Goal: Communication & Community: Answer question/provide support

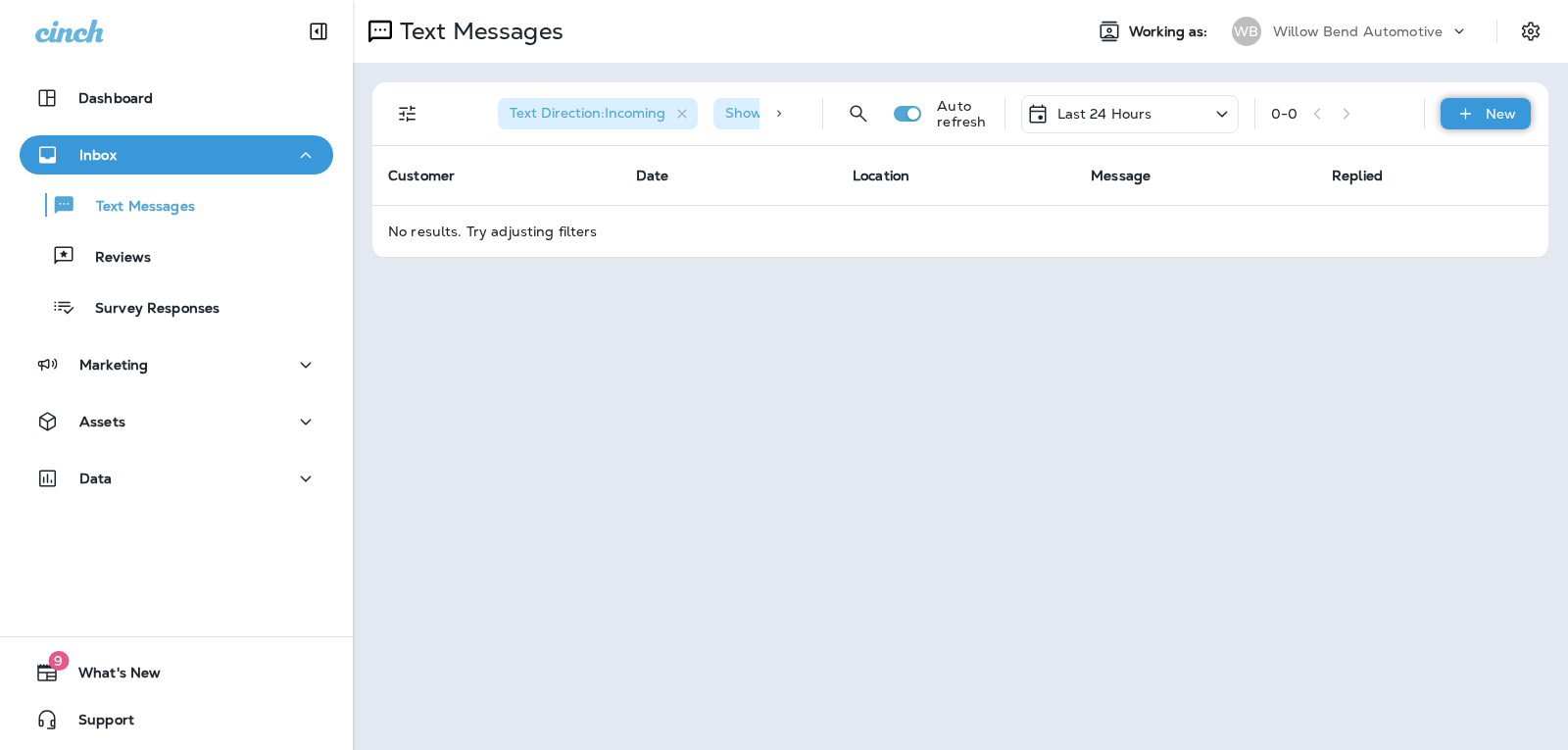
click at [1490, 103] on div "New" at bounding box center [1485, 113] width 91 height 32
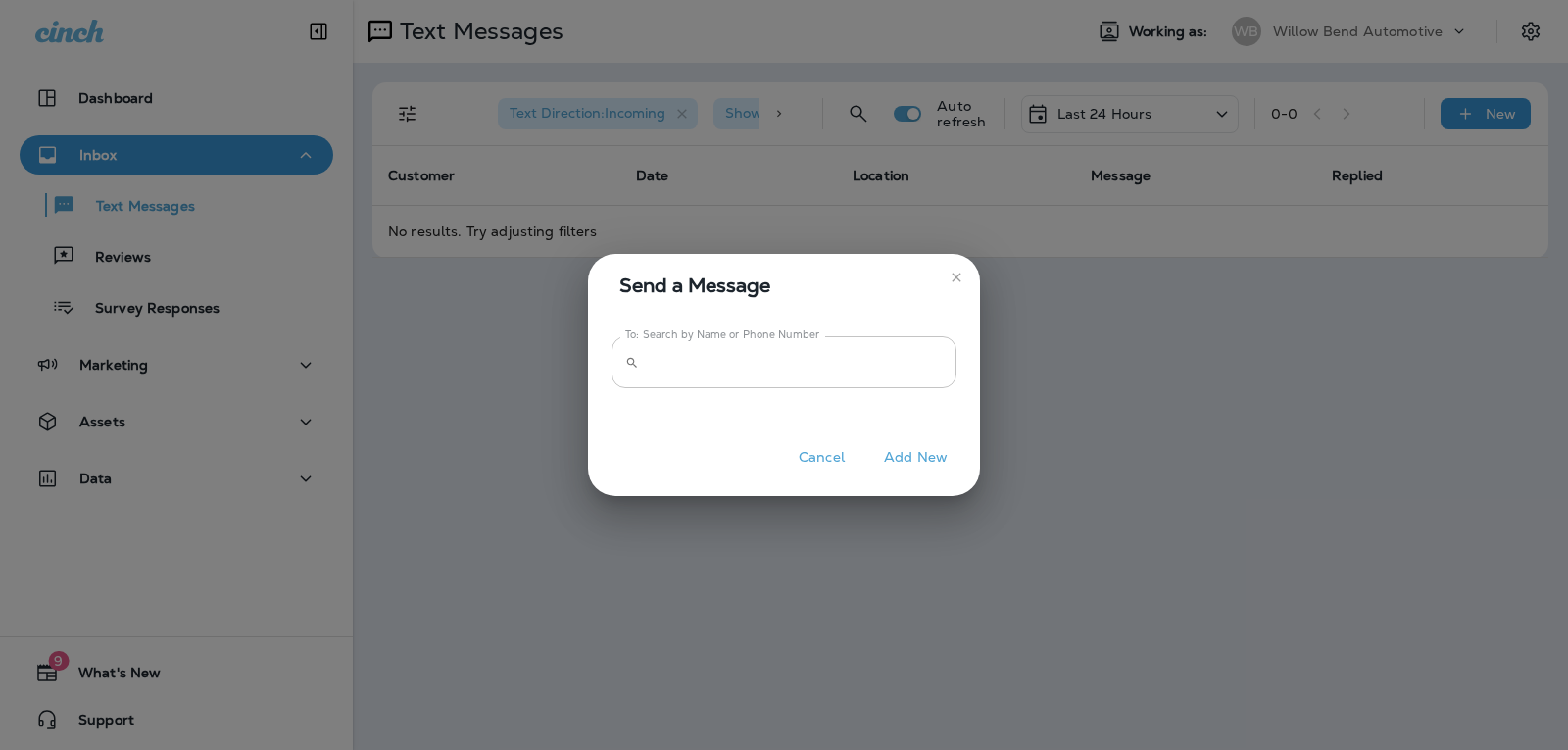
click at [795, 372] on input "To: Search by Name or Phone Number" at bounding box center [802, 362] width 309 height 52
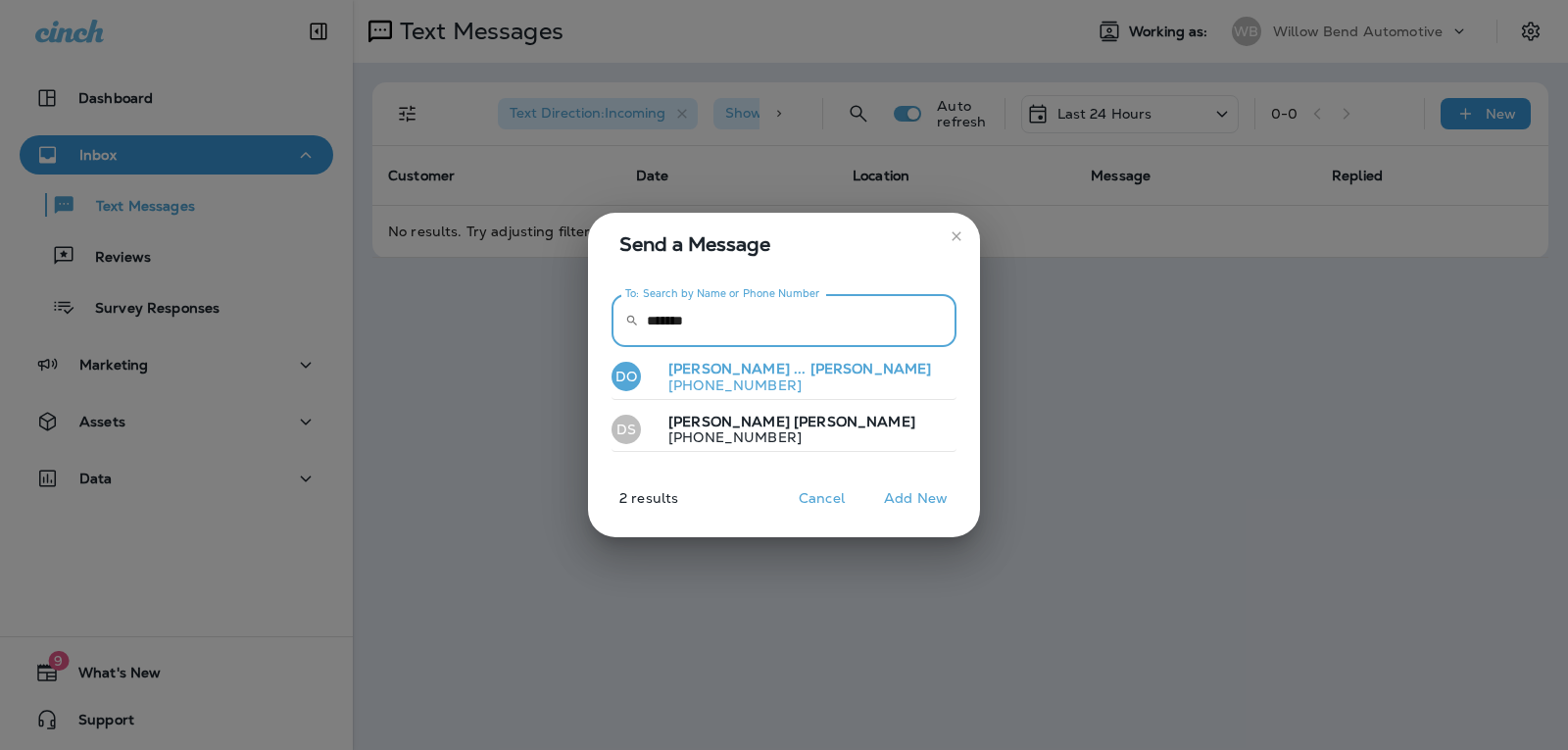
type input "*******"
click at [790, 377] on p "+18132159535" at bounding box center [792, 385] width 279 height 16
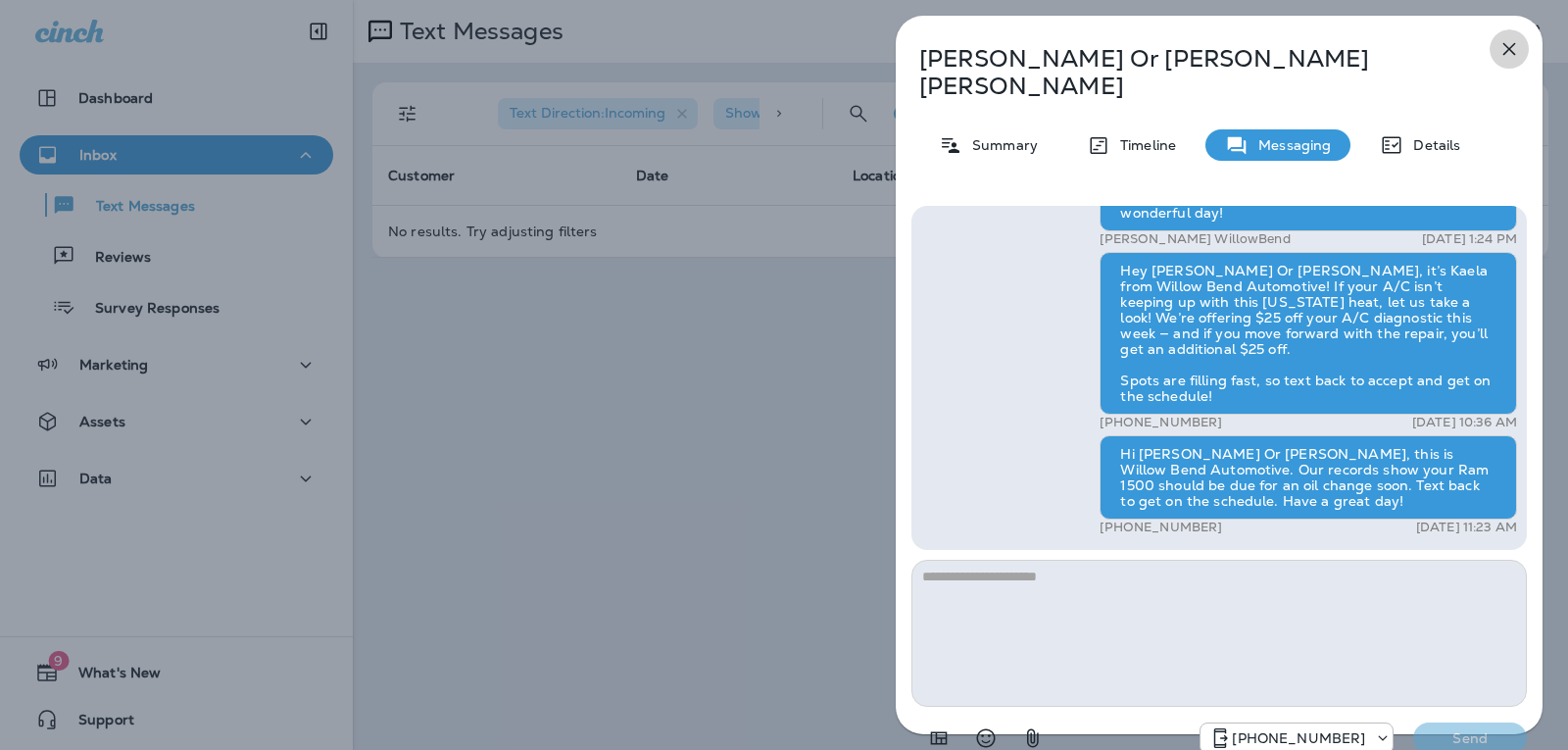
click at [1509, 55] on icon "button" at bounding box center [1509, 49] width 24 height 24
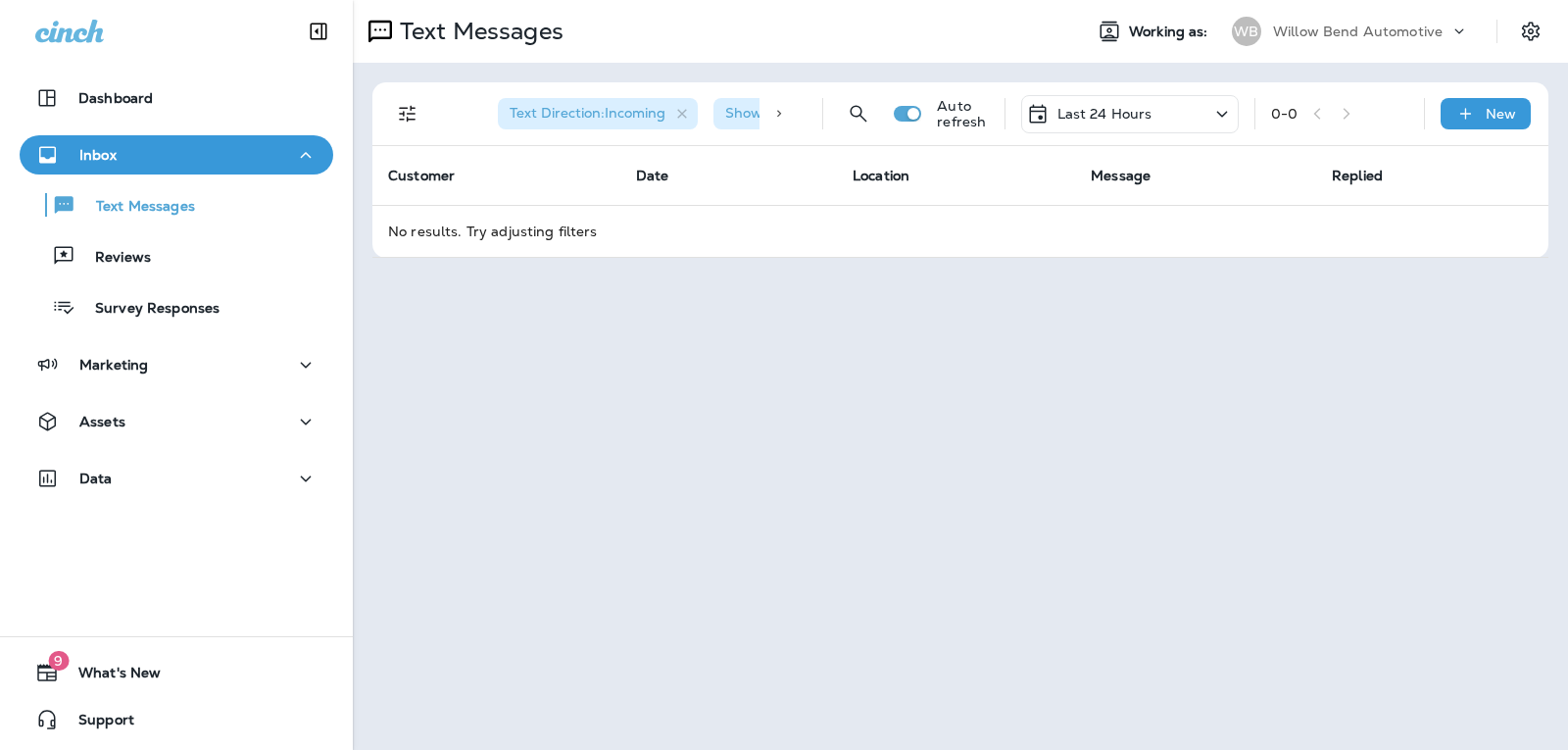
click at [1107, 117] on p "Last 24 Hours" at bounding box center [1104, 113] width 96 height 16
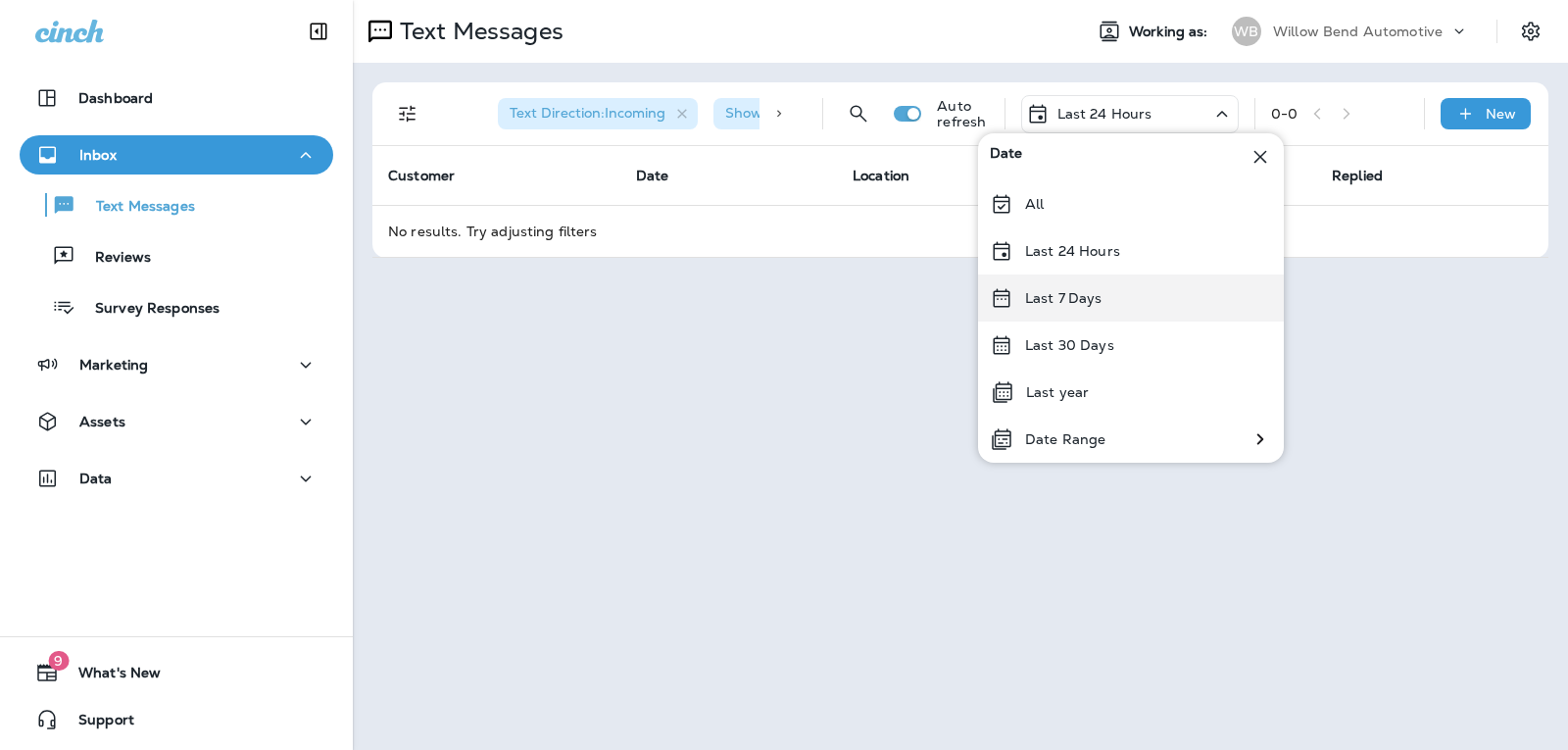
click at [1135, 294] on div "Last 7 Days" at bounding box center [1131, 299] width 305 height 47
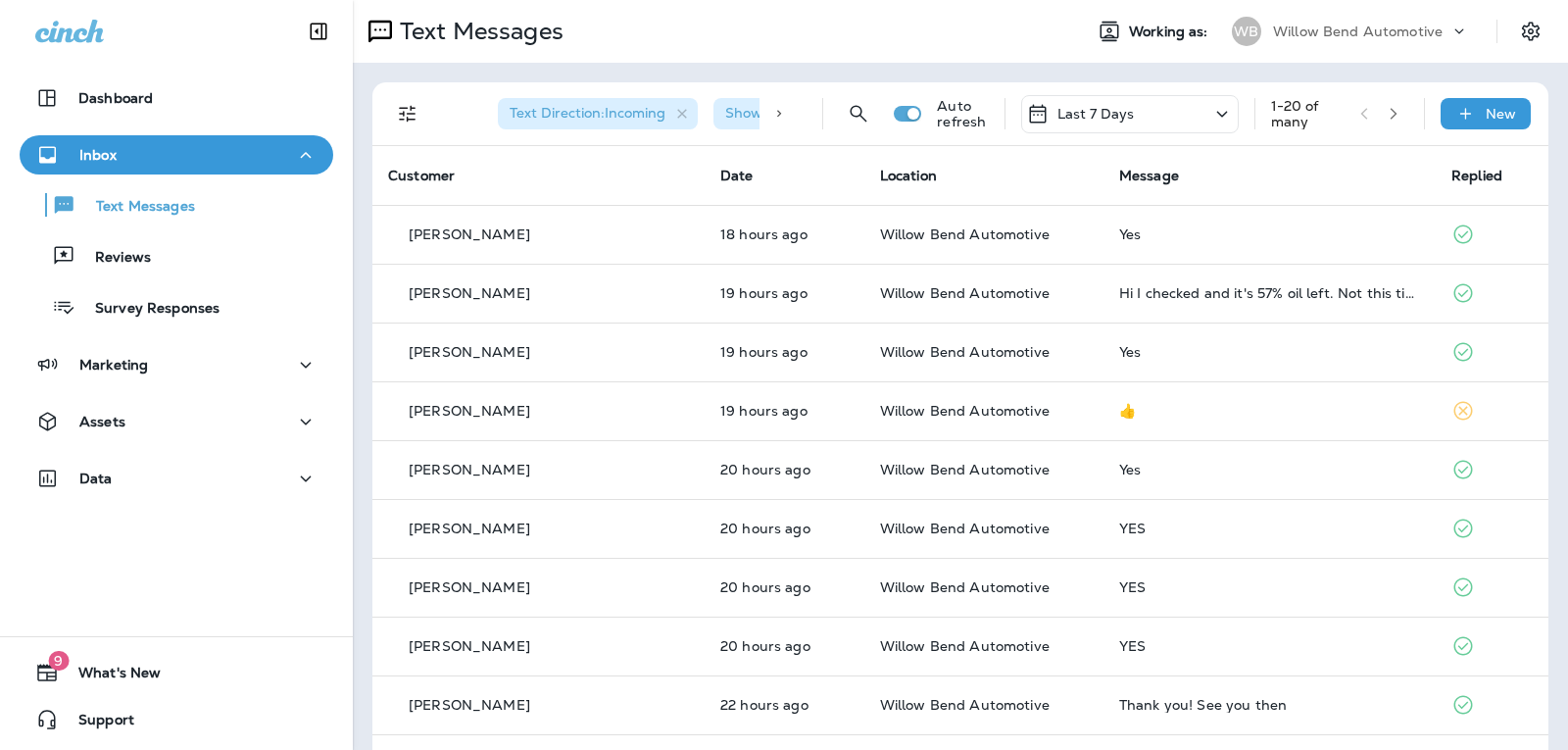
click at [1133, 111] on div "Last 7 Days" at bounding box center [1130, 114] width 218 height 38
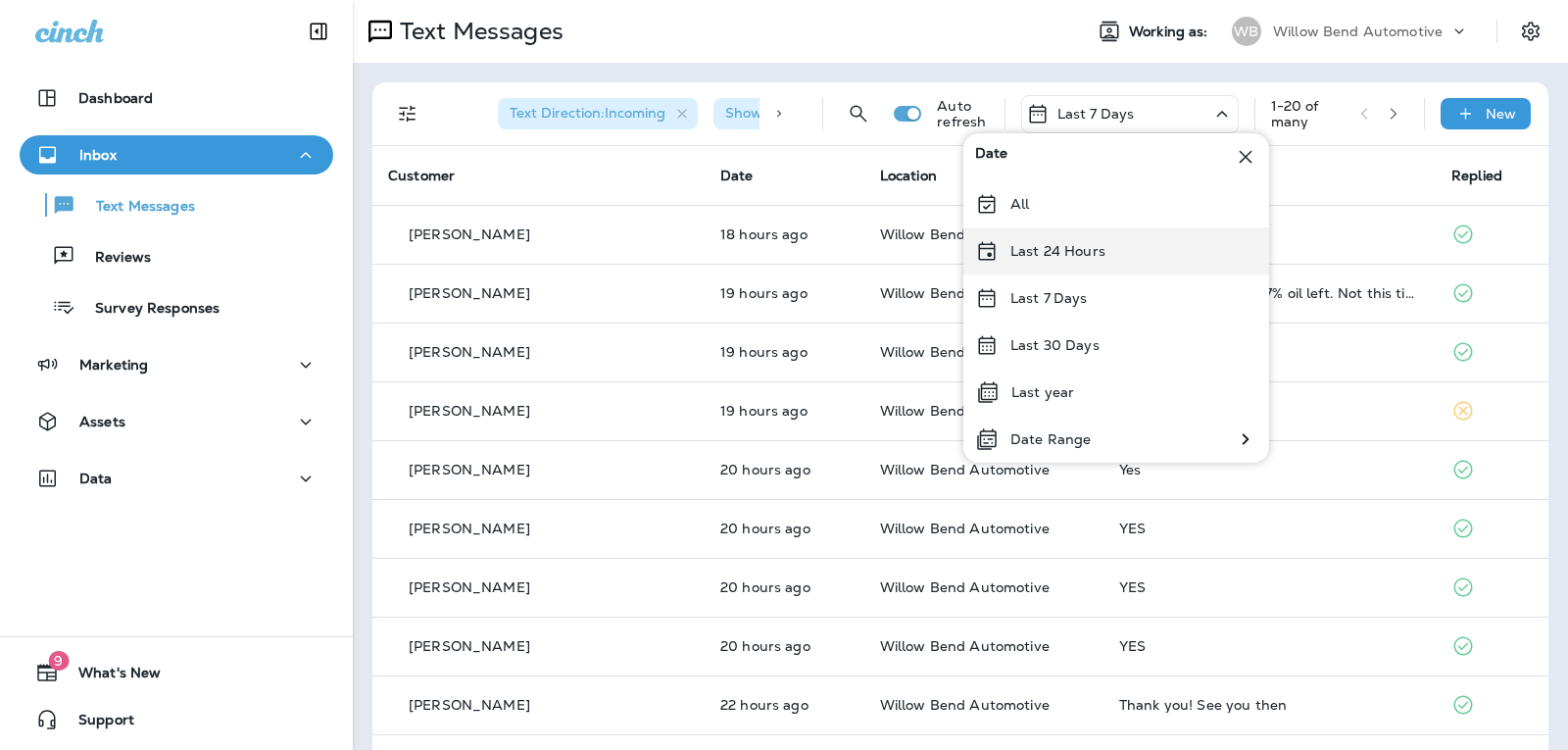
click at [1101, 251] on p "Last 24 Hours" at bounding box center [1058, 251] width 96 height 16
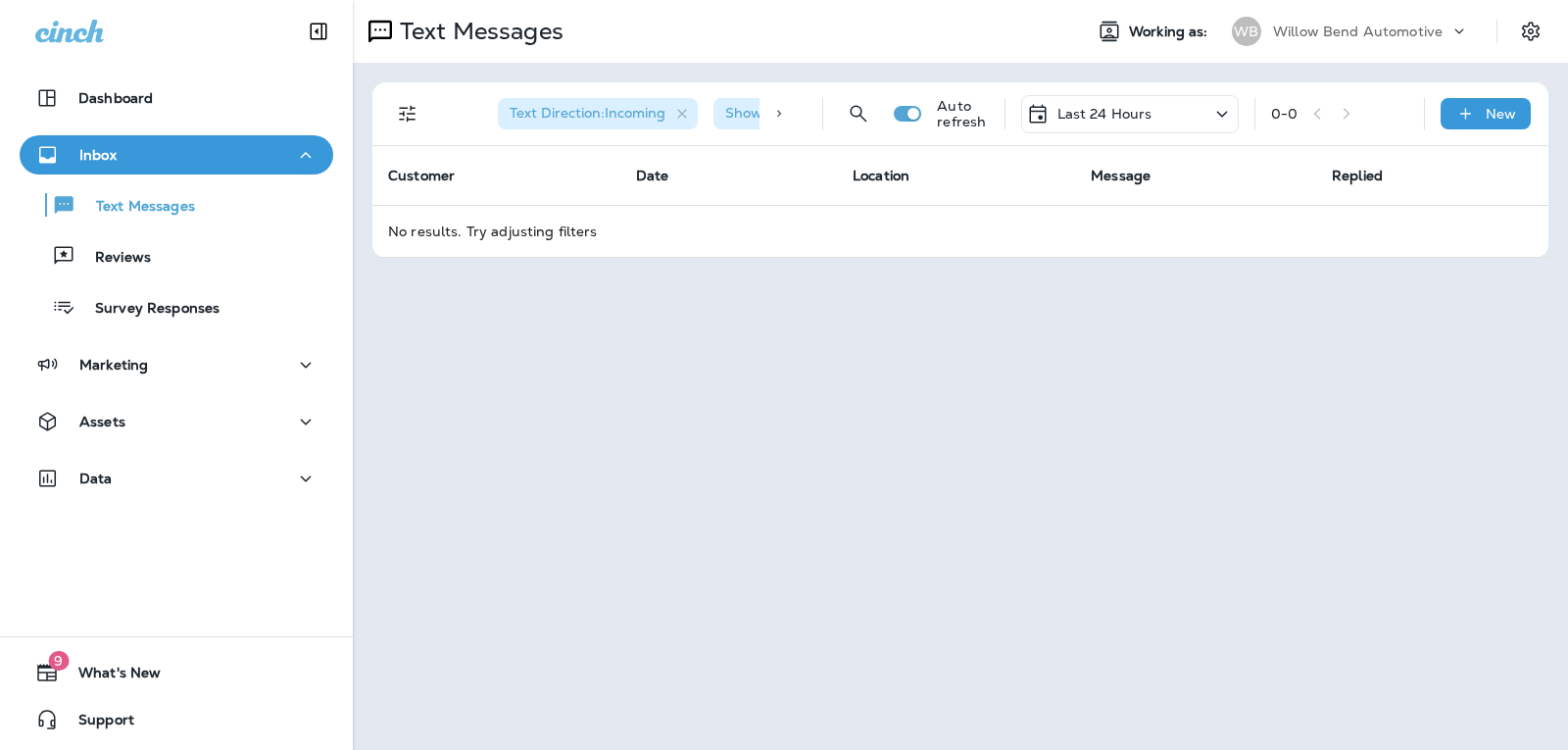
click at [1119, 102] on div "Last 24 Hours" at bounding box center [1089, 113] width 126 height 24
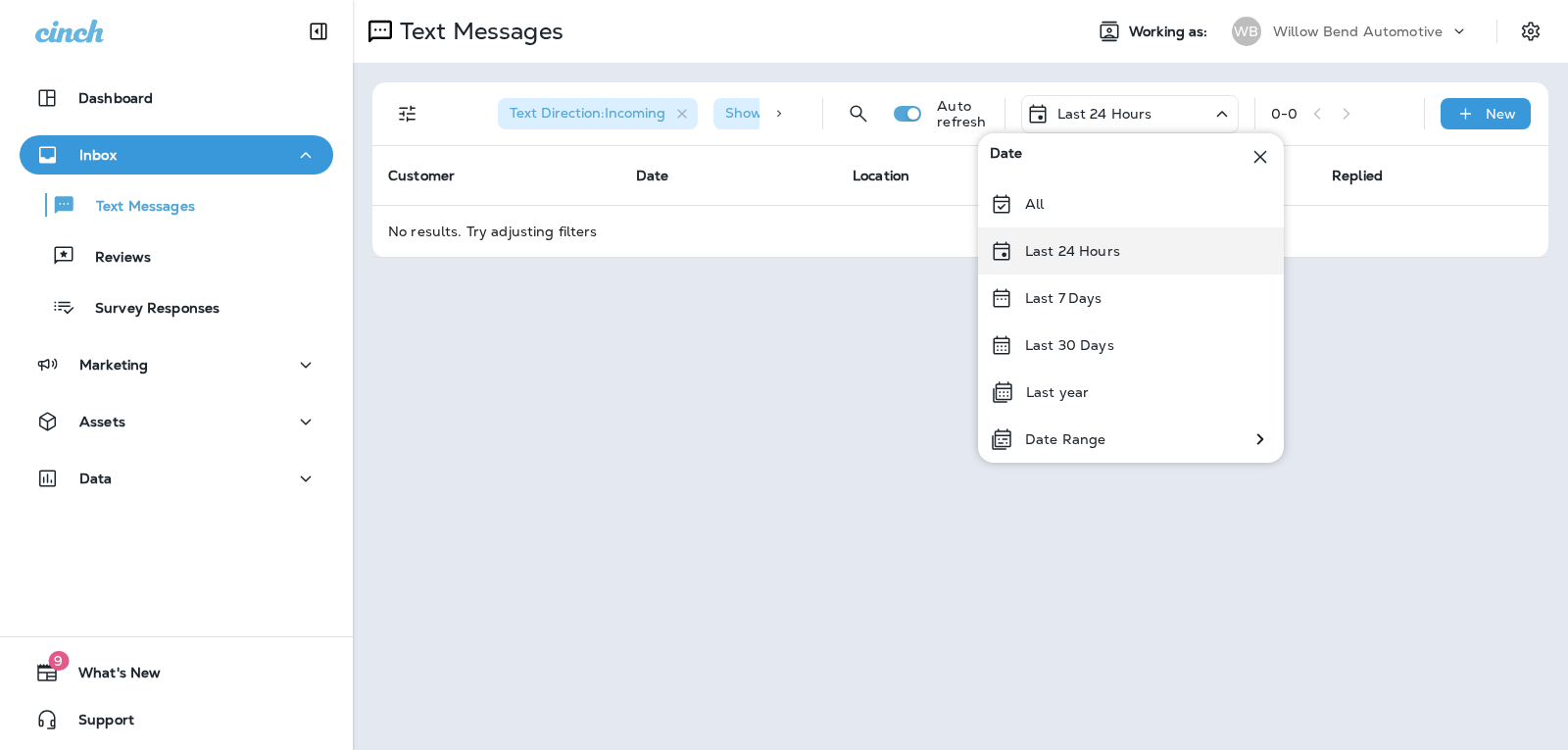
click at [1117, 252] on p "Last 24 Hours" at bounding box center [1073, 251] width 96 height 16
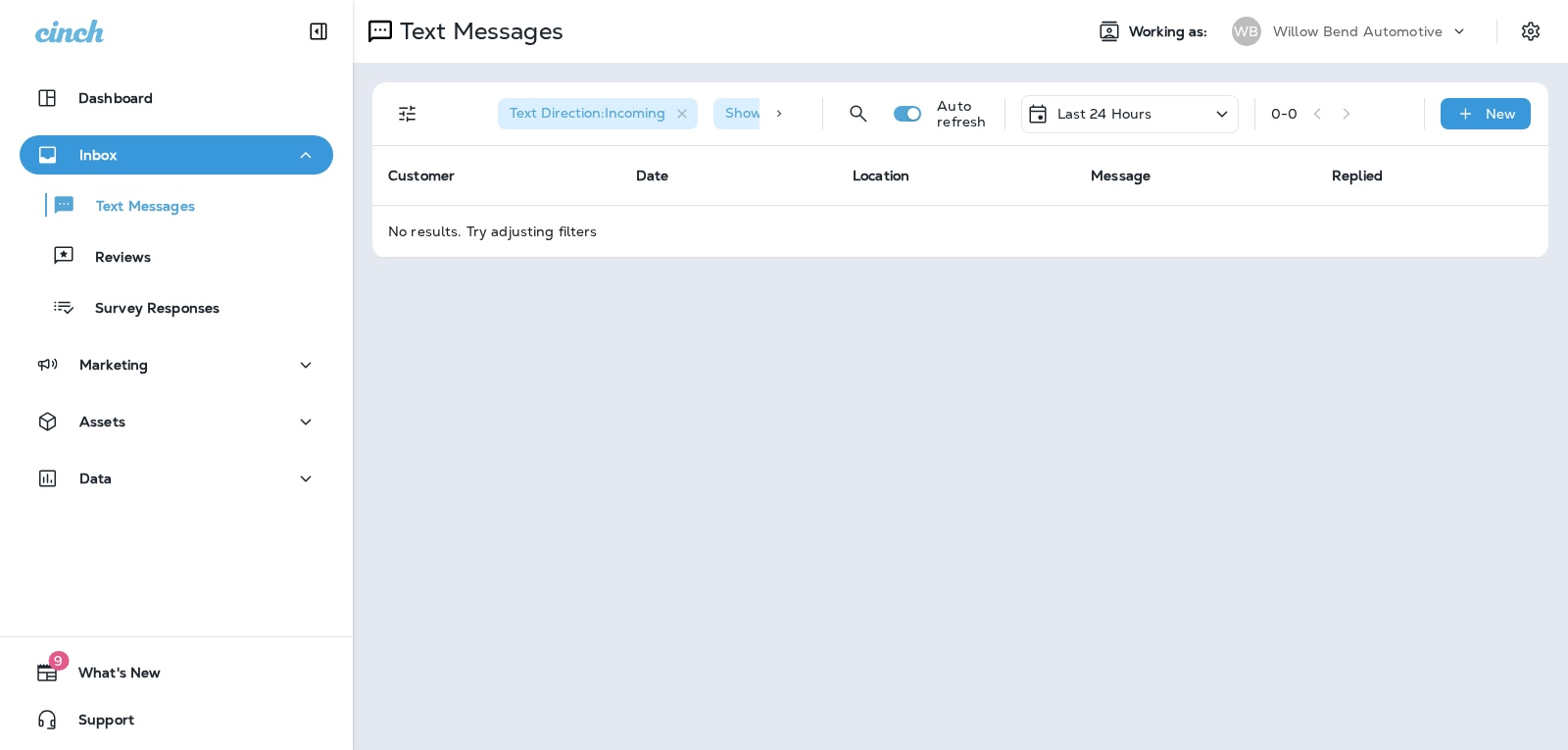
click at [1075, 114] on p "Last 24 Hours" at bounding box center [1104, 113] width 96 height 16
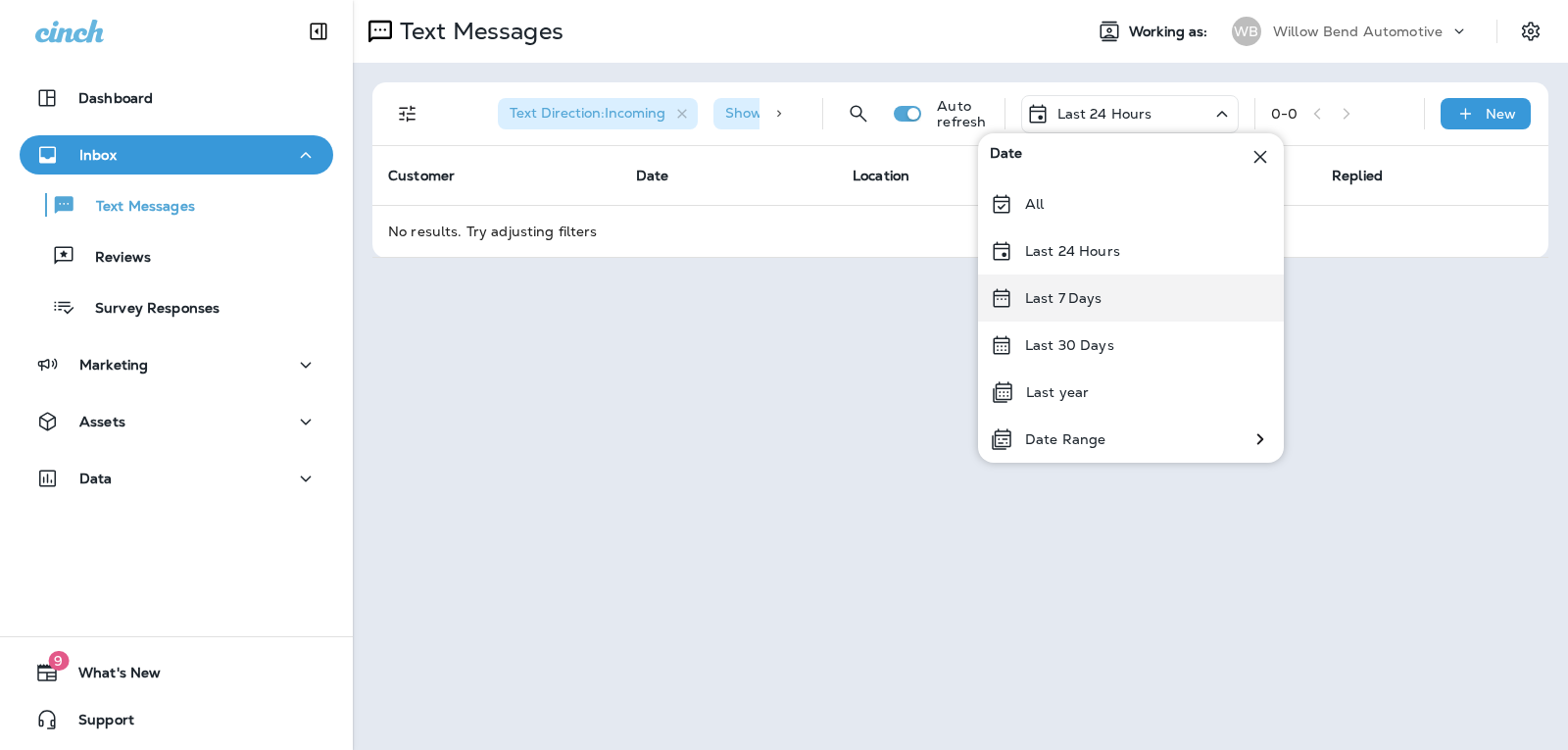
click at [1105, 300] on div "Last 7 Days" at bounding box center [1131, 299] width 305 height 47
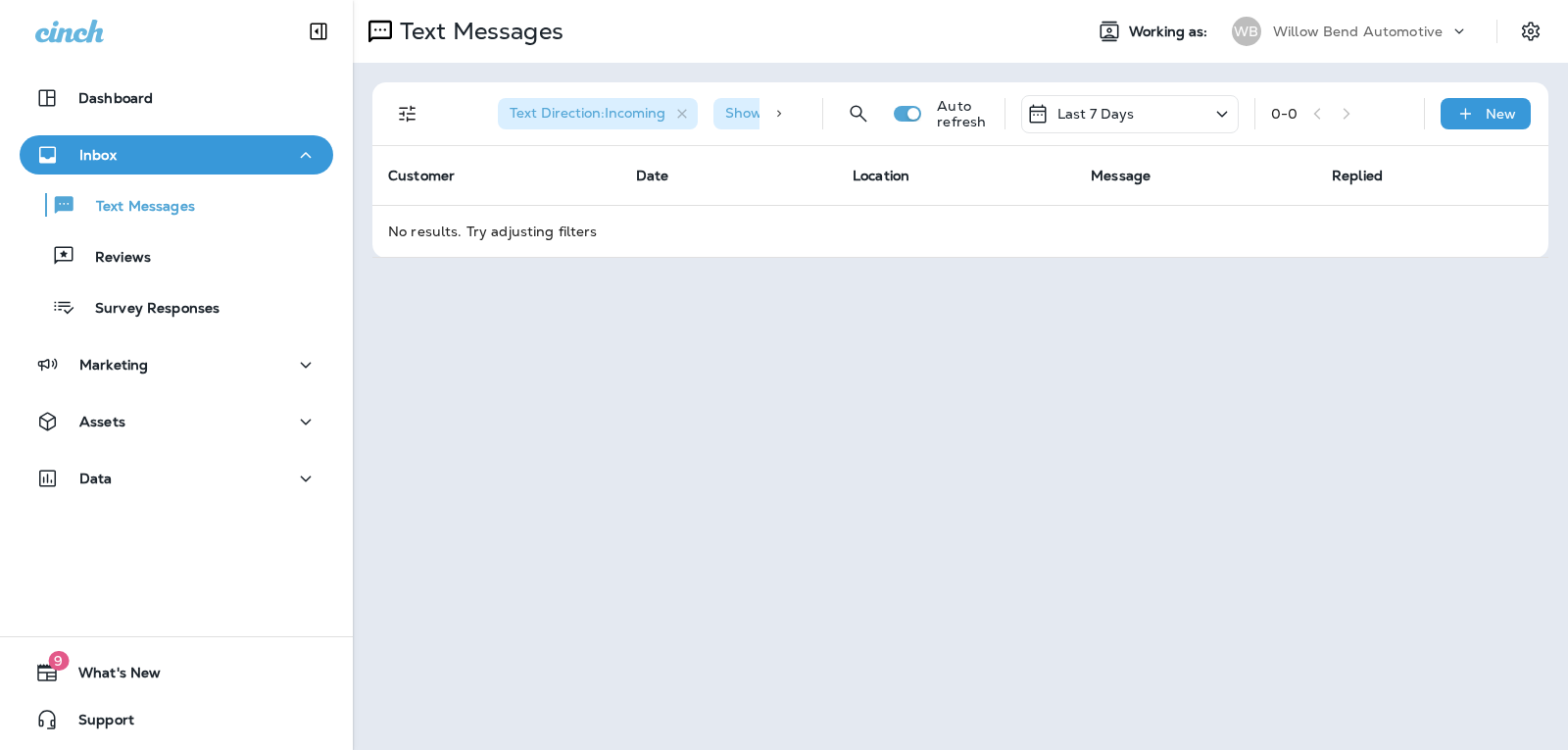
click at [1192, 120] on div "Last 7 Days" at bounding box center [1130, 114] width 218 height 38
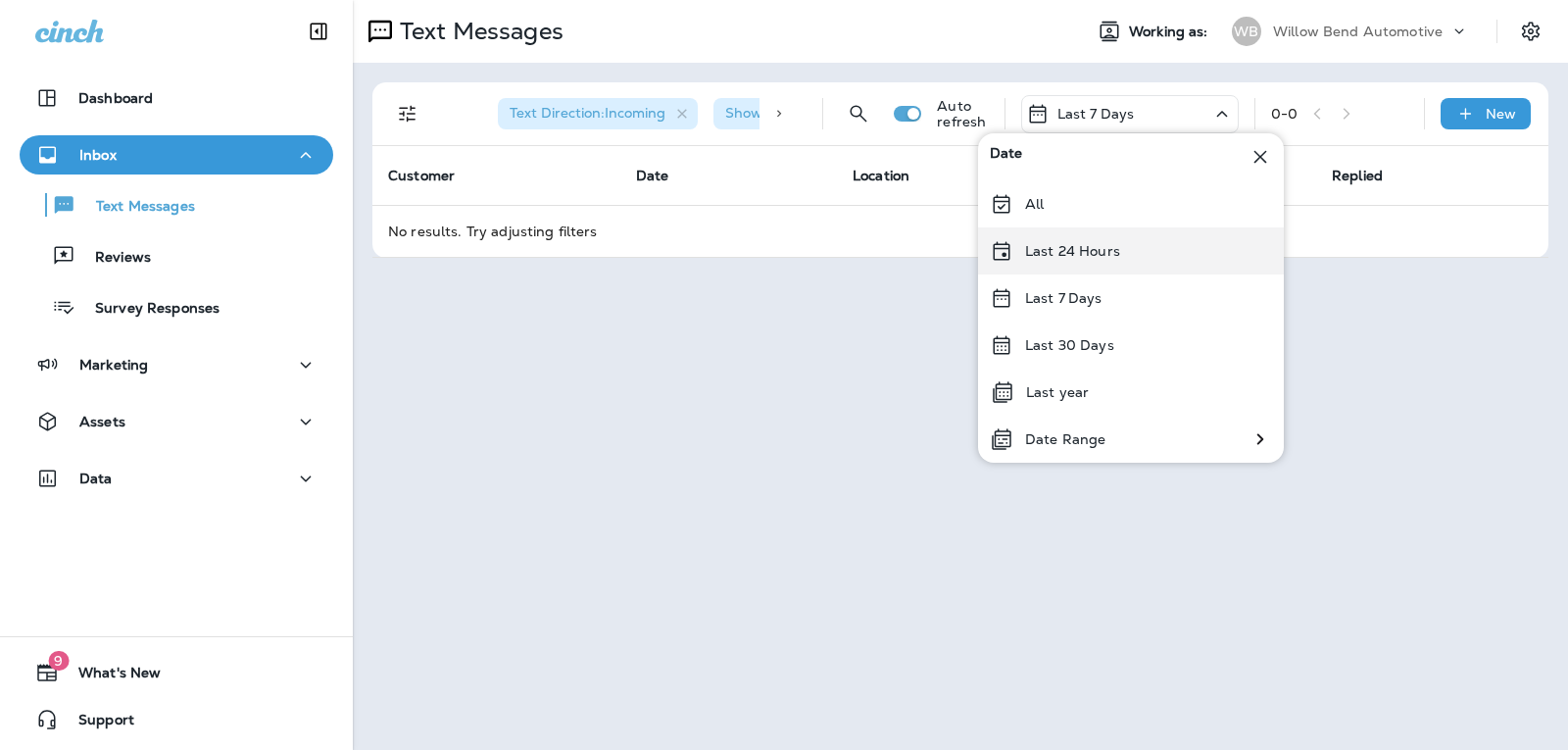
click at [1108, 249] on p "Last 24 Hours" at bounding box center [1073, 251] width 96 height 16
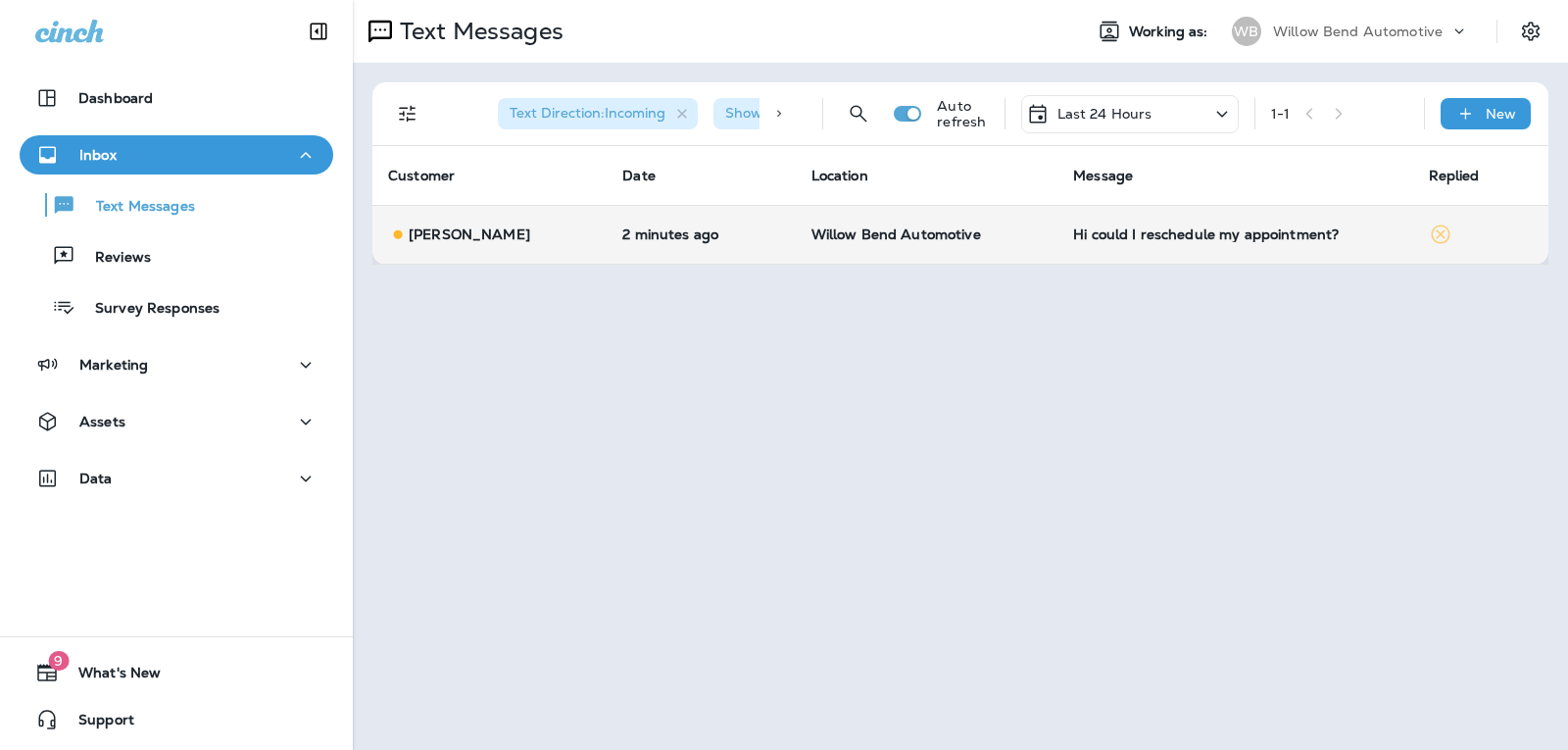
click at [1310, 238] on div "Hi could I reschedule my appointment?" at bounding box center [1234, 235] width 323 height 16
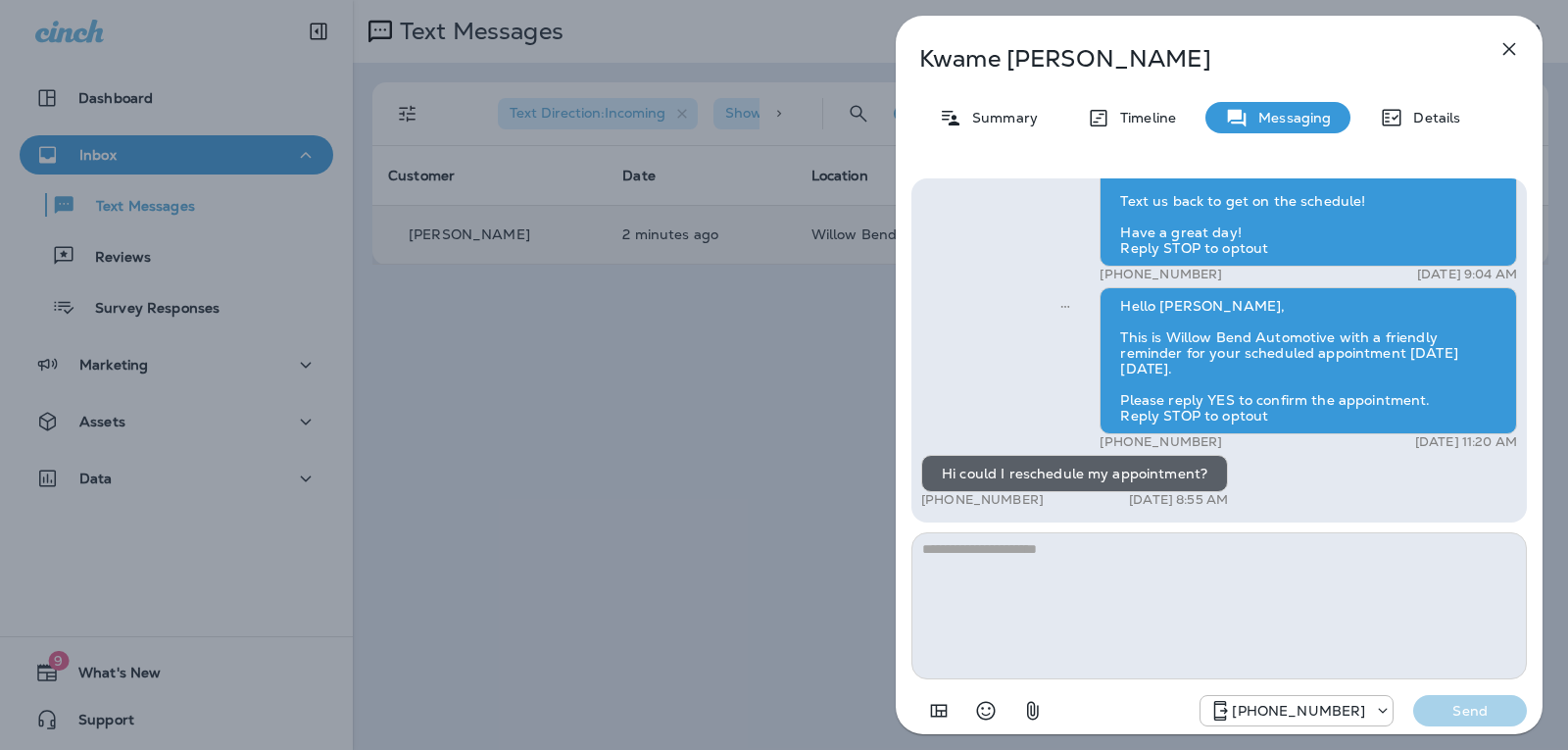
click at [1013, 568] on textarea at bounding box center [1218, 605] width 616 height 147
type textarea "*"
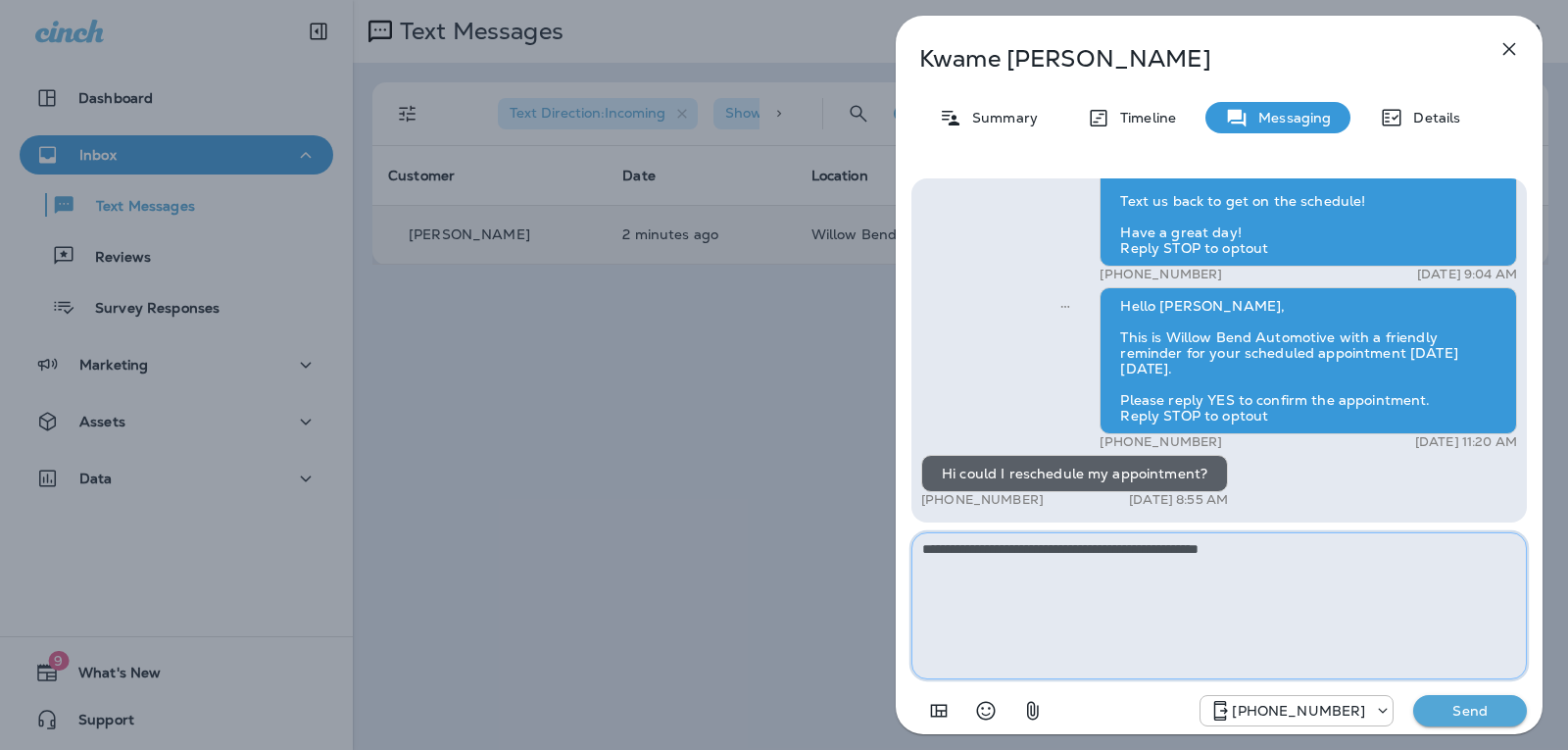
click at [1199, 540] on textarea "**********" at bounding box center [1218, 605] width 616 height 147
click at [1338, 549] on textarea "**********" at bounding box center [1218, 605] width 616 height 147
type textarea "**********"
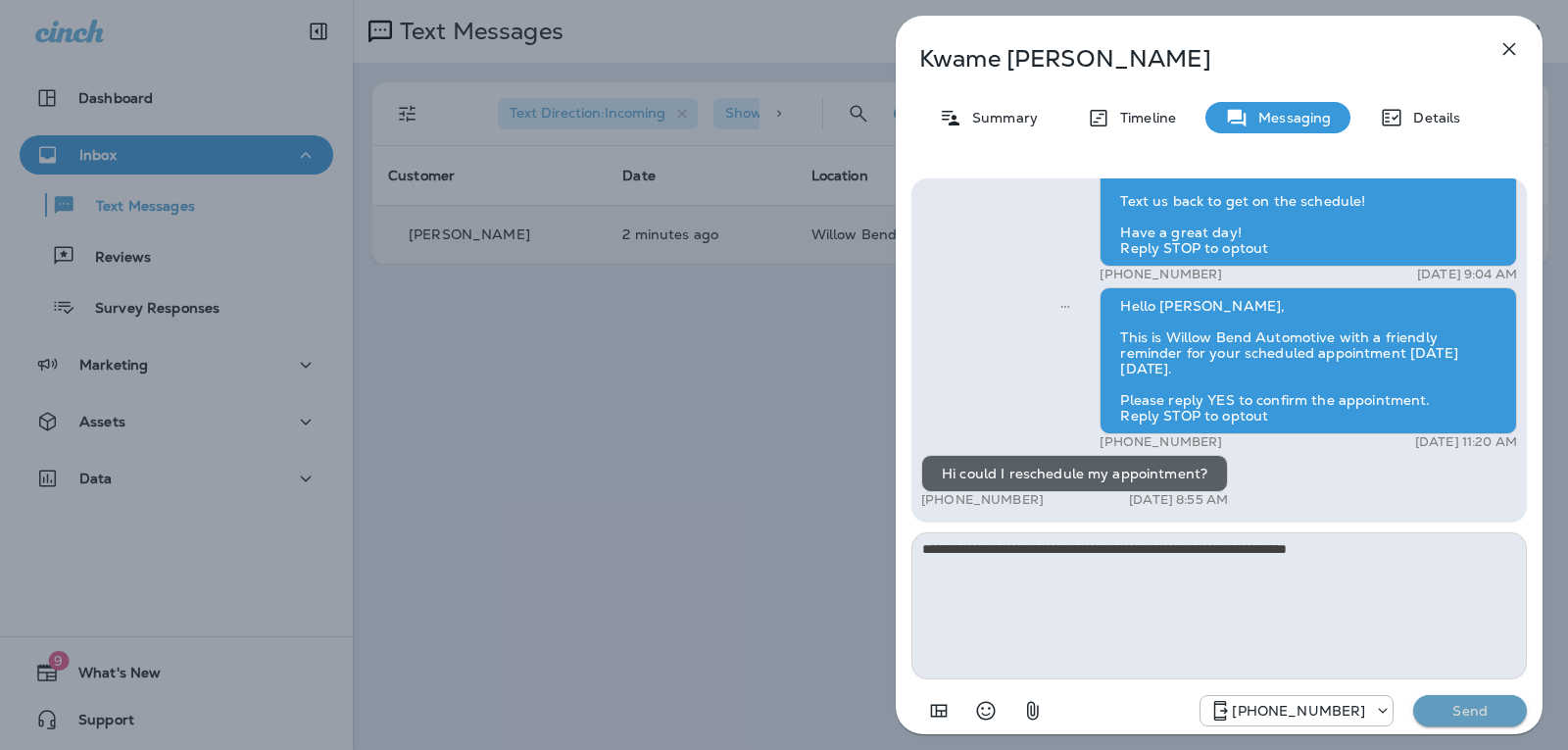
click at [1480, 709] on p "Send" at bounding box center [1470, 711] width 83 height 18
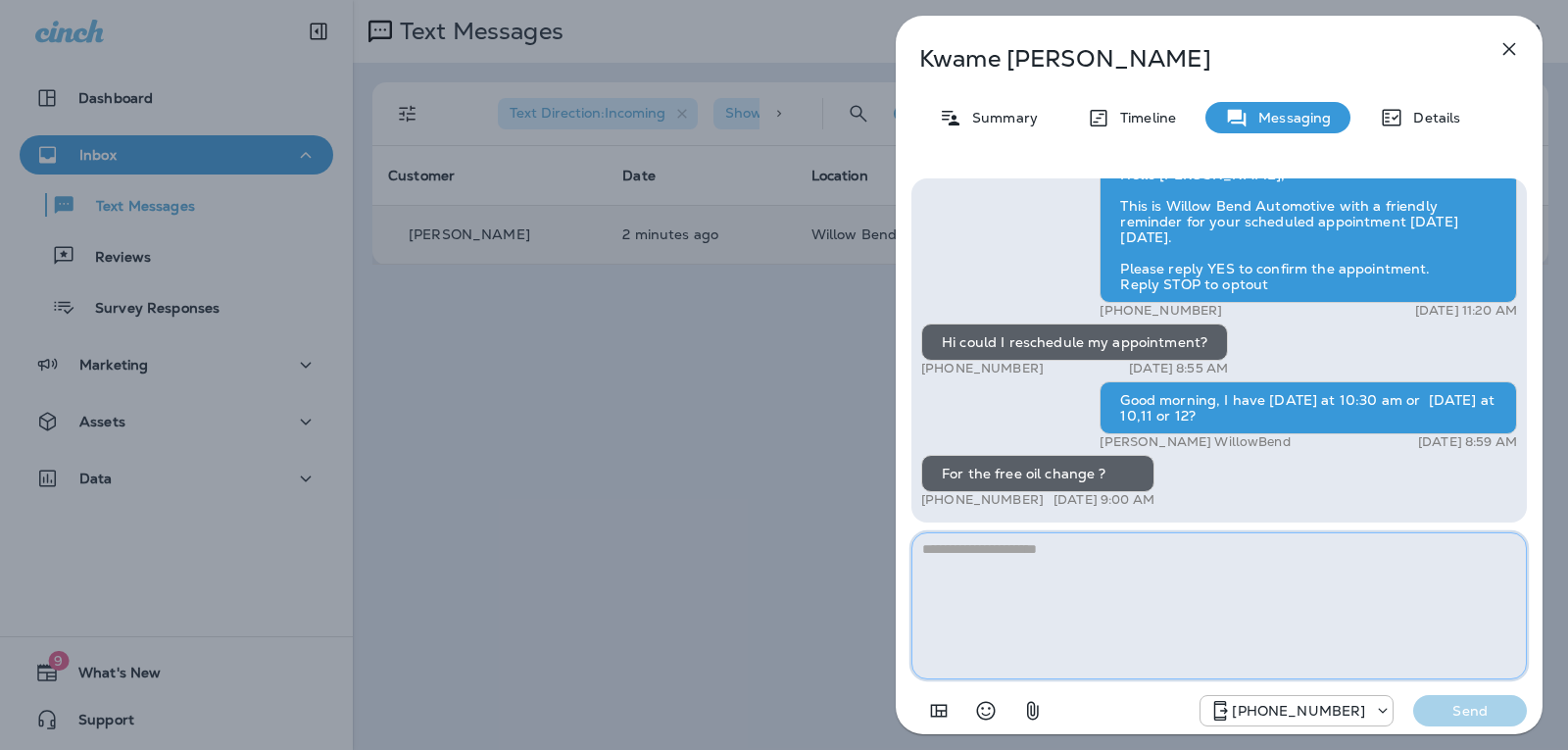
click at [1098, 548] on textarea at bounding box center [1218, 605] width 616 height 147
click at [1154, 538] on textarea at bounding box center [1218, 605] width 616 height 147
click at [1069, 548] on textarea at bounding box center [1218, 605] width 616 height 147
type textarea "**********"
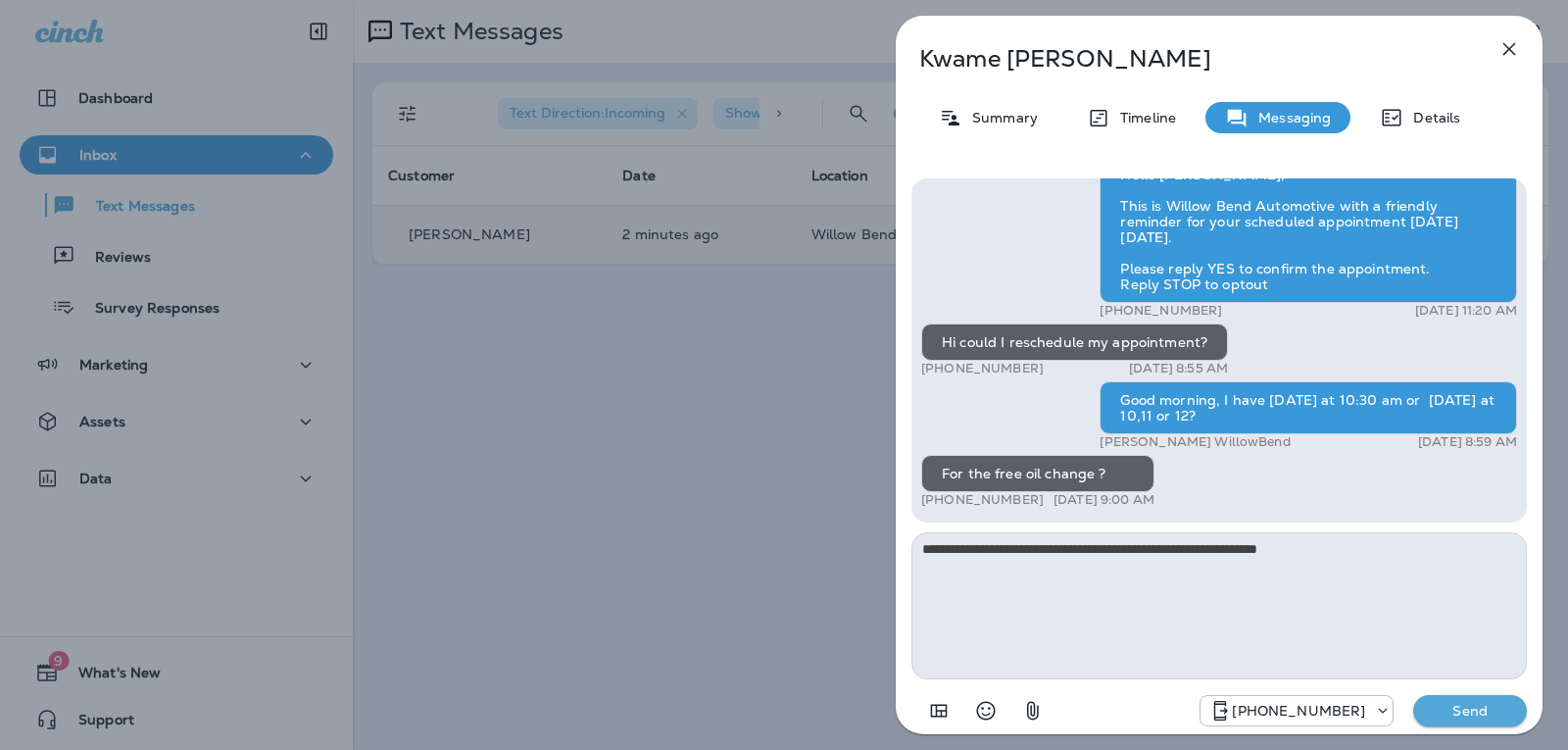
click at [1485, 715] on p "Send" at bounding box center [1470, 711] width 83 height 18
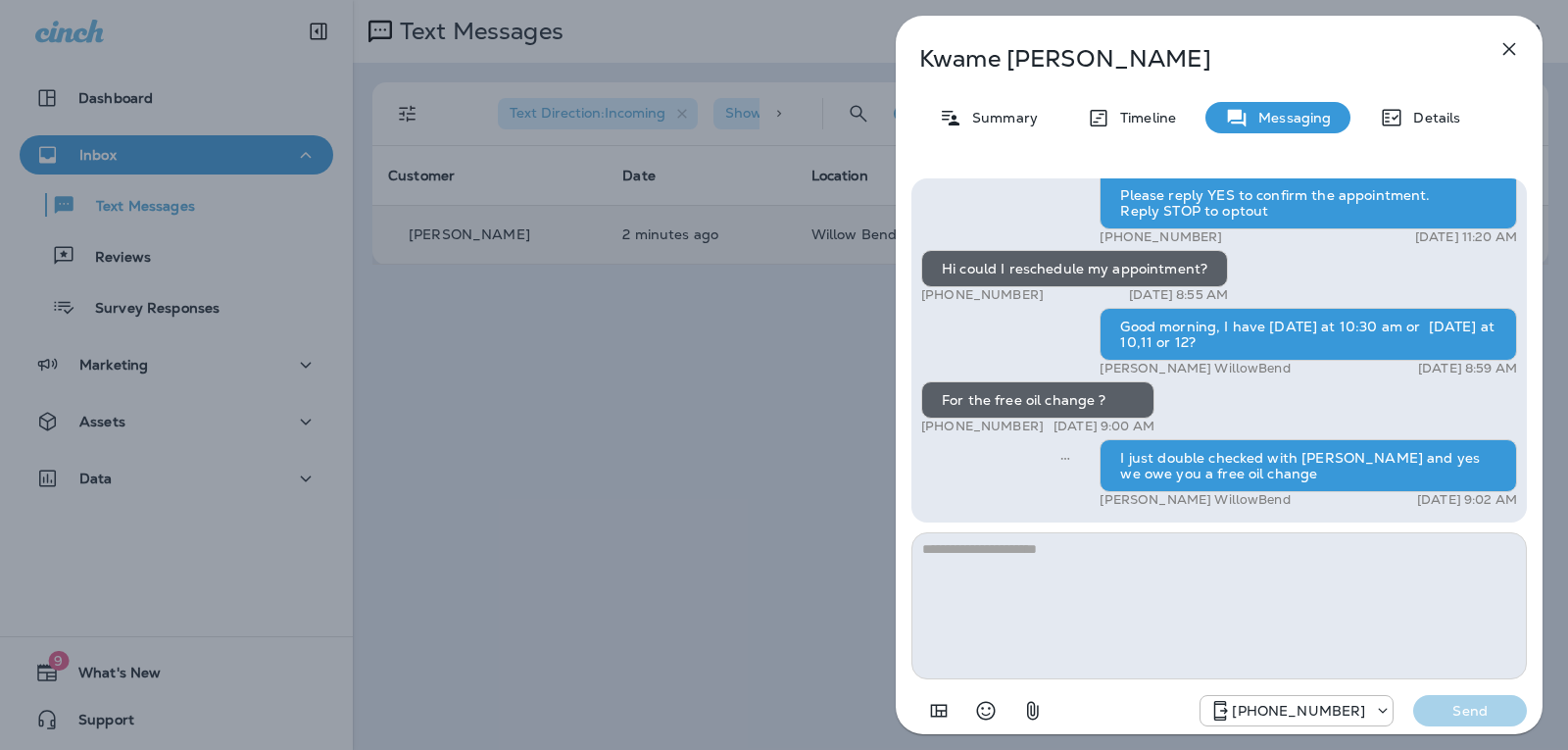
click at [1510, 41] on icon "button" at bounding box center [1509, 49] width 24 height 24
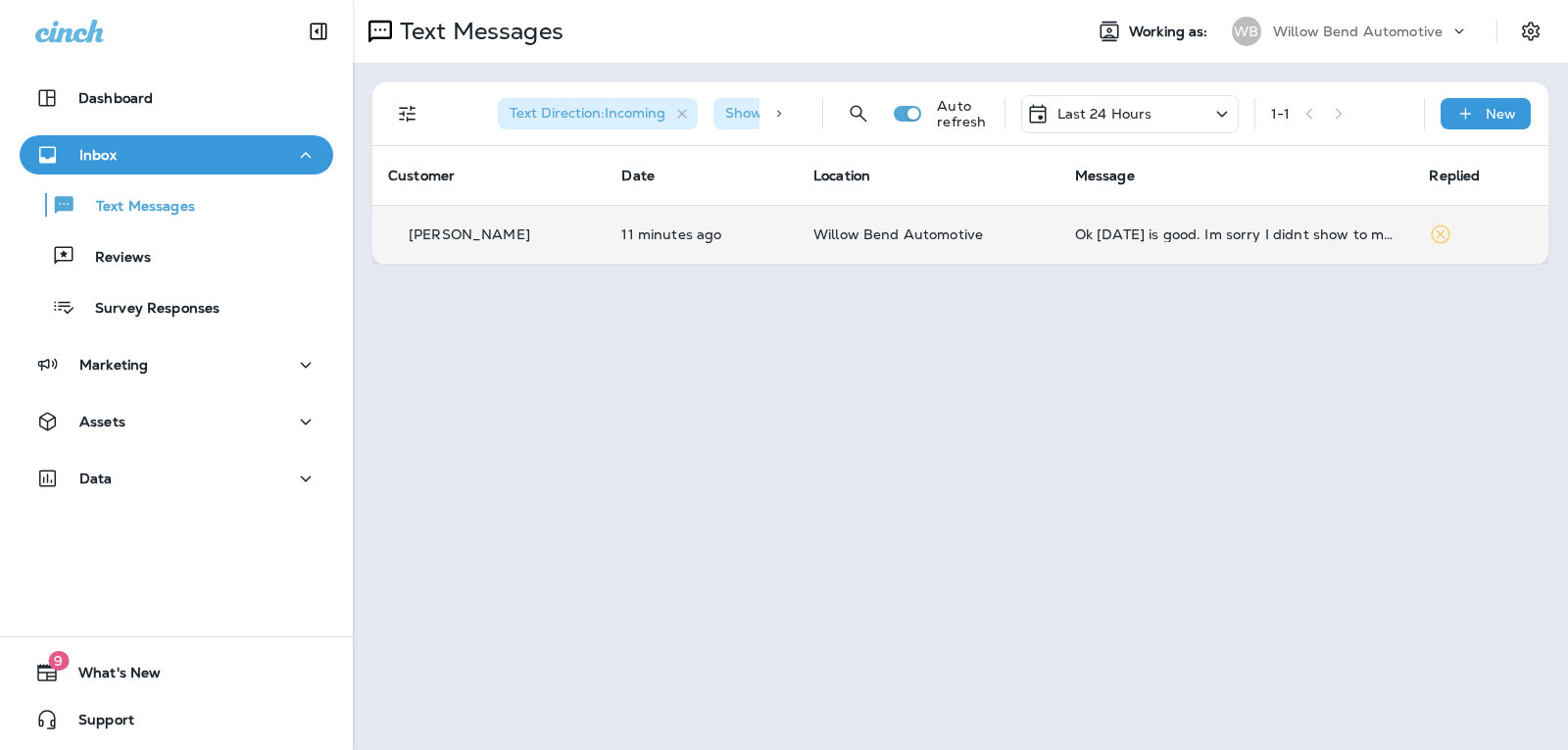
click at [1192, 228] on div "Ok Monday is good. Im sorry I didnt show to my appointment yesterday, I was at …" at bounding box center [1236, 235] width 323 height 16
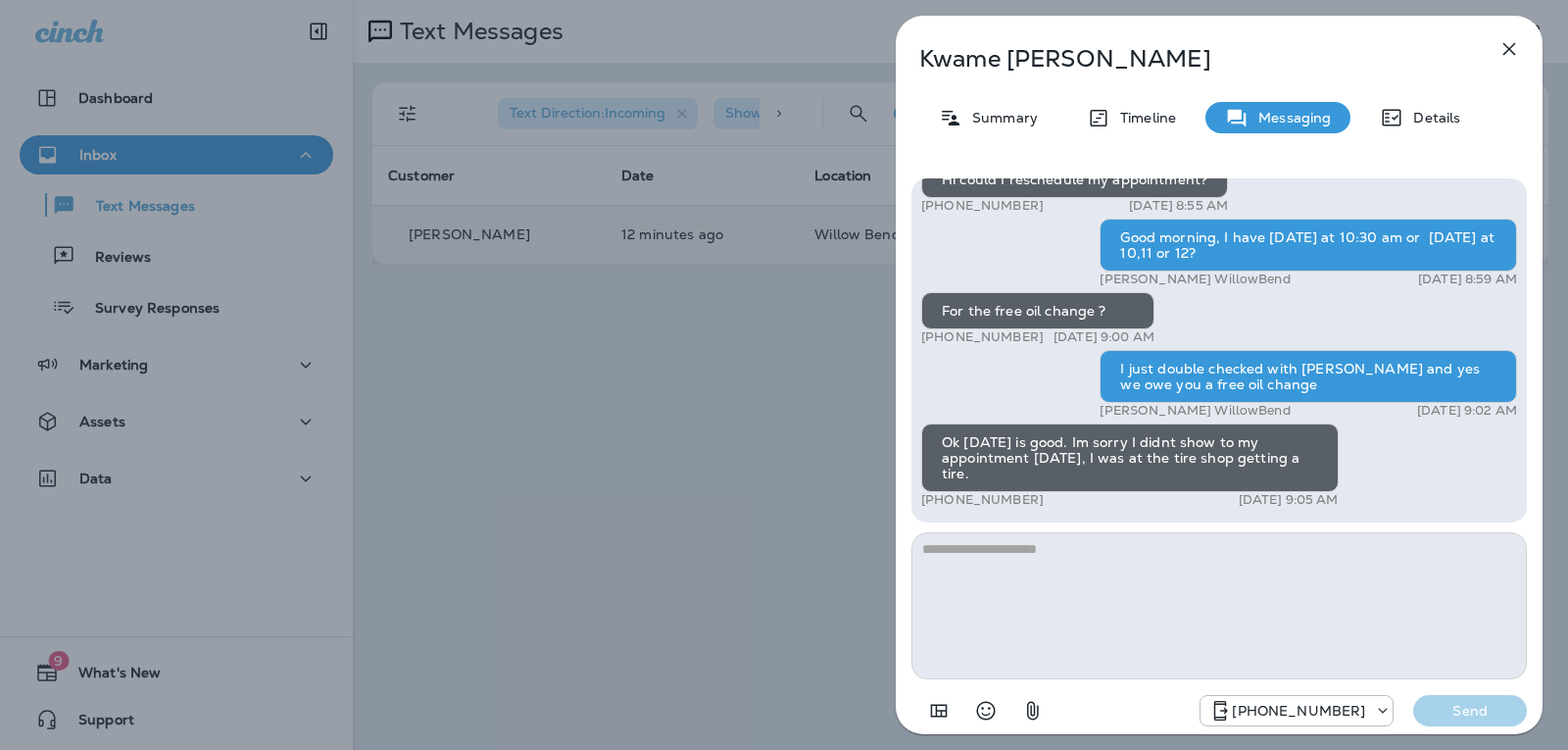
click at [1042, 552] on textarea at bounding box center [1218, 605] width 616 height 147
type textarea "*"
type textarea "**********"
click at [1462, 716] on p "Send" at bounding box center [1470, 711] width 83 height 18
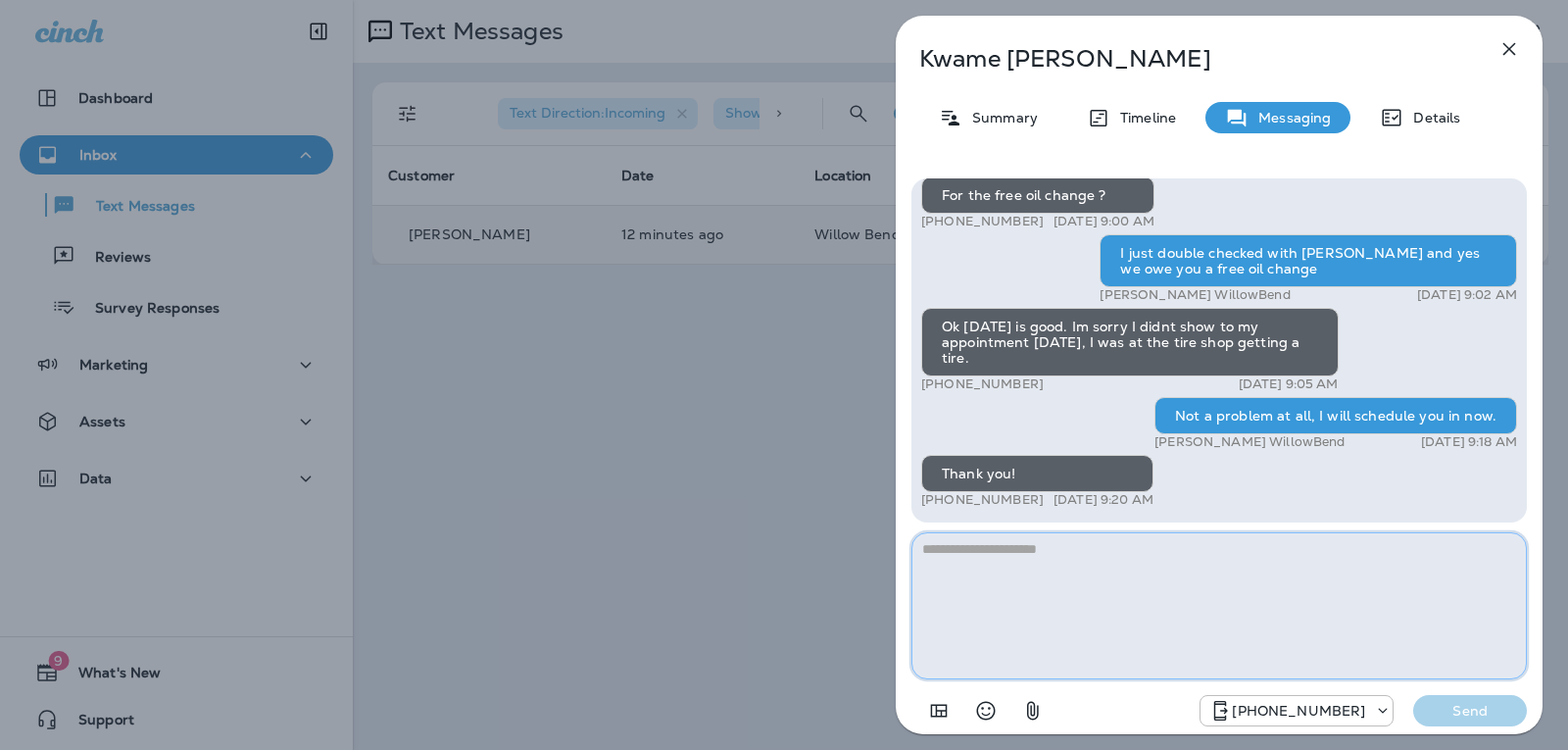
click at [999, 561] on textarea at bounding box center [1218, 605] width 616 height 147
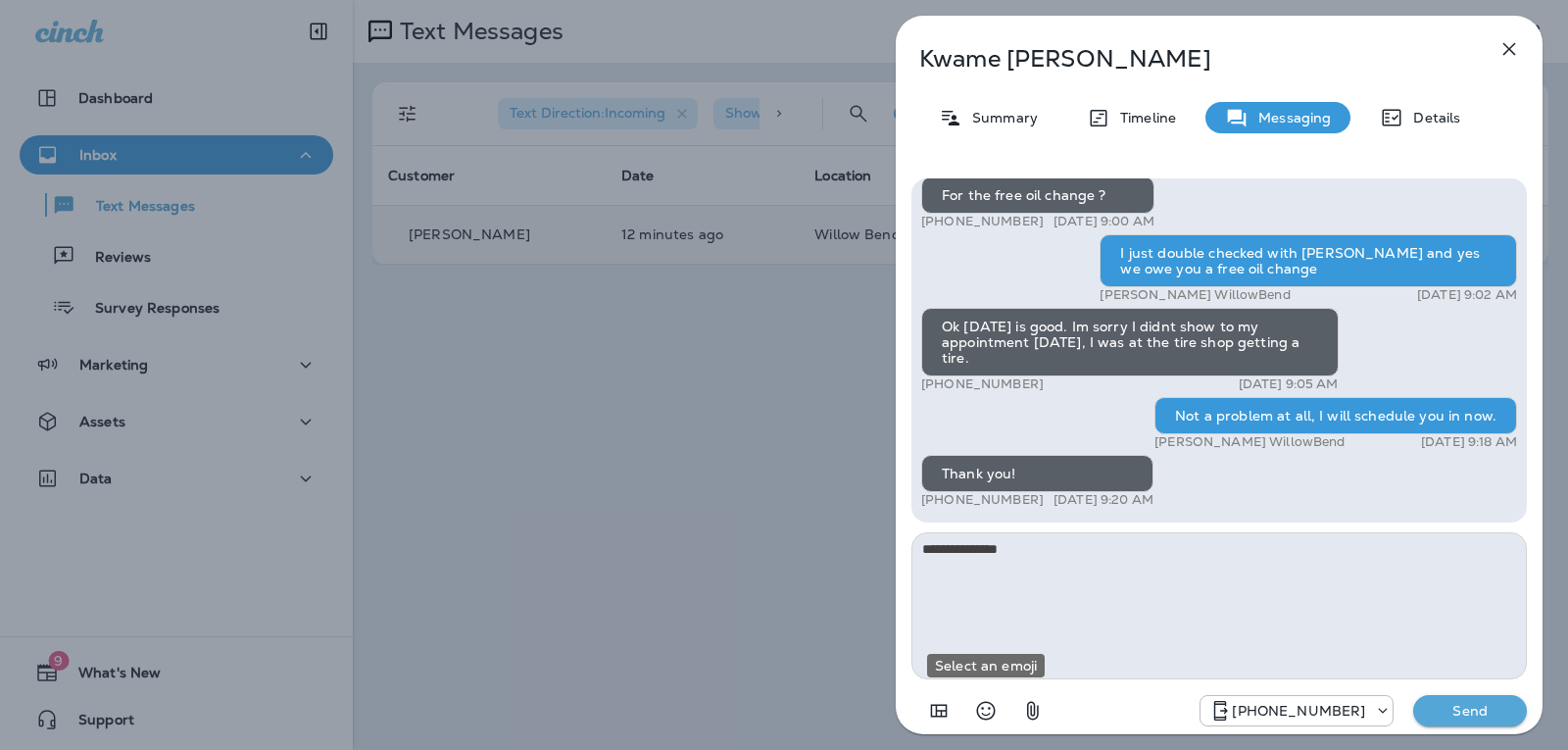
click at [999, 716] on button "Select an emoji" at bounding box center [986, 711] width 39 height 39
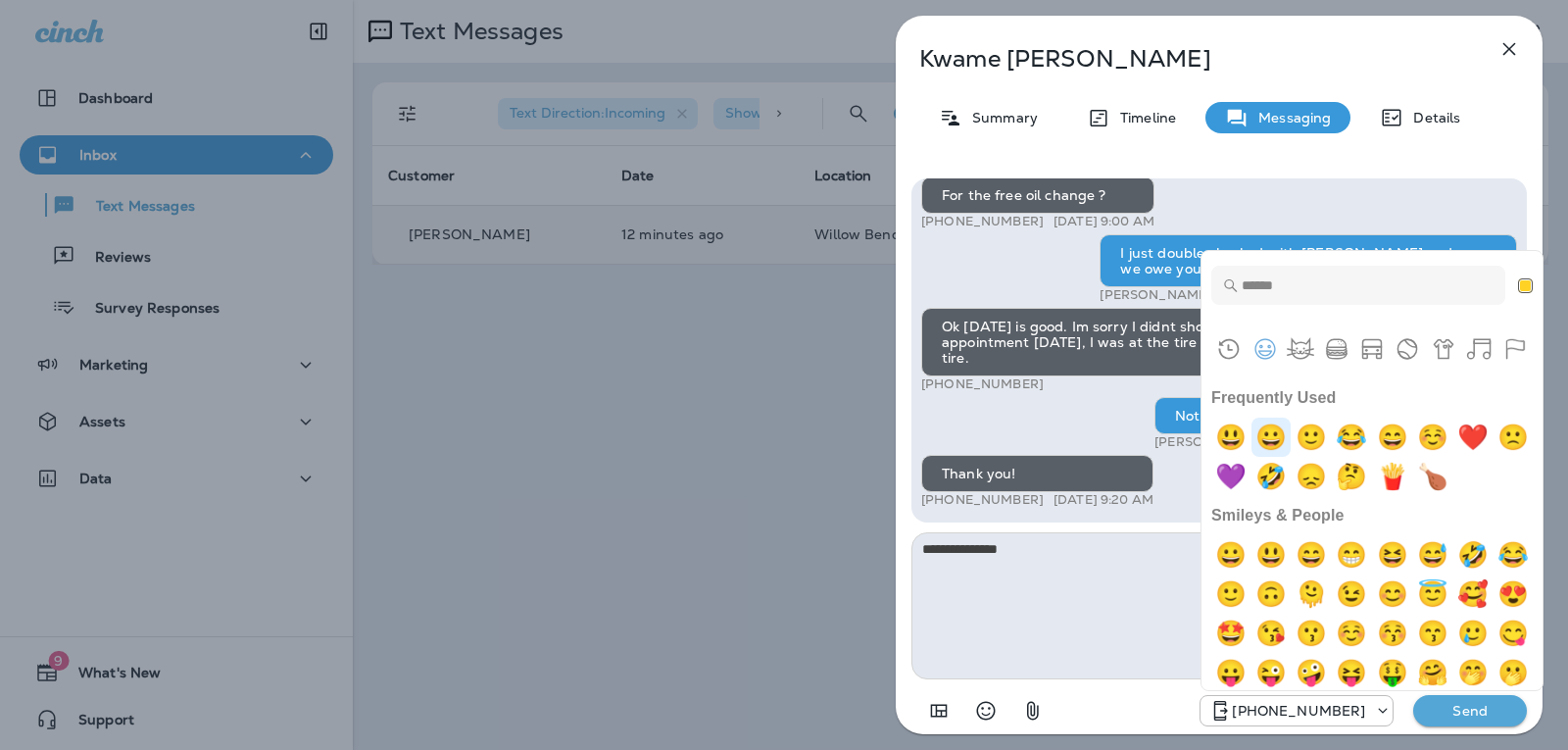
click at [1284, 431] on img "grinning" at bounding box center [1271, 438] width 39 height 39
type textarea "**********"
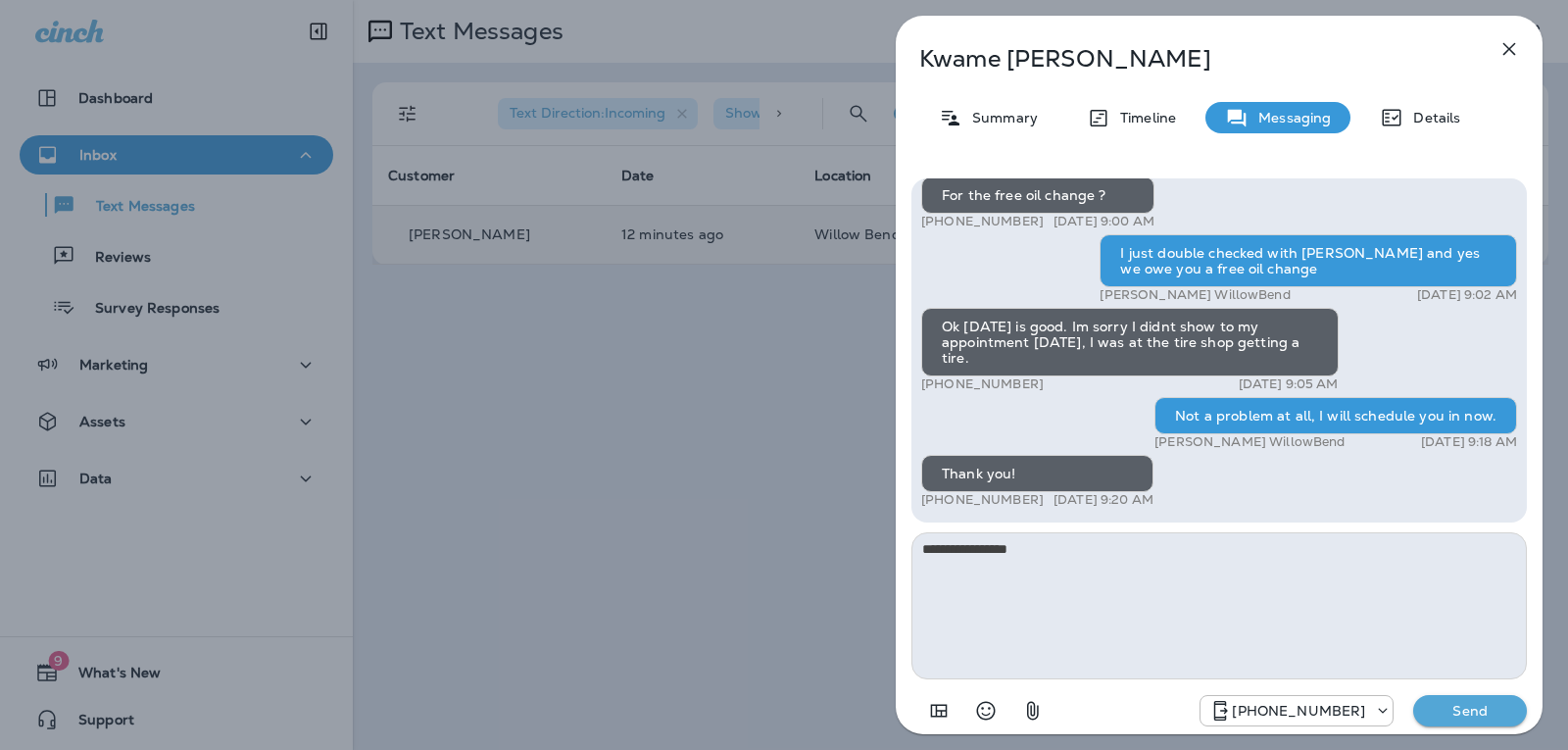
click at [1433, 715] on p "Send" at bounding box center [1470, 711] width 83 height 18
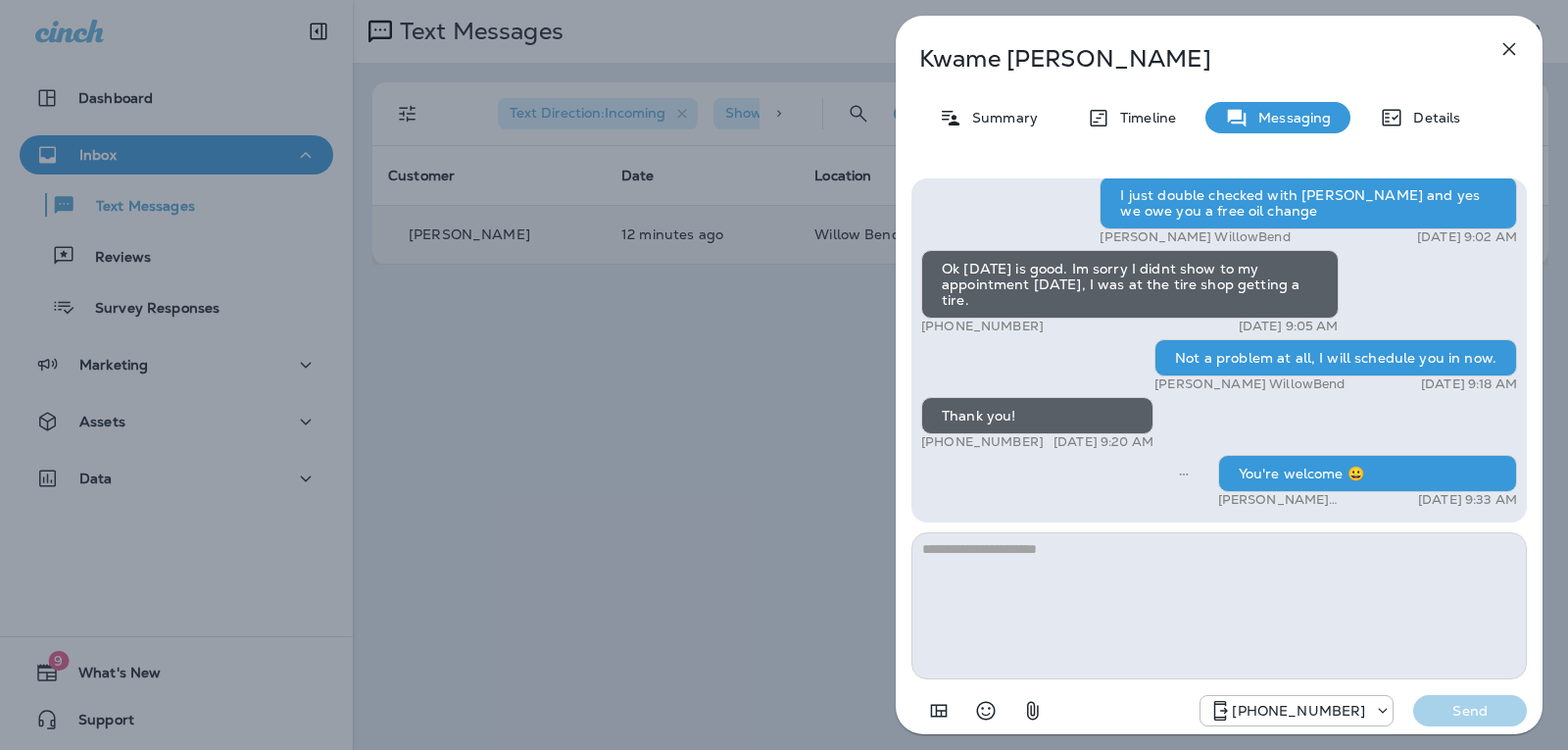
click at [1507, 50] on icon "button" at bounding box center [1509, 49] width 13 height 13
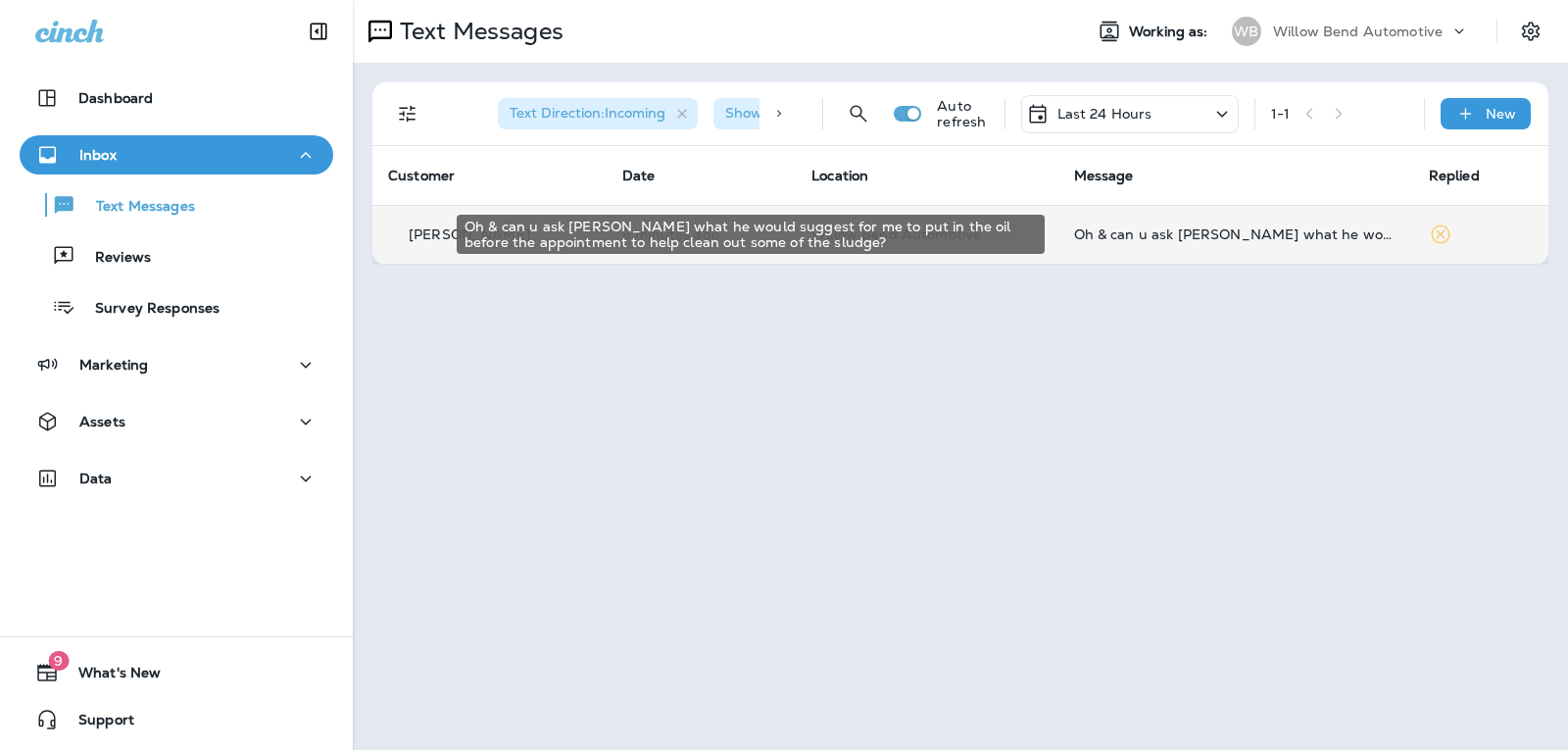
click at [1258, 228] on div "Oh & can u ask [PERSON_NAME] what he would suggest for me to put in the oil bef…" at bounding box center [1235, 235] width 323 height 16
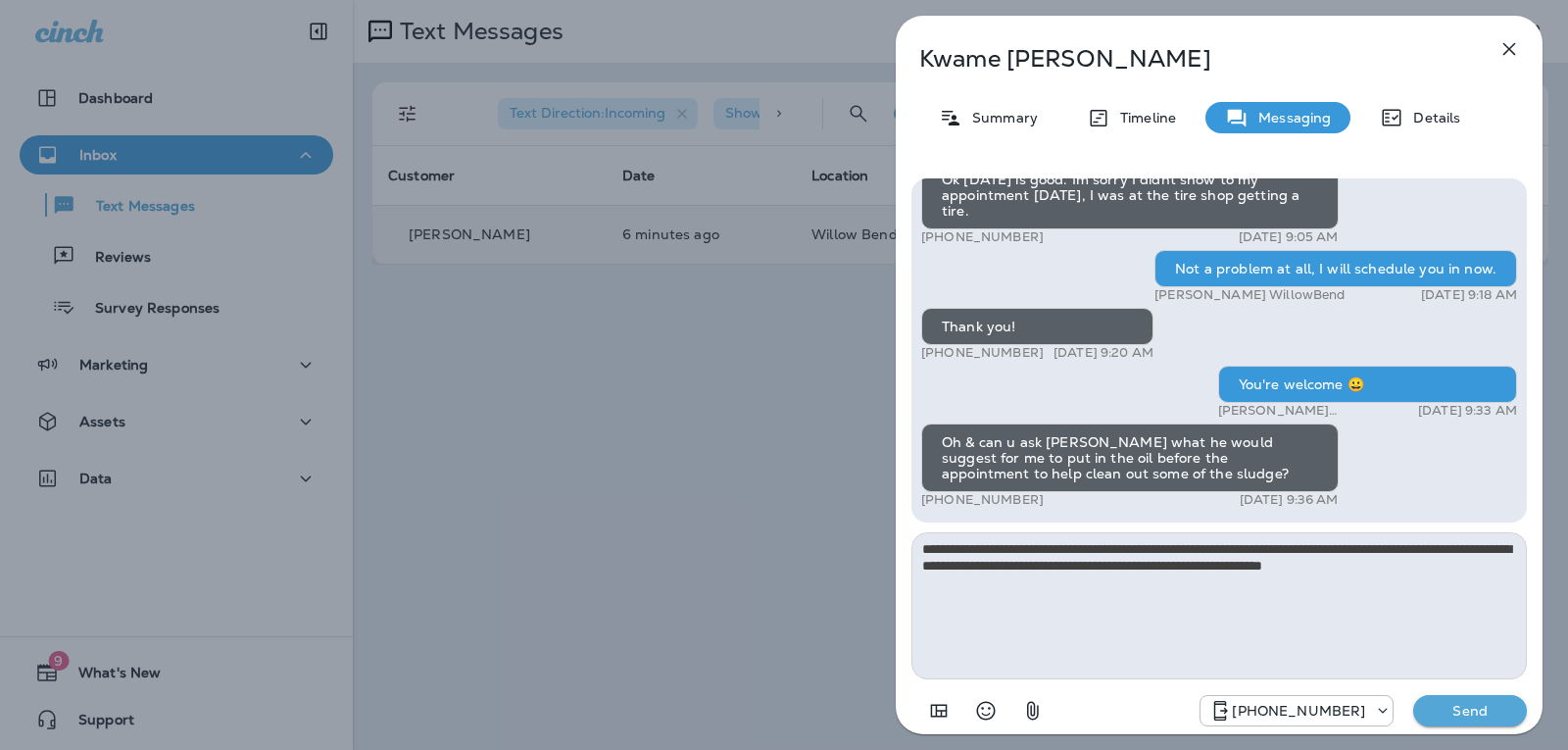
type textarea "**********"
click at [1493, 720] on button "Send" at bounding box center [1470, 711] width 113 height 32
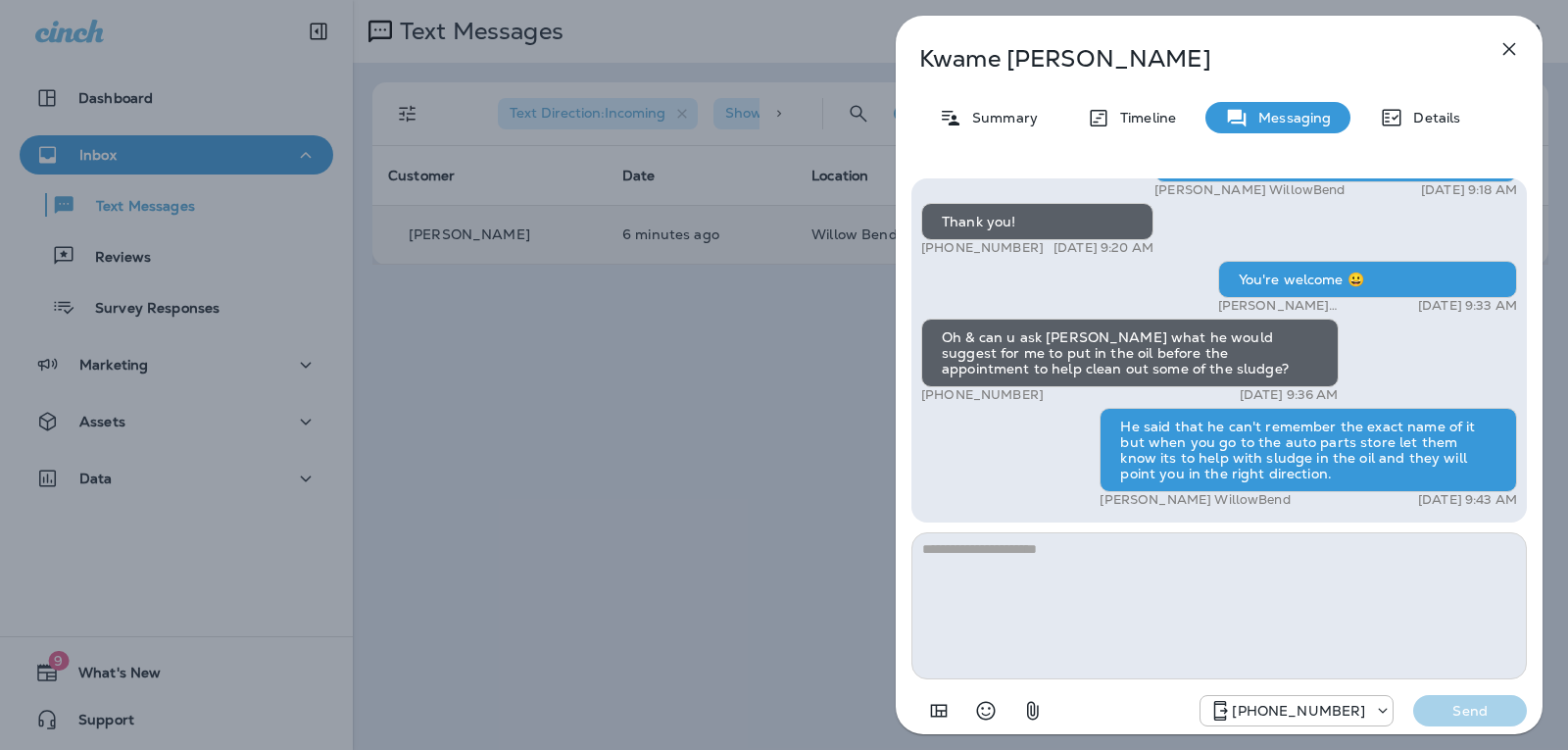
click at [1498, 51] on icon "button" at bounding box center [1509, 49] width 24 height 24
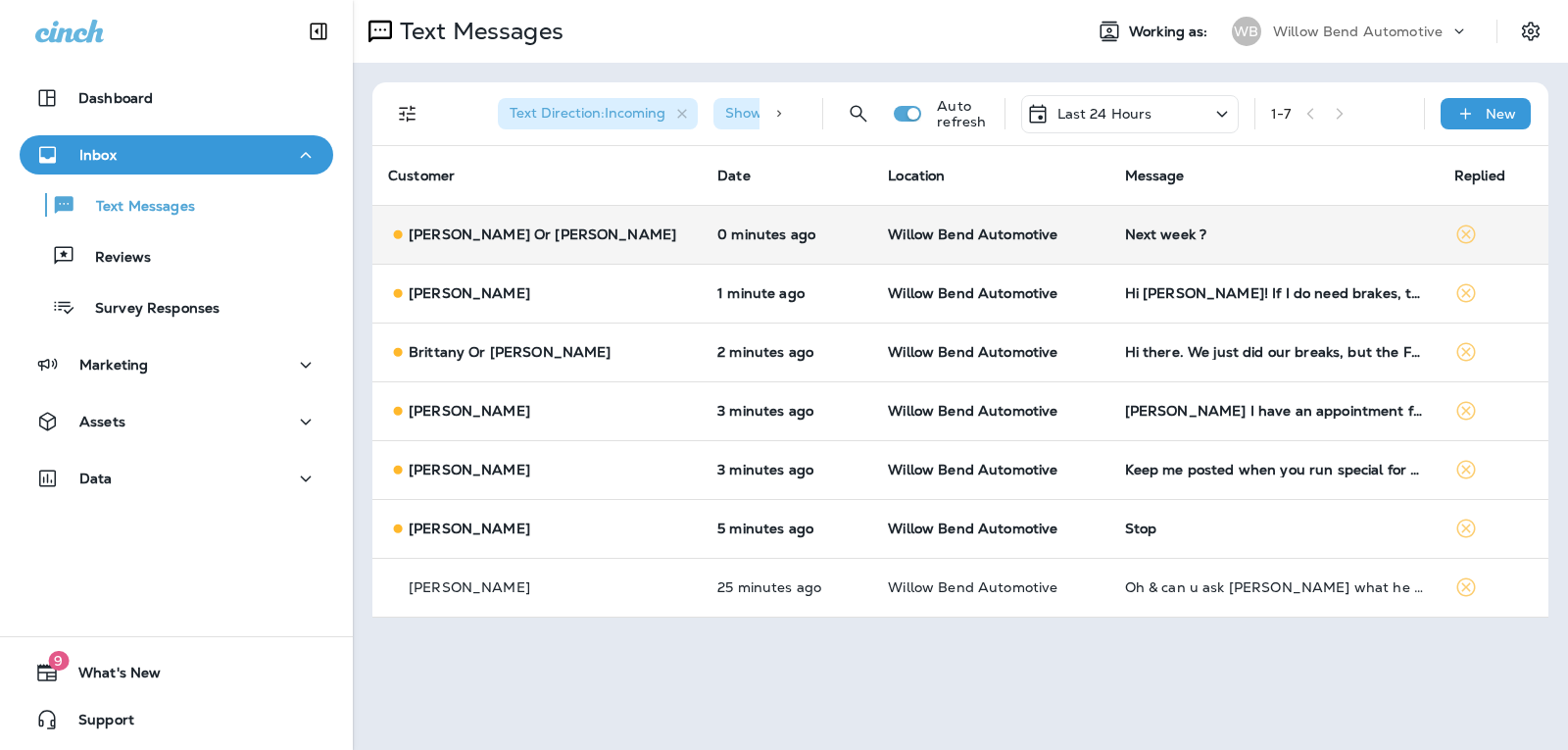
click at [1330, 242] on td "Next week ?" at bounding box center [1274, 235] width 329 height 59
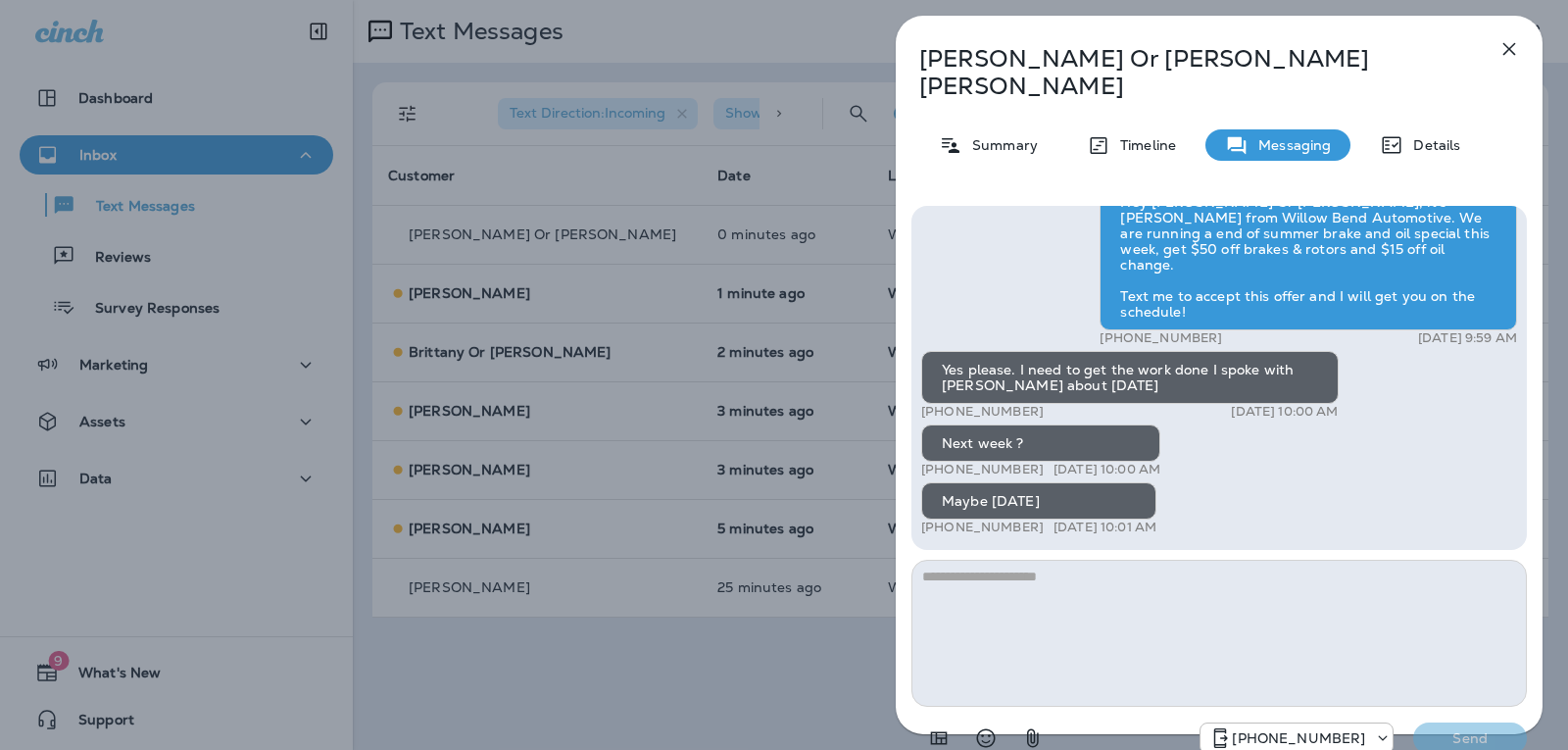
click at [996, 561] on textarea at bounding box center [1218, 633] width 616 height 147
type textarea "*"
type textarea "**********"
click at [1514, 722] on button "Send" at bounding box center [1470, 738] width 113 height 32
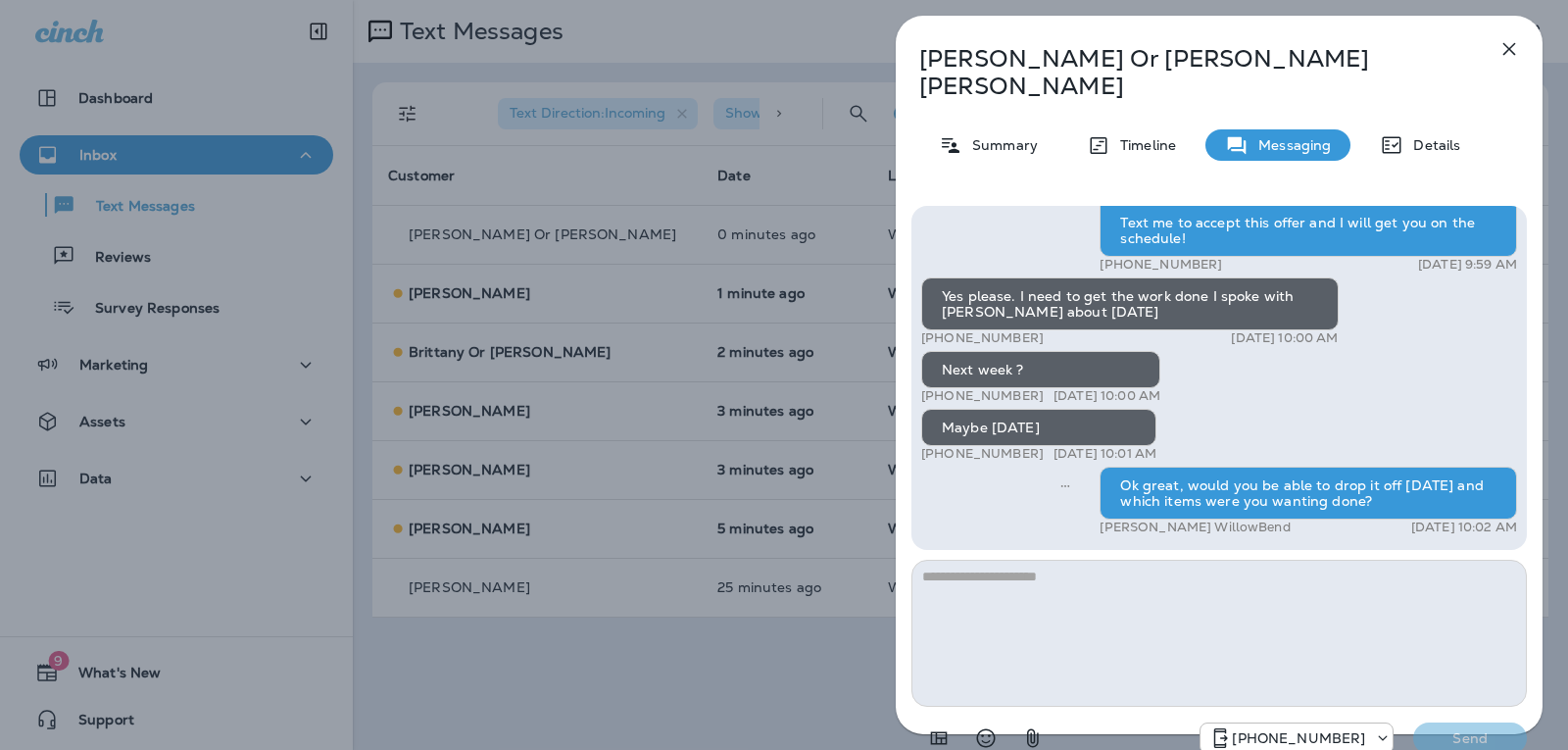
click at [1506, 46] on icon "button" at bounding box center [1509, 49] width 13 height 13
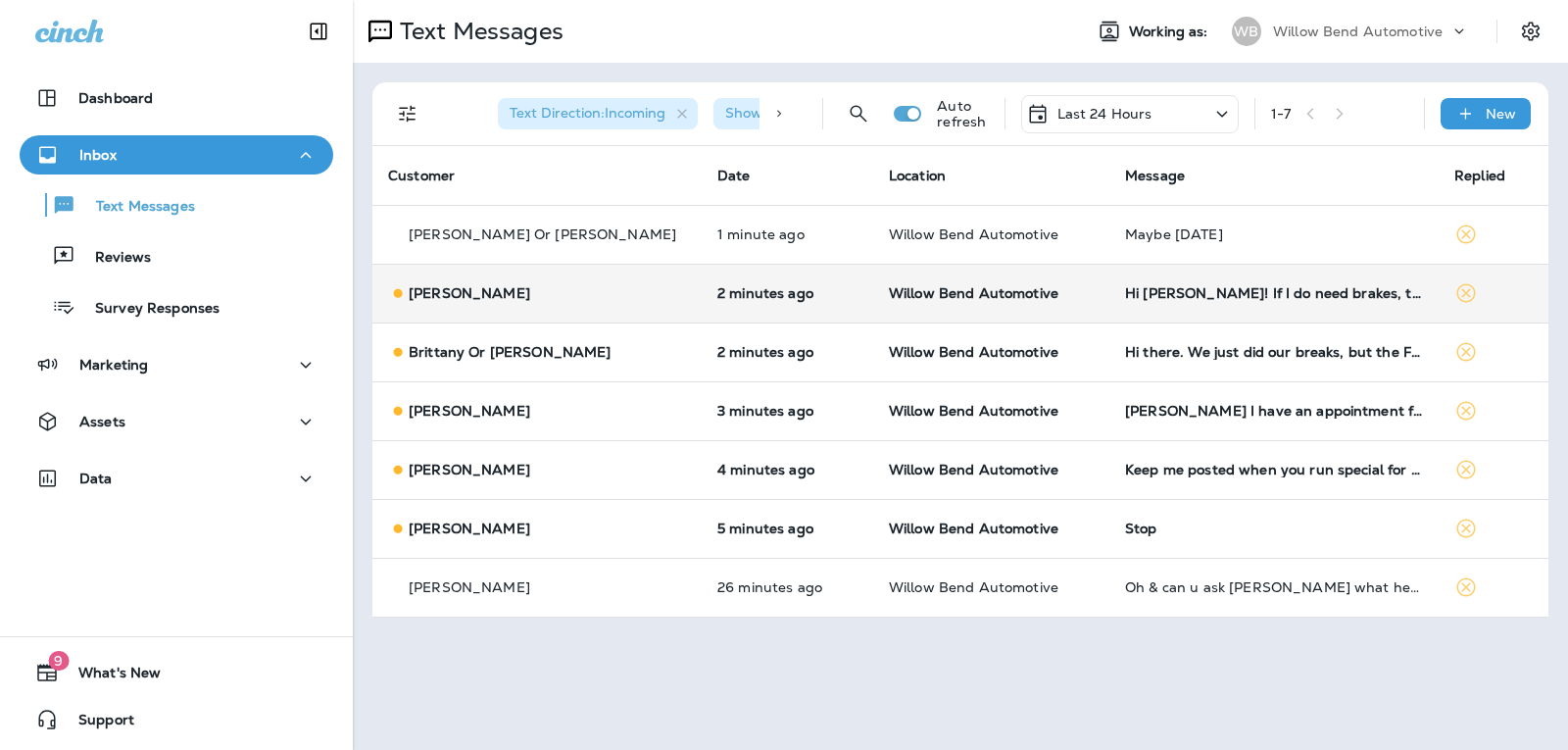
click at [1143, 300] on div "Hi Cheri! If I do need brakes, then yes please!!!" at bounding box center [1274, 294] width 297 height 16
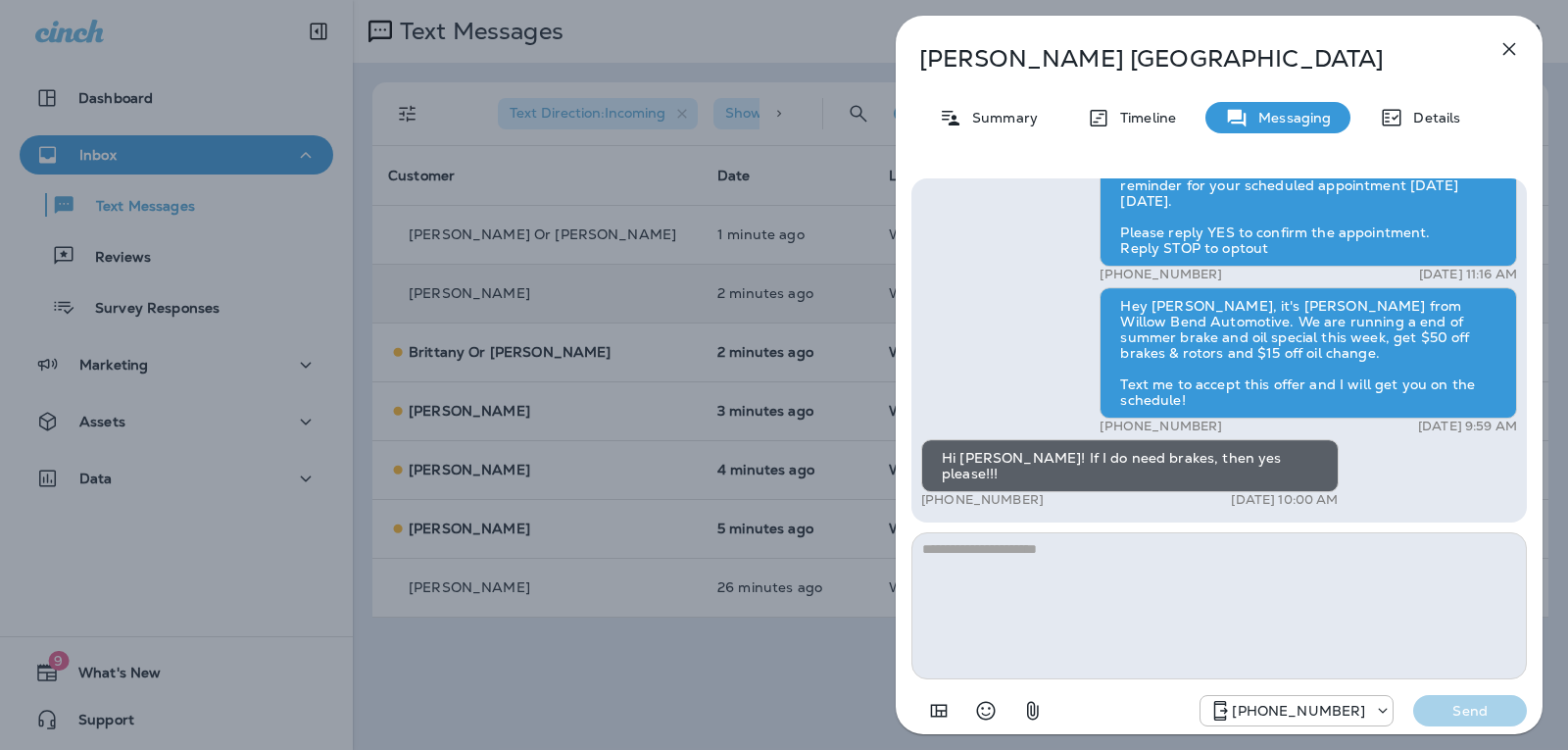
click at [1091, 572] on textarea at bounding box center [1218, 605] width 616 height 147
click at [990, 706] on icon "Select an emoji" at bounding box center [986, 711] width 24 height 24
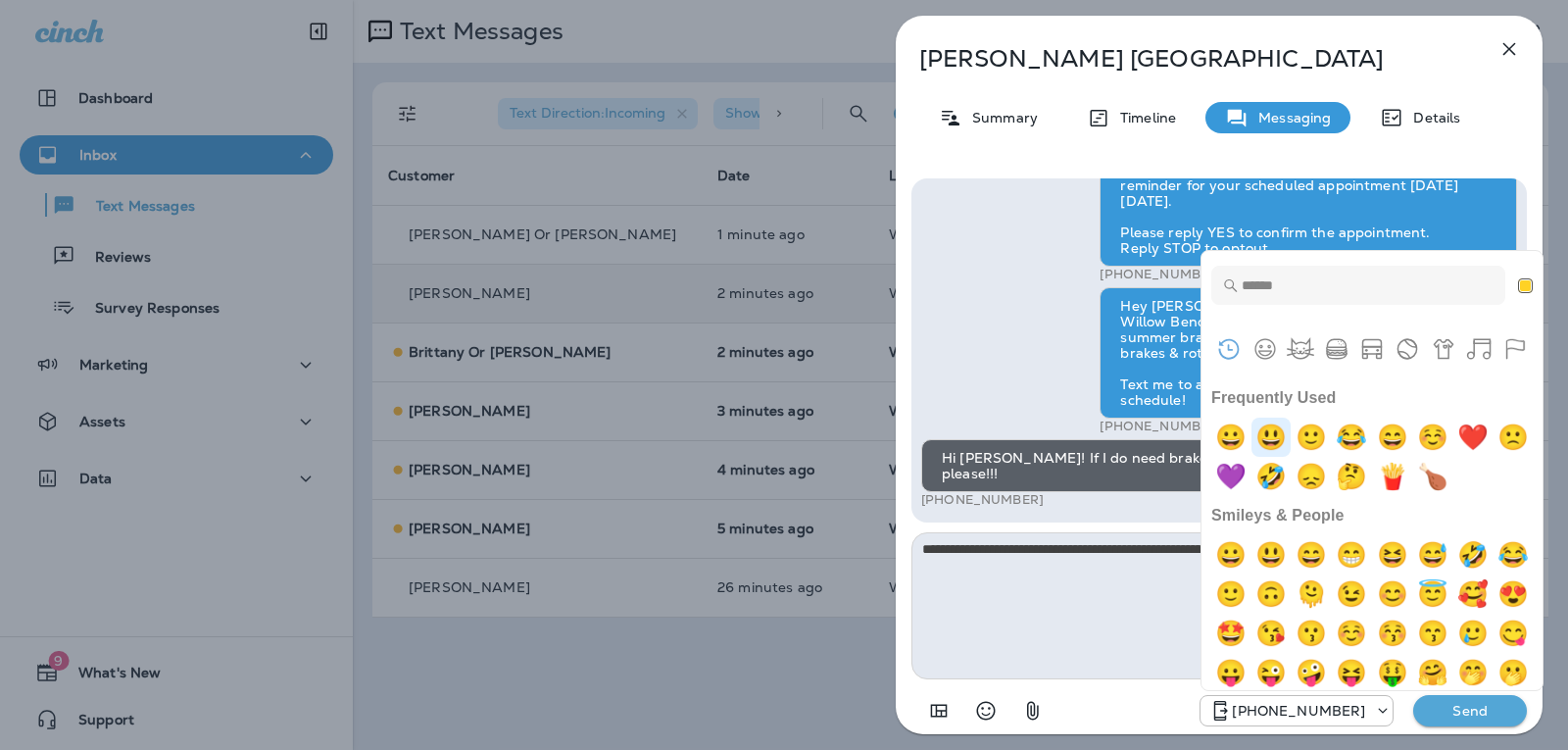
click at [1282, 449] on img "smiley" at bounding box center [1271, 438] width 39 height 39
type textarea "**********"
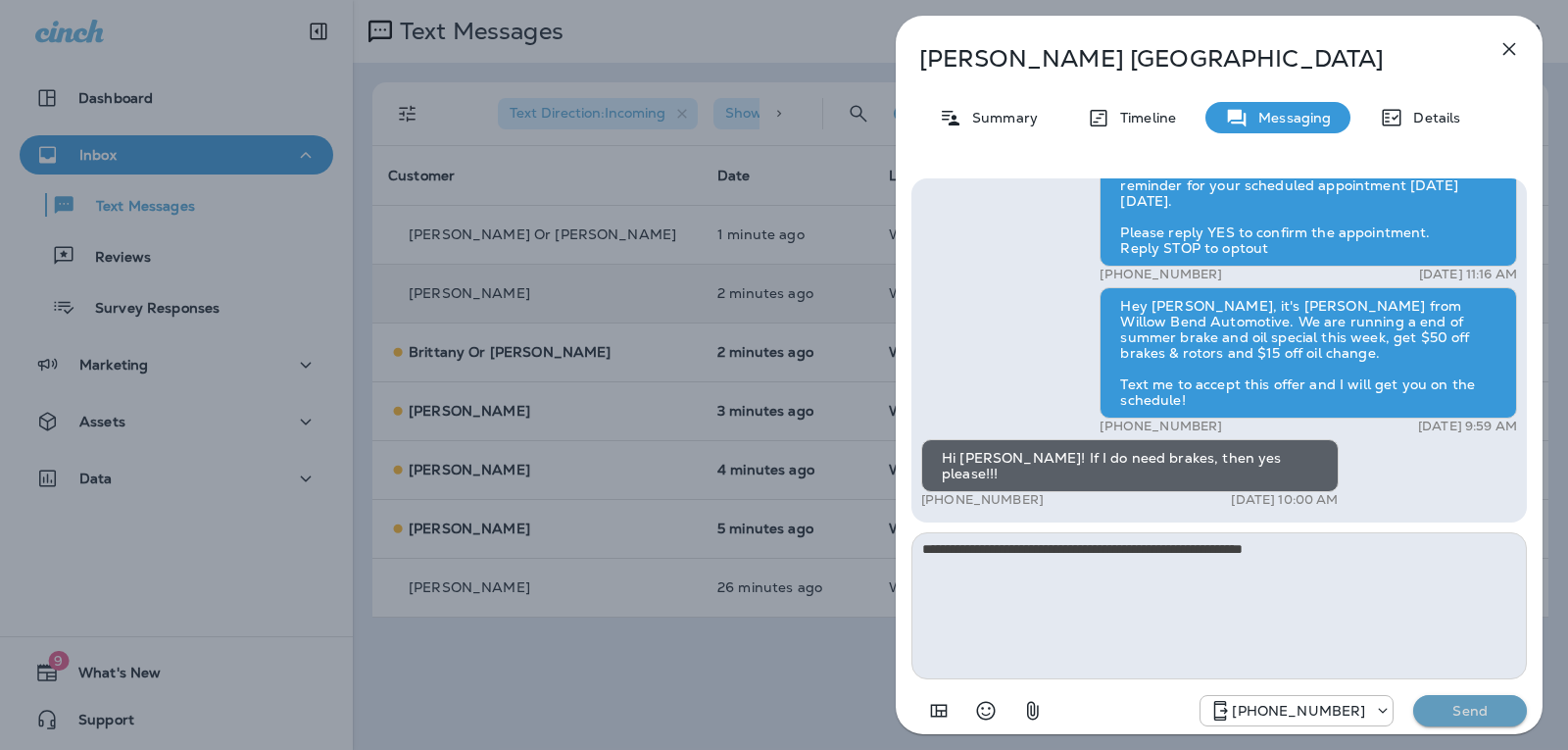
click at [1444, 715] on p "Send" at bounding box center [1470, 711] width 83 height 18
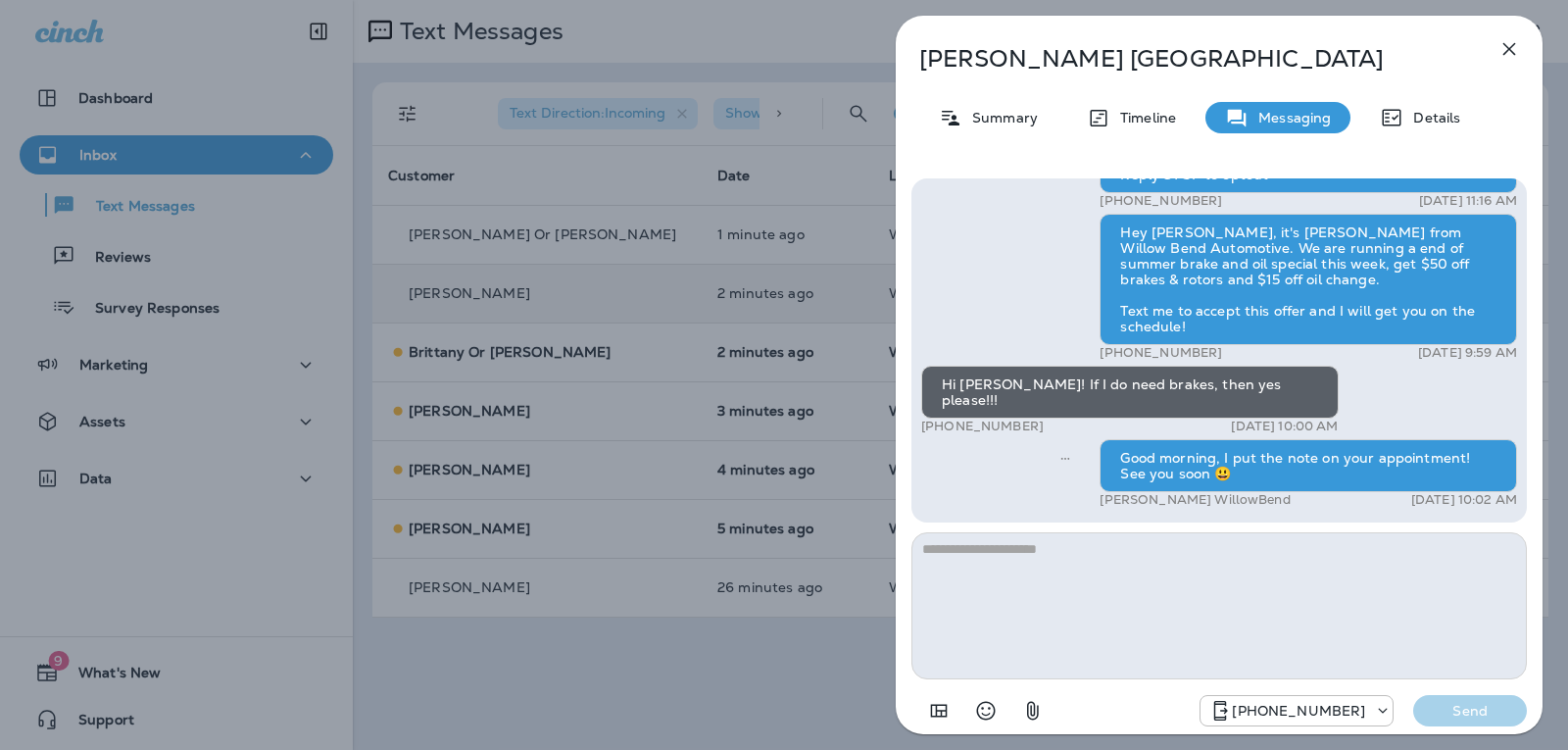
click at [1508, 45] on icon "button" at bounding box center [1509, 49] width 24 height 24
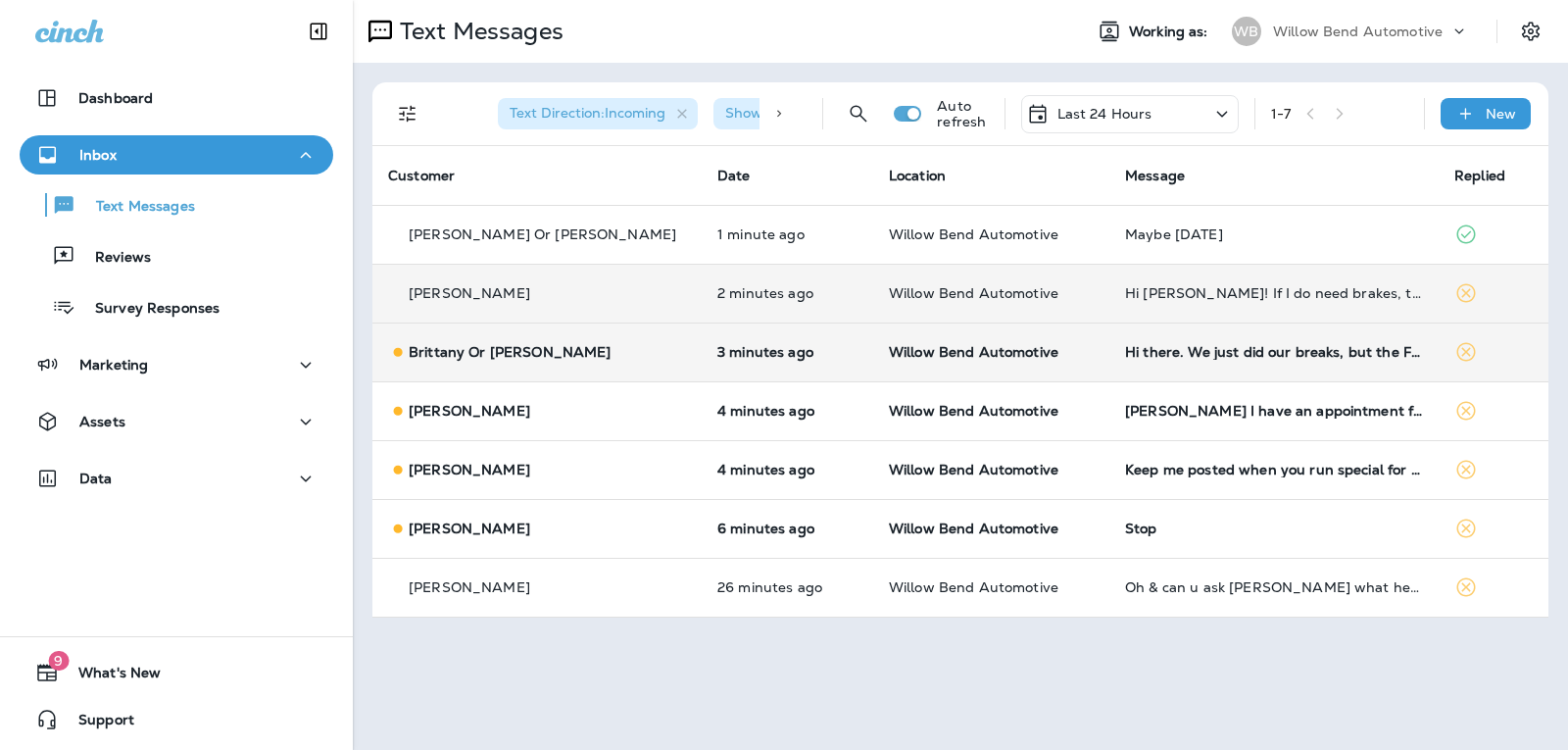
click at [1213, 347] on div "Hi there. We just did our breaks, but the Ford escape just became due for an oi…" at bounding box center [1274, 352] width 297 height 16
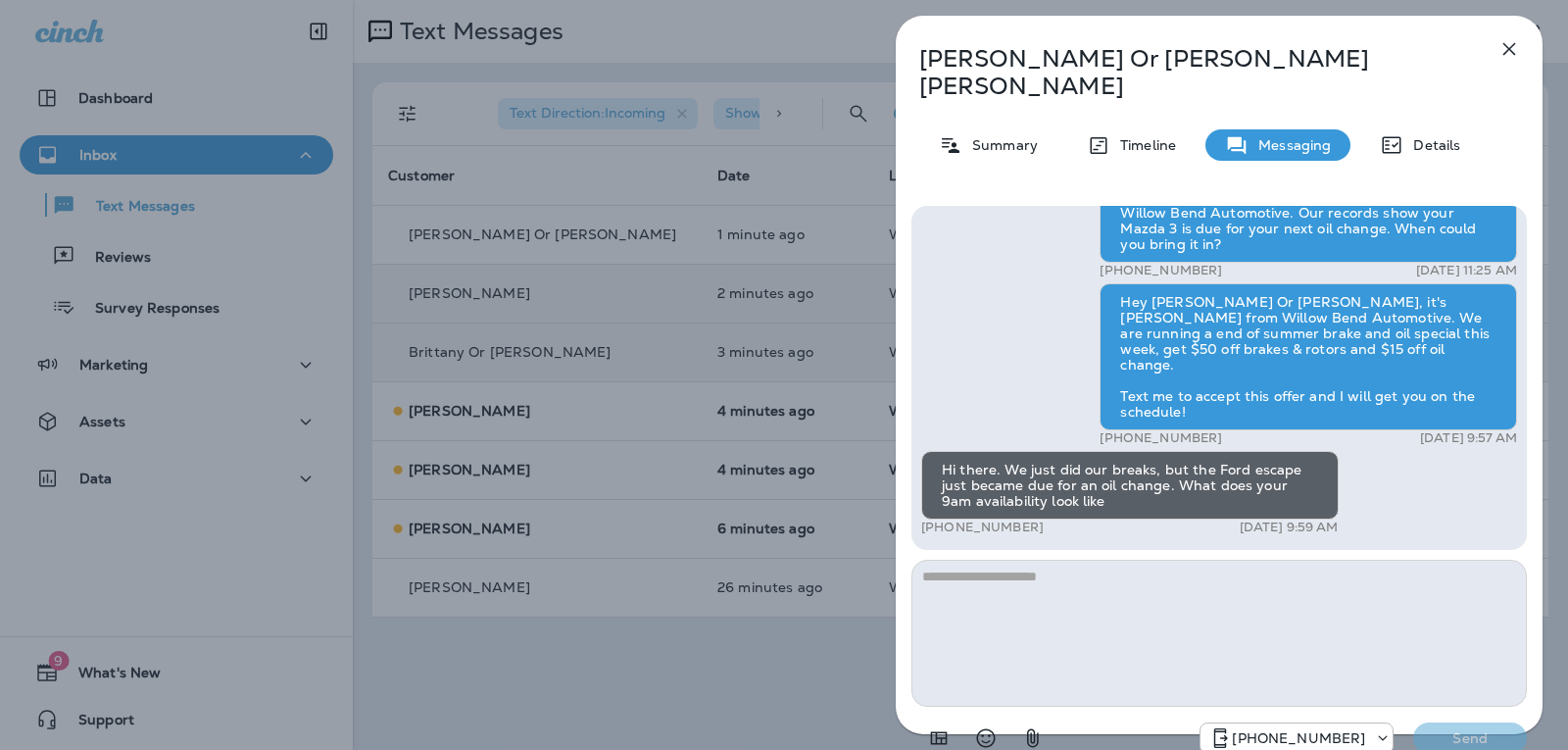
click at [1016, 560] on textarea at bounding box center [1218, 633] width 616 height 147
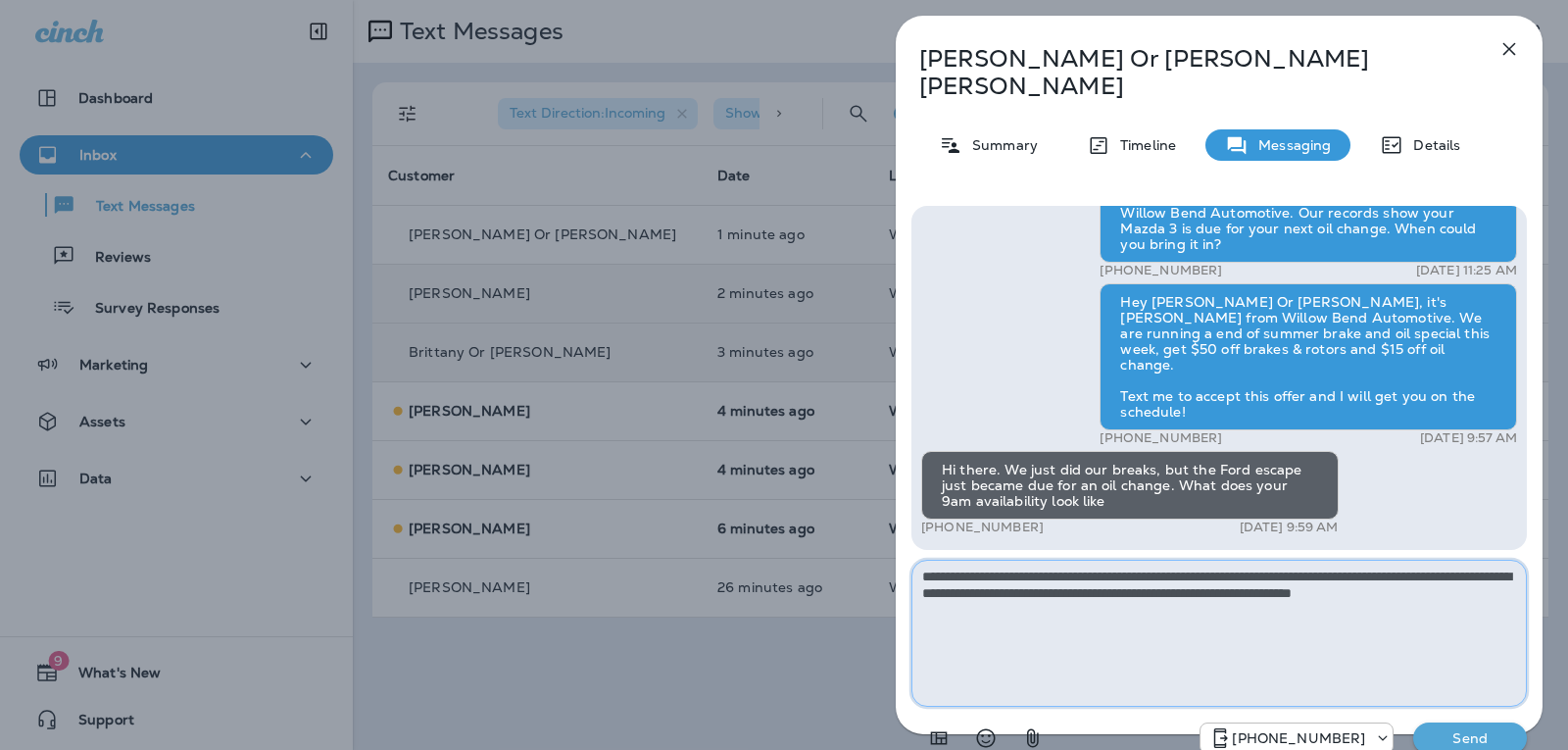
type textarea "**********"
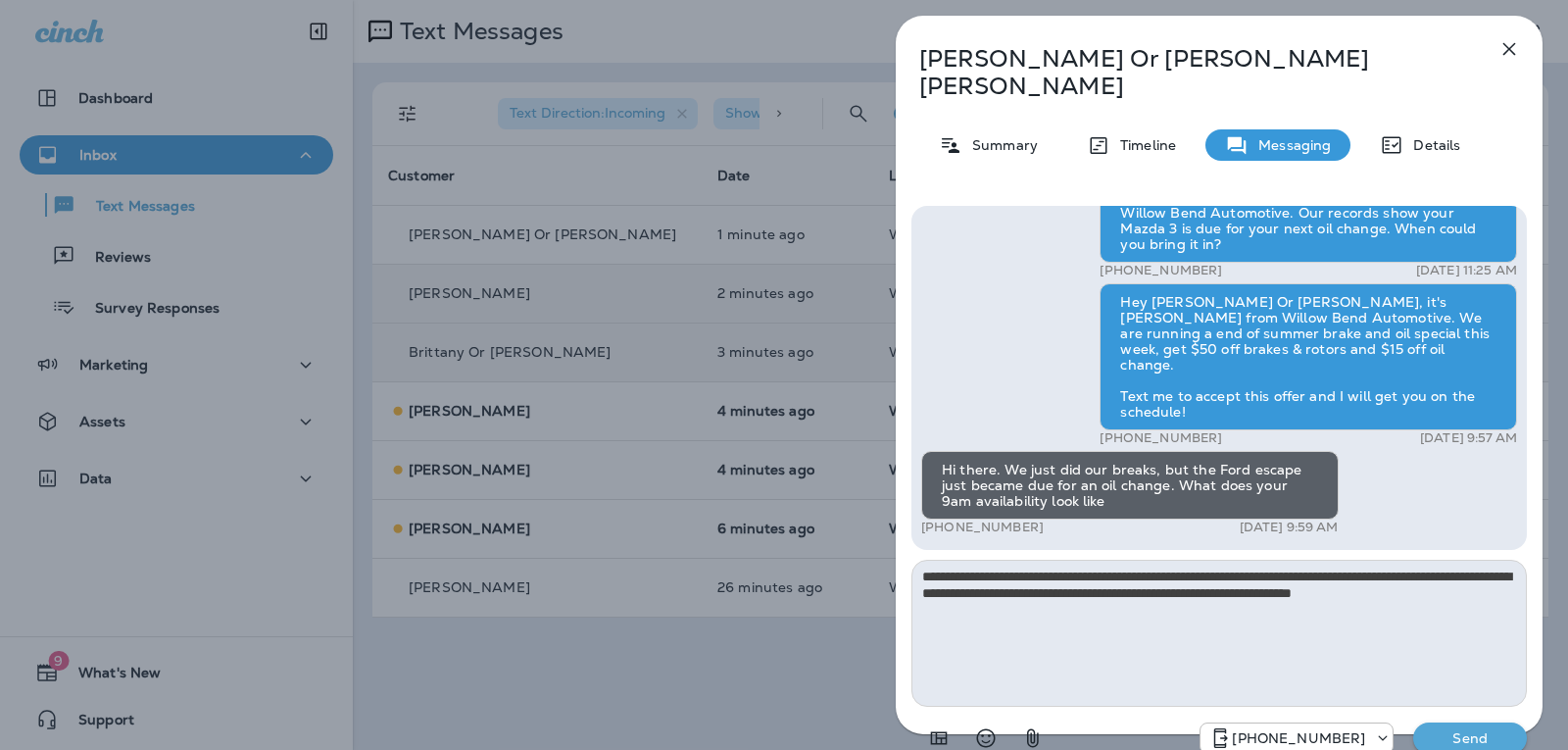
click at [1466, 722] on button "Send" at bounding box center [1470, 738] width 113 height 32
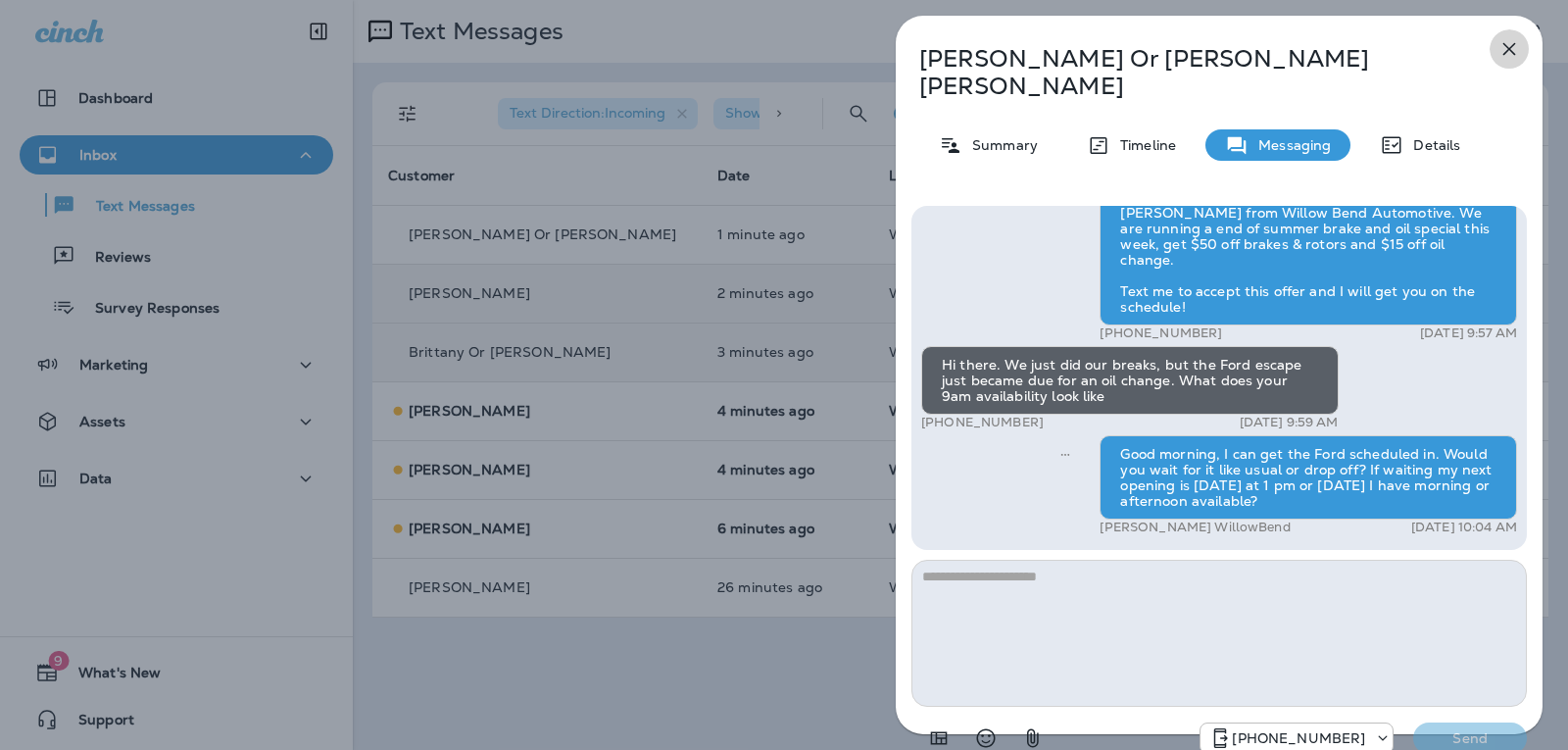
click at [1514, 36] on button "button" at bounding box center [1509, 49] width 39 height 39
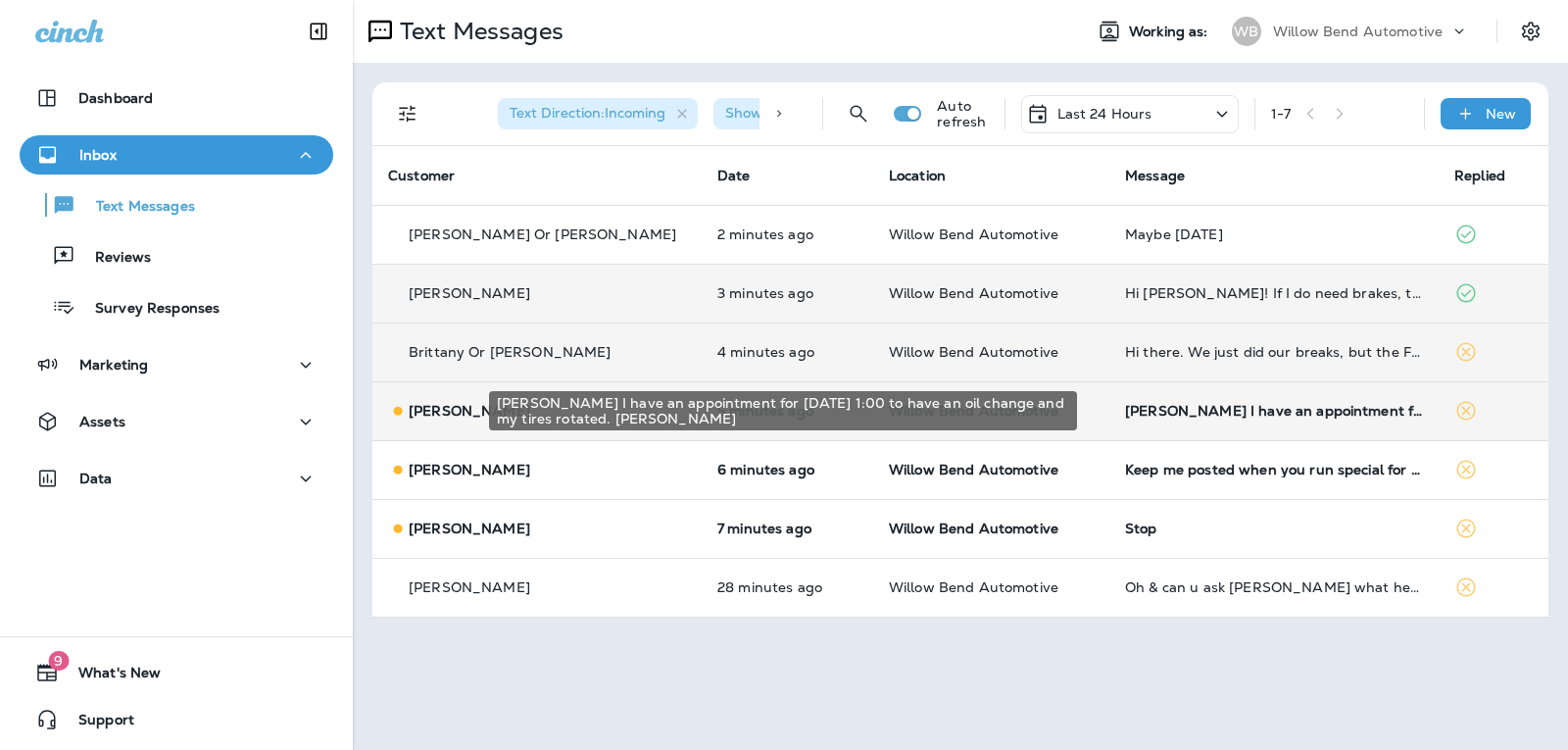
click at [1296, 418] on div "[PERSON_NAME] I have an appointment for [DATE] 1:00 to have an oil change and m…" at bounding box center [1274, 411] width 297 height 16
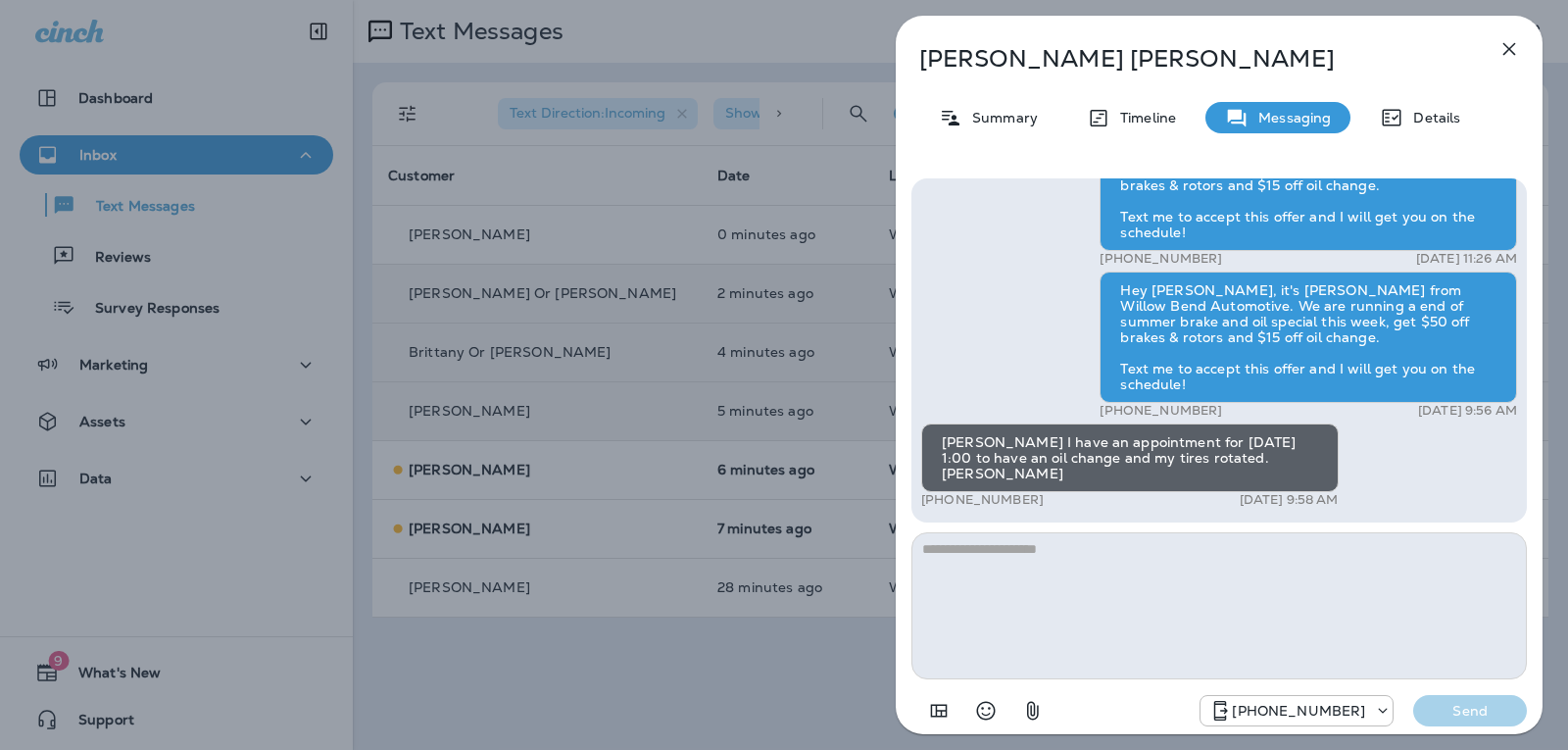
click at [1058, 563] on textarea at bounding box center [1218, 605] width 616 height 147
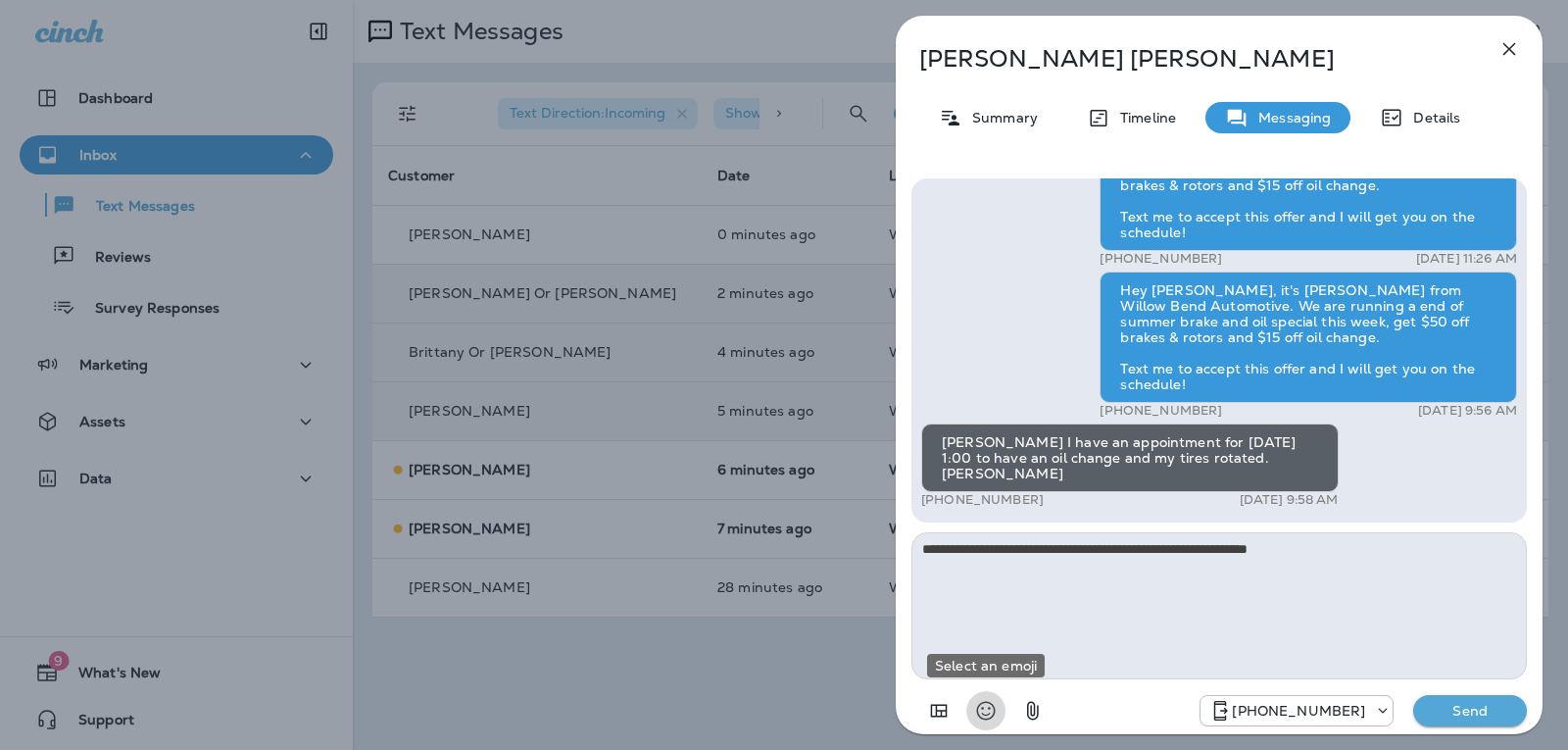
click at [989, 705] on icon "Select an emoji" at bounding box center [986, 711] width 24 height 24
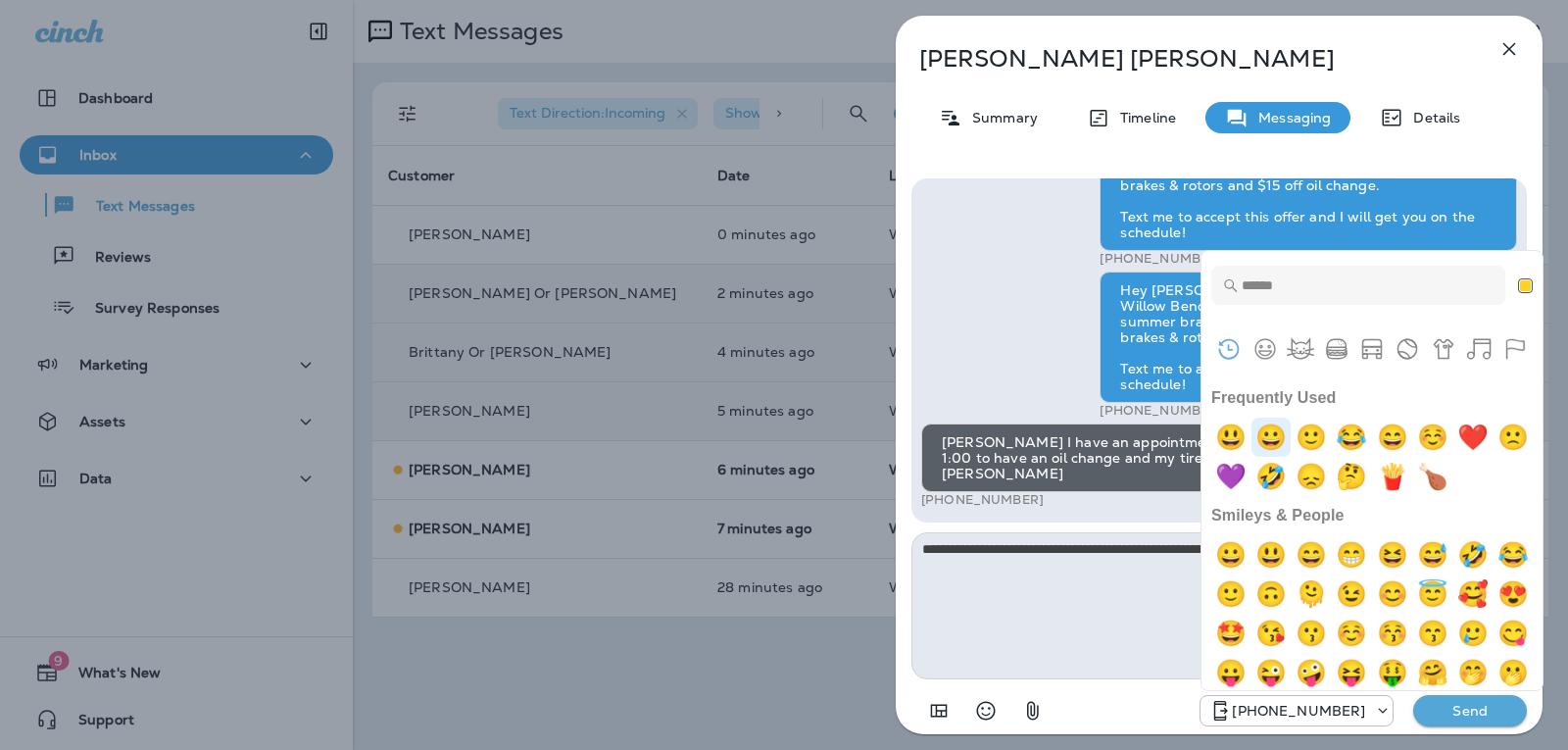
click at [1279, 432] on img "grinning" at bounding box center [1271, 438] width 39 height 39
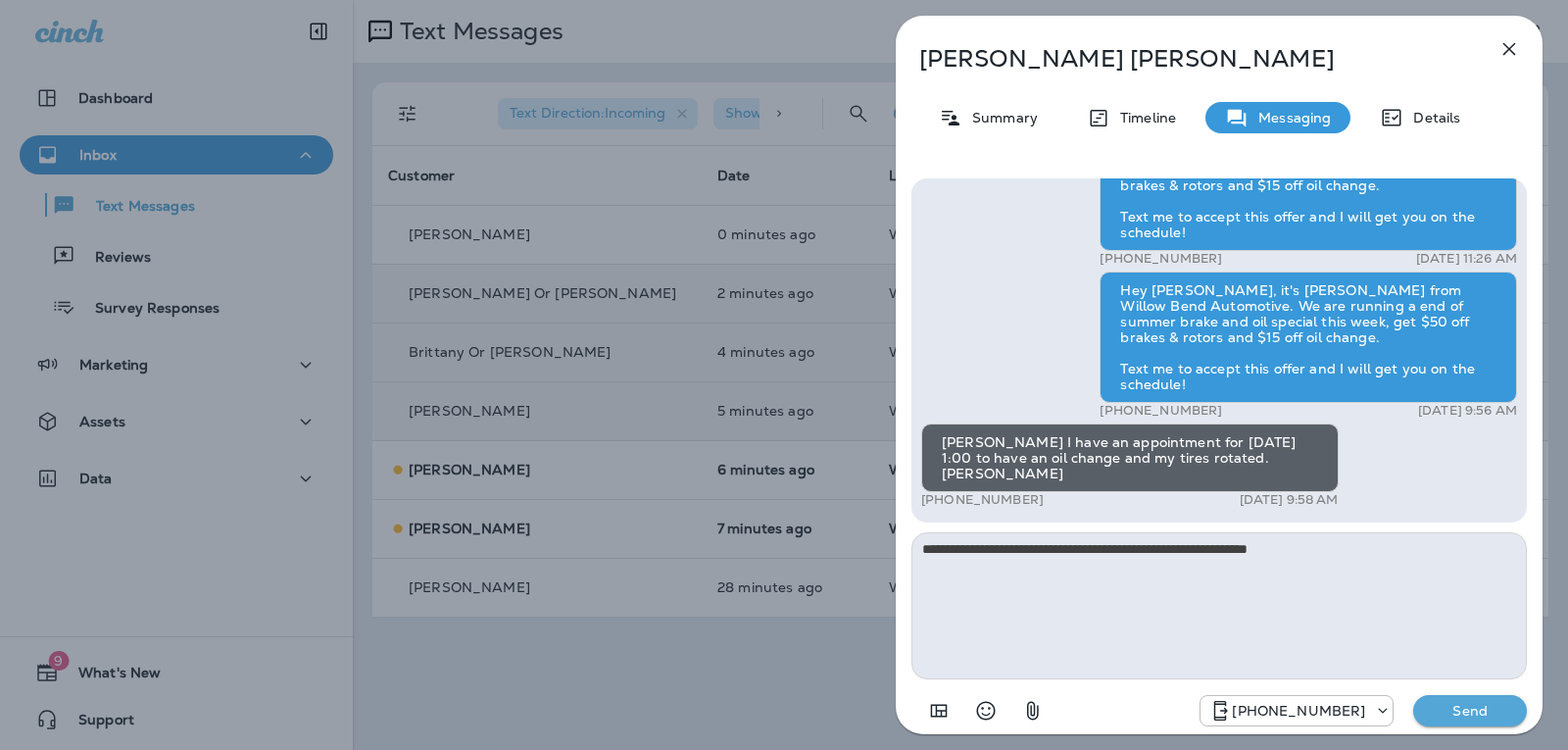
type textarea "**********"
click at [1468, 717] on p "Send" at bounding box center [1470, 711] width 83 height 18
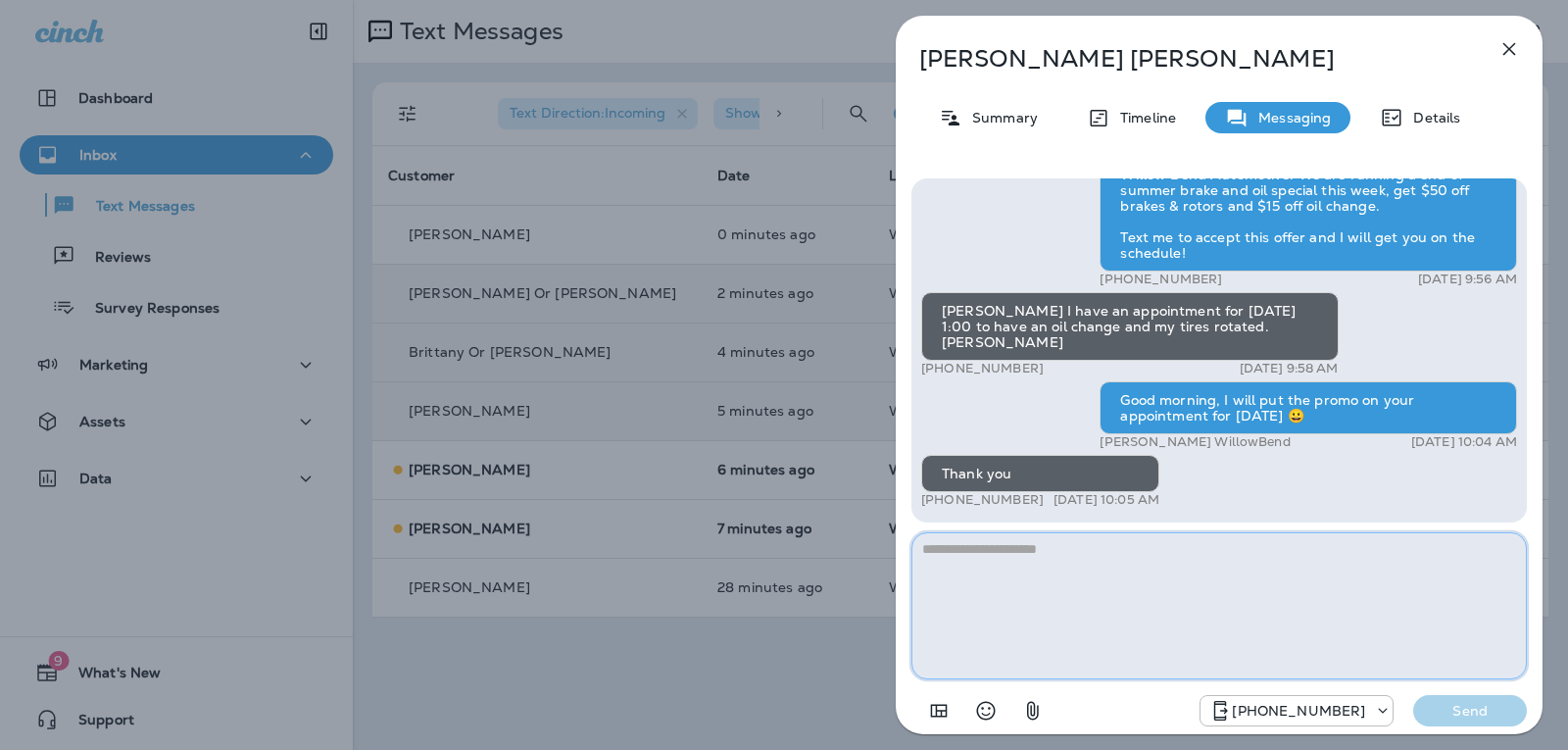
click at [1016, 560] on textarea at bounding box center [1218, 605] width 616 height 147
type textarea "*"
drag, startPoint x: 1477, startPoint y: 673, endPoint x: 1479, endPoint y: 708, distance: 35.1
click at [1477, 696] on div "Hello Laura, Hope all is well! This is Cheri from Willow Bend Automotive. I wan…" at bounding box center [1218, 454] width 616 height 552
type textarea "**********"
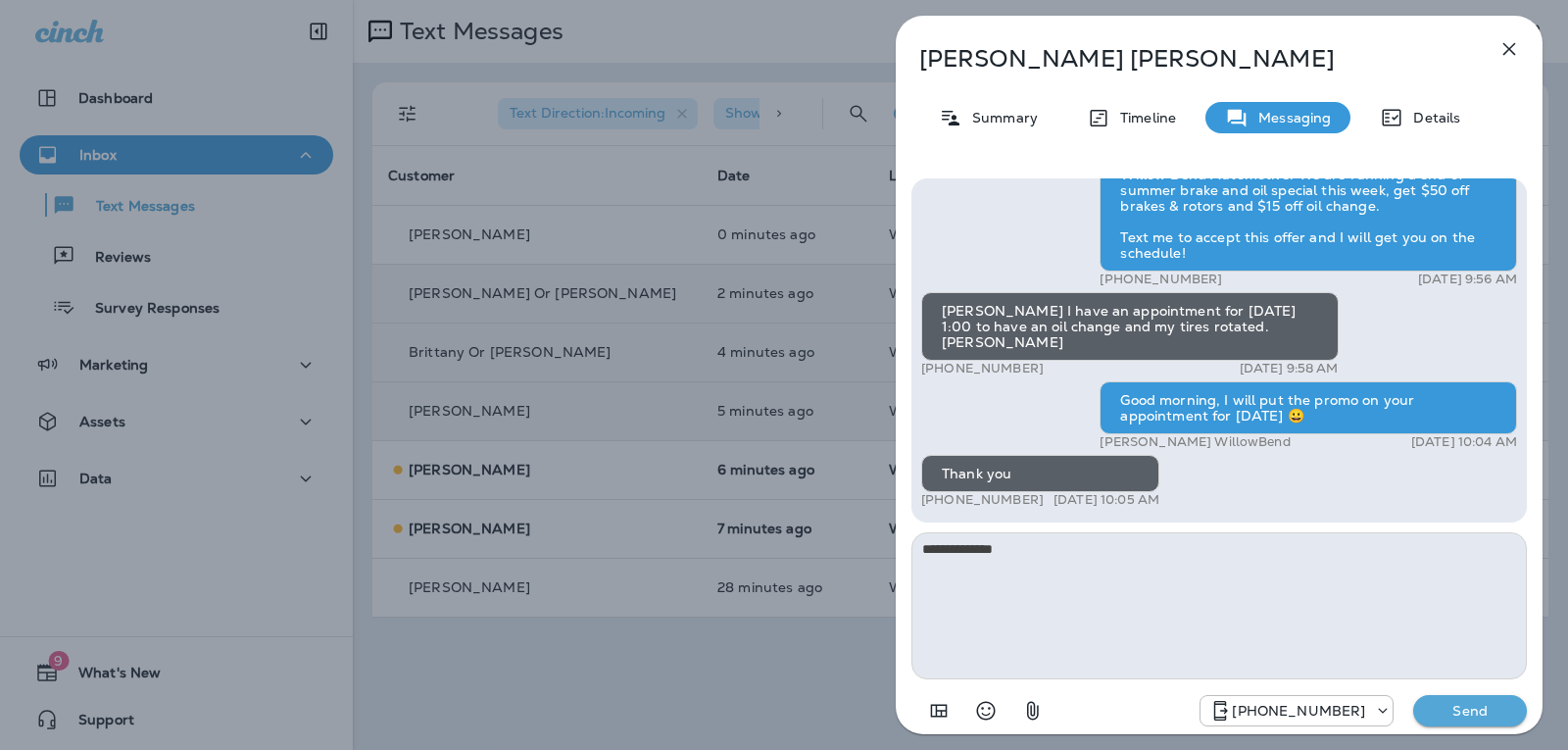
click at [1481, 712] on p "Send" at bounding box center [1470, 711] width 83 height 18
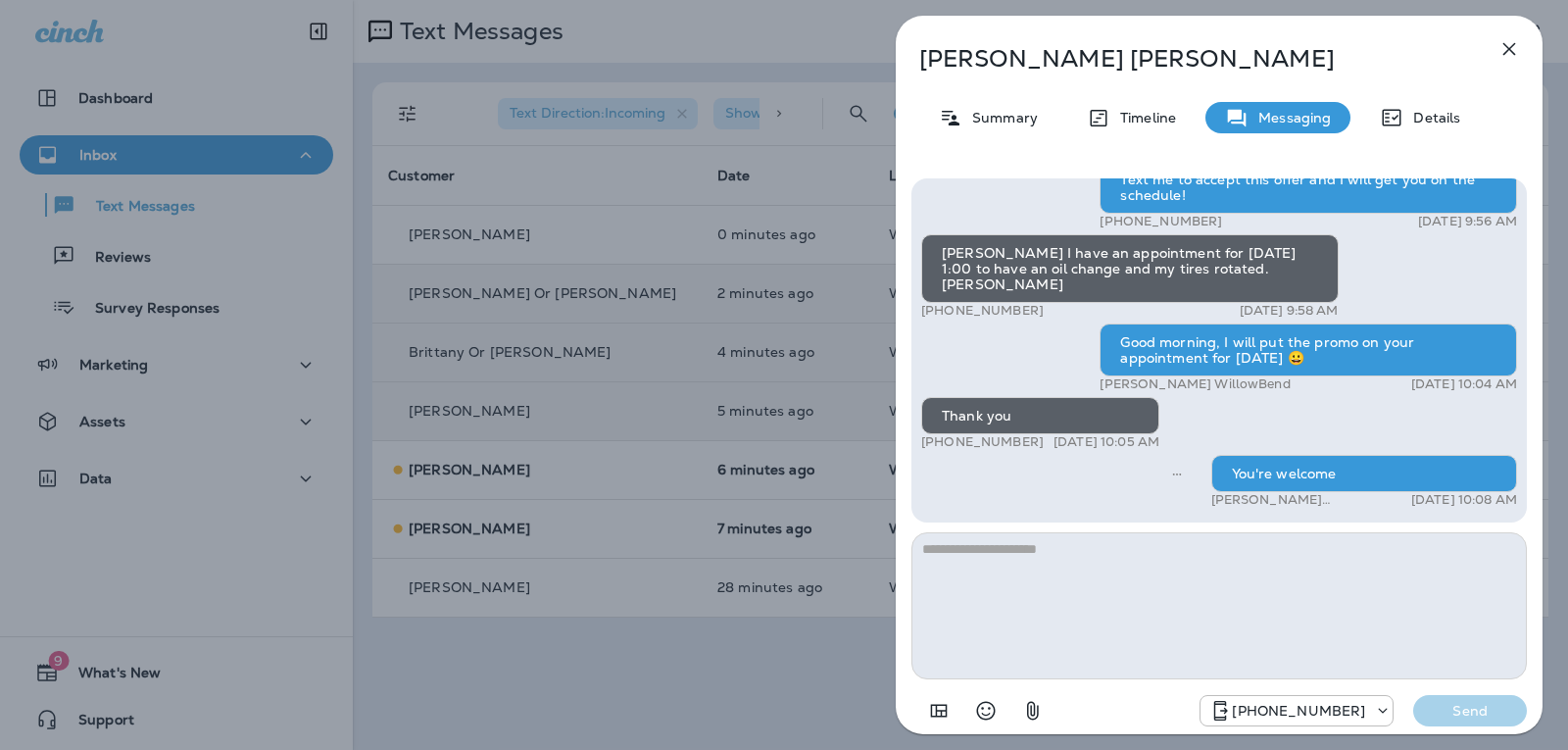
click at [1510, 57] on icon "button" at bounding box center [1509, 49] width 24 height 24
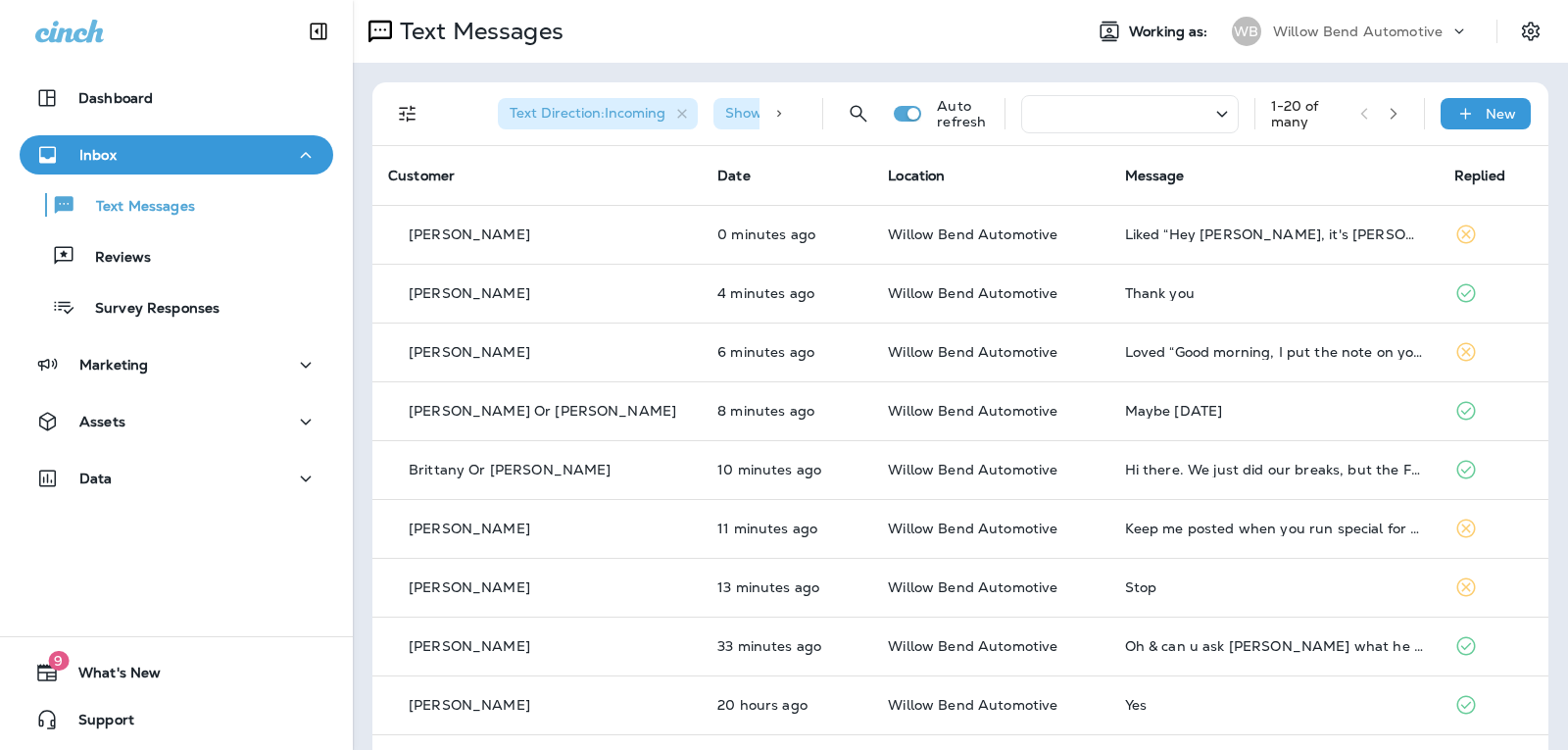
click at [1188, 117] on div at bounding box center [1130, 114] width 218 height 38
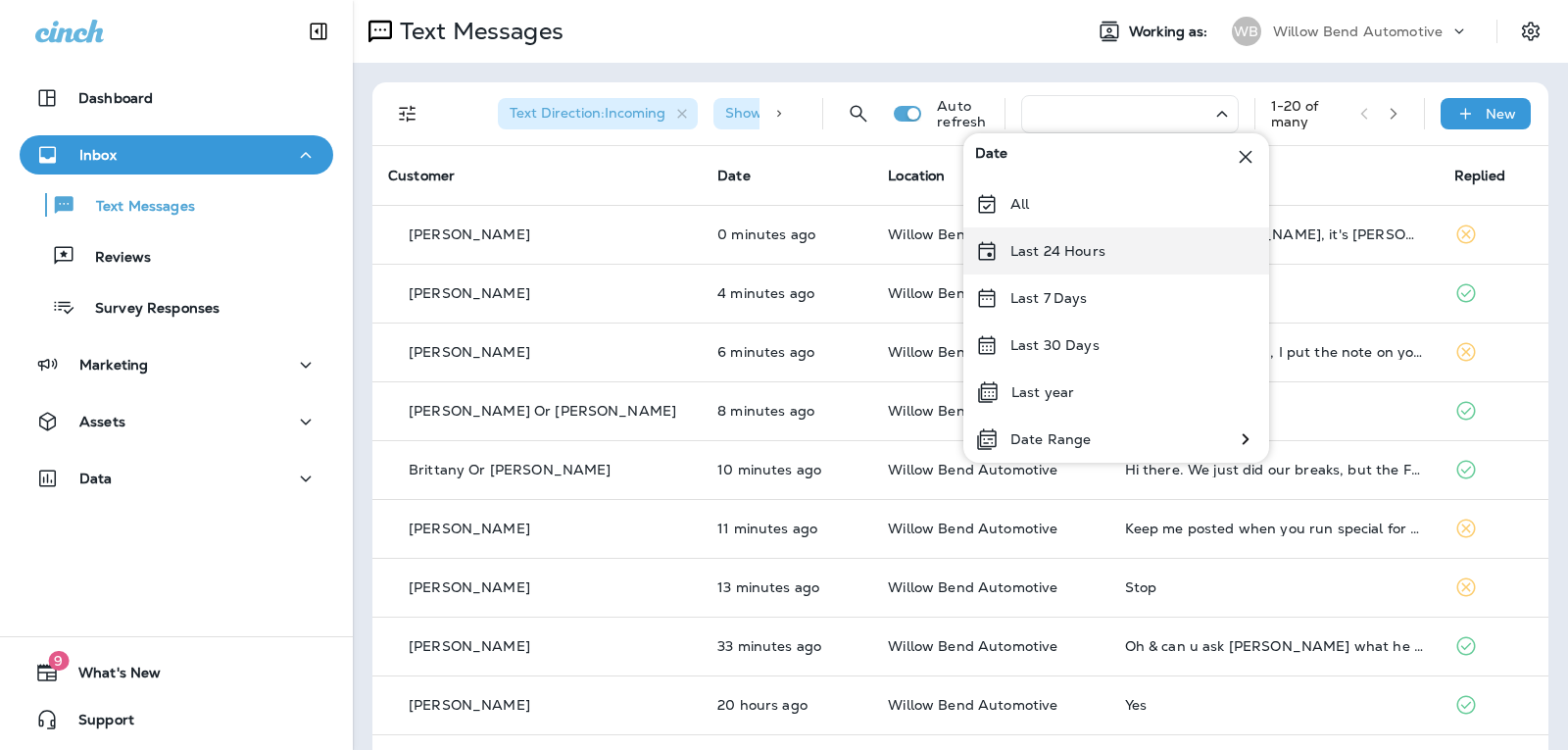
click at [1096, 241] on div "Last 24 Hours" at bounding box center [1116, 251] width 305 height 47
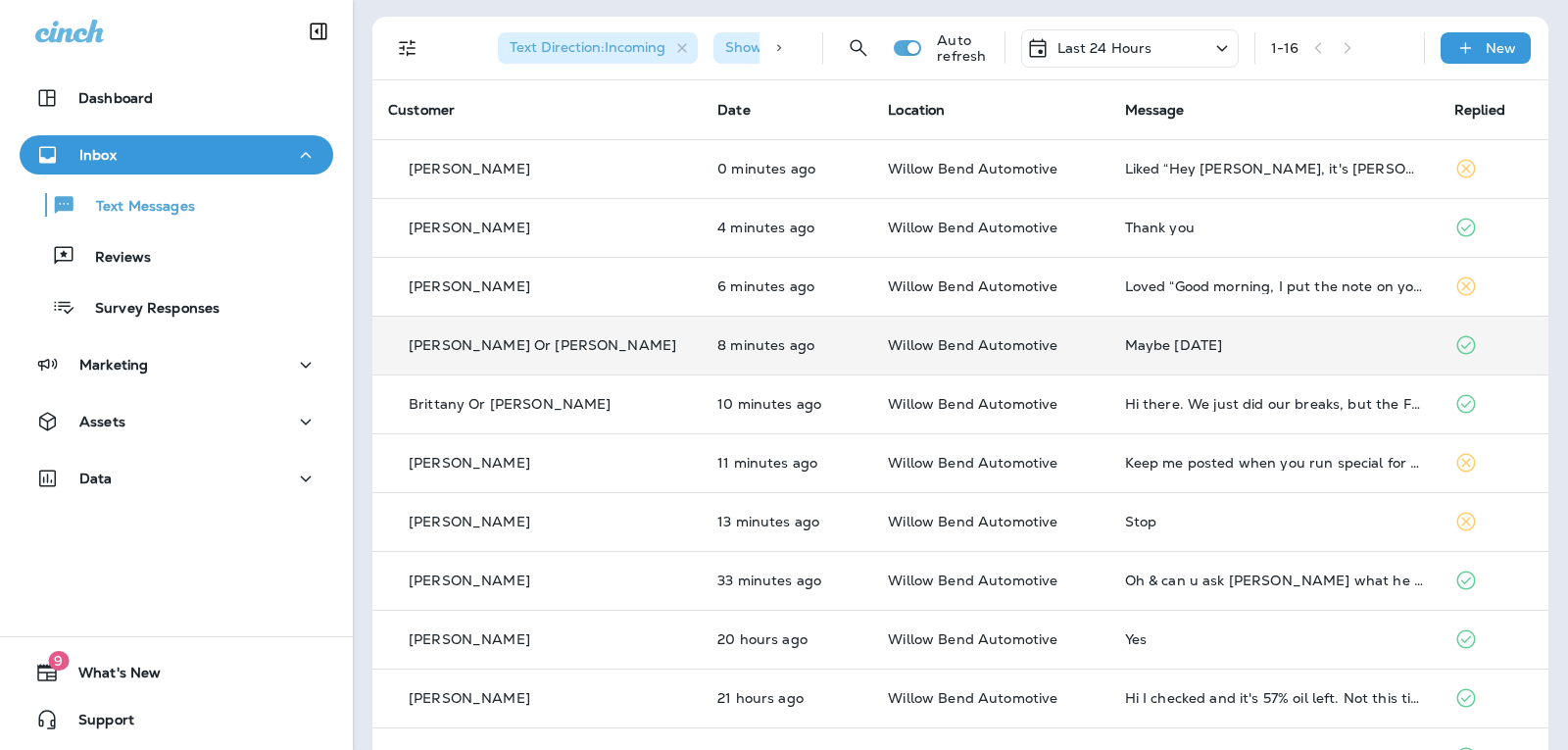
scroll to position [98, 0]
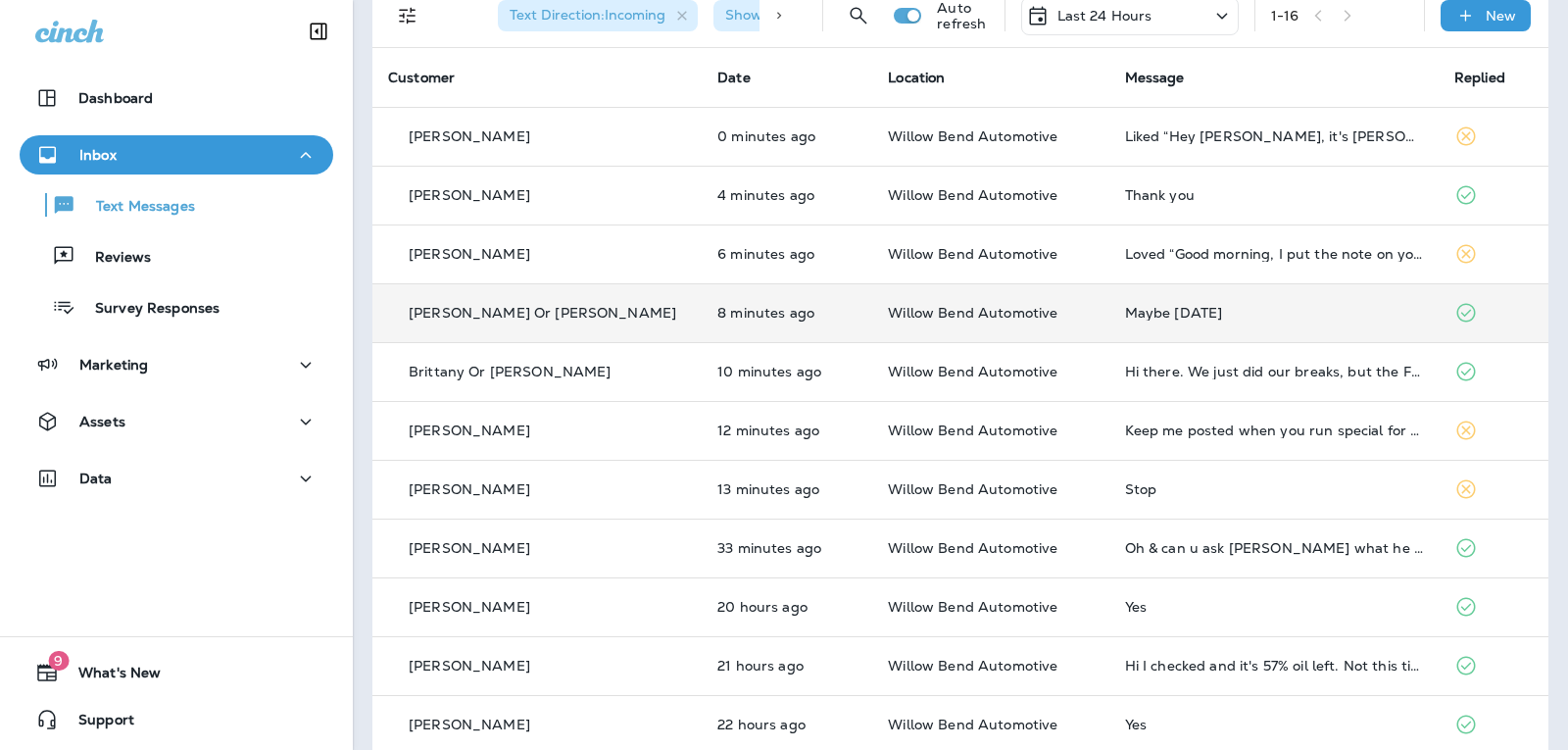
click at [1273, 317] on div "Maybe [DATE]" at bounding box center [1274, 312] width 297 height 16
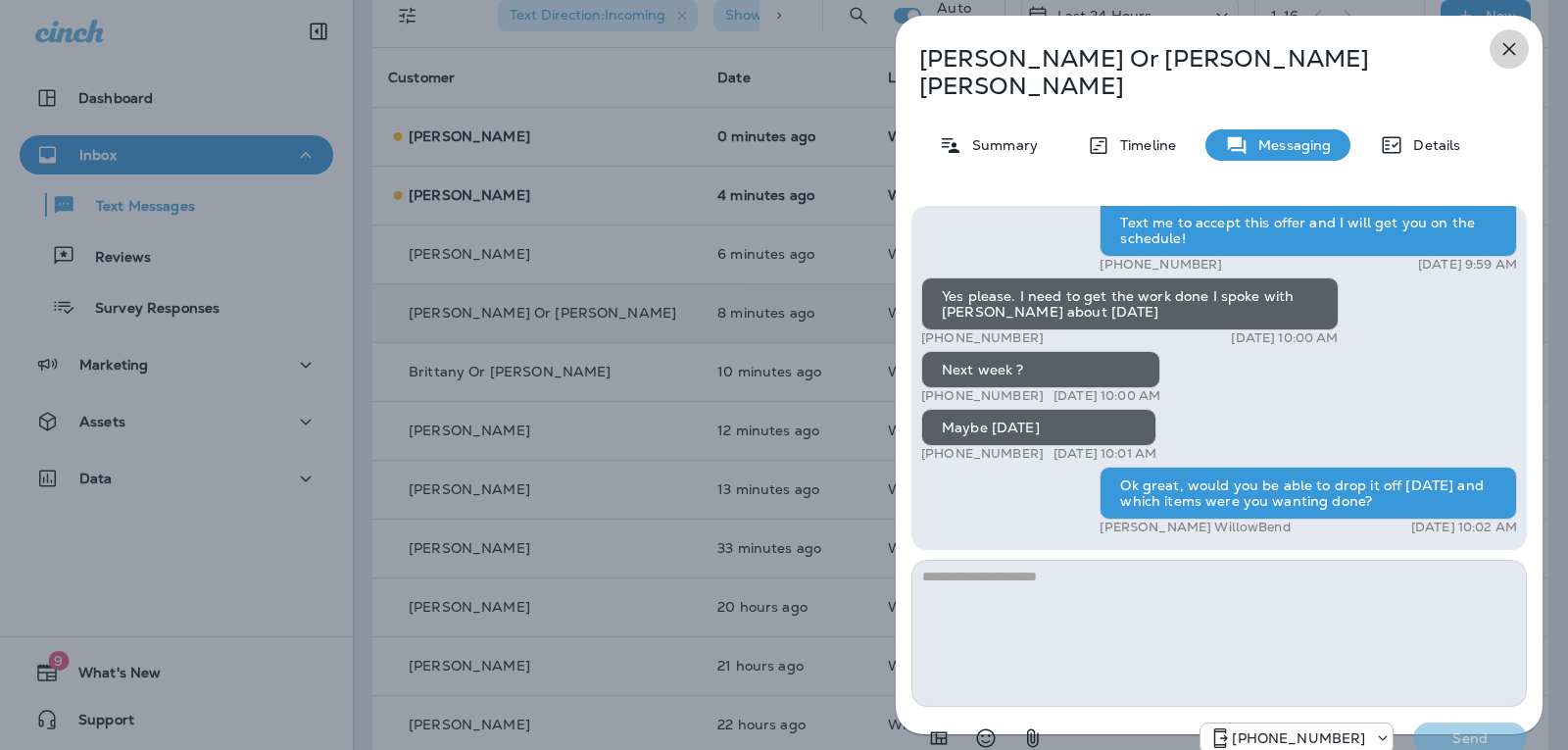
click at [1504, 41] on icon "button" at bounding box center [1509, 49] width 24 height 24
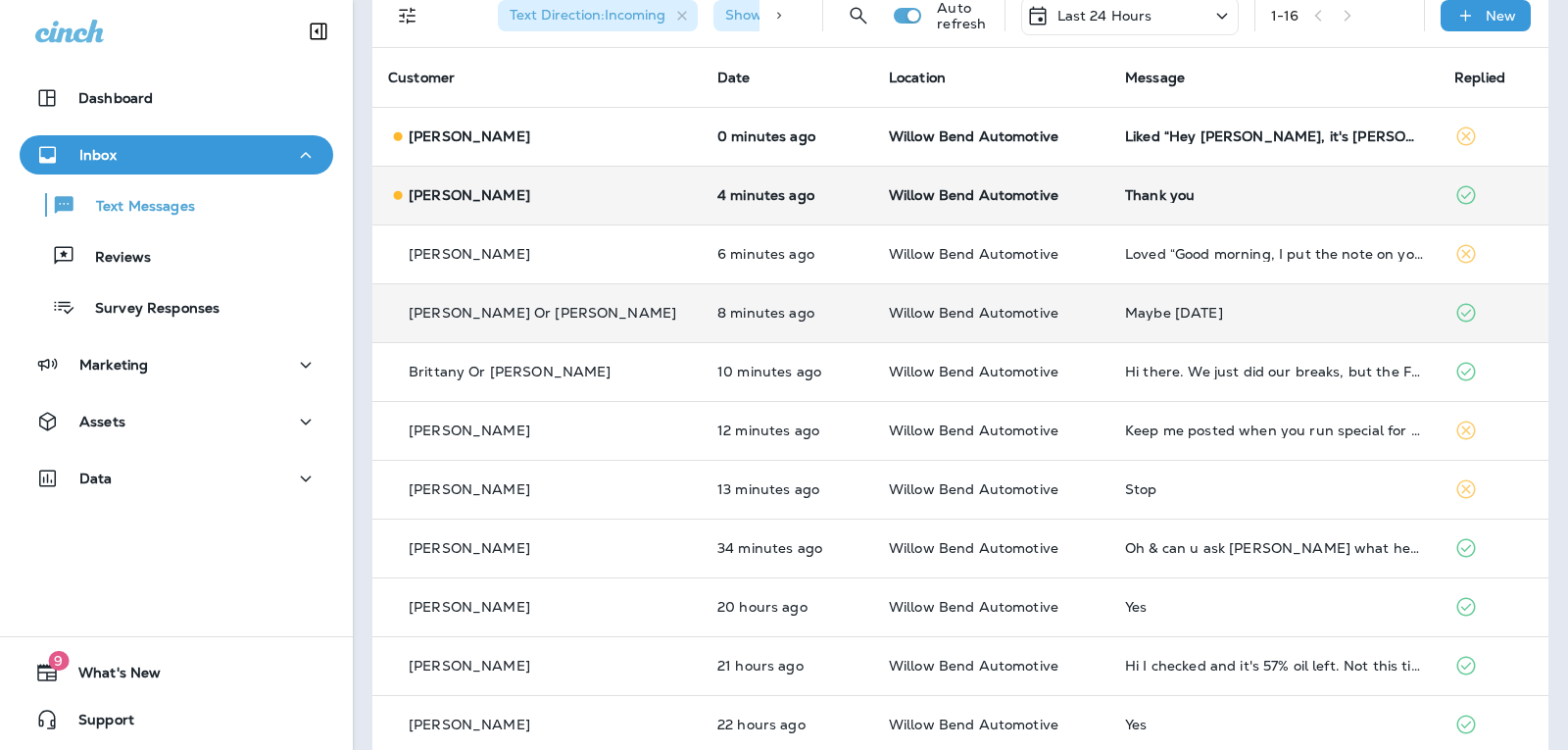
click at [1225, 208] on td "Thank you" at bounding box center [1274, 195] width 329 height 59
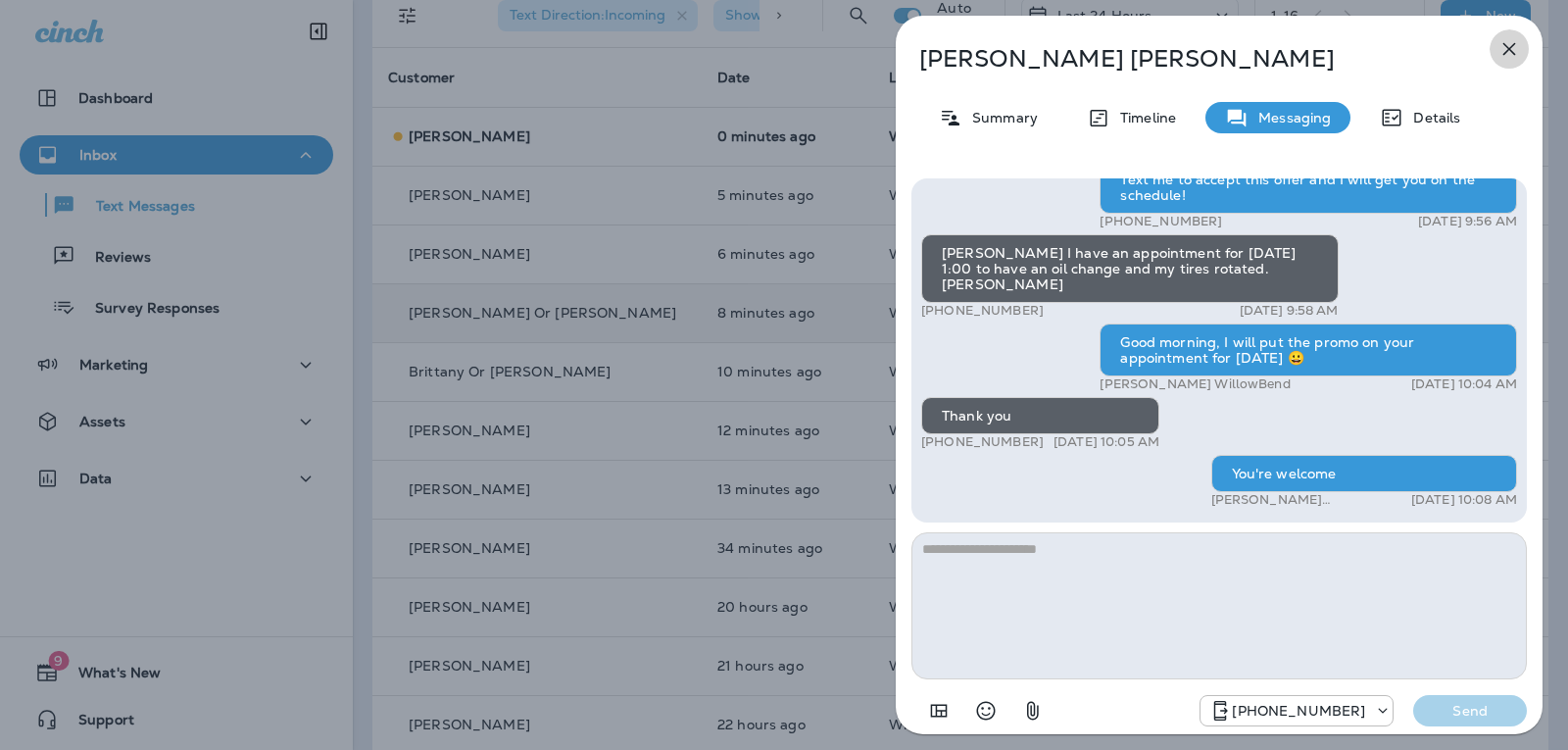
click at [1502, 63] on button "button" at bounding box center [1509, 49] width 39 height 39
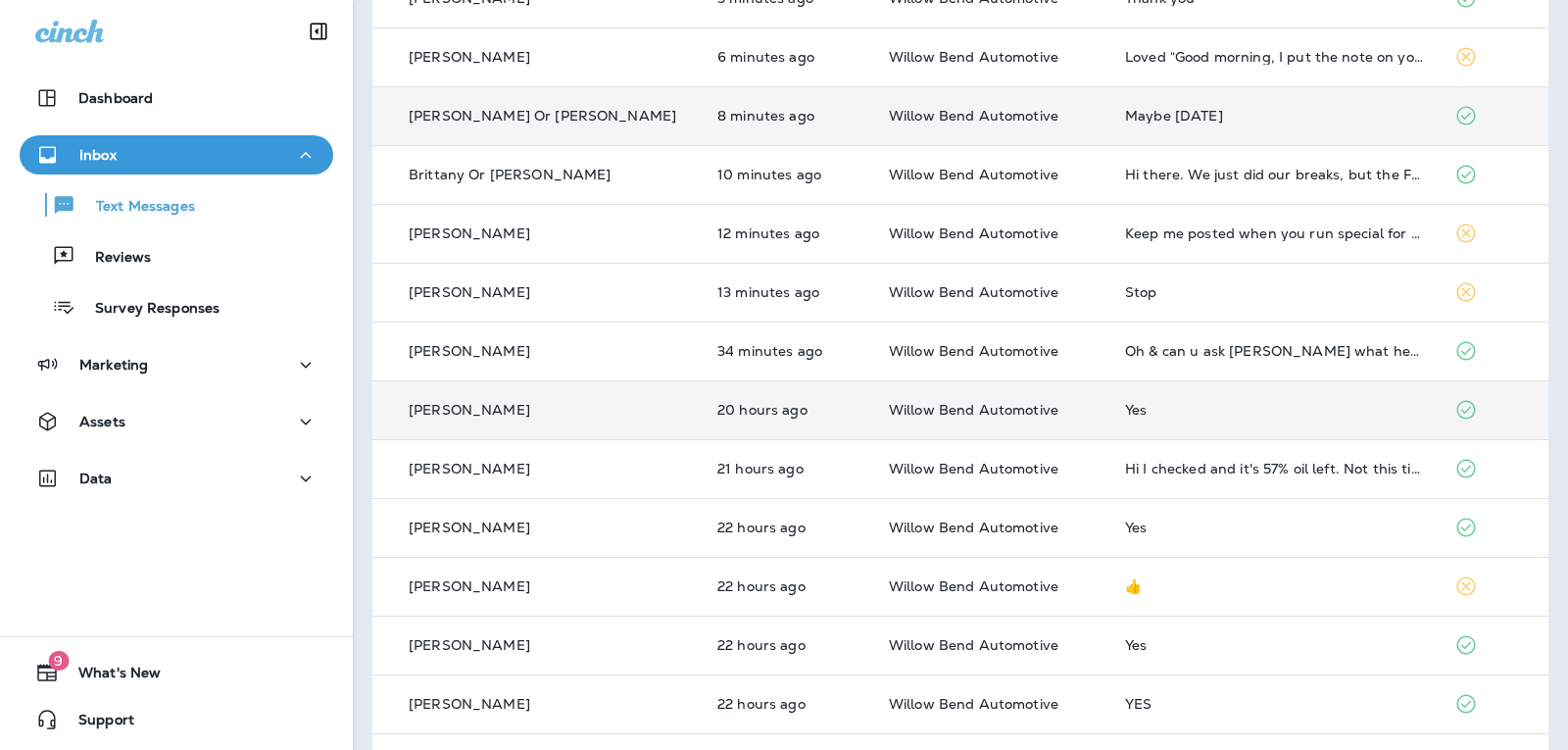
scroll to position [294, 0]
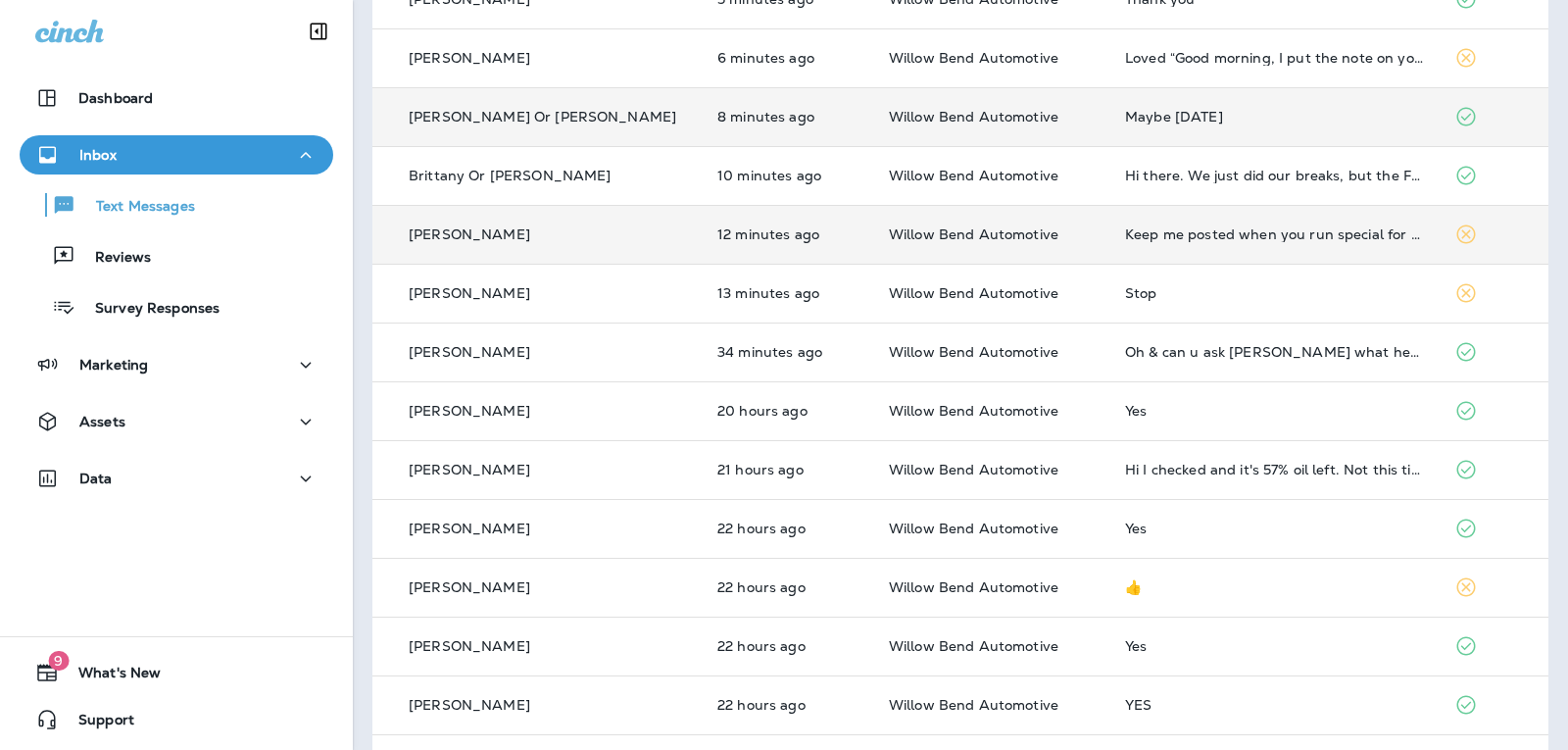
click at [1215, 226] on td "Keep me posted when you run special for power steering wheel fluid system" at bounding box center [1274, 235] width 329 height 59
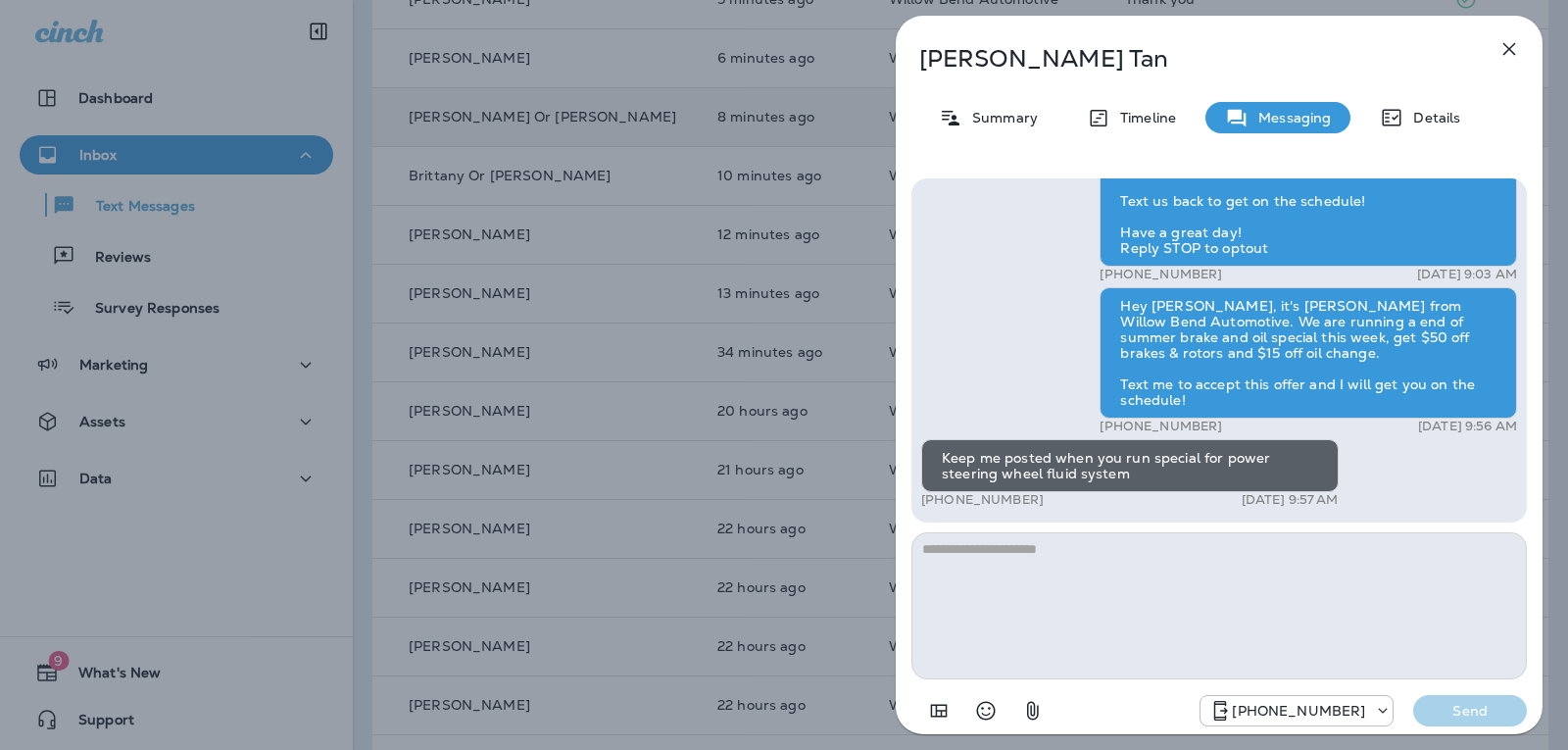
click at [998, 557] on textarea at bounding box center [1218, 605] width 616 height 147
click at [1003, 684] on div "[PHONE_NUMBER] Send" at bounding box center [1218, 705] width 616 height 51
click at [972, 732] on div "Hi [PERSON_NAME], this is [PERSON_NAME] from Willow Bend Automotive, we have a …" at bounding box center [1218, 454] width 647 height 583
click at [989, 708] on icon "Select an emoji" at bounding box center [986, 711] width 19 height 19
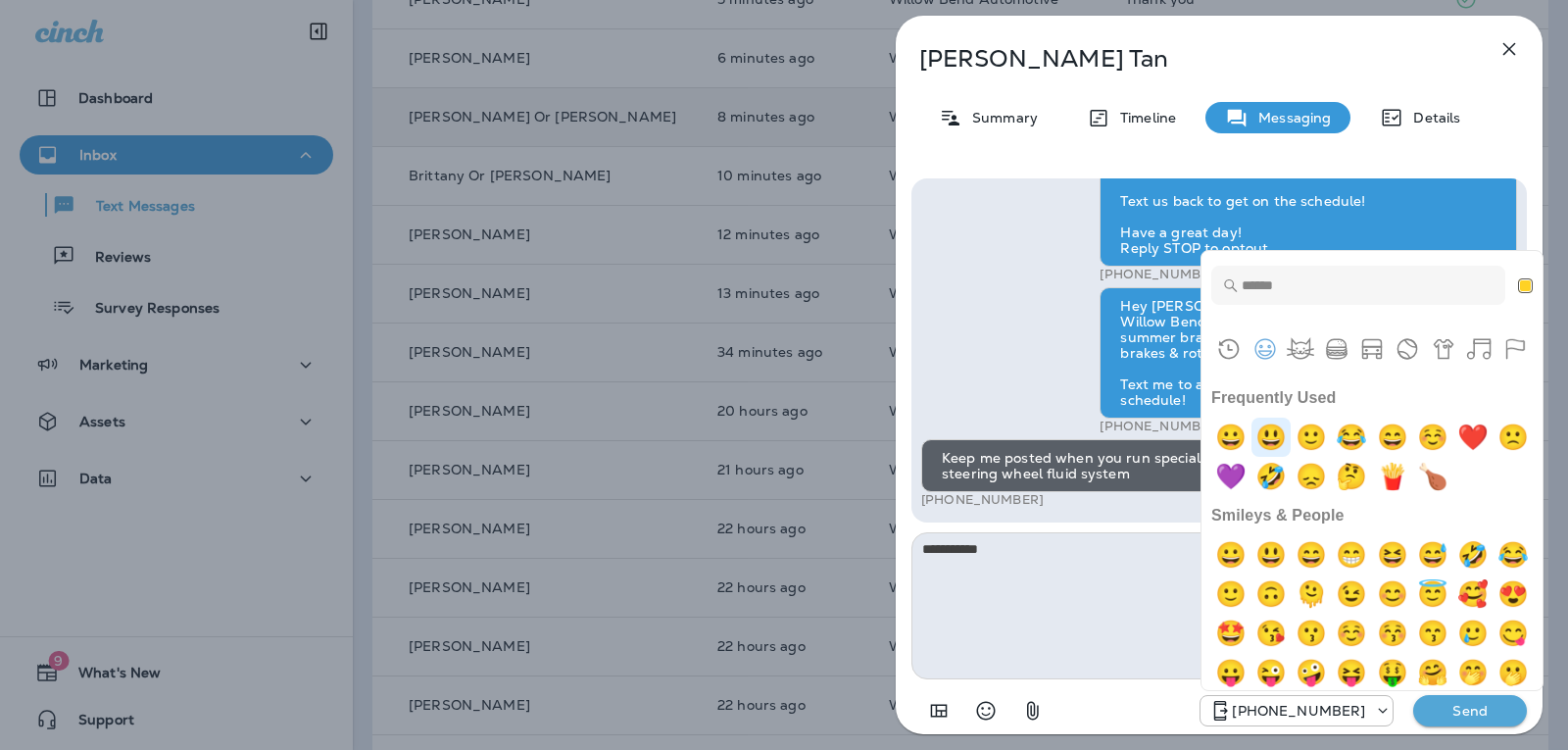
click at [1279, 436] on img "smiley" at bounding box center [1271, 438] width 39 height 39
type textarea "**********"
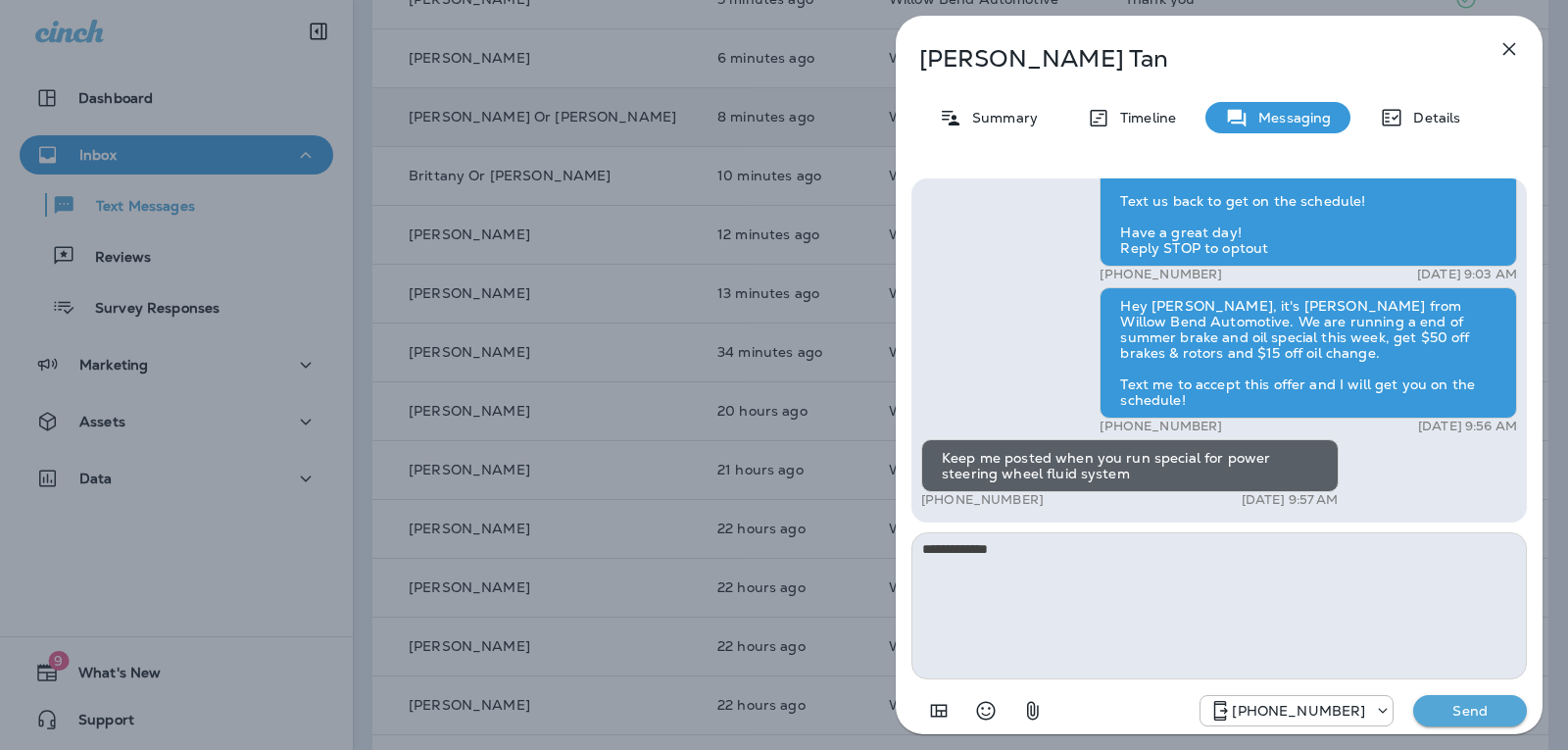
click at [1460, 716] on p "Send" at bounding box center [1470, 711] width 83 height 18
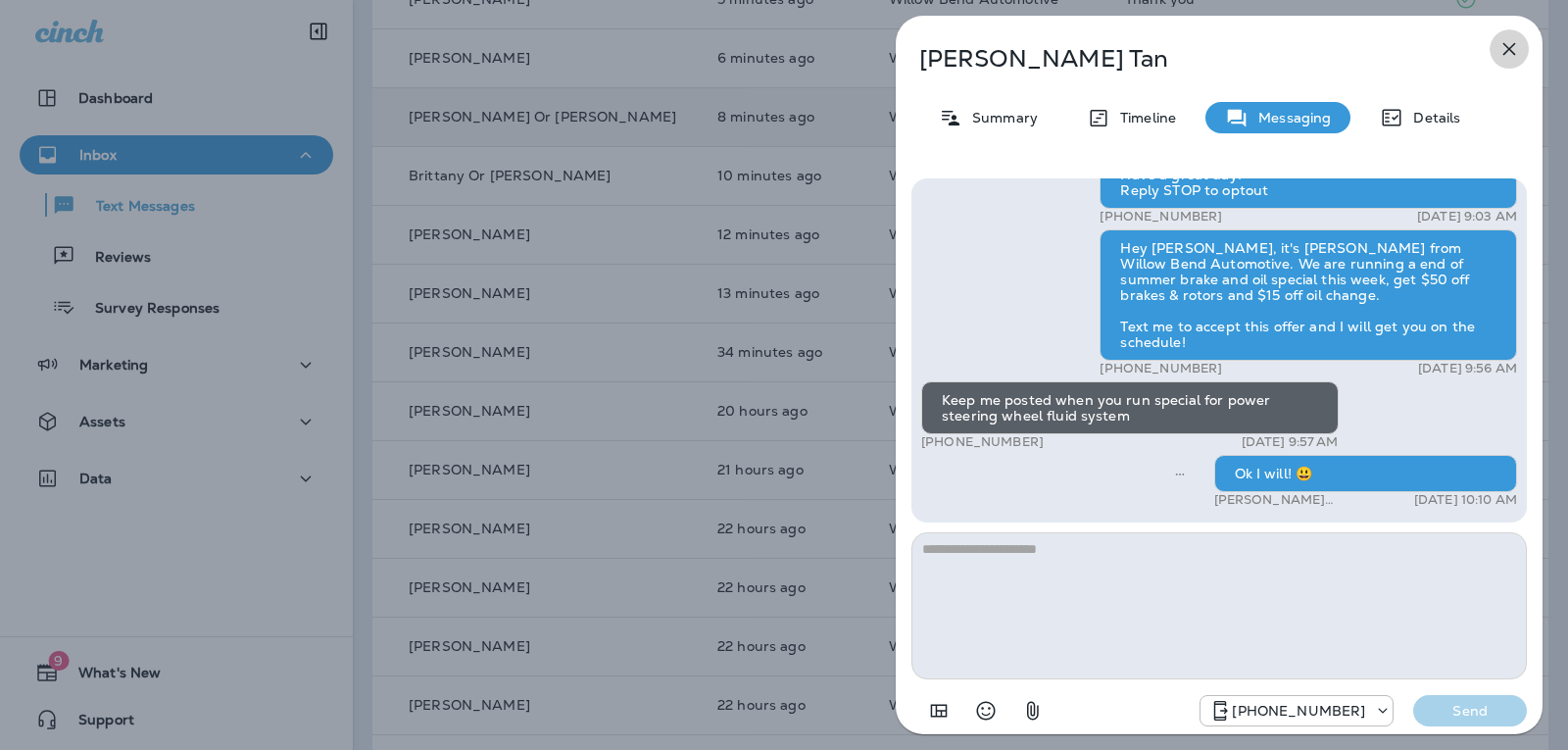
click at [1512, 41] on icon "button" at bounding box center [1509, 49] width 24 height 24
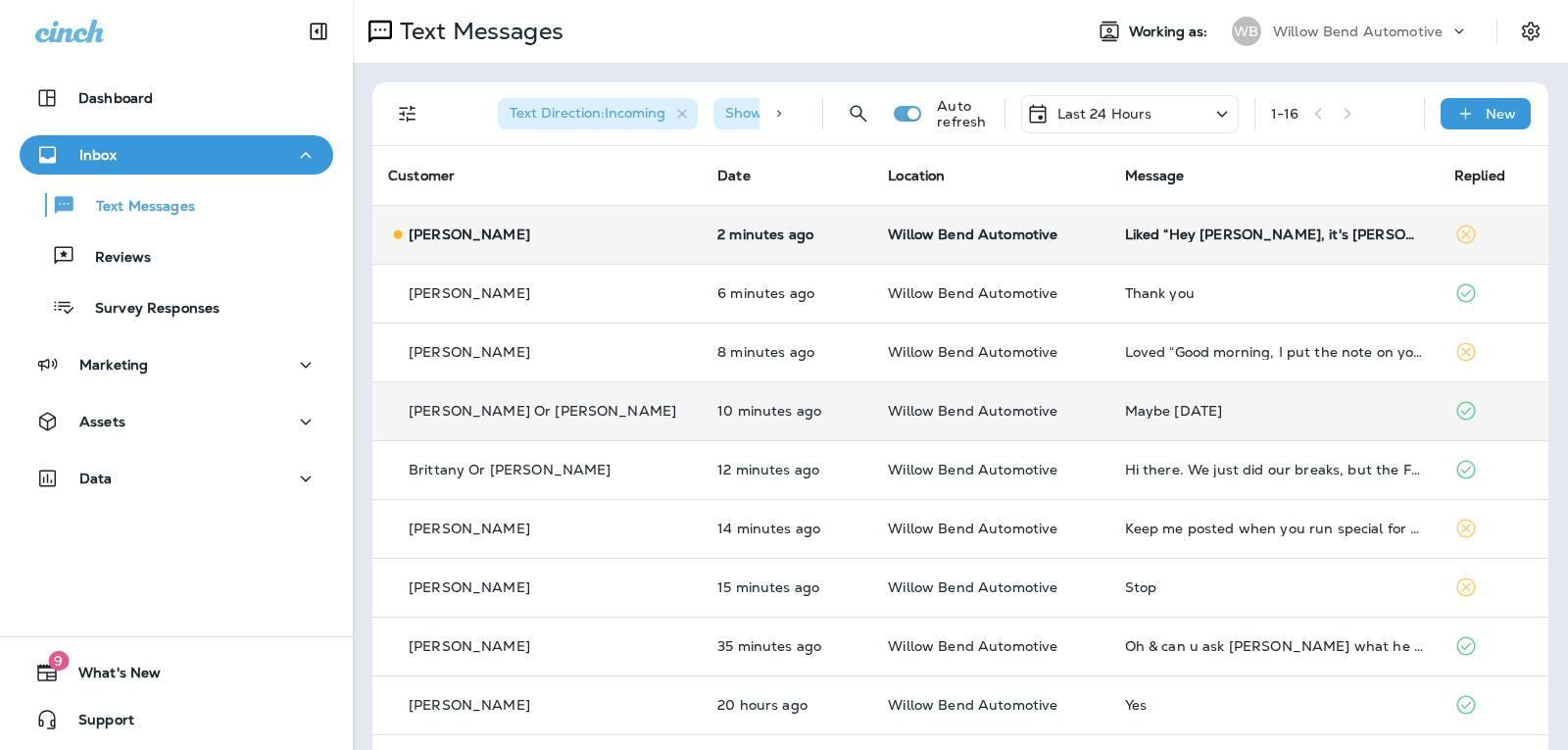
click at [1279, 214] on td "Liked “Hey [PERSON_NAME], it's [PERSON_NAME] from Willow Bend Automotive. We ar…" at bounding box center [1274, 235] width 329 height 59
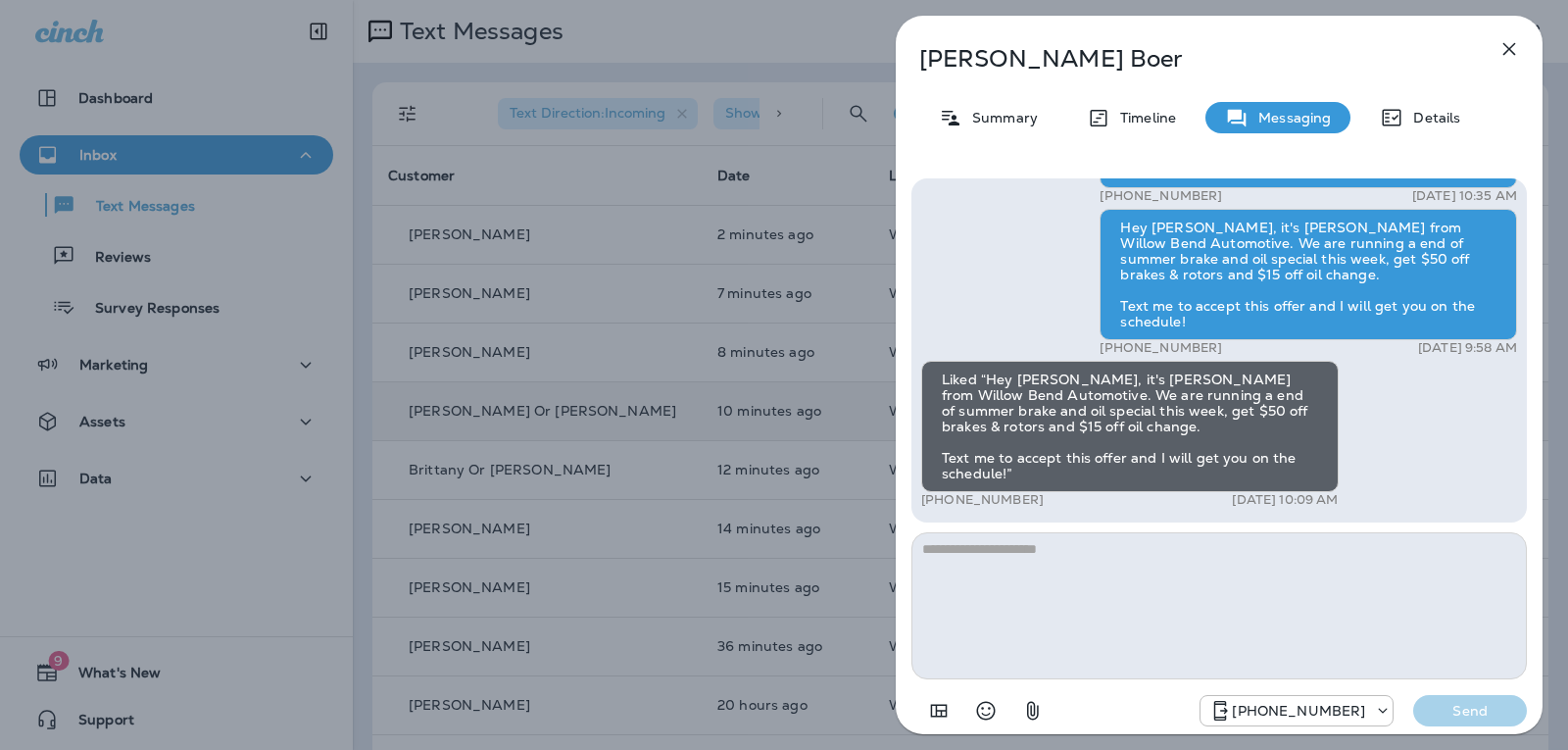
click at [1505, 48] on icon "button" at bounding box center [1509, 49] width 24 height 24
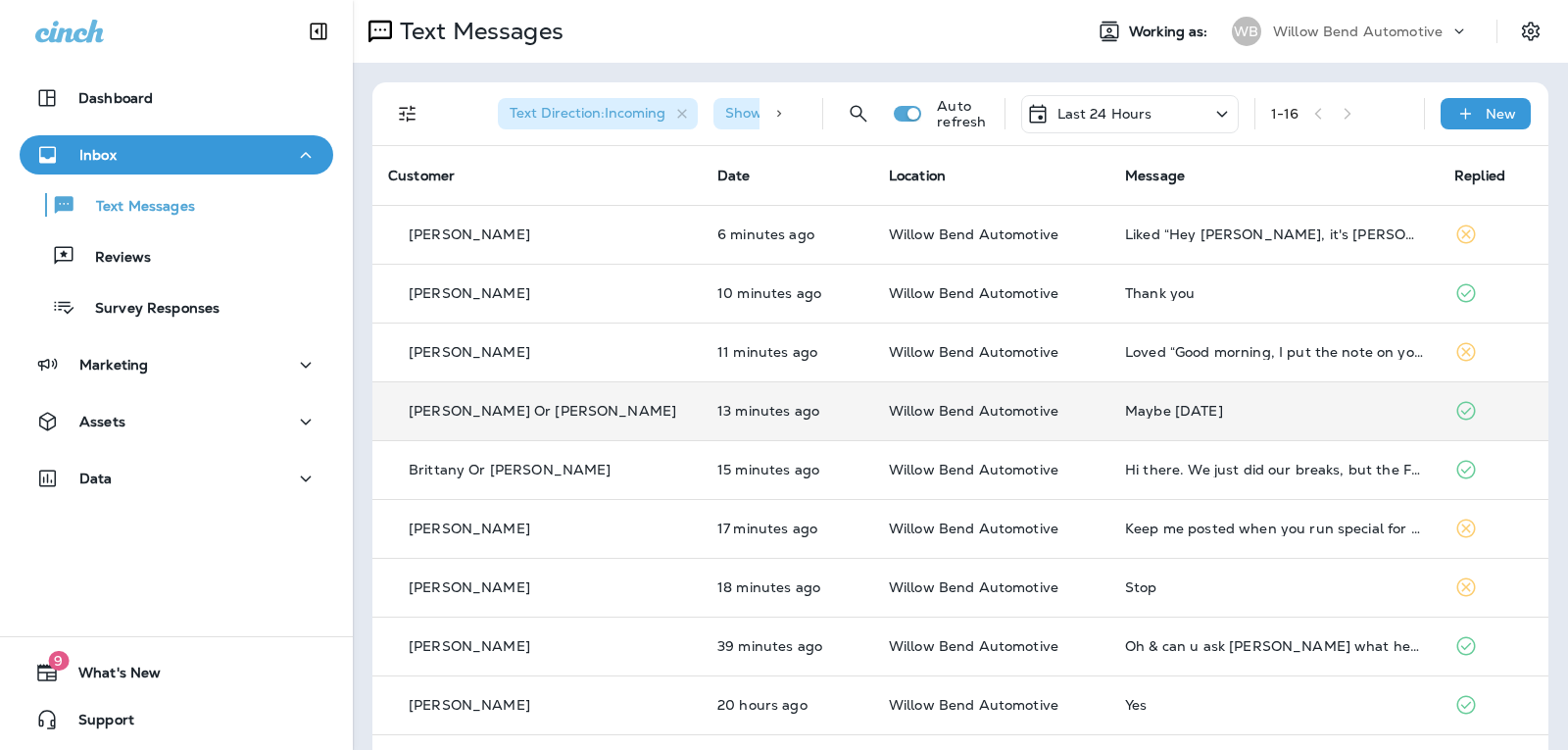
click at [1072, 105] on p "Last 24 Hours" at bounding box center [1104, 113] width 96 height 16
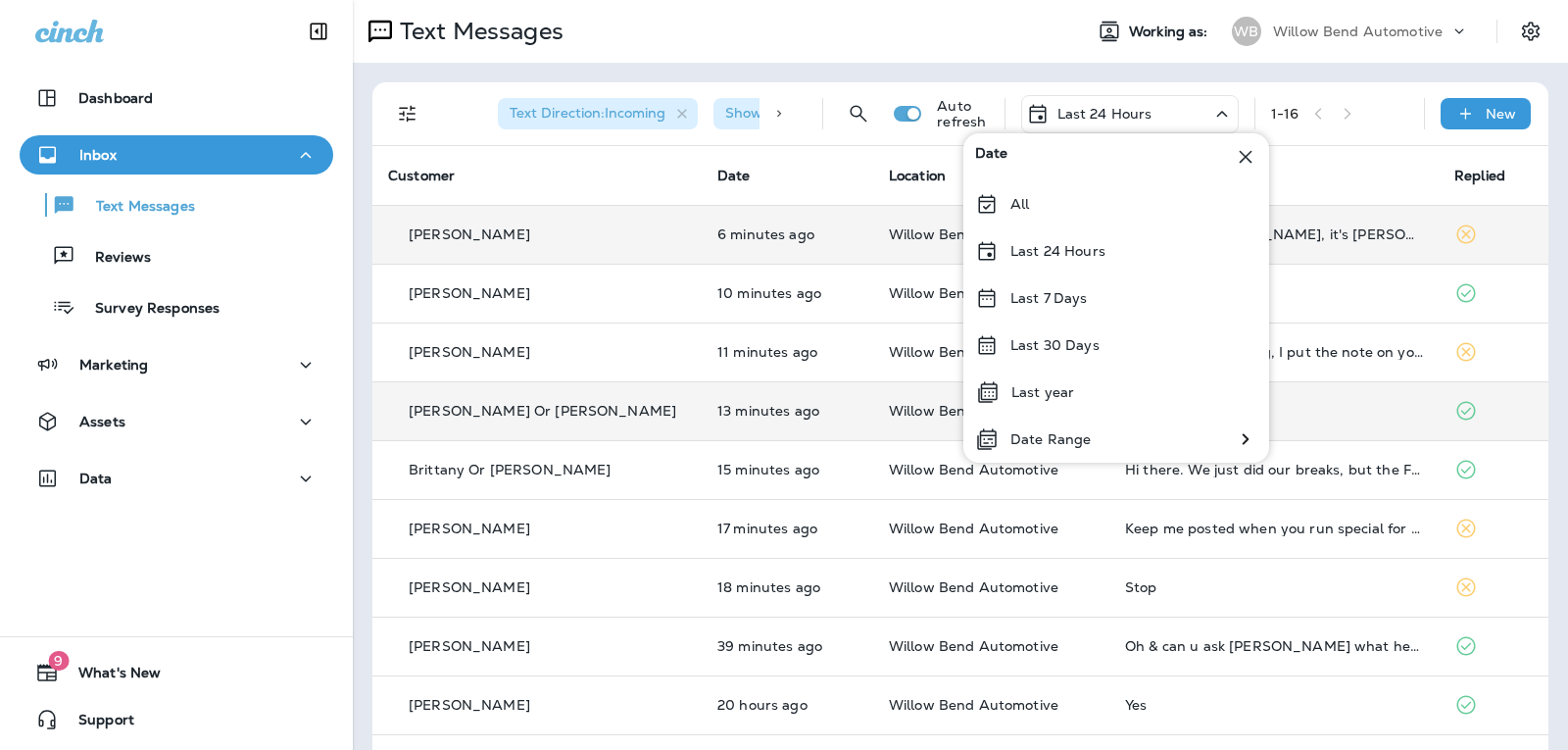
click at [1095, 239] on div "Last 24 Hours" at bounding box center [1116, 251] width 305 height 47
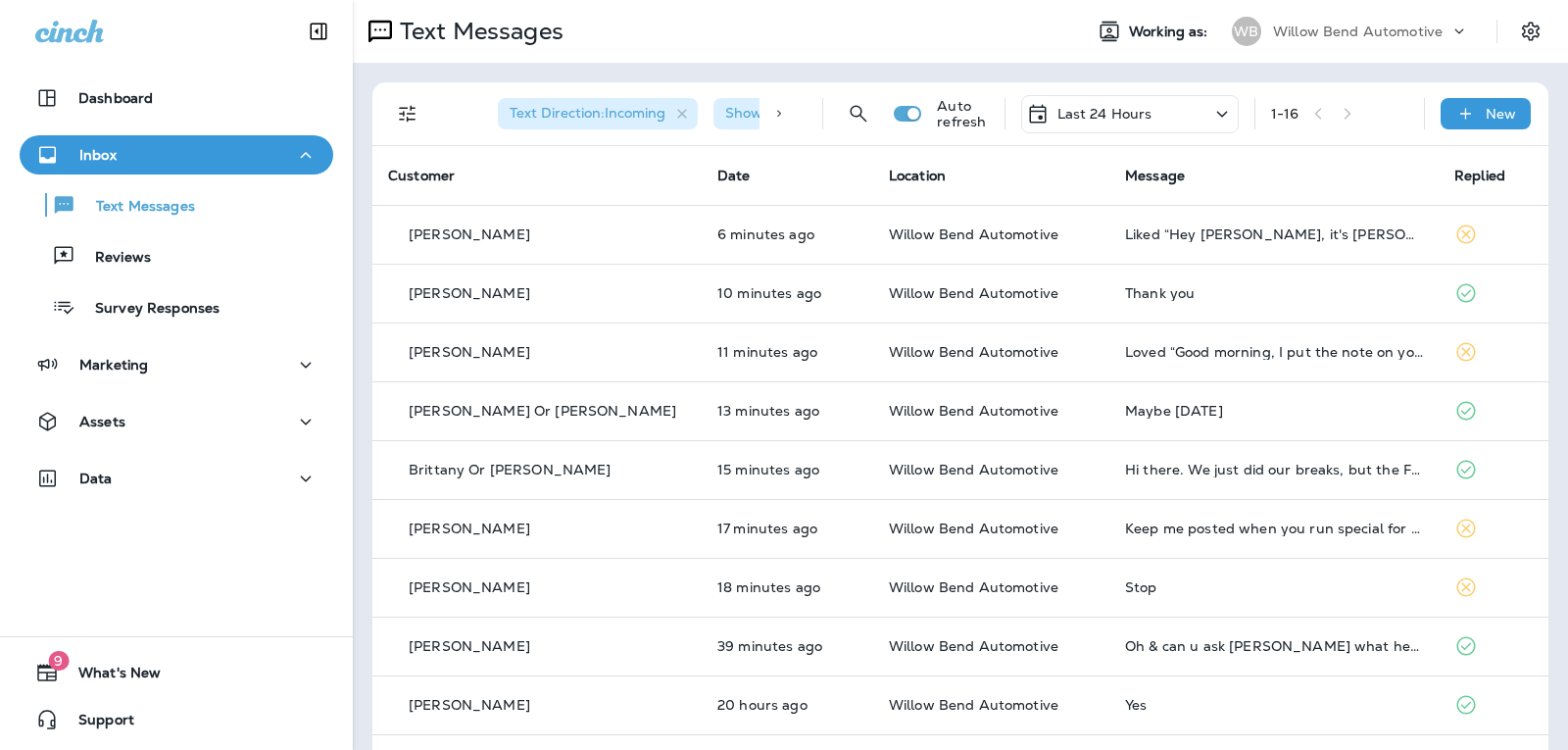
click at [1096, 123] on div "Last 24 Hours" at bounding box center [1089, 113] width 126 height 24
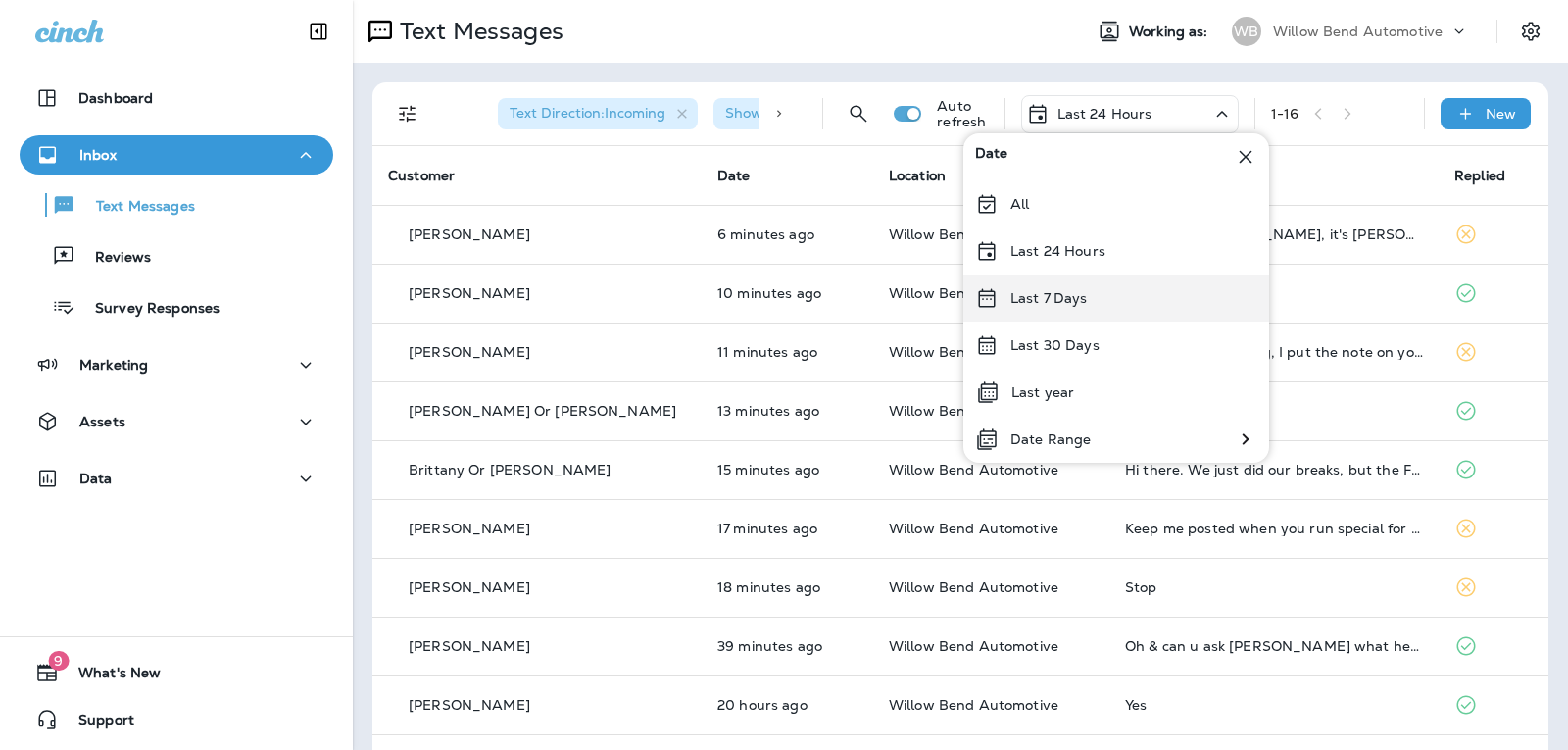
click at [1104, 286] on div "Last 7 Days" at bounding box center [1116, 299] width 305 height 47
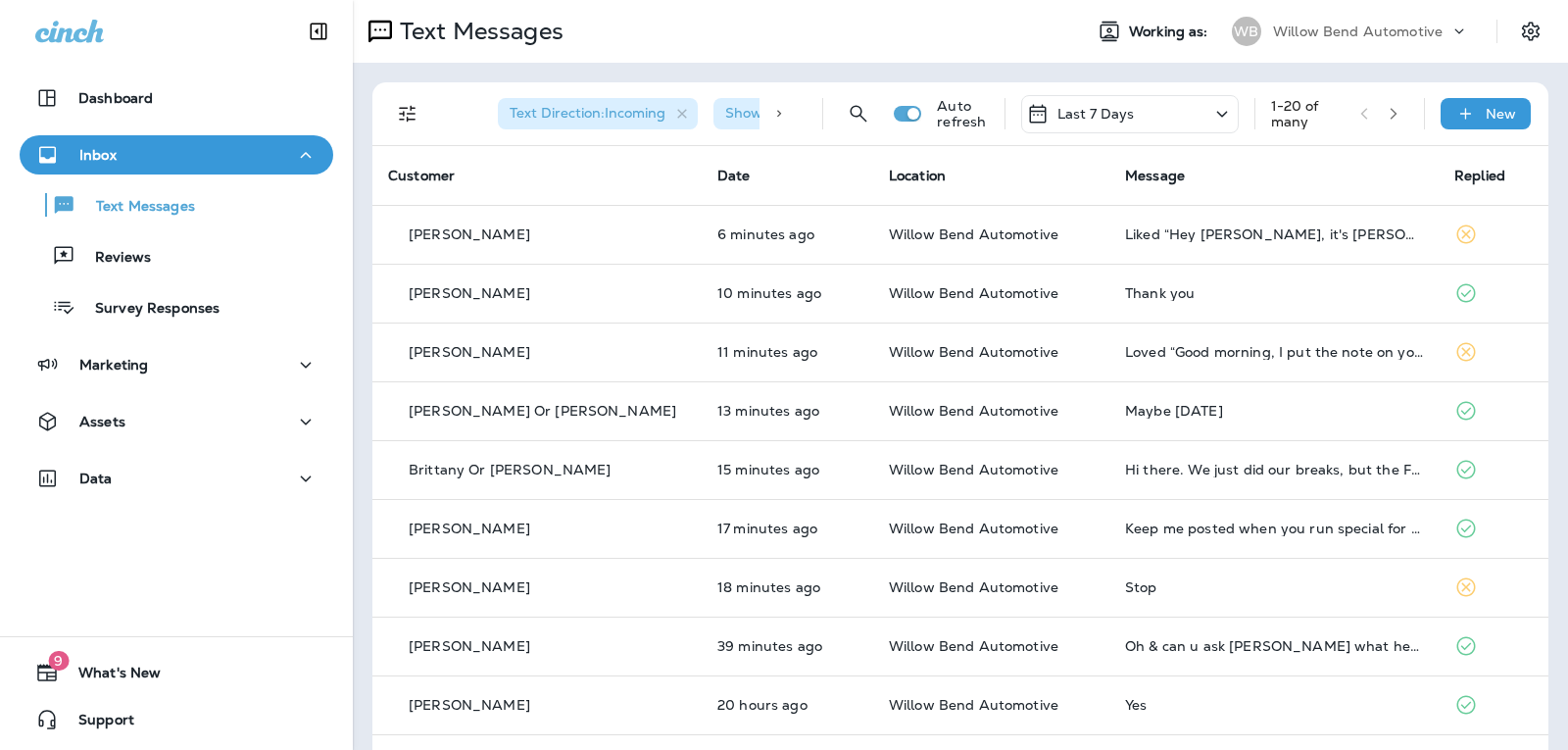
click at [1090, 108] on p "Last 7 Days" at bounding box center [1095, 113] width 78 height 16
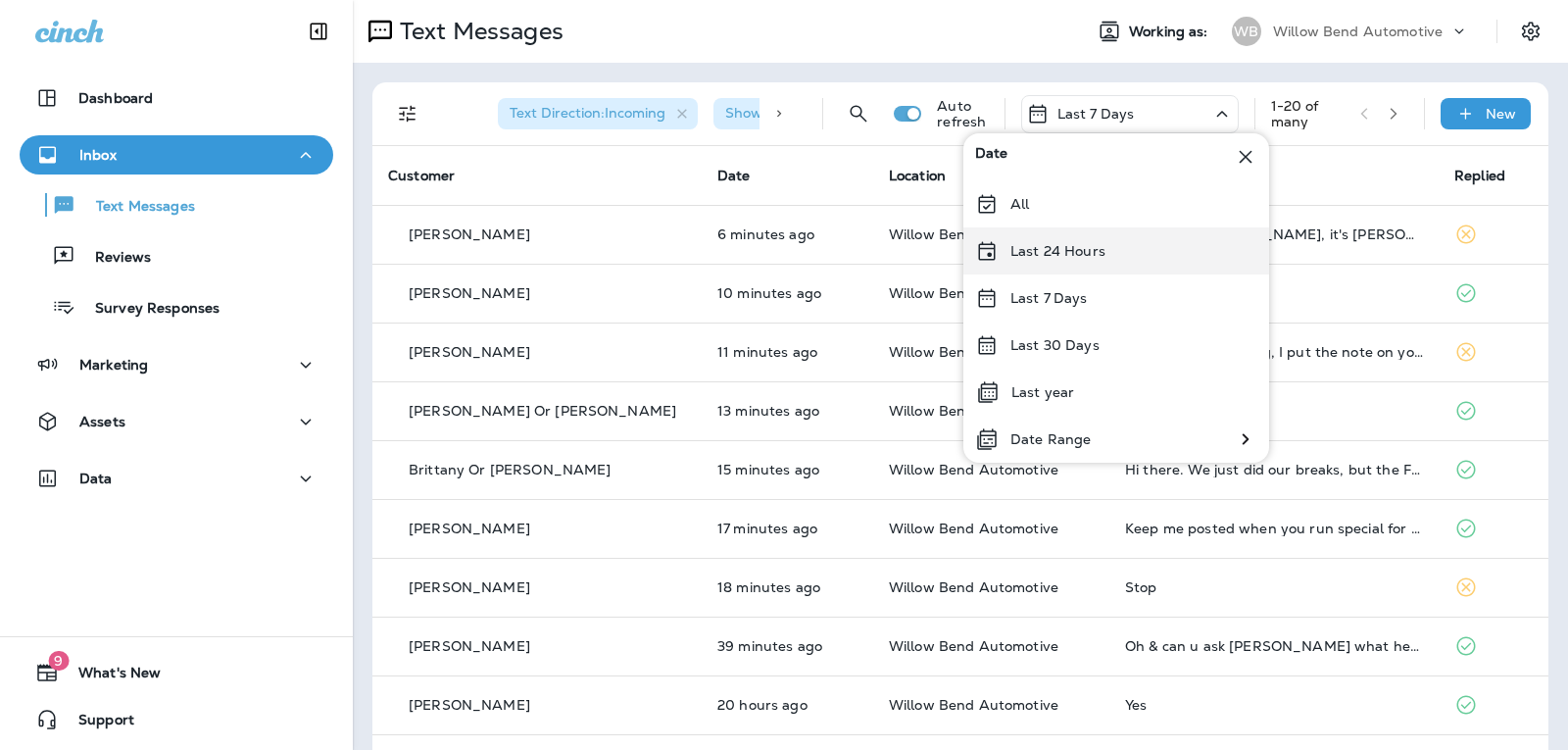
click at [1049, 249] on p "Last 24 Hours" at bounding box center [1058, 251] width 96 height 16
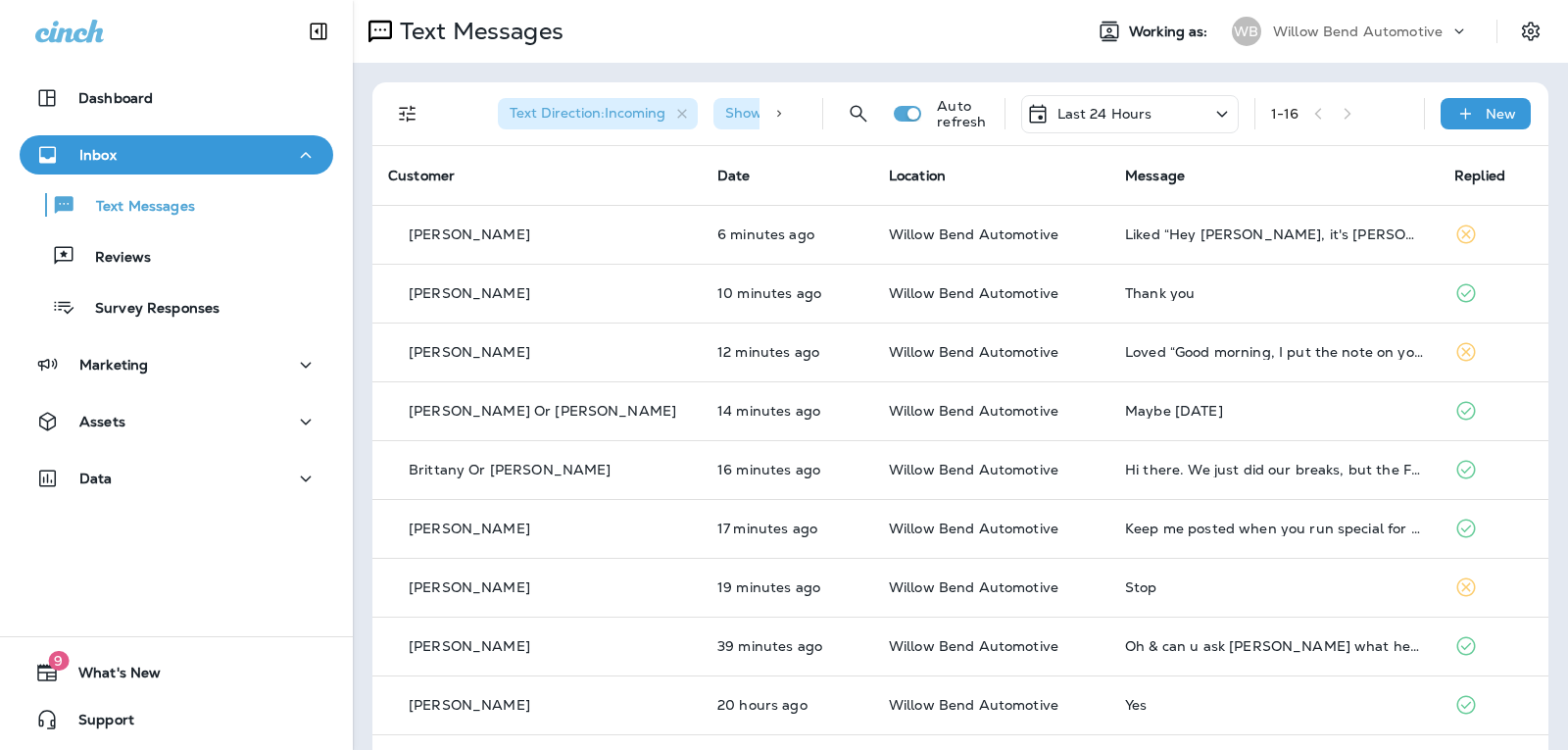
click at [1065, 117] on p "Last 24 Hours" at bounding box center [1104, 113] width 96 height 16
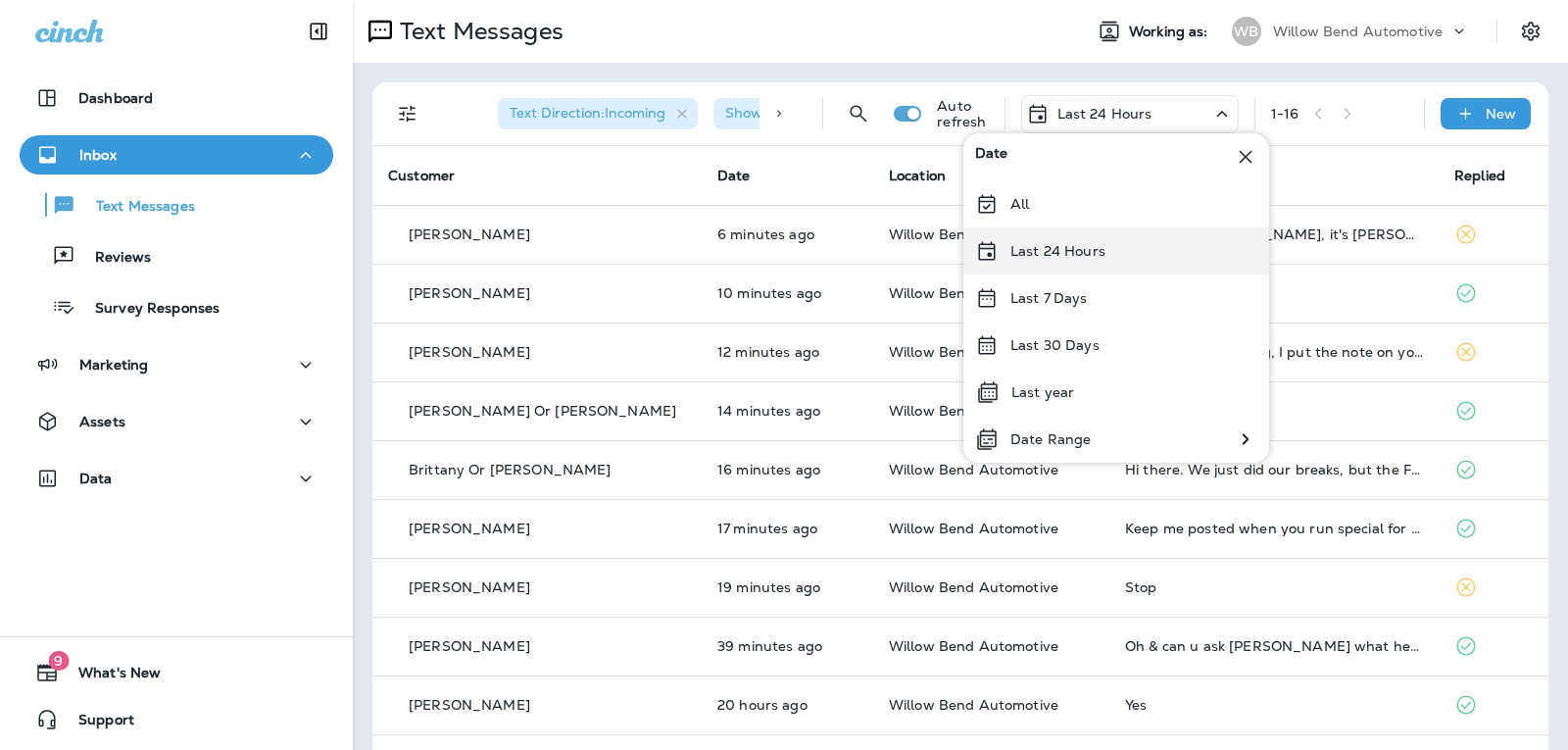
click at [1104, 262] on div "Last 24 Hours" at bounding box center [1116, 251] width 305 height 47
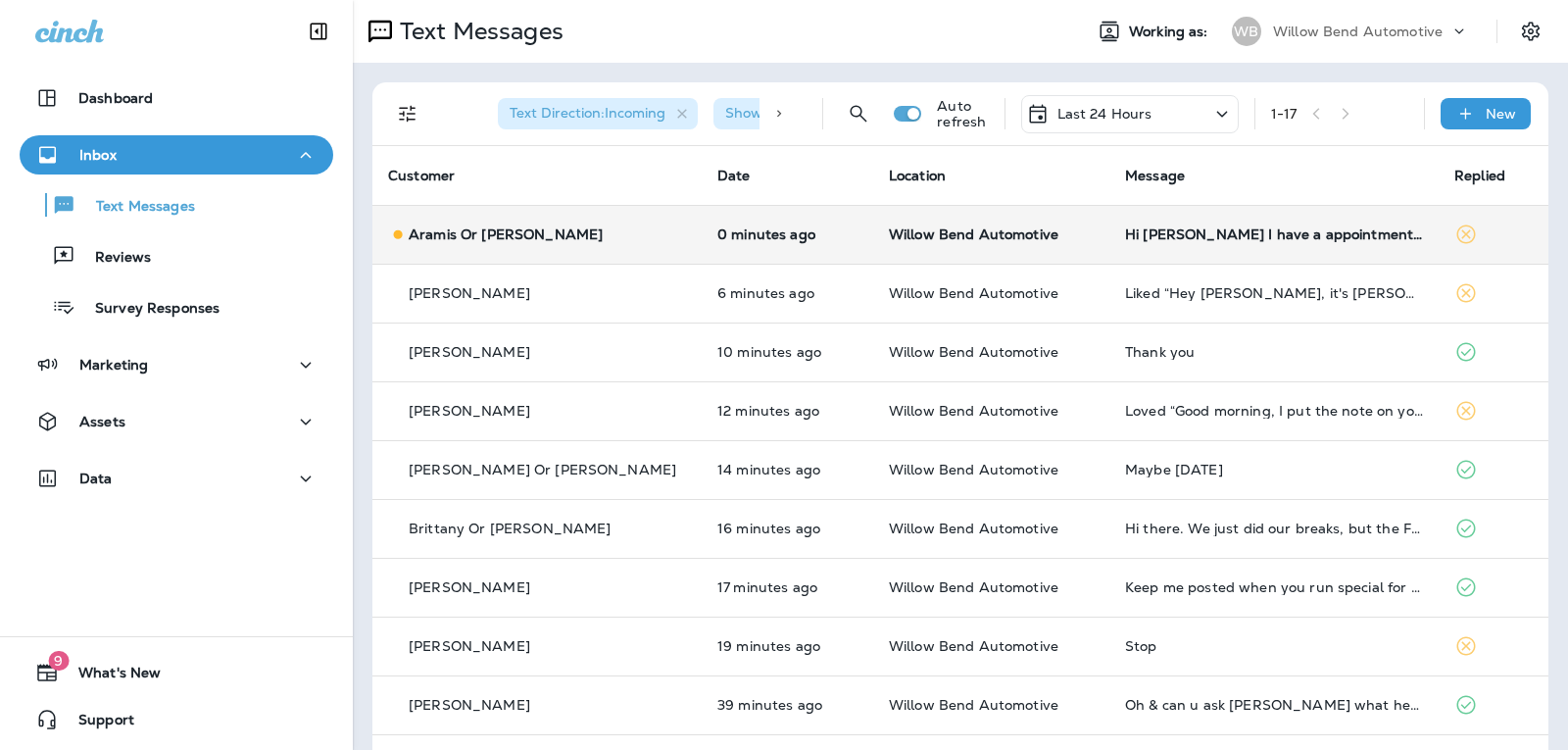
click at [1197, 216] on td "Hi [PERSON_NAME] I have a appointment for [DATE] for oil change so I will see y…" at bounding box center [1274, 235] width 329 height 59
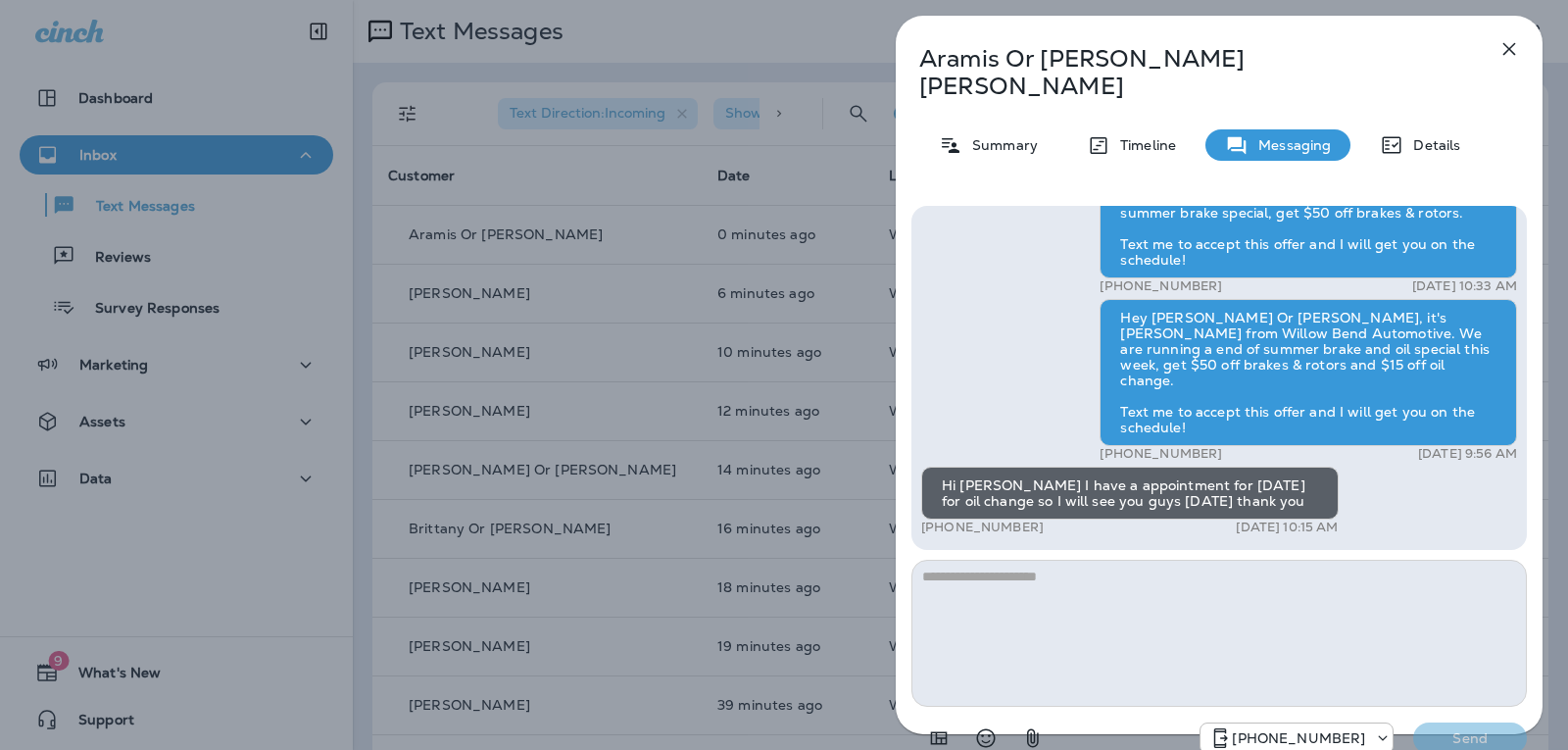
click at [1004, 560] on textarea at bounding box center [1218, 633] width 616 height 147
click at [978, 729] on icon "Select an emoji" at bounding box center [986, 738] width 19 height 19
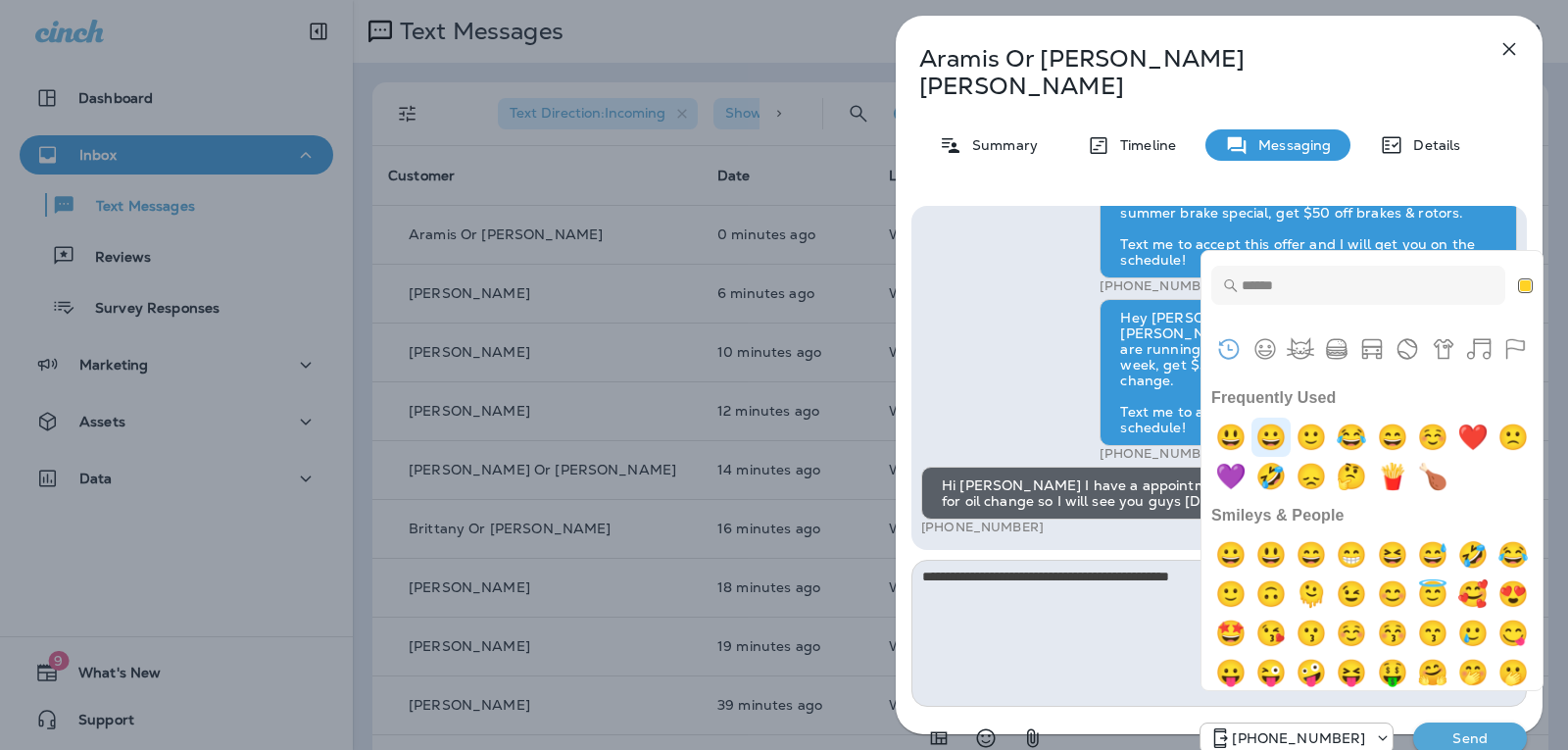
click at [1280, 431] on img "grinning" at bounding box center [1271, 438] width 39 height 39
type textarea "**********"
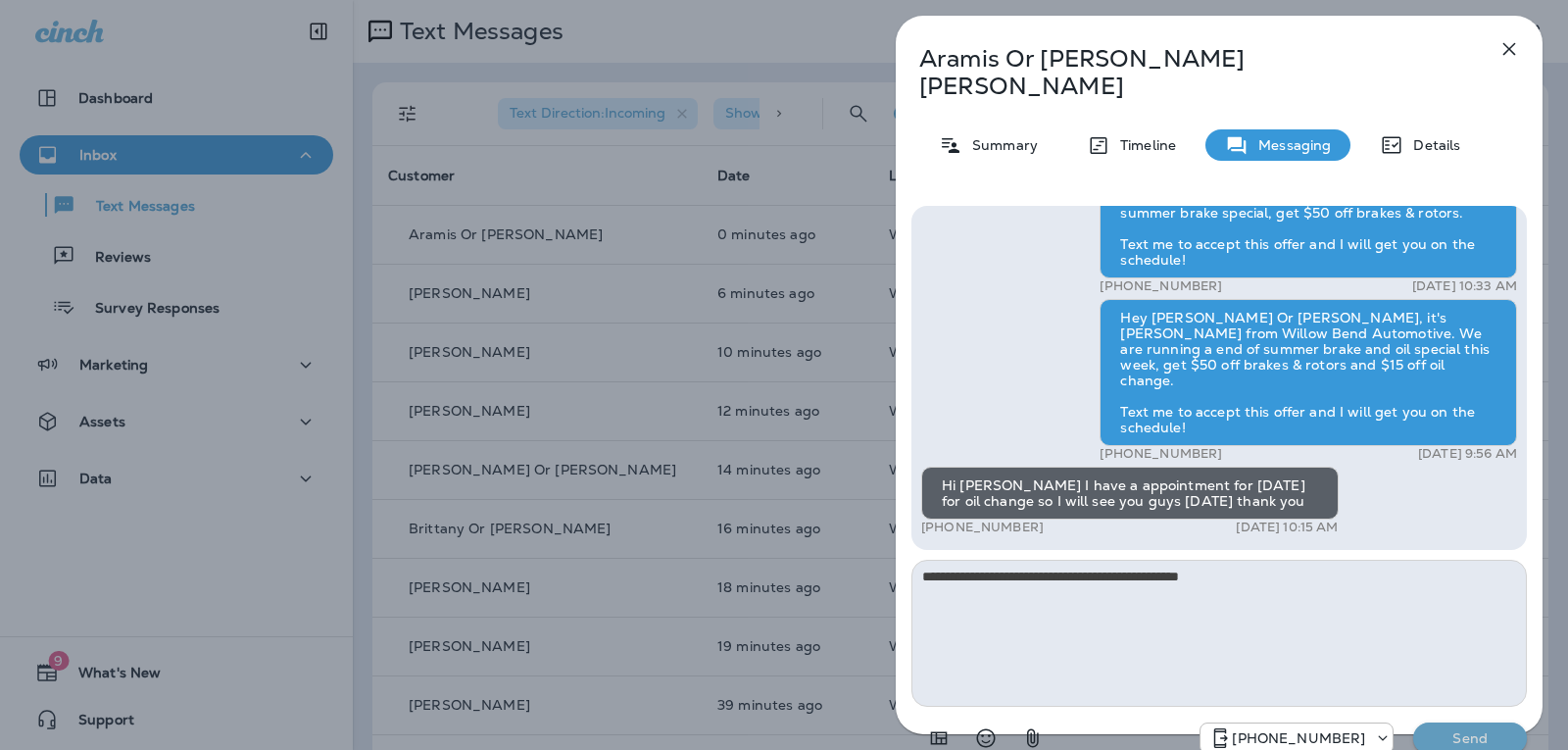
click at [1469, 729] on p "Send" at bounding box center [1470, 738] width 83 height 18
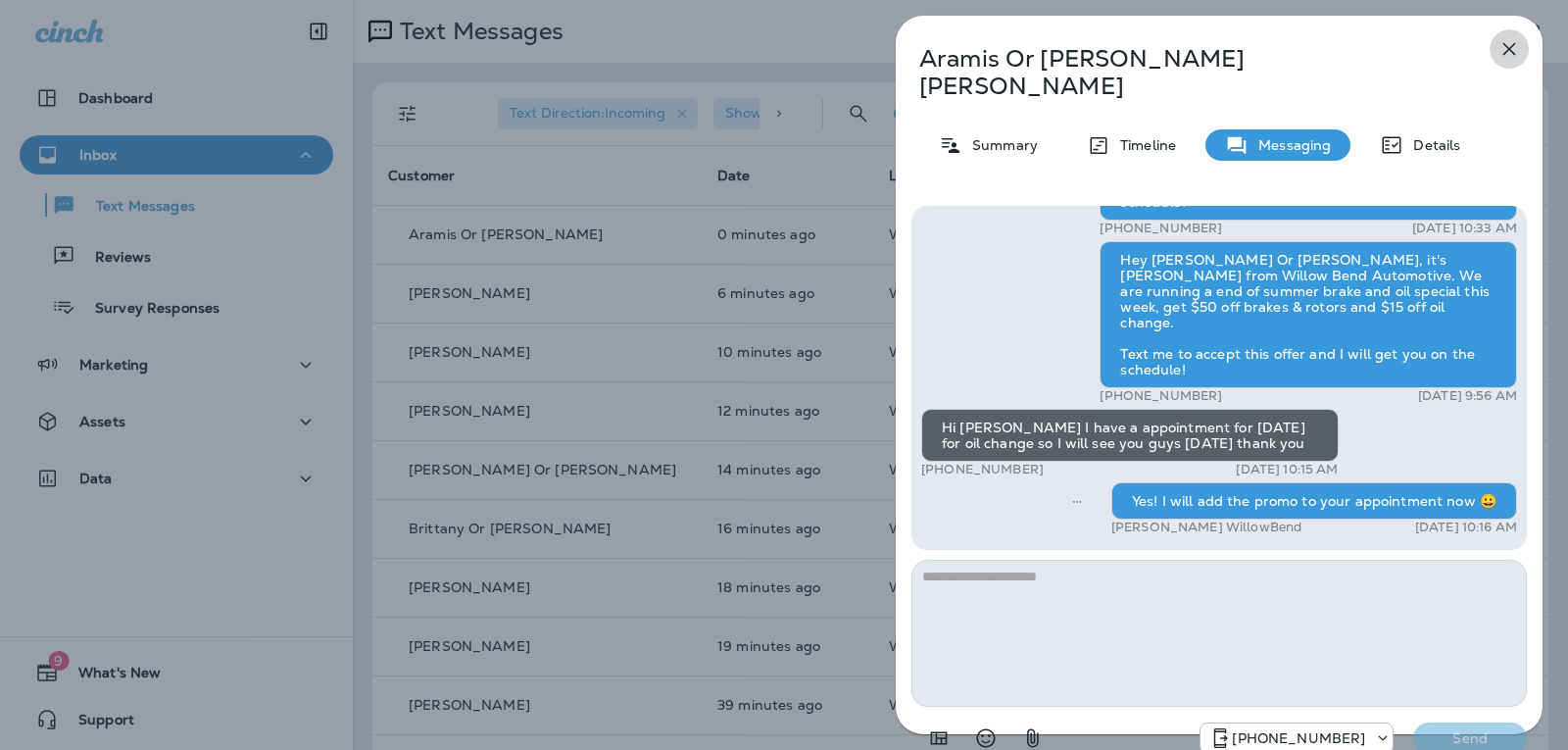
click at [1518, 52] on icon "button" at bounding box center [1509, 49] width 24 height 24
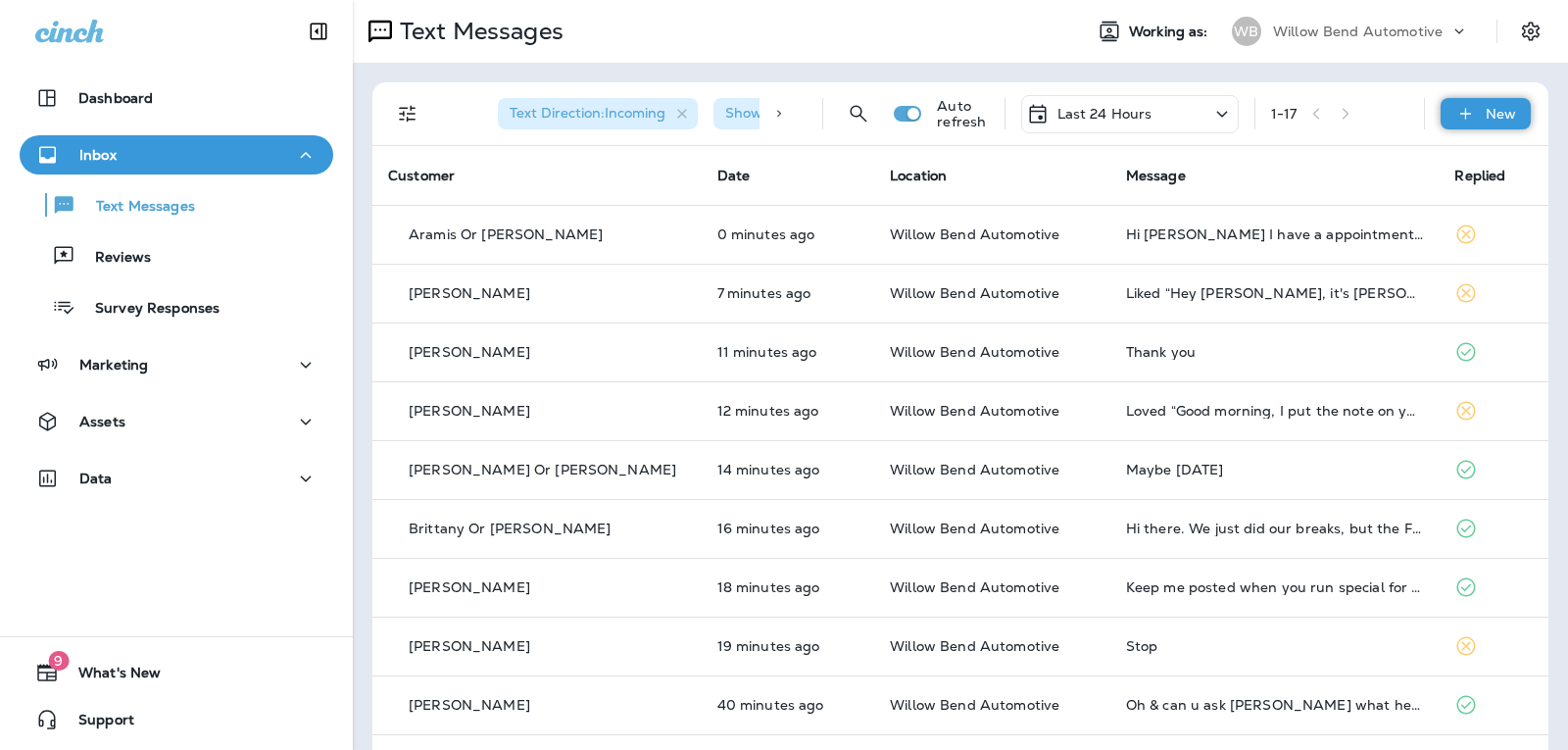
click at [1440, 105] on div "New" at bounding box center [1485, 113] width 91 height 32
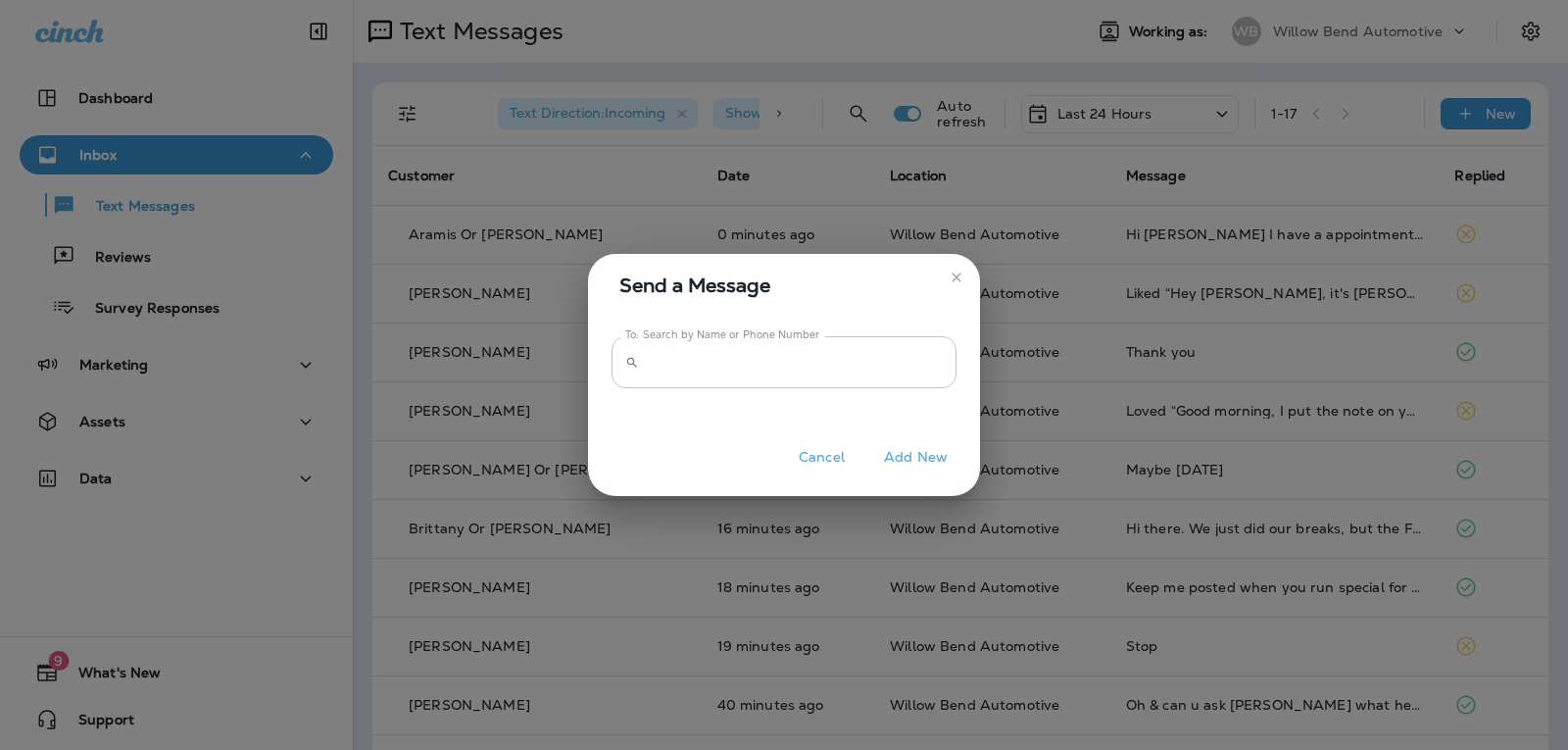
click at [733, 371] on input "To: Search by Name or Phone Number" at bounding box center [802, 362] width 309 height 52
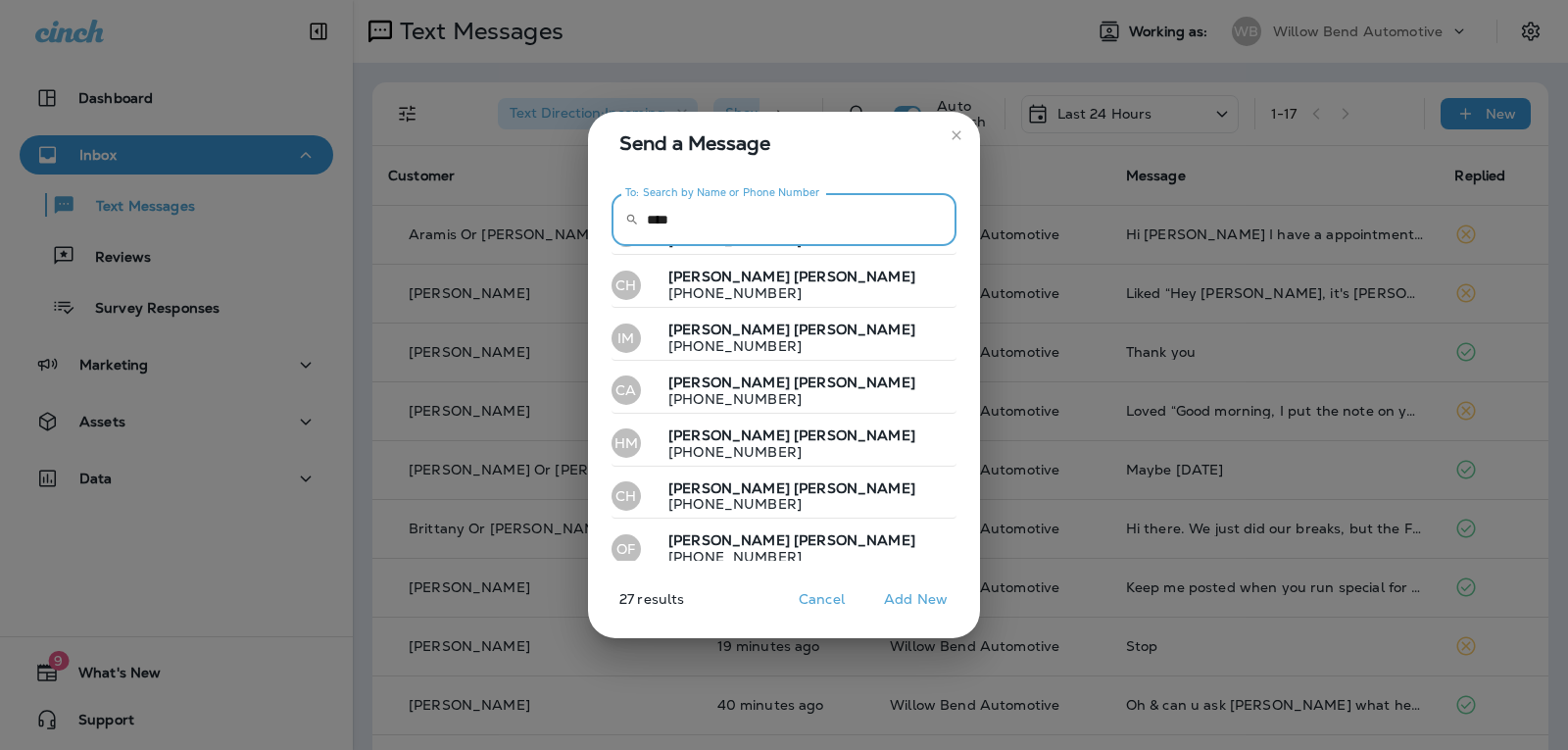
scroll to position [1117, 0]
type input "****"
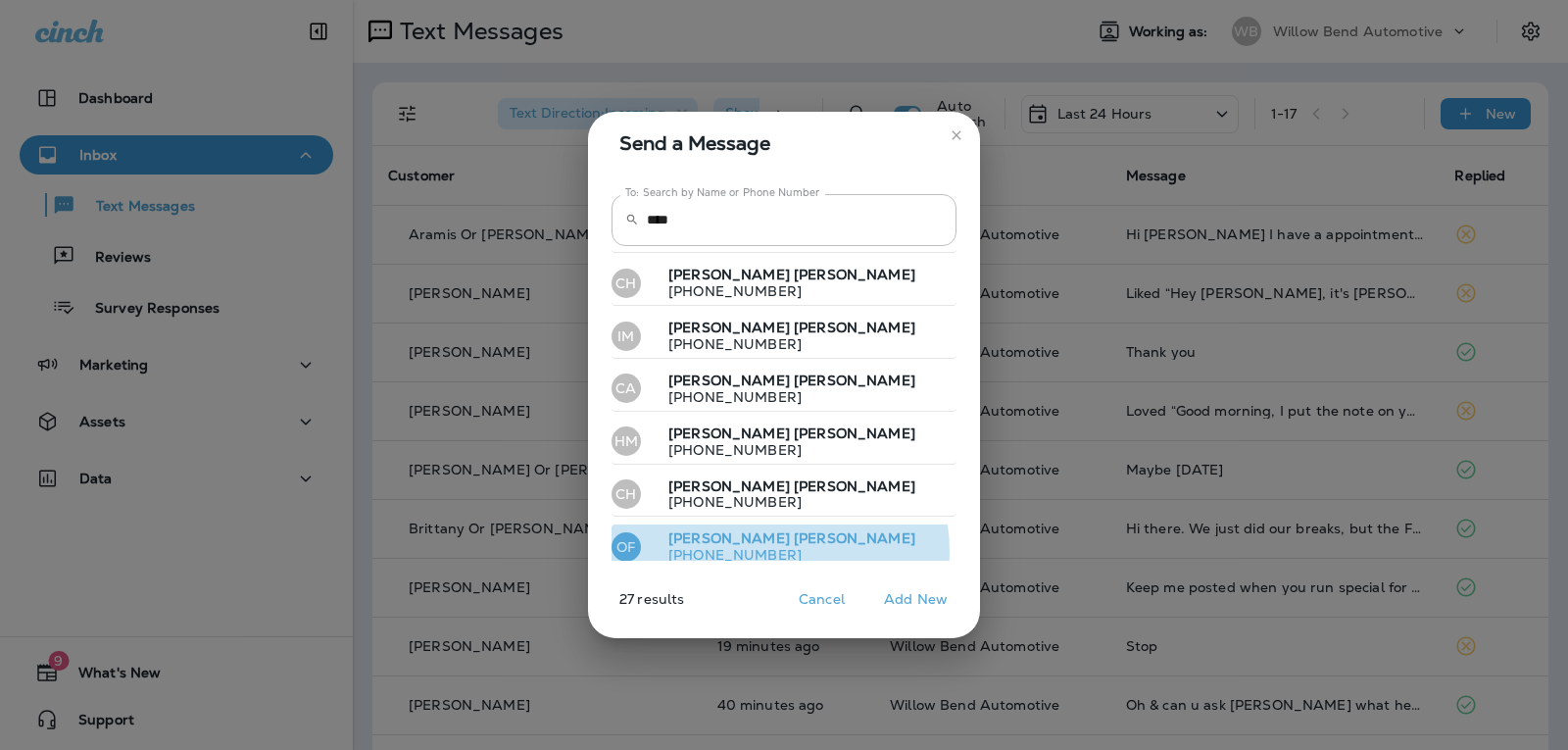
click at [771, 535] on button "OF [PERSON_NAME] [PHONE_NUMBER]" at bounding box center [784, 547] width 345 height 45
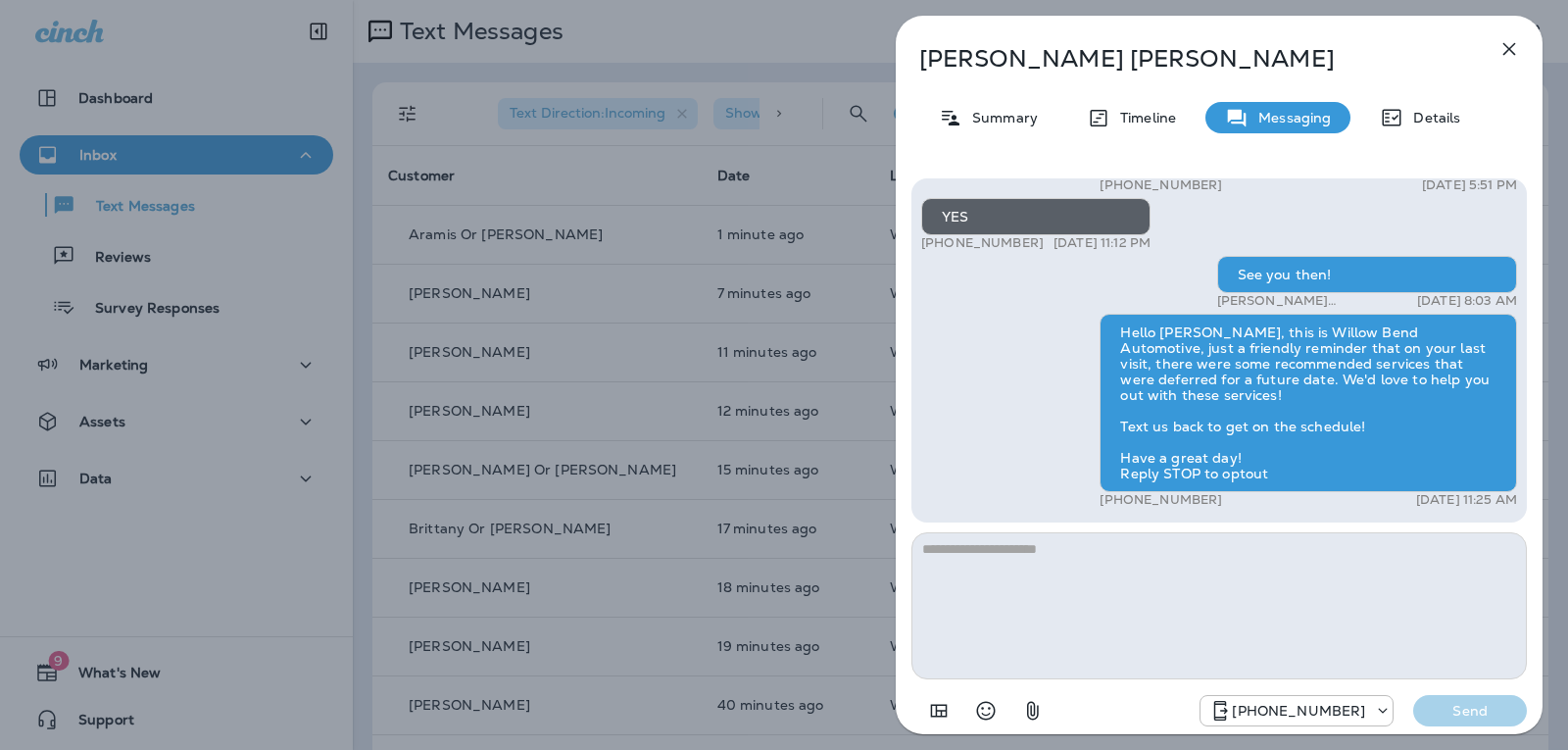
click at [1520, 55] on icon "button" at bounding box center [1509, 49] width 24 height 24
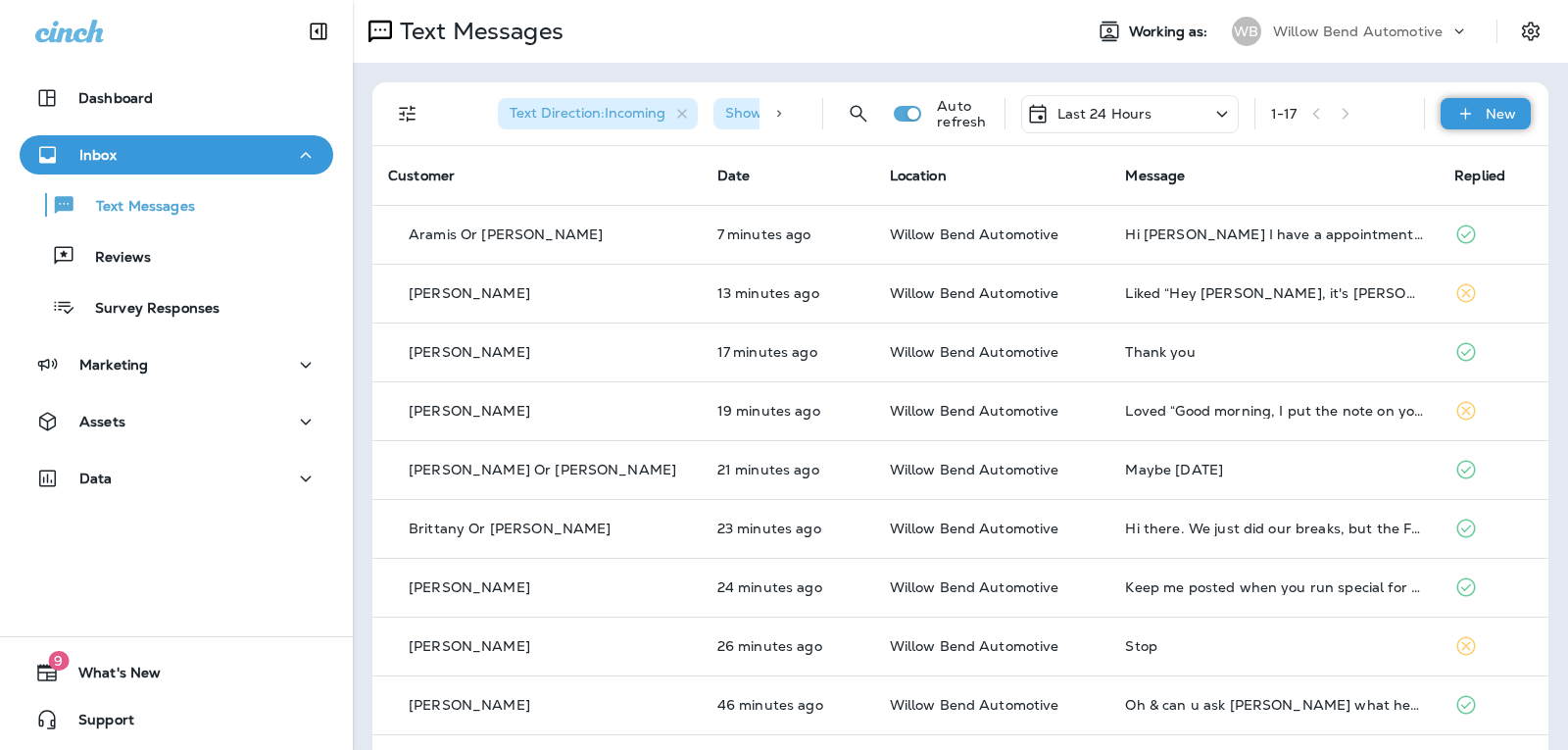
click at [1494, 125] on div "New" at bounding box center [1485, 113] width 91 height 32
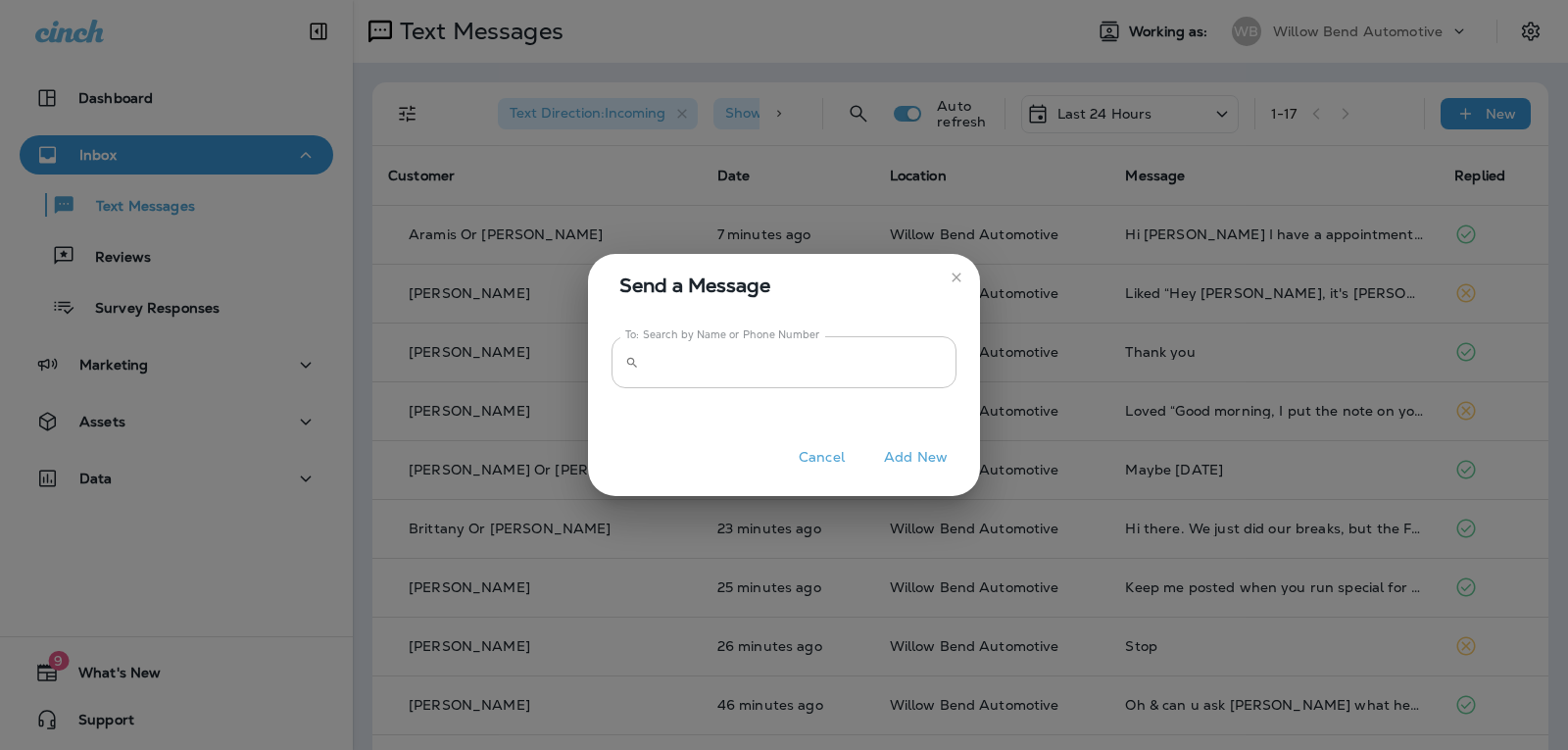
click at [707, 344] on input "To: Search by Name or Phone Number" at bounding box center [802, 362] width 309 height 52
type input "******"
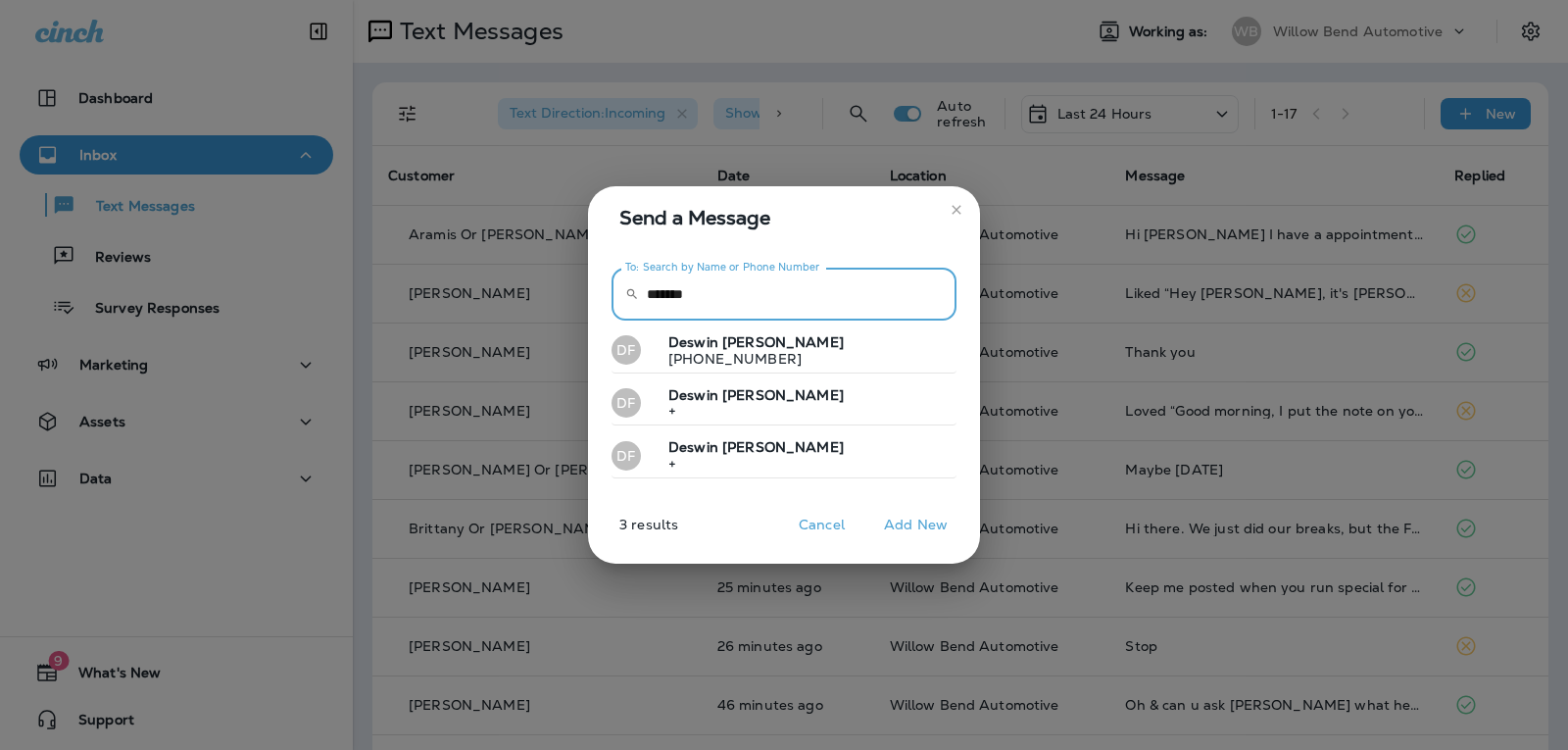
drag, startPoint x: 700, startPoint y: 279, endPoint x: 540, endPoint y: 297, distance: 161.0
click at [544, 297] on div "Send a Message To: Search by Name or Phone Number ​ ****** To: Search by Name o…" at bounding box center [784, 375] width 1568 height 750
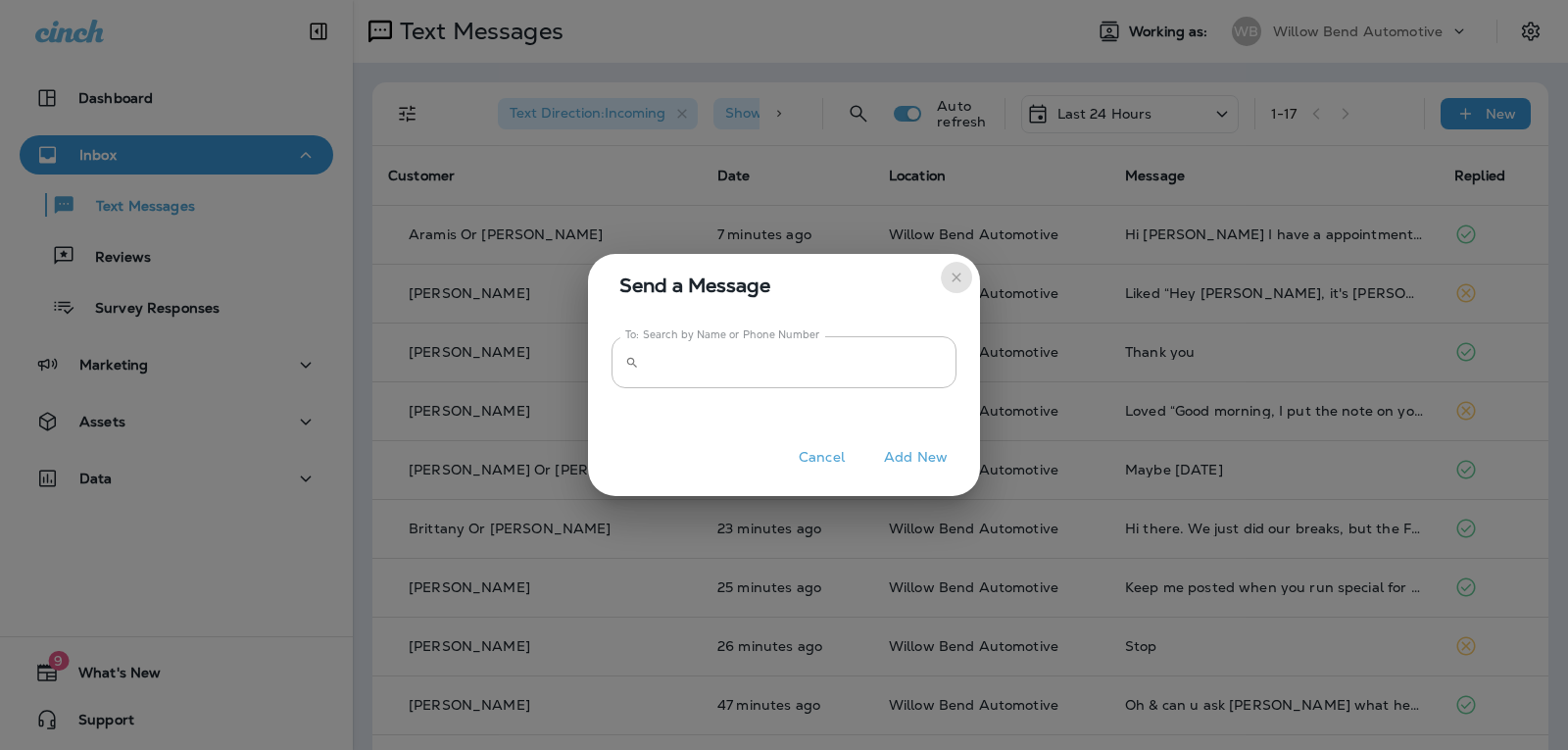
click at [952, 275] on icon "close" at bounding box center [955, 277] width 9 height 9
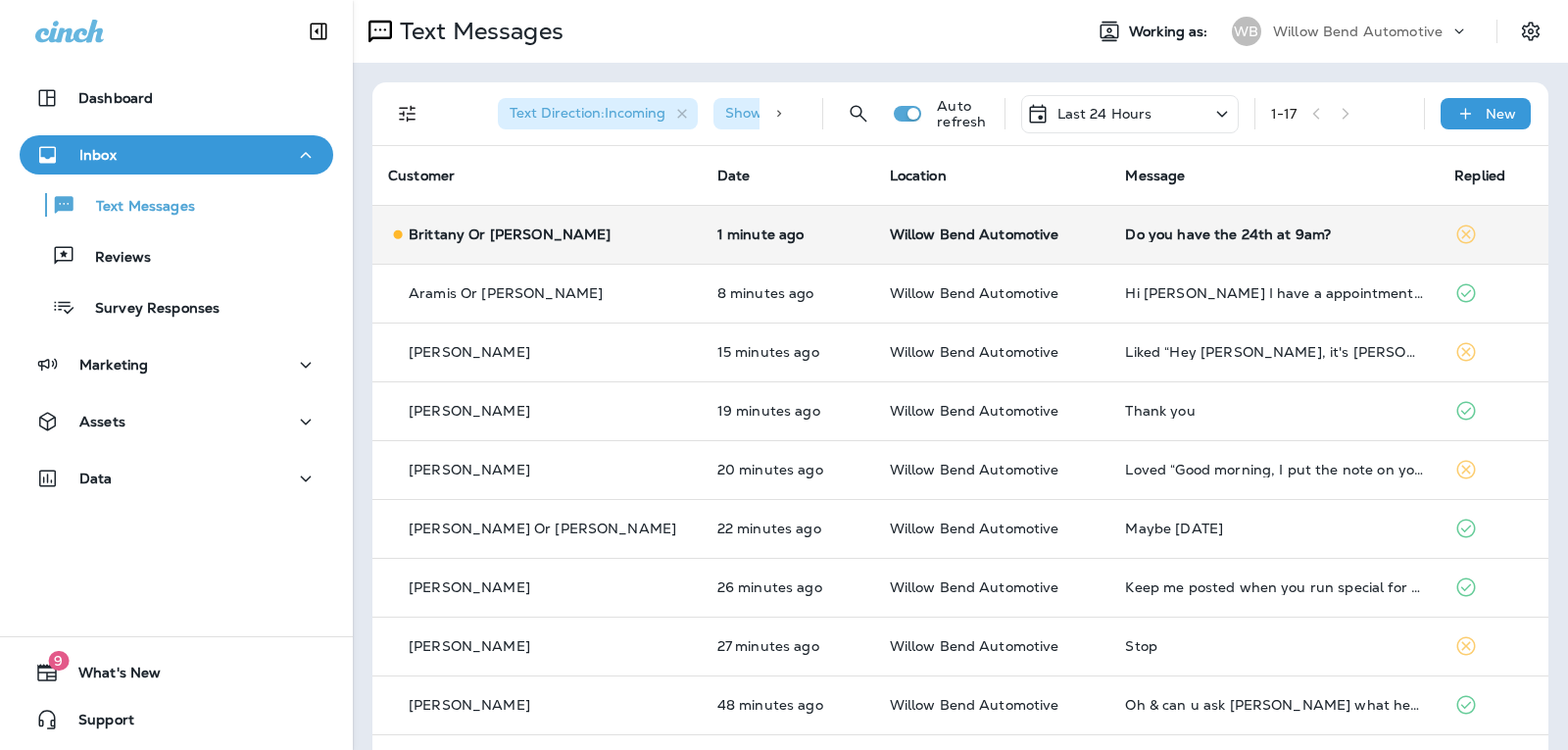
click at [1209, 234] on div "Do you have the 24th at 9am?" at bounding box center [1274, 235] width 297 height 16
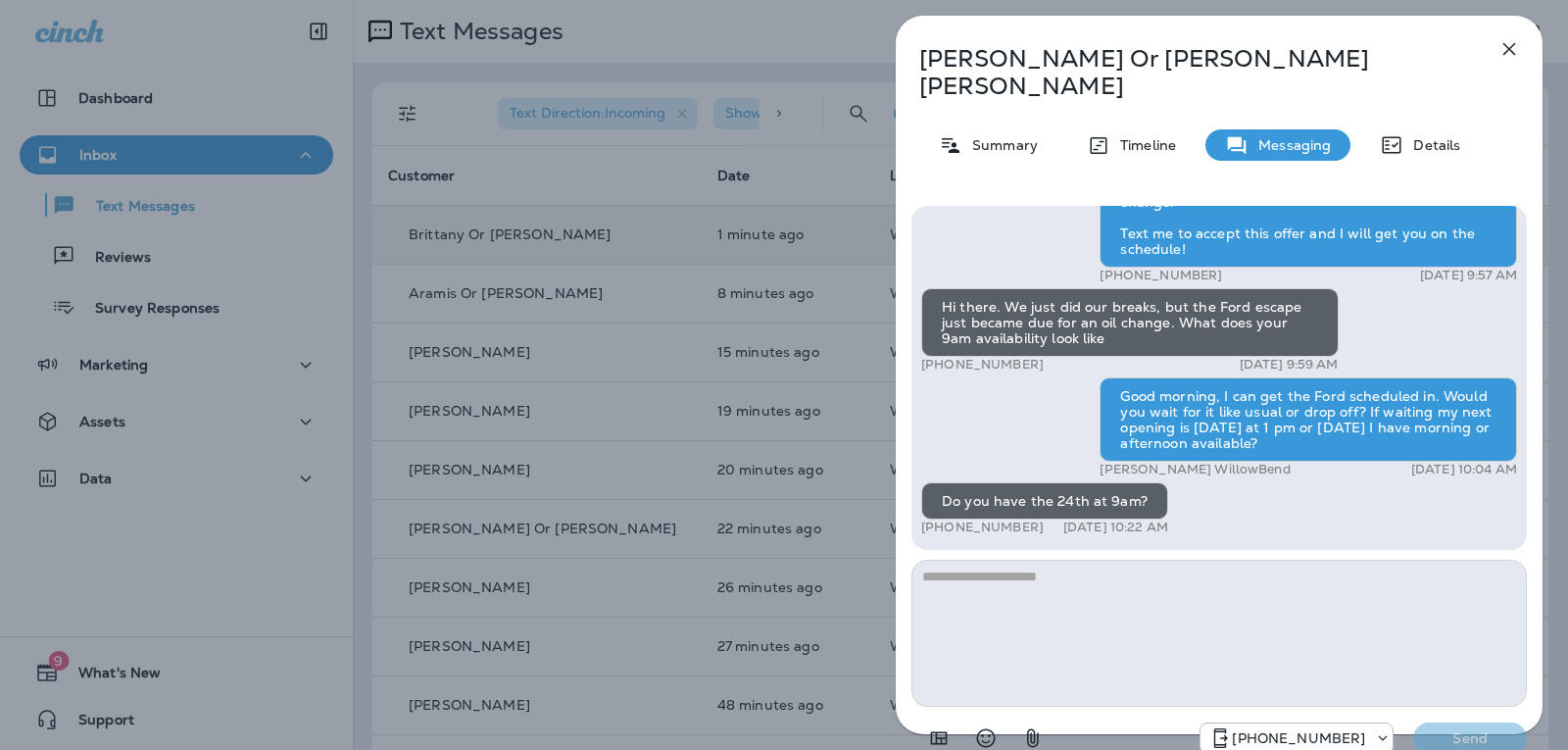
click at [1053, 524] on div "Hi [PERSON_NAME] Or [PERSON_NAME], this is [PERSON_NAME] from Willow Bend Autom…" at bounding box center [1218, 482] width 616 height 552
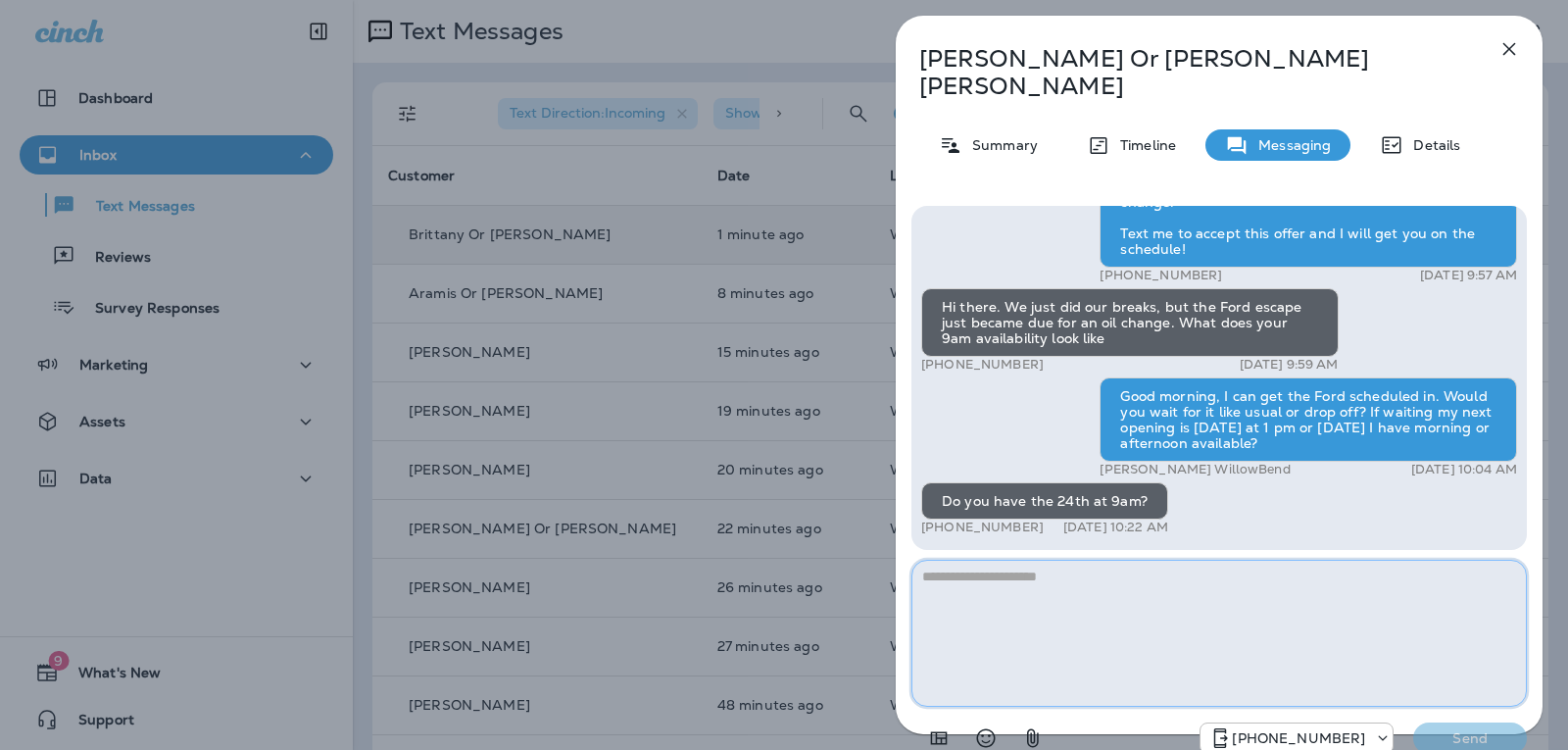
click at [1040, 581] on textarea at bounding box center [1218, 633] width 616 height 147
type textarea "*"
type textarea "**********"
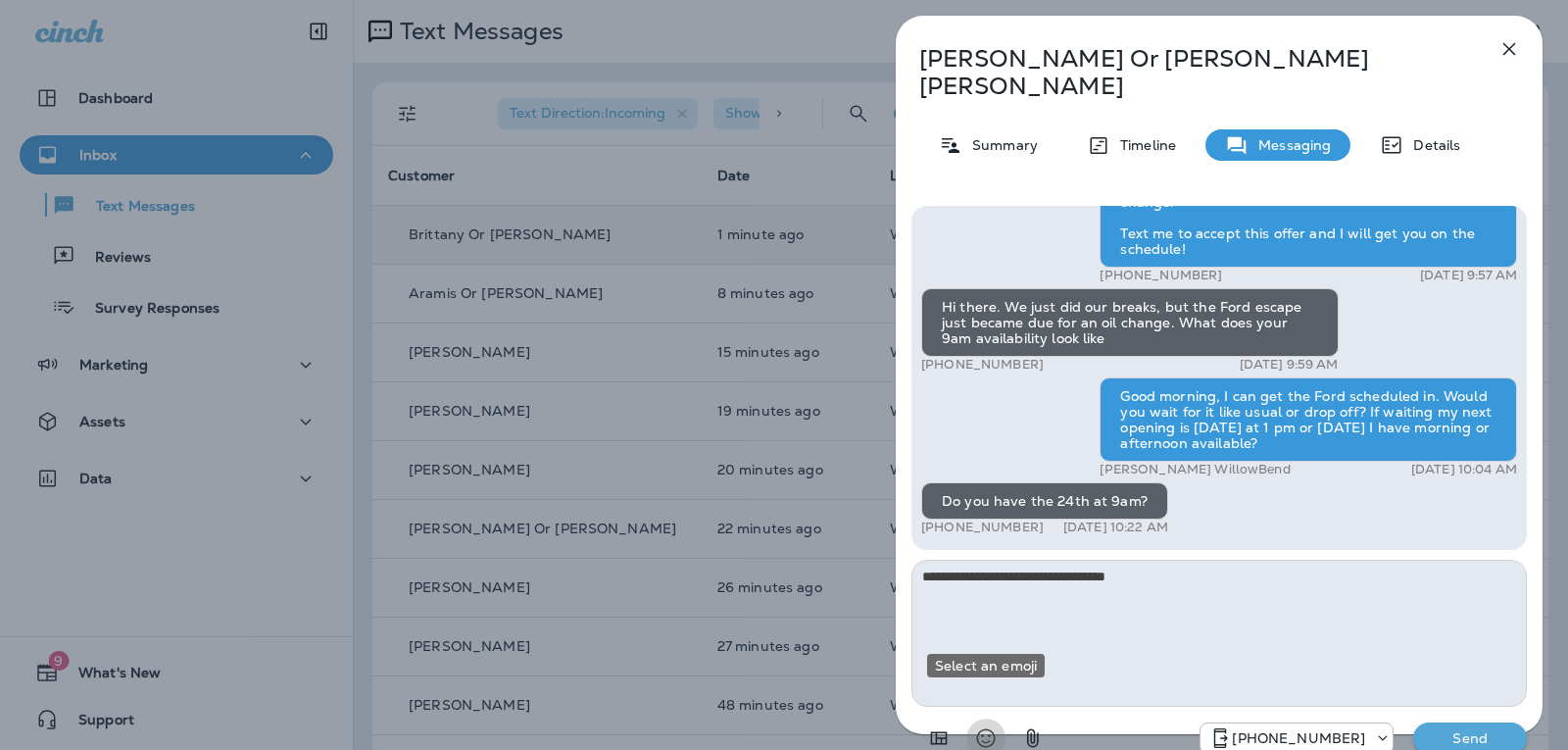
click at [977, 726] on icon "Select an emoji" at bounding box center [986, 738] width 24 height 24
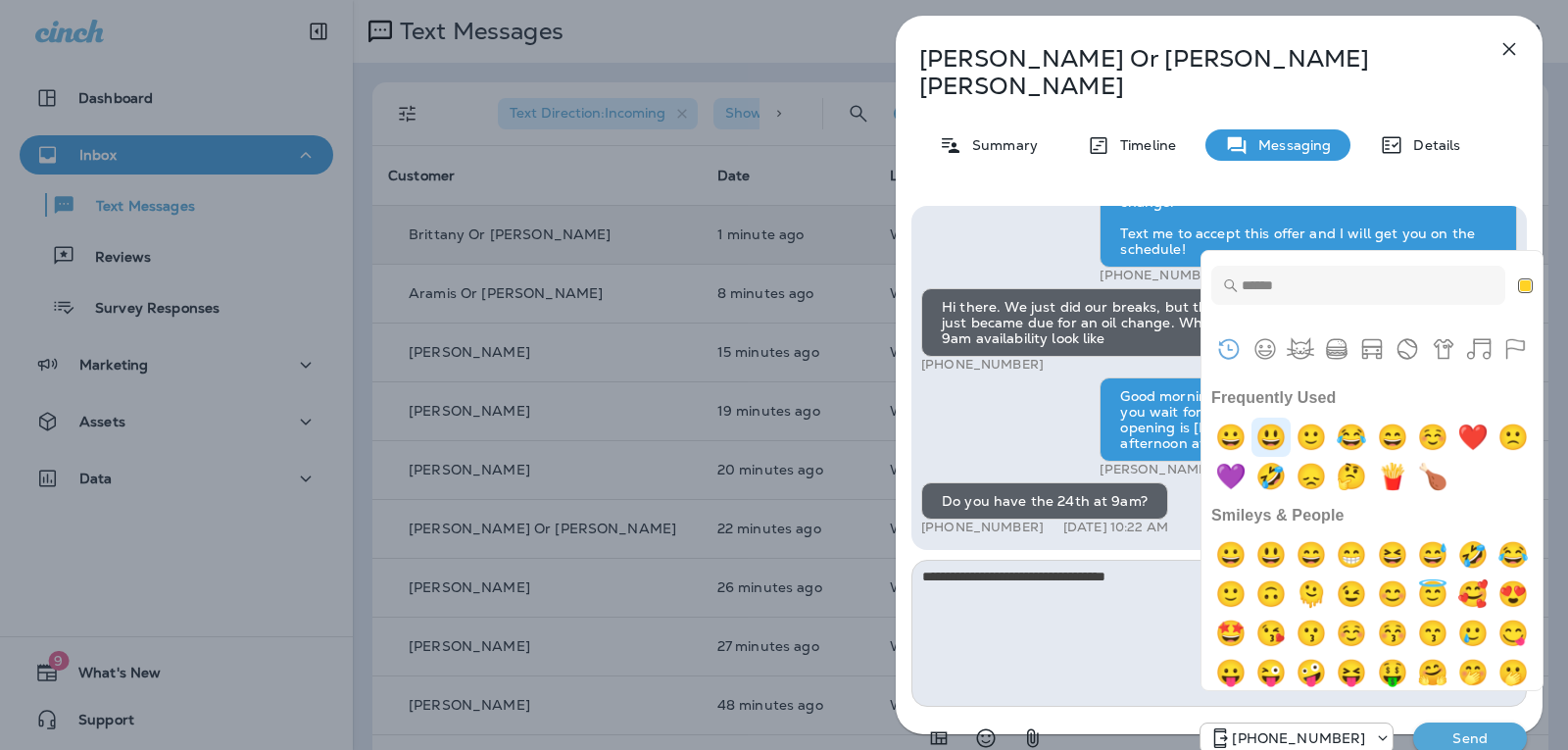
click at [1281, 435] on img "smiley" at bounding box center [1271, 438] width 39 height 39
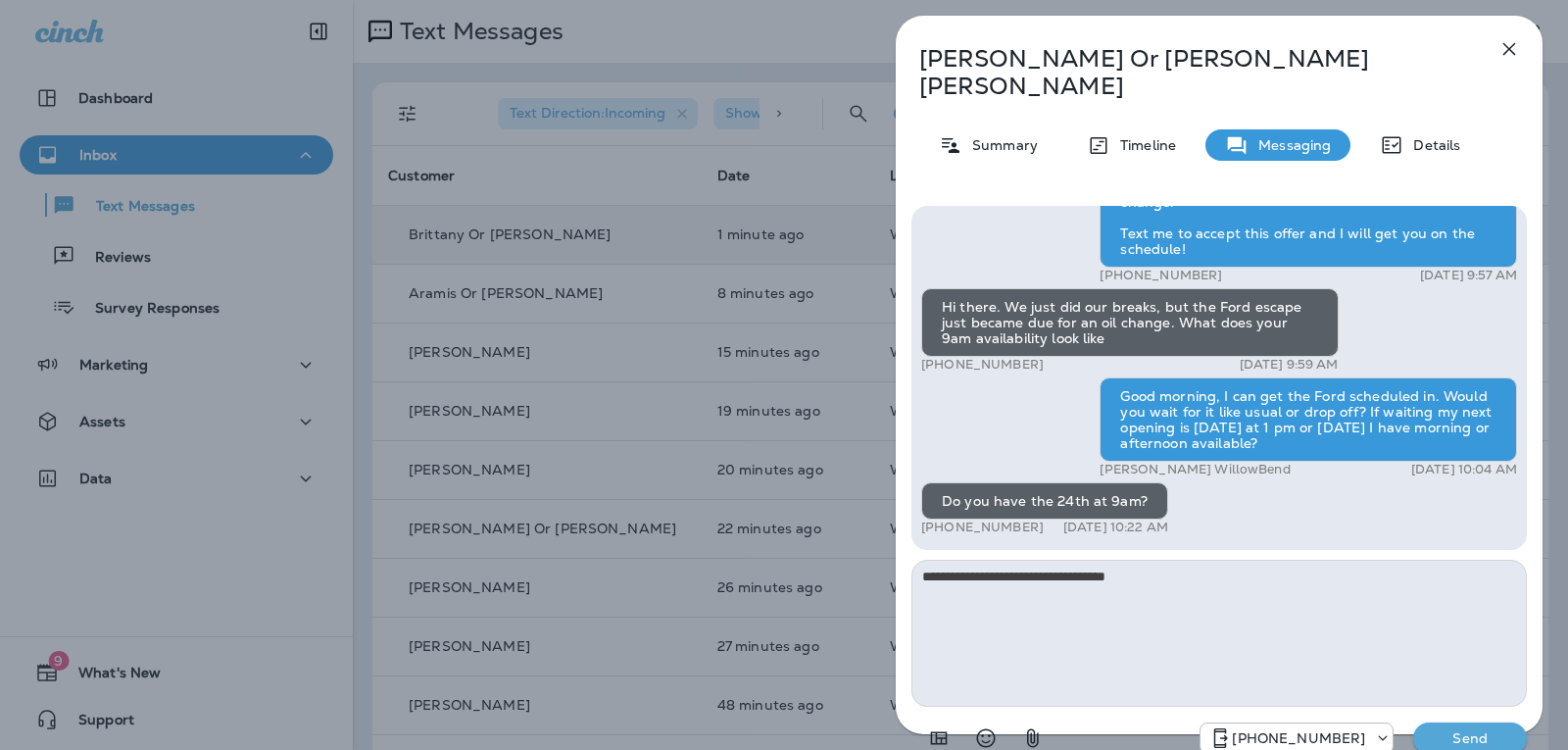
click at [1465, 727] on div "[PHONE_NUMBER] Send" at bounding box center [1218, 732] width 616 height 51
click at [1463, 729] on p "Send" at bounding box center [1470, 738] width 83 height 18
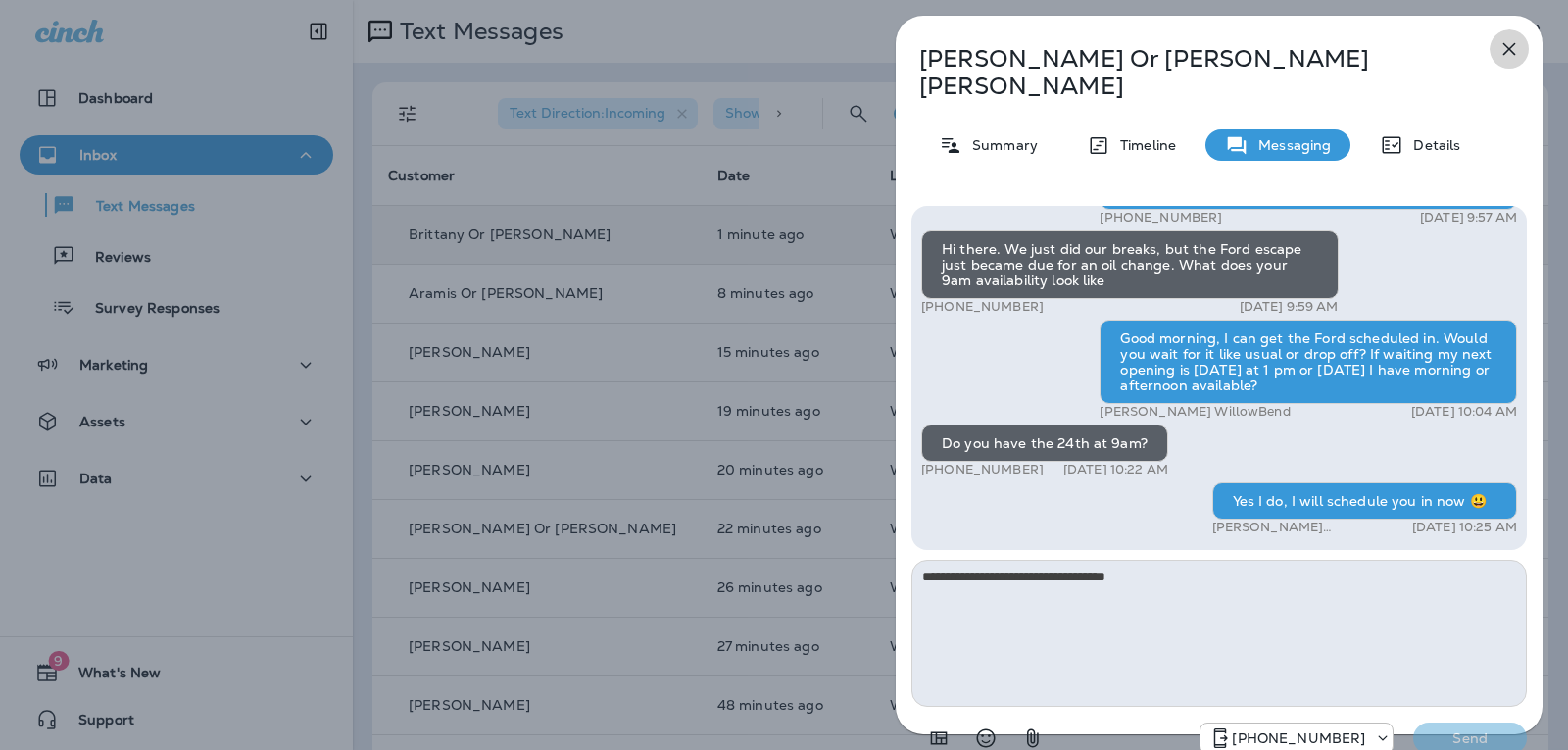
click at [1518, 53] on icon "button" at bounding box center [1509, 49] width 24 height 24
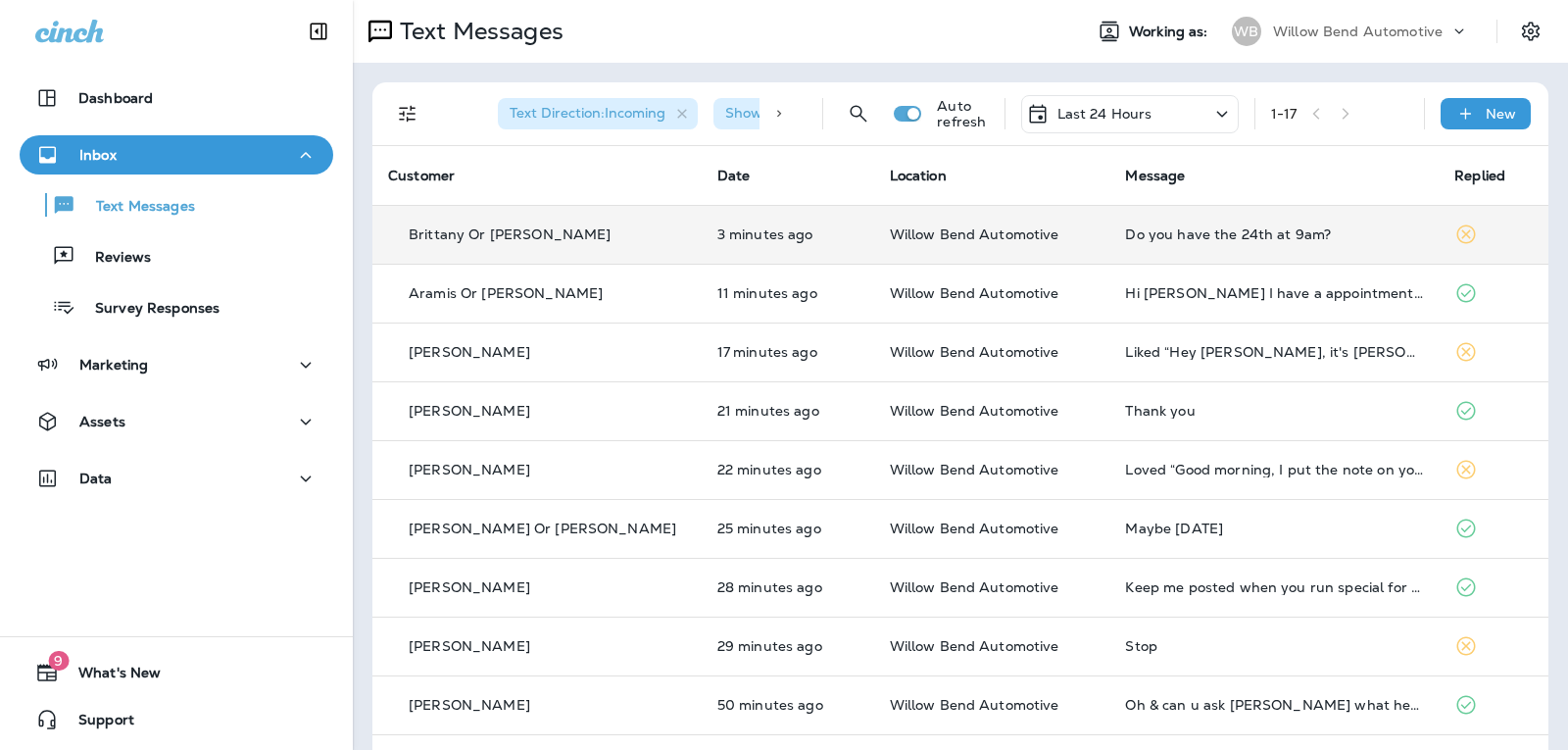
click at [1128, 112] on p "Last 24 Hours" at bounding box center [1104, 113] width 96 height 16
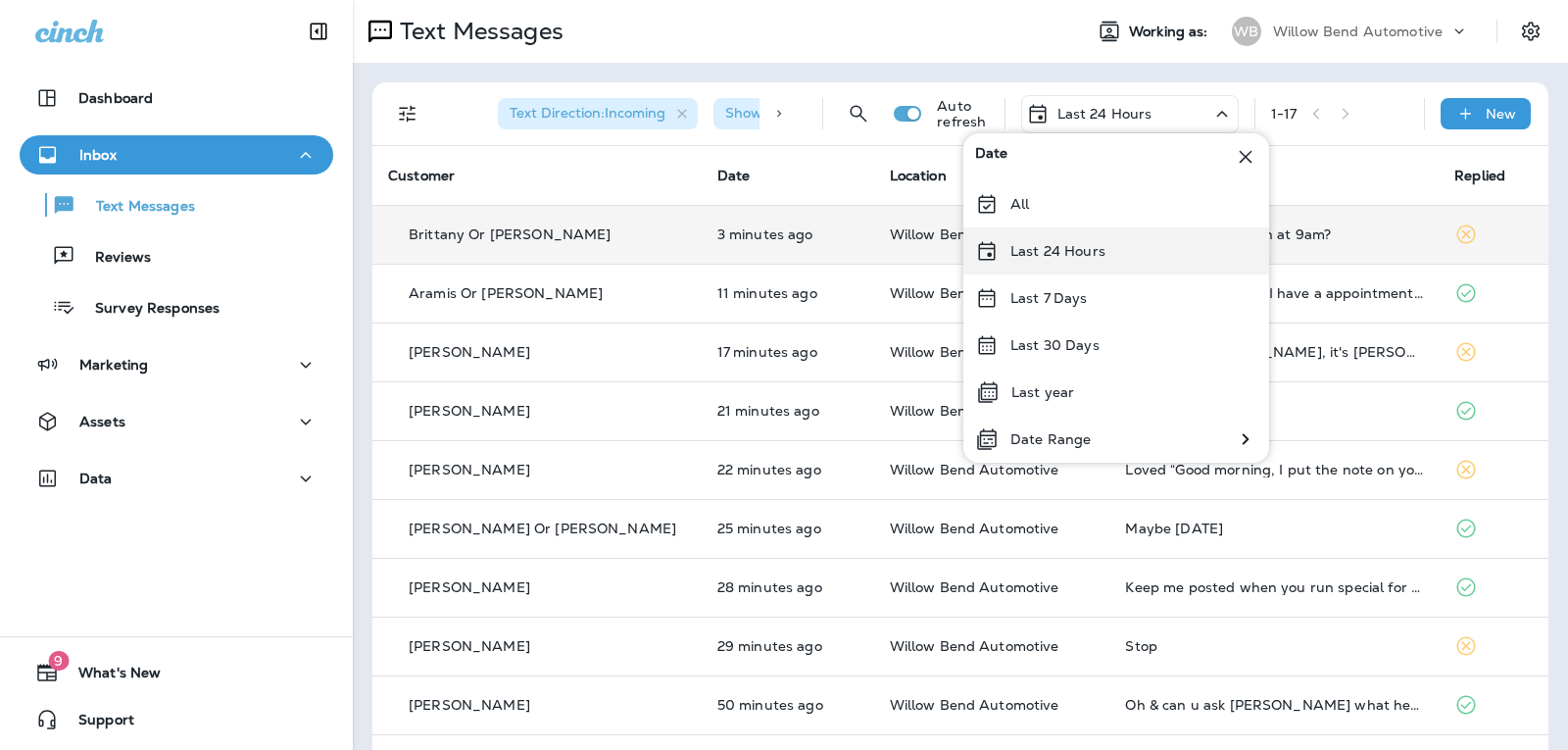
click at [1143, 261] on div "Last 24 Hours" at bounding box center [1116, 251] width 305 height 47
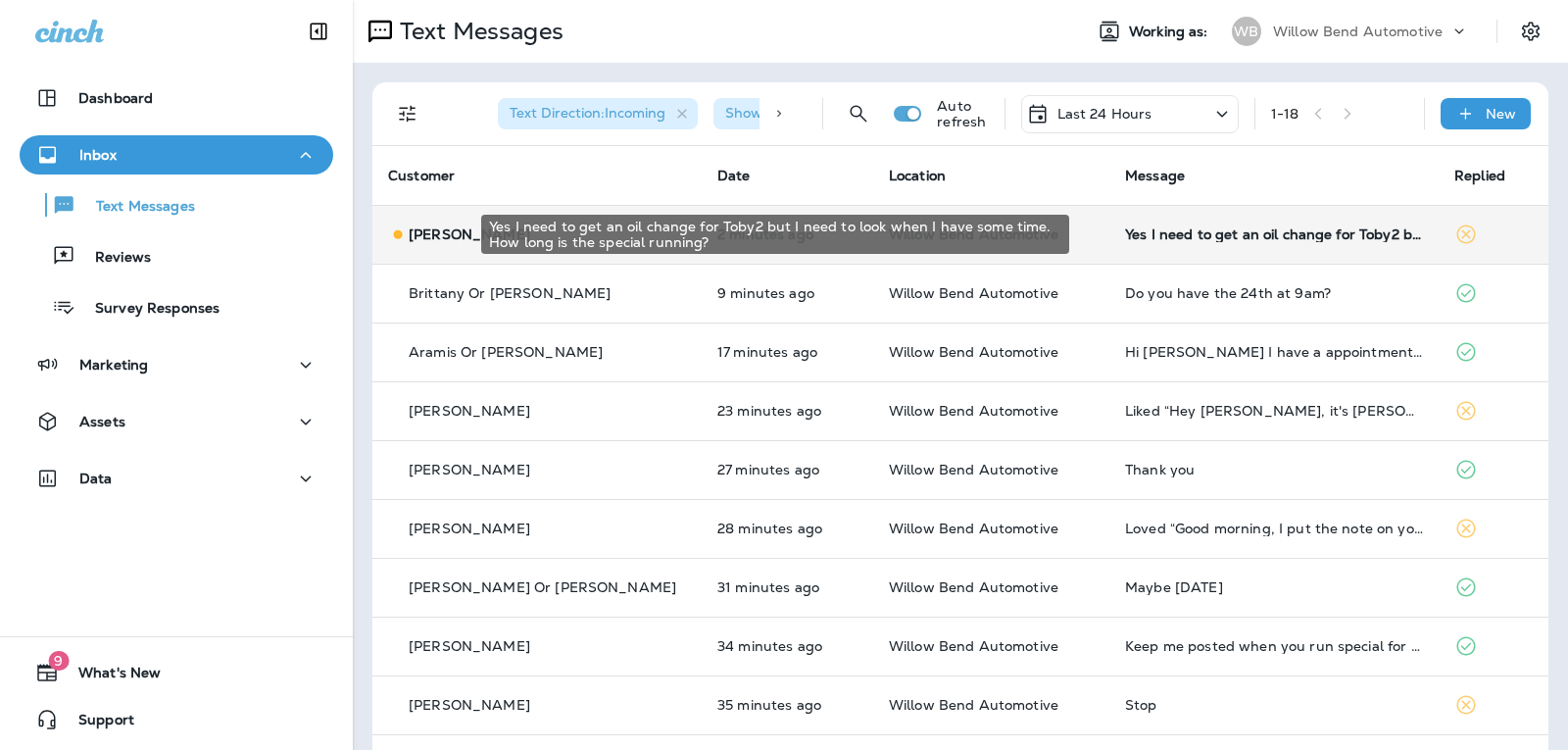
click at [1293, 233] on div "Yes I need to get an oil change for Toby2 but I need to look when I have some t…" at bounding box center [1274, 235] width 297 height 16
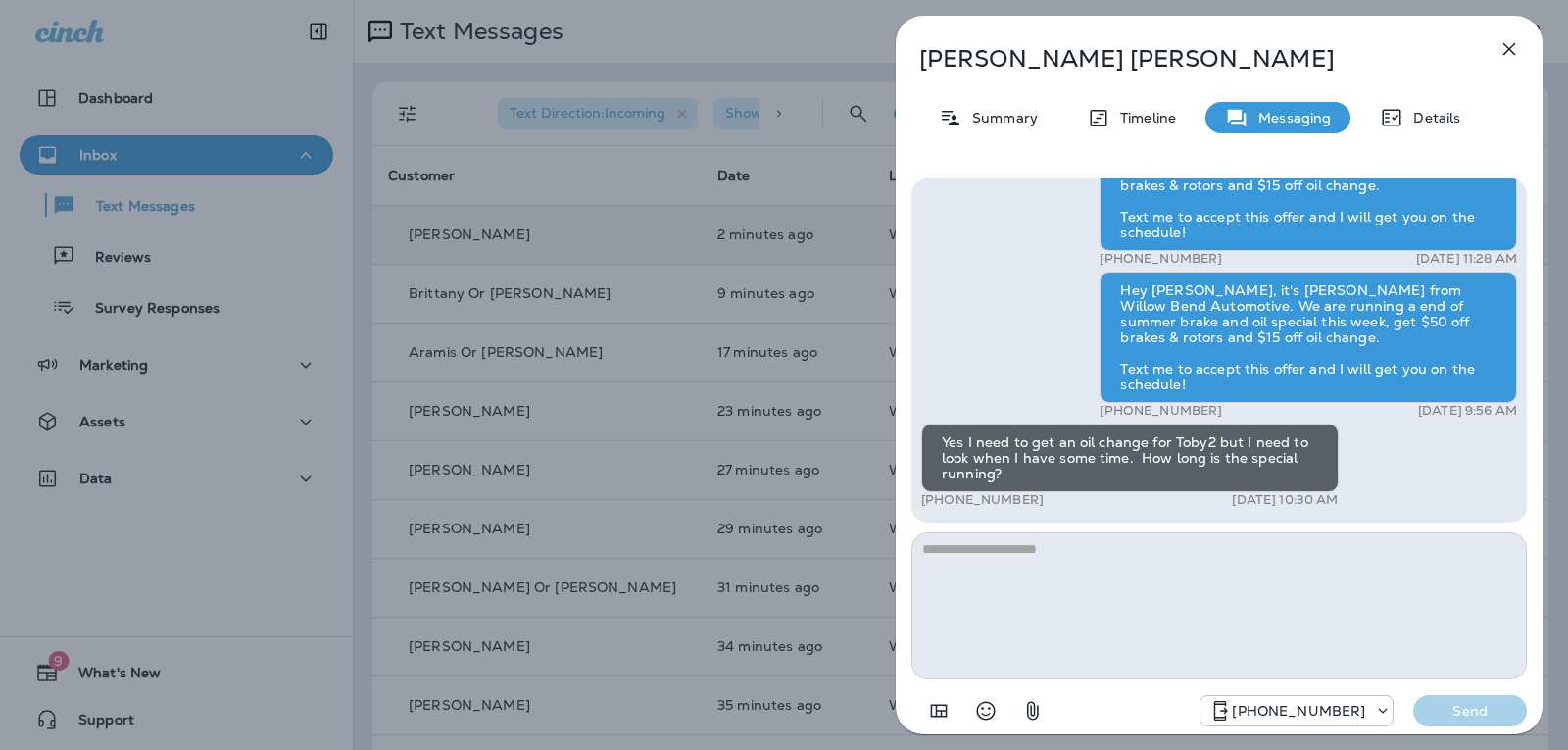
click at [915, 525] on div "Hi [PERSON_NAME], this is [PERSON_NAME] from Willow Bend Automotive, we have a …" at bounding box center [1218, 454] width 616 height 552
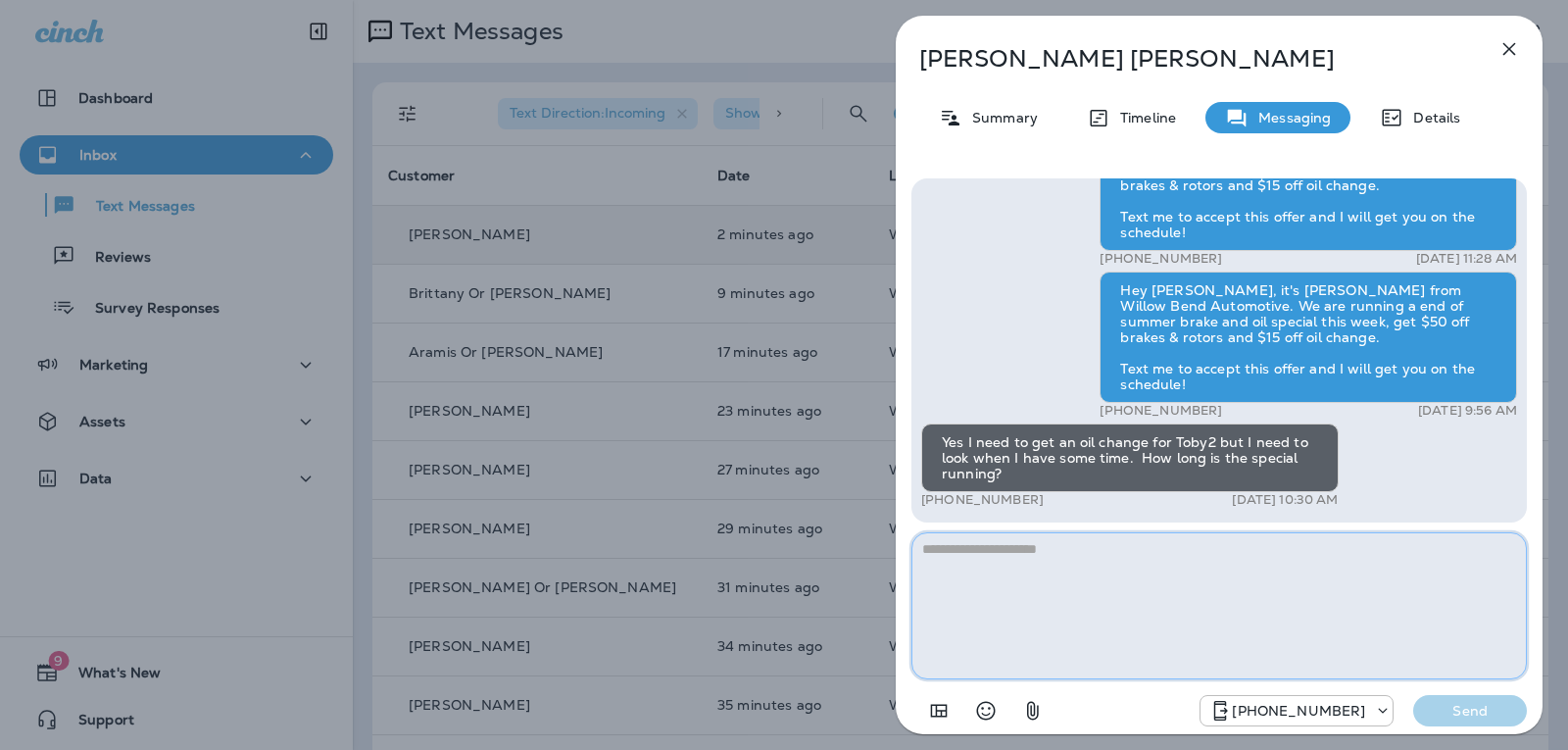
click at [940, 559] on textarea at bounding box center [1218, 605] width 616 height 147
type textarea "**********"
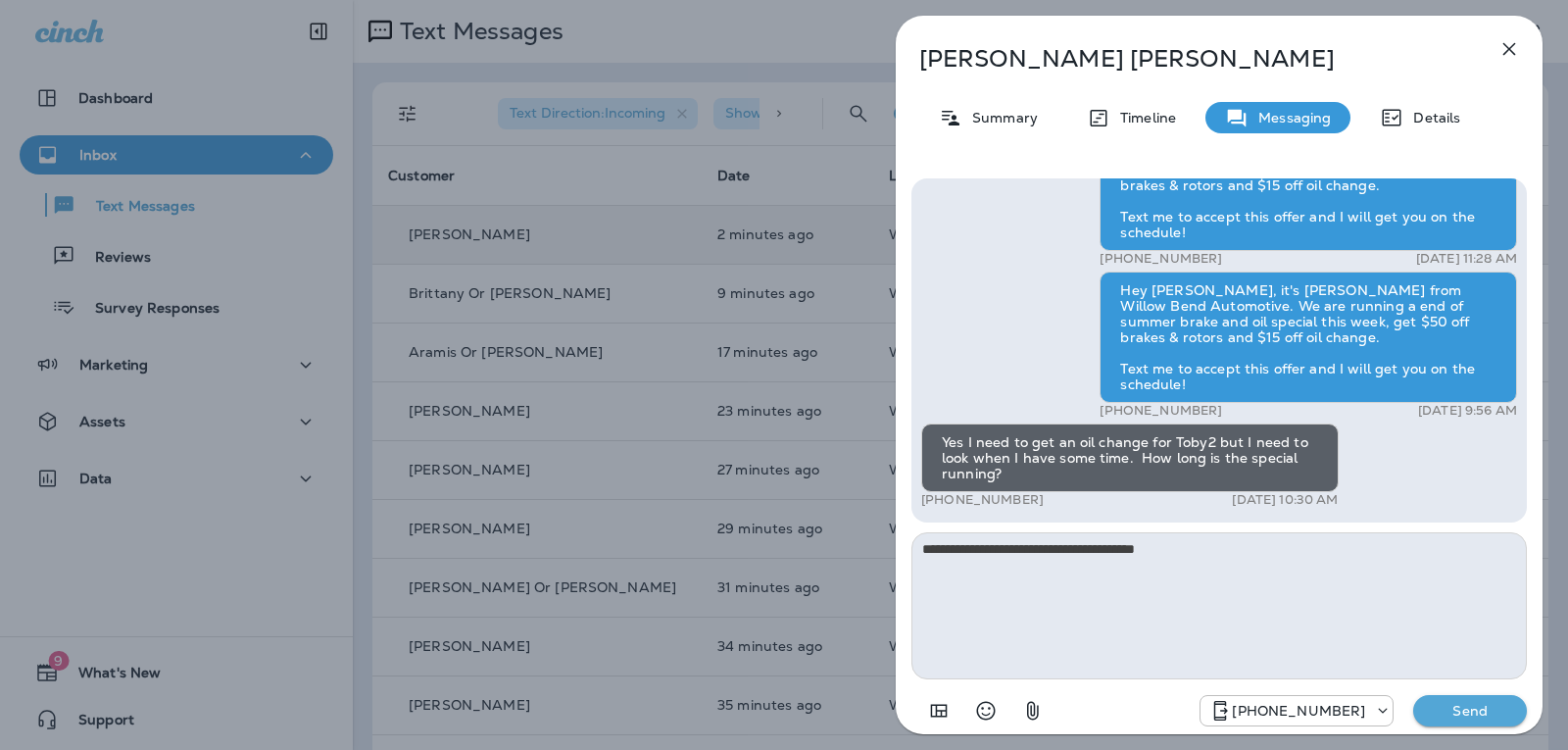
click at [987, 706] on icon "Select an emoji" at bounding box center [986, 711] width 24 height 24
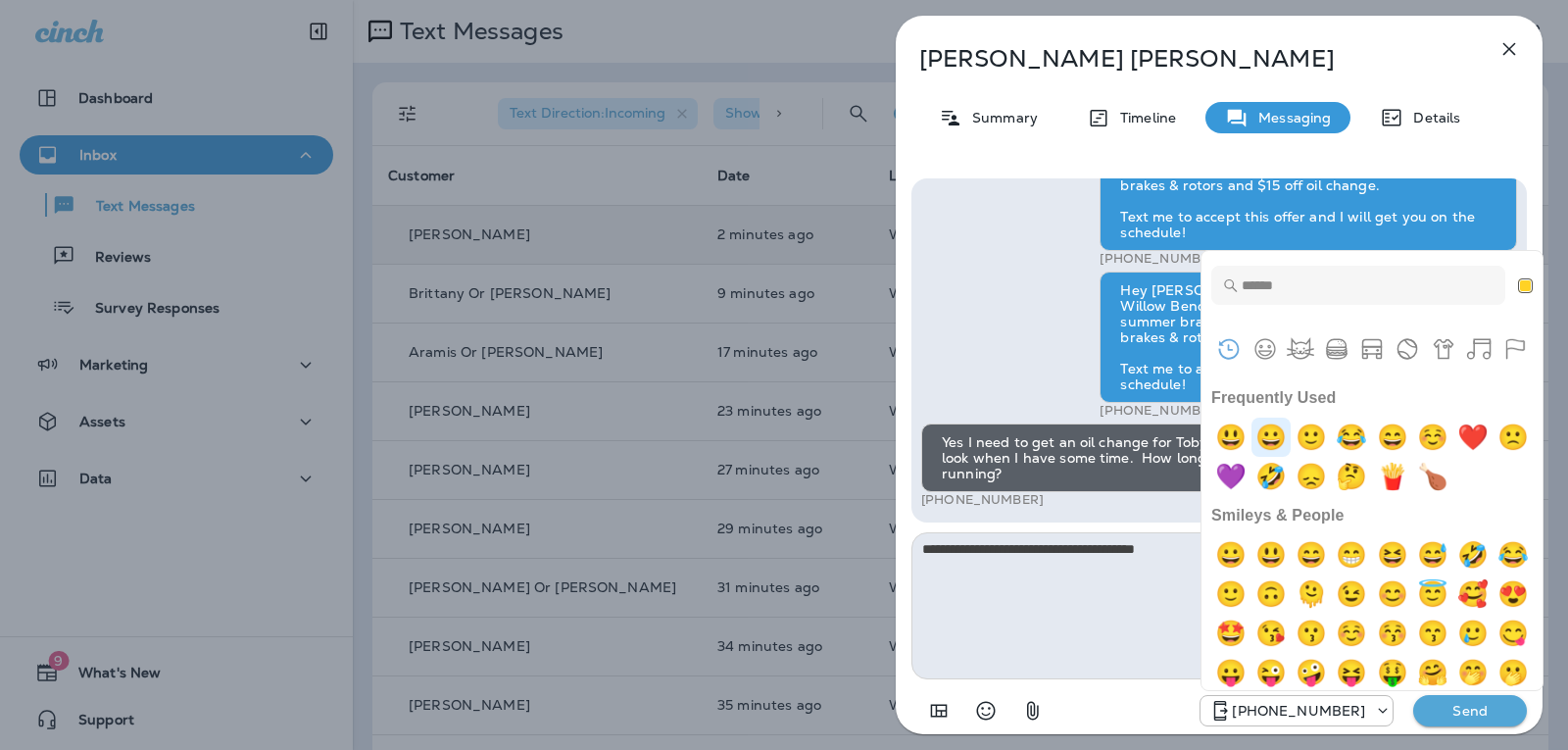
click at [1274, 421] on img "grinning" at bounding box center [1271, 438] width 39 height 39
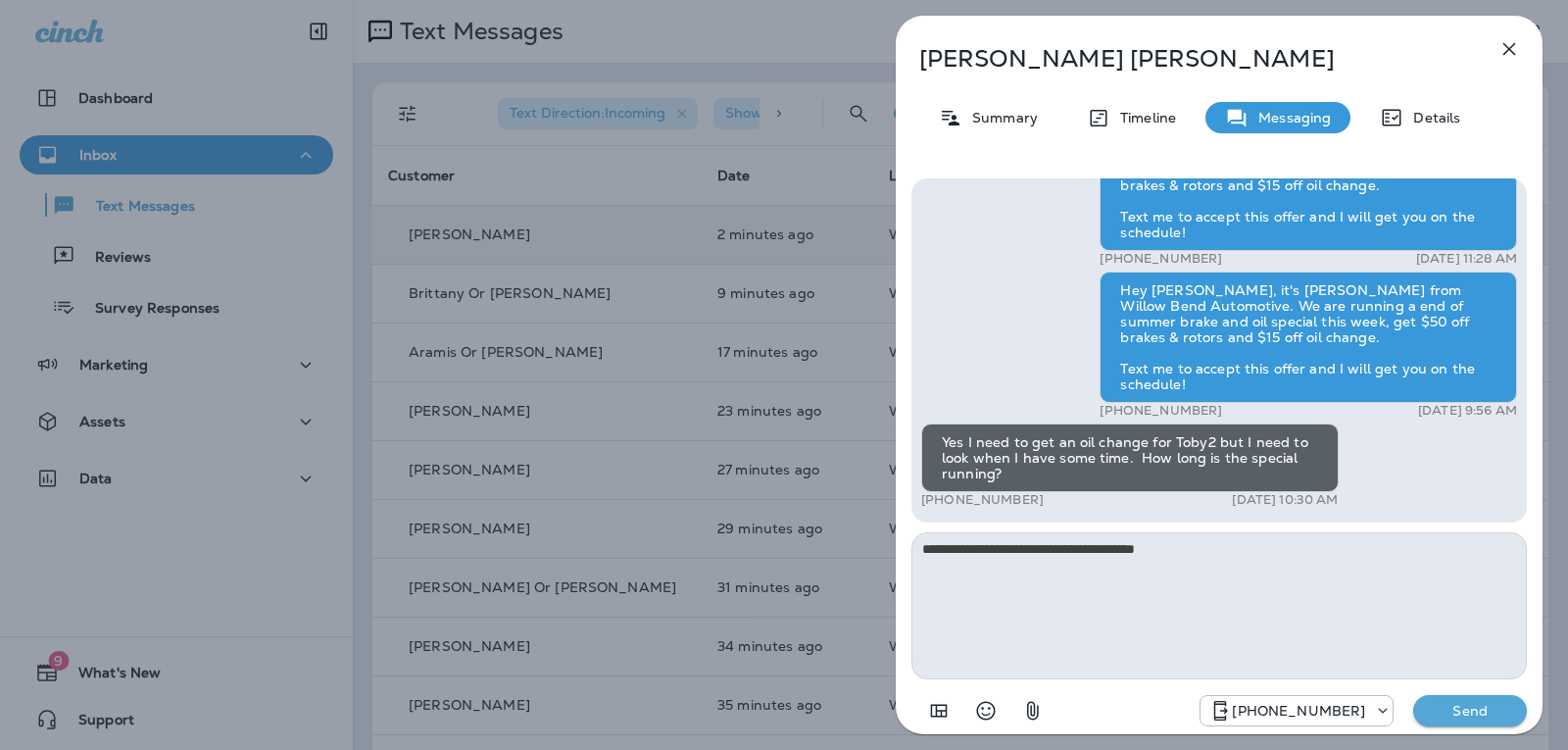
click at [1468, 684] on div "[PHONE_NUMBER] Send" at bounding box center [1218, 705] width 616 height 51
click at [1478, 695] on button "Send" at bounding box center [1470, 711] width 113 height 32
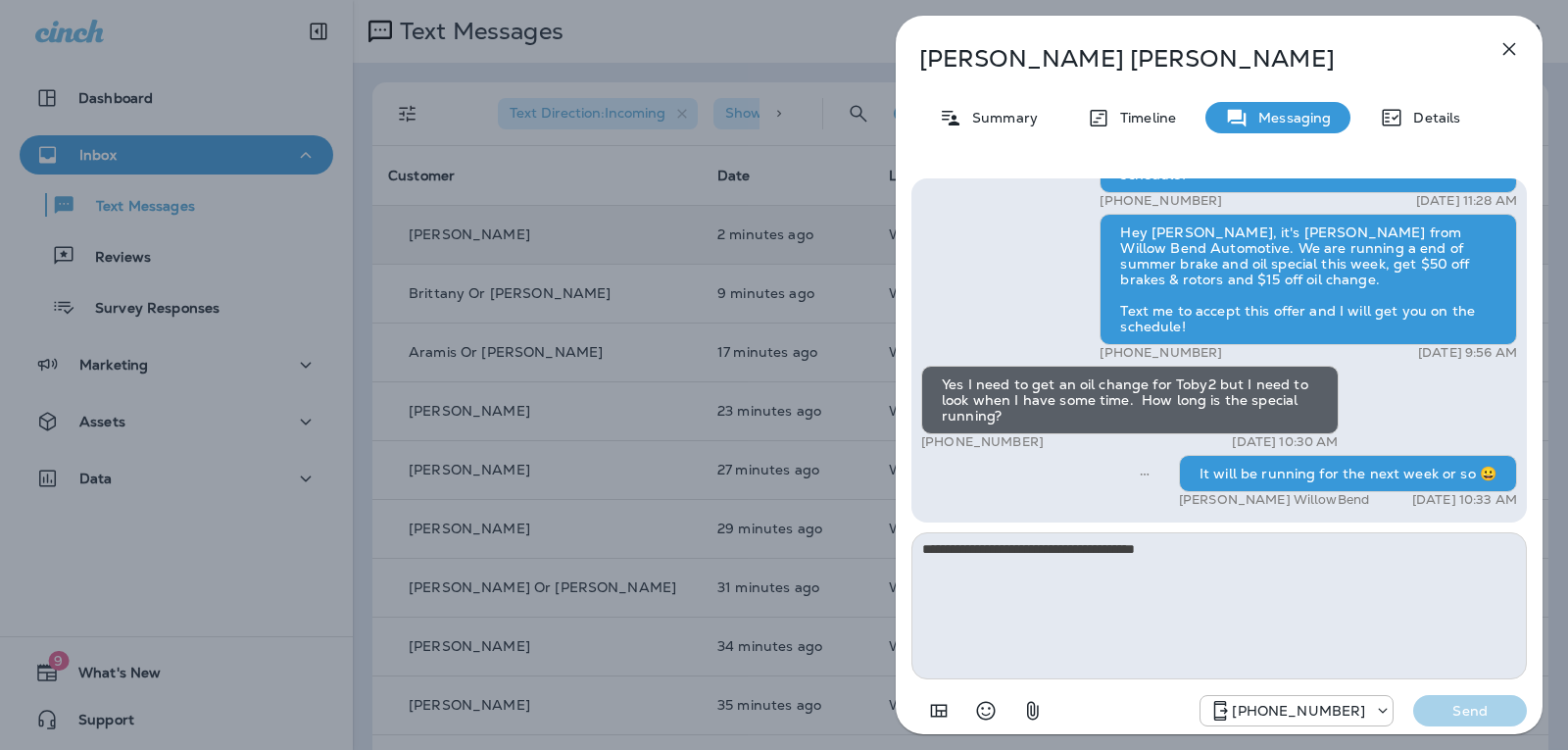
click at [1516, 49] on icon "button" at bounding box center [1509, 49] width 24 height 24
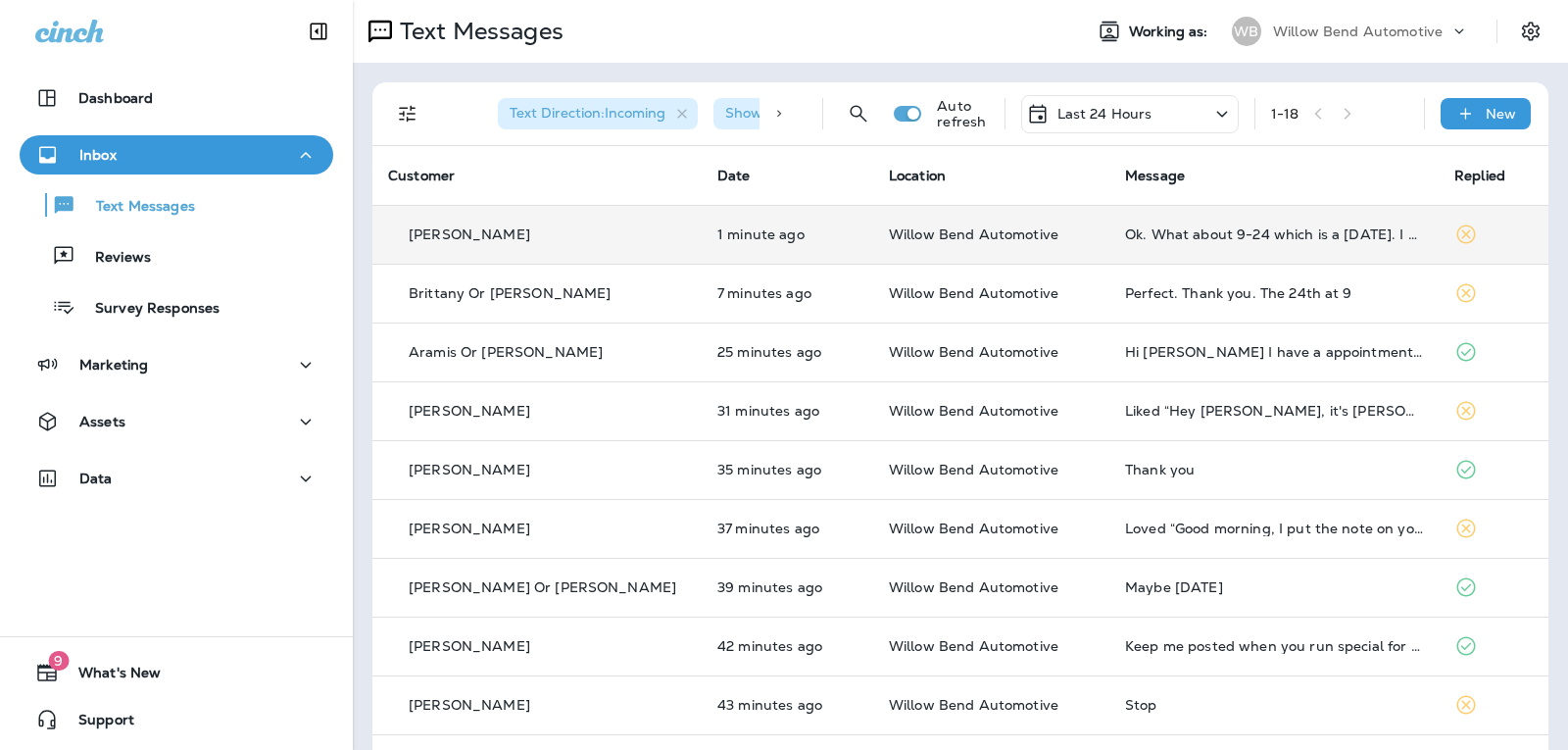
click at [1279, 224] on td "Ok. What about 9-24 which is a [DATE]. I would like an early time but not at th…" at bounding box center [1274, 235] width 329 height 59
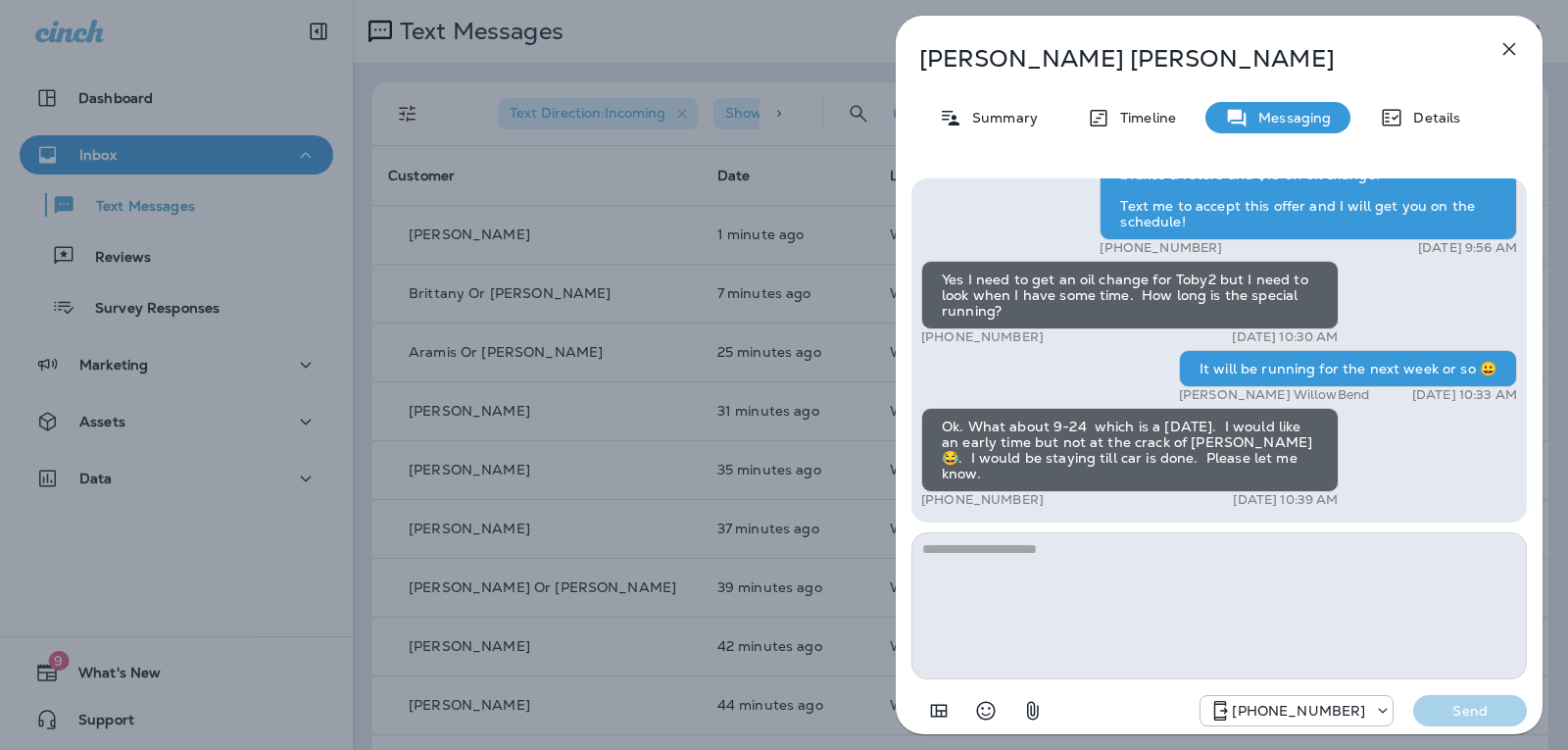
click at [1177, 531] on div "Hi [PERSON_NAME], this is [PERSON_NAME] from Willow Bend Automotive, we have a …" at bounding box center [1218, 454] width 616 height 552
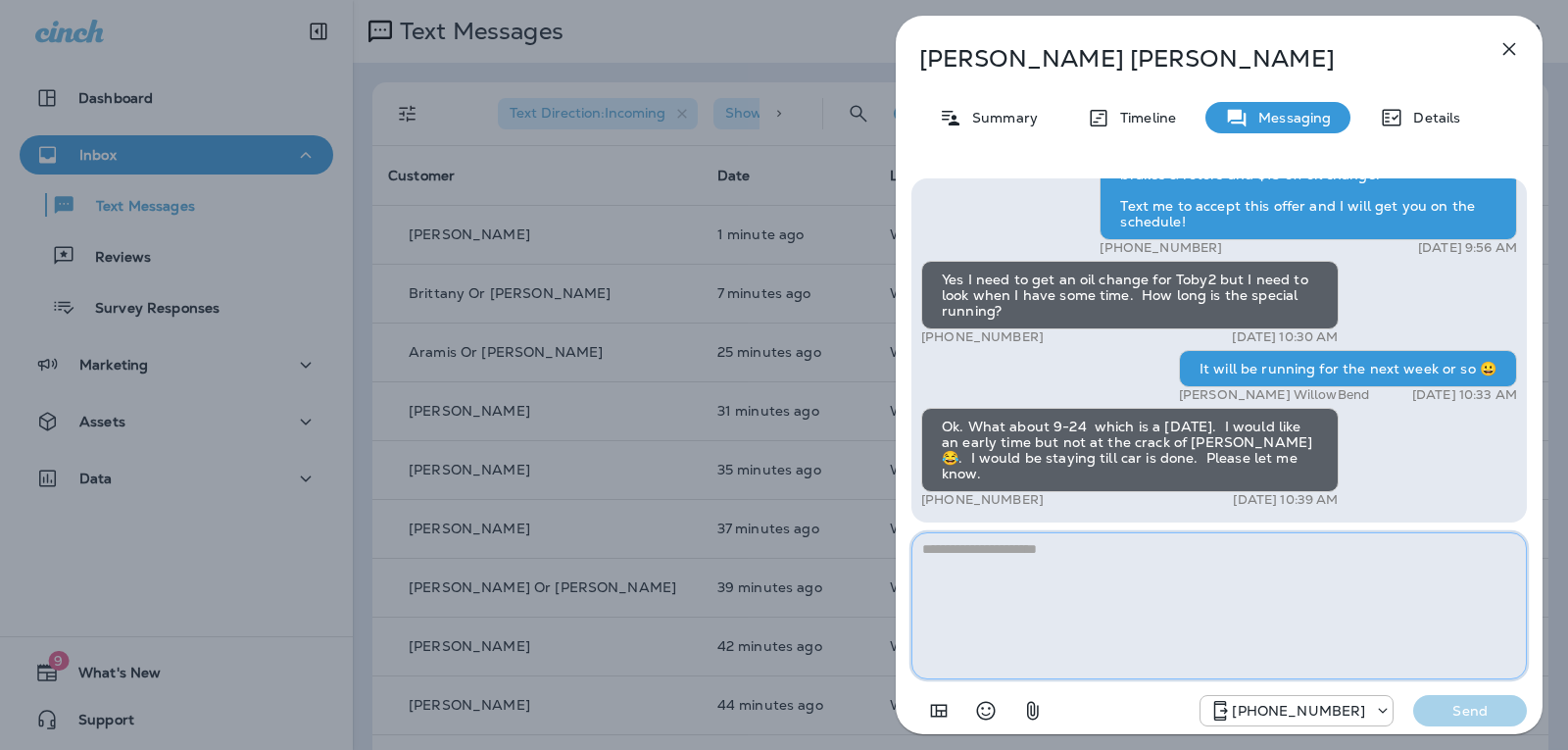
click at [1098, 548] on textarea at bounding box center [1218, 605] width 616 height 147
type textarea "**********"
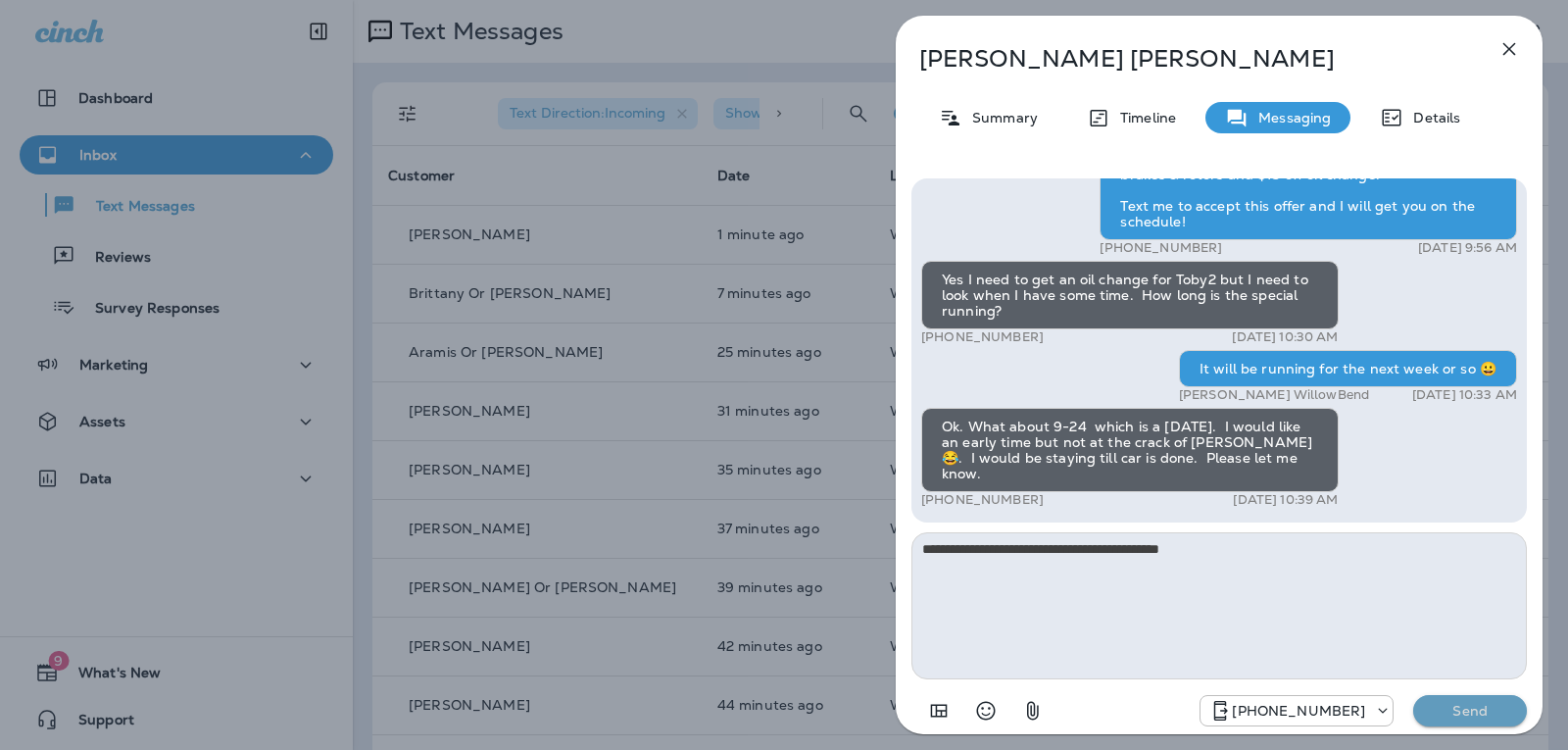
click at [1478, 713] on p "Send" at bounding box center [1470, 711] width 83 height 18
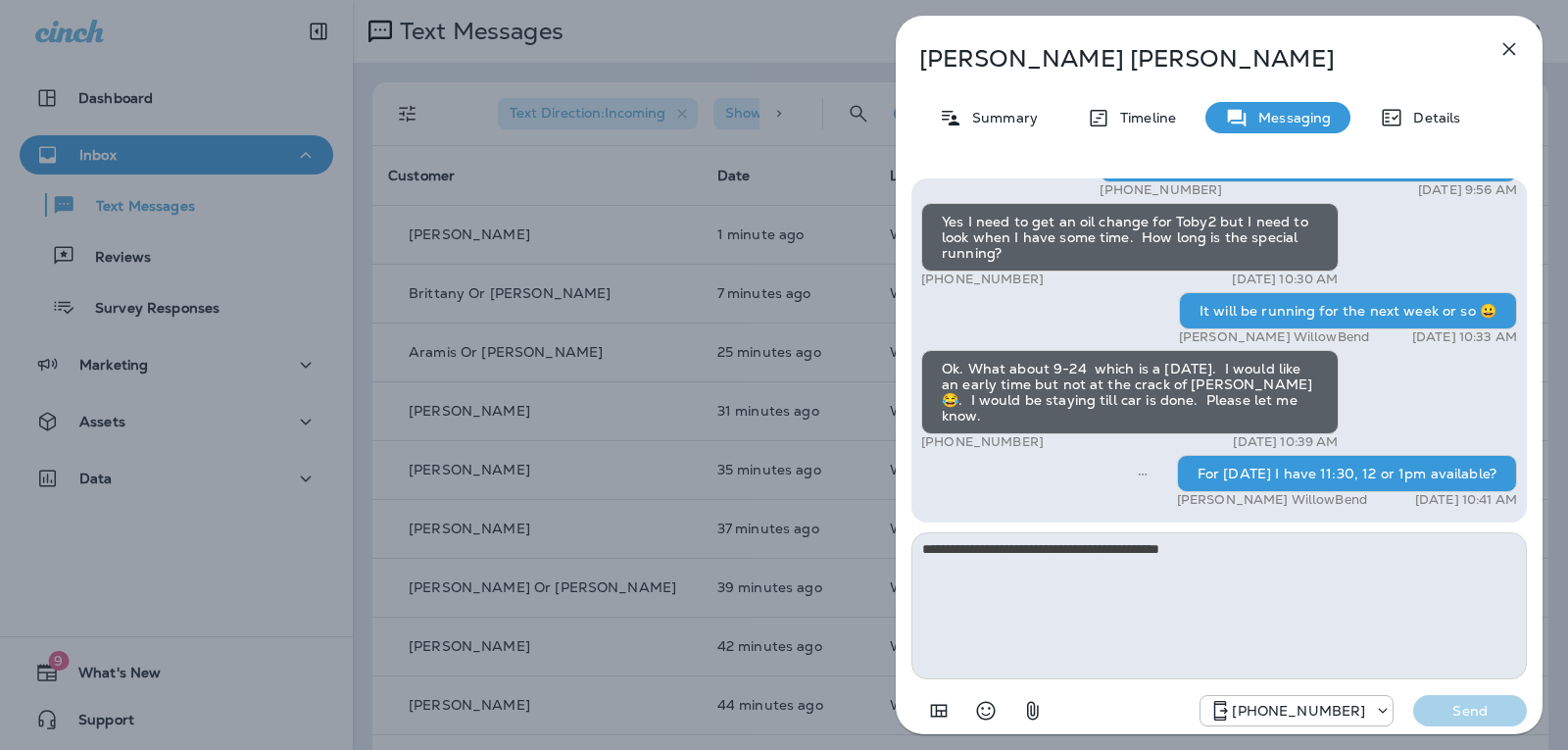
click at [1521, 47] on button "button" at bounding box center [1509, 49] width 39 height 39
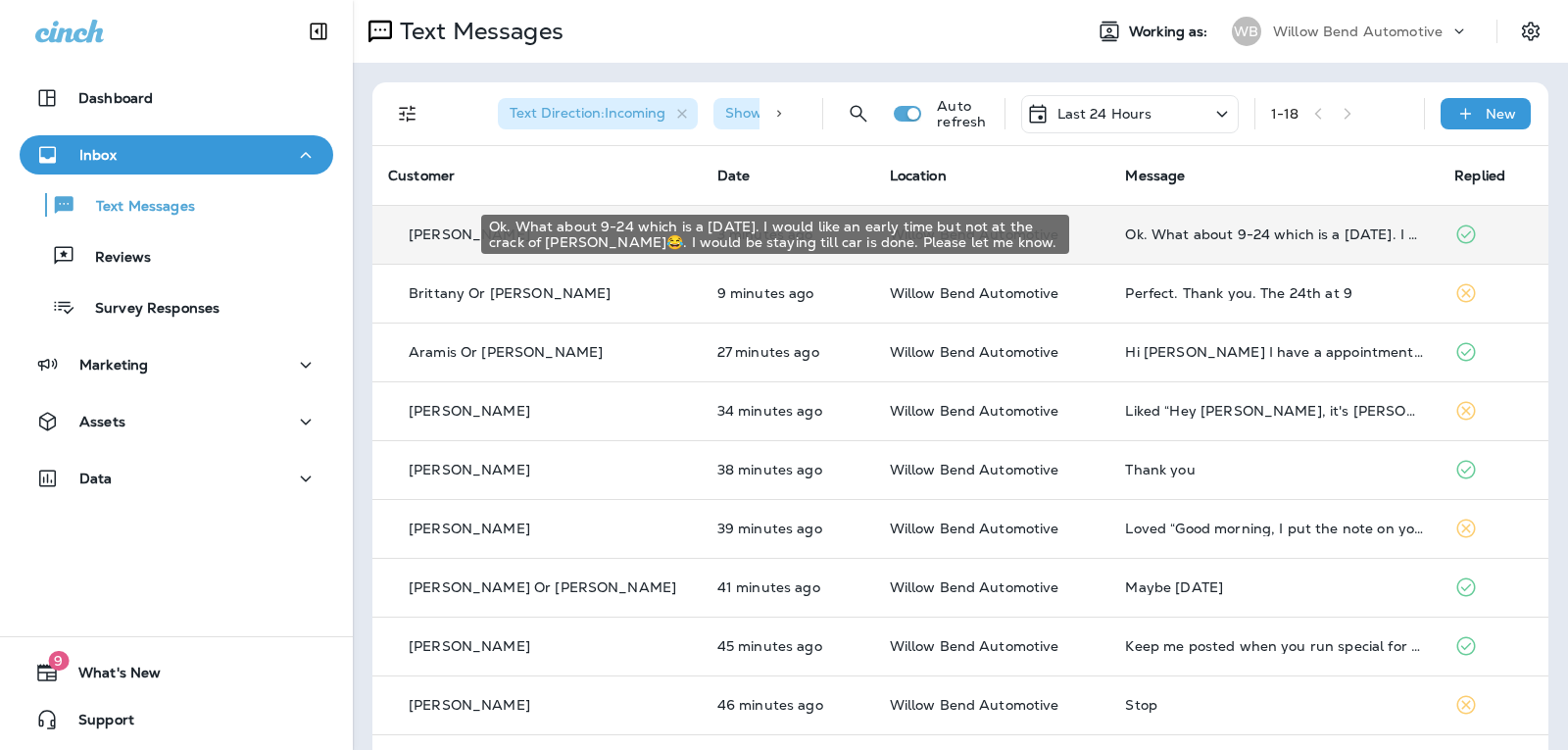
click at [1267, 237] on div "Ok. What about 9-24 which is a [DATE]. I would like an early time but not at th…" at bounding box center [1274, 235] width 297 height 16
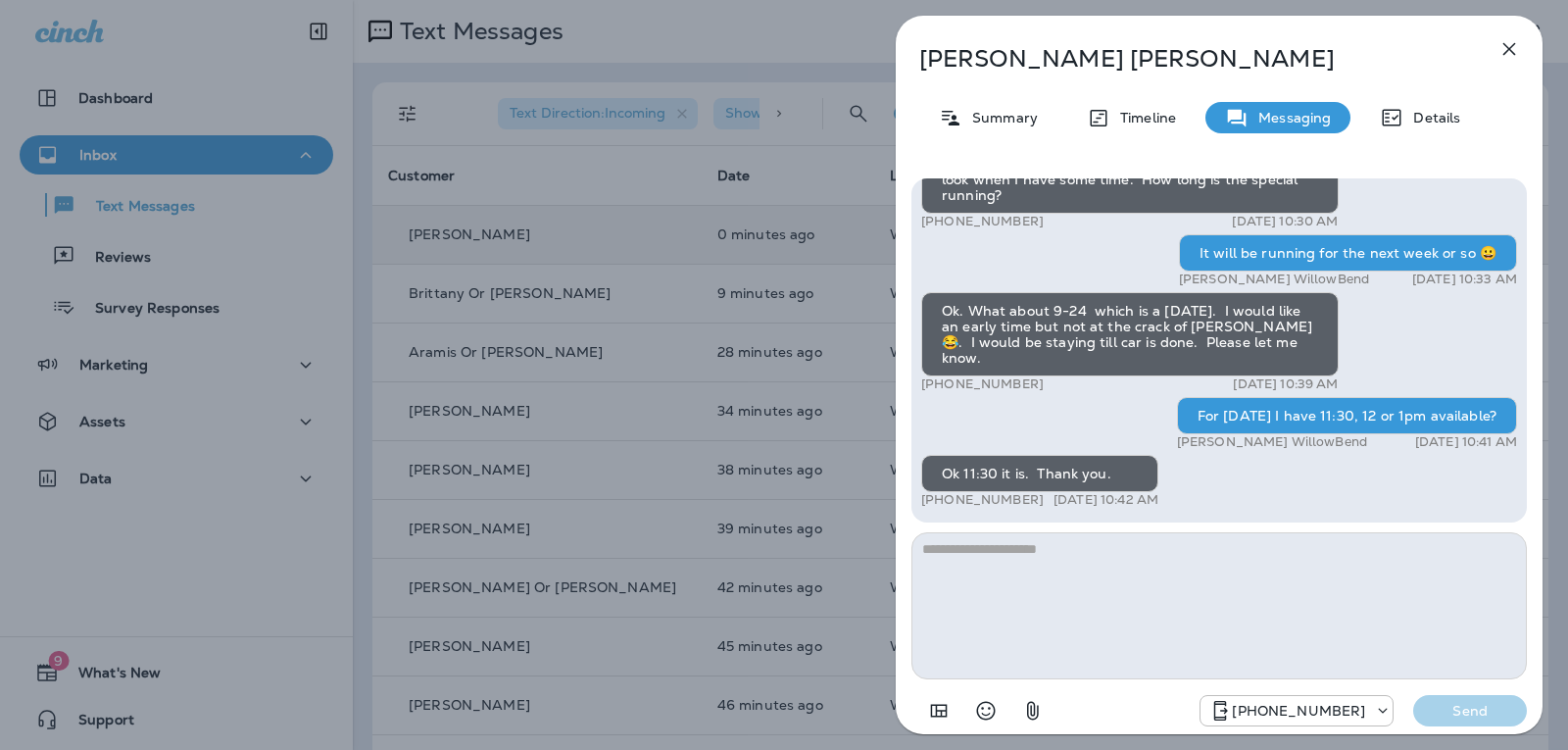
click at [1126, 572] on textarea at bounding box center [1218, 605] width 616 height 147
type textarea "**********"
click at [1503, 700] on button "Send" at bounding box center [1470, 711] width 113 height 32
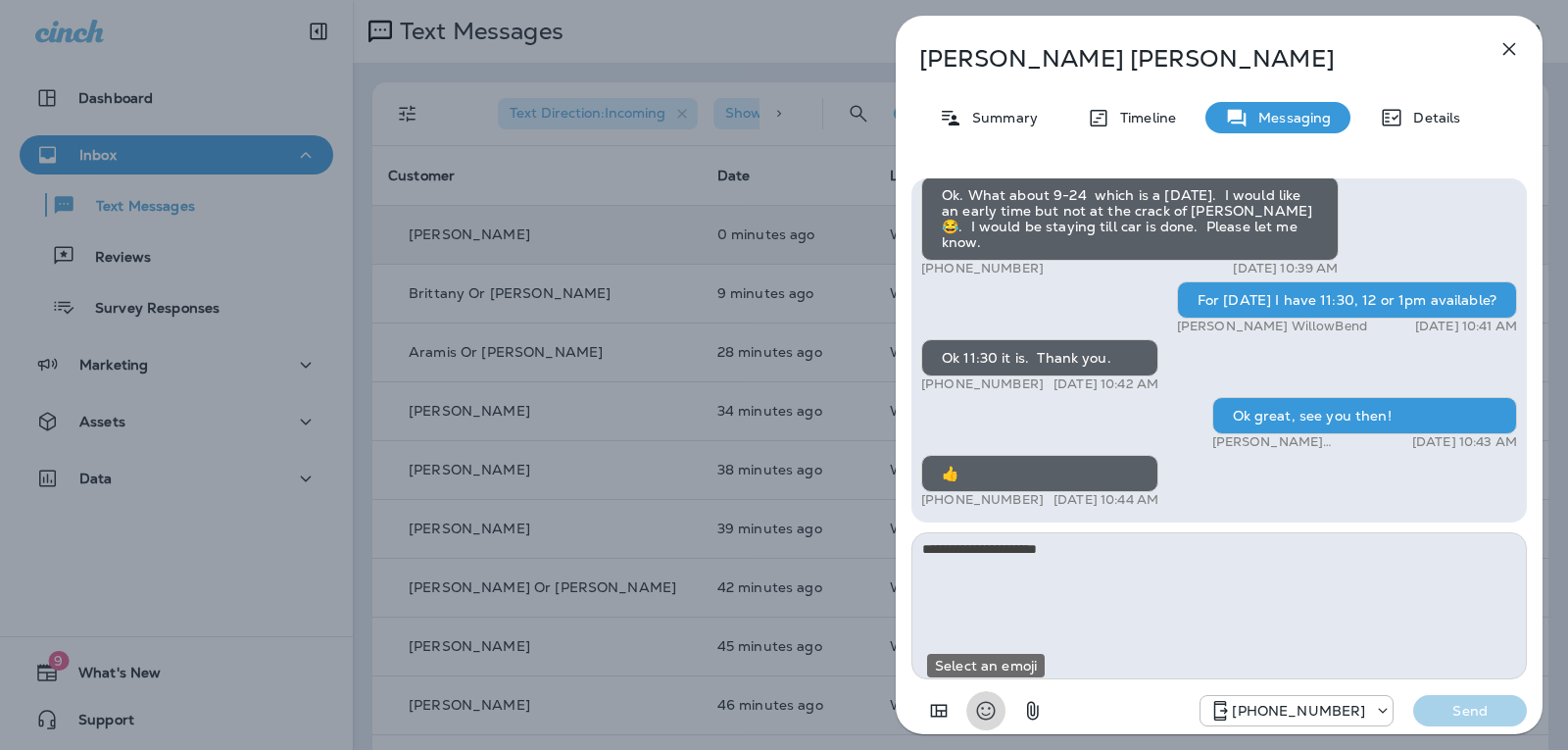
click at [989, 709] on icon "Select an emoji" at bounding box center [986, 711] width 19 height 19
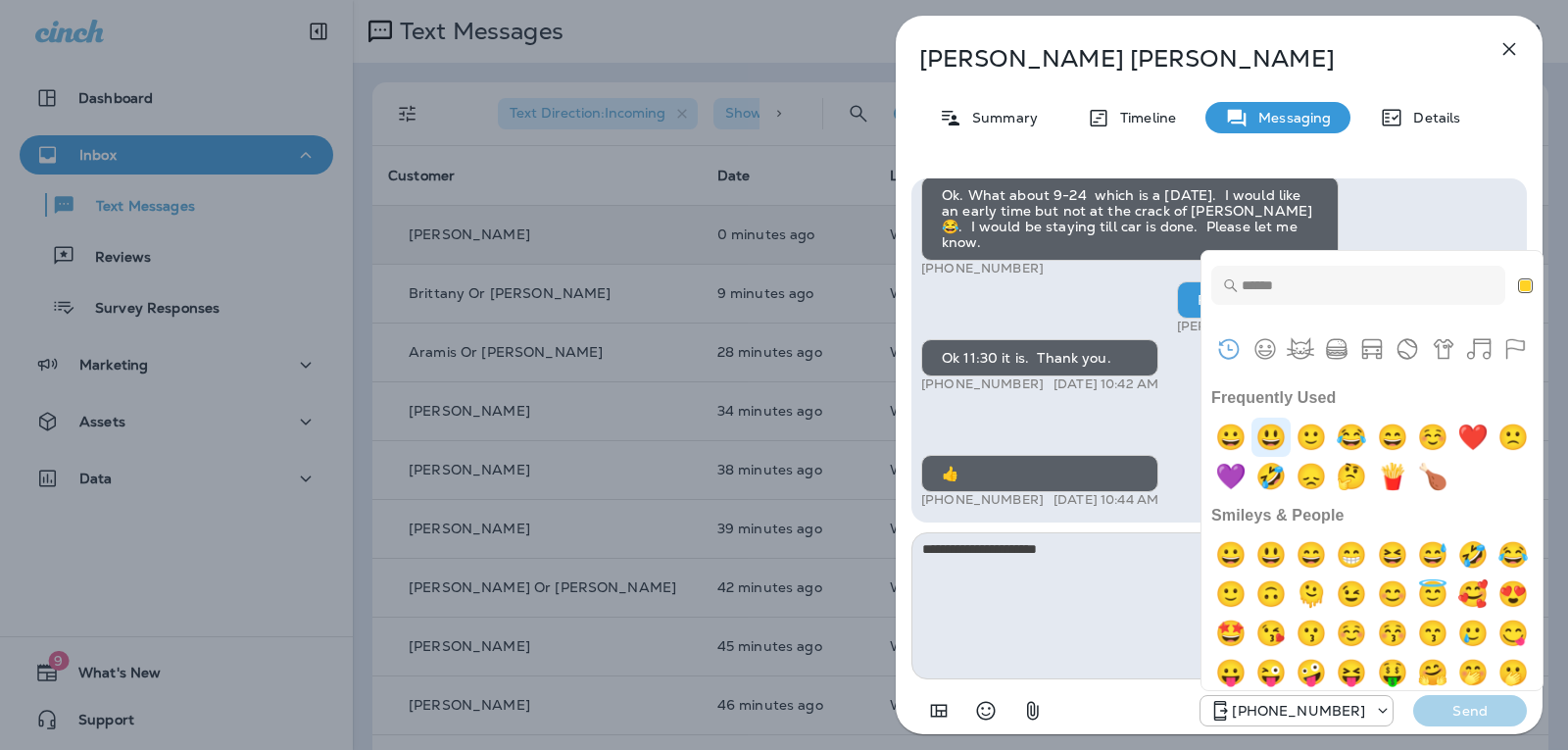
click at [1284, 439] on img "smiley" at bounding box center [1271, 438] width 39 height 39
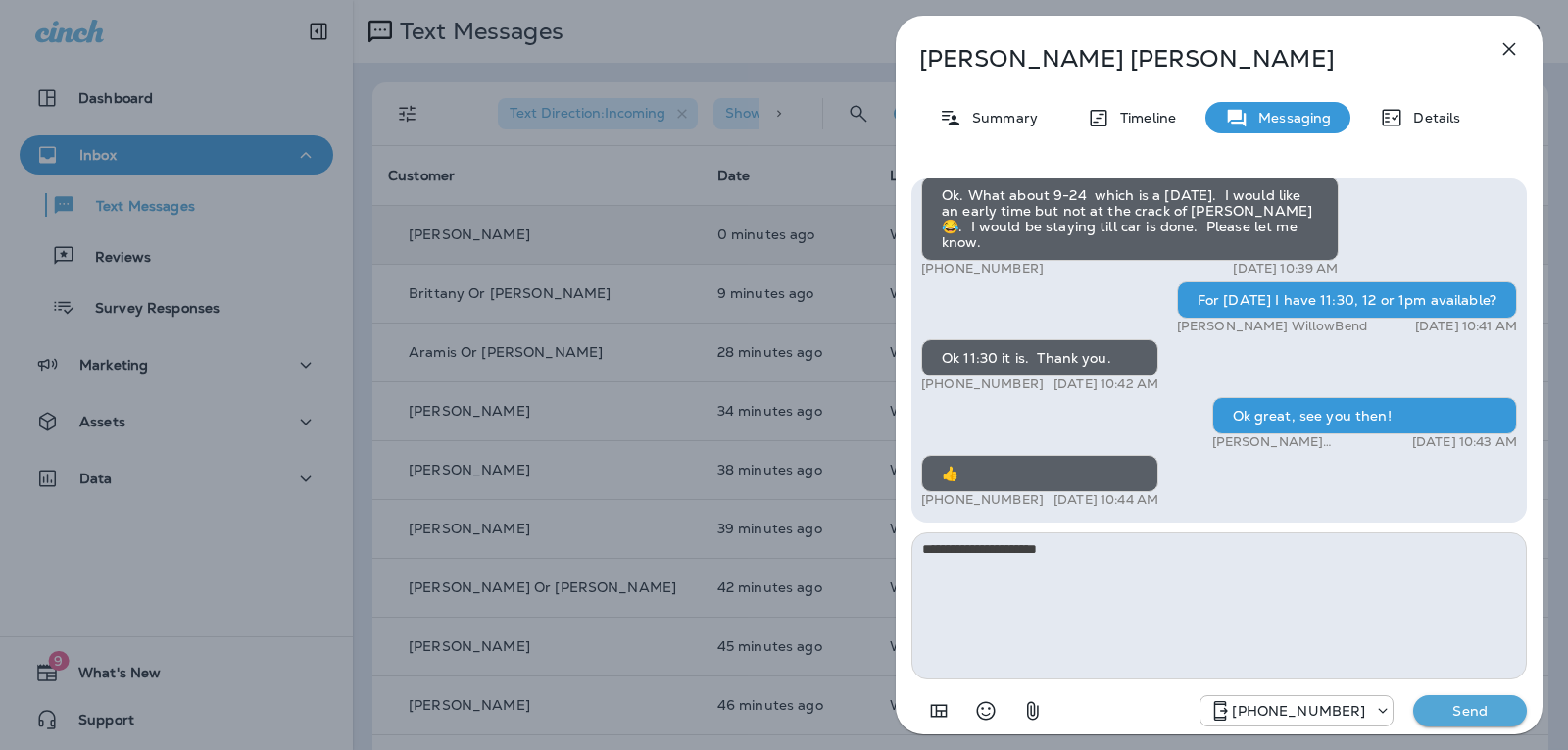
click at [1486, 716] on p "Send" at bounding box center [1470, 711] width 83 height 18
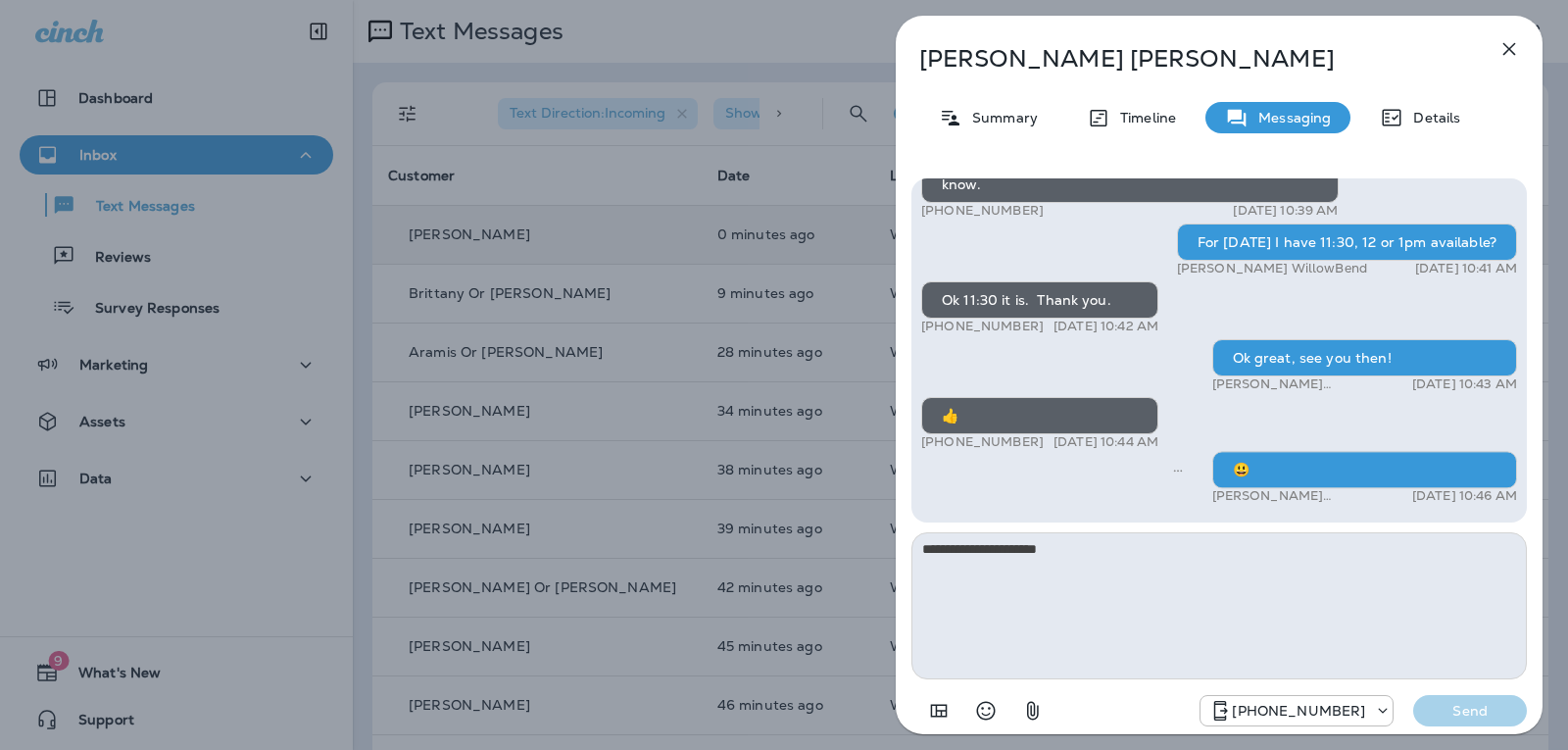
click at [1511, 49] on icon "button" at bounding box center [1509, 49] width 24 height 24
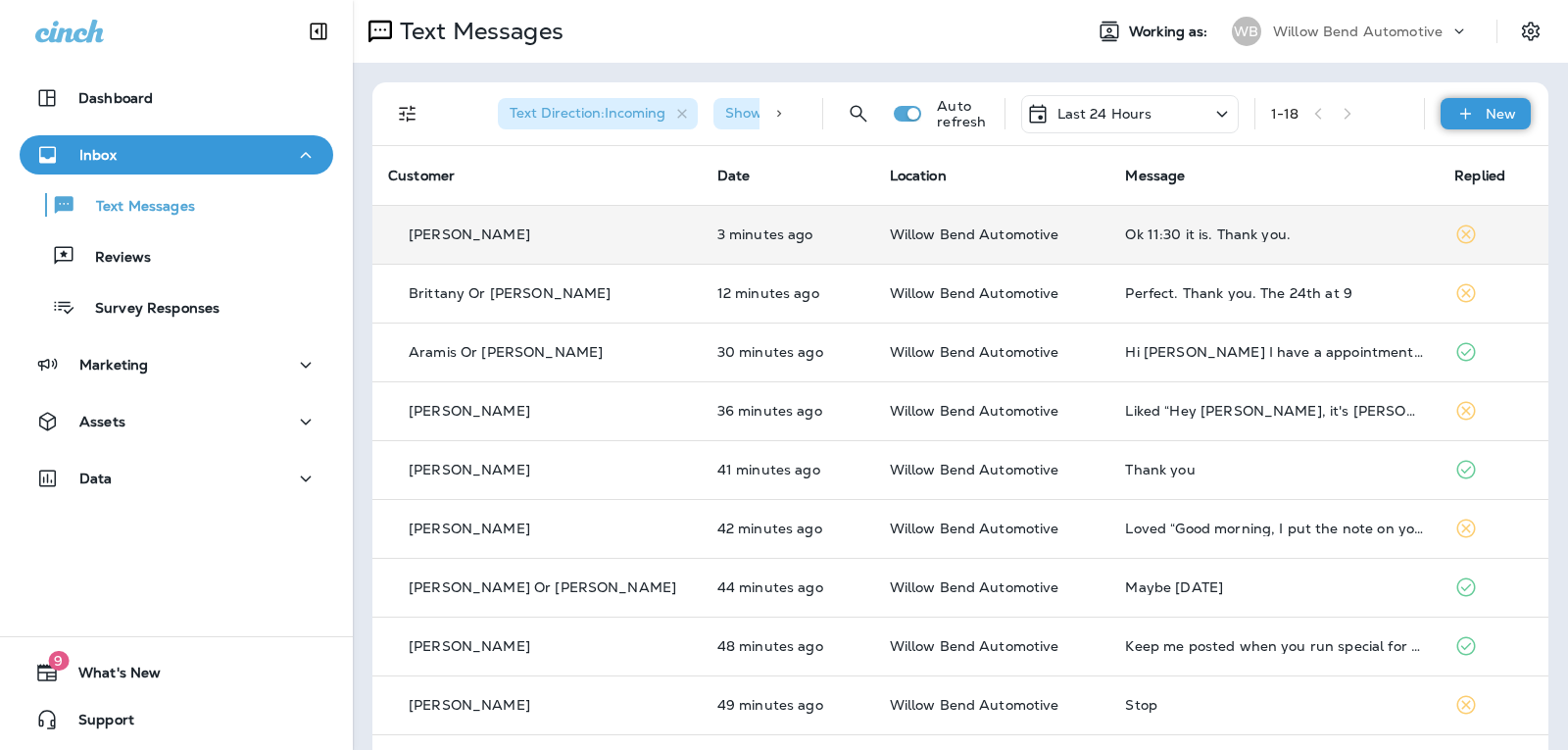
click at [1460, 115] on icon at bounding box center [1465, 113] width 21 height 20
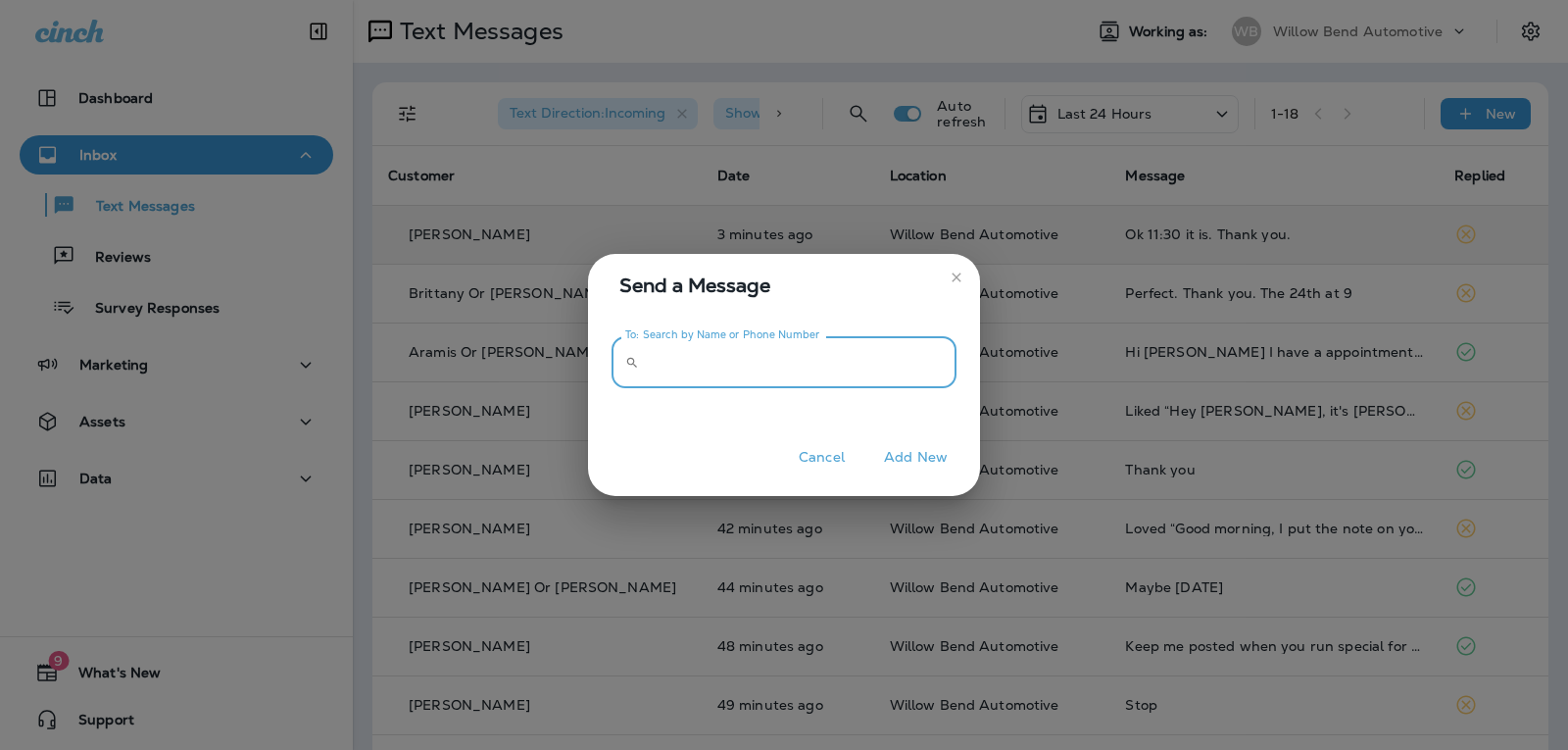
click at [763, 374] on input "To: Search by Name or Phone Number" at bounding box center [802, 362] width 309 height 52
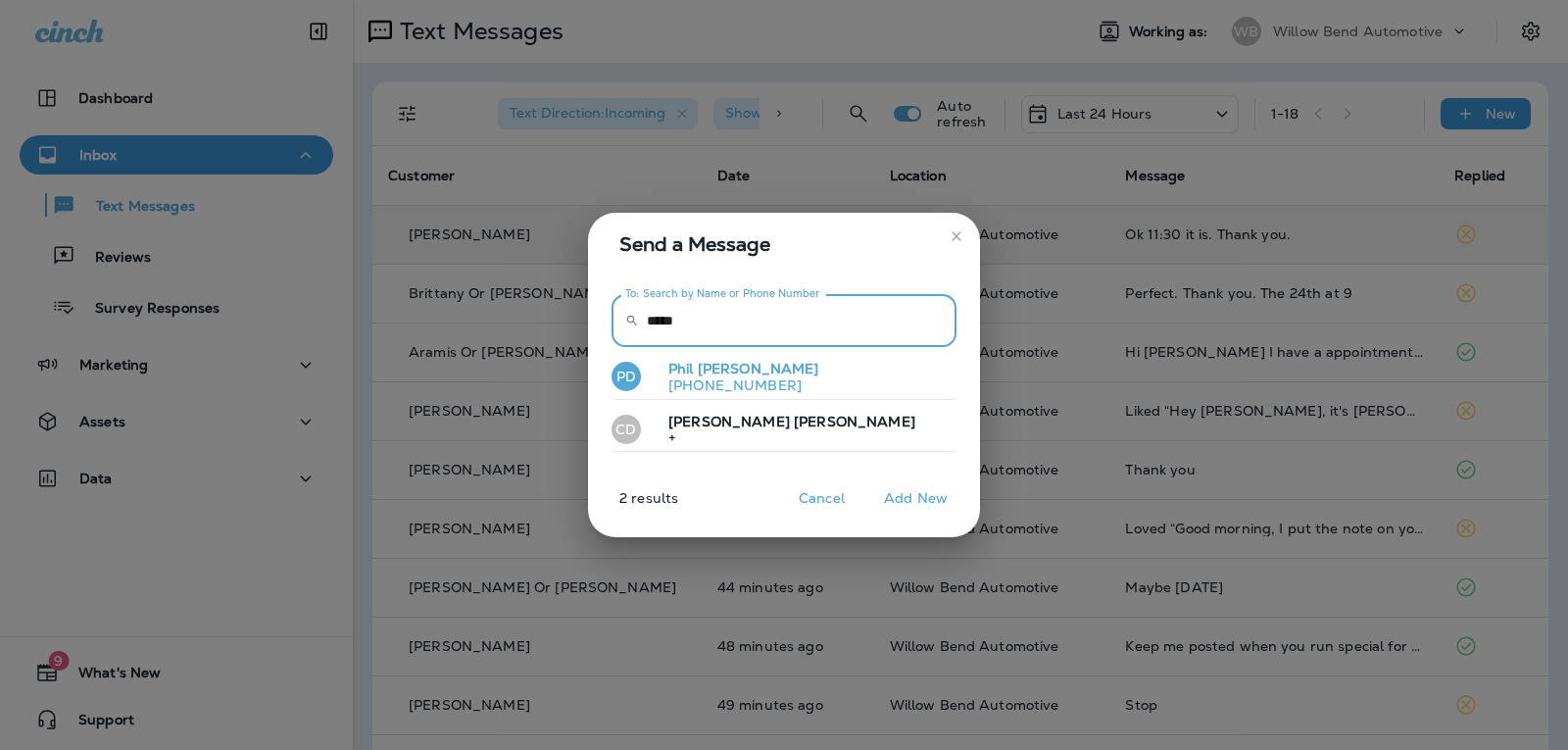
type input "*****"
click at [803, 381] on button "PD [PERSON_NAME] [PHONE_NUMBER]" at bounding box center [784, 377] width 345 height 45
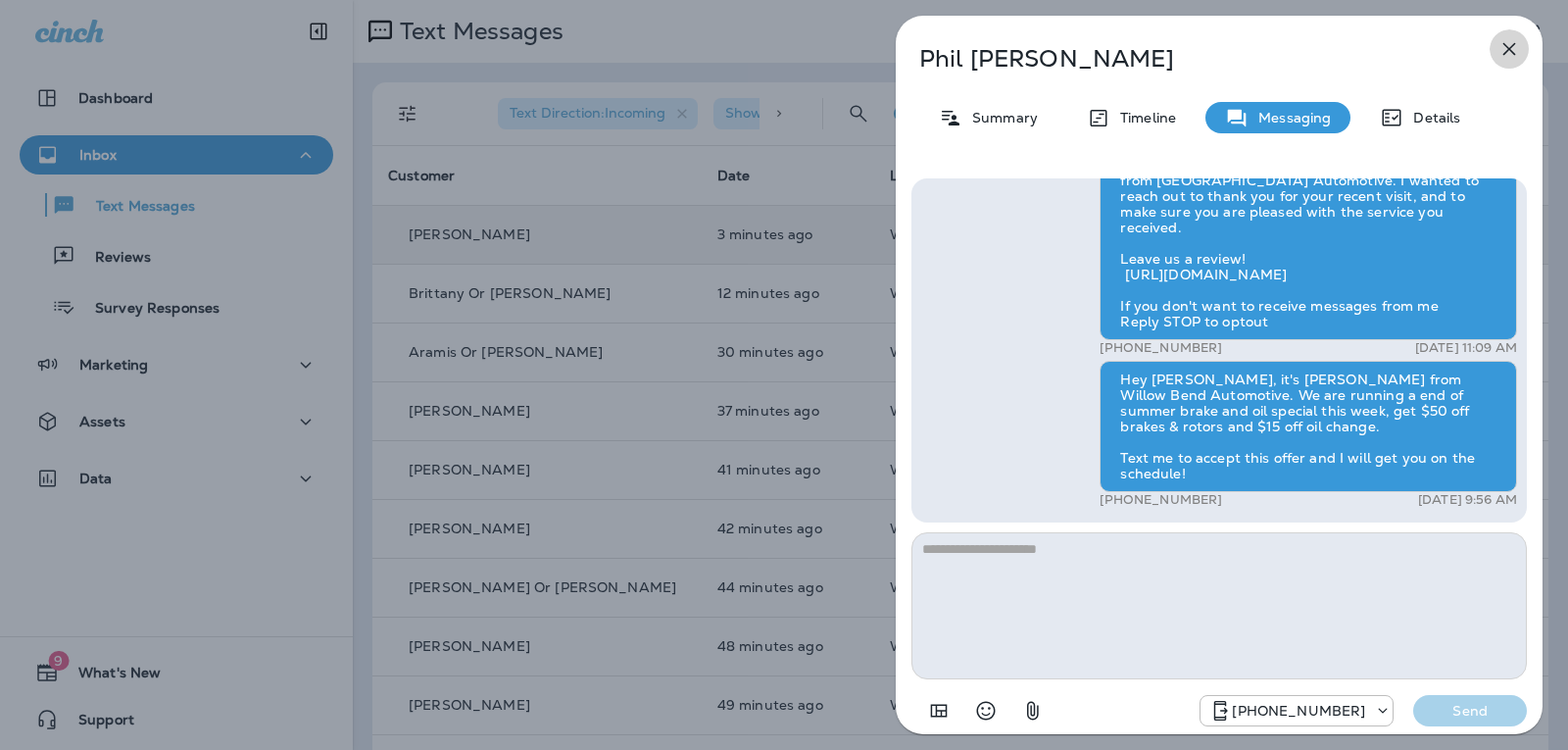
click at [1514, 51] on icon "button" at bounding box center [1509, 49] width 24 height 24
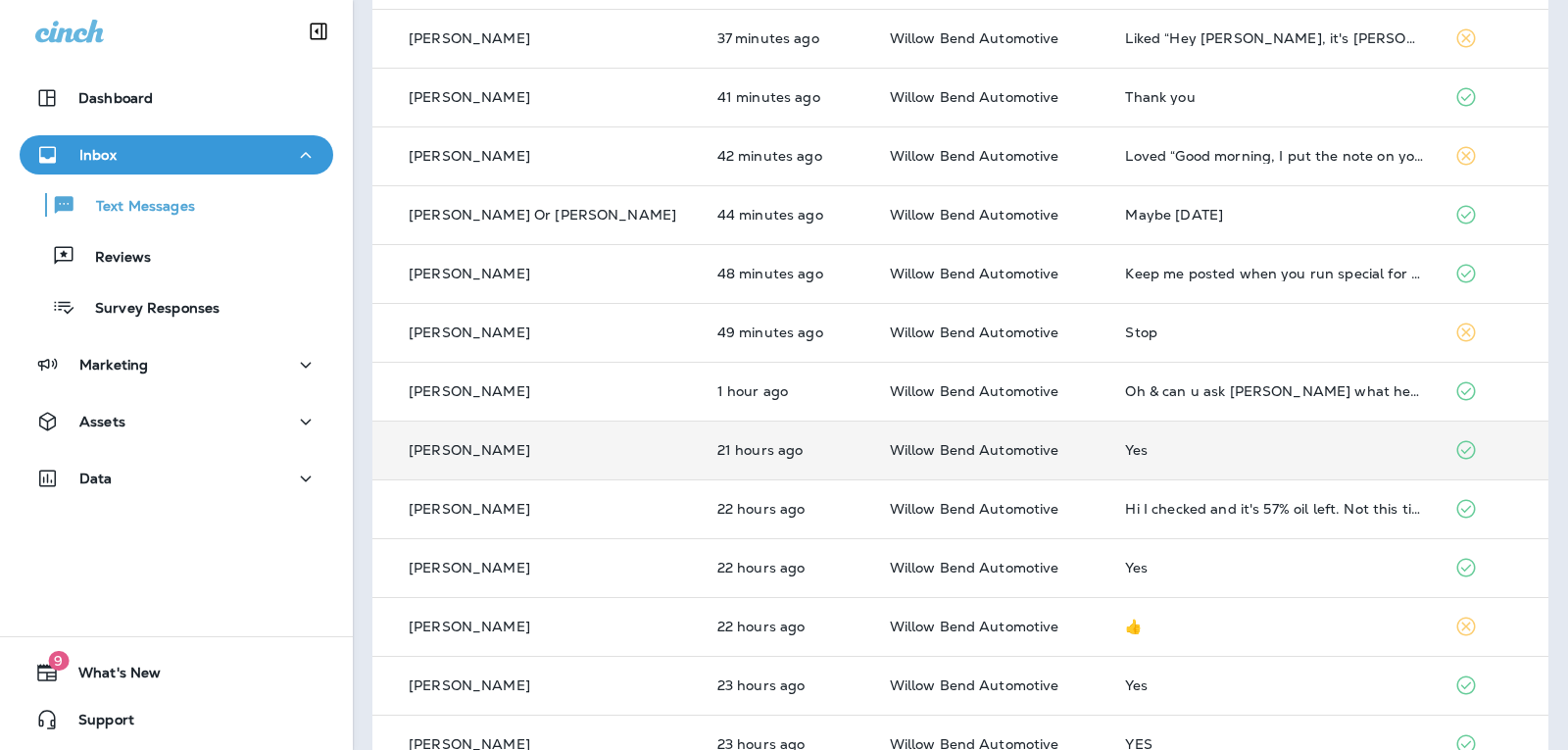
scroll to position [392, 0]
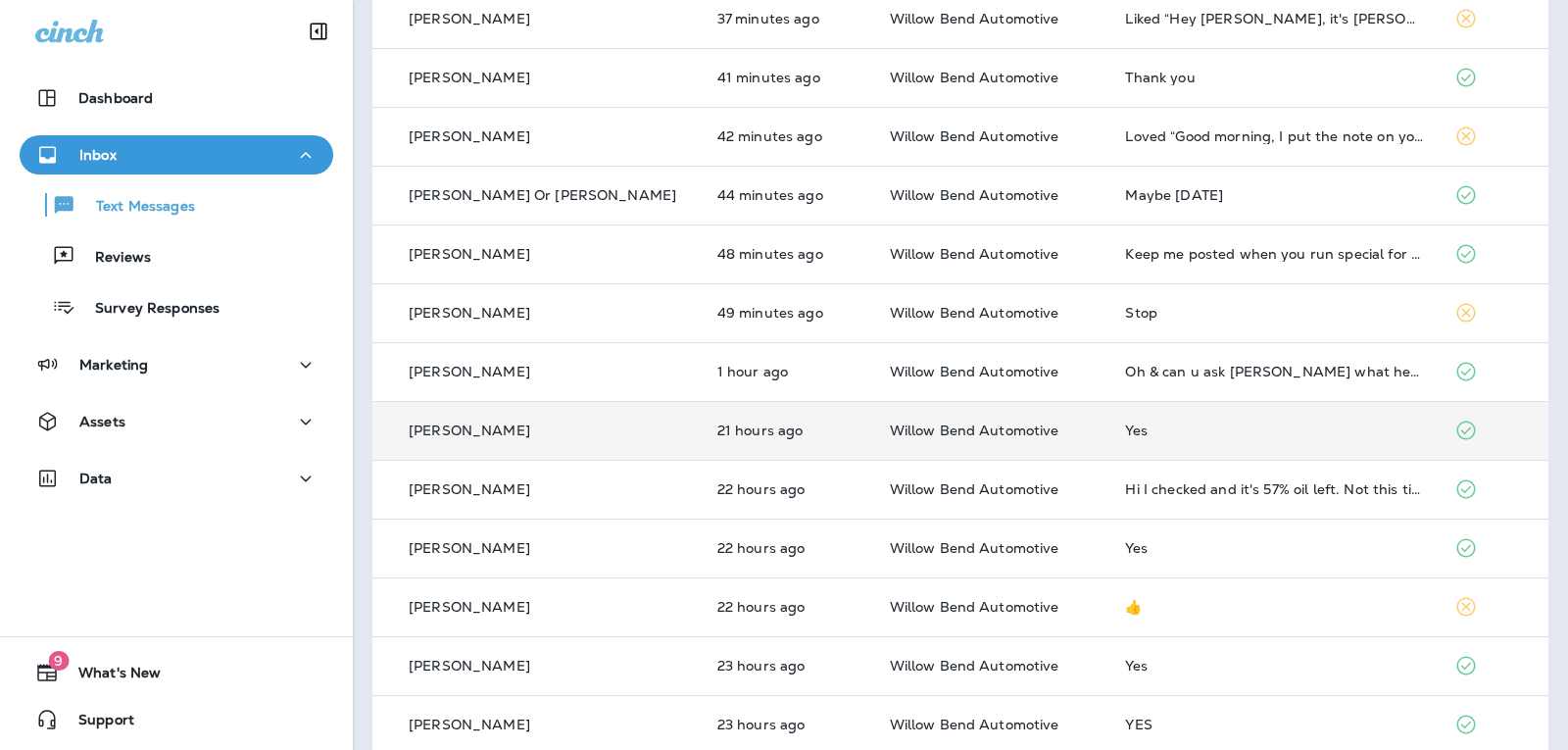
click at [1254, 444] on td "Yes" at bounding box center [1274, 431] width 329 height 59
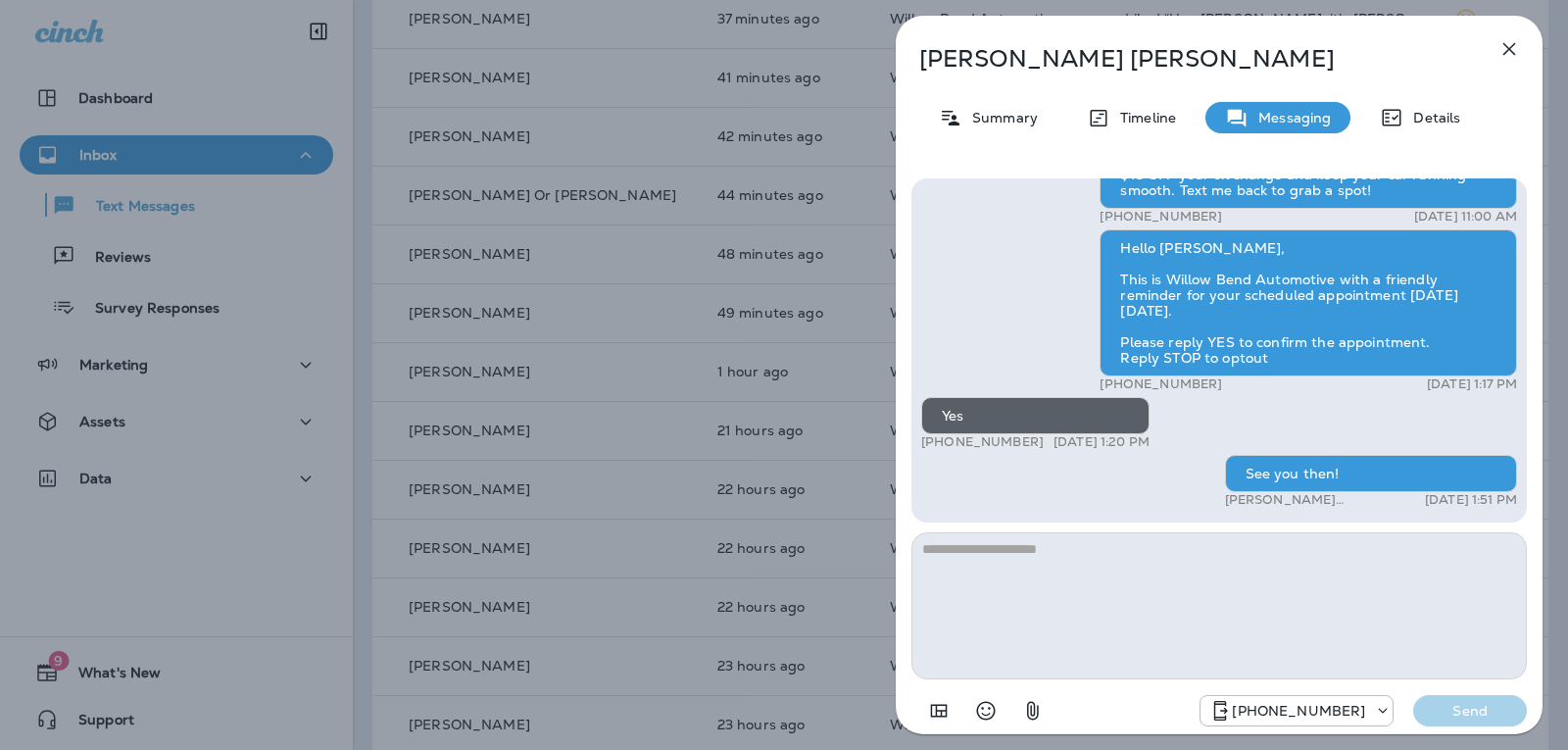
click at [1500, 57] on button "button" at bounding box center [1509, 49] width 39 height 39
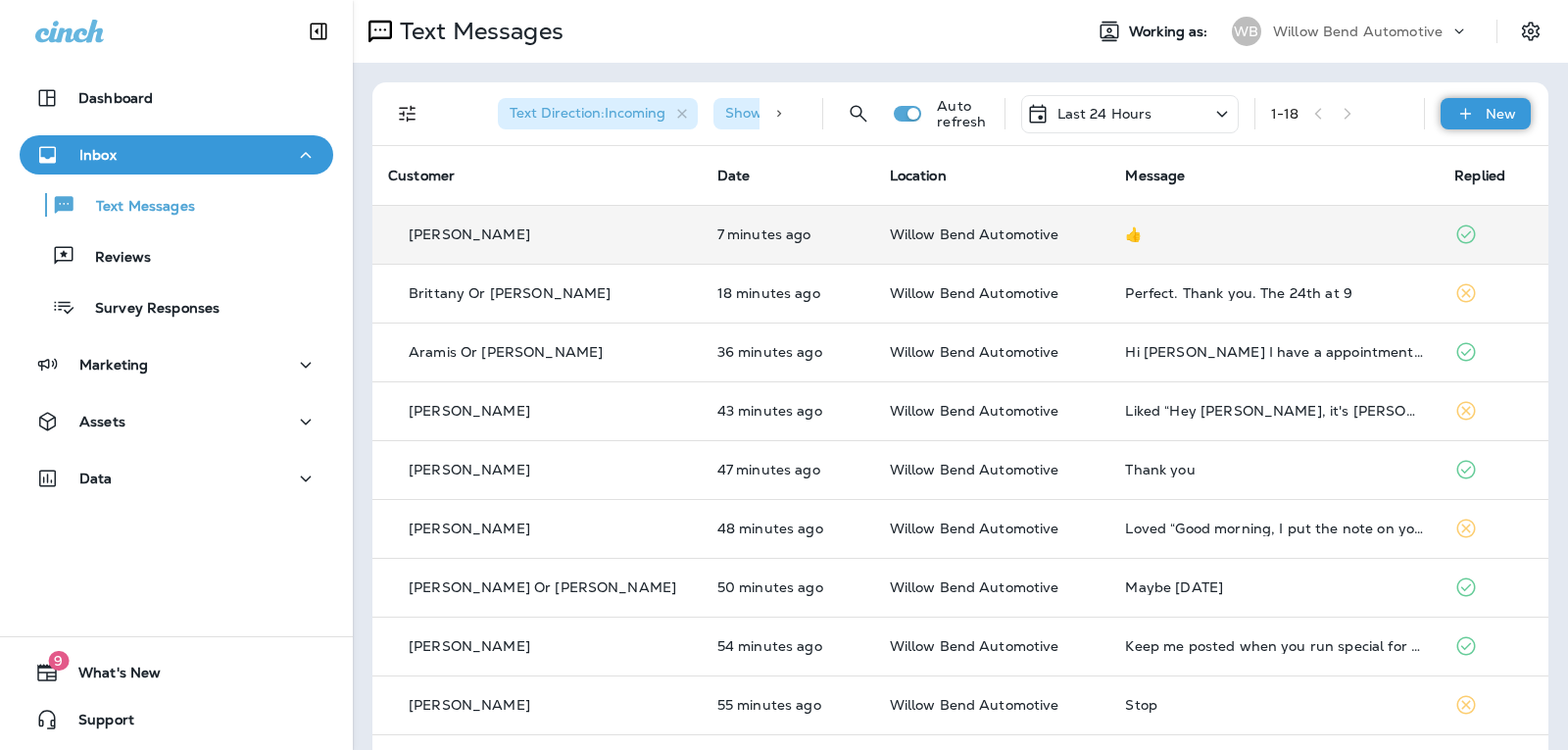
click at [1470, 102] on div "New" at bounding box center [1485, 113] width 91 height 32
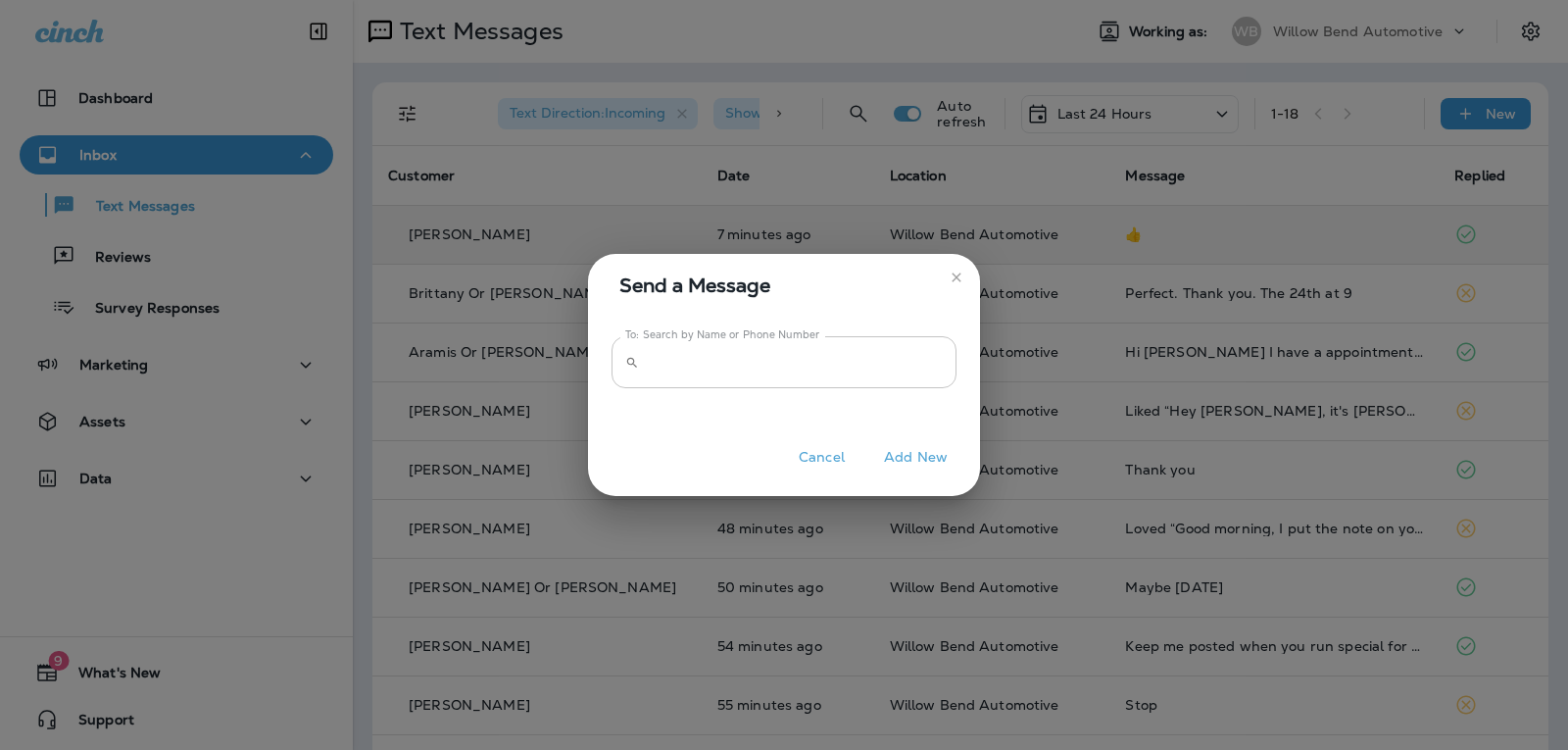
click at [670, 358] on input "To: Search by Name or Phone Number" at bounding box center [802, 362] width 309 height 52
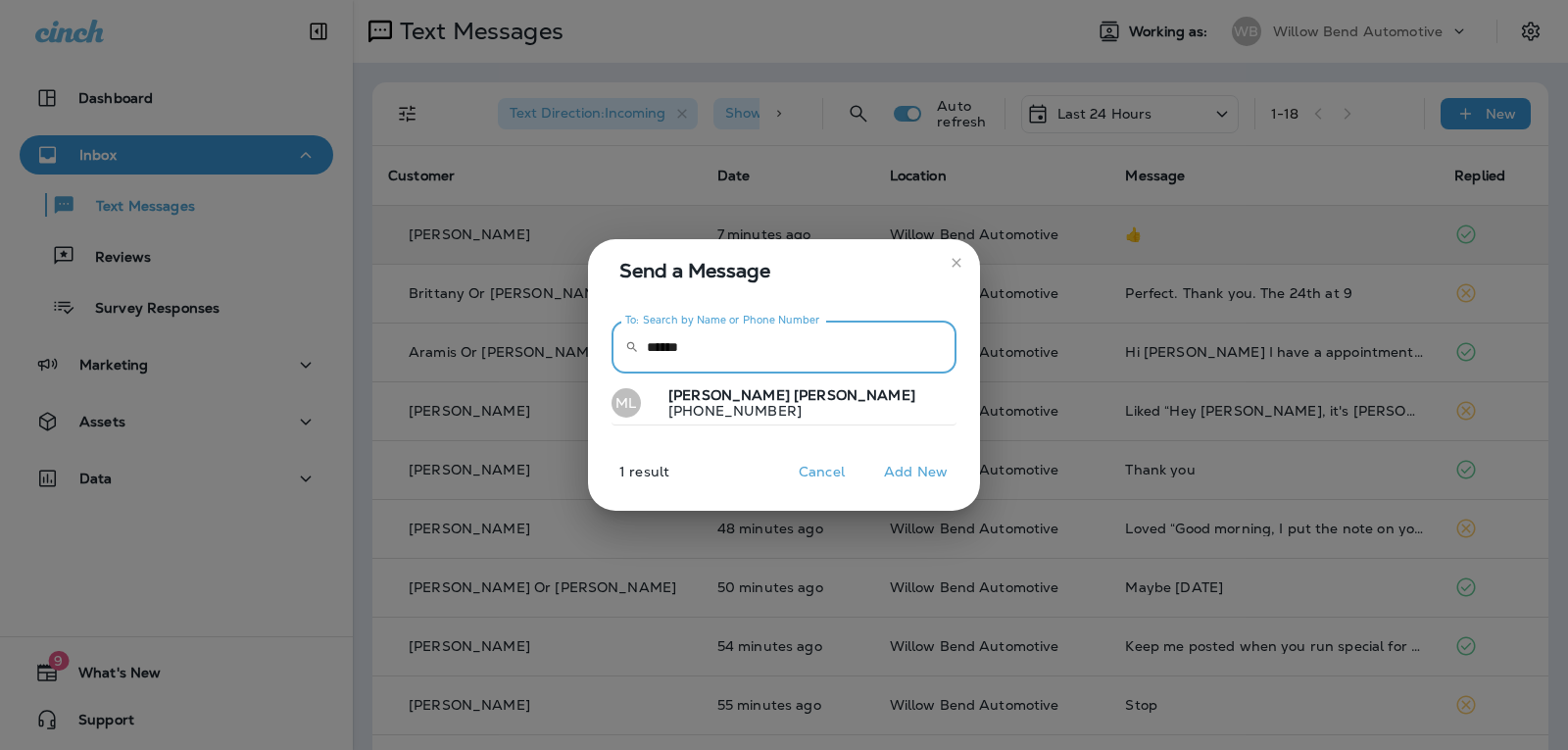
type input "******"
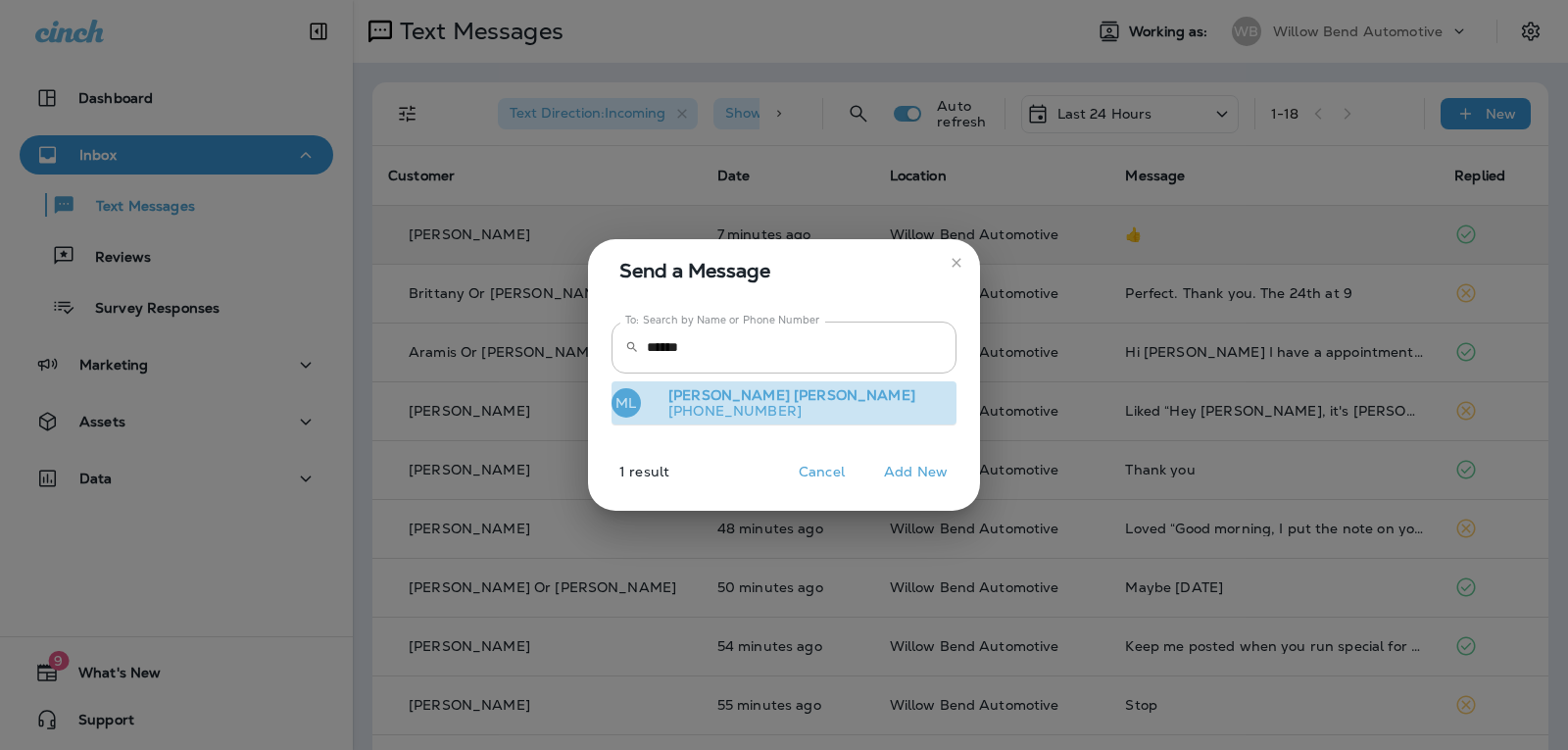
click at [738, 386] on button "ML [PERSON_NAME] [PHONE_NUMBER]" at bounding box center [784, 404] width 345 height 45
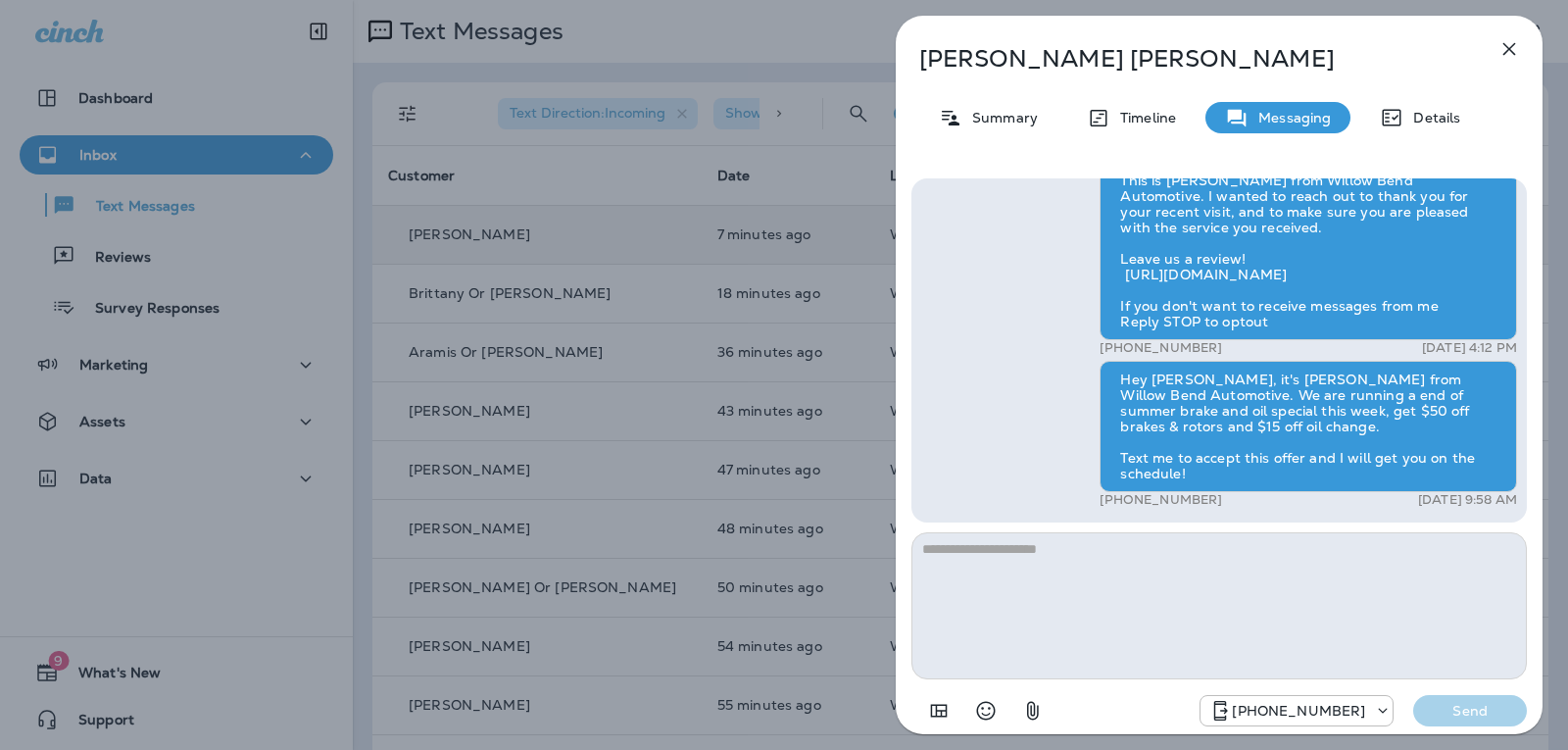
click at [1512, 46] on icon "button" at bounding box center [1509, 49] width 13 height 13
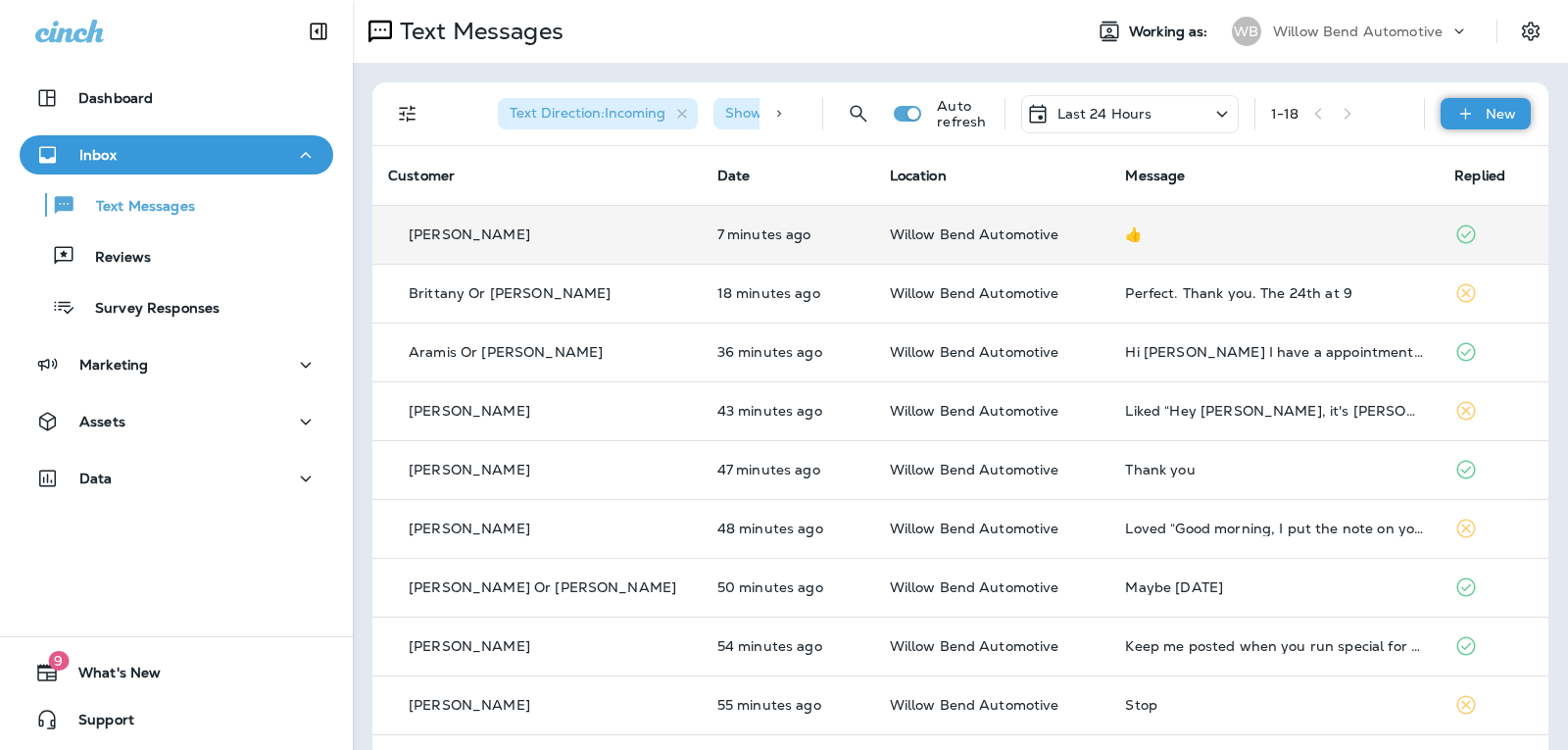
click at [1456, 117] on icon at bounding box center [1465, 113] width 21 height 20
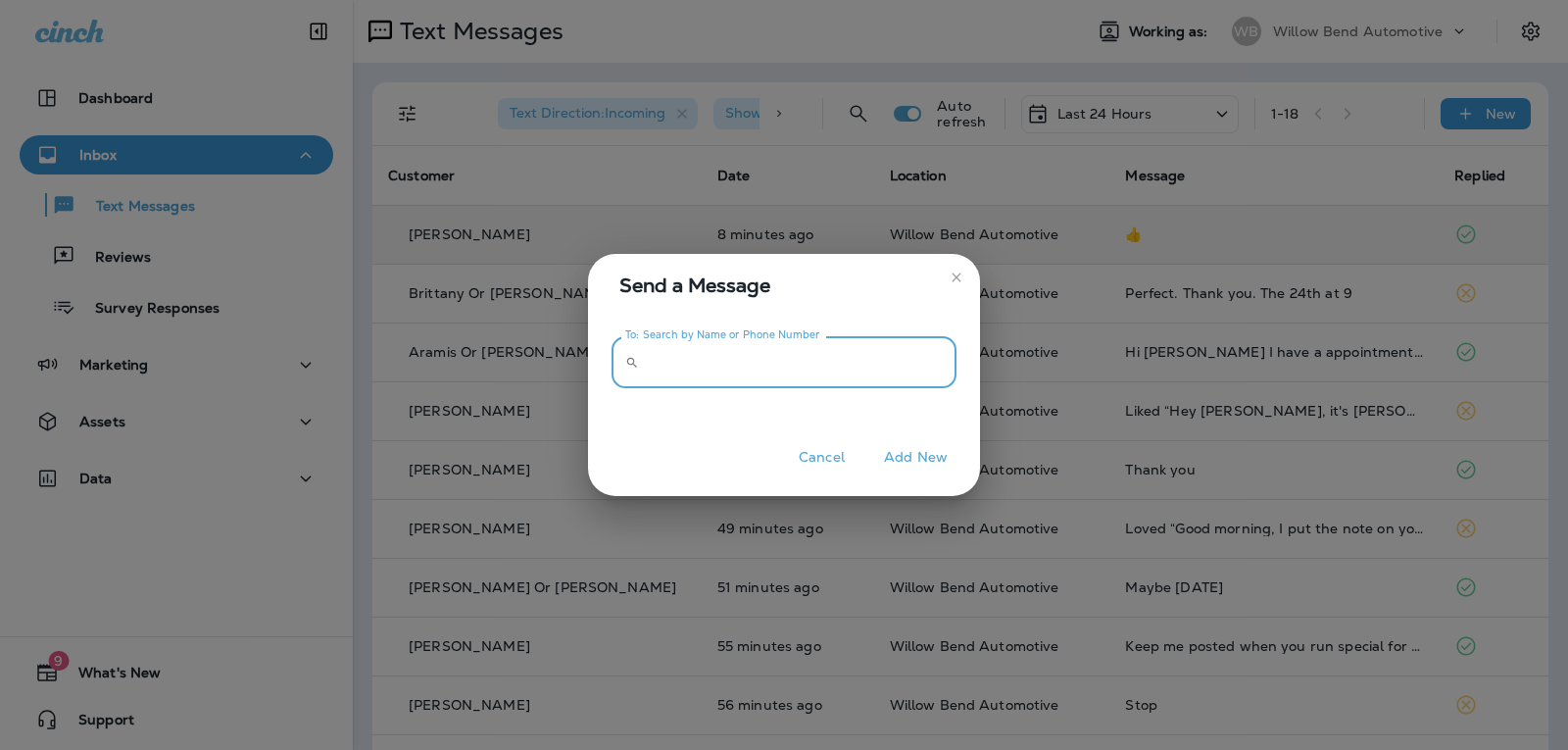
click at [808, 373] on input "To: Search by Name or Phone Number" at bounding box center [802, 362] width 309 height 52
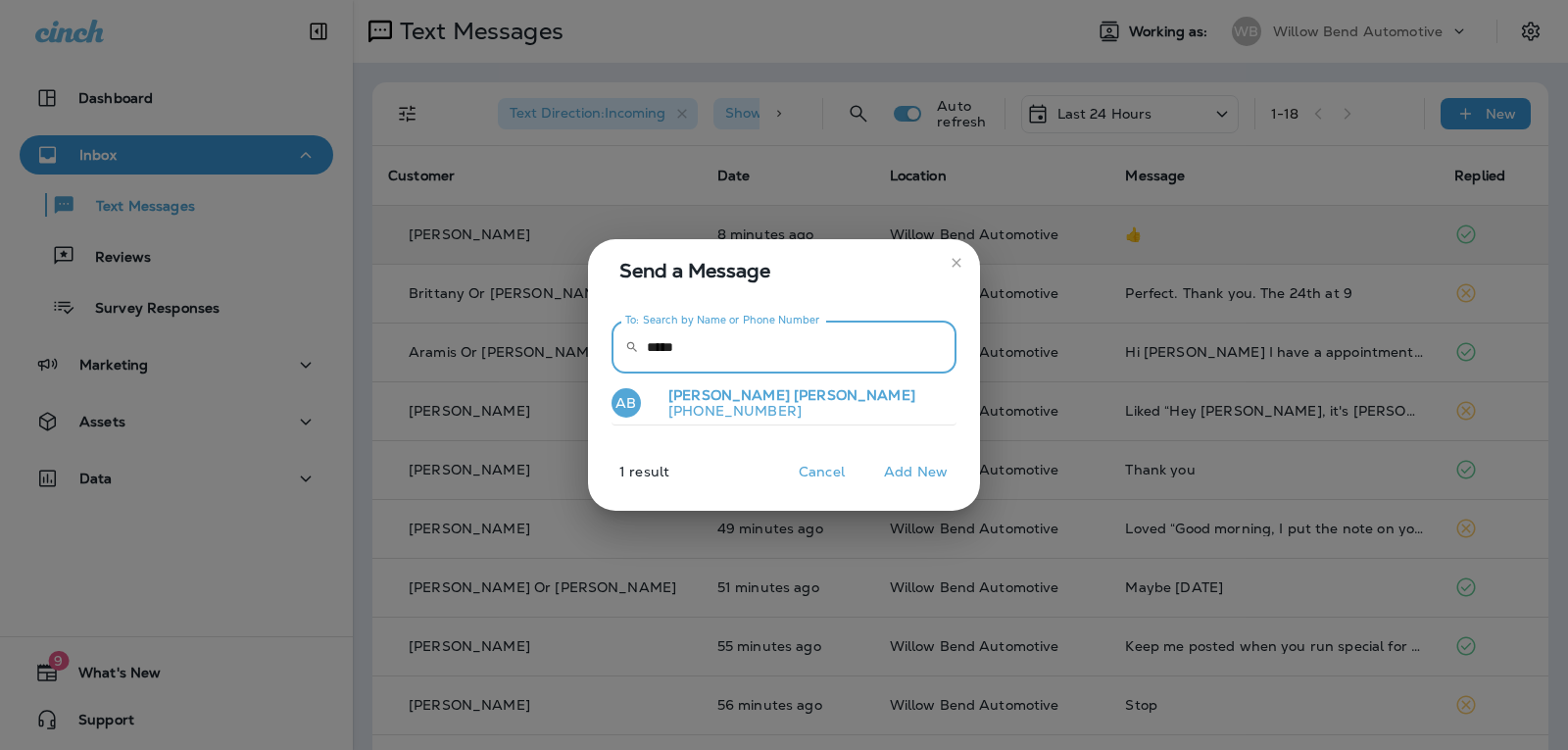
type input "*****"
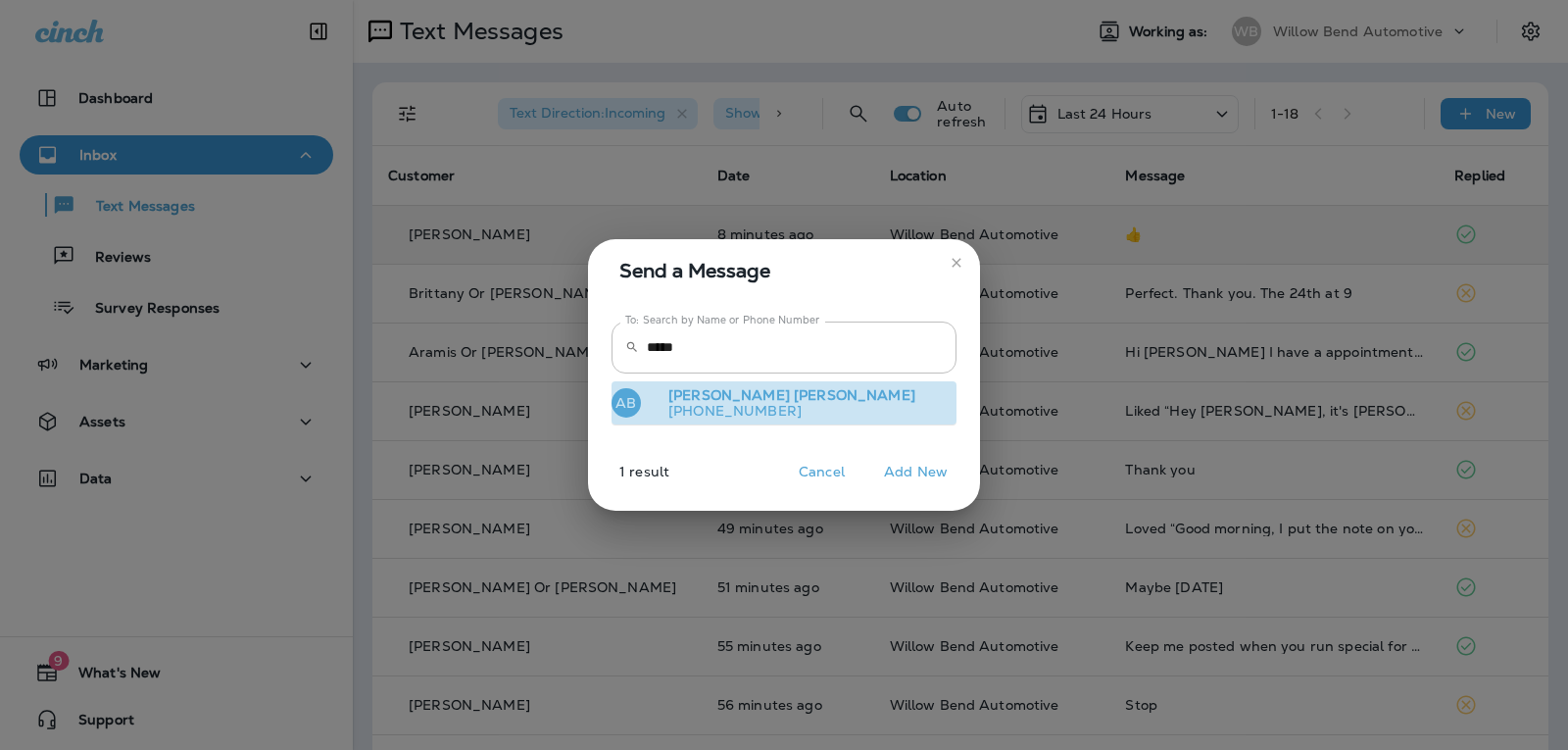
click at [733, 419] on p "[PHONE_NUMBER]" at bounding box center [784, 411] width 263 height 16
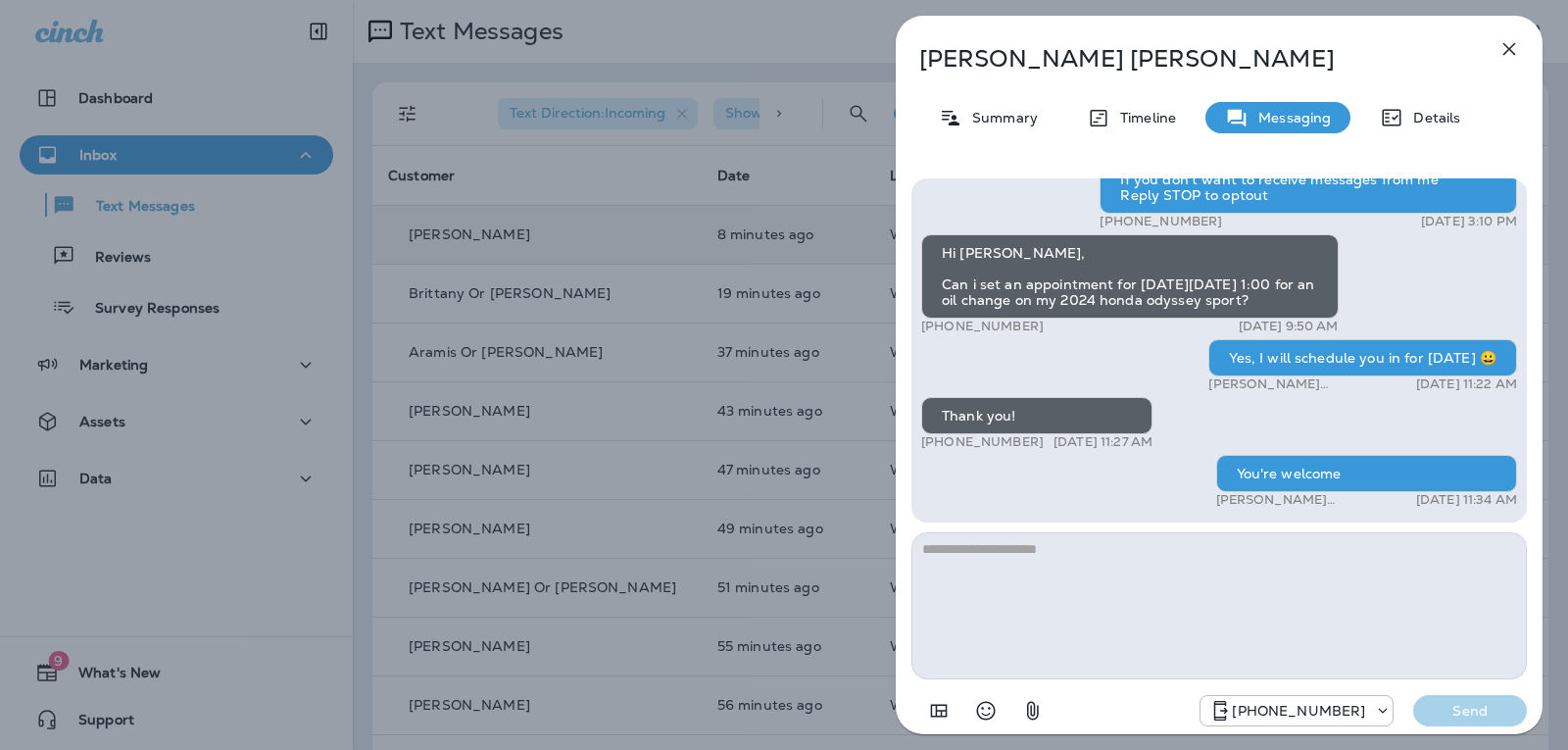
click at [1515, 51] on icon "button" at bounding box center [1509, 49] width 24 height 24
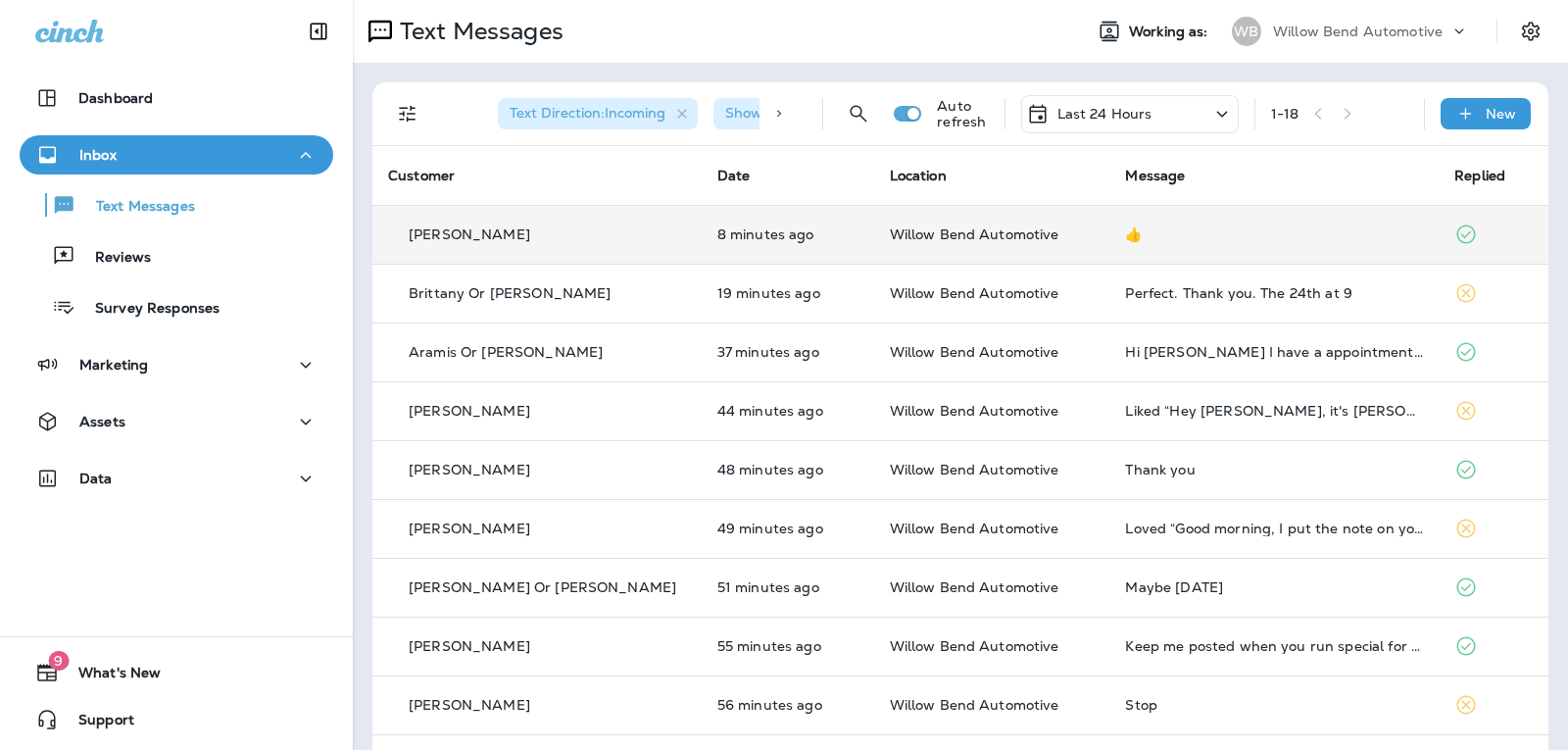
click at [1472, 132] on div "Text Direction : Incoming Show Start/Stop/Unsubscribe : true Auto refresh Last …" at bounding box center [964, 114] width 1152 height 63
click at [1475, 124] on div "New" at bounding box center [1485, 113] width 91 height 32
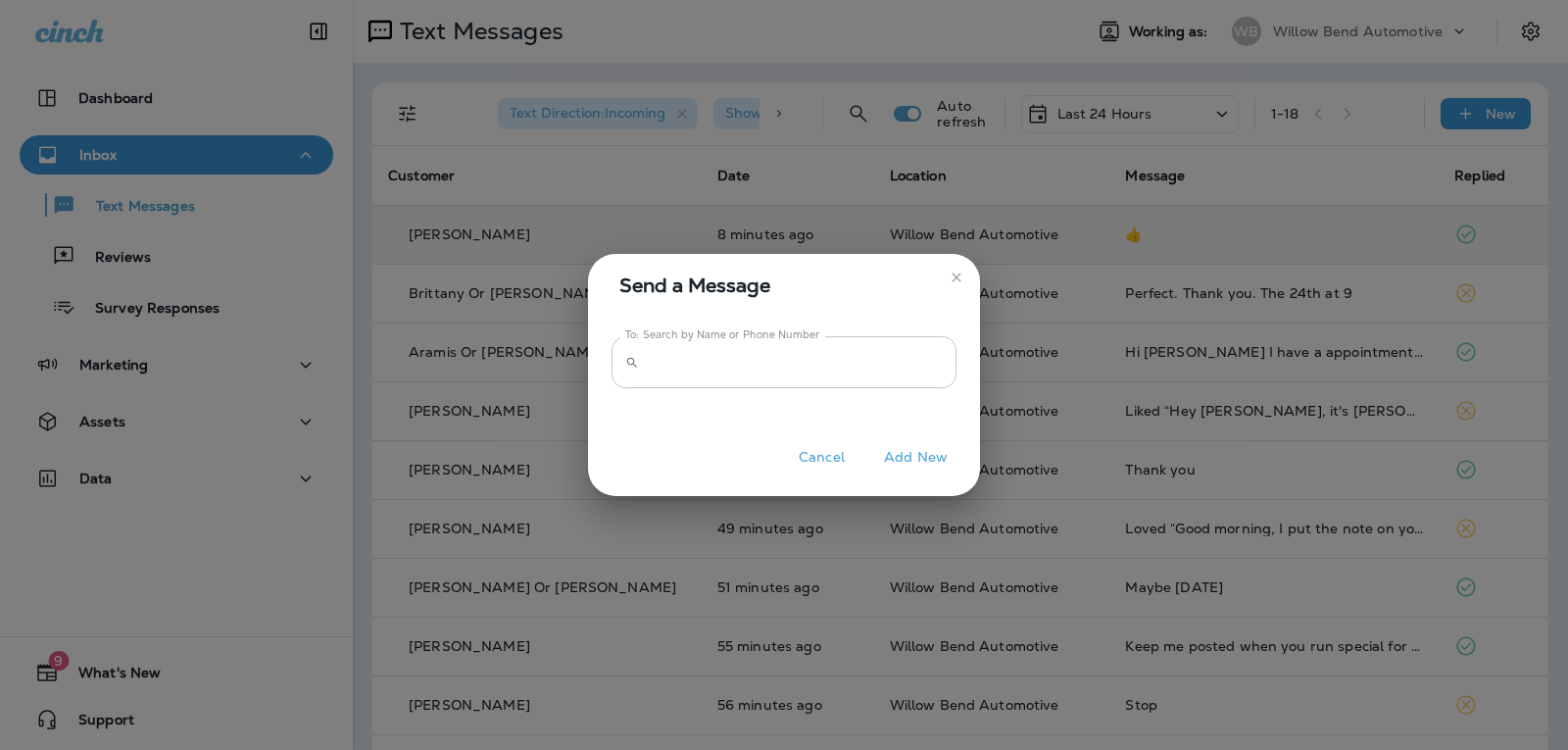
click at [905, 358] on input "To: Search by Name or Phone Number" at bounding box center [802, 362] width 309 height 52
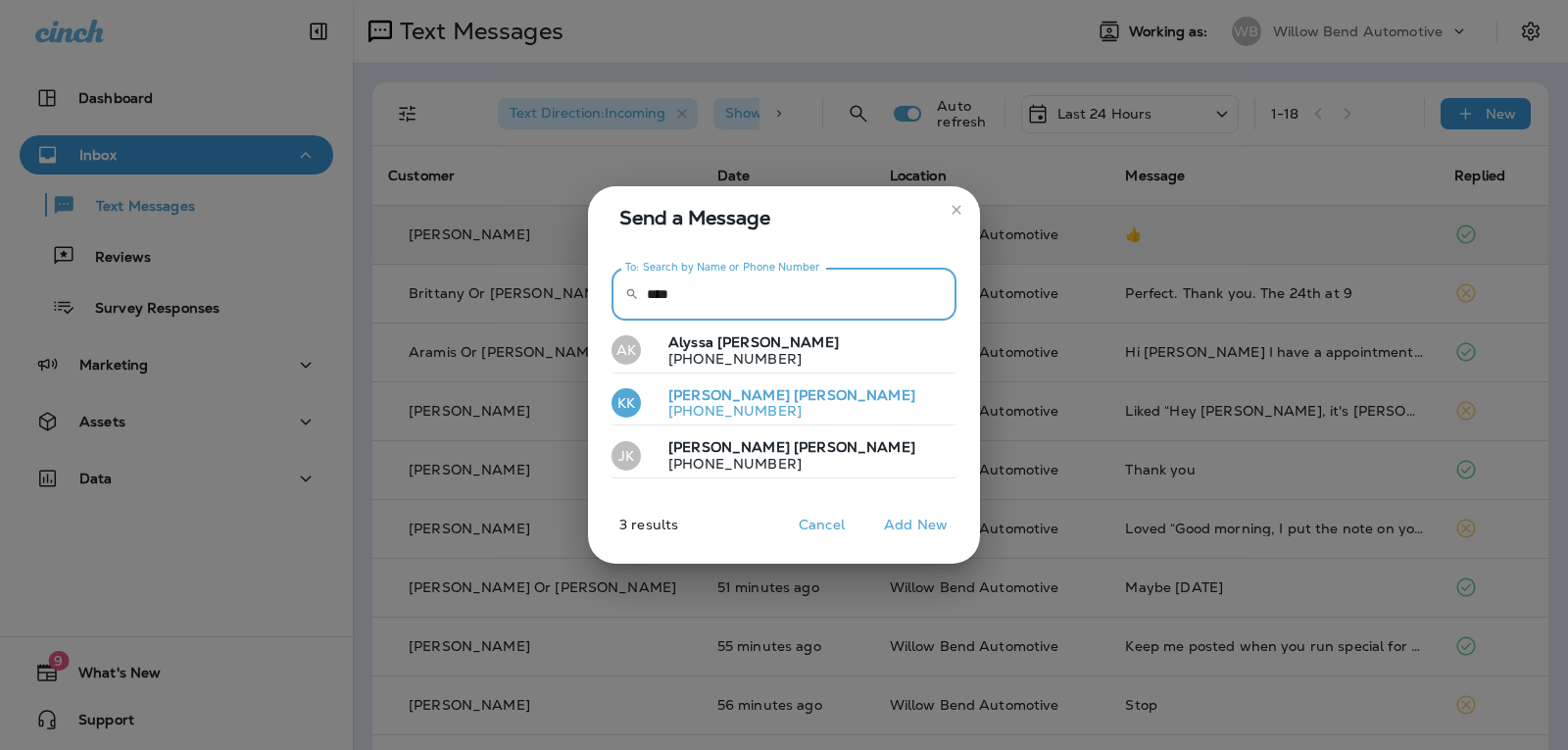
type input "****"
click at [869, 404] on button "KK [PERSON_NAME] [PHONE_NUMBER]" at bounding box center [784, 404] width 345 height 45
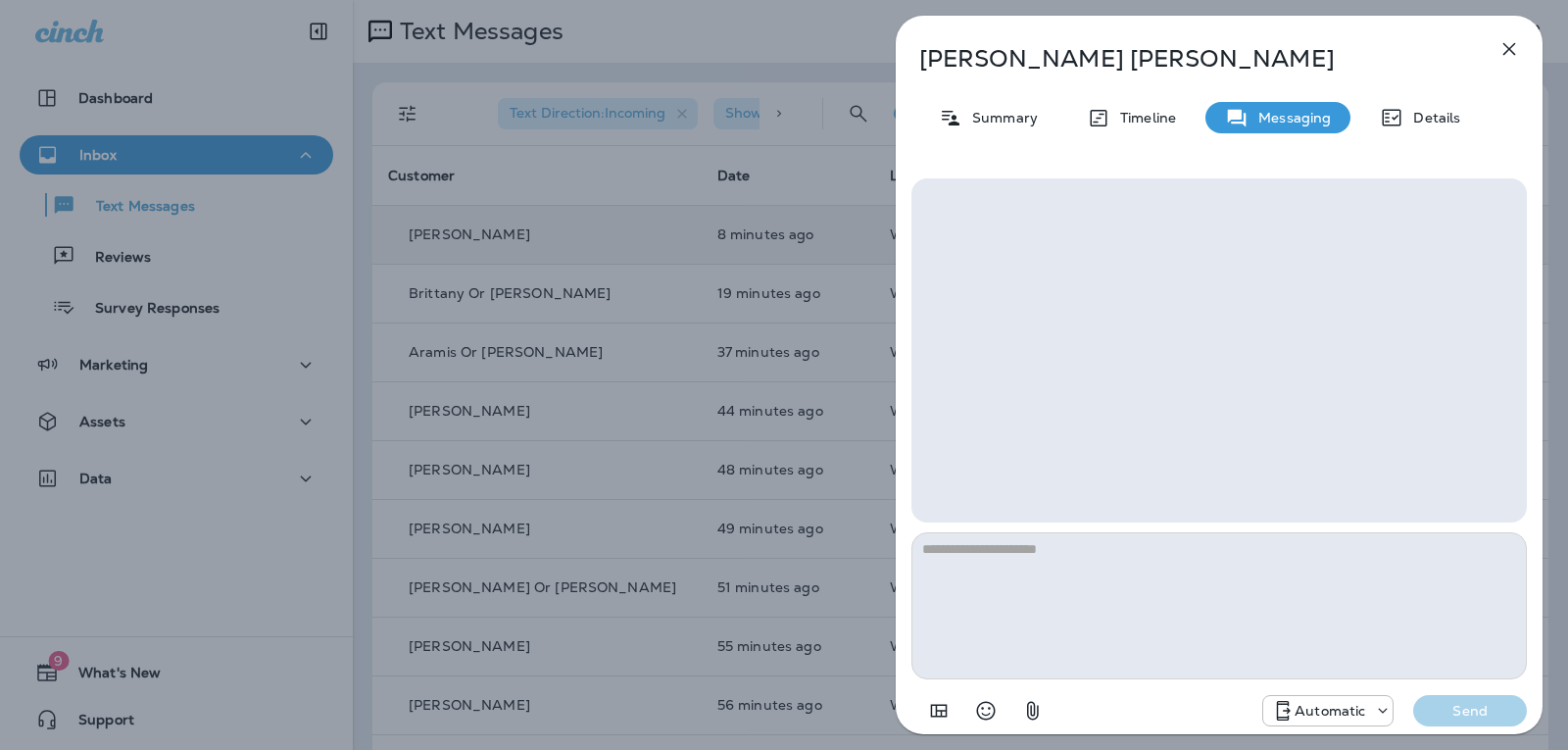
click at [1502, 39] on icon "button" at bounding box center [1509, 49] width 24 height 24
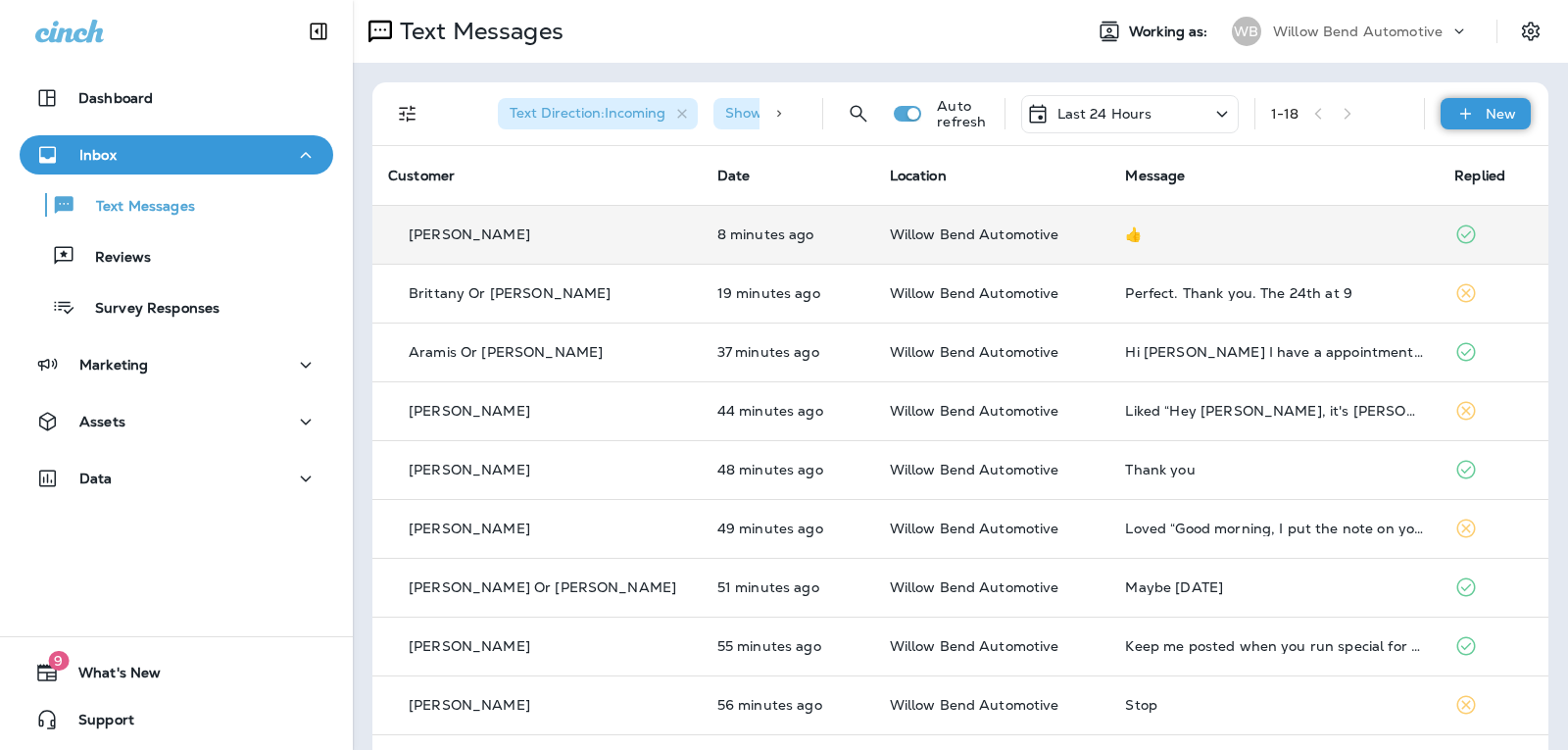
click at [1485, 110] on p "New" at bounding box center [1500, 113] width 31 height 16
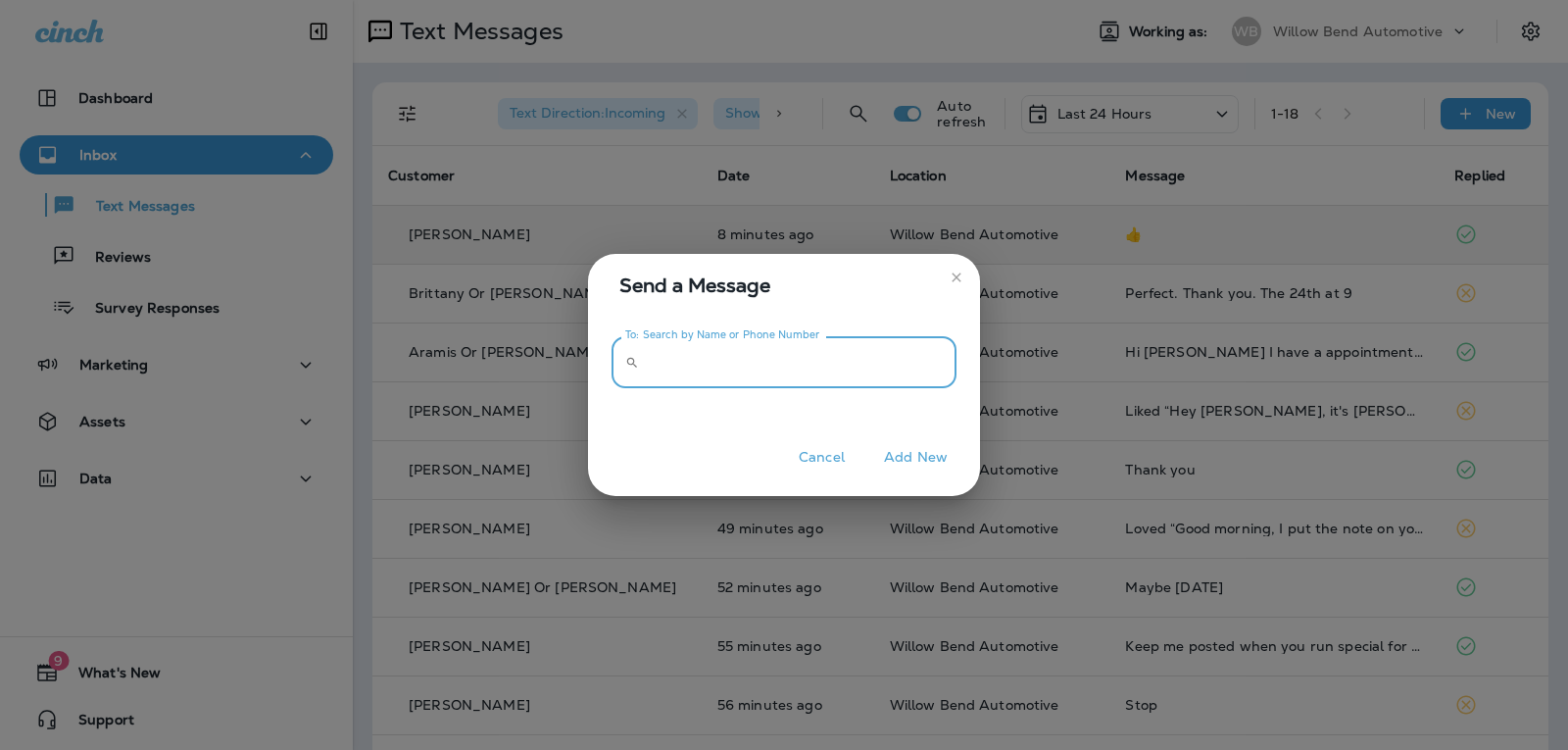
drag, startPoint x: 876, startPoint y: 382, endPoint x: 876, endPoint y: 356, distance: 26.0
click at [875, 380] on input "To: Search by Name or Phone Number" at bounding box center [802, 362] width 309 height 52
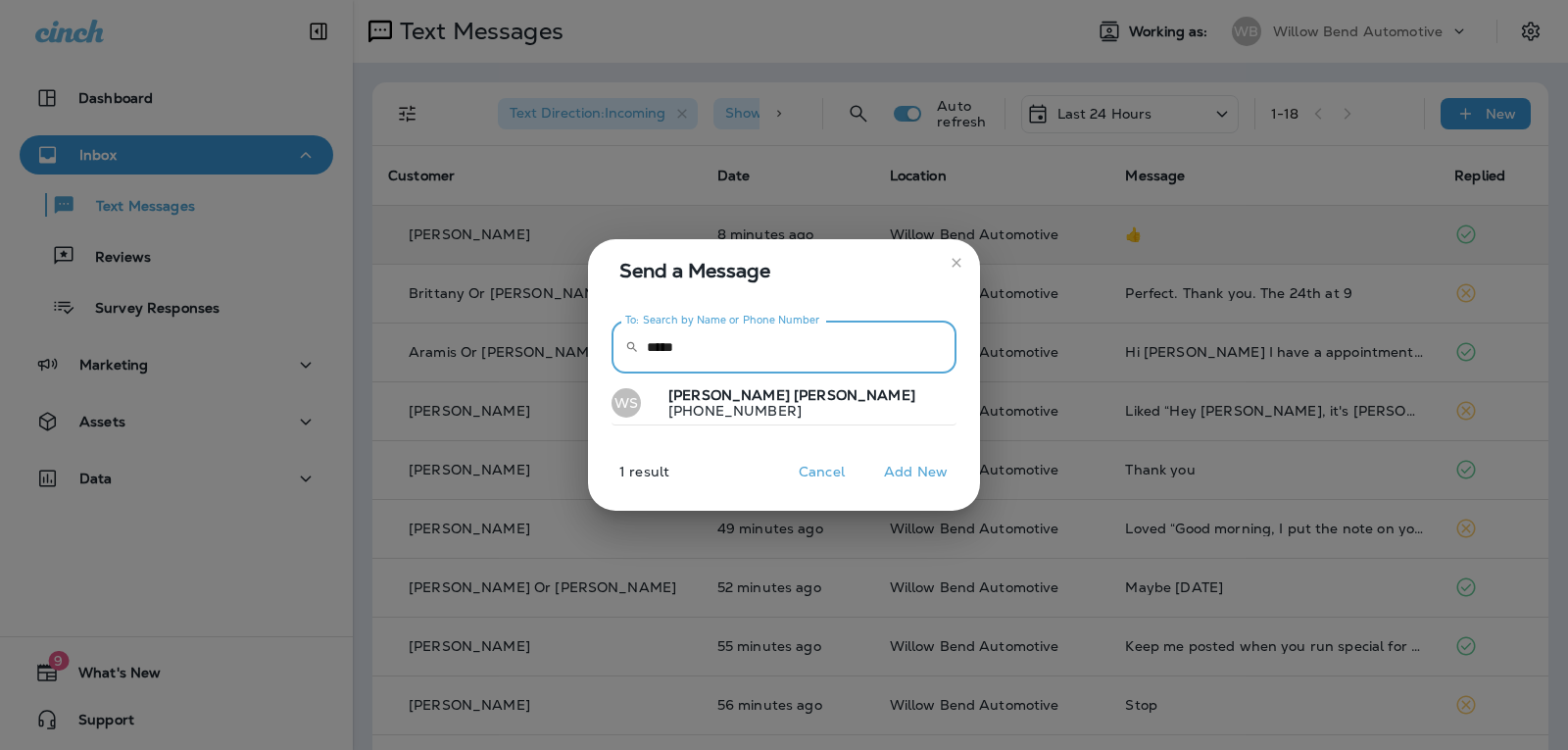
type input "*****"
click at [845, 410] on button "WS [PERSON_NAME] [PHONE_NUMBER]" at bounding box center [784, 404] width 345 height 45
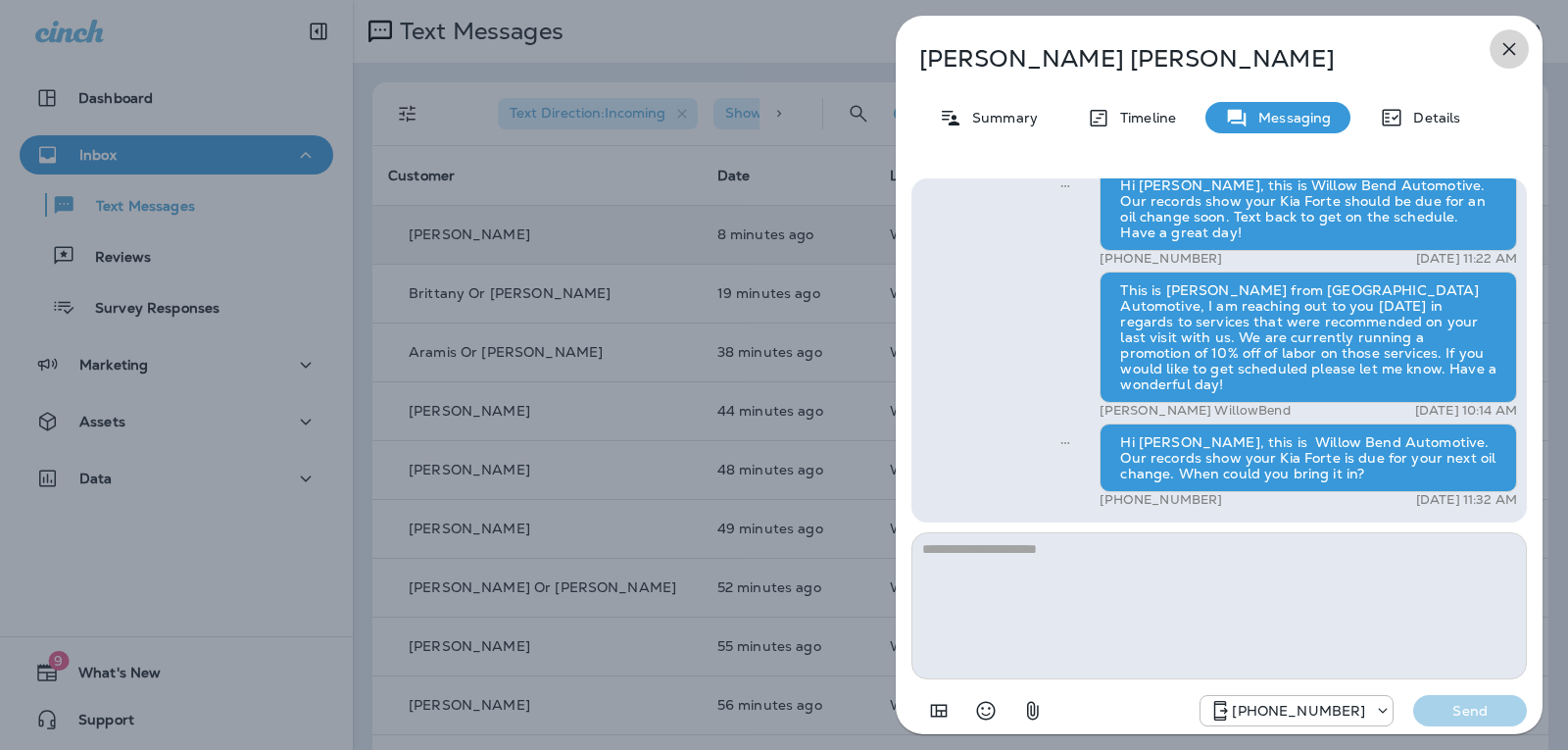
click at [1507, 51] on icon "button" at bounding box center [1509, 49] width 13 height 13
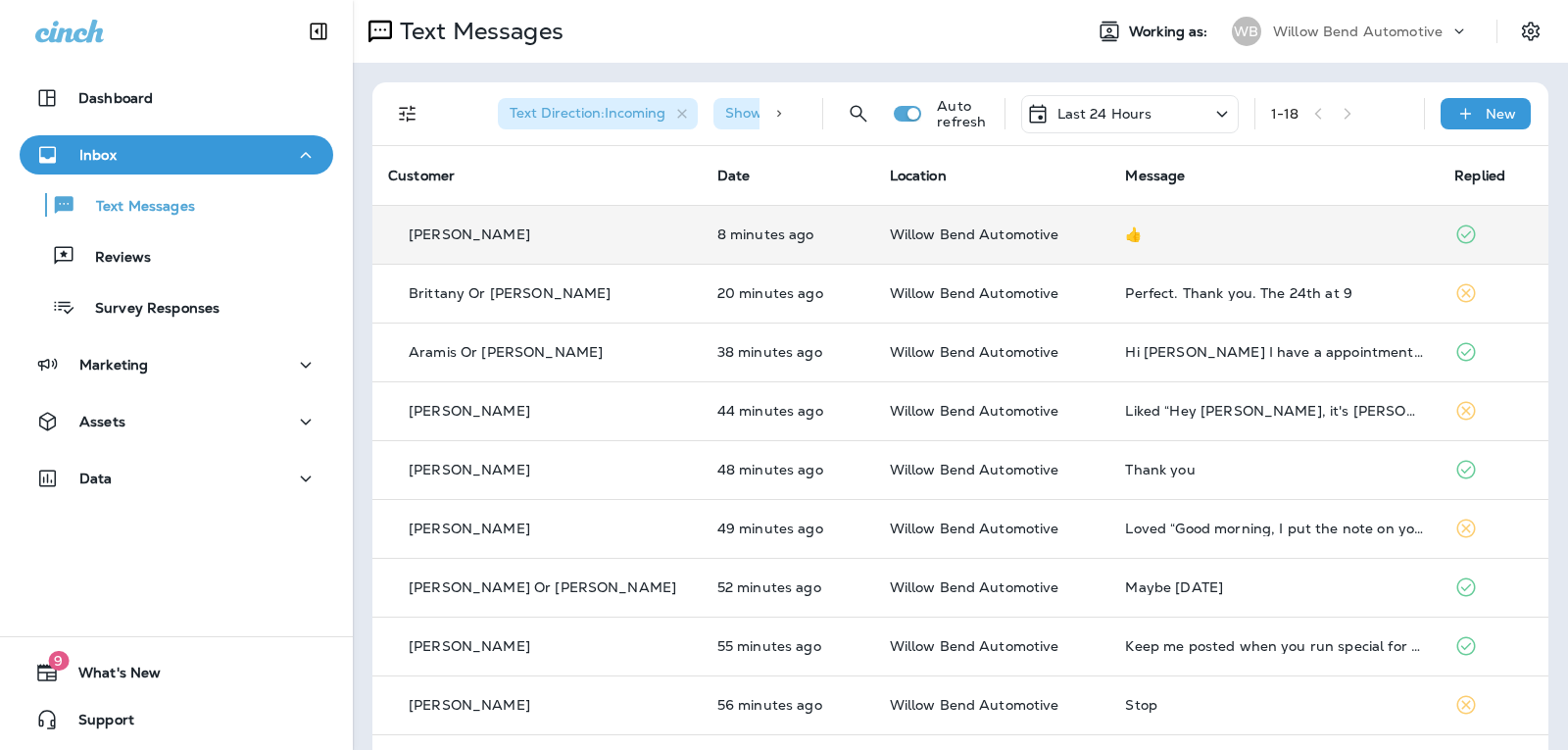
click at [1485, 94] on div "Text Direction : Incoming Show Start/Stop/Unsubscribe : true Auto refresh Last …" at bounding box center [964, 114] width 1152 height 63
click at [1485, 116] on p "New" at bounding box center [1500, 113] width 31 height 16
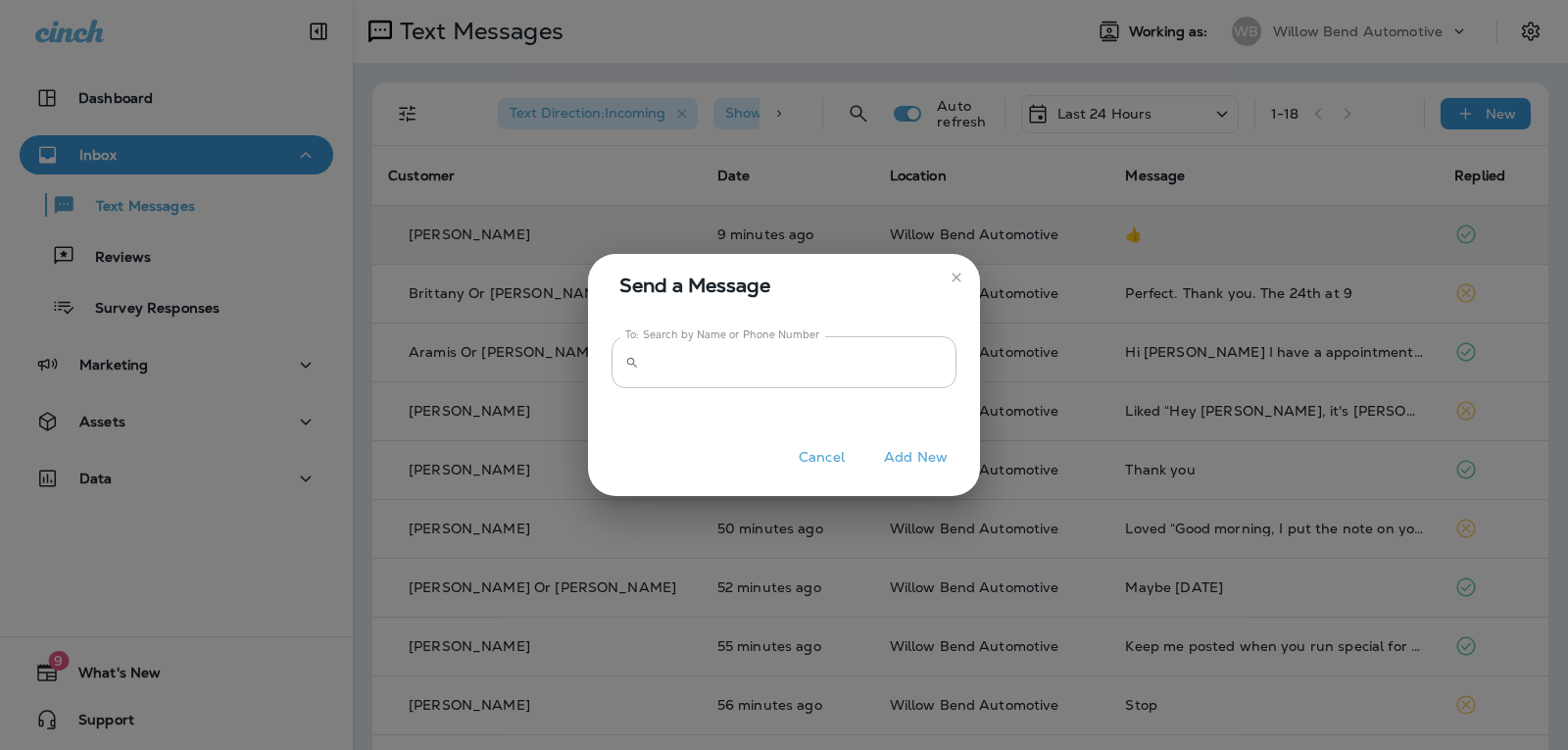
click at [806, 380] on input "To: Search by Name or Phone Number" at bounding box center [802, 362] width 309 height 52
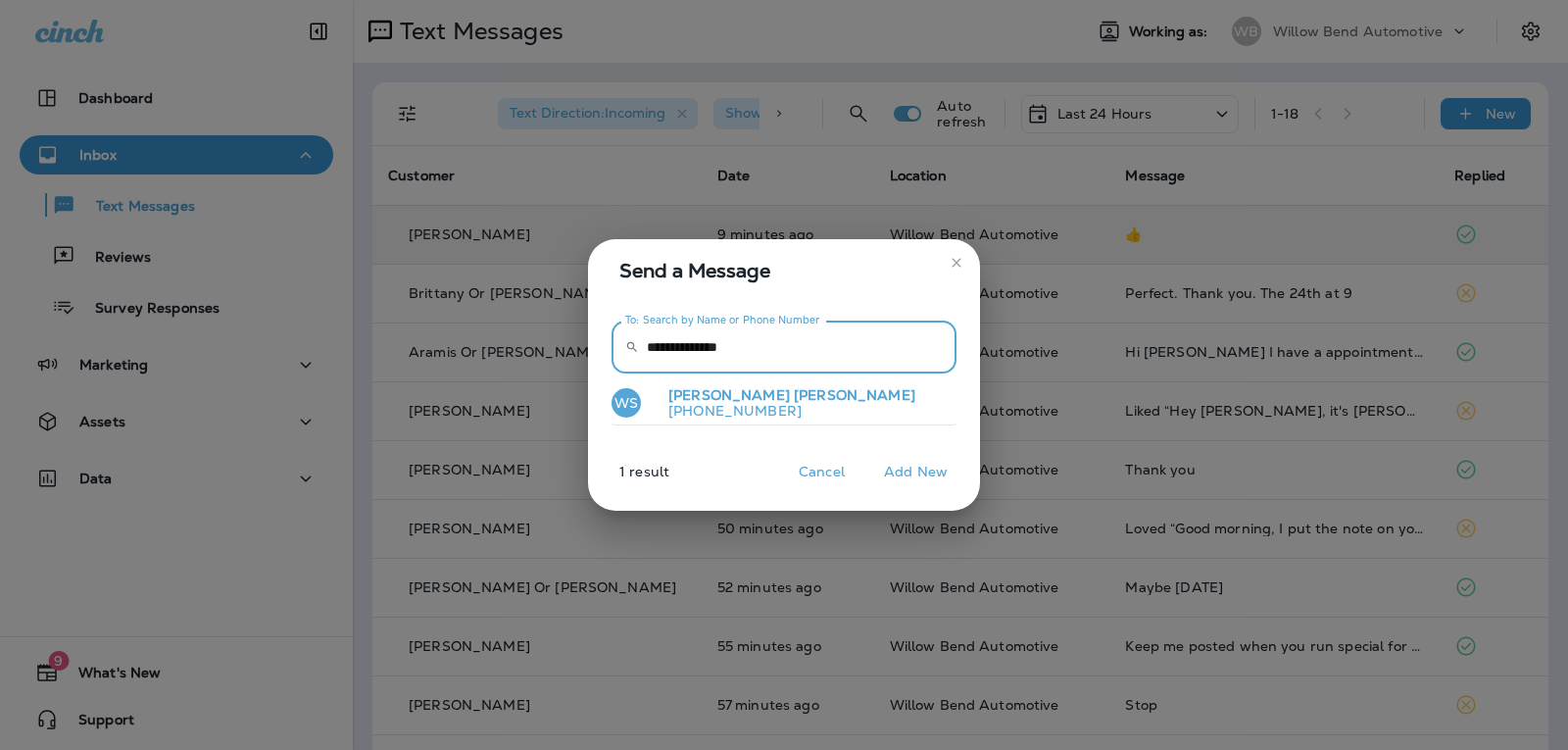
type input "**********"
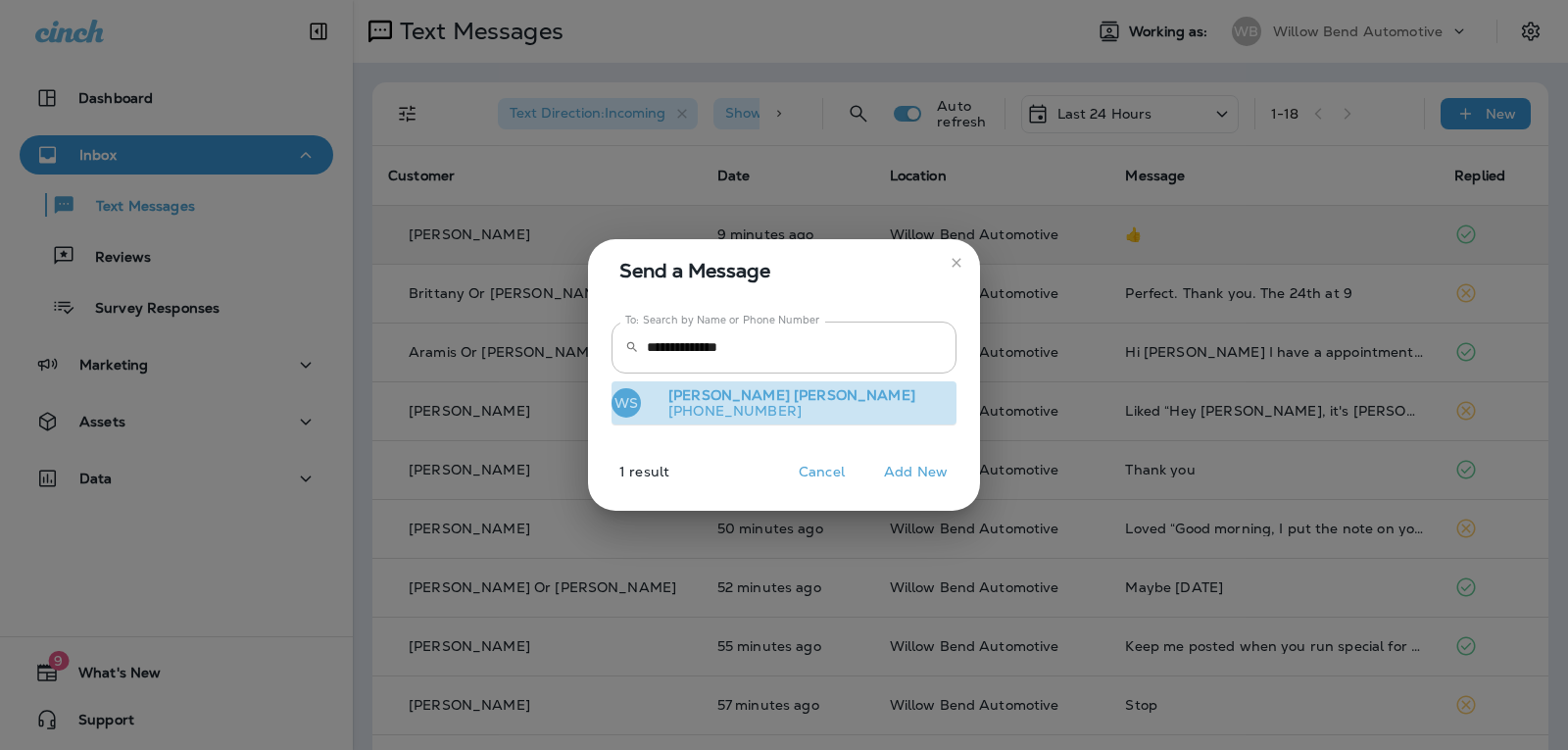
click at [801, 388] on button "WS [PERSON_NAME] [PHONE_NUMBER]" at bounding box center [784, 404] width 345 height 45
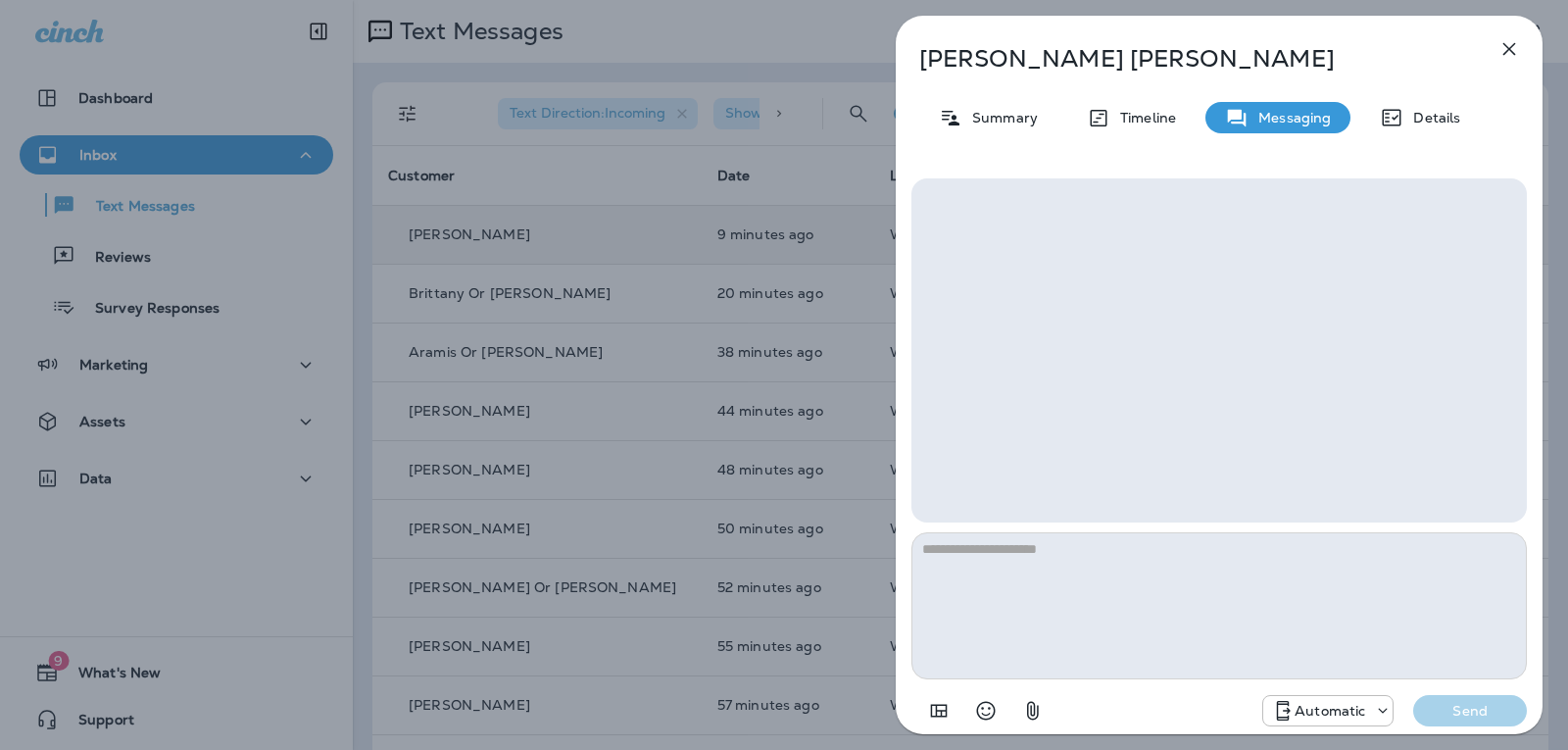
click at [1517, 53] on icon "button" at bounding box center [1509, 49] width 24 height 24
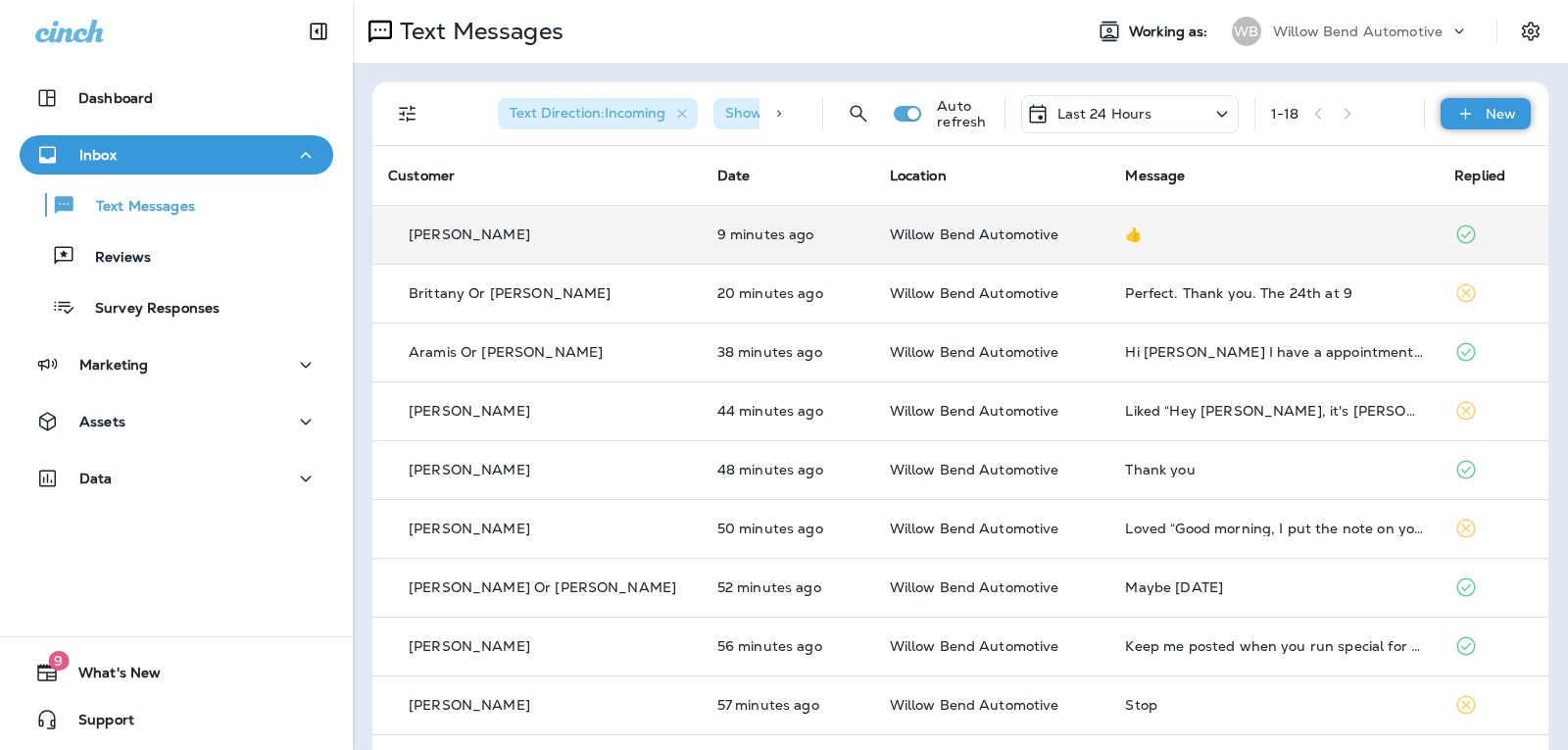
click at [1485, 111] on p "New" at bounding box center [1500, 113] width 31 height 16
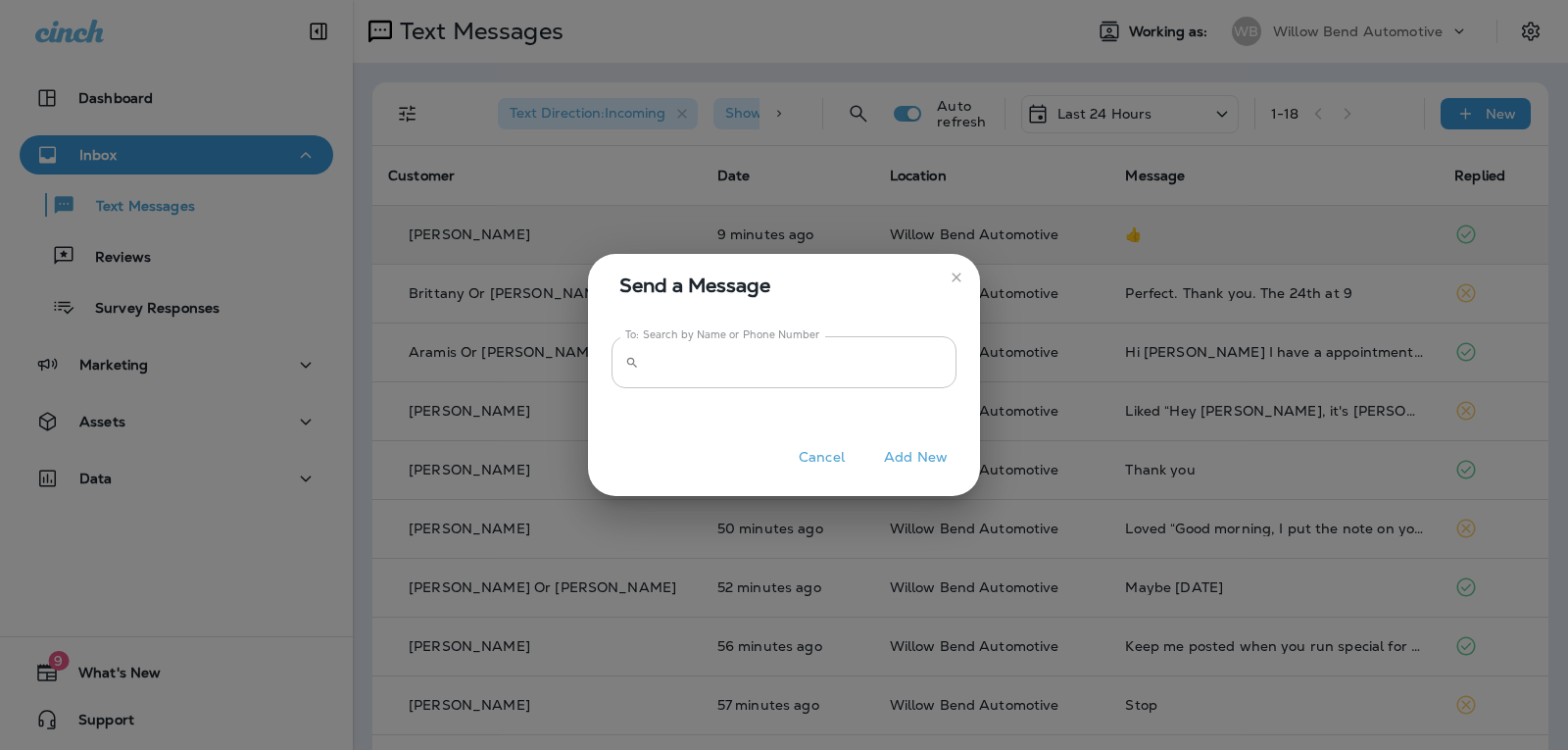
click at [771, 373] on input "To: Search by Name or Phone Number" at bounding box center [802, 362] width 309 height 52
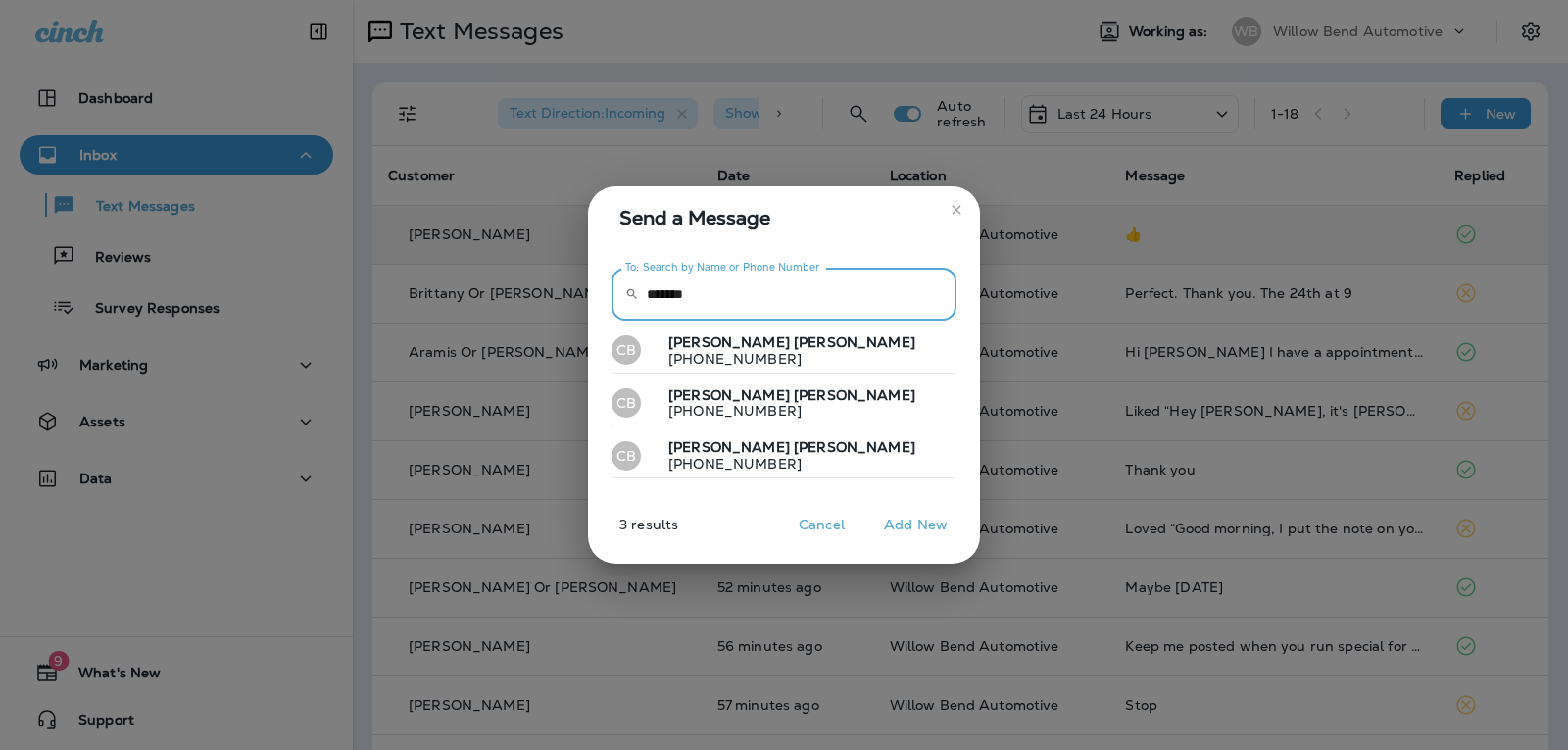
type input "*******"
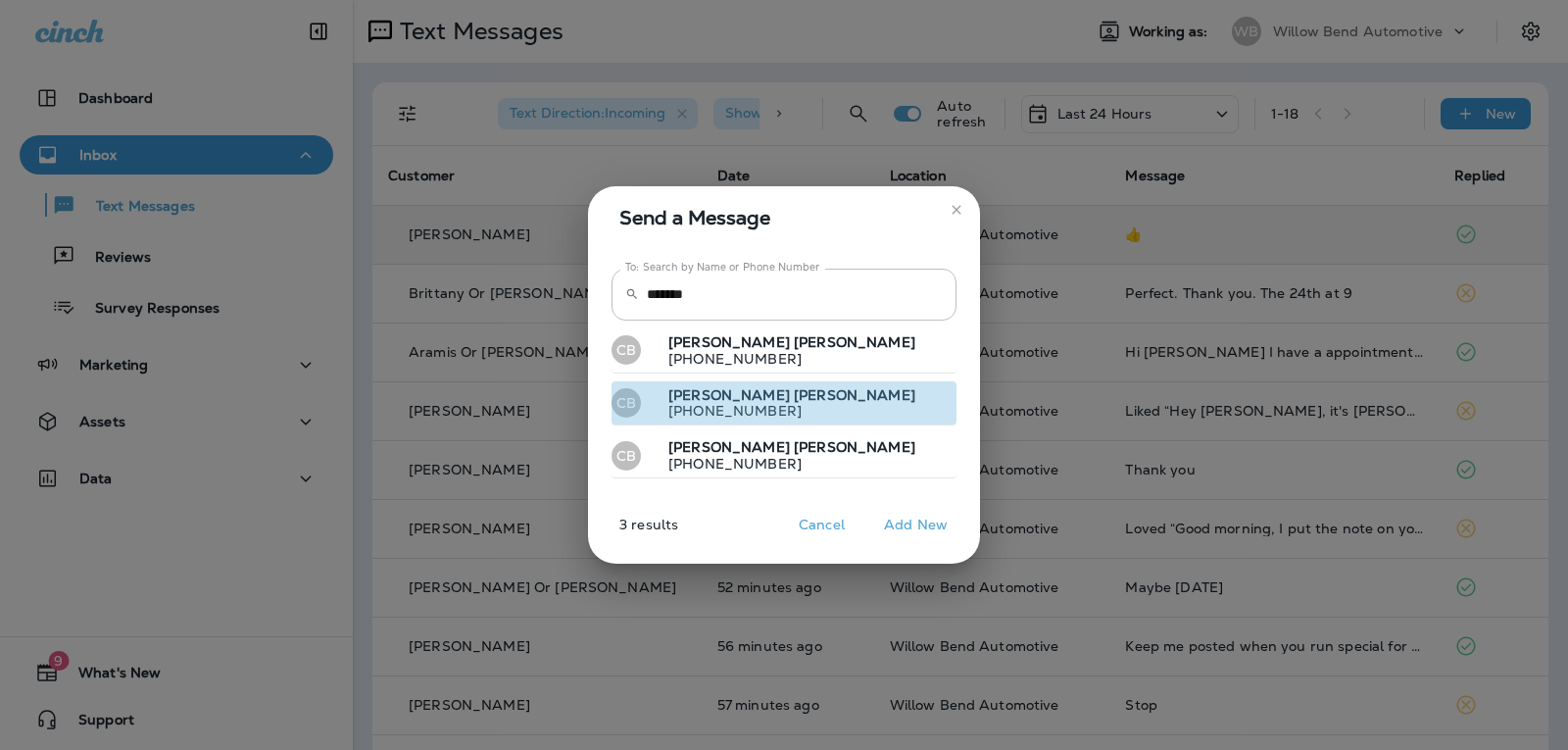
click at [758, 404] on p "[PHONE_NUMBER]" at bounding box center [784, 411] width 263 height 16
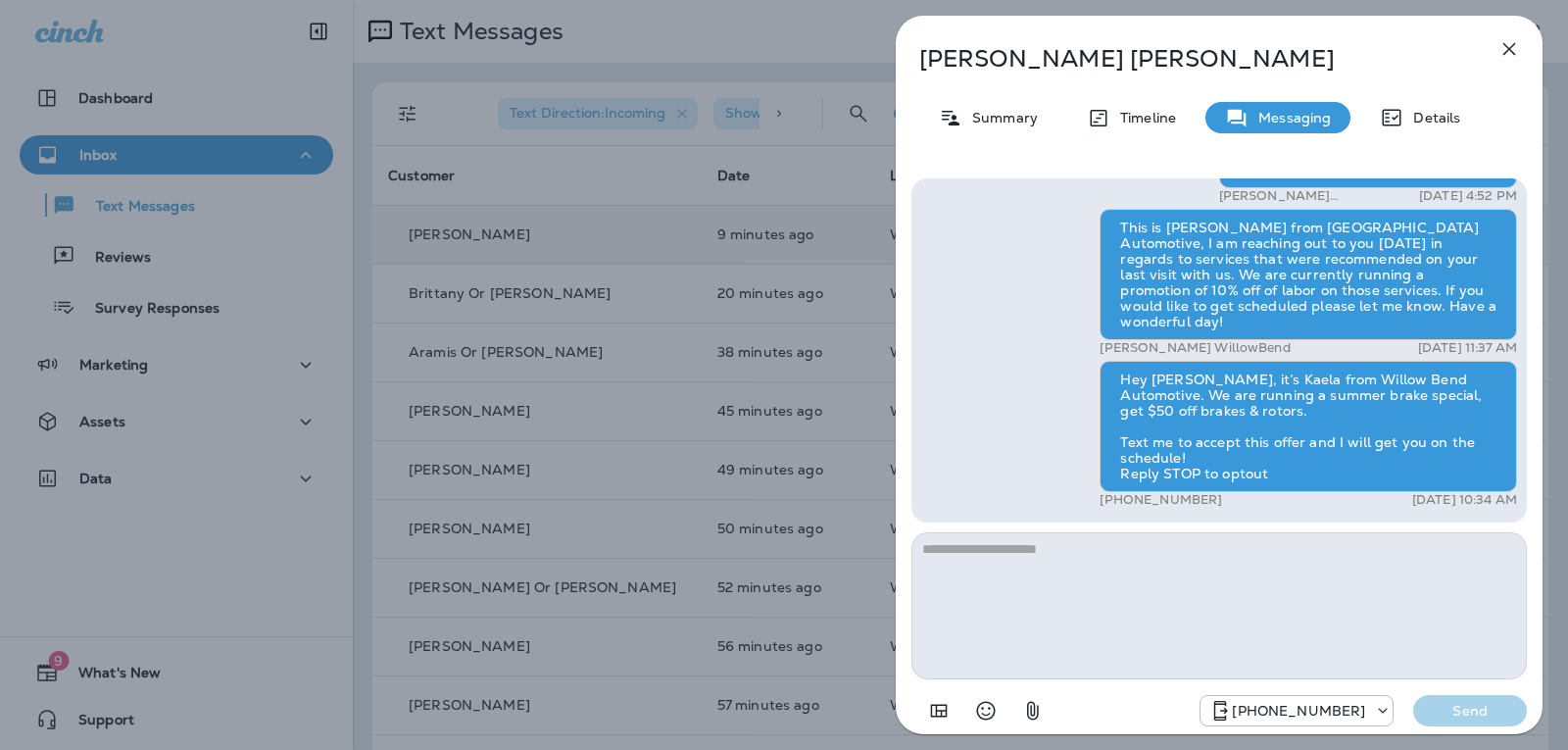
click at [1501, 49] on icon "button" at bounding box center [1509, 49] width 24 height 24
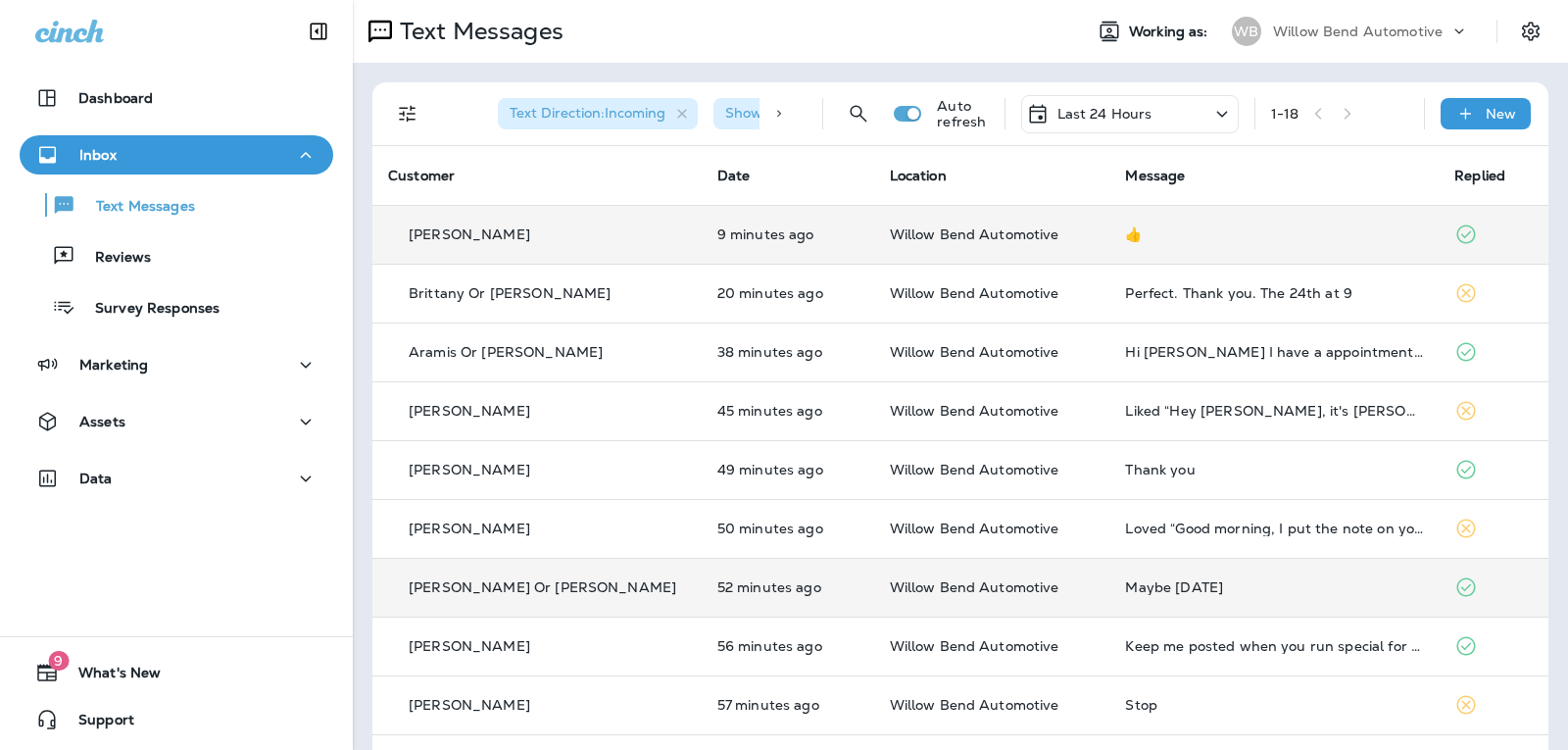
click at [1179, 591] on div "Maybe [DATE]" at bounding box center [1274, 587] width 297 height 16
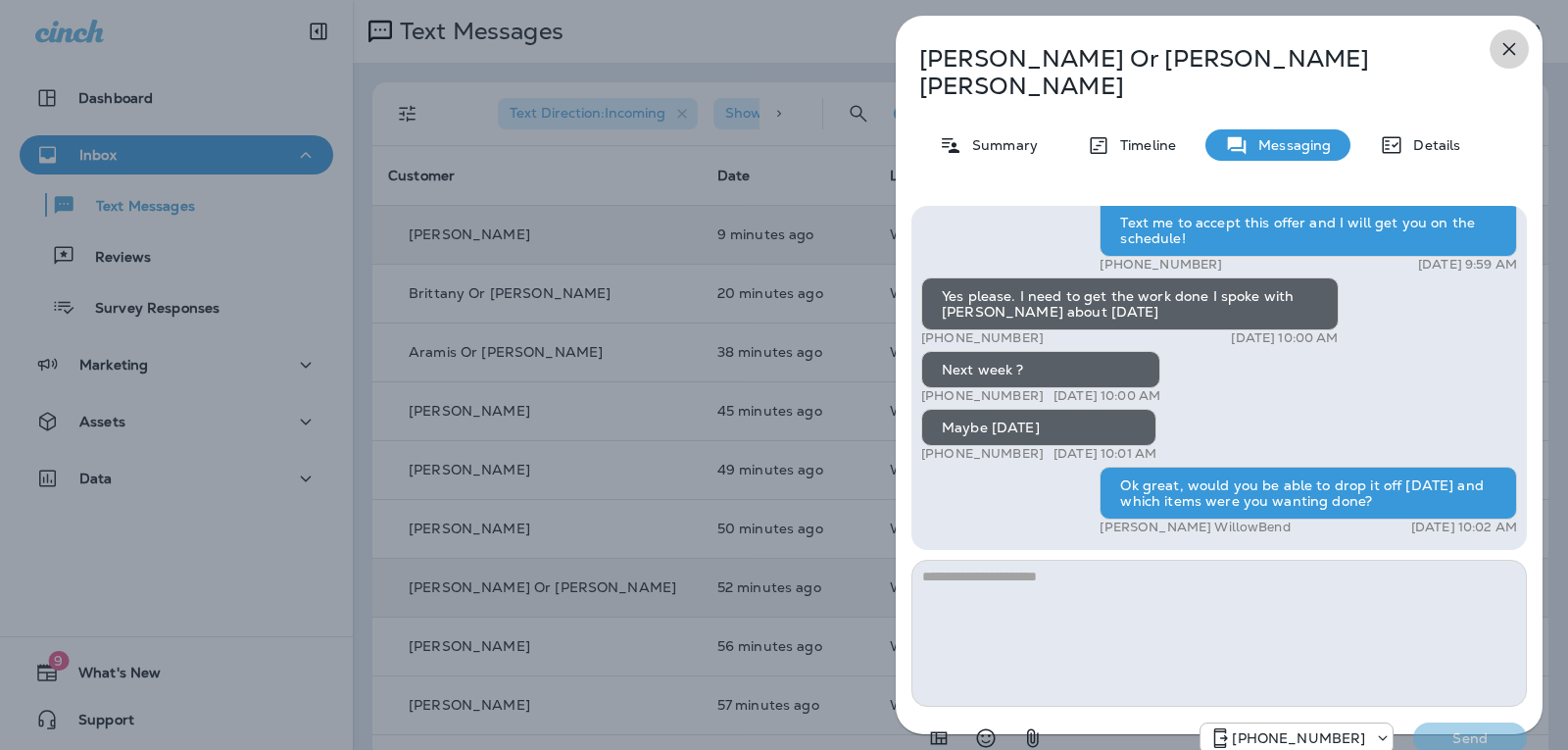
click at [1514, 41] on icon "button" at bounding box center [1509, 49] width 24 height 24
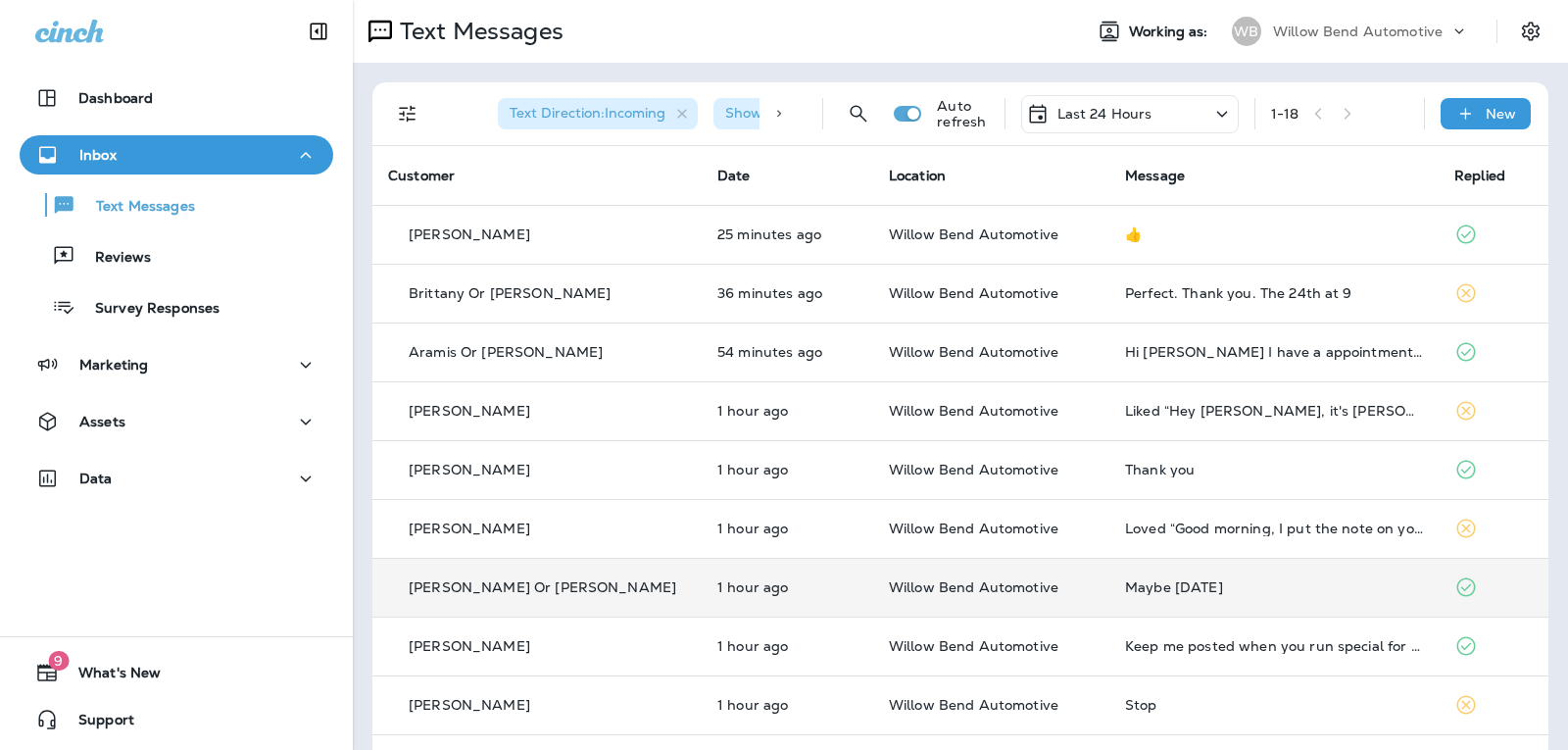
click at [1115, 98] on div "Last 24 Hours" at bounding box center [1130, 114] width 218 height 38
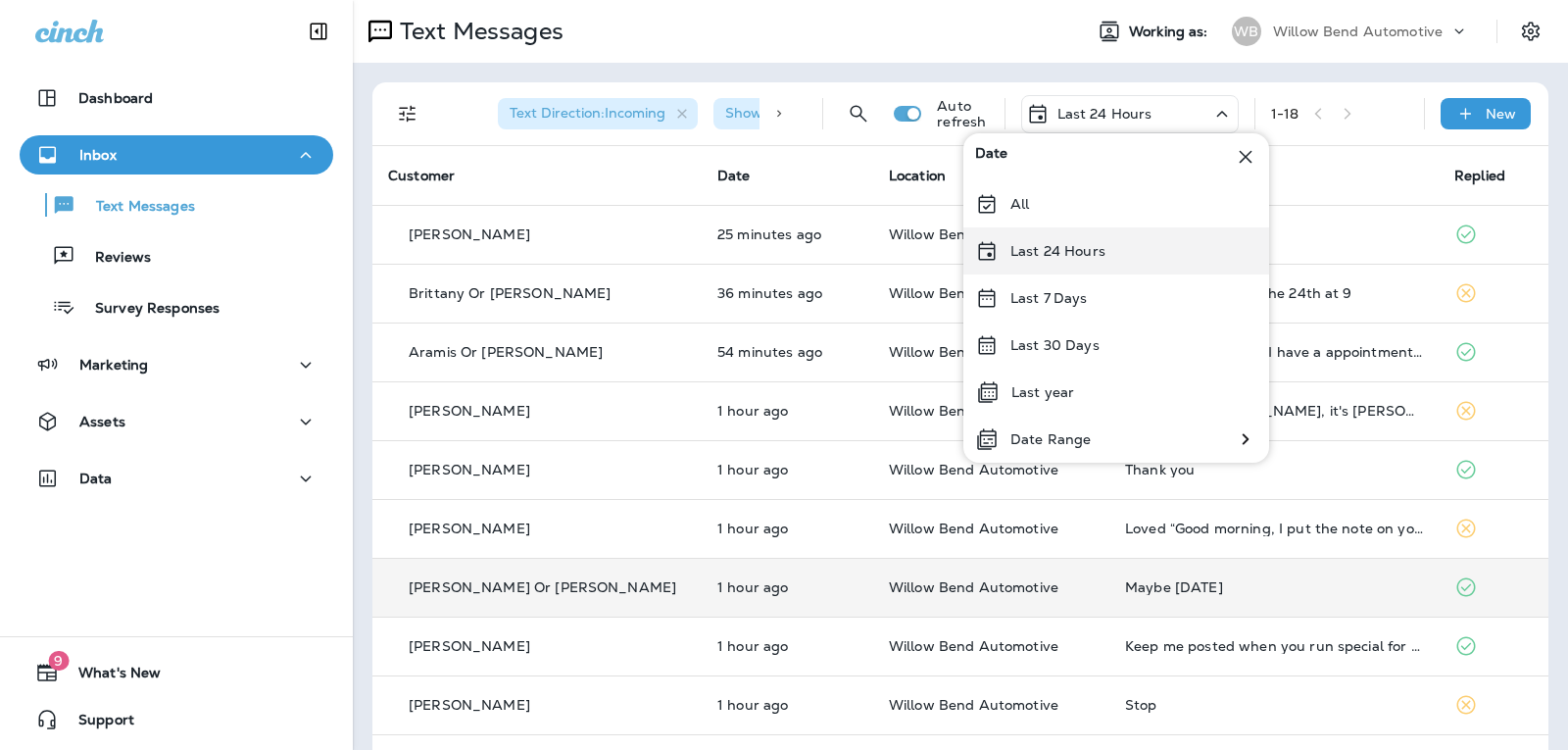
click at [1111, 250] on div "Last 24 Hours" at bounding box center [1116, 251] width 305 height 47
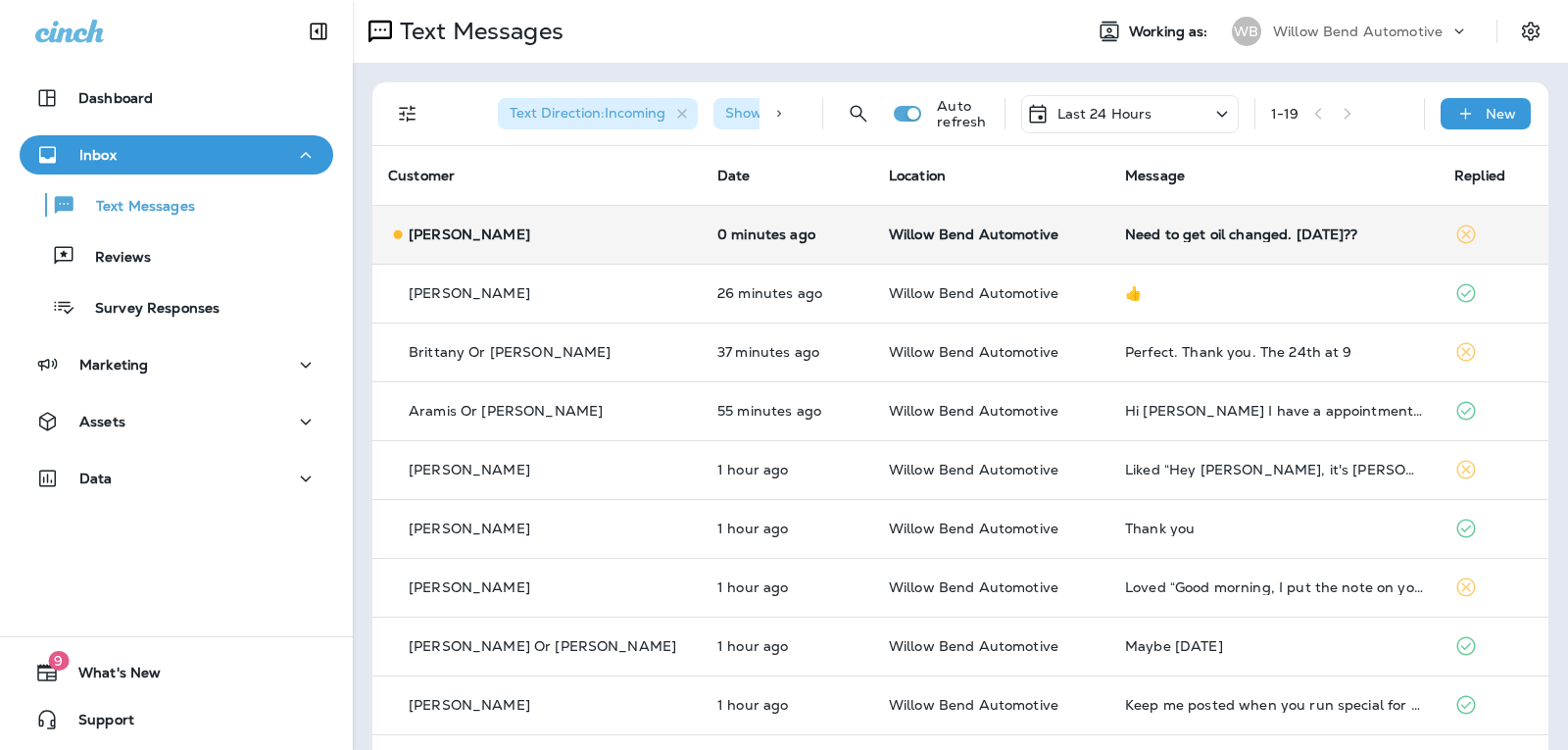
click at [1111, 242] on td "Need to get oil changed. [DATE]??" at bounding box center [1274, 235] width 329 height 59
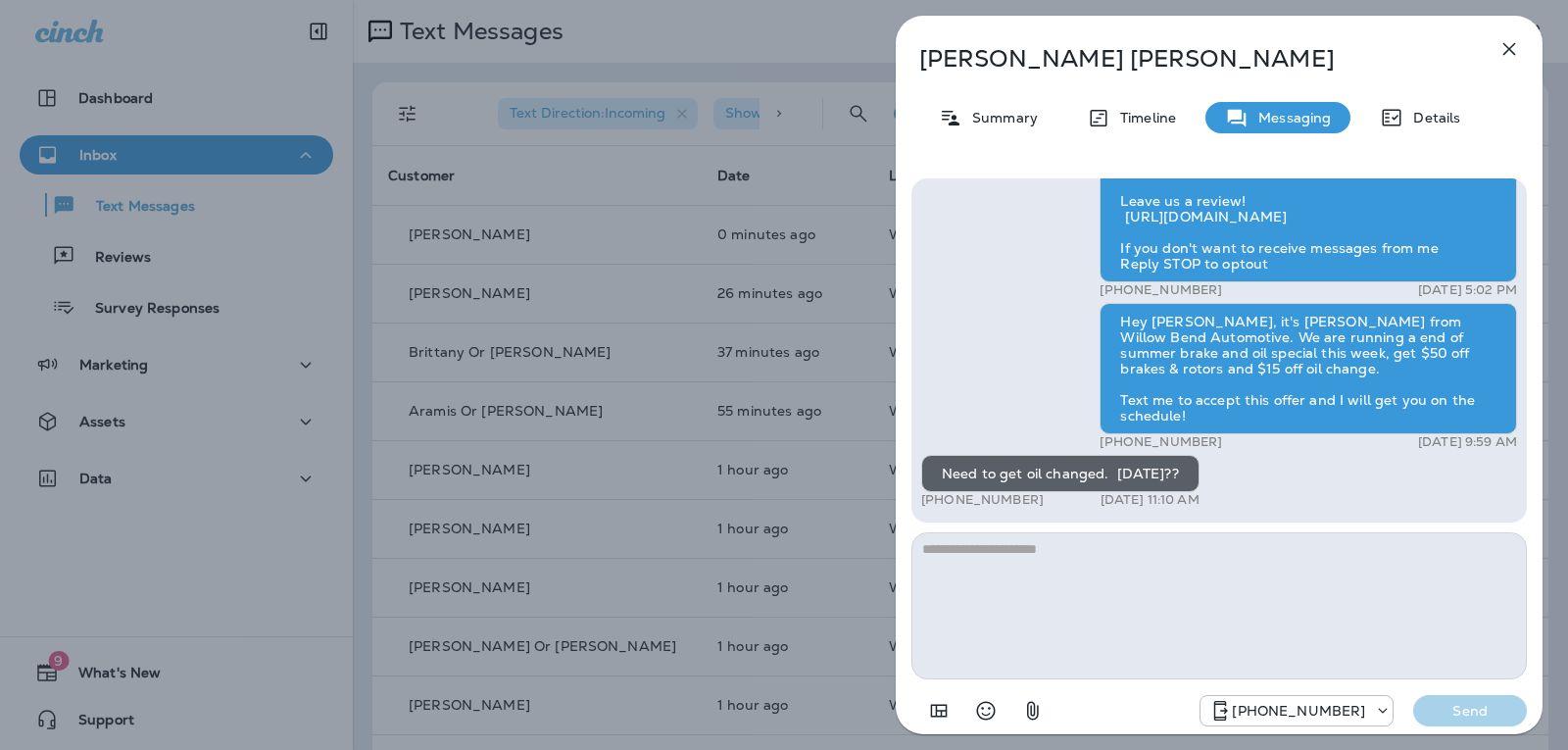
click at [1004, 561] on textarea at bounding box center [1218, 605] width 616 height 147
type textarea "*"
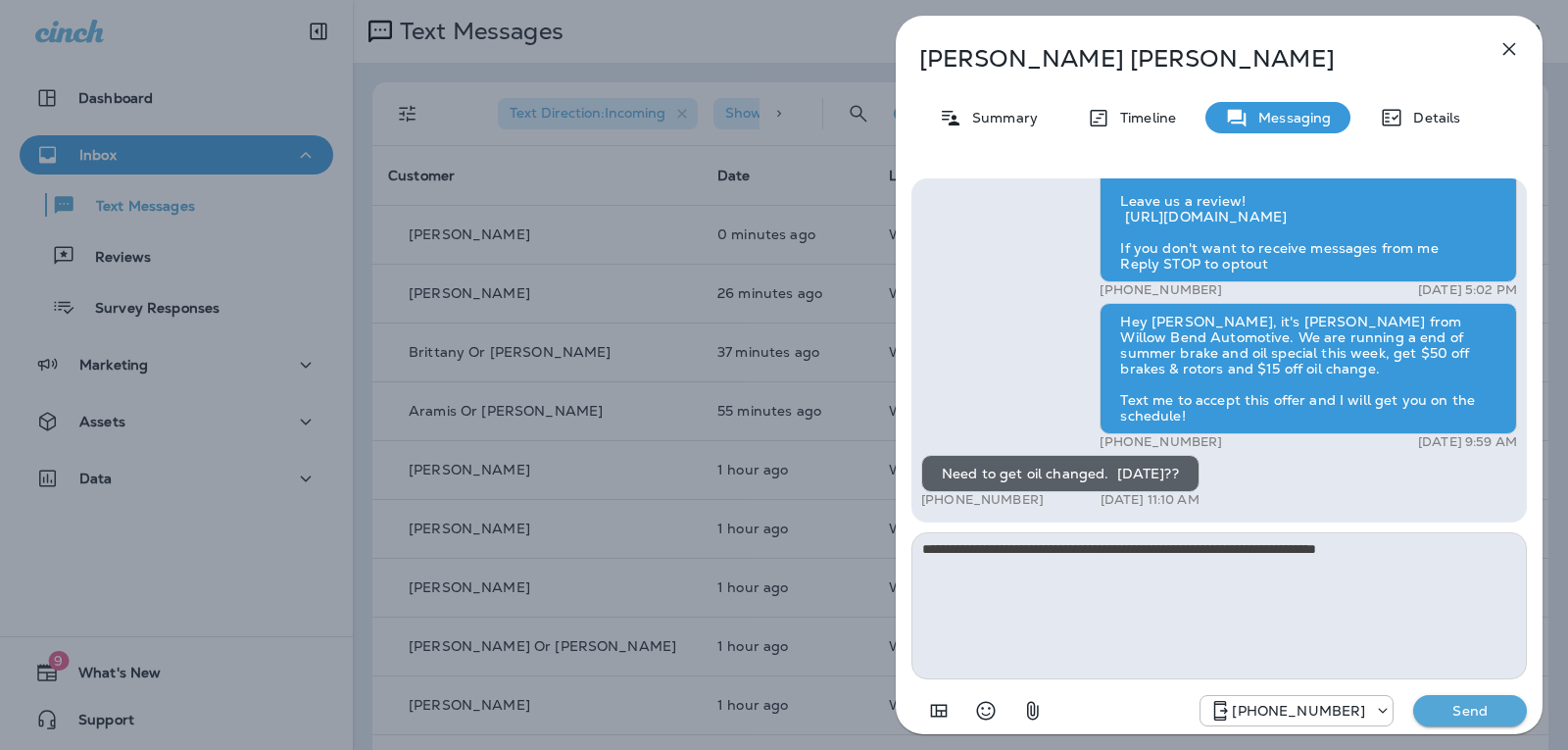
type textarea "**********"
click at [1479, 700] on button "Send" at bounding box center [1470, 711] width 113 height 32
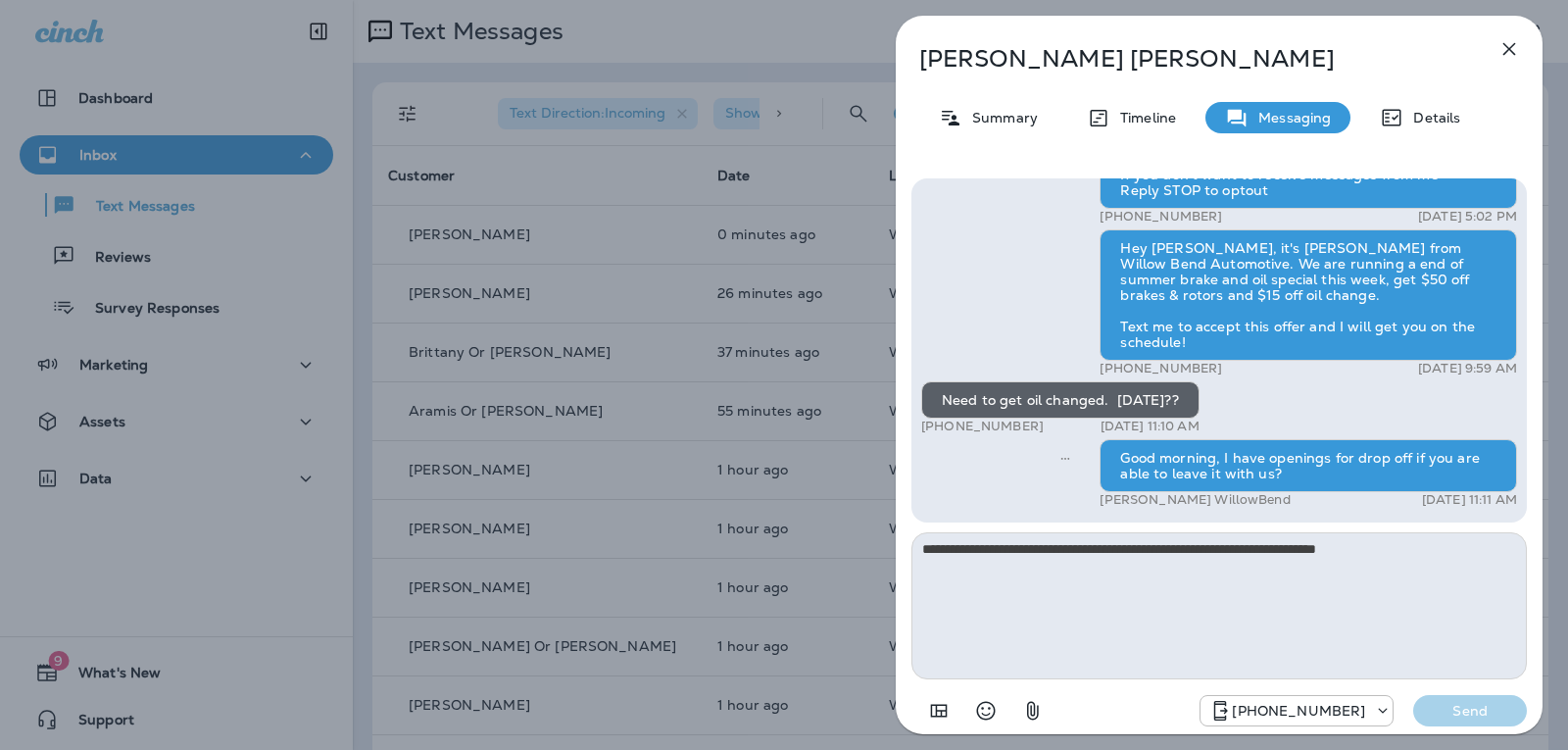
click at [1487, 56] on div "[PERSON_NAME] Summary Timeline Messaging Details Hi [PERSON_NAME], this is [PER…" at bounding box center [1218, 380] width 647 height 730
click at [1517, 47] on icon "button" at bounding box center [1509, 49] width 24 height 24
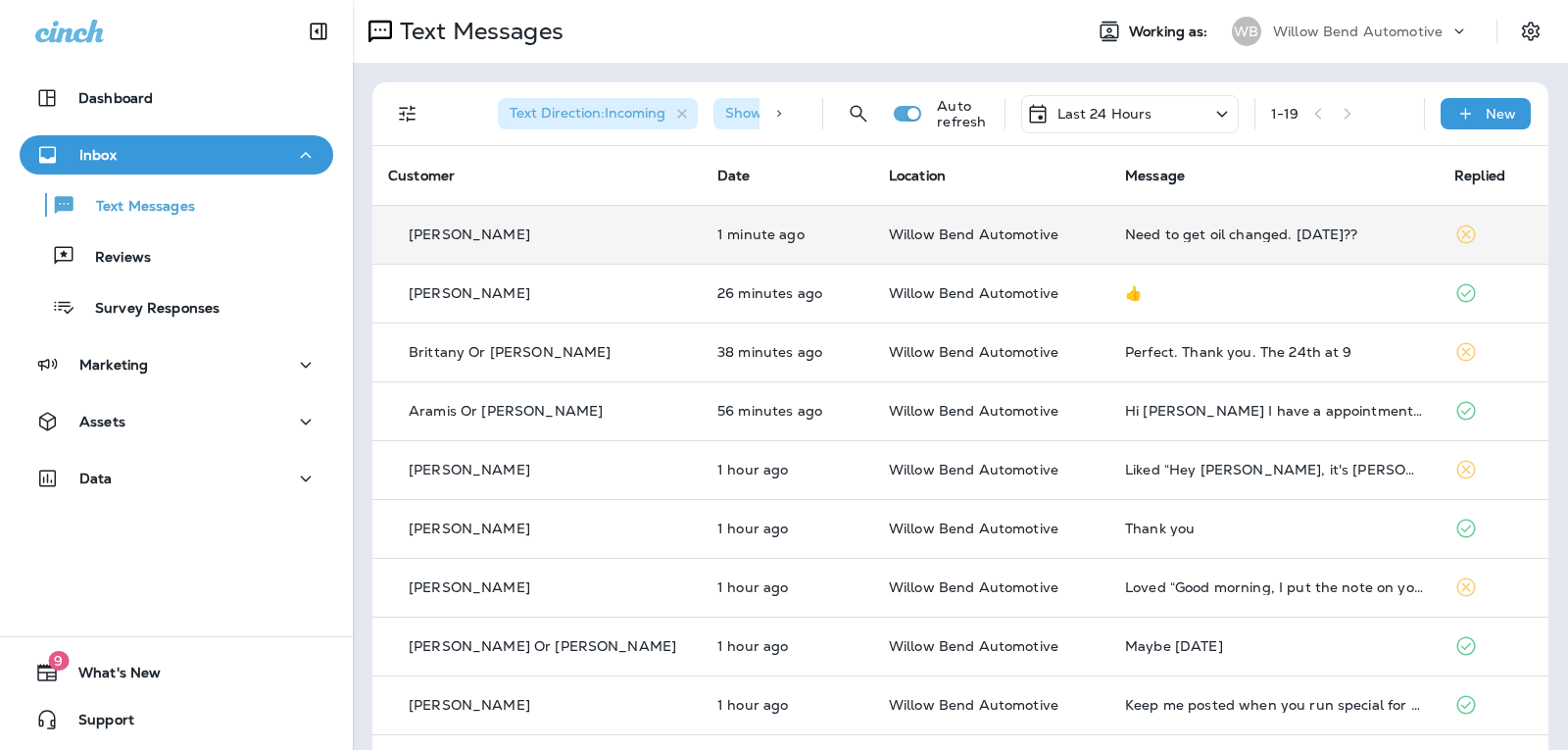
click at [1174, 227] on div "Need to get oil changed. [DATE]??" at bounding box center [1274, 235] width 297 height 16
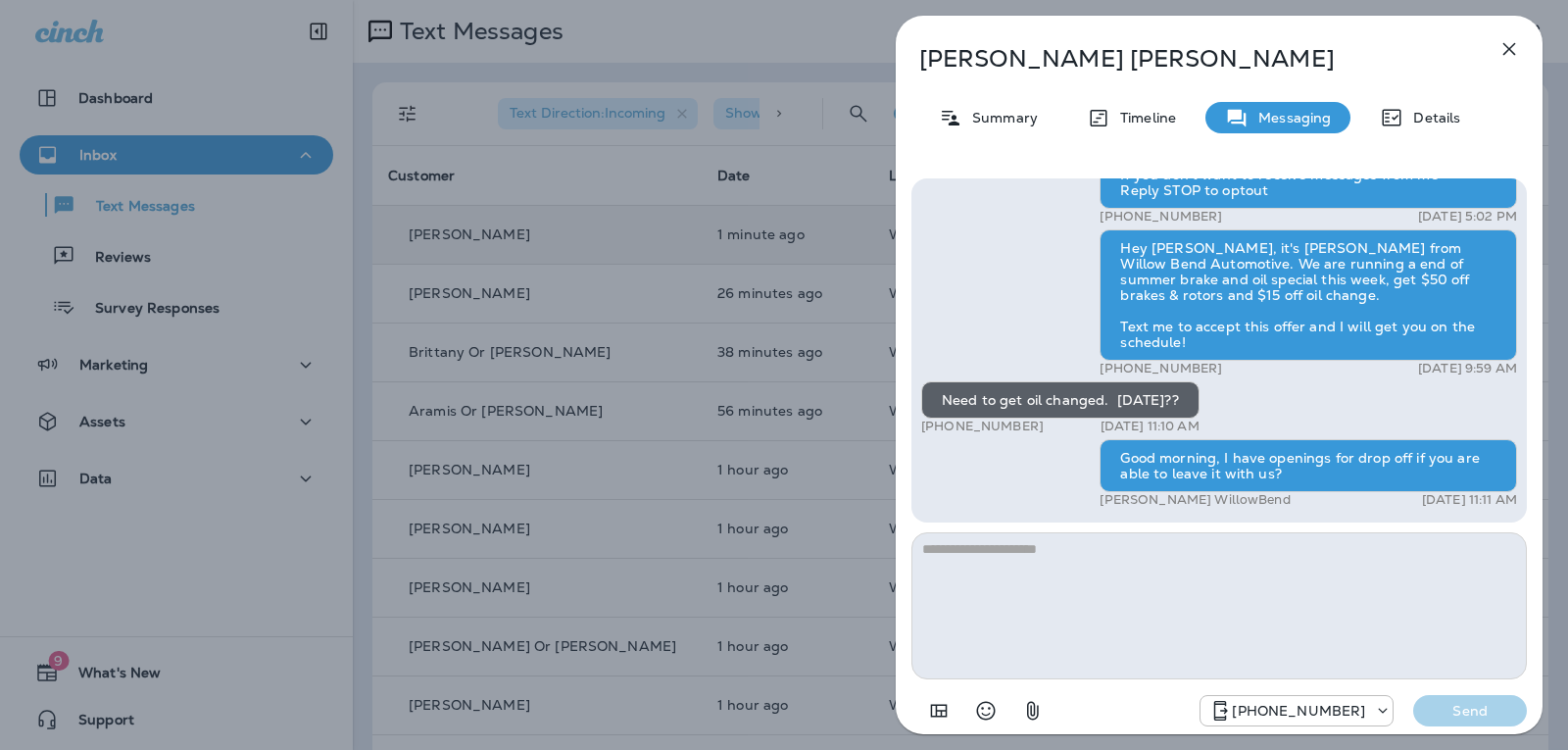
click at [1096, 542] on textarea at bounding box center [1218, 605] width 616 height 147
type textarea "**********"
click at [1464, 715] on p "Send" at bounding box center [1470, 711] width 83 height 18
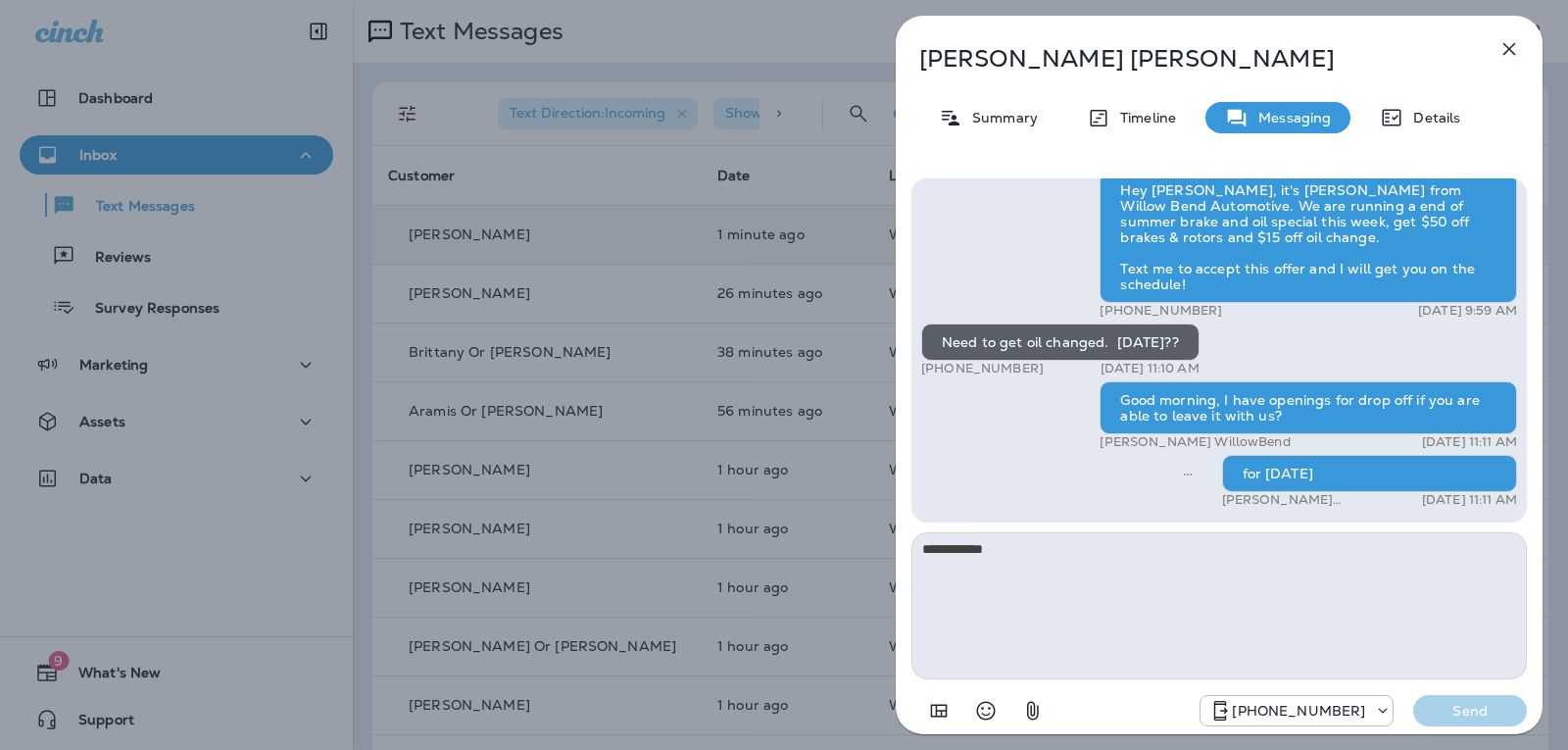
click at [1510, 46] on icon "button" at bounding box center [1509, 49] width 24 height 24
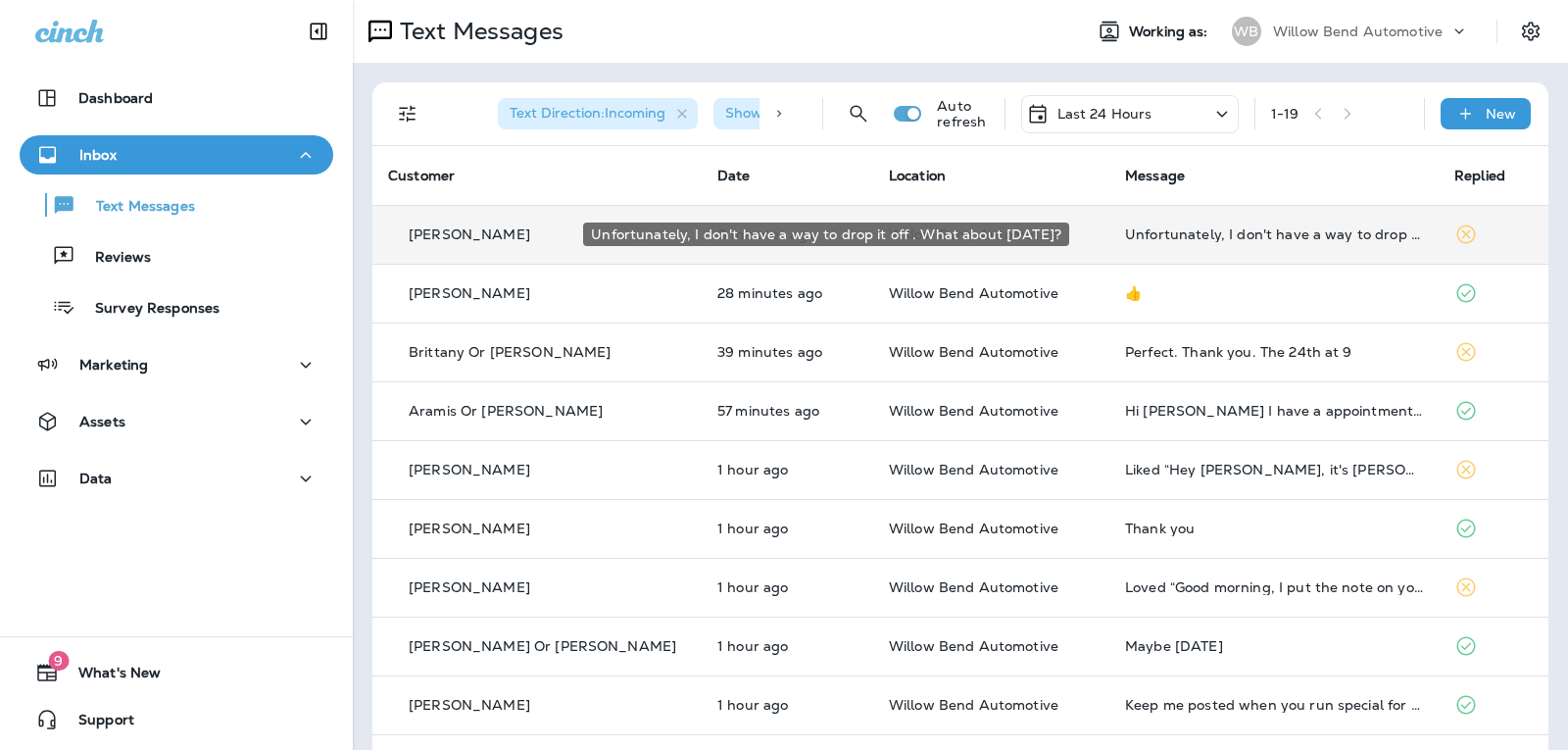
click at [1329, 234] on div "Unfortunately, I don't have a way to drop it off . What about [DATE]?" at bounding box center [1274, 235] width 297 height 16
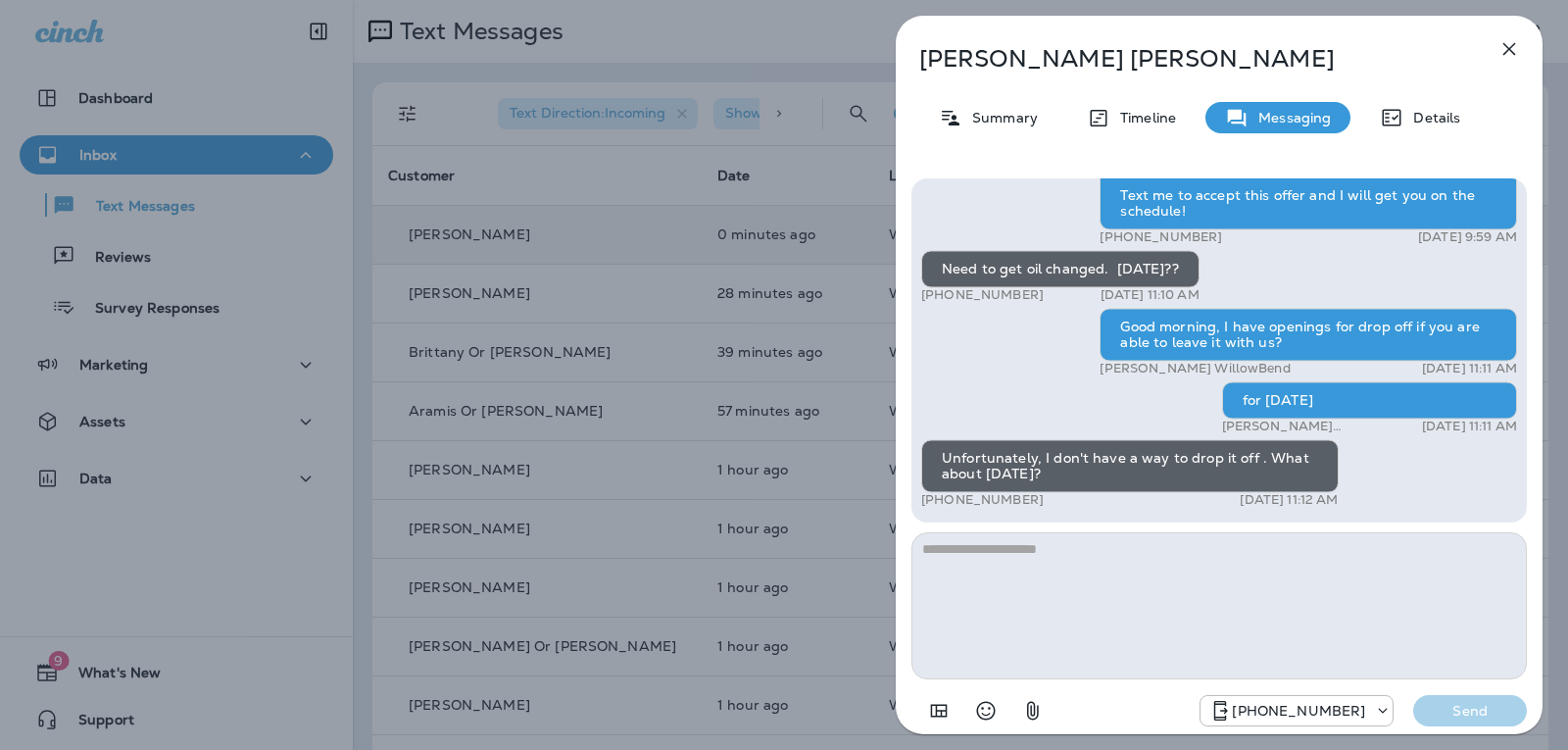
click at [1043, 584] on textarea at bounding box center [1218, 605] width 616 height 147
type textarea "**********"
click at [1464, 716] on p "Send" at bounding box center [1470, 711] width 83 height 18
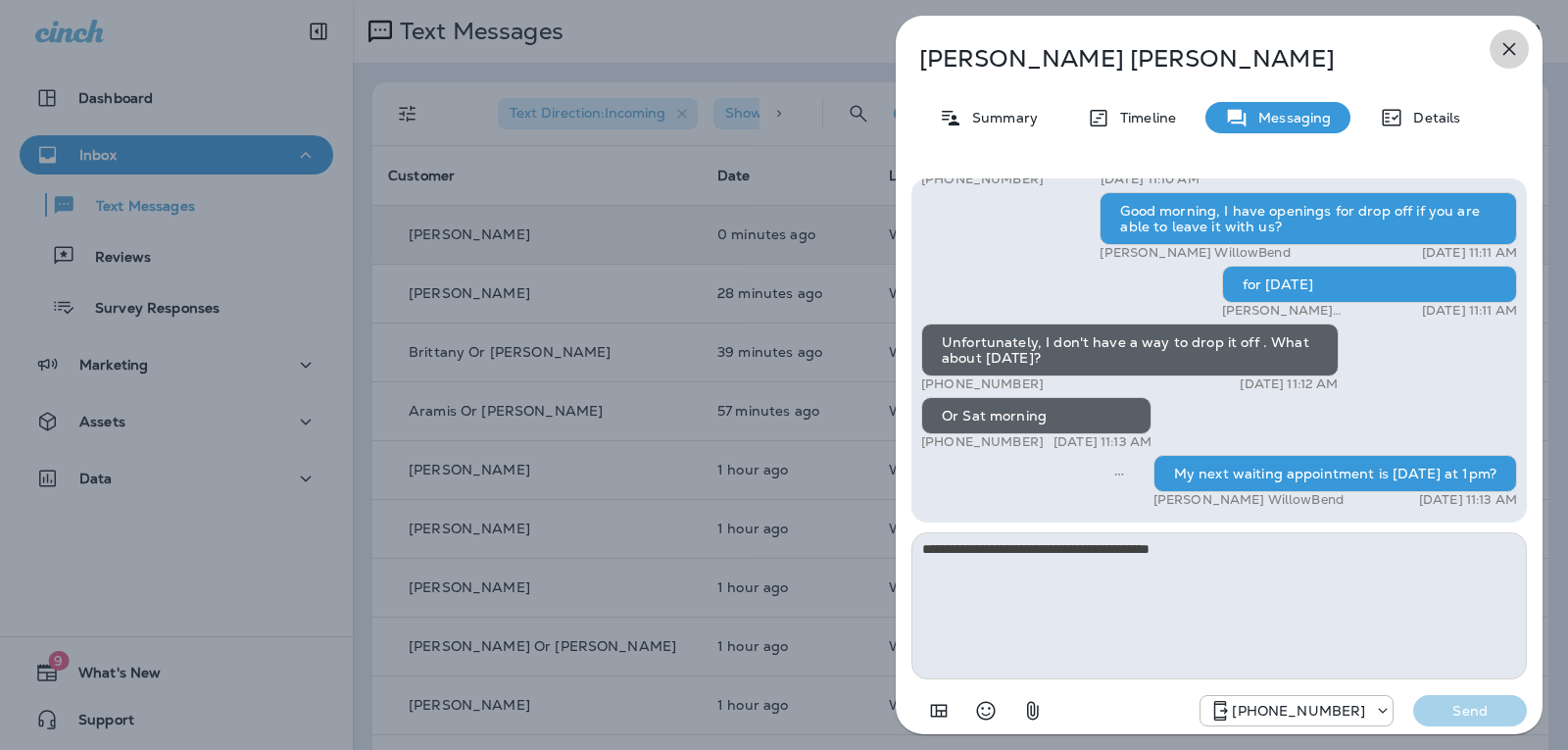
click at [1502, 51] on icon "button" at bounding box center [1509, 49] width 24 height 24
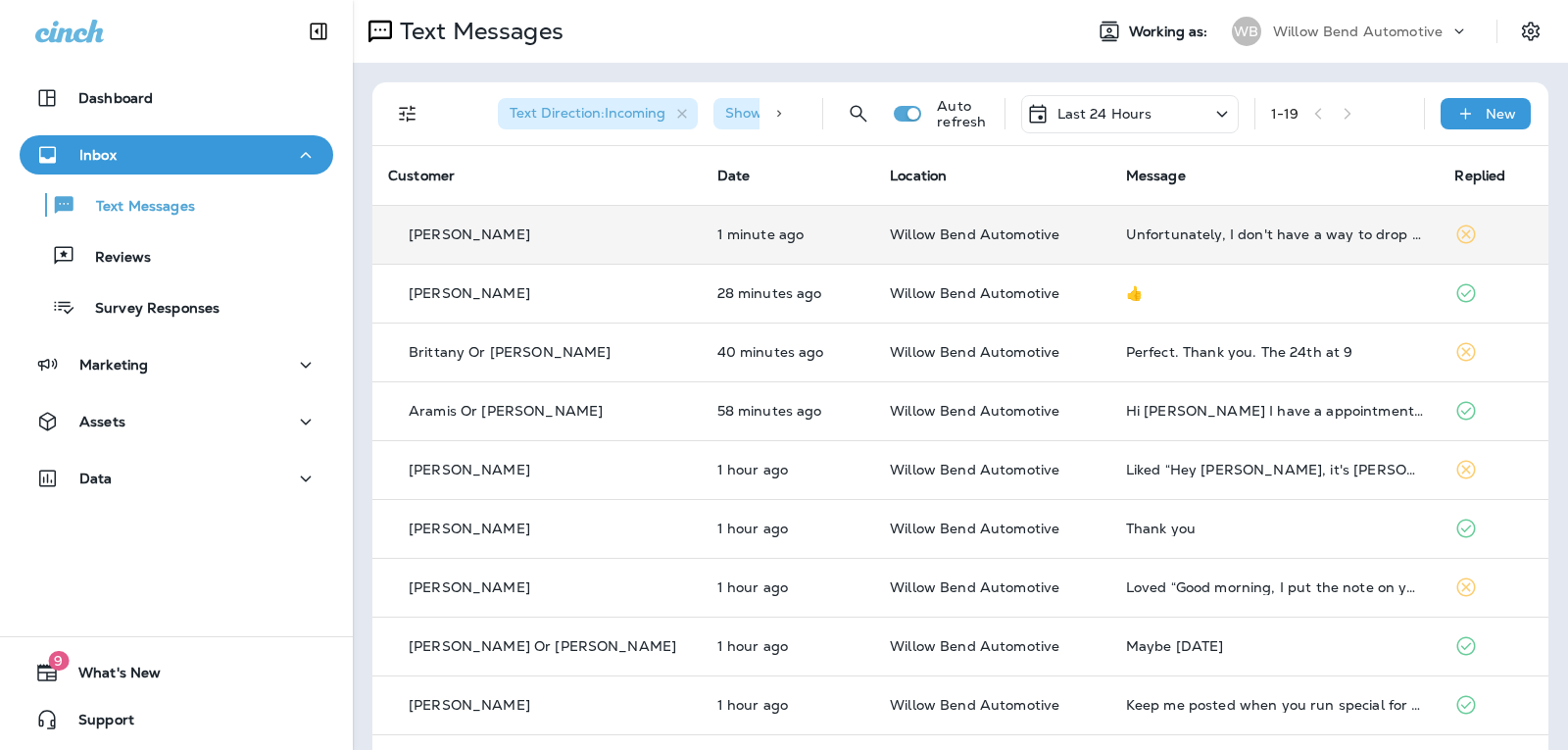
click at [1176, 114] on div "Last 24 Hours" at bounding box center [1130, 114] width 218 height 38
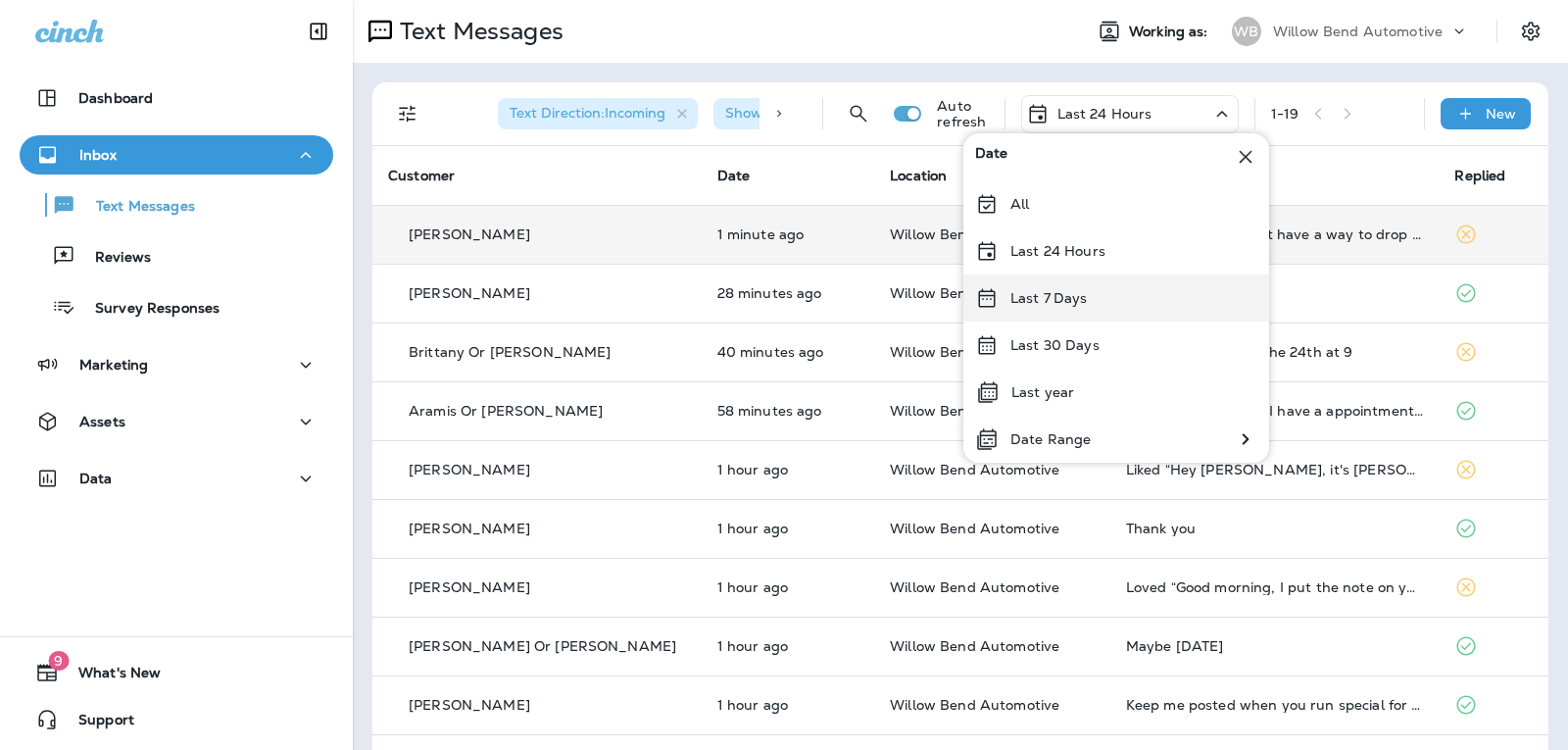
click at [1060, 281] on div "Last 7 Days" at bounding box center [1116, 299] width 305 height 47
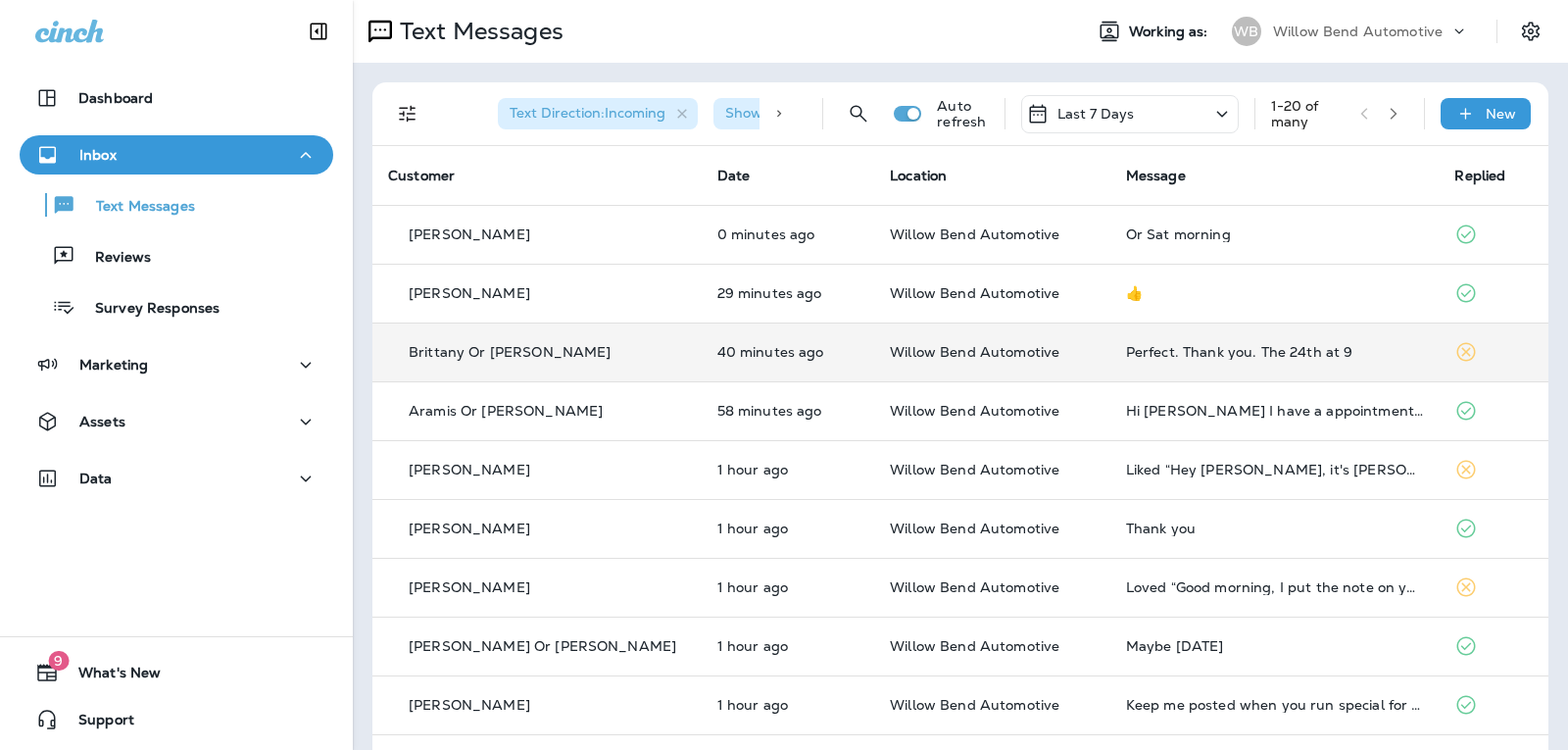
click at [1270, 364] on td "Perfect. Thank you. The 24th at 9" at bounding box center [1274, 352] width 329 height 59
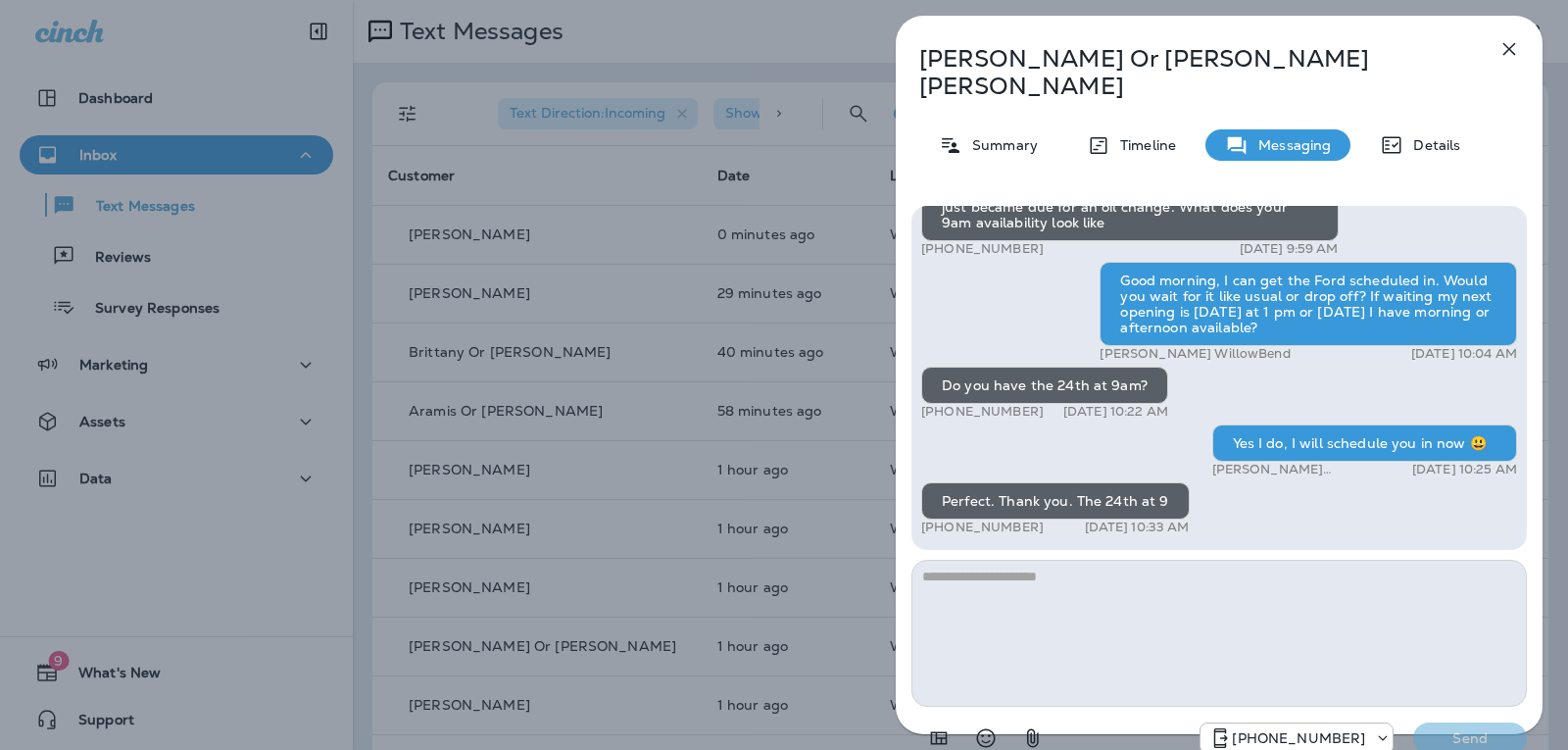
click at [1086, 560] on textarea at bounding box center [1218, 633] width 616 height 147
type textarea "**********"
click at [1508, 729] on p "Send" at bounding box center [1470, 738] width 83 height 18
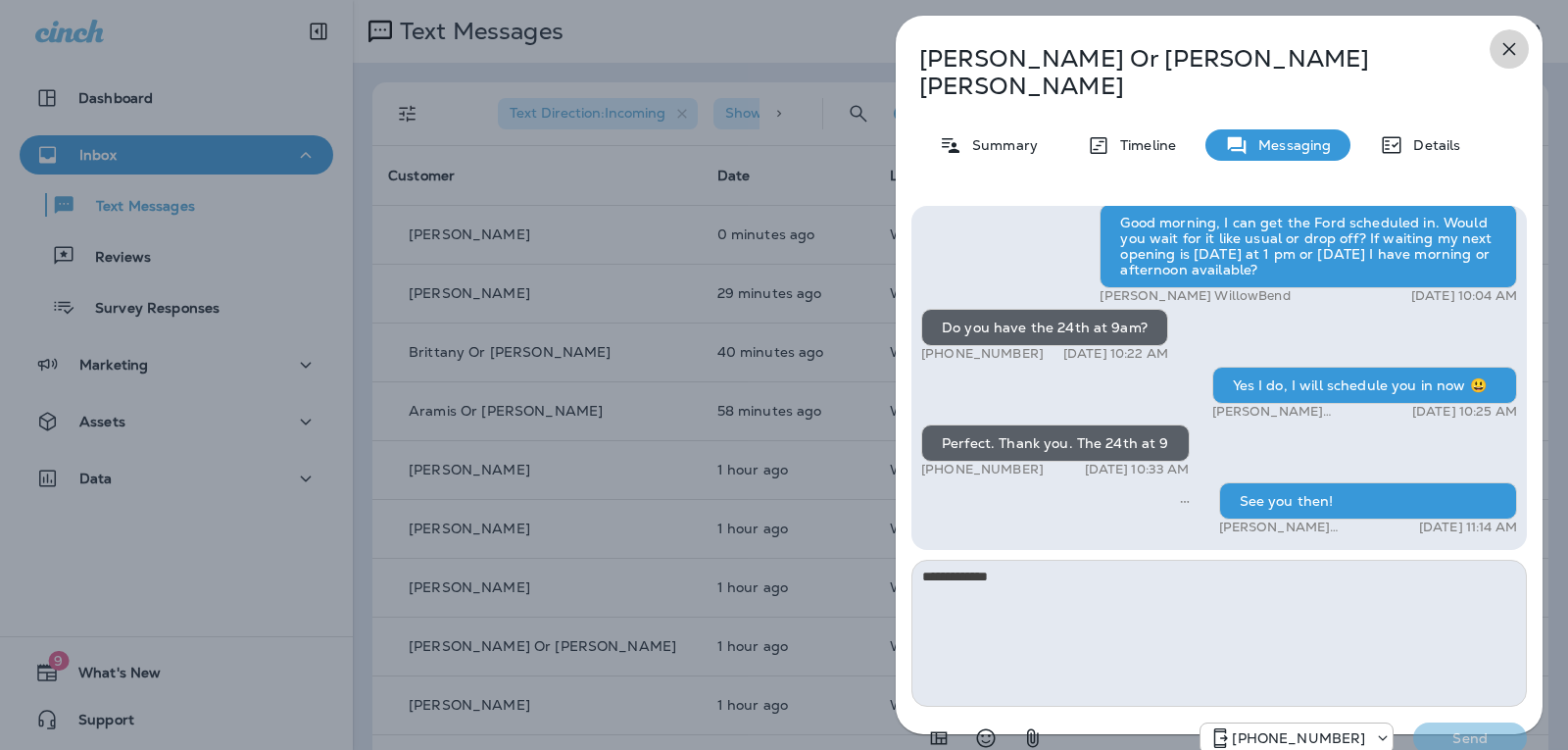
click at [1513, 51] on icon "button" at bounding box center [1509, 49] width 24 height 24
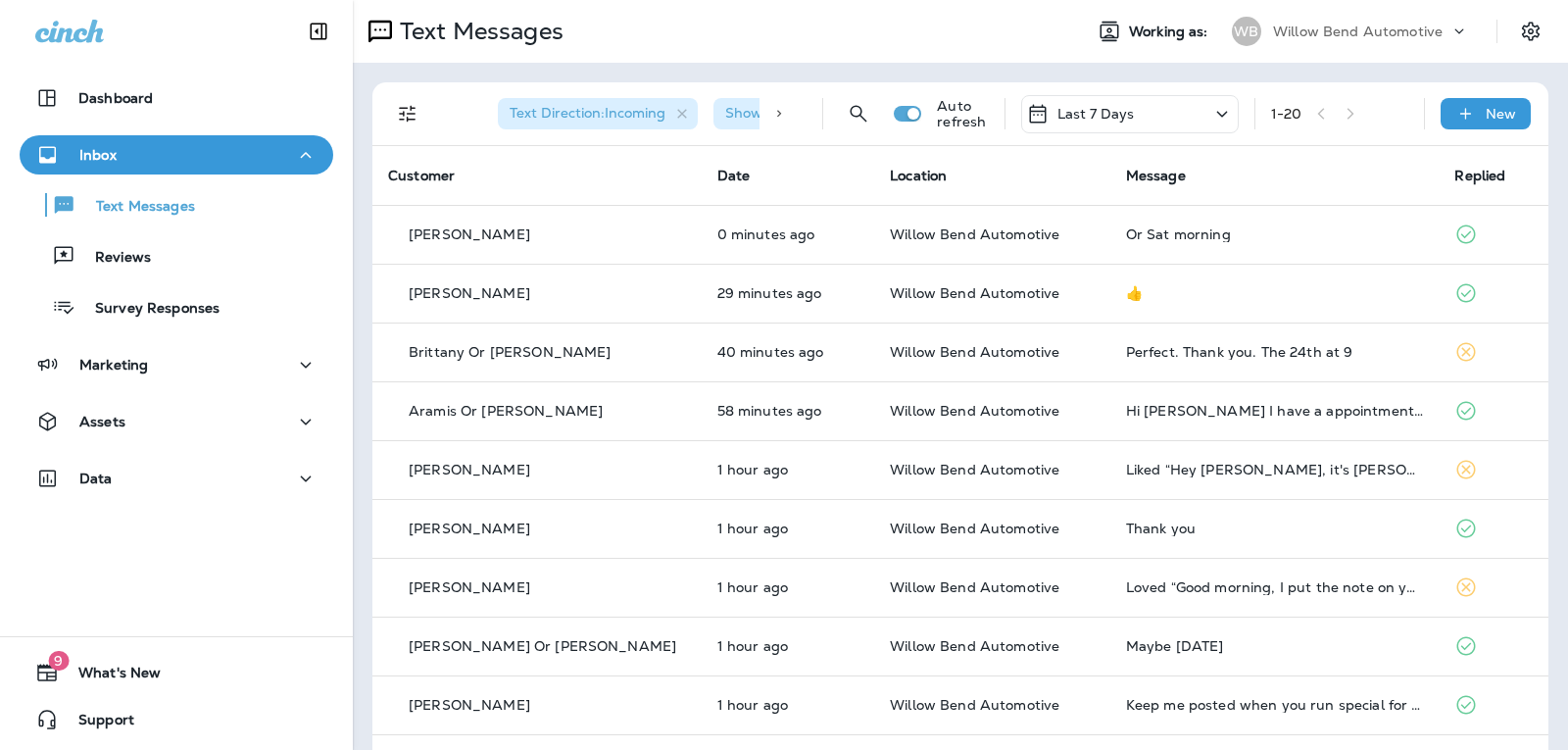
click at [1133, 102] on div "Last 7 Days" at bounding box center [1130, 114] width 218 height 38
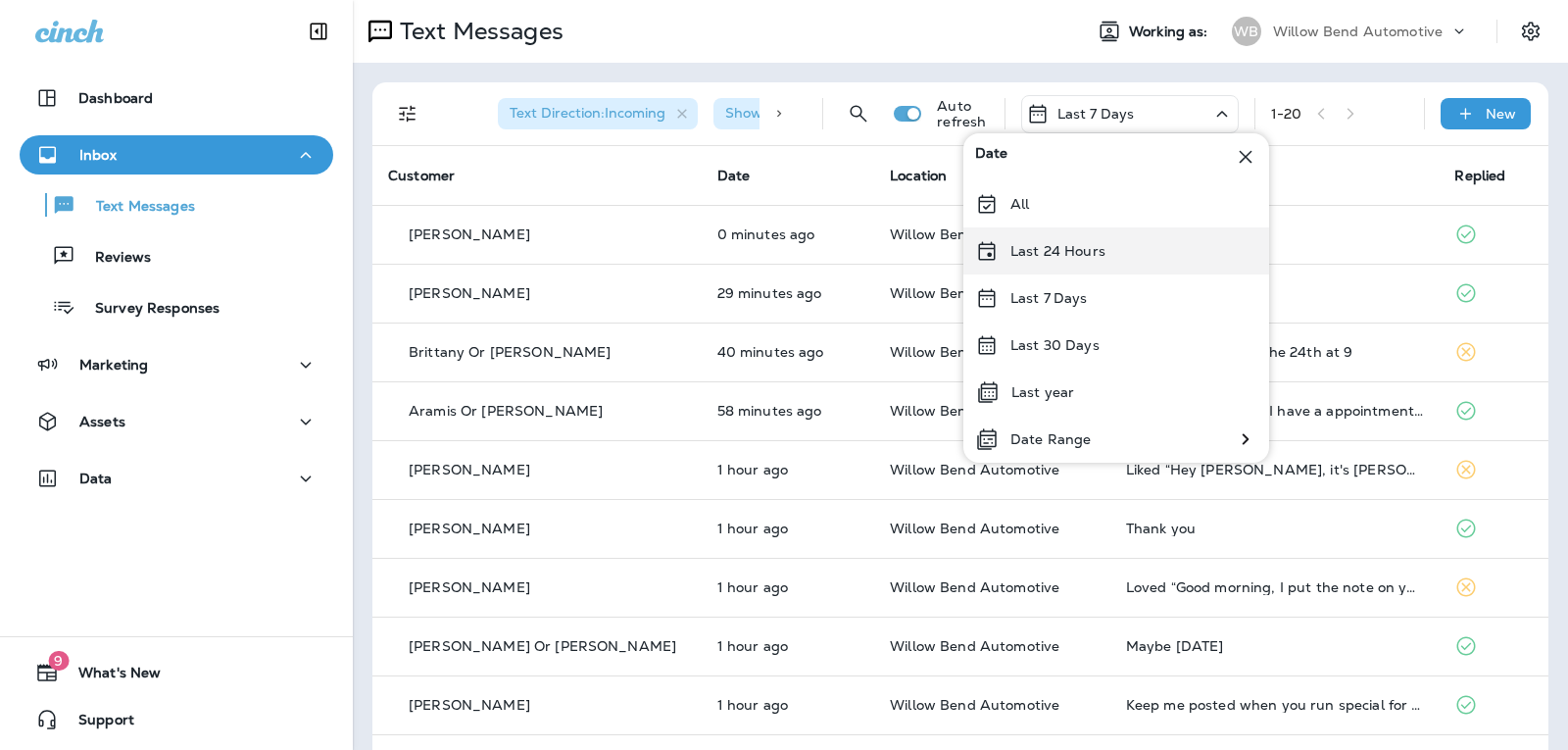
click at [1065, 258] on p "Last 24 Hours" at bounding box center [1058, 251] width 96 height 16
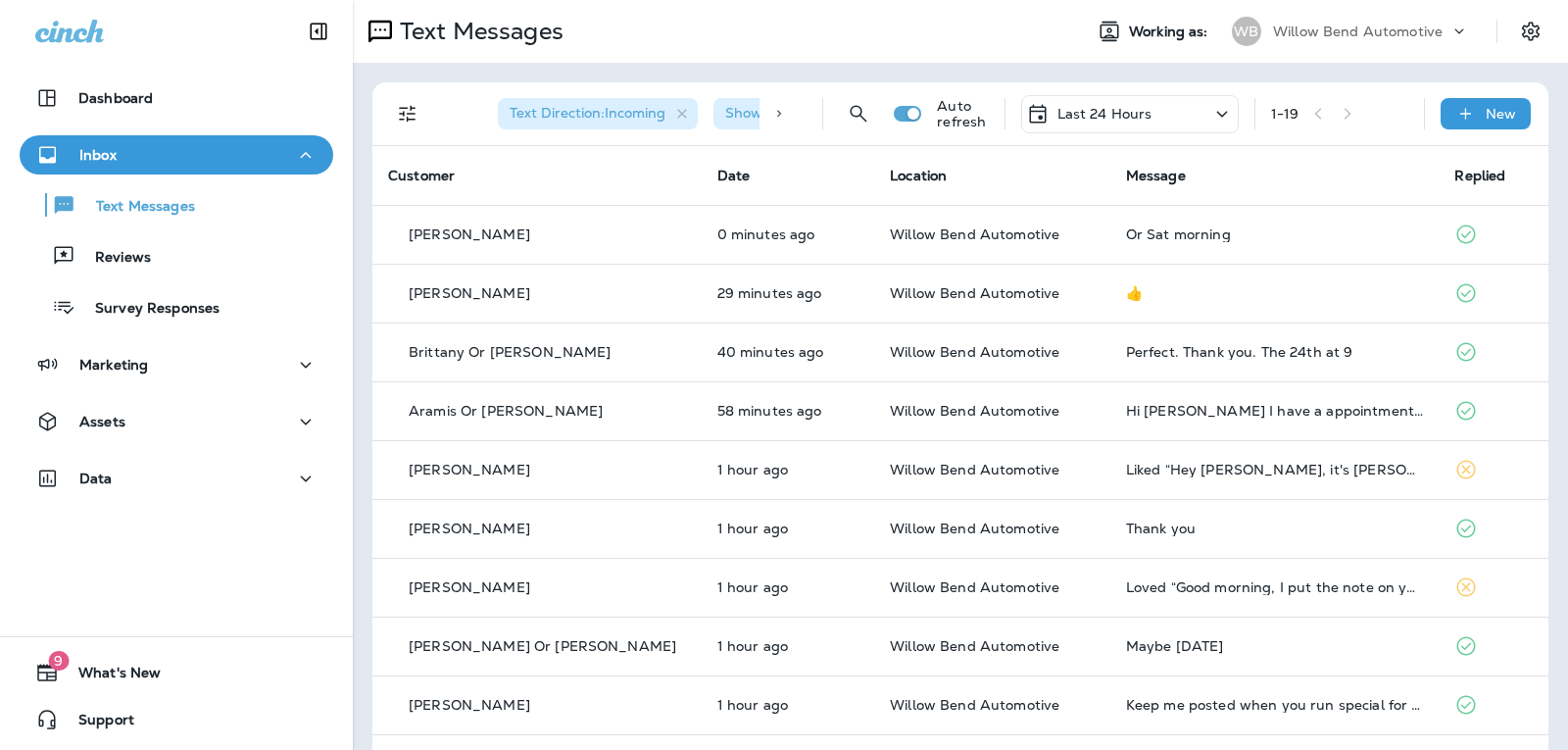
click at [1107, 103] on div "Last 24 Hours" at bounding box center [1089, 113] width 126 height 24
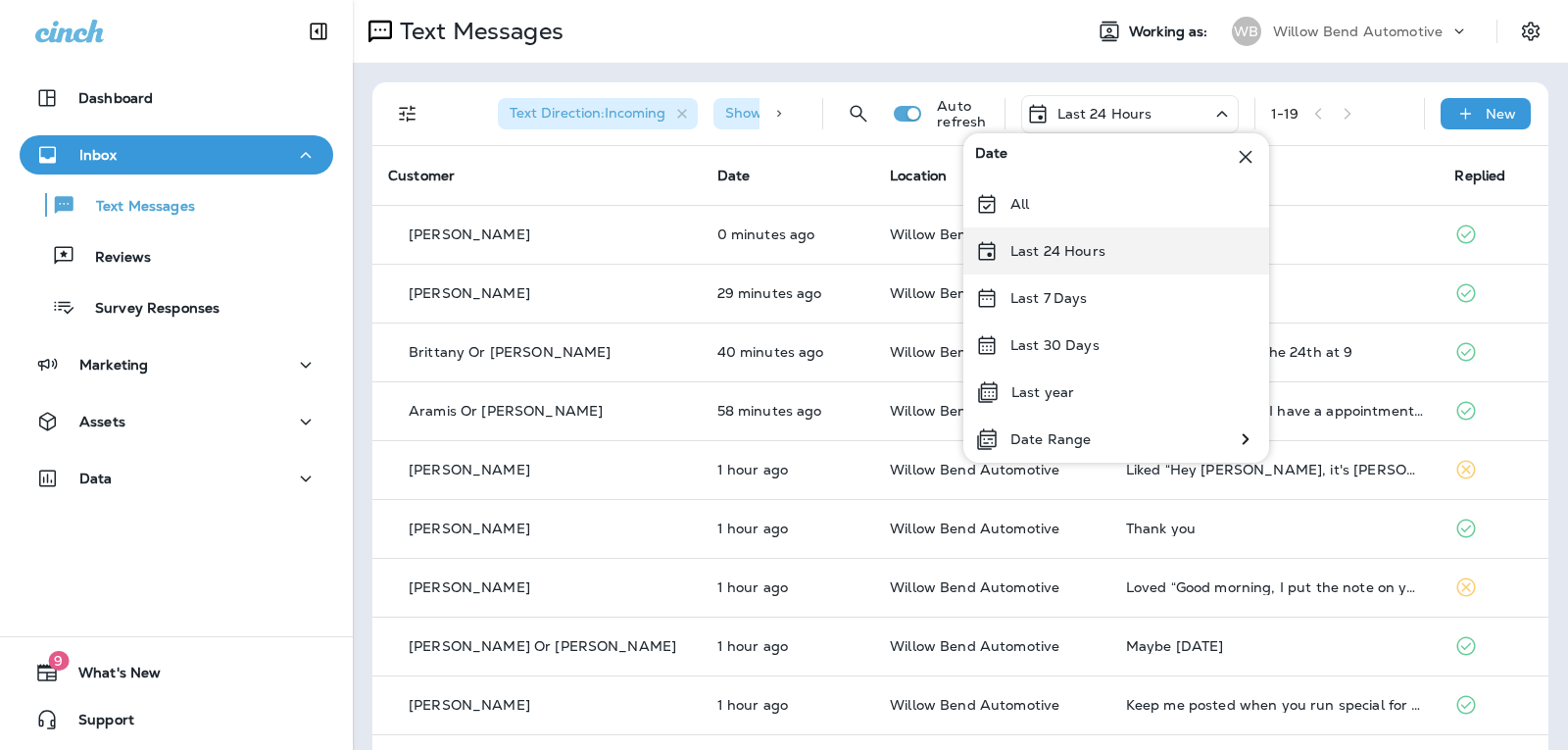
click at [1068, 247] on p "Last 24 Hours" at bounding box center [1058, 251] width 96 height 16
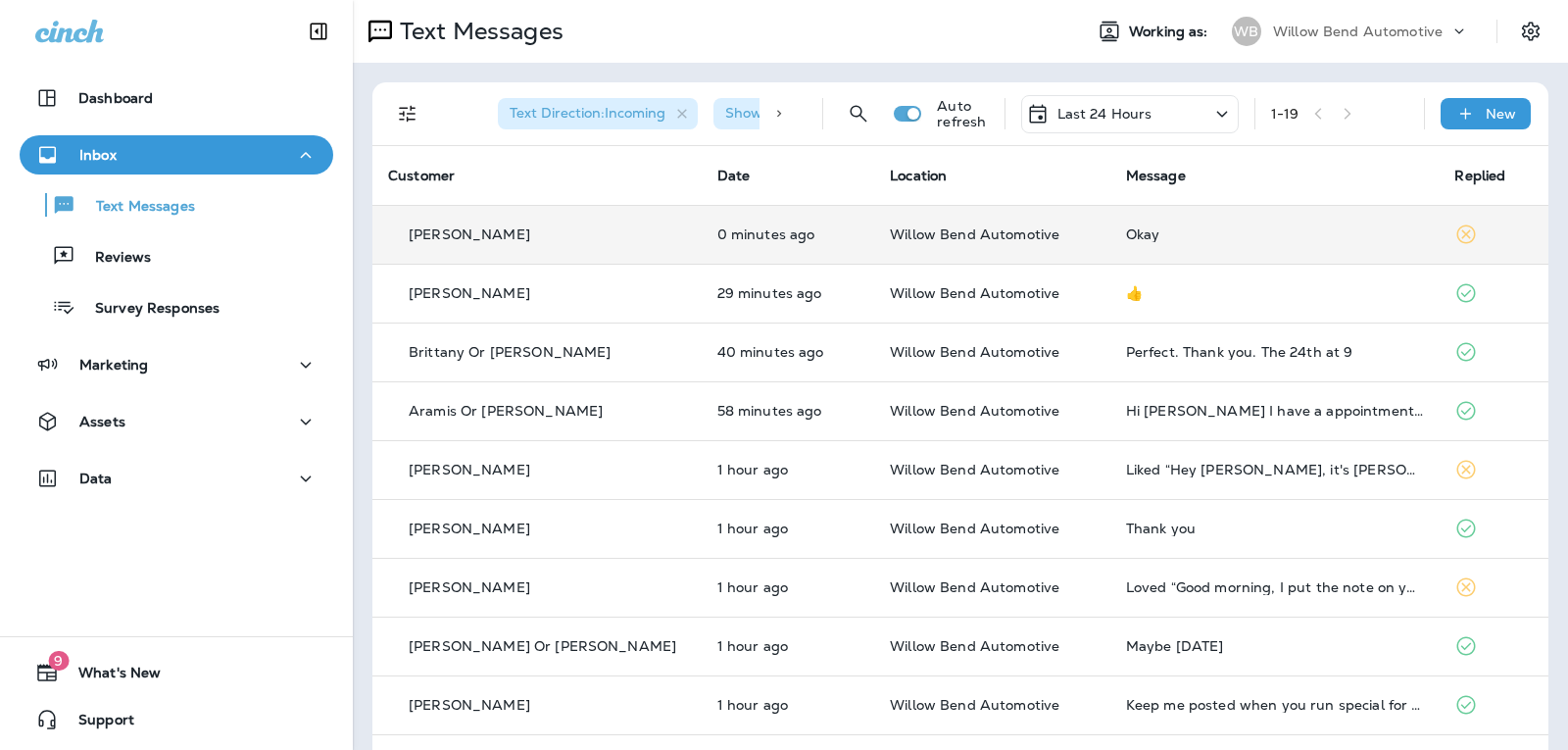
click at [1224, 240] on div "Okay" at bounding box center [1274, 235] width 297 height 16
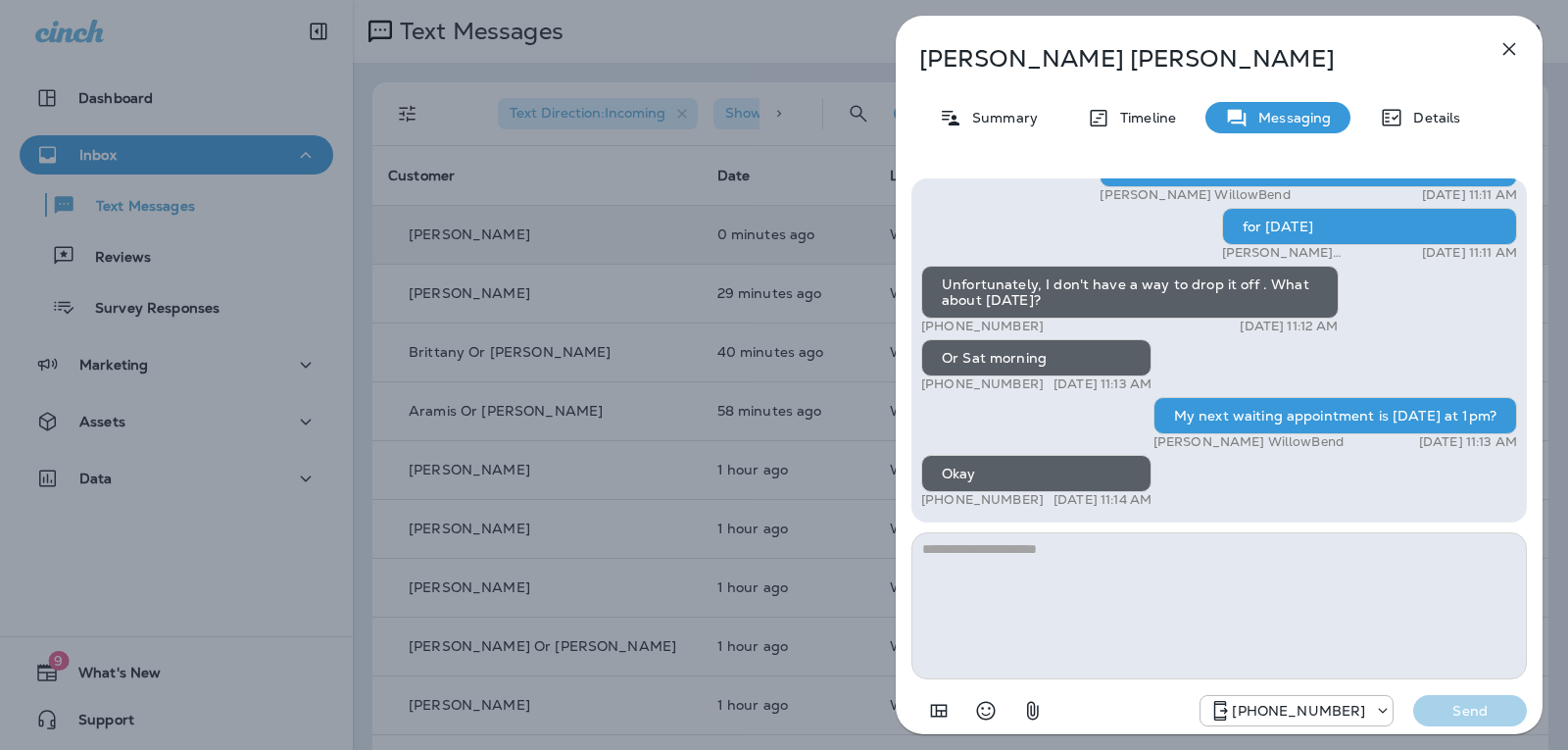
click at [1066, 575] on textarea at bounding box center [1218, 605] width 616 height 147
type textarea "*"
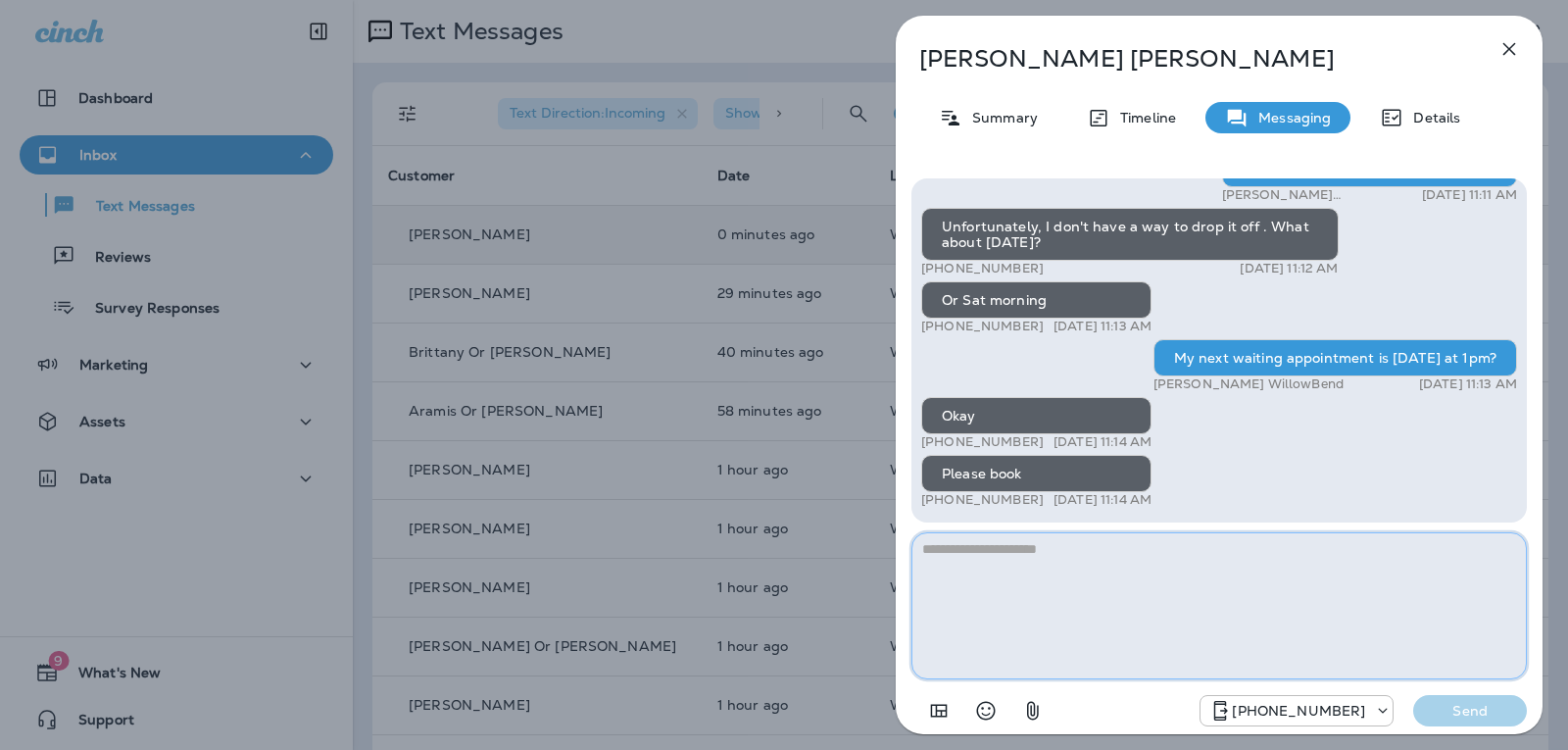
click at [985, 540] on textarea at bounding box center [1218, 605] width 616 height 147
type textarea "*"
type textarea "**********"
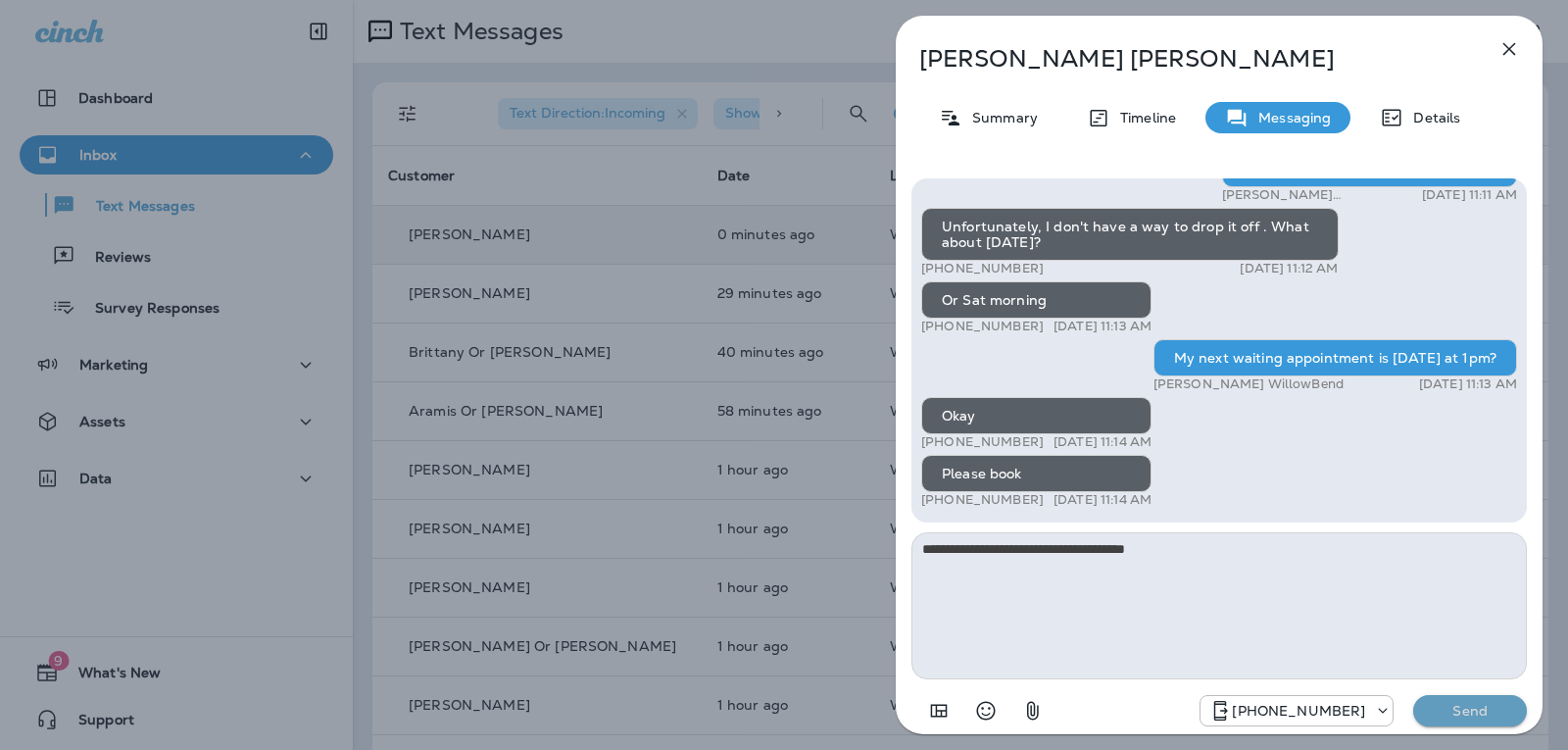
click at [1430, 705] on p "Send" at bounding box center [1470, 711] width 83 height 18
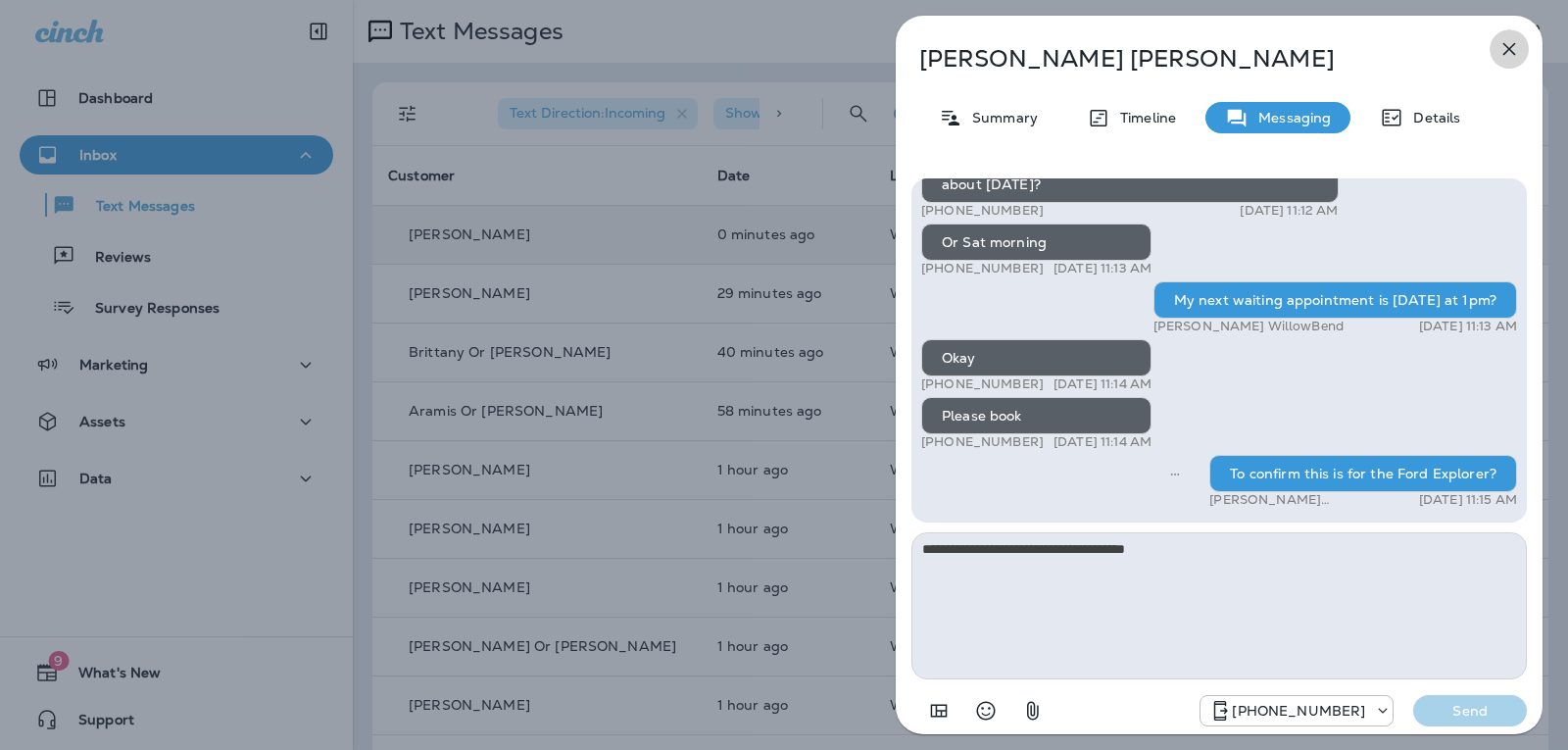
click at [1522, 44] on button "button" at bounding box center [1509, 49] width 39 height 39
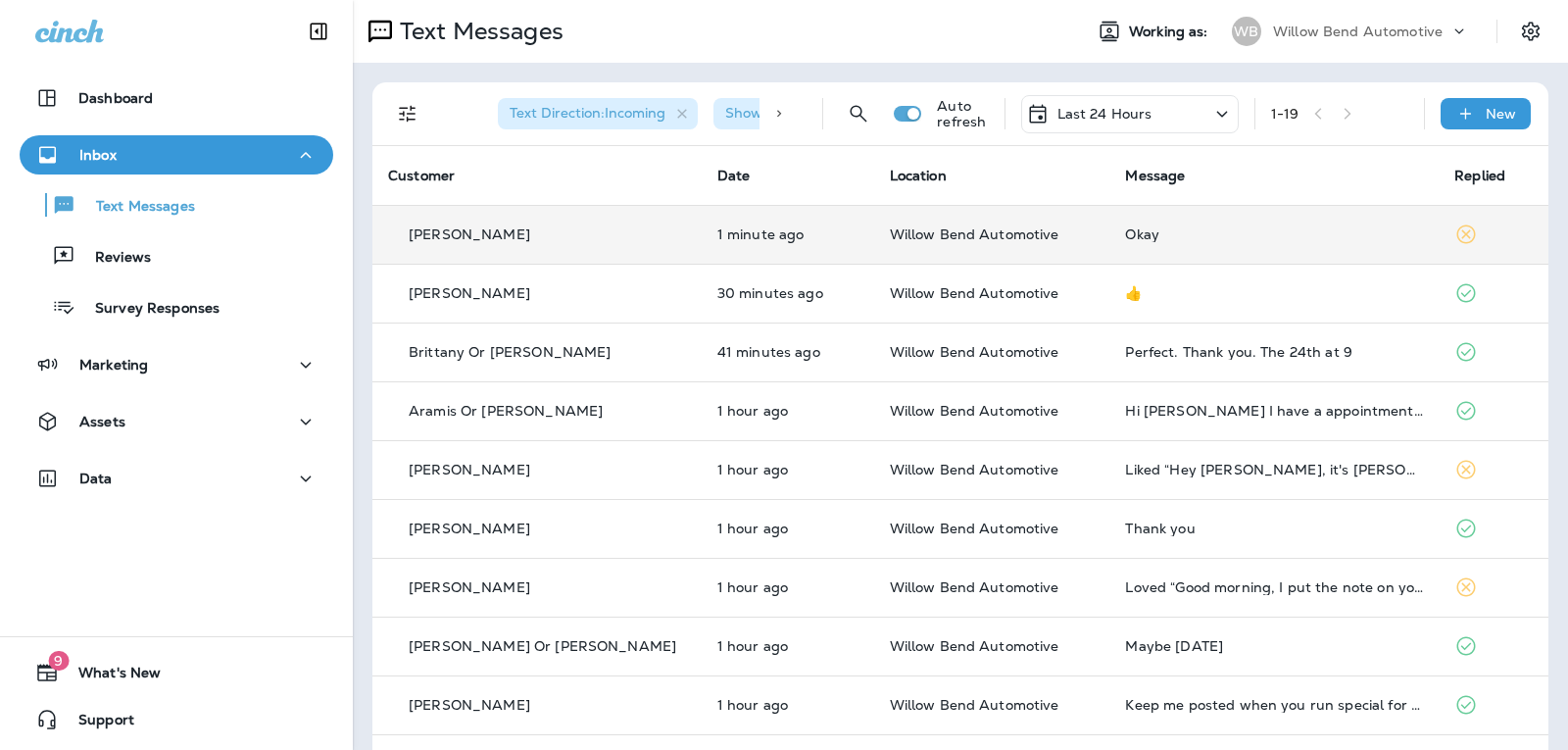
click at [1098, 102] on div "Last 24 Hours" at bounding box center [1089, 113] width 126 height 24
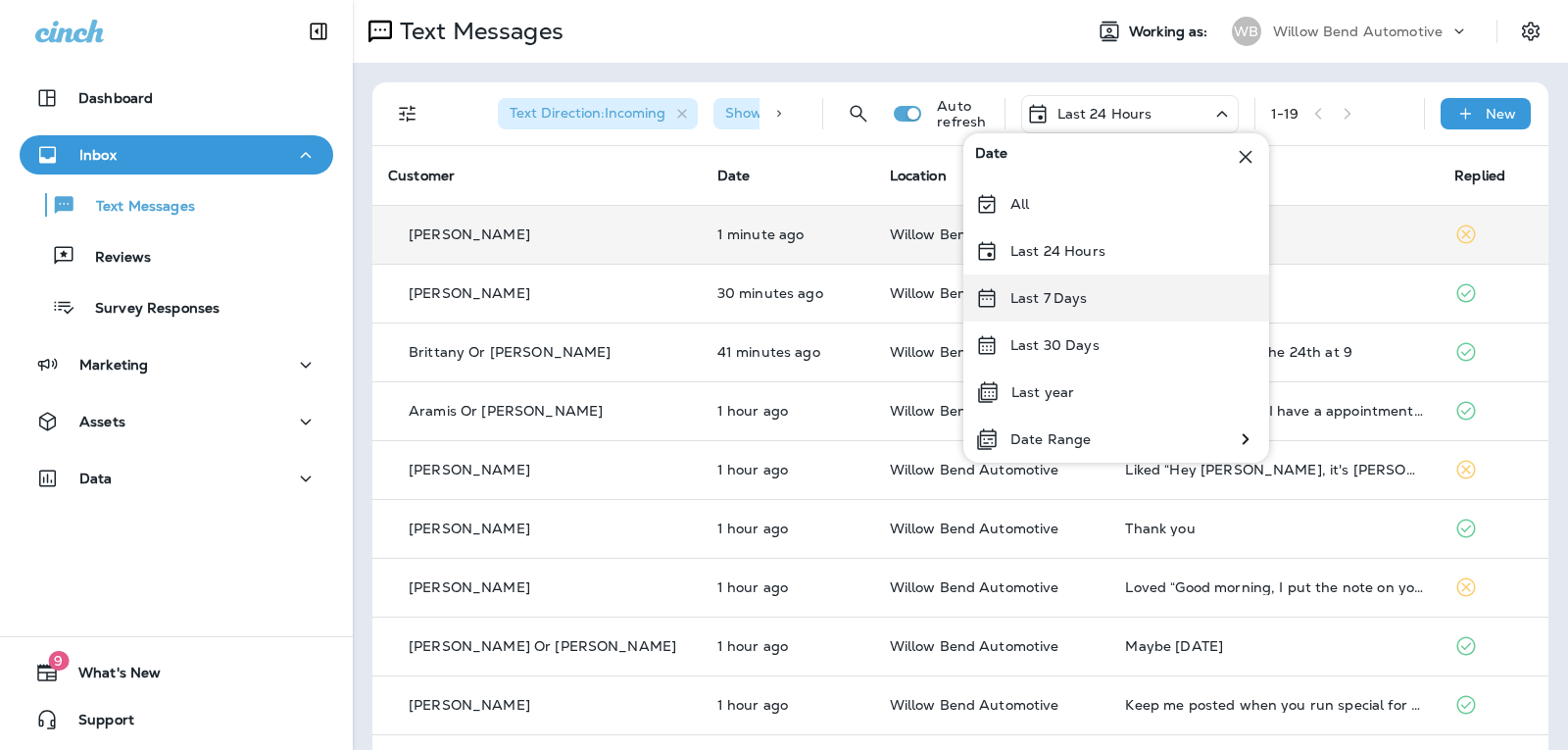
click at [1089, 292] on div "Last 7 Days" at bounding box center [1116, 299] width 305 height 47
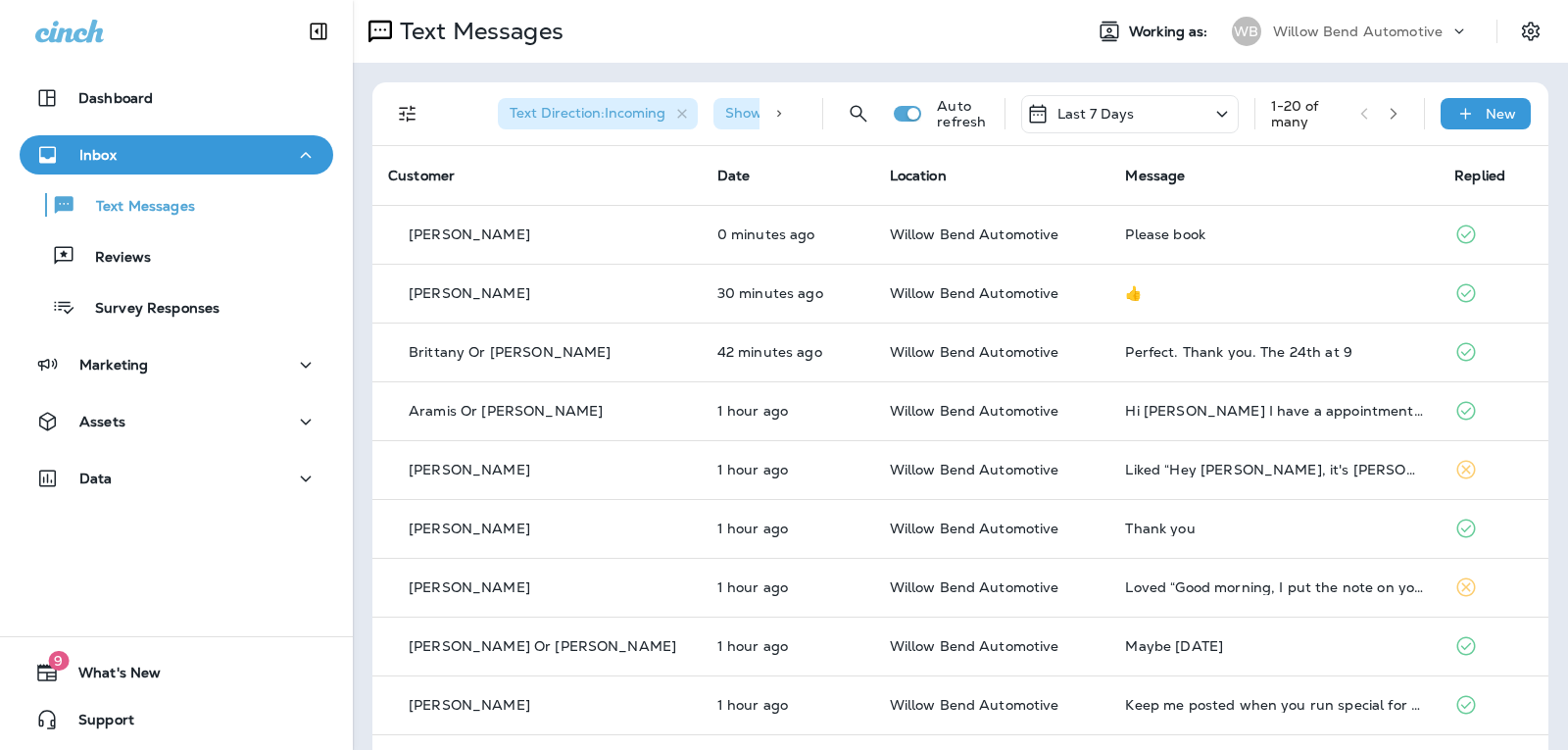
click at [1111, 118] on p "Last 7 Days" at bounding box center [1095, 113] width 78 height 16
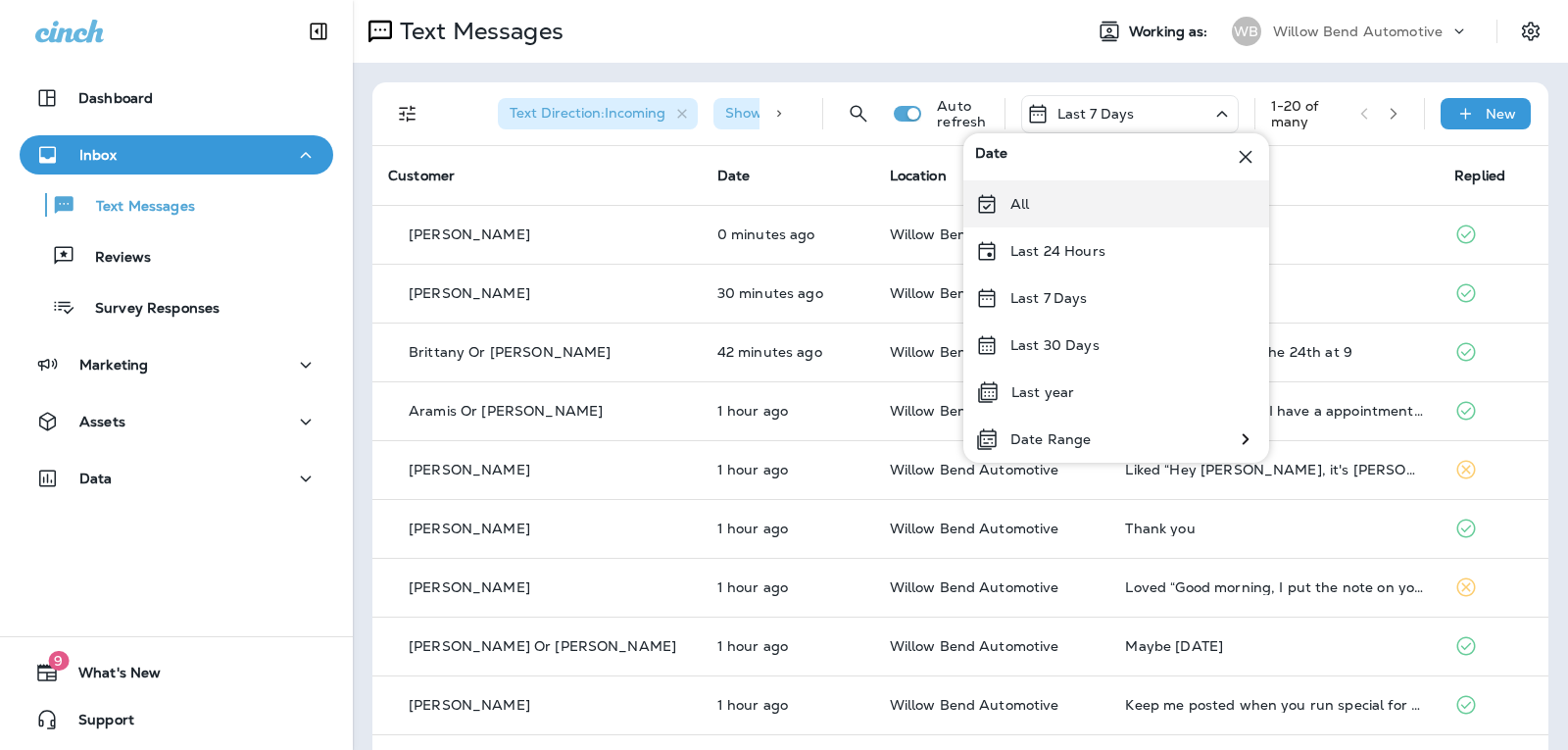
click at [1091, 213] on div "All" at bounding box center [1116, 204] width 305 height 47
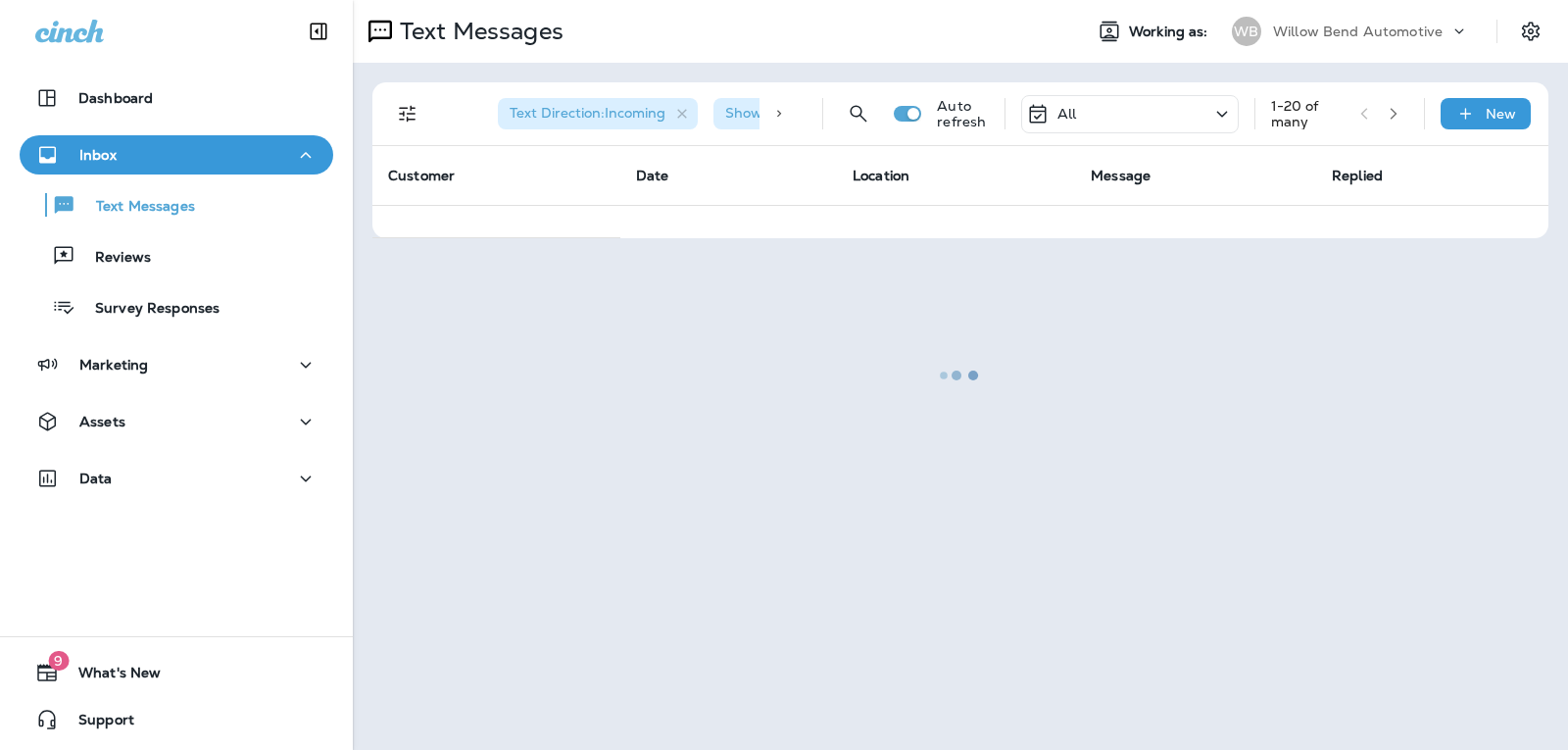
click at [1080, 110] on div at bounding box center [960, 375] width 1211 height 746
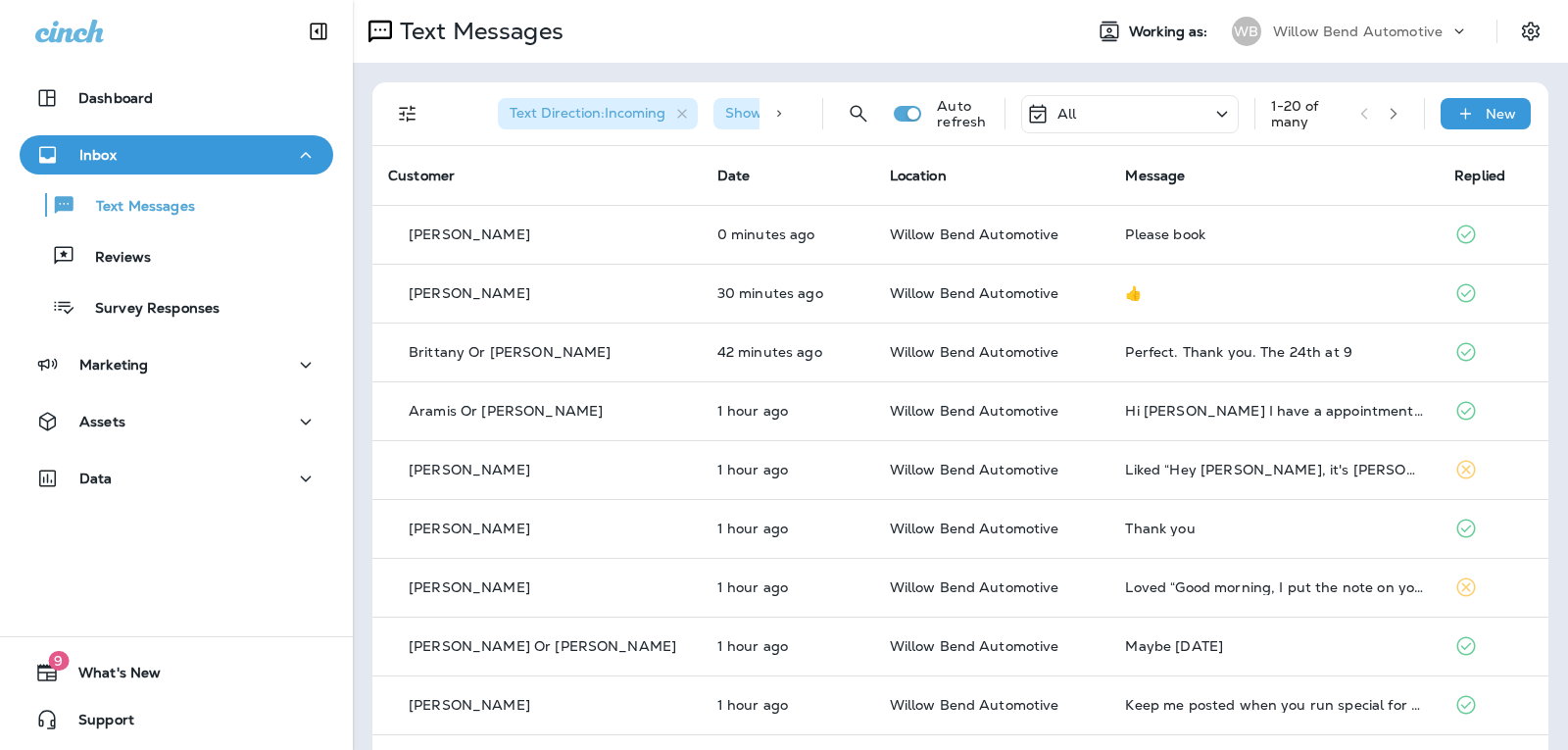
click at [1210, 107] on icon at bounding box center [1222, 113] width 24 height 25
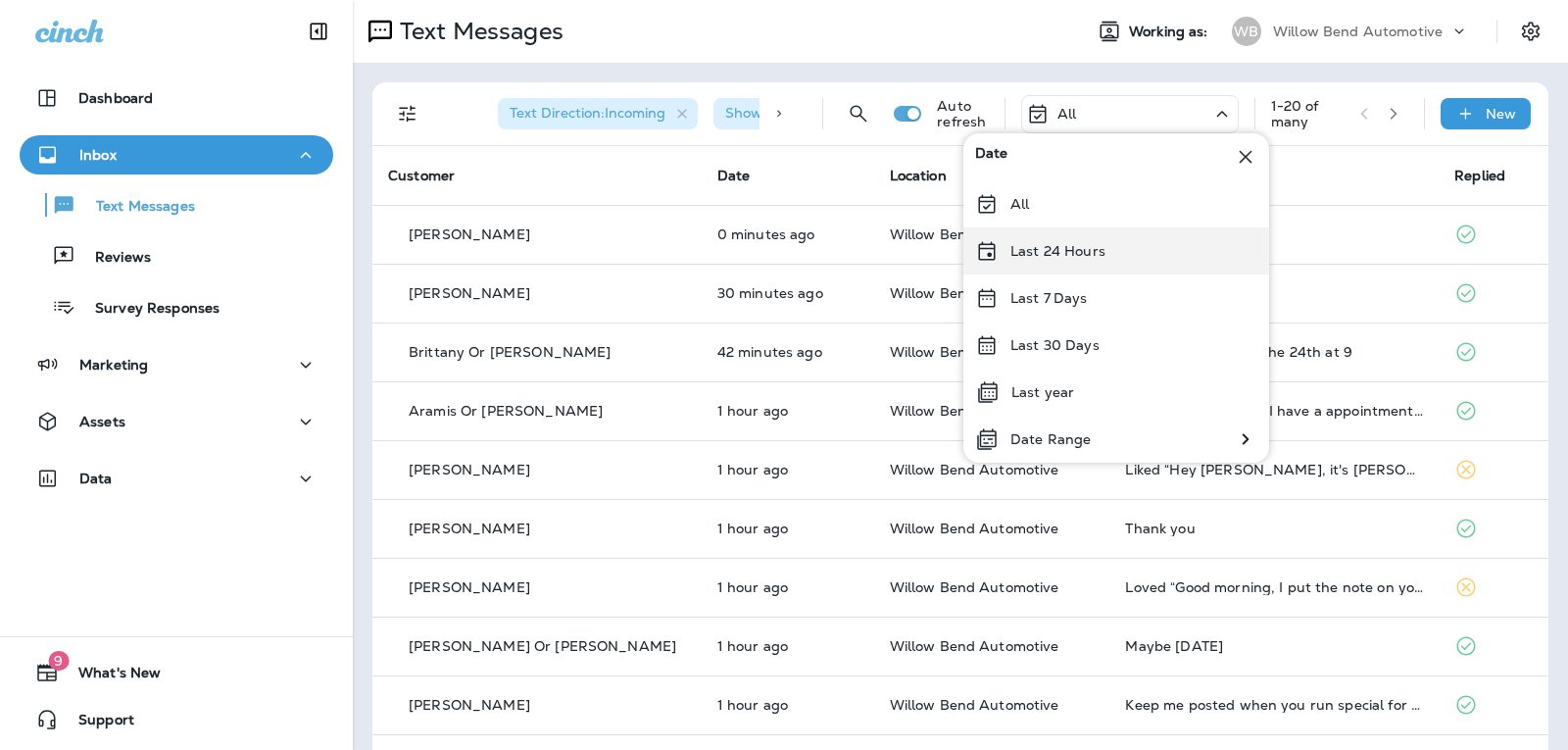
click at [1093, 259] on p "Last 24 Hours" at bounding box center [1058, 251] width 96 height 16
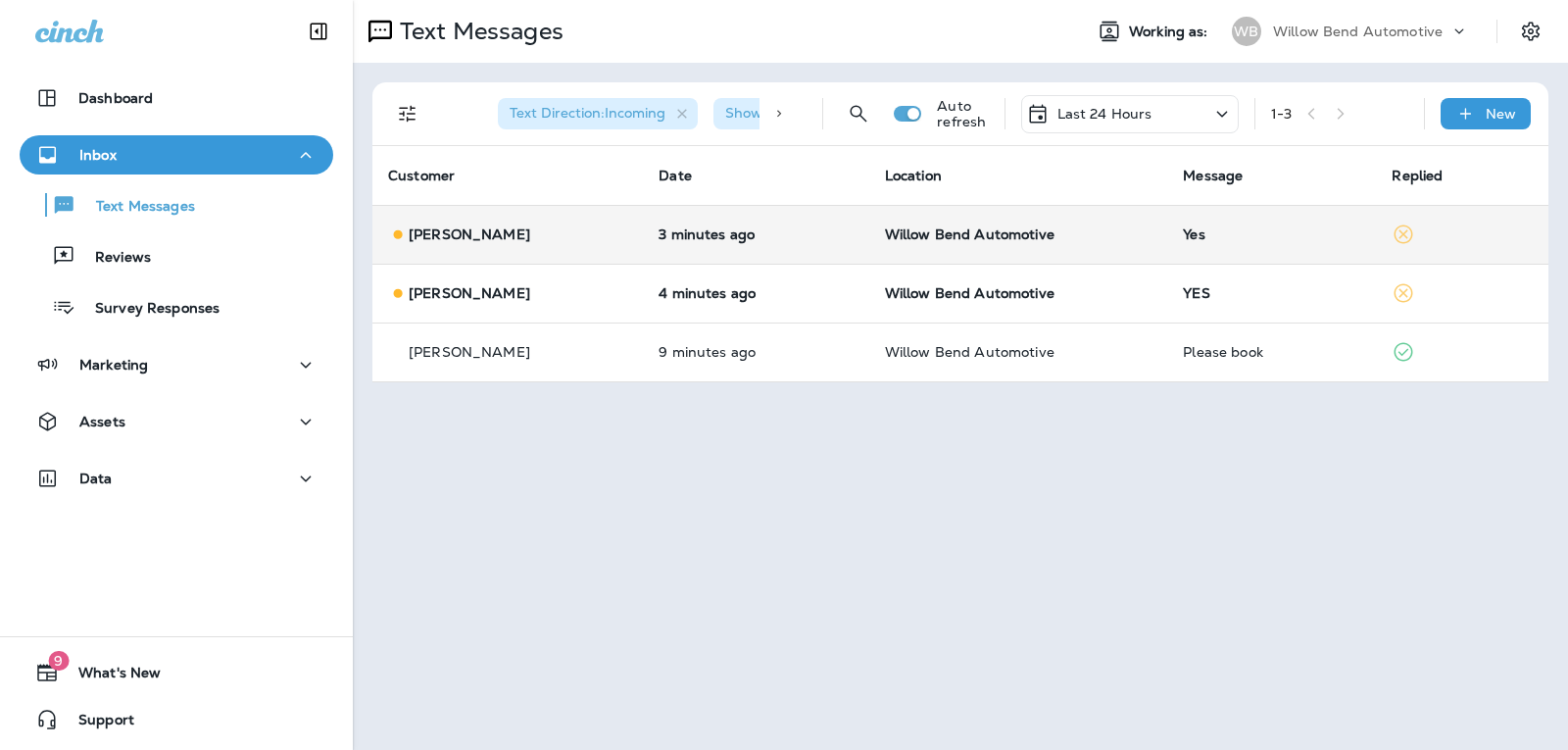
click at [1308, 247] on td "Yes" at bounding box center [1272, 235] width 209 height 59
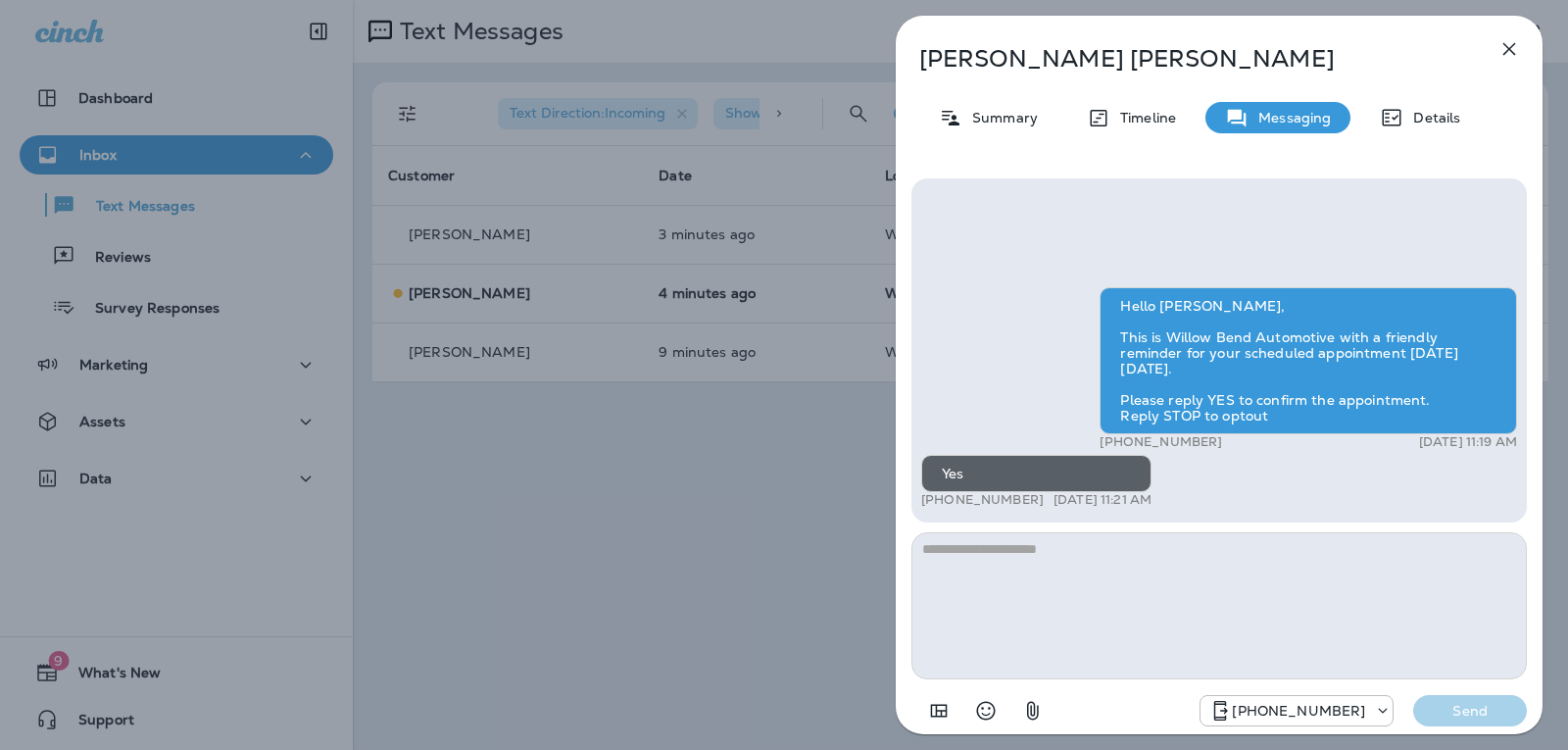
click at [974, 563] on textarea at bounding box center [1218, 605] width 616 height 147
type textarea "*"
type textarea "**********"
click at [1461, 698] on button "Send" at bounding box center [1470, 711] width 113 height 32
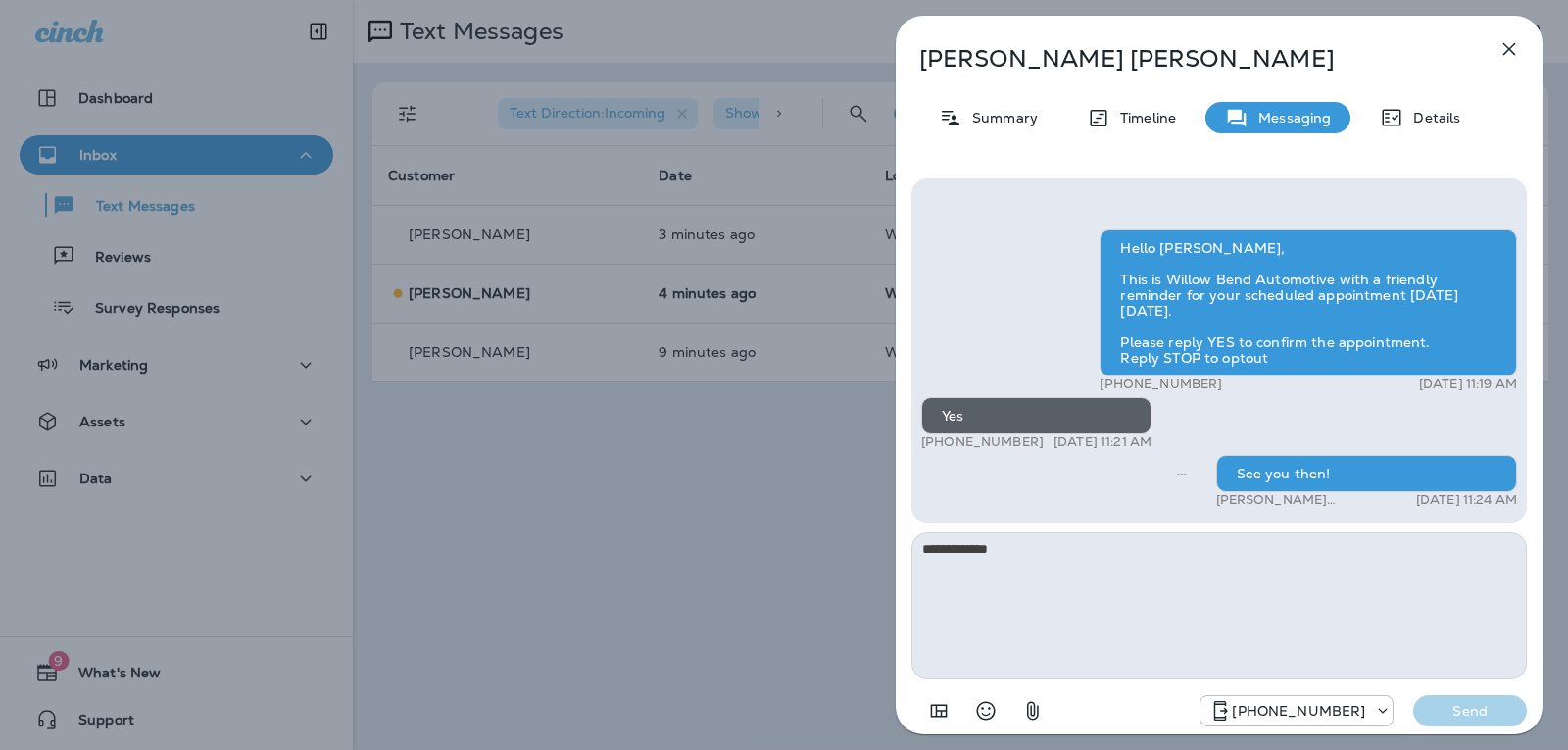
click at [1512, 50] on icon "button" at bounding box center [1509, 49] width 24 height 24
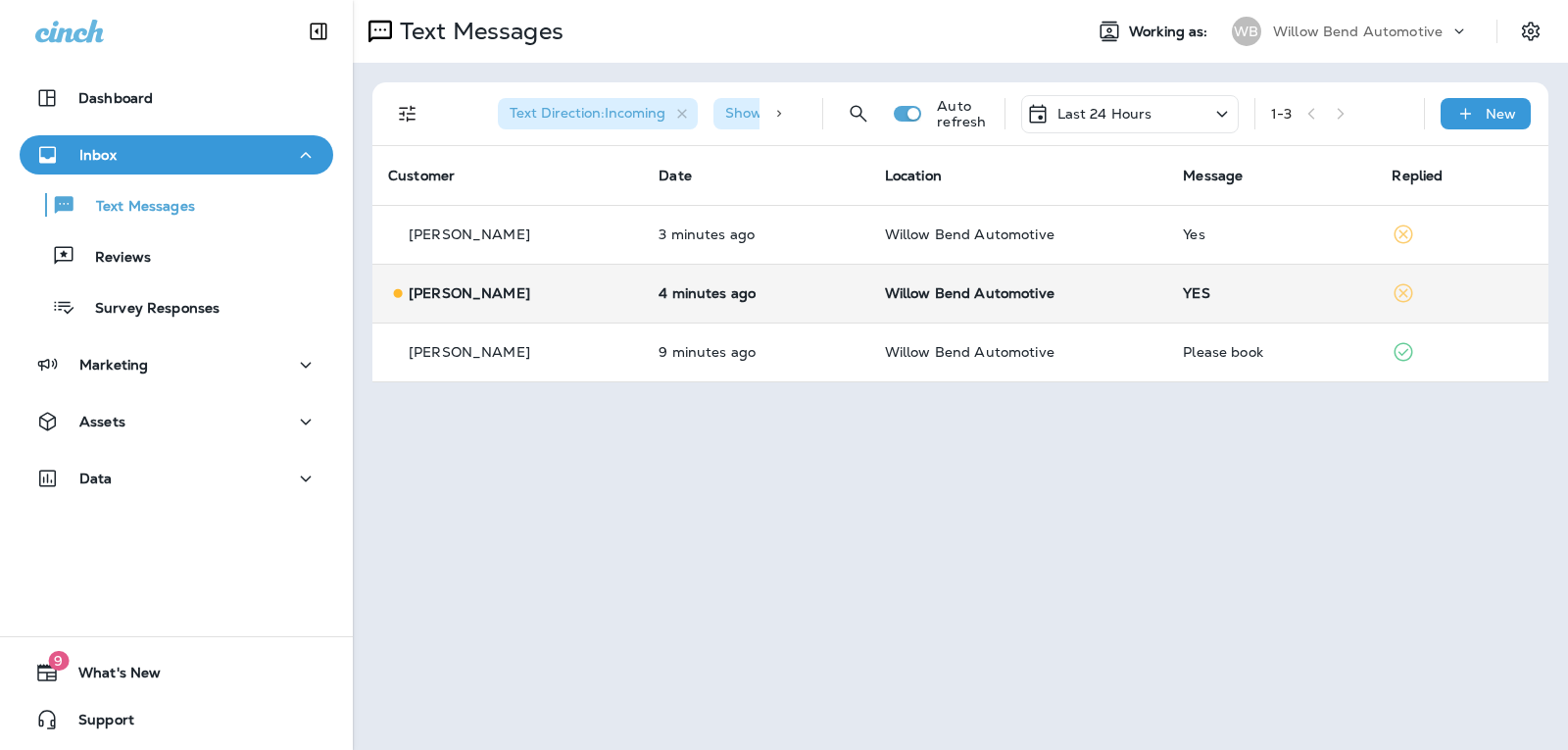
click at [1154, 291] on td "Willow Bend Automotive" at bounding box center [1017, 294] width 298 height 59
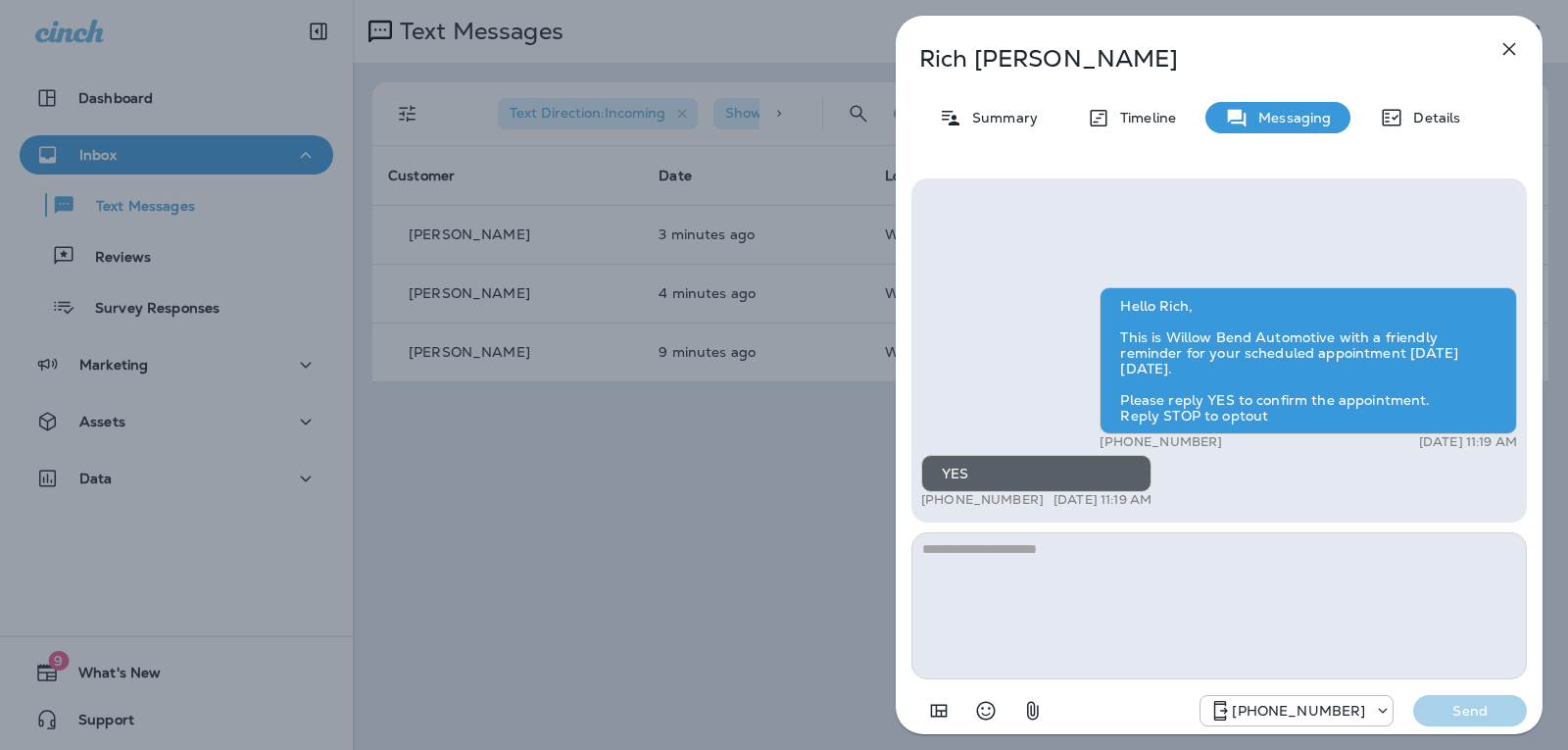
click at [1068, 559] on textarea at bounding box center [1218, 605] width 616 height 147
type textarea "**********"
click at [1458, 702] on p "Send" at bounding box center [1470, 711] width 83 height 18
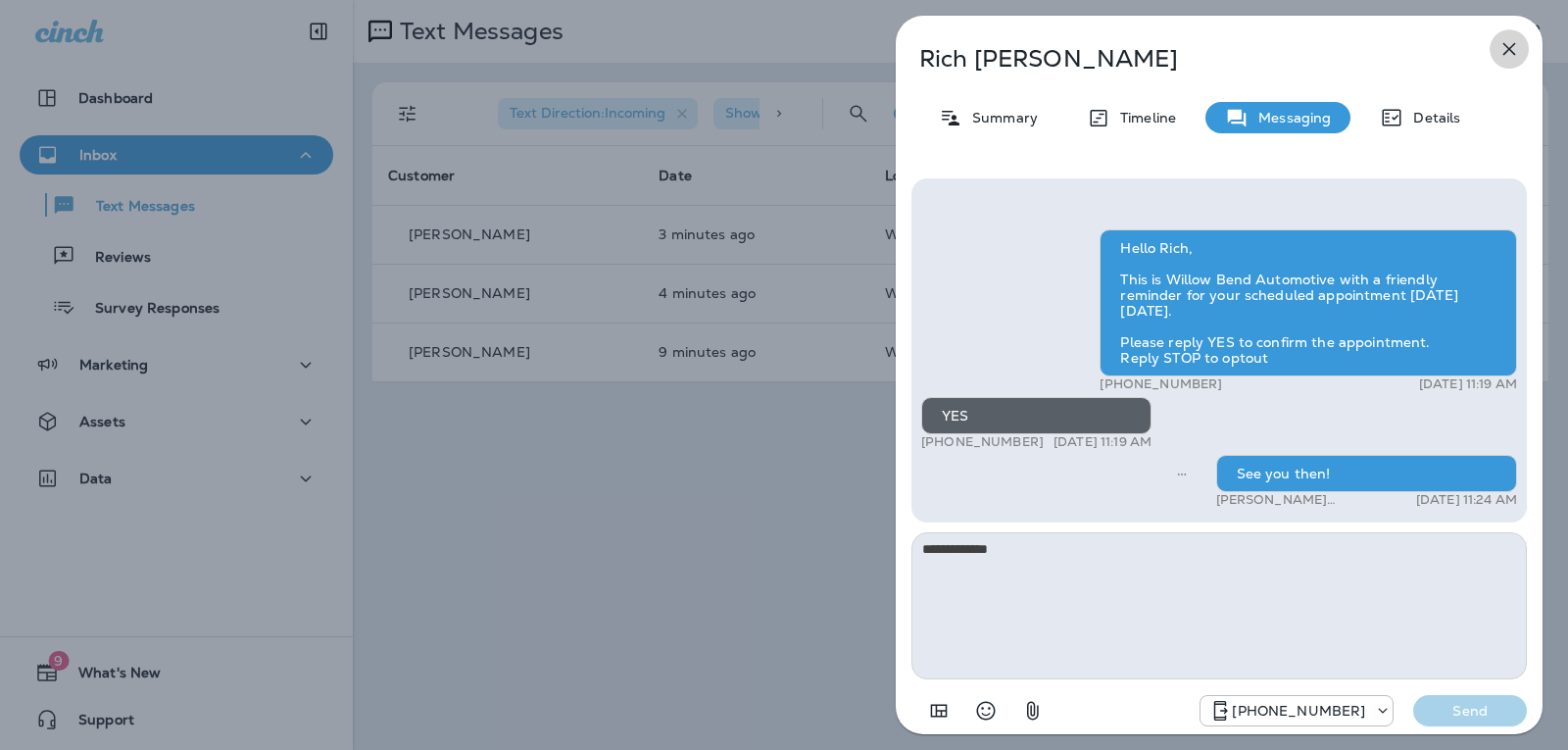
click at [1516, 50] on icon "button" at bounding box center [1509, 49] width 24 height 24
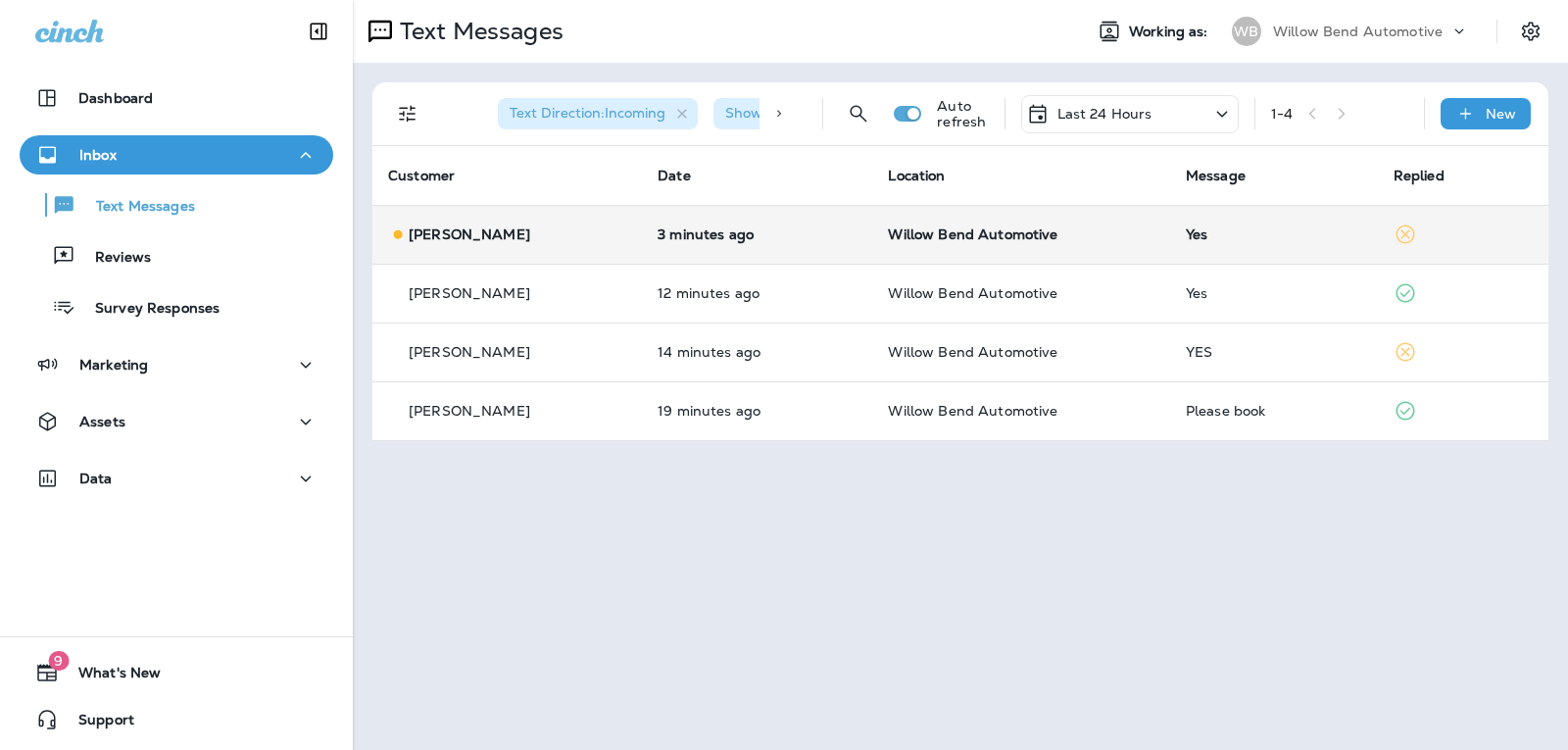
click at [1227, 241] on div "Yes" at bounding box center [1274, 235] width 176 height 16
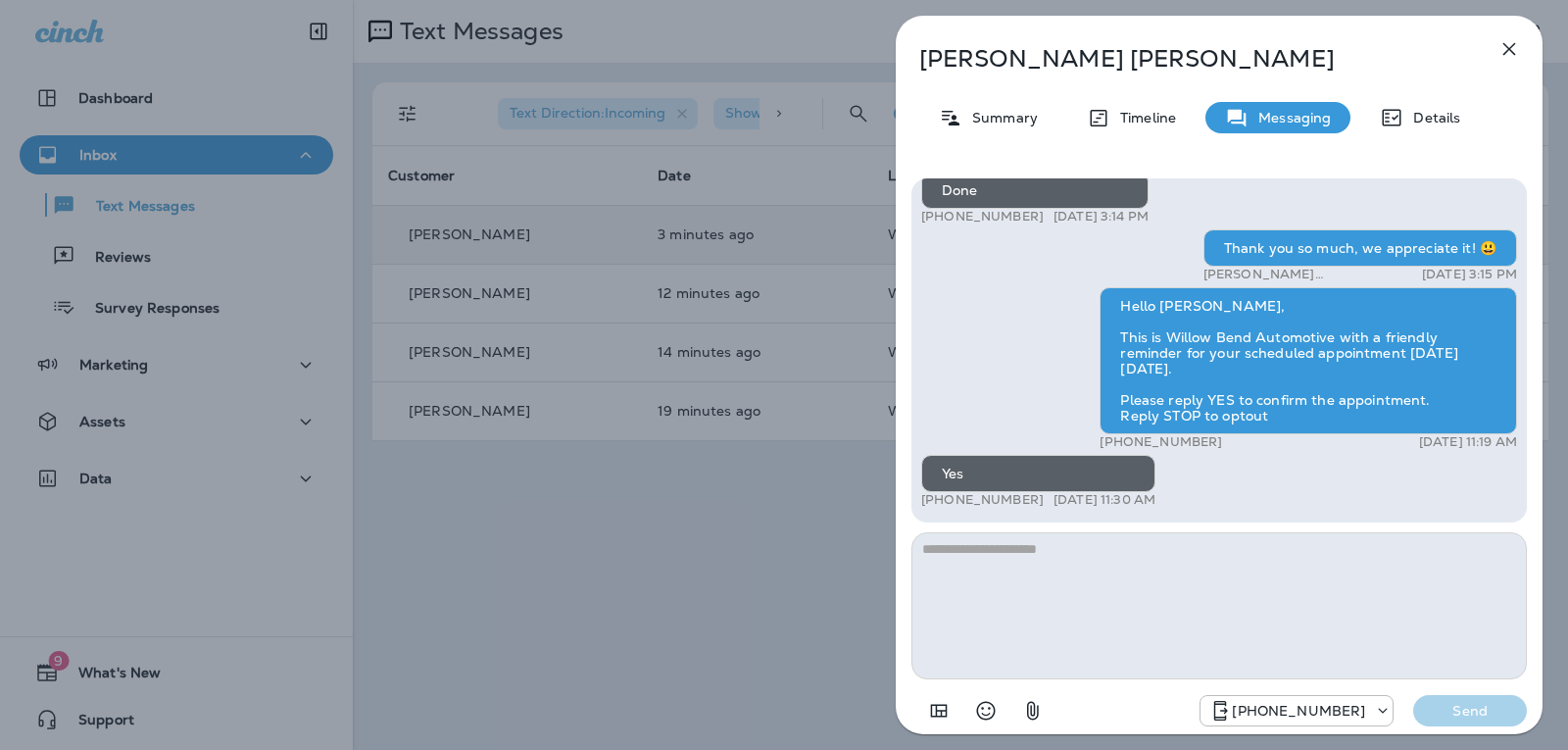
click at [1003, 541] on textarea at bounding box center [1218, 605] width 616 height 147
click at [995, 569] on textarea at bounding box center [1218, 605] width 616 height 147
type textarea "**********"
drag, startPoint x: 1468, startPoint y: 713, endPoint x: 1485, endPoint y: 692, distance: 27.0
click at [1470, 712] on p "Send" at bounding box center [1470, 711] width 83 height 18
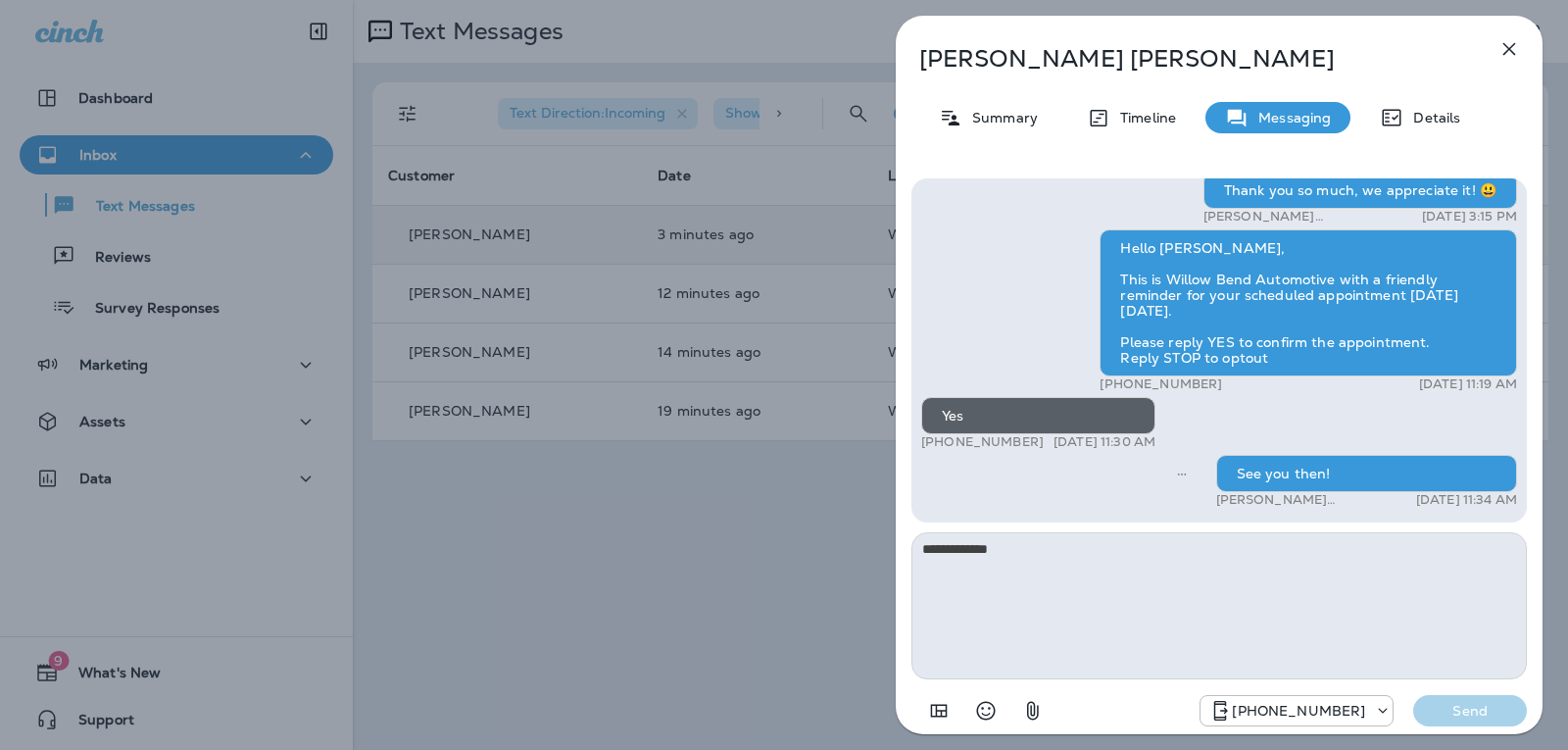
click at [1517, 57] on icon "button" at bounding box center [1509, 49] width 24 height 24
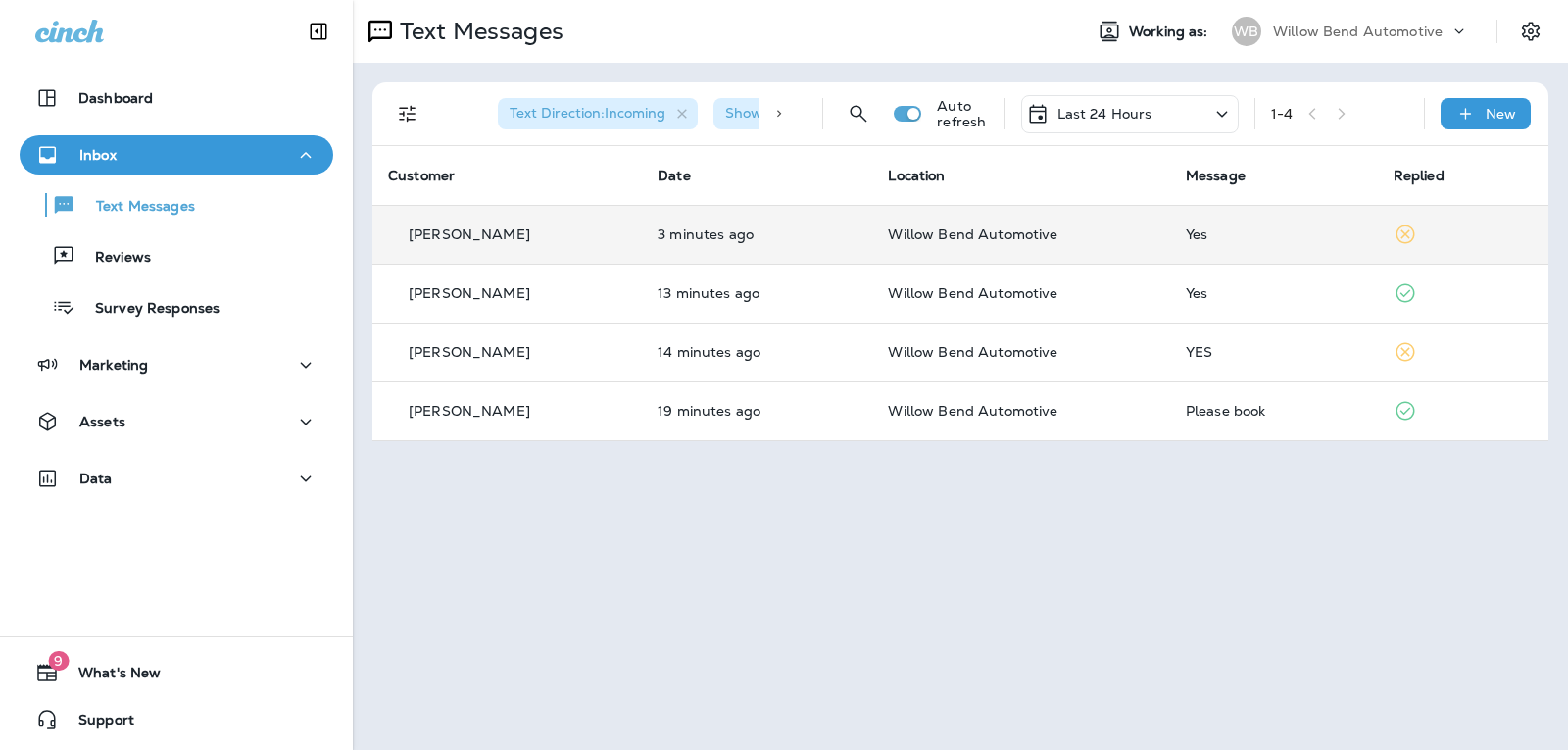
click at [1188, 88] on div "Text Direction : Incoming Show Start/Stop/Unsubscribe : true Auto refresh Last …" at bounding box center [964, 114] width 1152 height 63
click at [1176, 101] on div "Last 24 Hours" at bounding box center [1130, 114] width 218 height 38
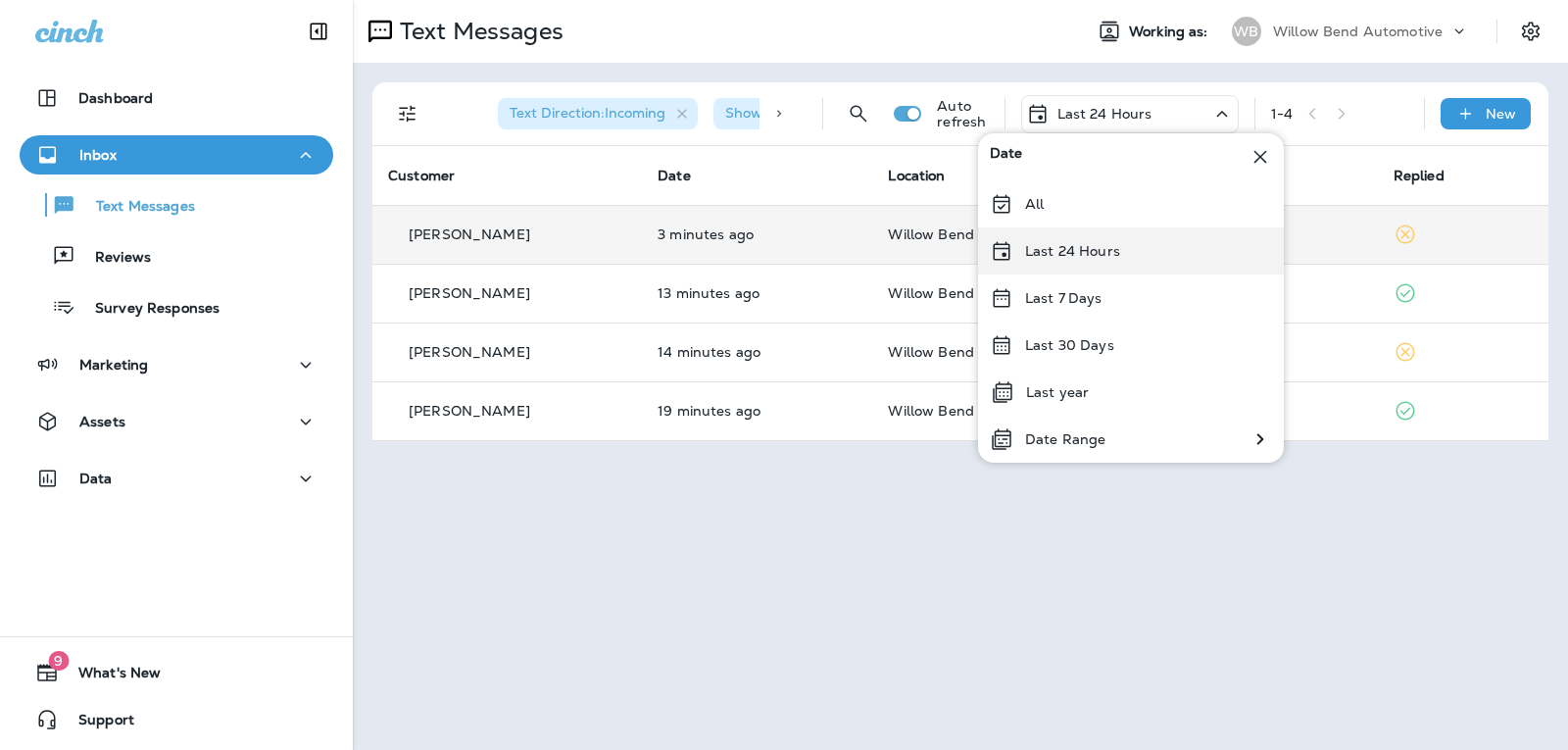
click at [1133, 259] on div "Last 24 Hours" at bounding box center [1131, 251] width 305 height 47
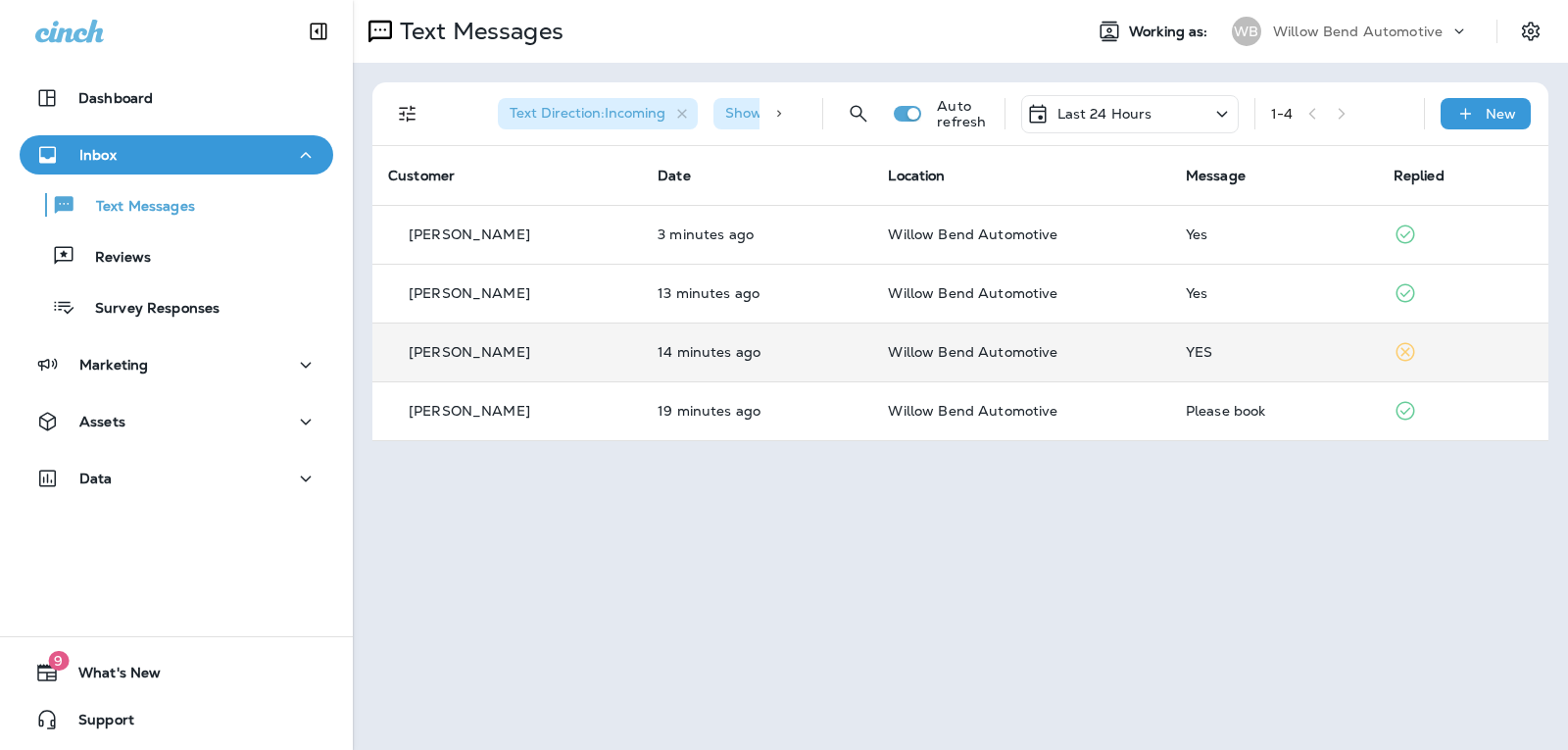
click at [1378, 366] on td at bounding box center [1463, 352] width 170 height 59
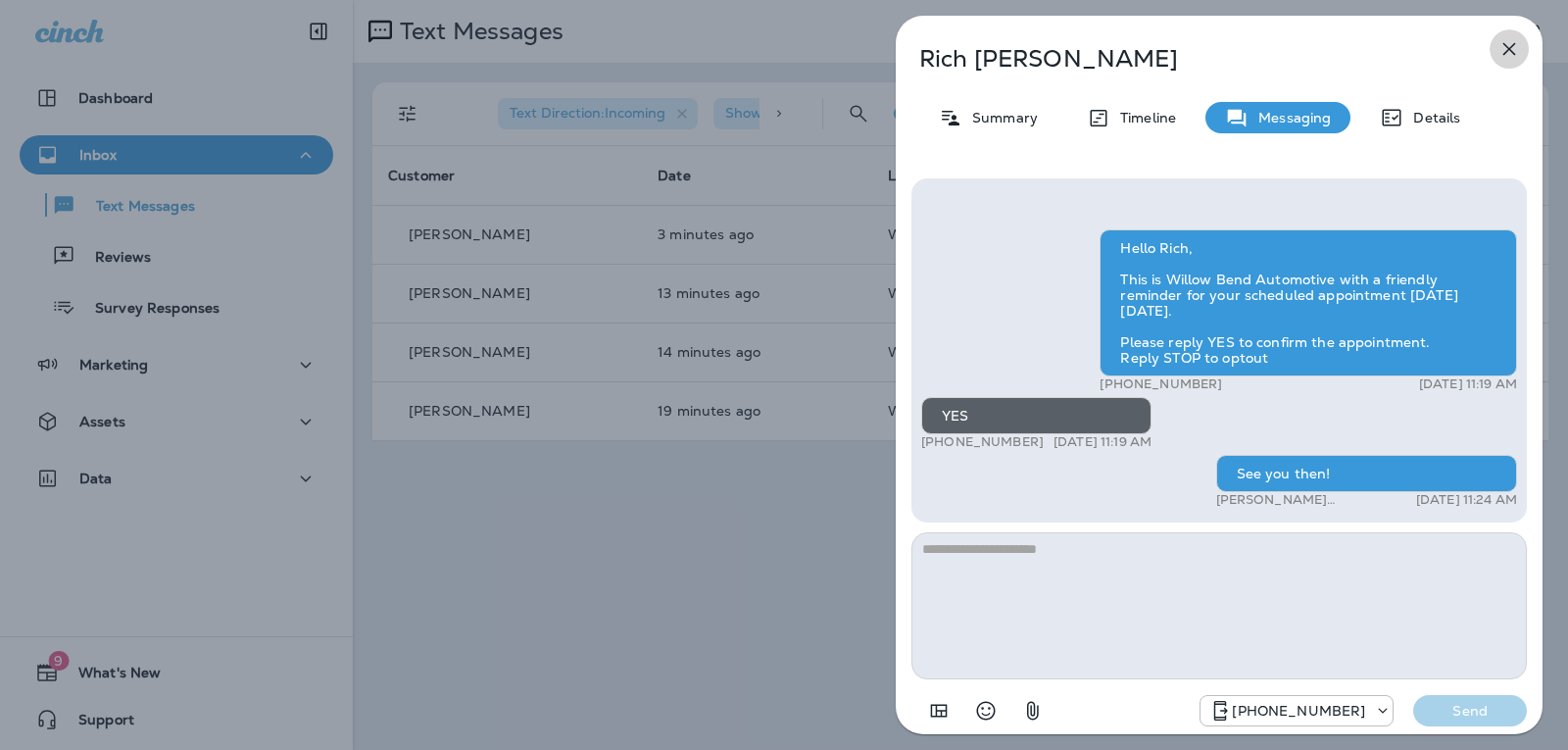
click at [1509, 48] on icon "button" at bounding box center [1509, 49] width 13 height 13
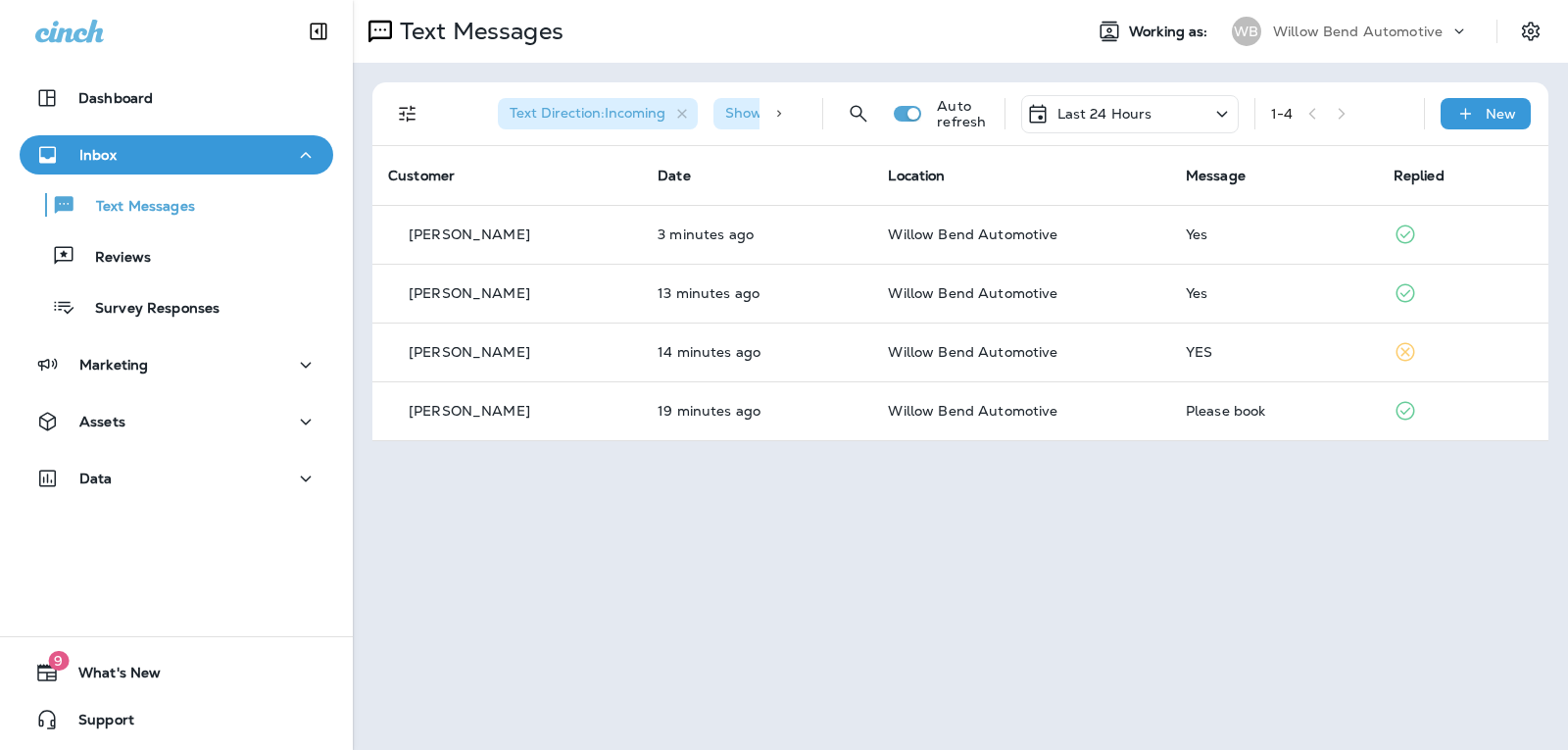
click at [1175, 104] on div "Last 24 Hours" at bounding box center [1130, 114] width 218 height 38
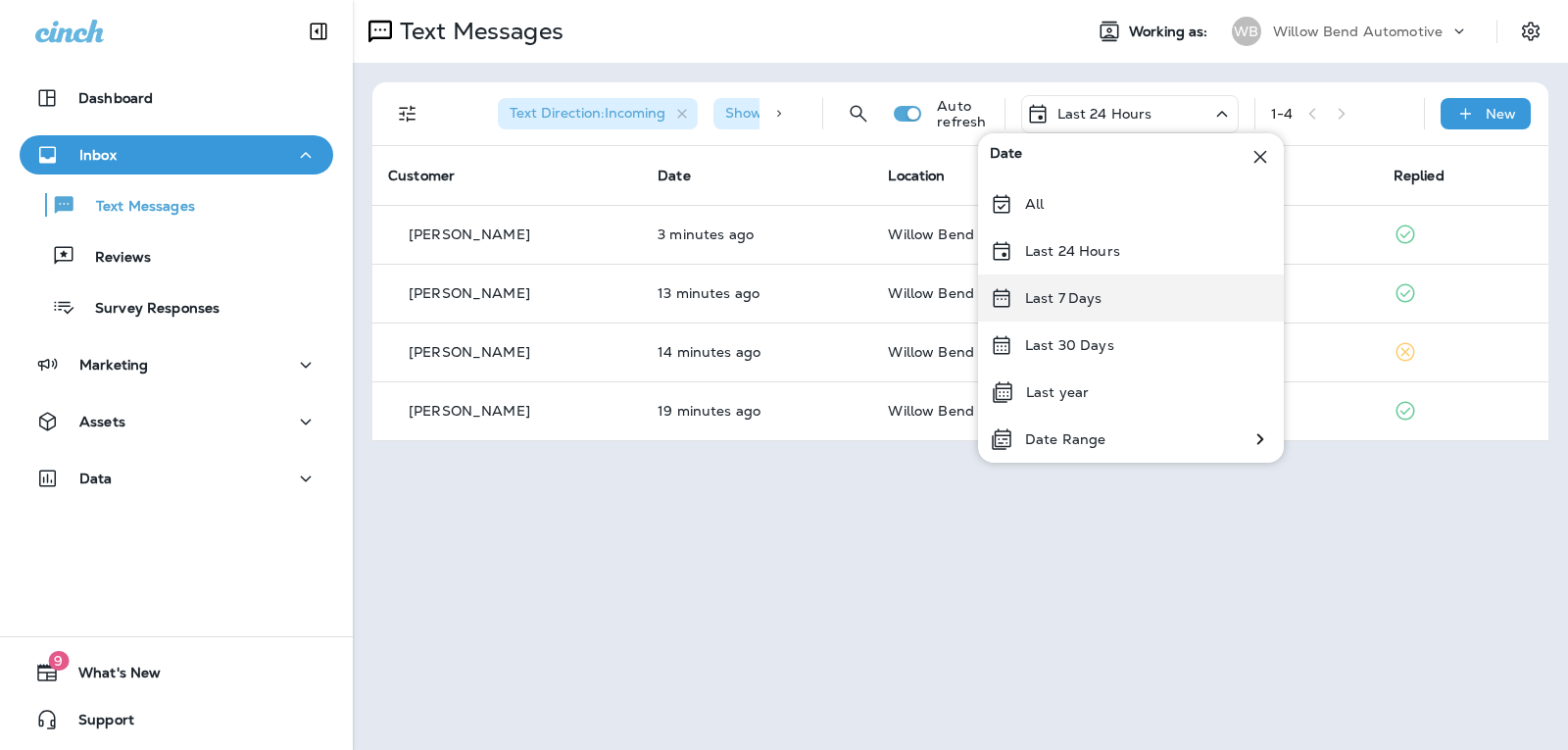
click at [1106, 294] on div "Last 7 Days" at bounding box center [1131, 299] width 305 height 47
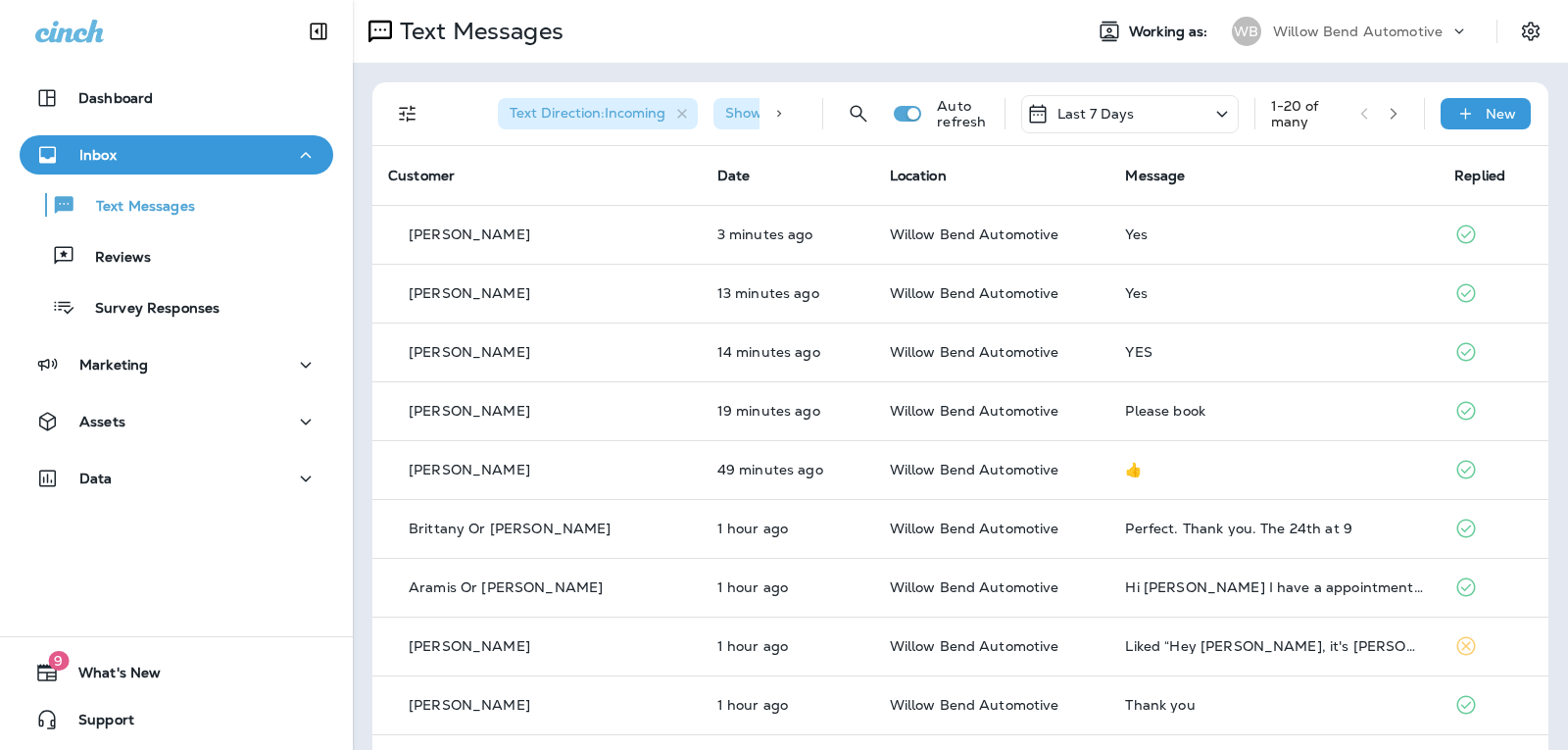
click at [1110, 116] on p "Last 7 Days" at bounding box center [1095, 113] width 78 height 16
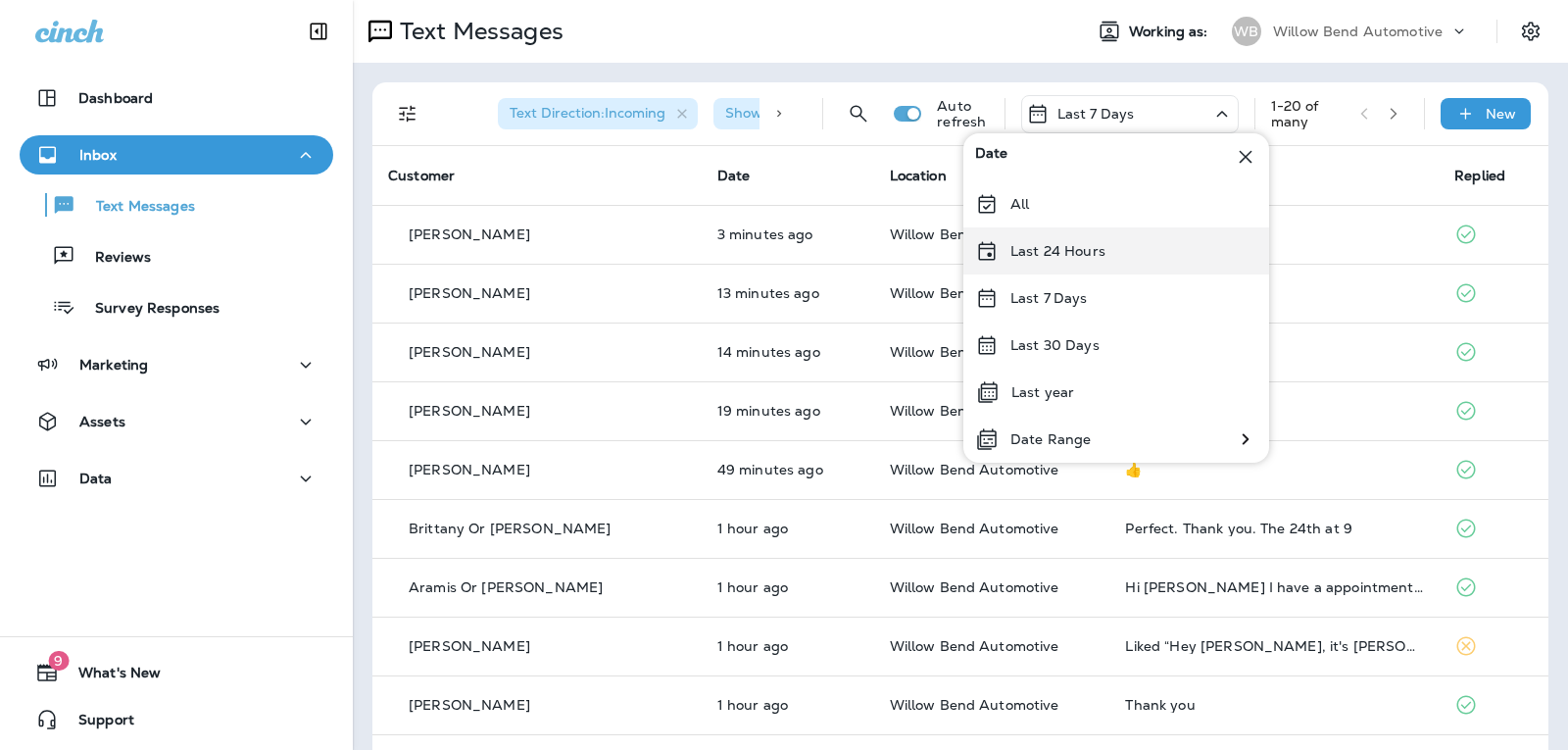
click at [1096, 266] on div "Last 24 Hours" at bounding box center [1116, 251] width 305 height 47
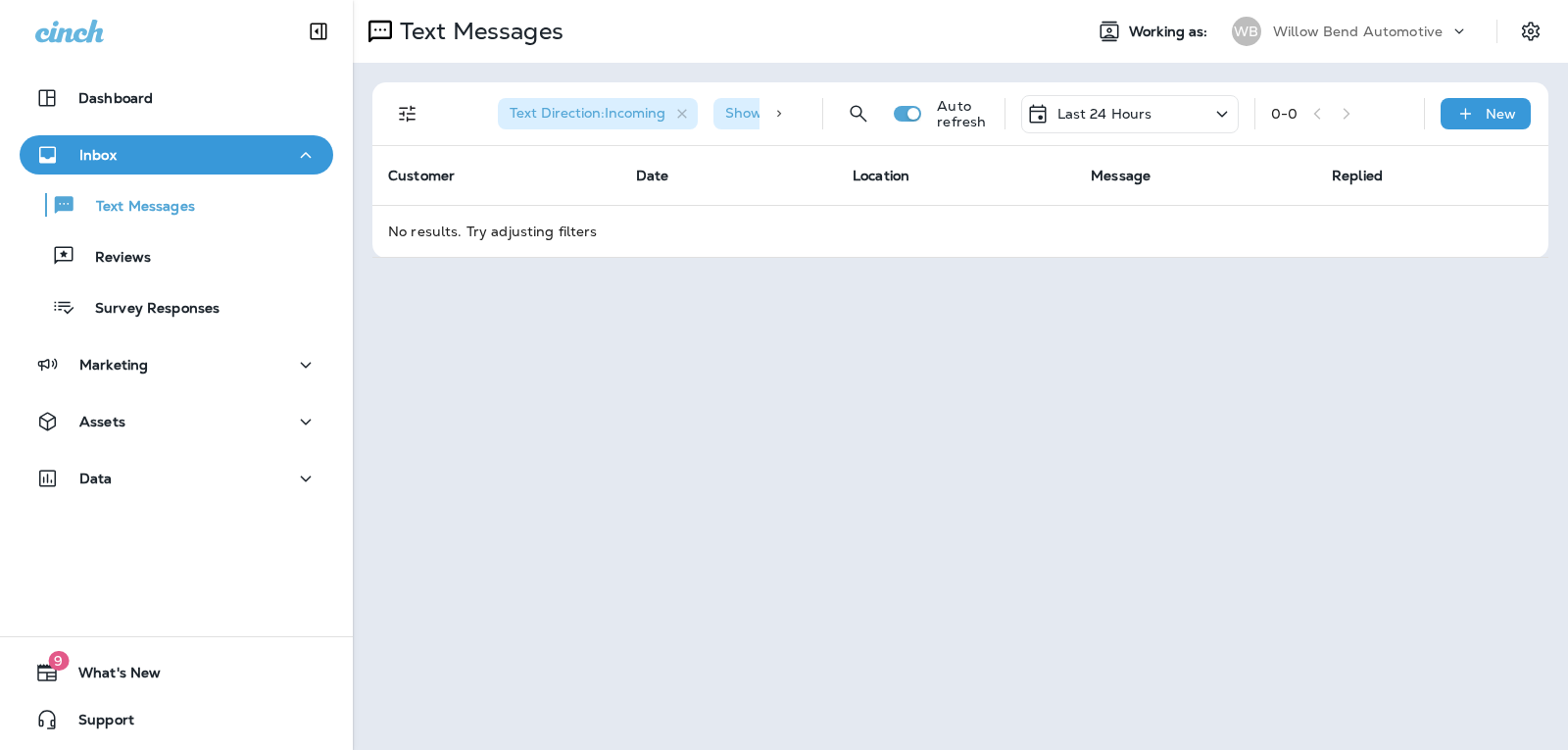
click at [1181, 120] on div "Last 24 Hours" at bounding box center [1130, 114] width 218 height 38
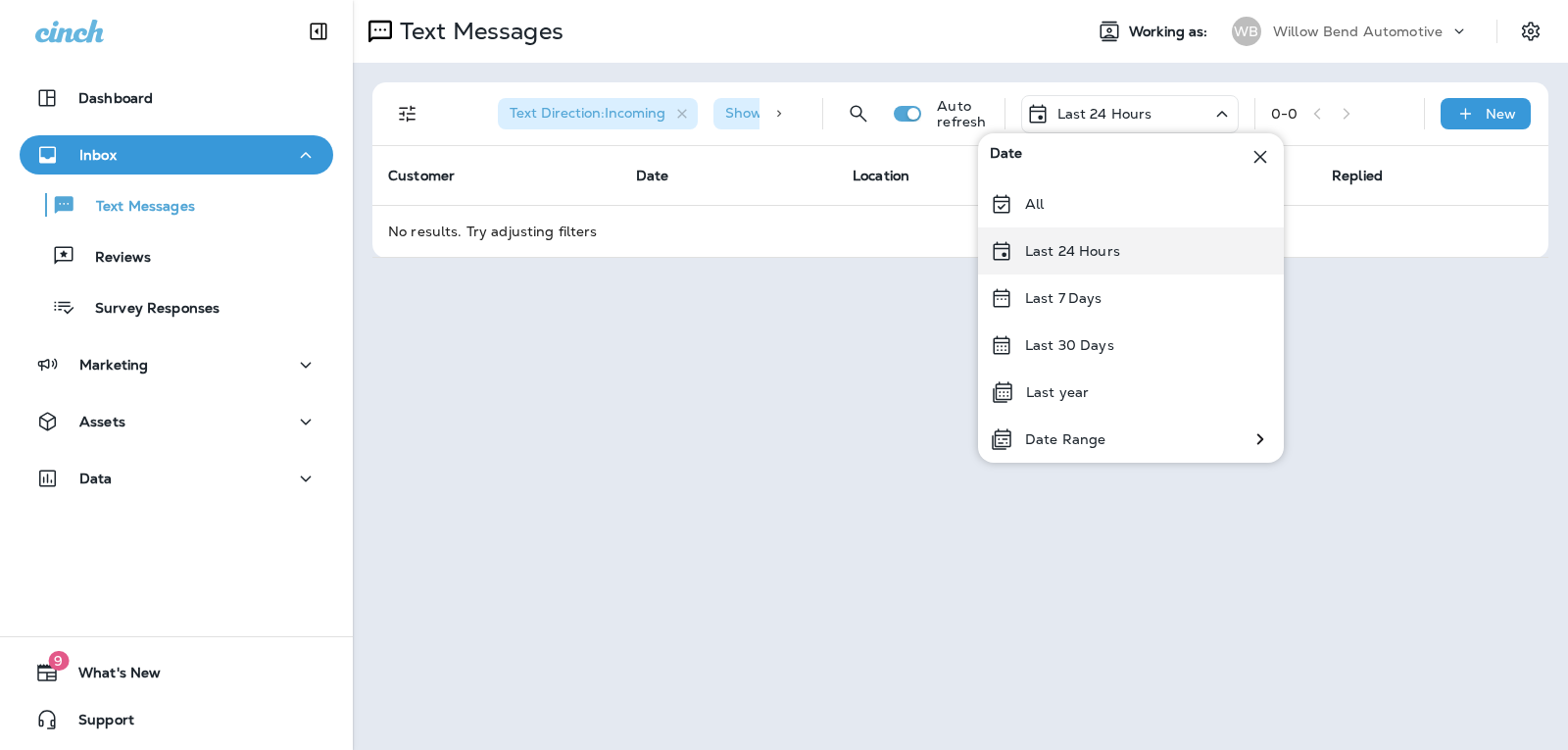
click at [1139, 252] on div "Last 24 Hours" at bounding box center [1131, 251] width 305 height 47
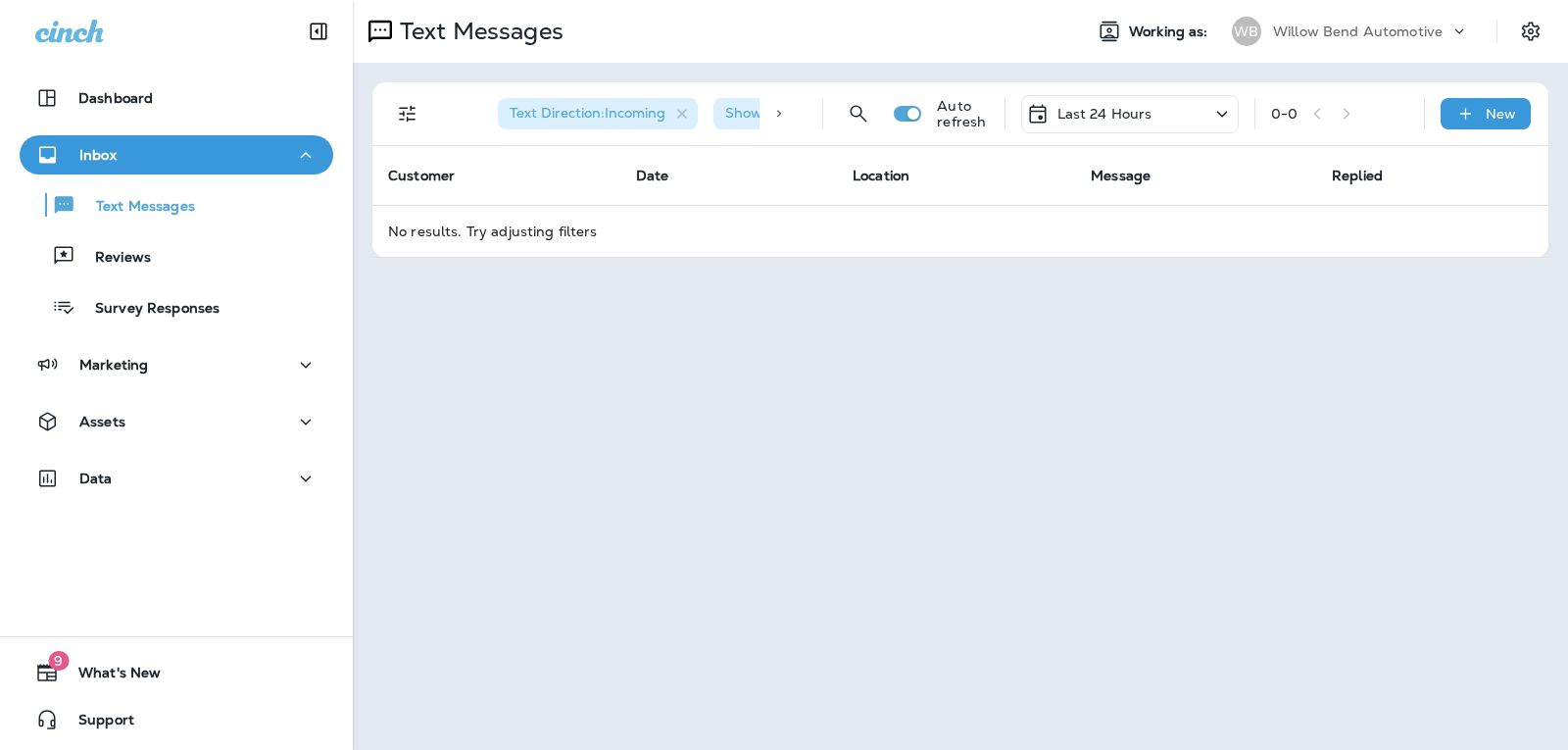
click at [1173, 90] on div "Text Direction : Incoming Show Start/Stop/Unsubscribe : true Auto refresh Last …" at bounding box center [964, 114] width 1152 height 63
click at [1168, 108] on div "Last 24 Hours" at bounding box center [1130, 114] width 218 height 38
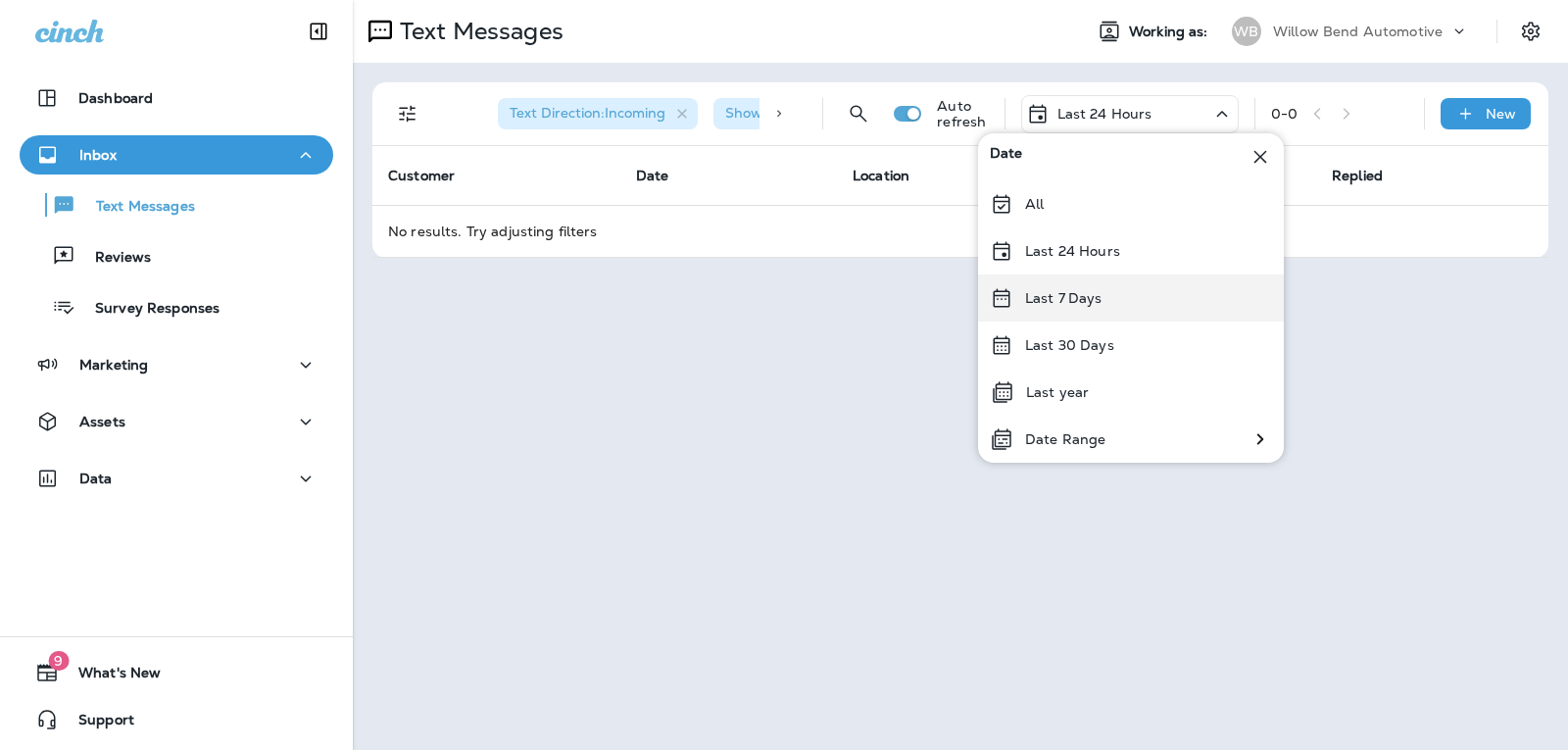
click at [1119, 289] on div "Last 7 Days" at bounding box center [1131, 299] width 305 height 47
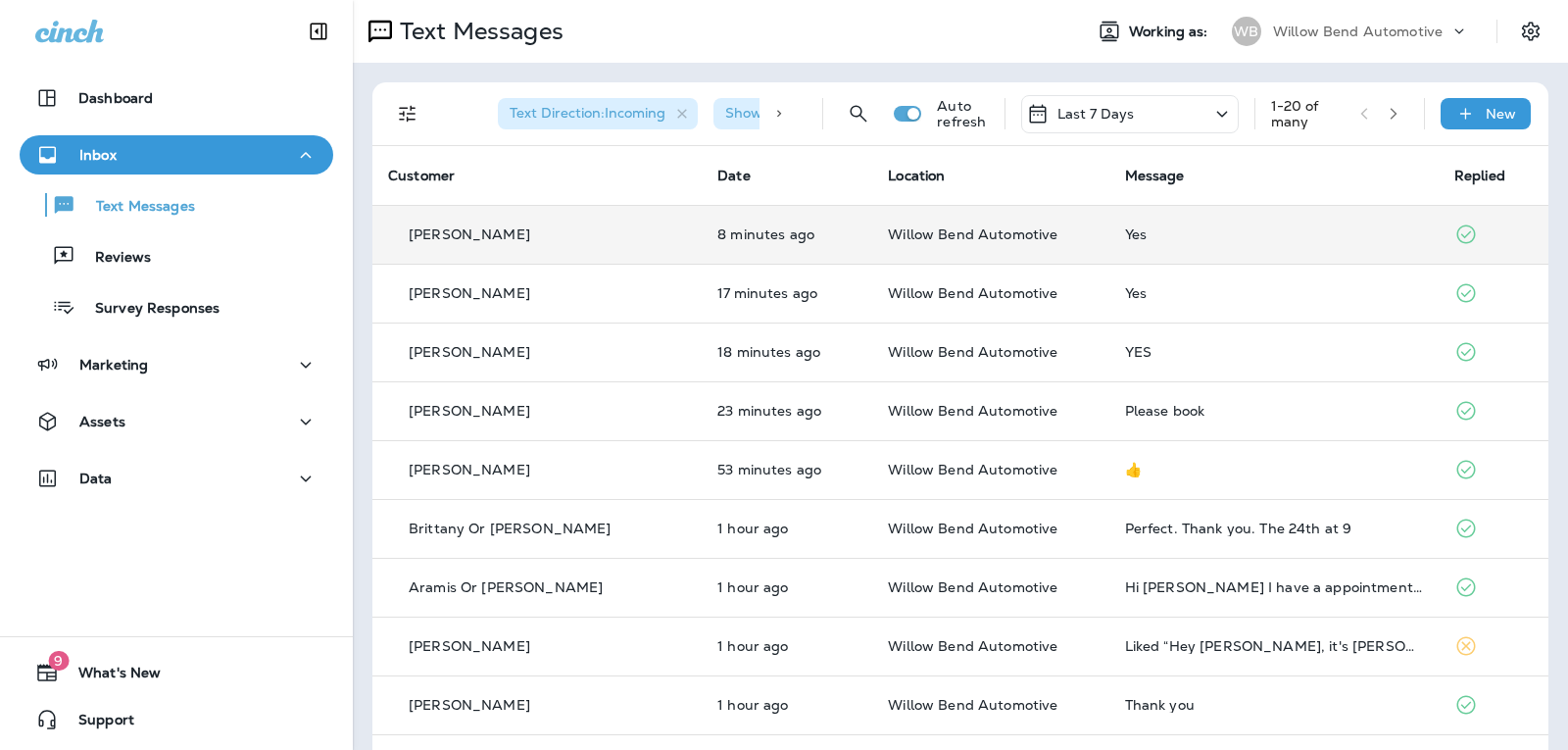
click at [1194, 240] on div "Yes" at bounding box center [1274, 235] width 297 height 16
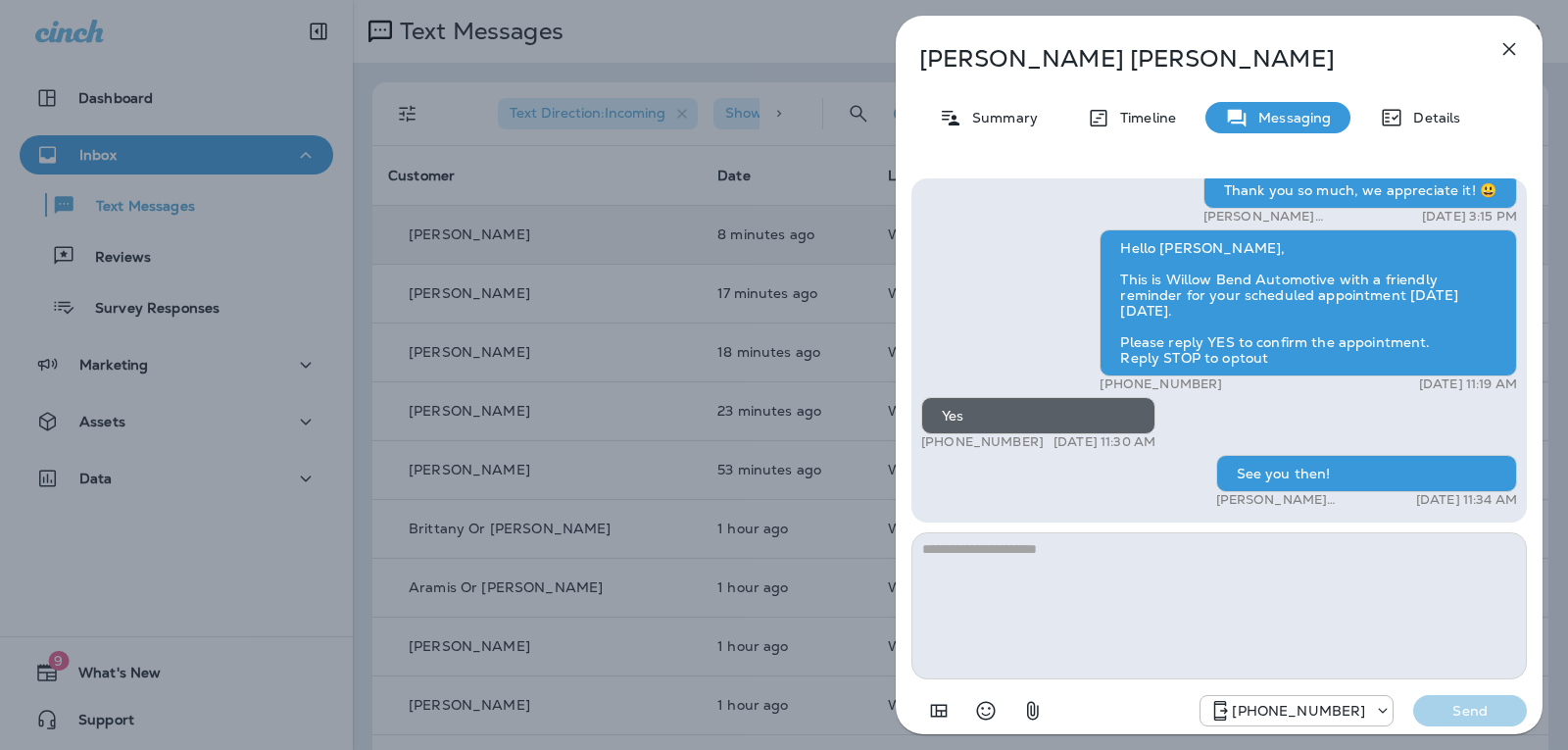
click at [1516, 49] on icon "button" at bounding box center [1509, 49] width 24 height 24
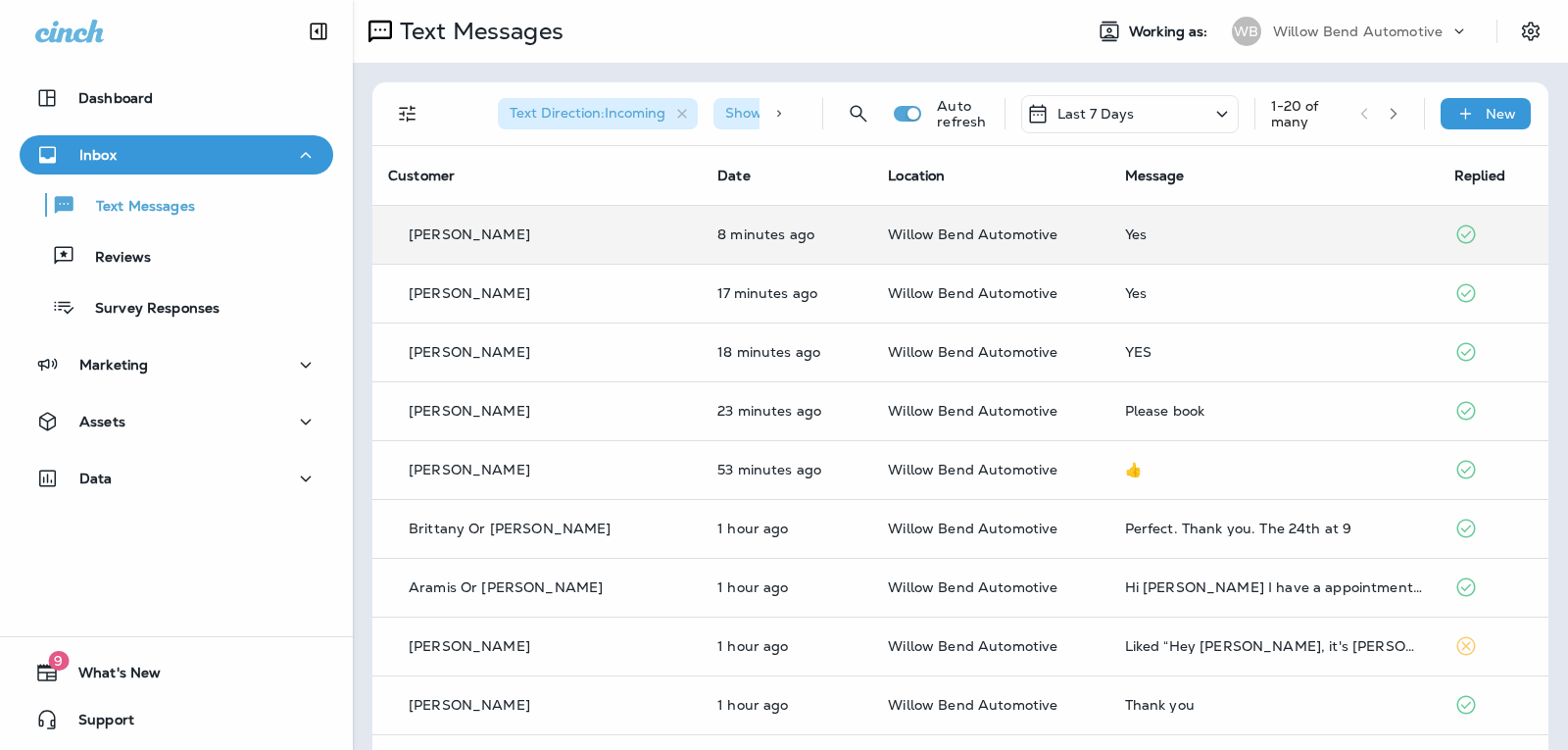
click at [1135, 111] on div at bounding box center [784, 375] width 1568 height 750
click at [1124, 111] on div "Last 7 Days" at bounding box center [1130, 114] width 218 height 38
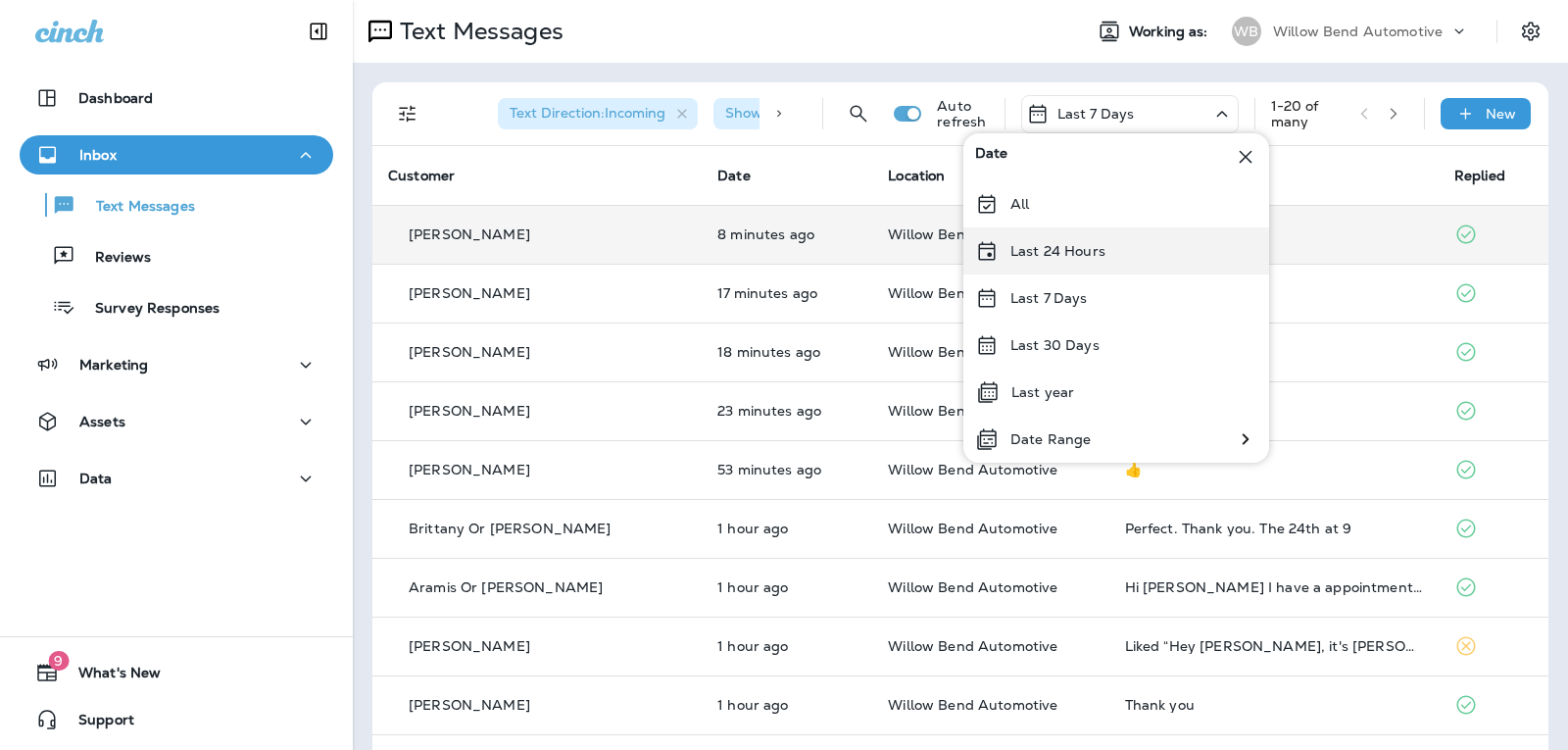
click at [1038, 254] on p "Last 24 Hours" at bounding box center [1058, 251] width 96 height 16
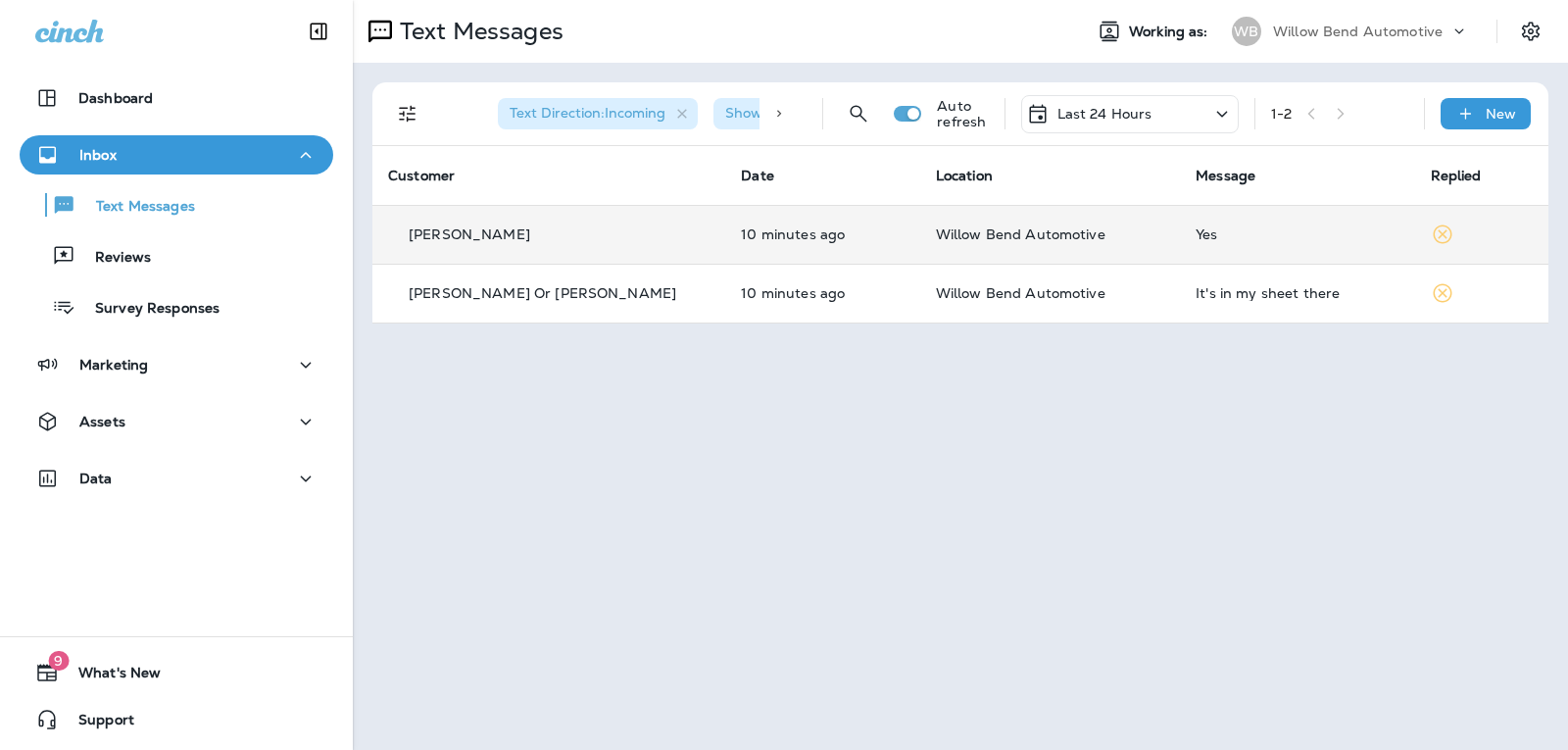
click at [1288, 239] on div "Yes" at bounding box center [1297, 235] width 203 height 16
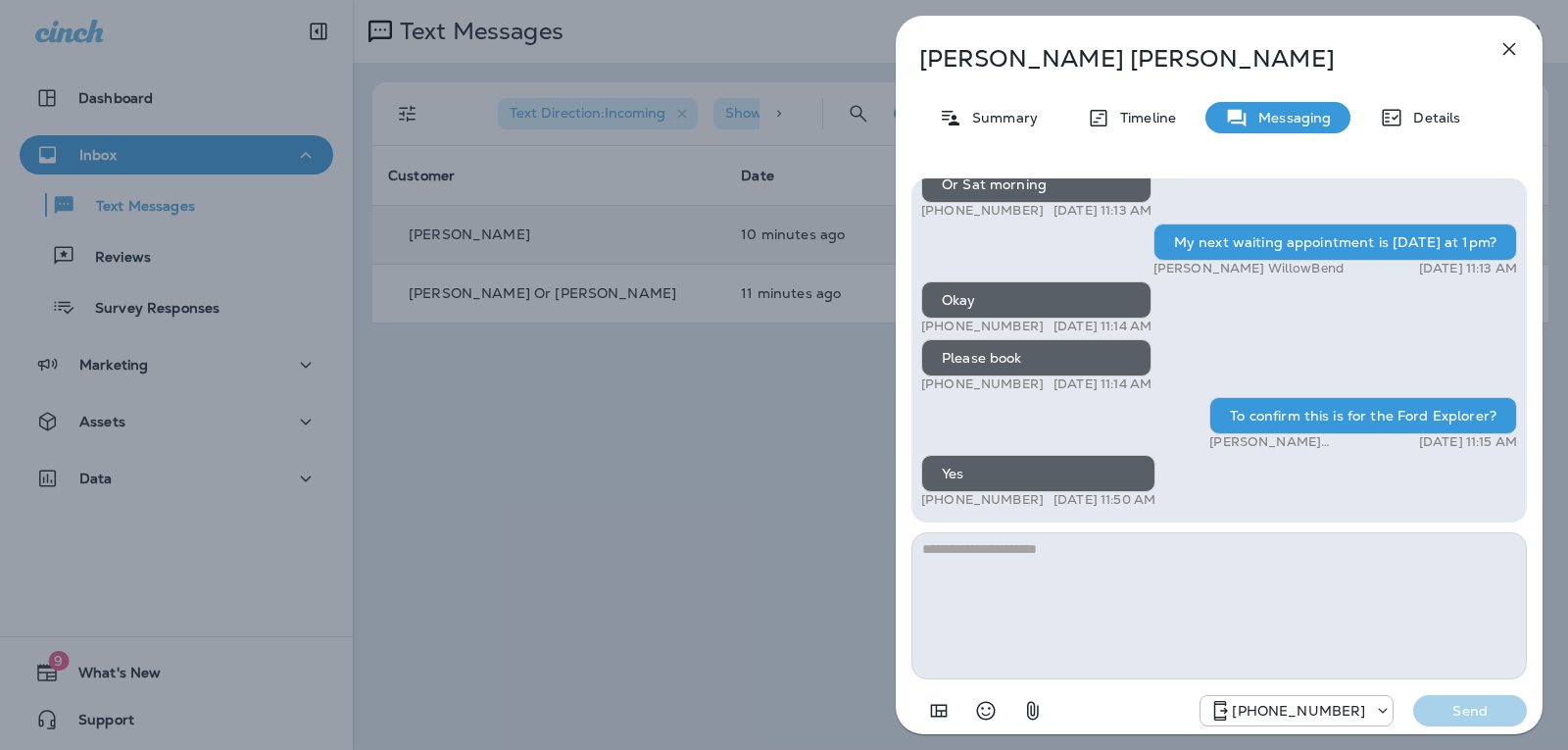
click at [998, 608] on textarea at bounding box center [1218, 605] width 616 height 147
type textarea "*"
type textarea "**********"
click at [1496, 710] on p "Send" at bounding box center [1470, 711] width 83 height 18
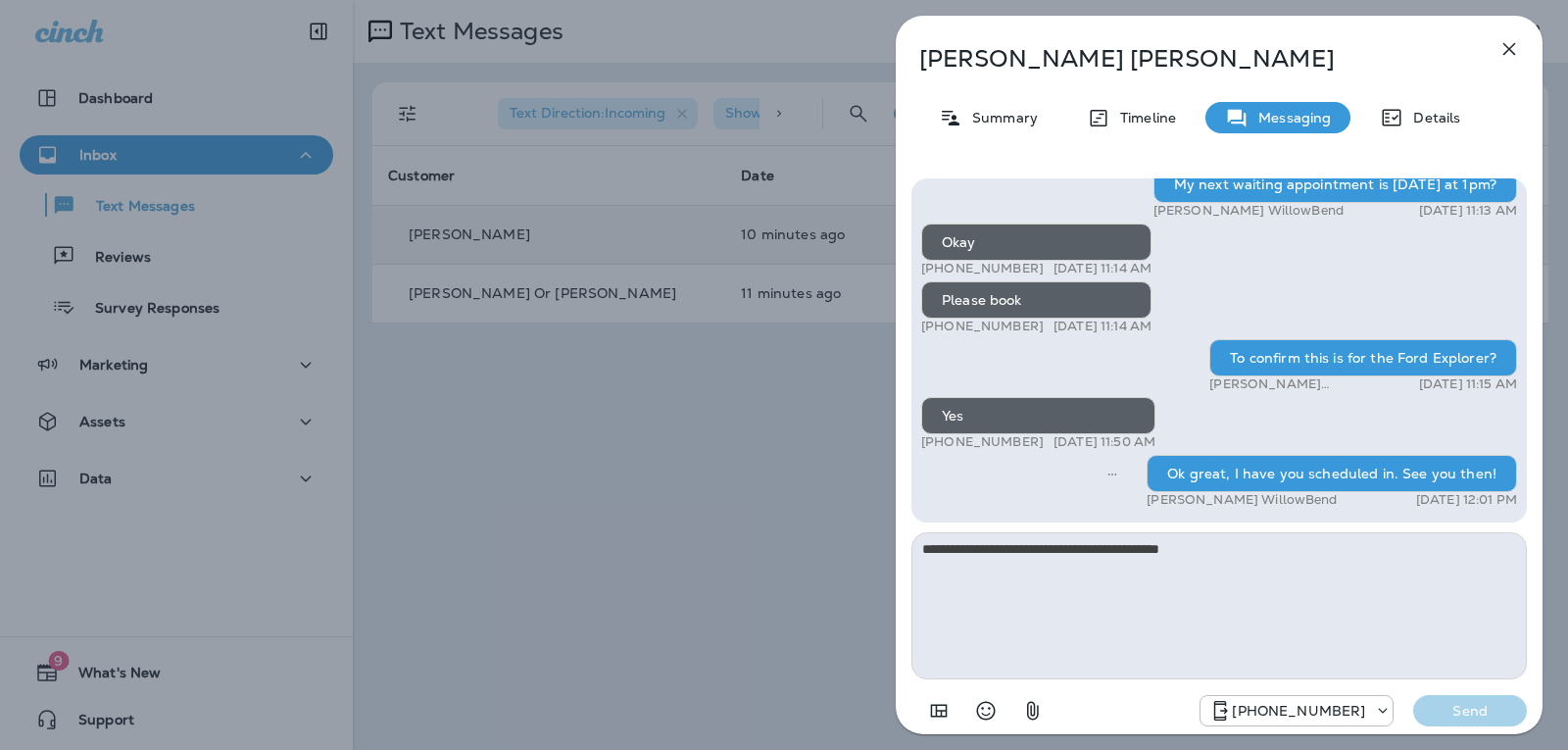
click at [1505, 39] on icon "button" at bounding box center [1509, 49] width 24 height 24
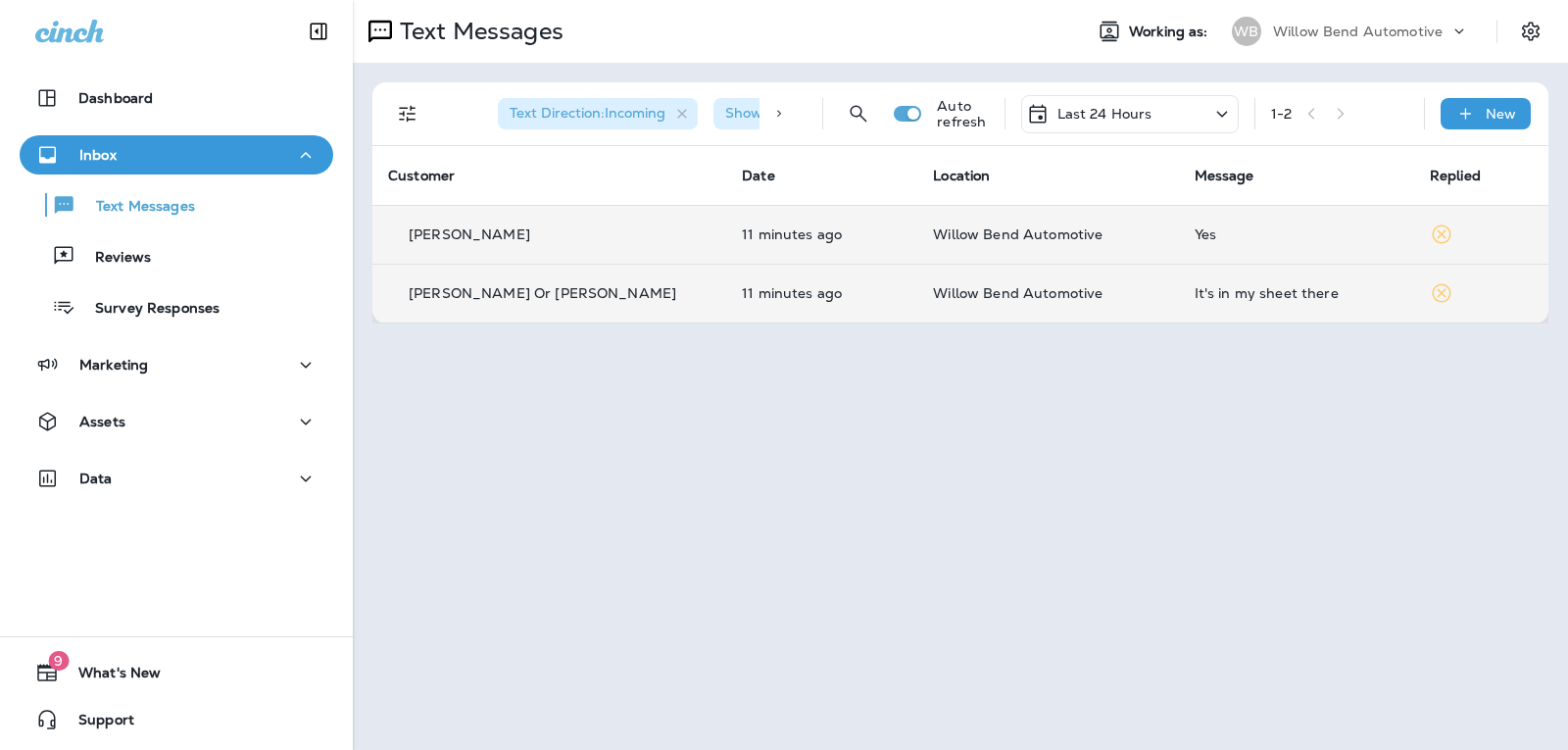
click at [1136, 281] on td "Willow Bend Automotive" at bounding box center [1047, 294] width 261 height 59
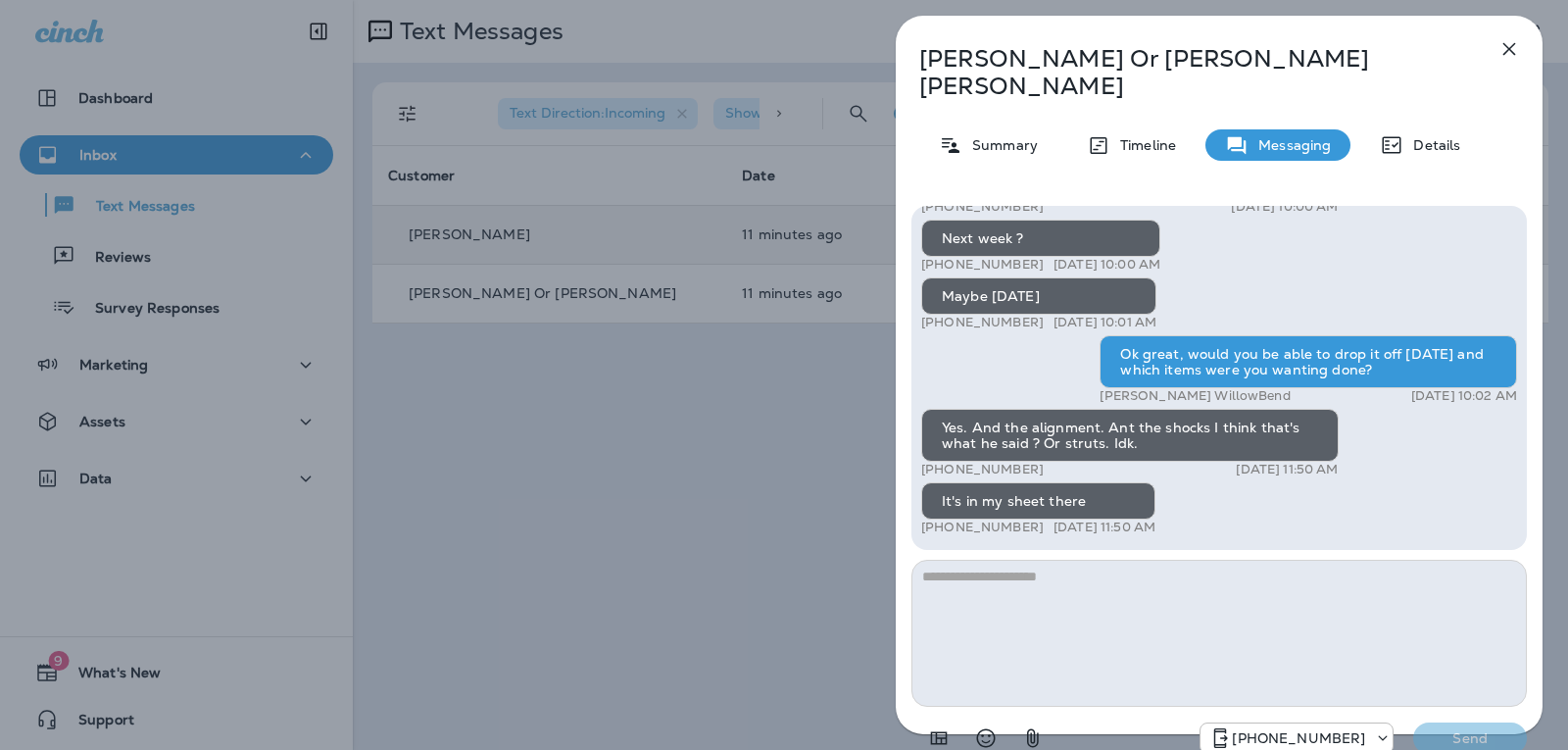
click at [1094, 560] on textarea at bounding box center [1218, 633] width 616 height 147
click at [1062, 560] on textarea "**********" at bounding box center [1218, 633] width 616 height 147
click at [1505, 560] on textarea "**********" at bounding box center [1218, 633] width 616 height 147
type textarea "**********"
click at [997, 726] on icon "Select an emoji" at bounding box center [986, 738] width 24 height 24
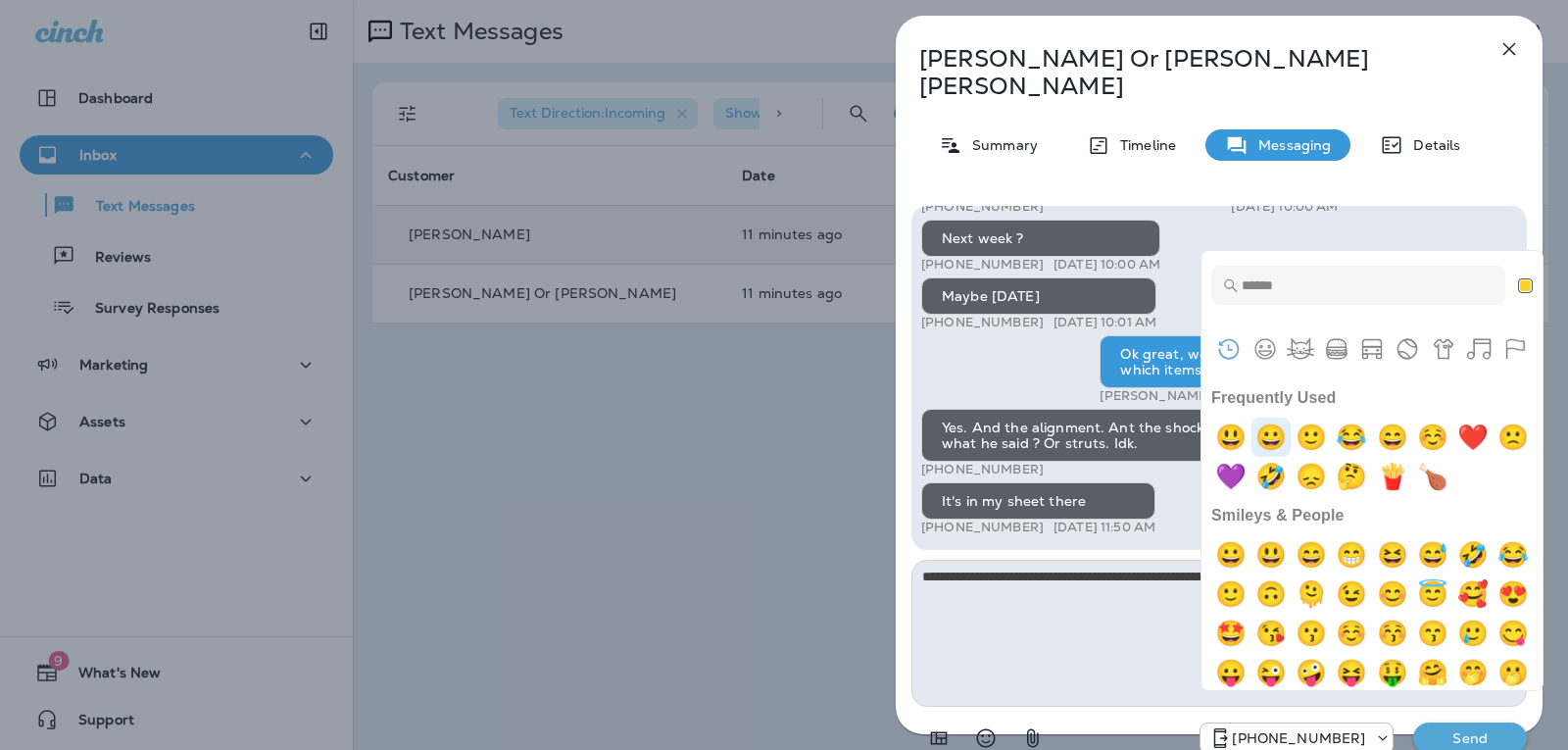
click at [1276, 426] on img "grinning" at bounding box center [1271, 438] width 39 height 39
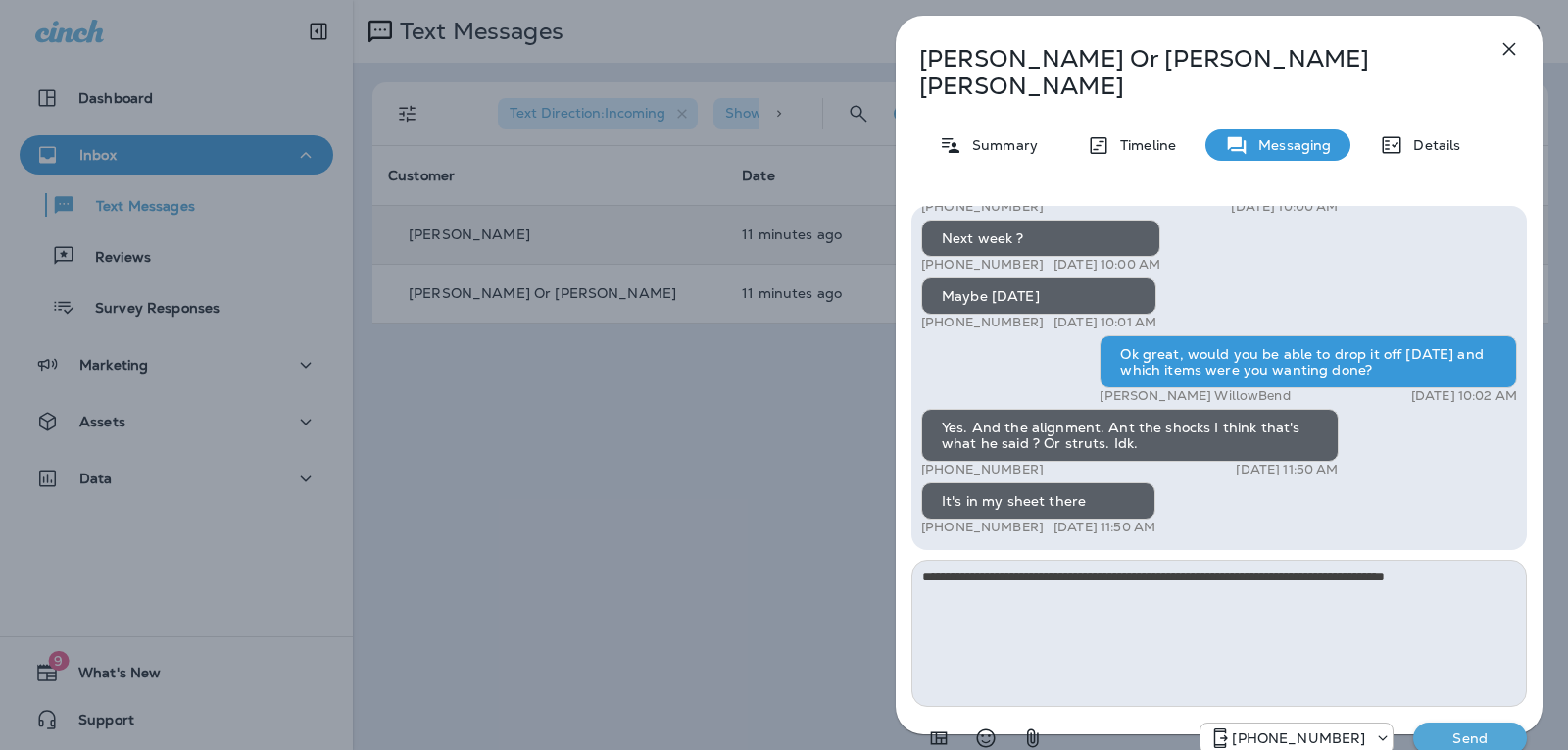
click at [1472, 730] on div "Hi [PERSON_NAME] Or [PERSON_NAME], this is [PERSON_NAME] from Willow Bend Autom…" at bounding box center [1218, 482] width 647 height 583
click at [1478, 729] on p "Send" at bounding box center [1470, 738] width 83 height 18
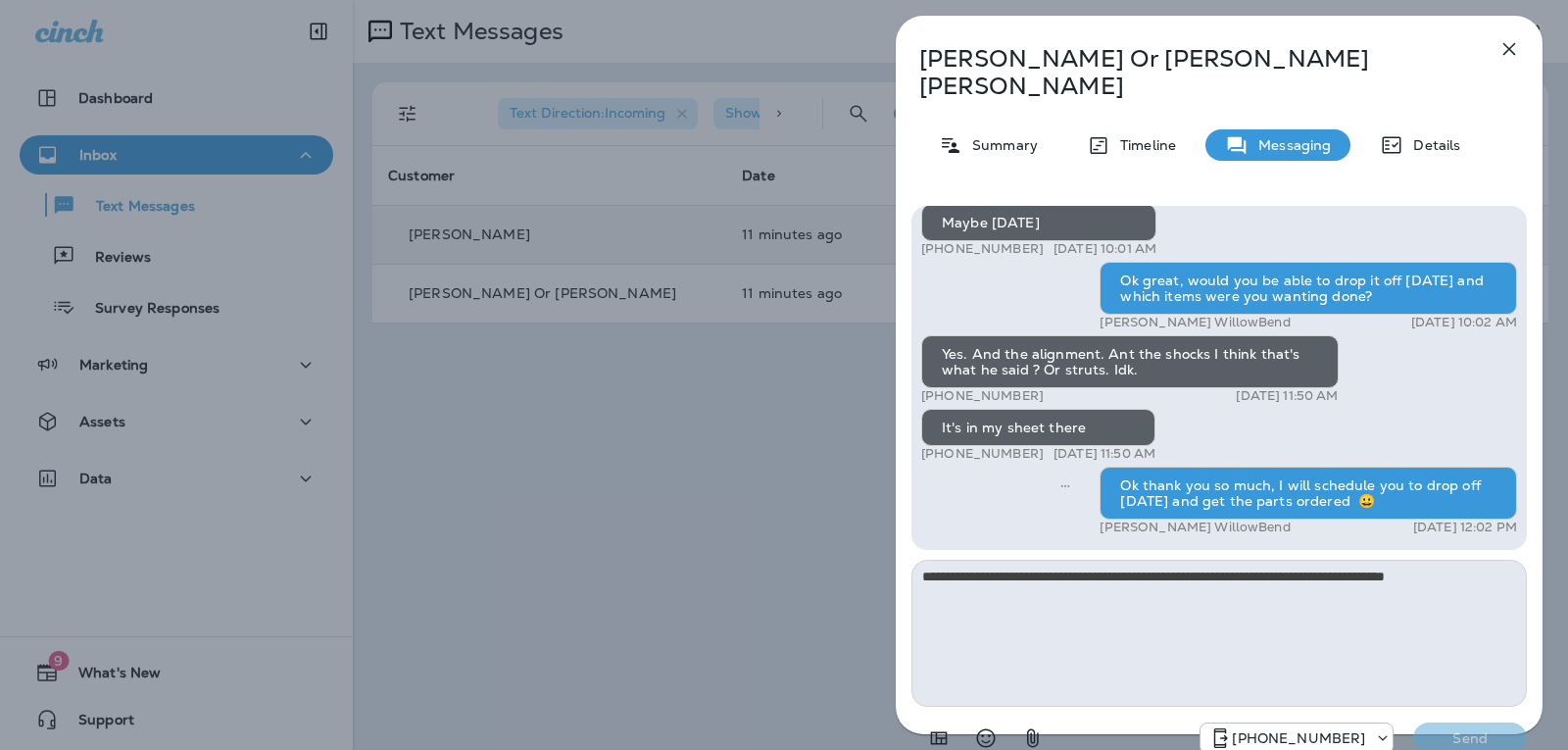
click at [1511, 41] on icon "button" at bounding box center [1509, 49] width 24 height 24
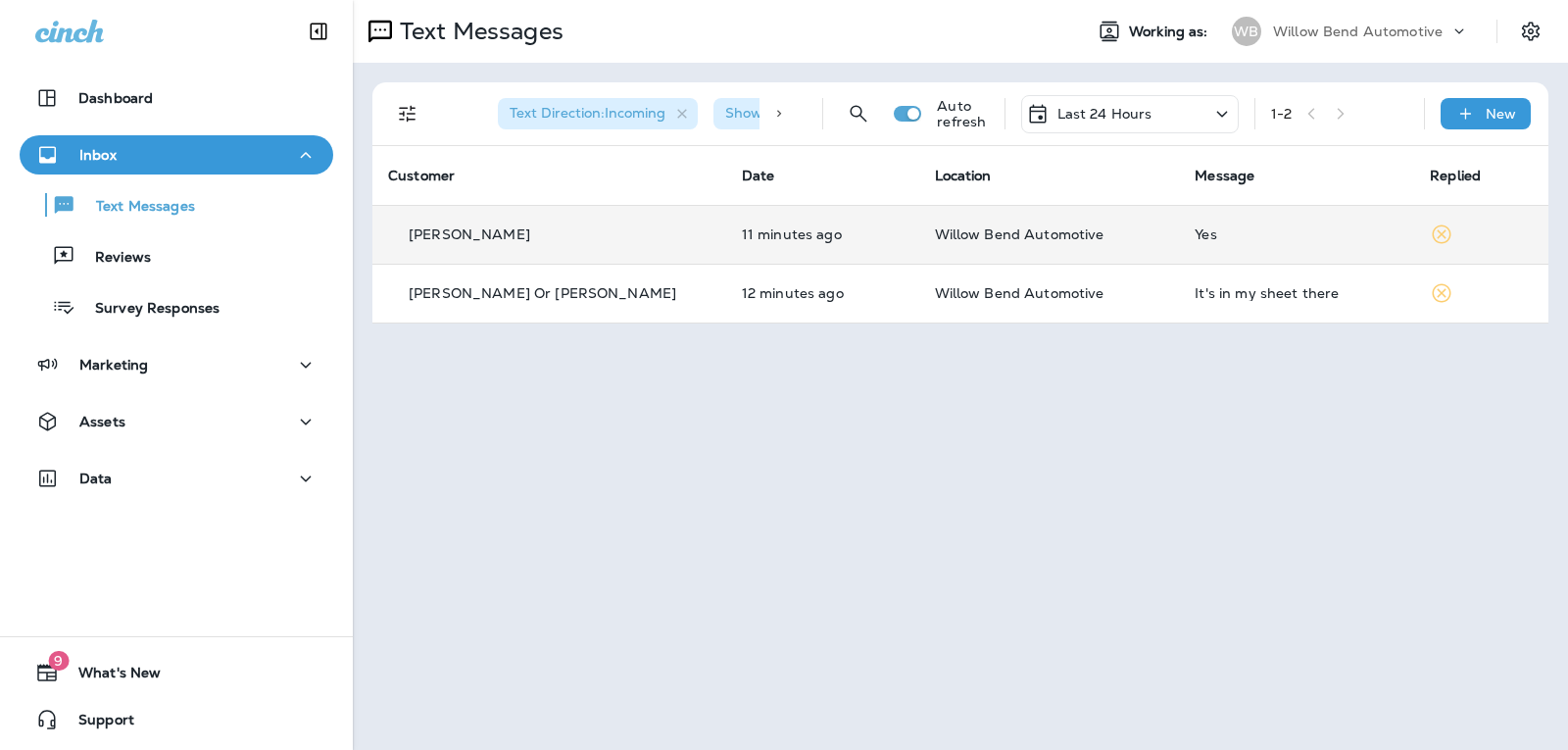
click at [1212, 115] on icon at bounding box center [1222, 113] width 24 height 25
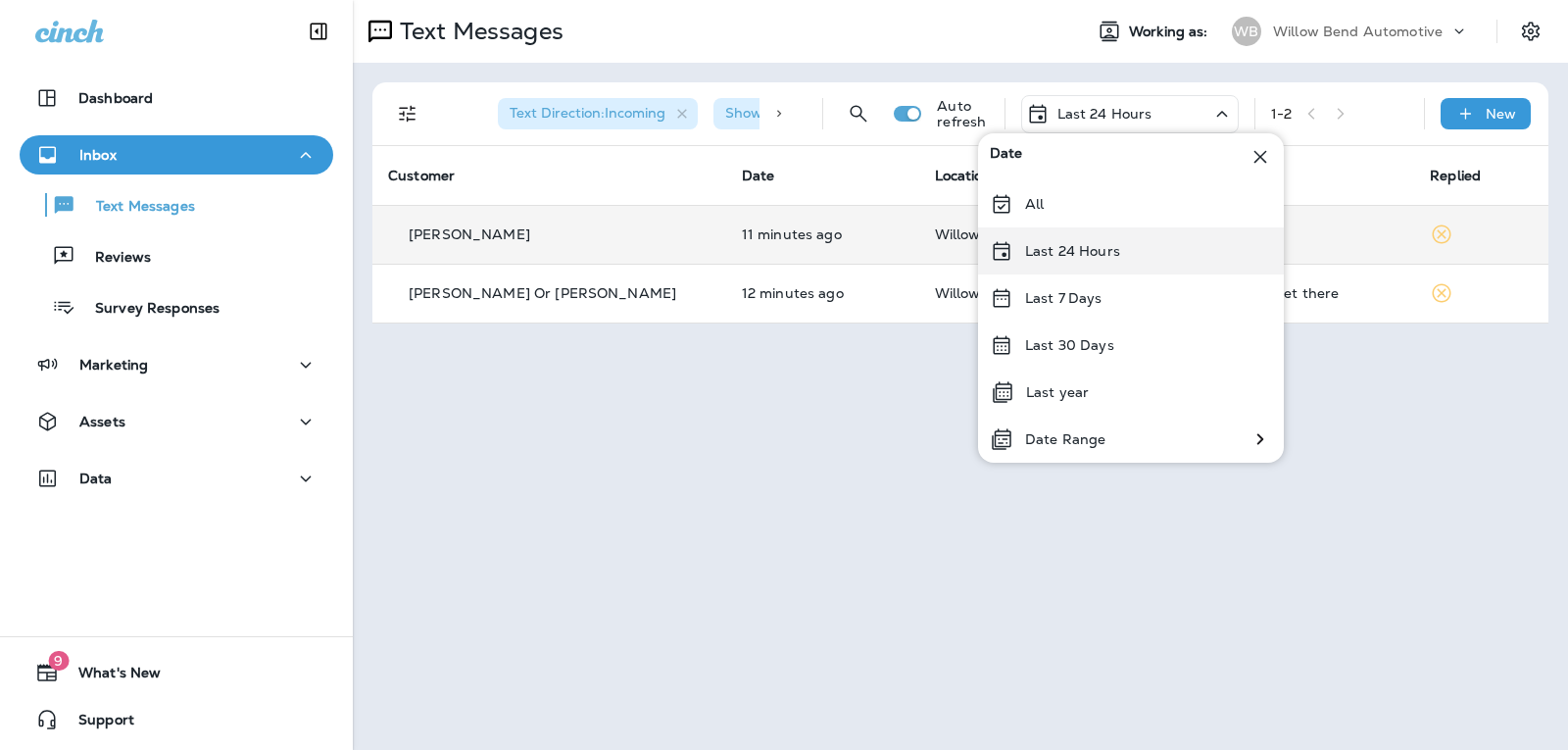
click at [1141, 266] on div "Last 24 Hours" at bounding box center [1131, 251] width 305 height 47
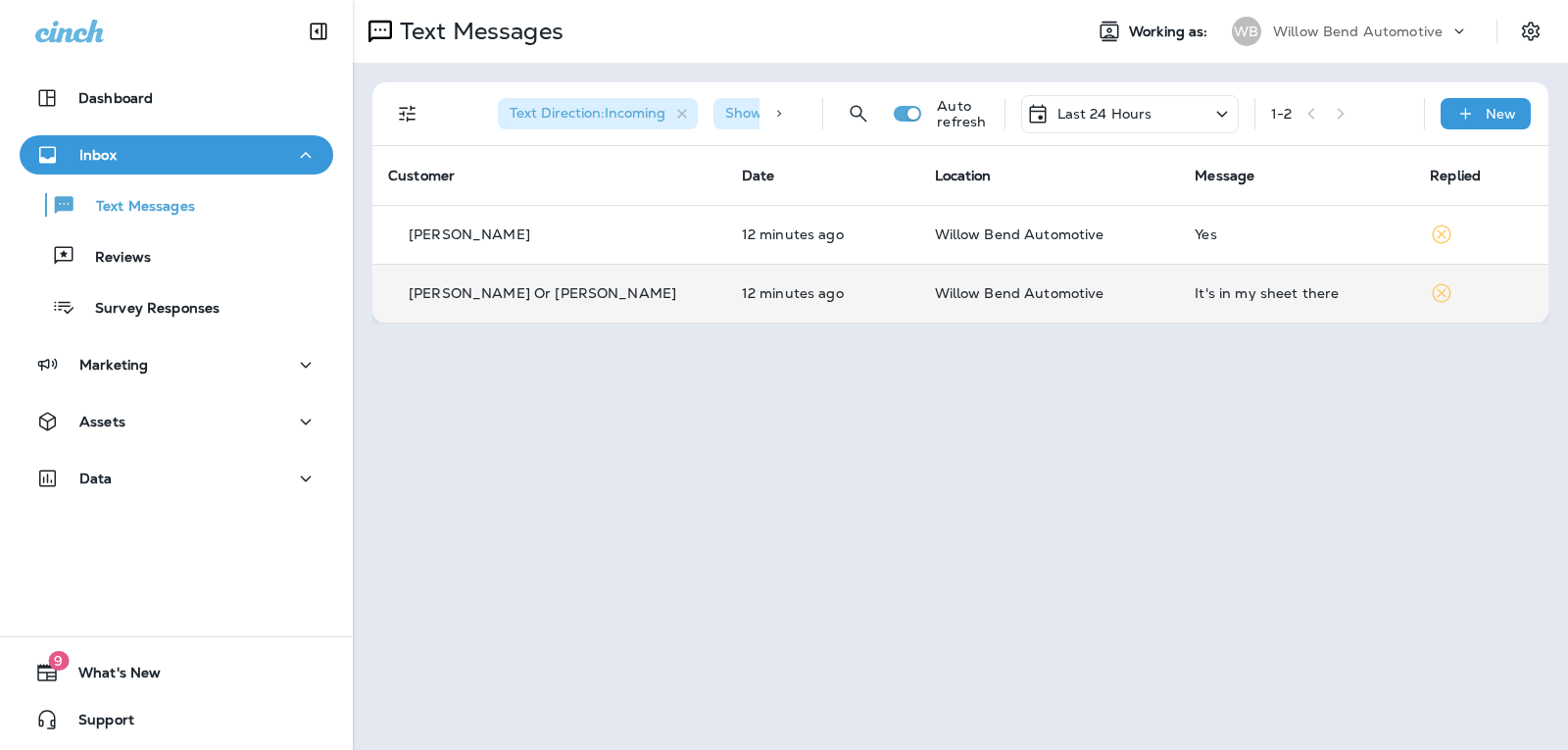
click at [1263, 281] on td "It's in my sheet there" at bounding box center [1296, 294] width 235 height 59
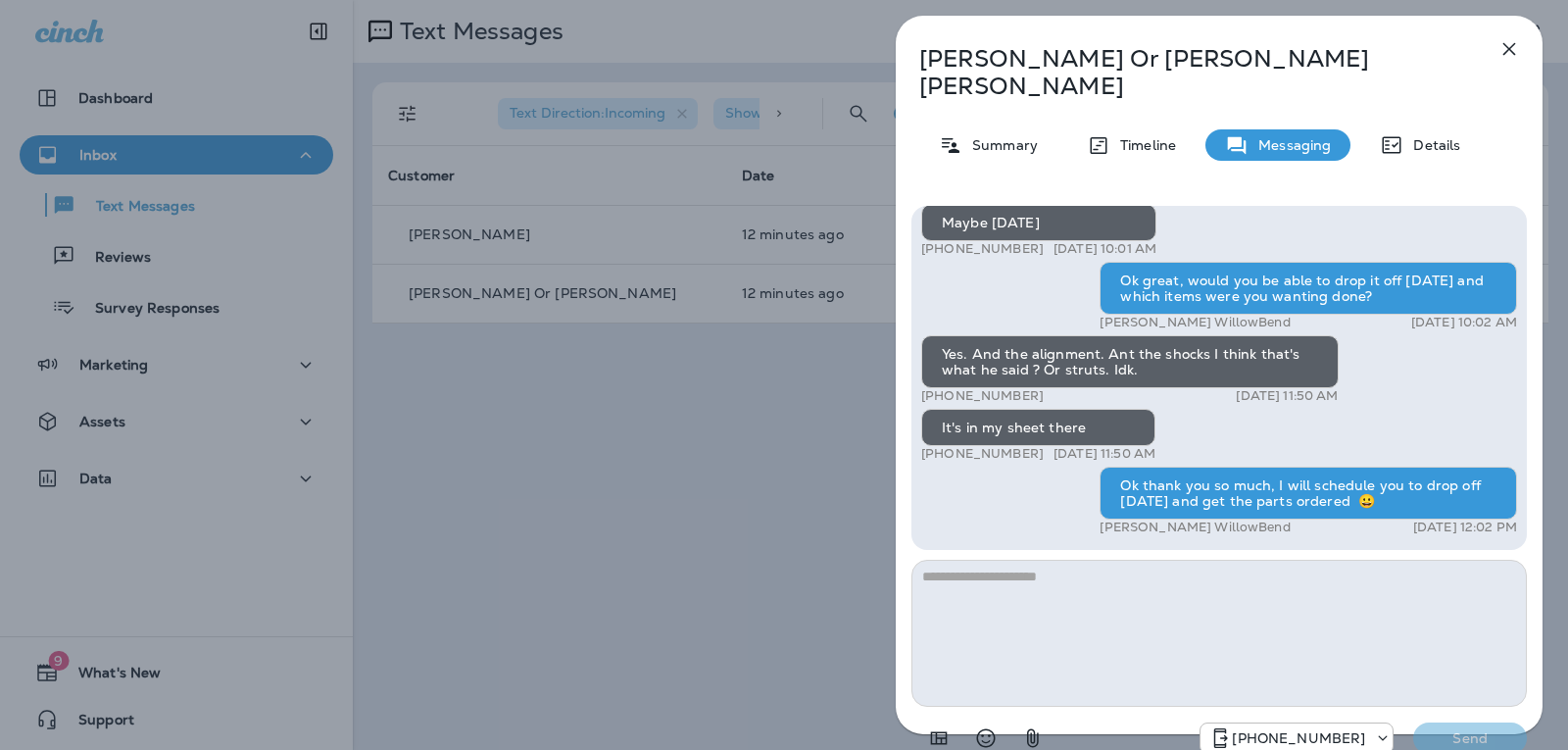
click at [1175, 576] on textarea at bounding box center [1218, 633] width 616 height 147
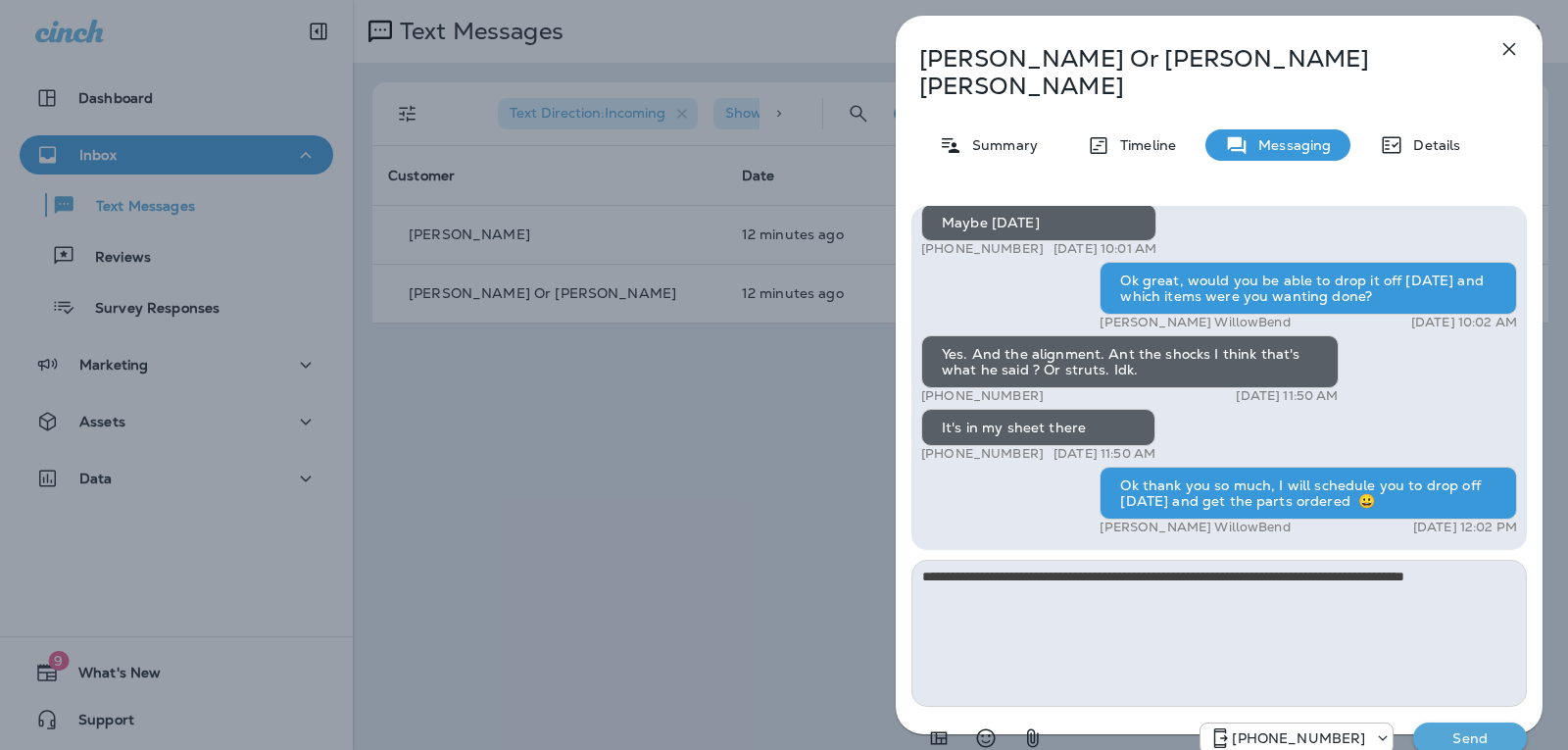
type textarea "**********"
click at [1484, 729] on p "Send" at bounding box center [1470, 738] width 83 height 18
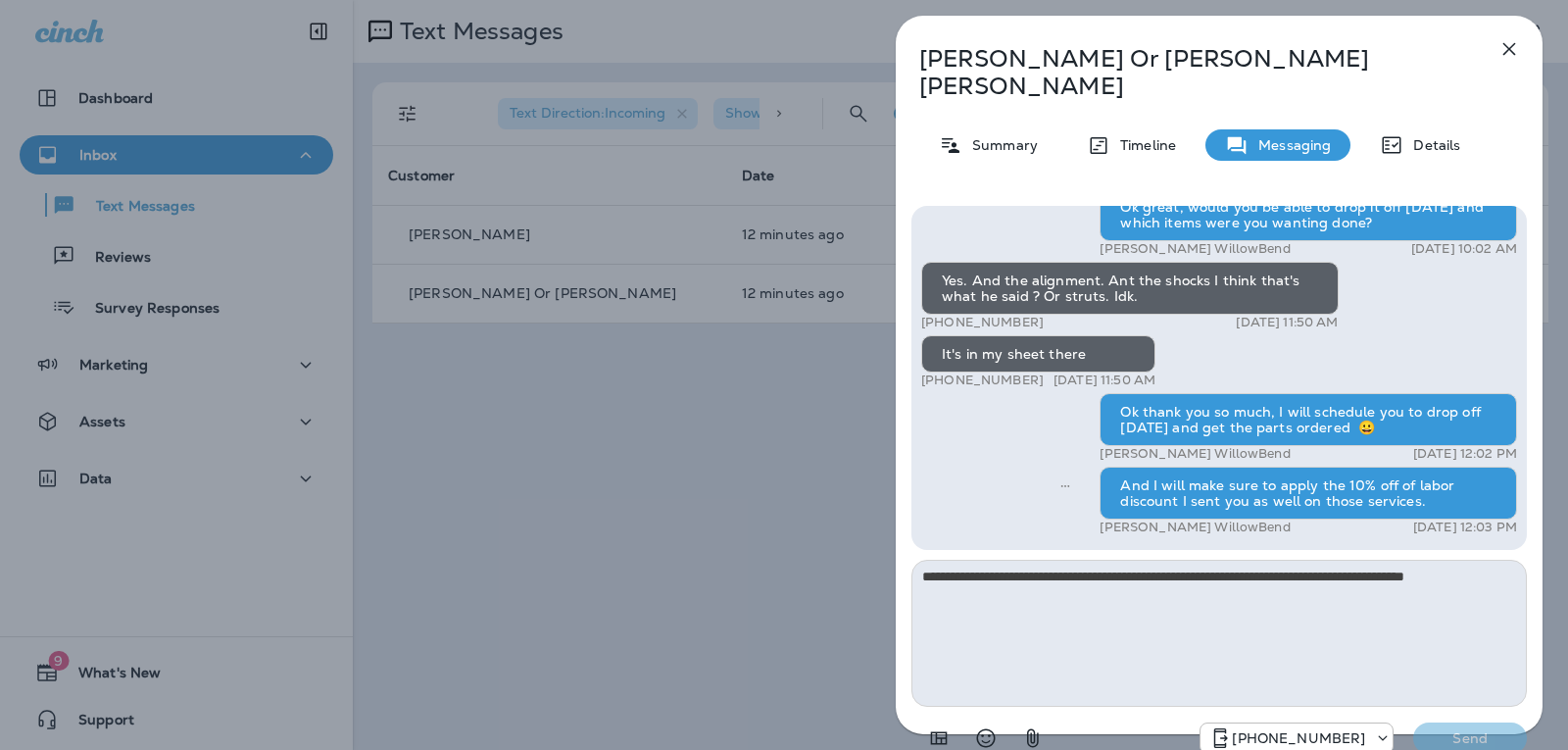
click at [1508, 59] on icon "button" at bounding box center [1509, 49] width 24 height 24
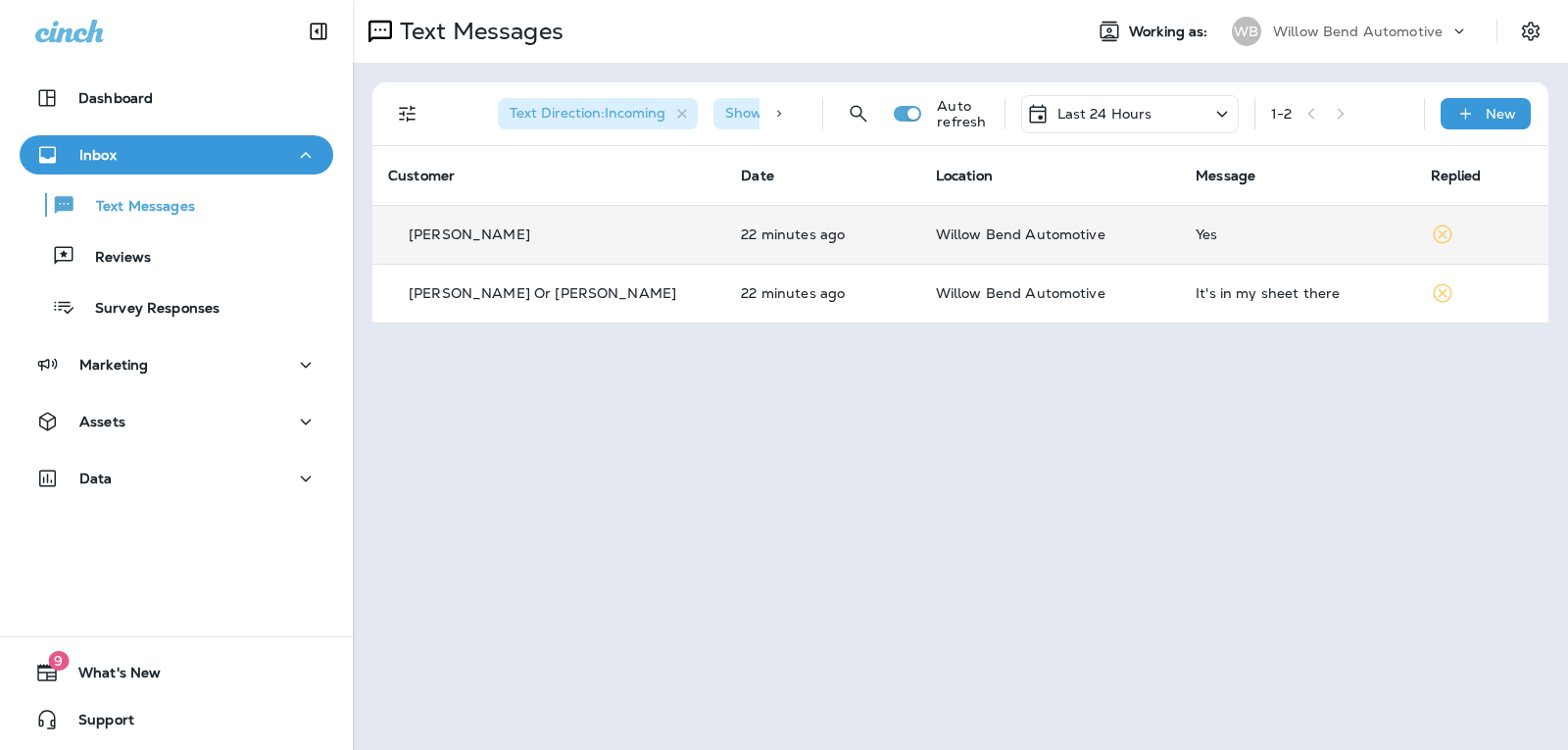
click at [1241, 239] on div "Yes" at bounding box center [1297, 235] width 203 height 16
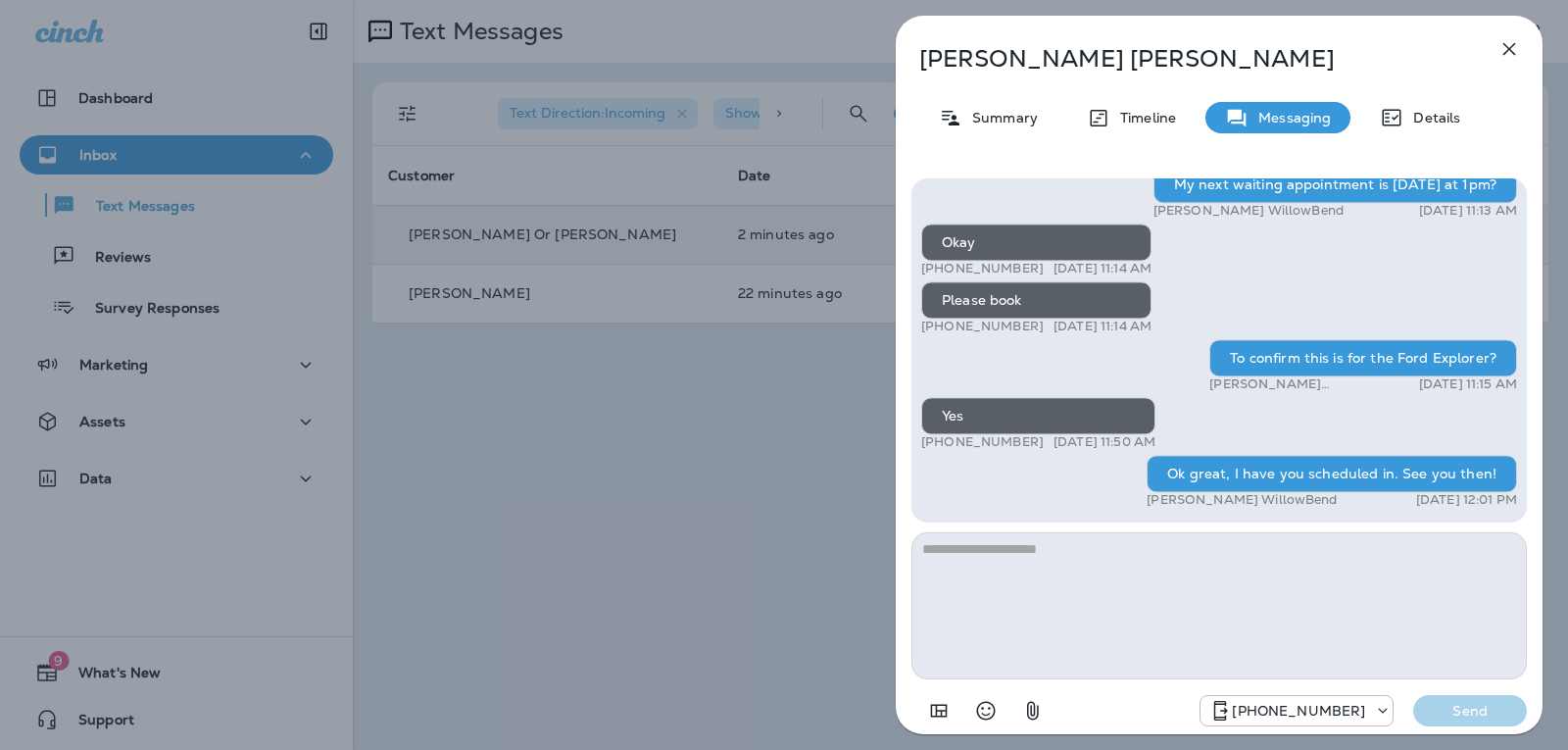
click at [971, 567] on textarea at bounding box center [1218, 605] width 616 height 147
type textarea "**********"
click at [1449, 721] on button "Send" at bounding box center [1470, 711] width 113 height 32
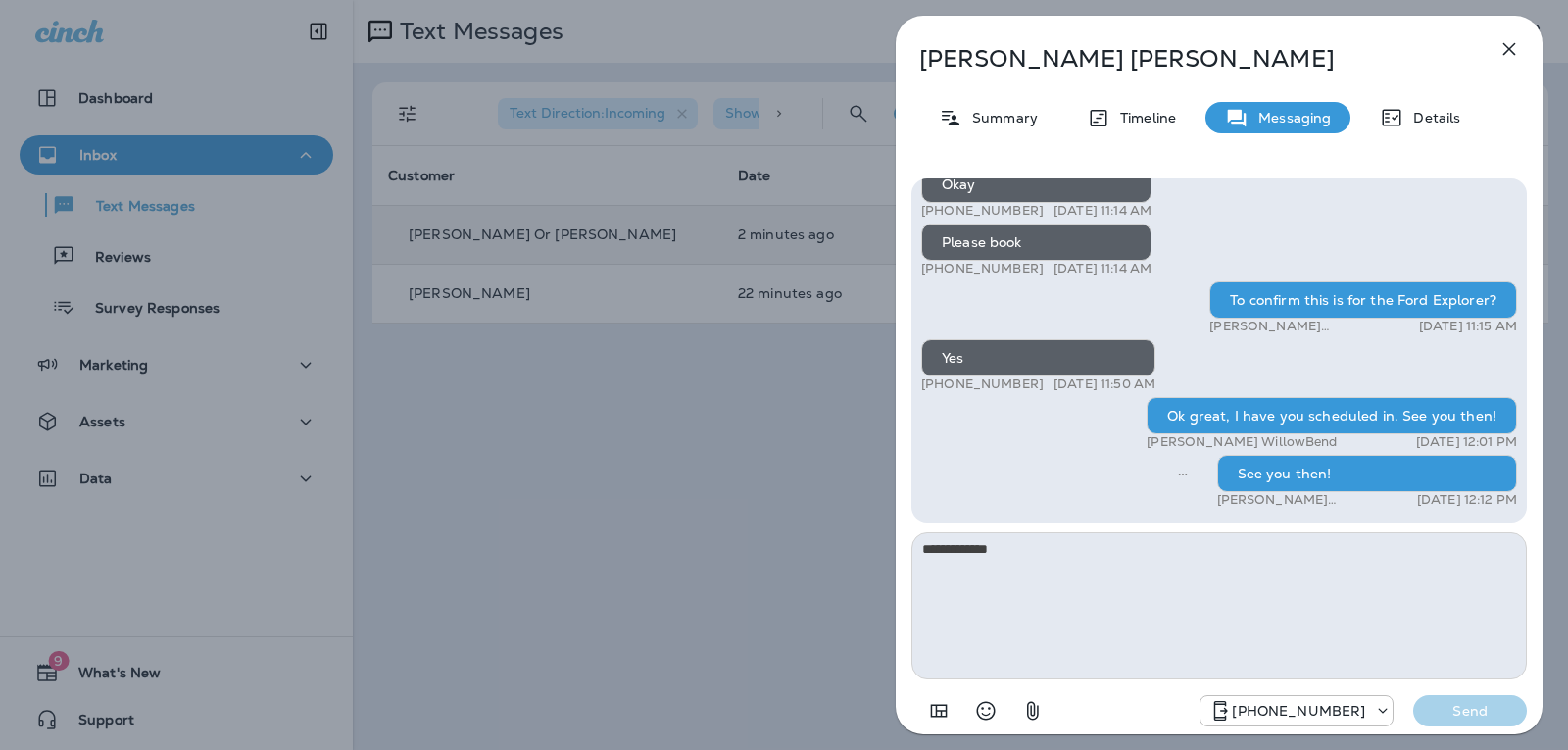
click at [1501, 45] on icon "button" at bounding box center [1509, 49] width 24 height 24
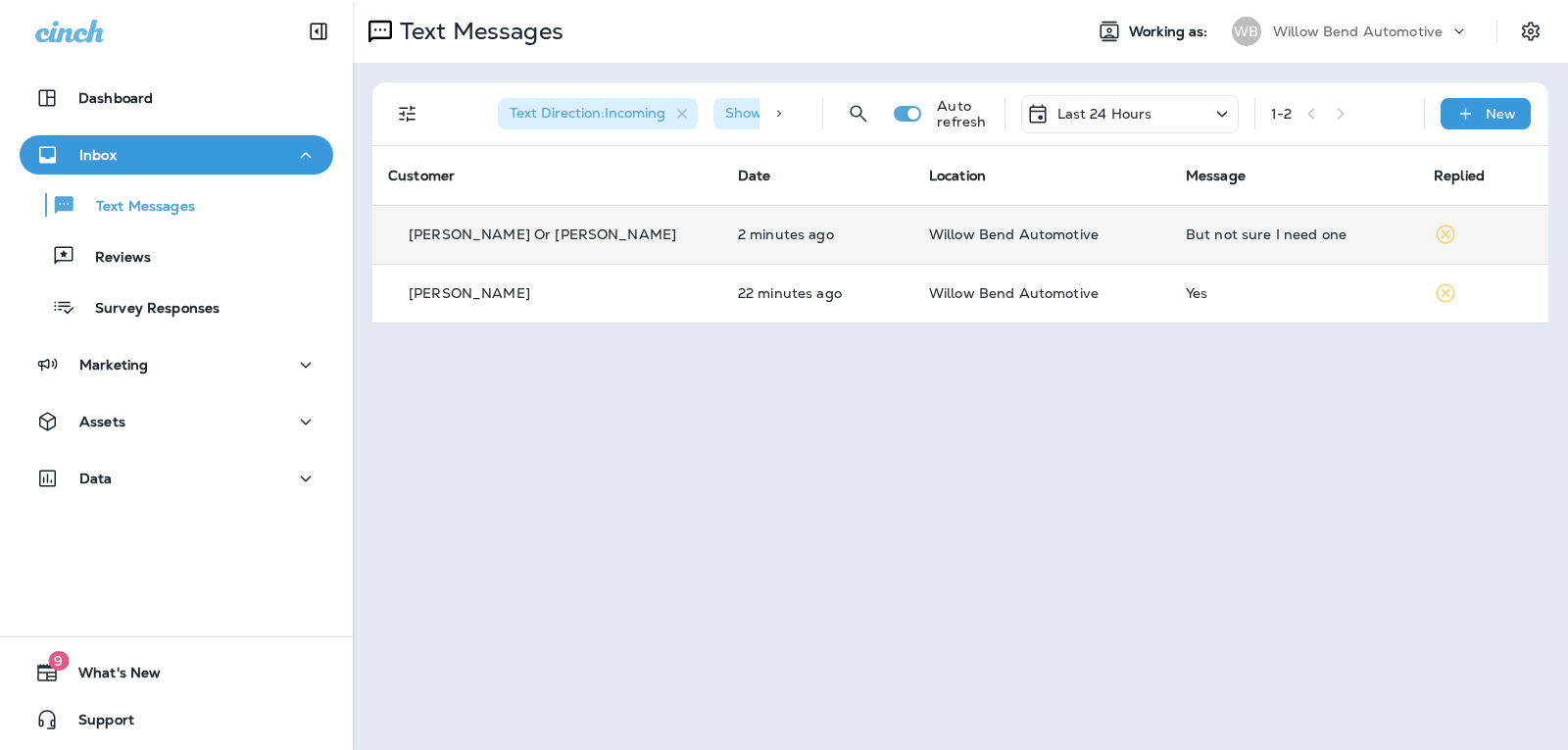
click at [1294, 237] on div "But not sure I need one" at bounding box center [1294, 235] width 217 height 16
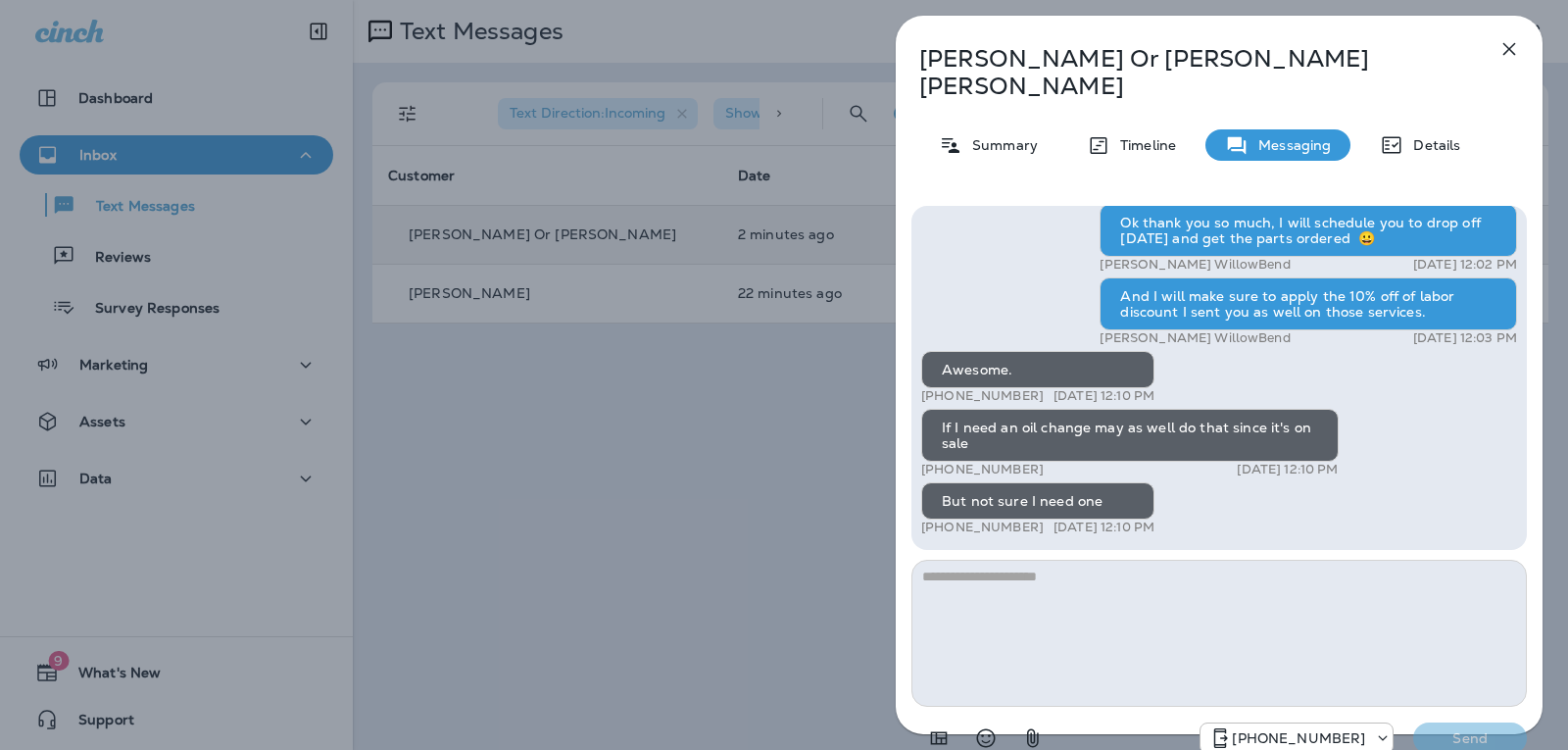
click at [1102, 560] on textarea at bounding box center [1218, 633] width 616 height 147
click at [1074, 560] on textarea at bounding box center [1218, 633] width 616 height 147
type textarea "*"
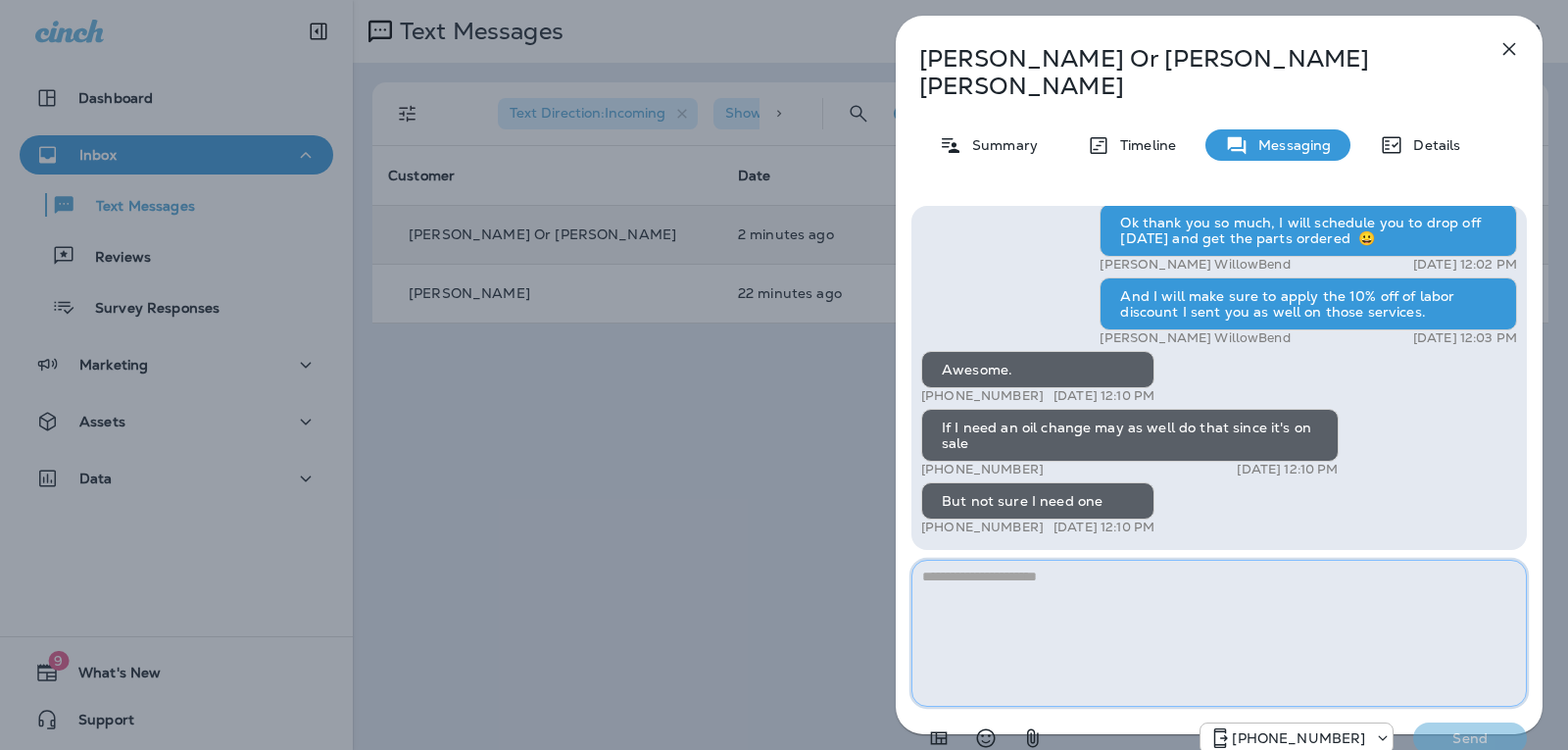
click at [1054, 568] on textarea at bounding box center [1218, 633] width 616 height 147
type textarea "*"
click at [1121, 588] on textarea at bounding box center [1218, 633] width 616 height 147
click at [1110, 578] on textarea at bounding box center [1218, 633] width 616 height 147
type textarea "*"
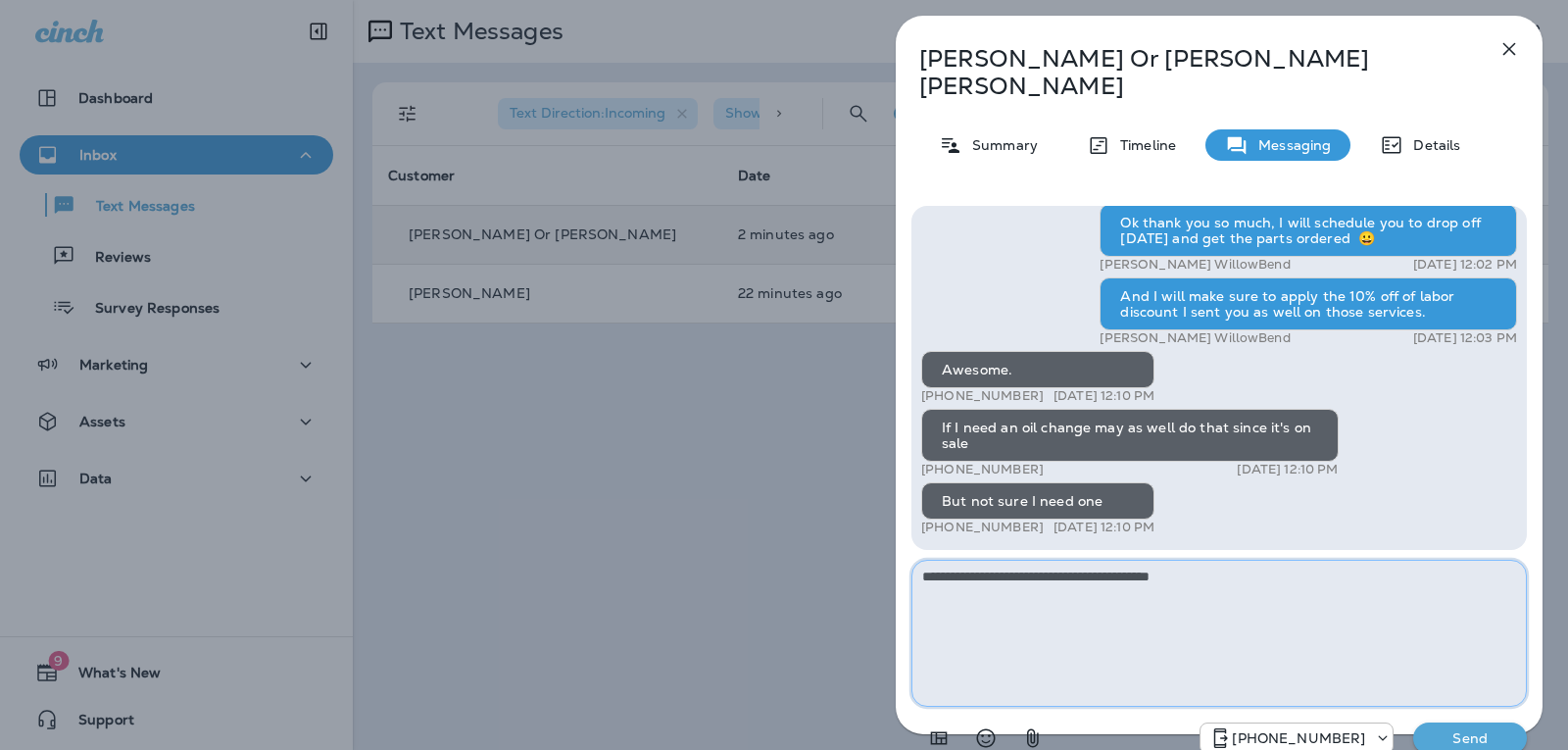
click at [1243, 560] on textarea "**********" at bounding box center [1218, 633] width 616 height 147
type textarea "**********"
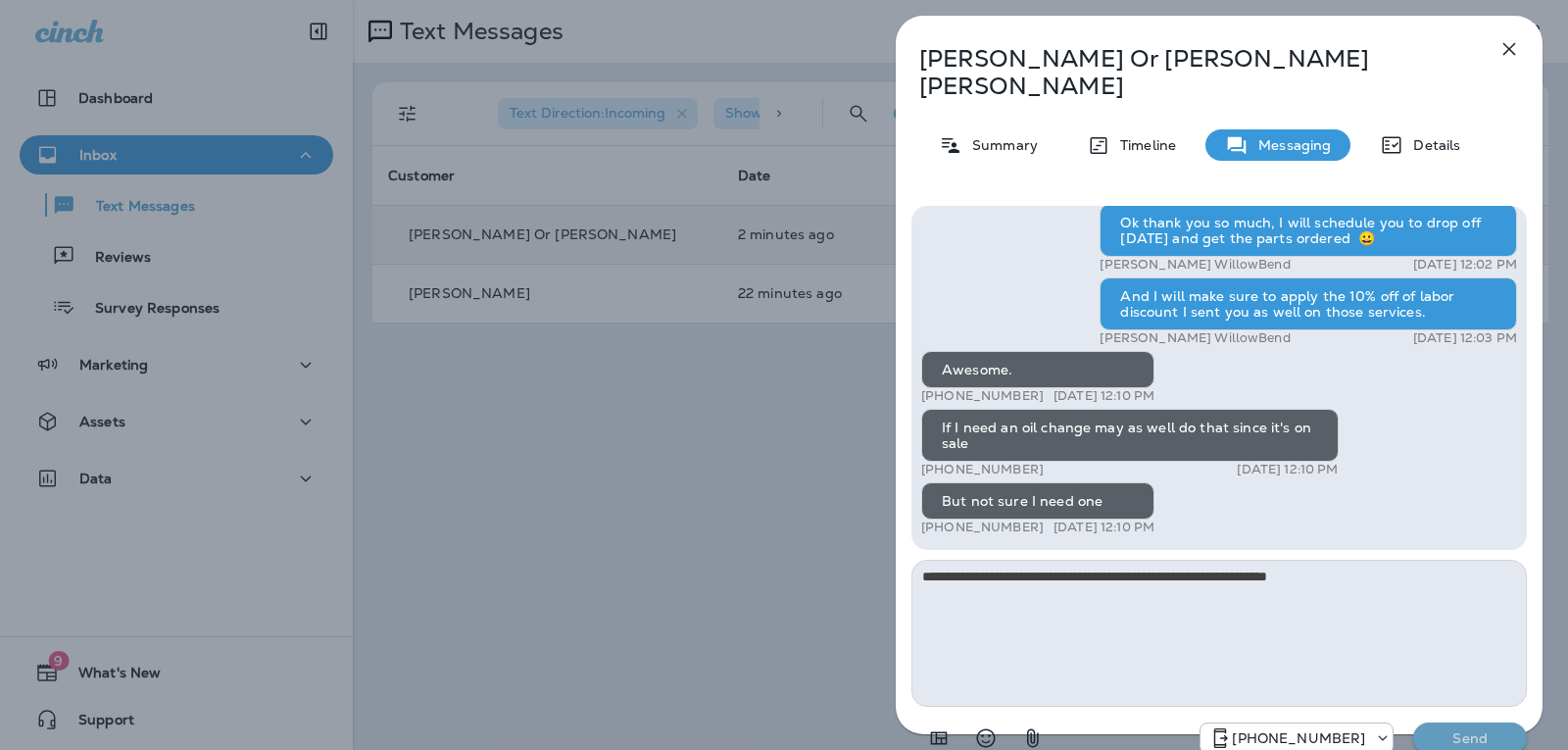
click at [1473, 729] on p "Send" at bounding box center [1470, 738] width 83 height 18
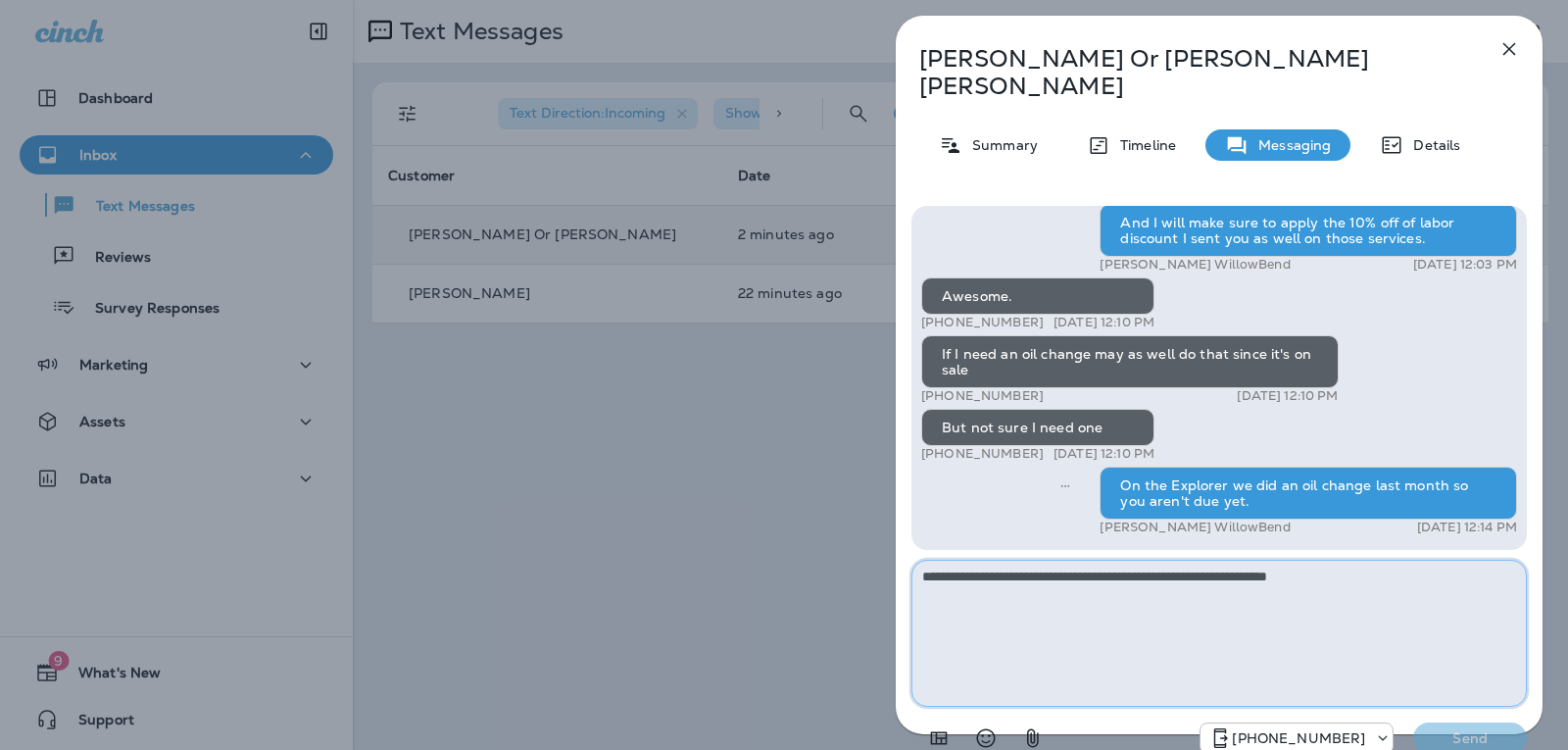
click at [1127, 568] on textarea "**********" at bounding box center [1218, 633] width 616 height 147
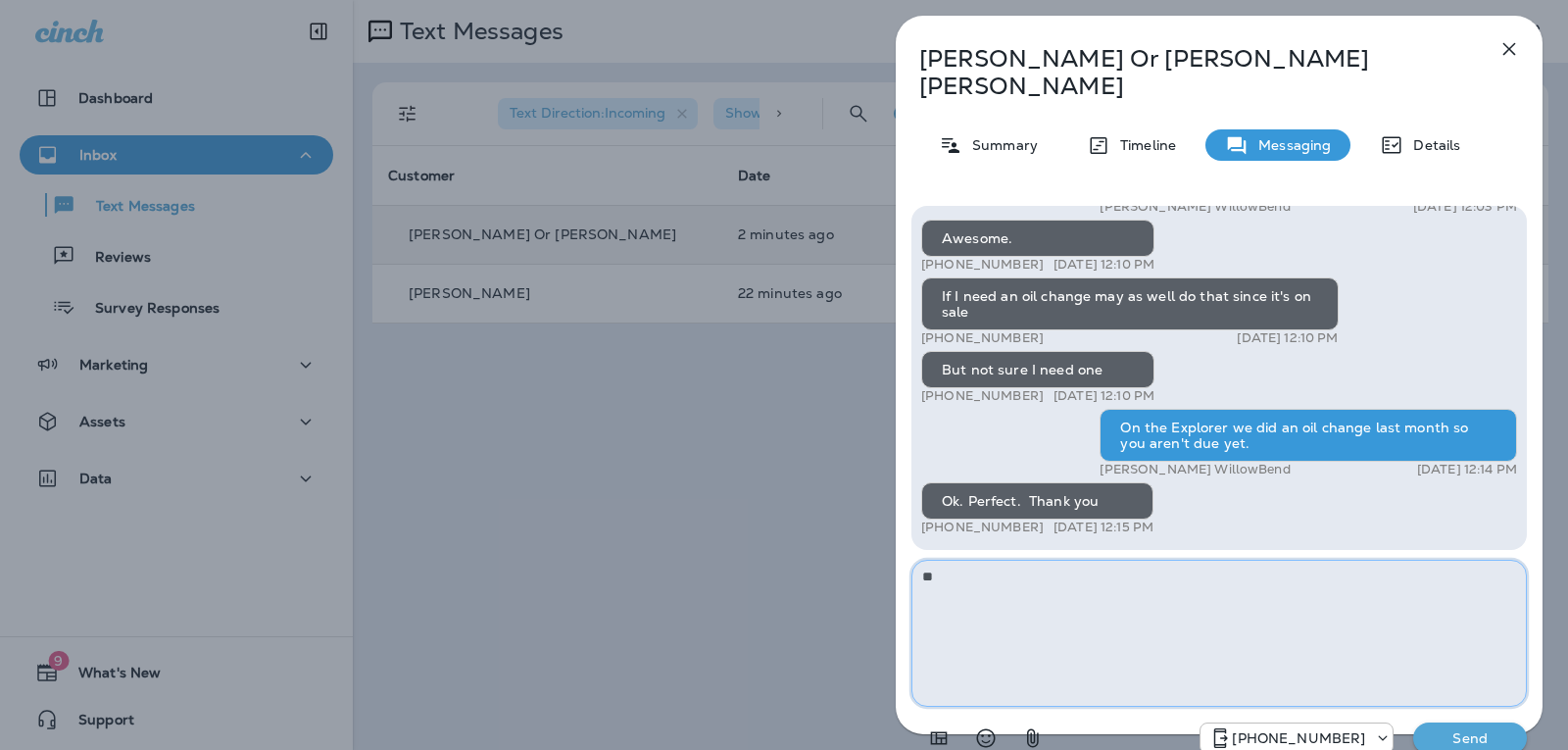
type textarea "*"
type textarea "**********"
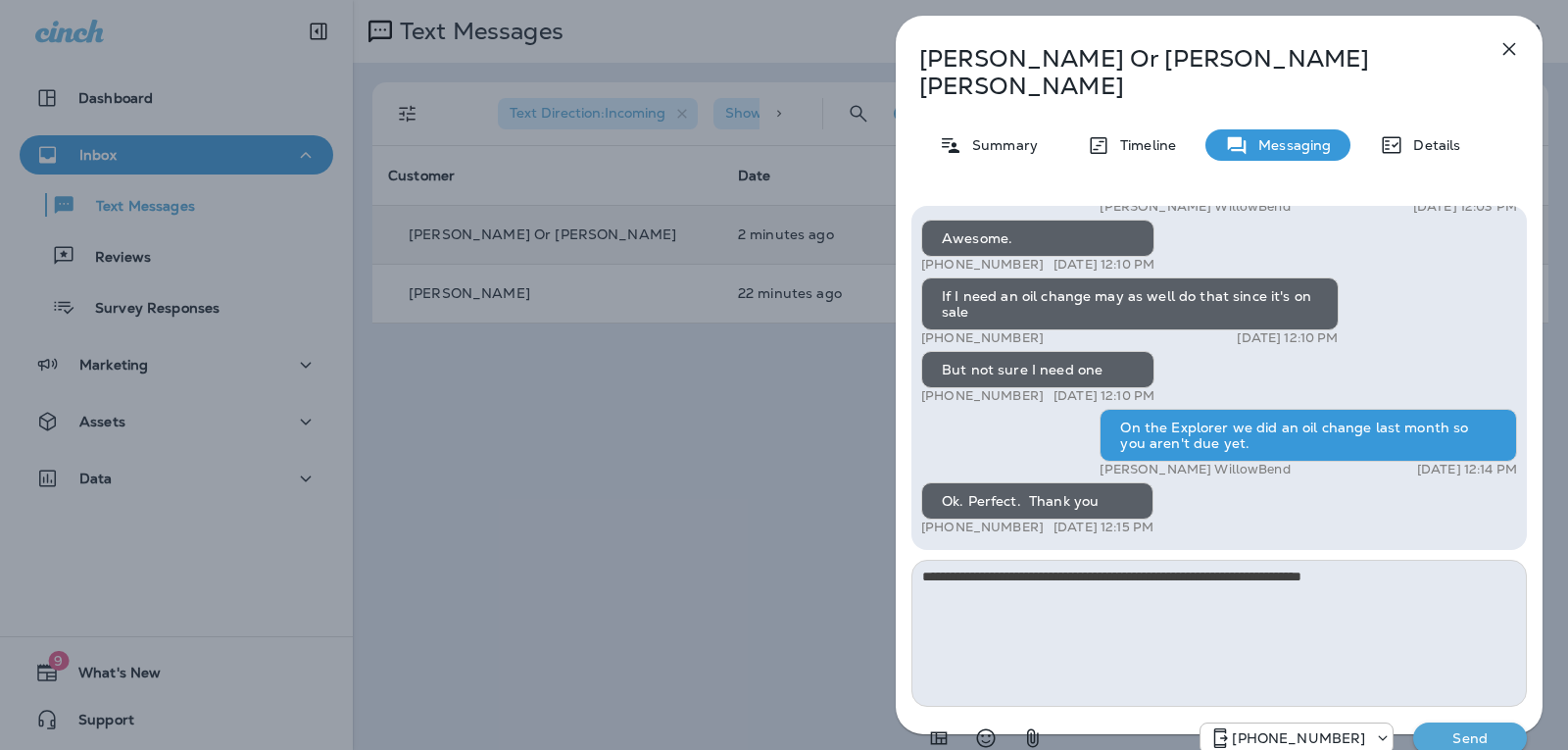
click at [1472, 729] on p "Send" at bounding box center [1470, 738] width 83 height 18
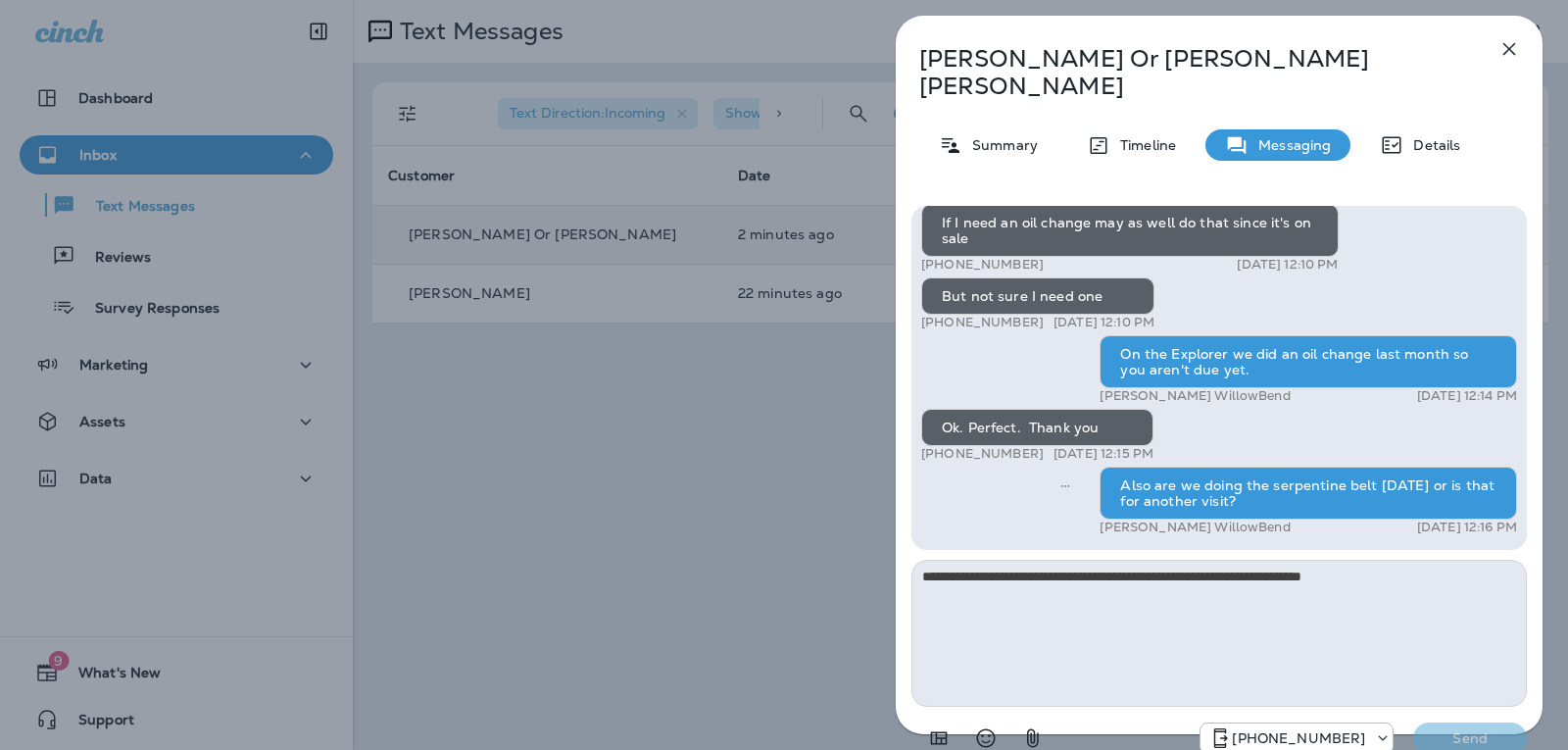
click at [1497, 48] on icon "button" at bounding box center [1509, 49] width 24 height 24
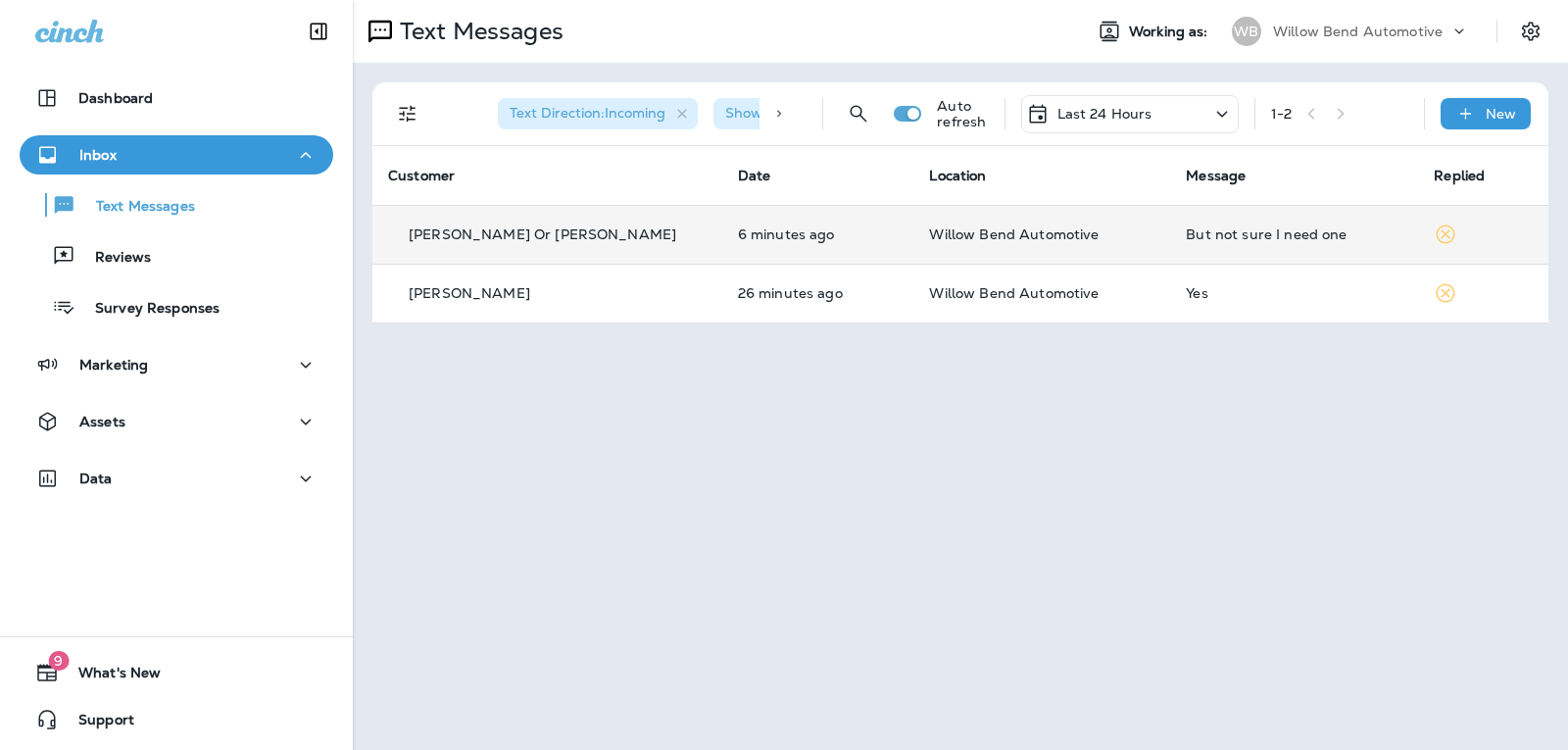
click at [1131, 112] on p "Last 24 Hours" at bounding box center [1104, 113] width 96 height 16
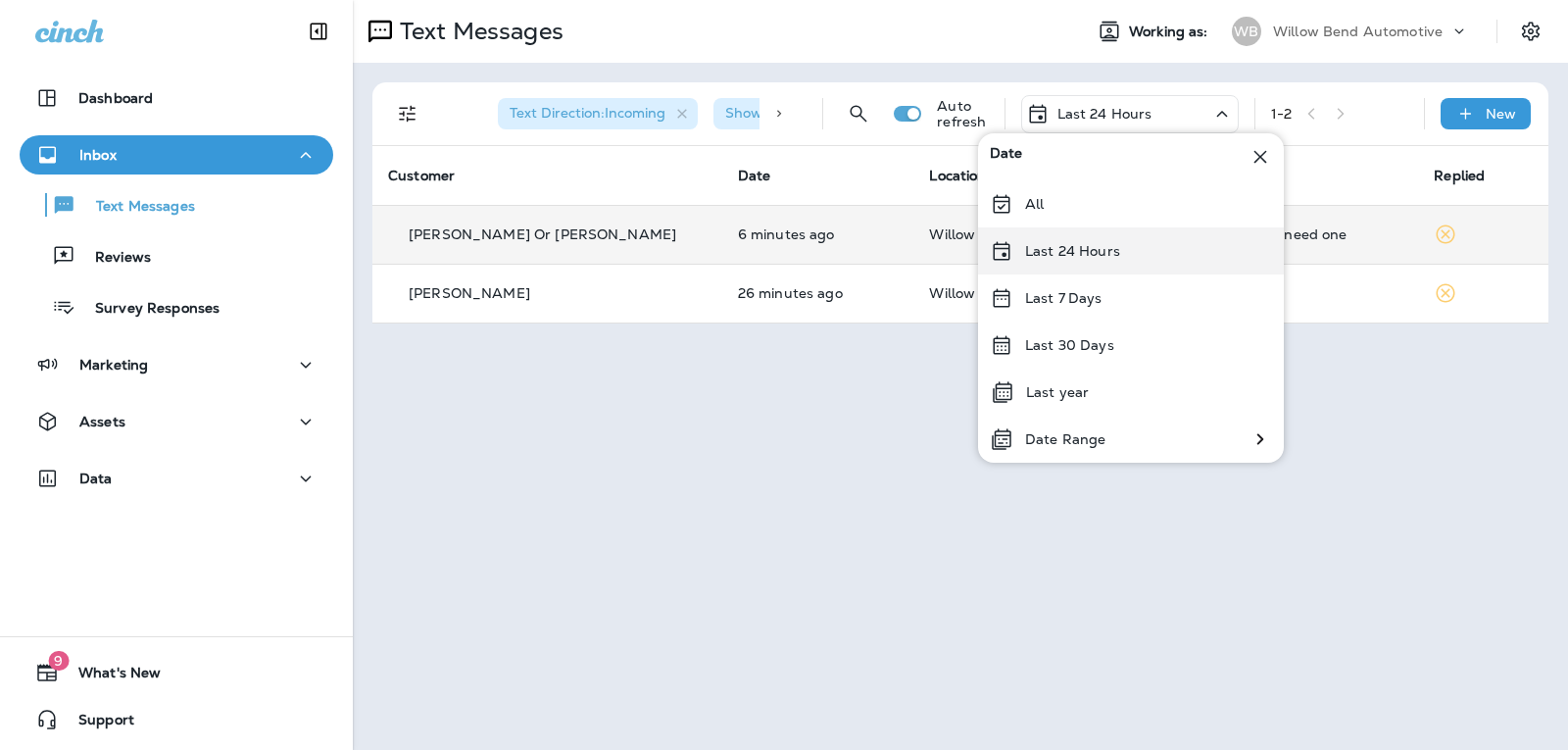
click at [1103, 252] on p "Last 24 Hours" at bounding box center [1073, 251] width 96 height 16
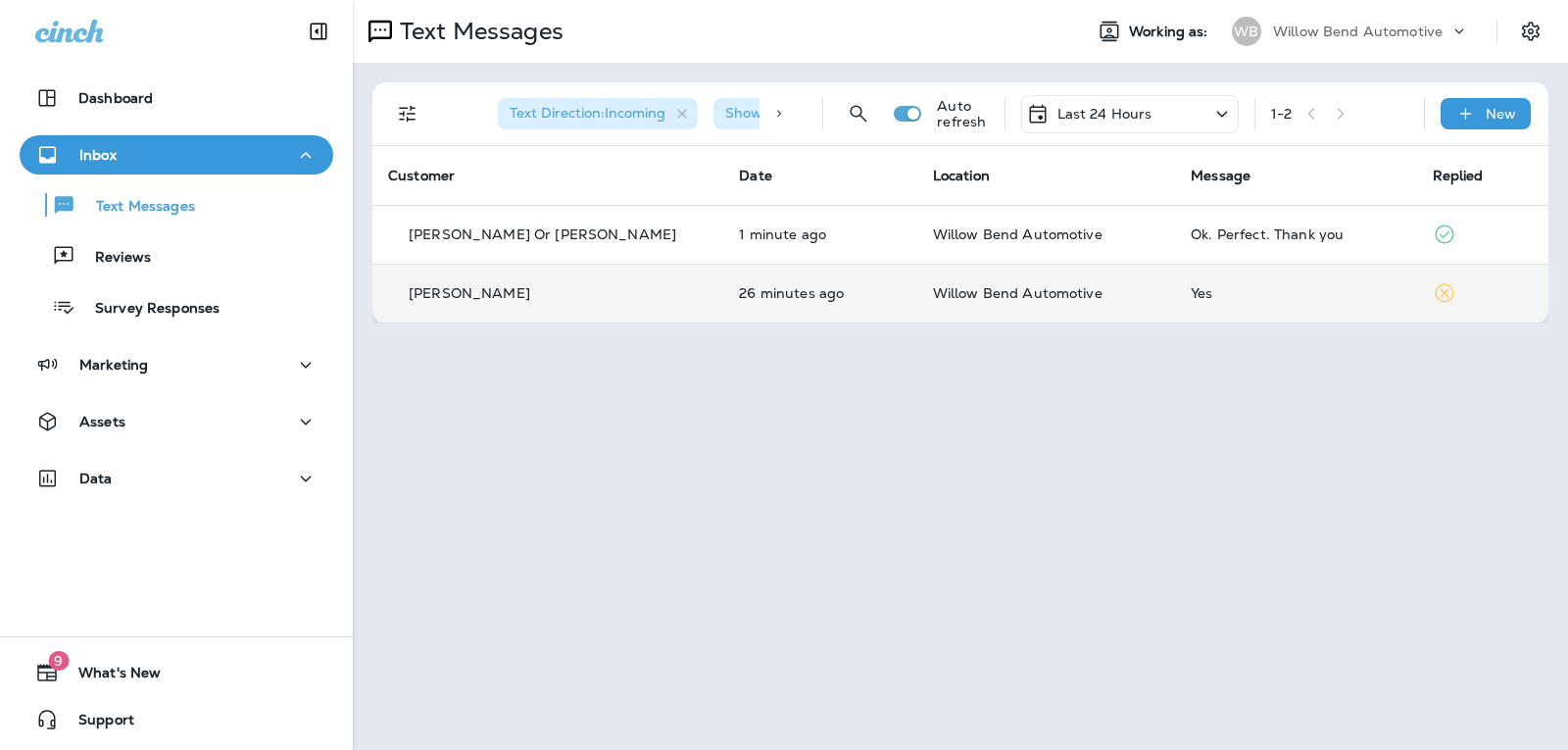
click at [1228, 298] on div "Yes" at bounding box center [1295, 294] width 210 height 16
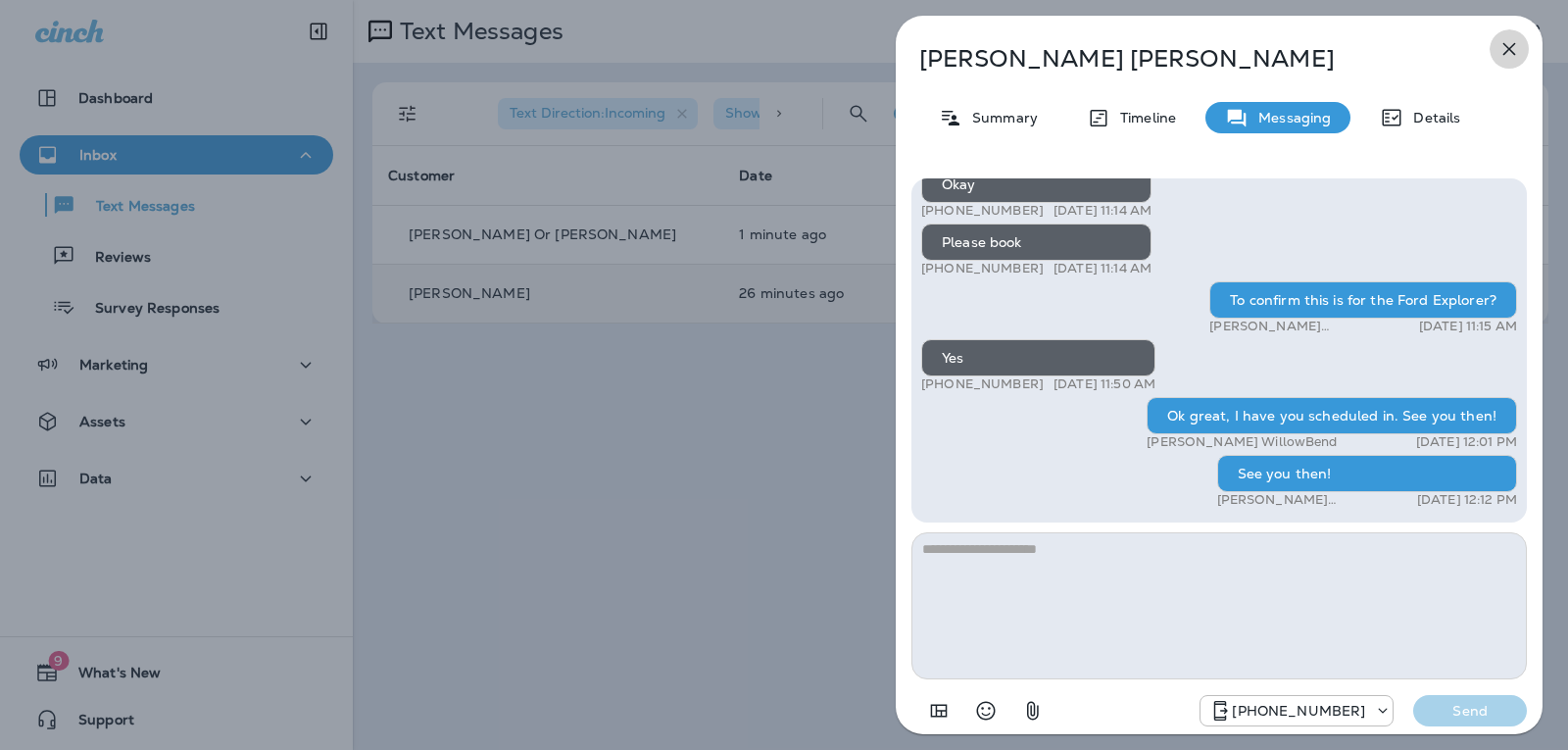
click at [1506, 42] on icon "button" at bounding box center [1509, 49] width 24 height 24
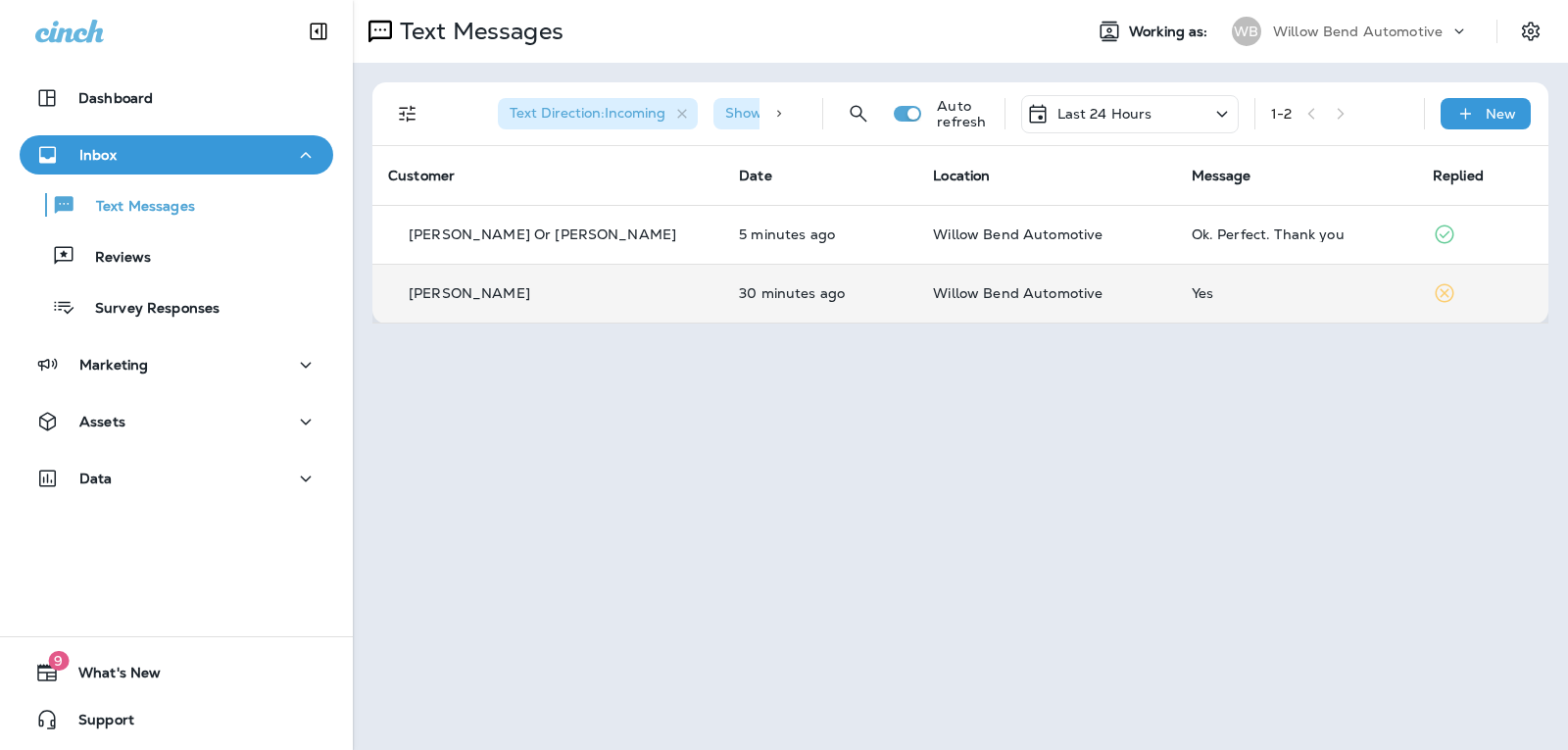
click at [1174, 114] on div "Last 24 Hours" at bounding box center [1130, 114] width 218 height 38
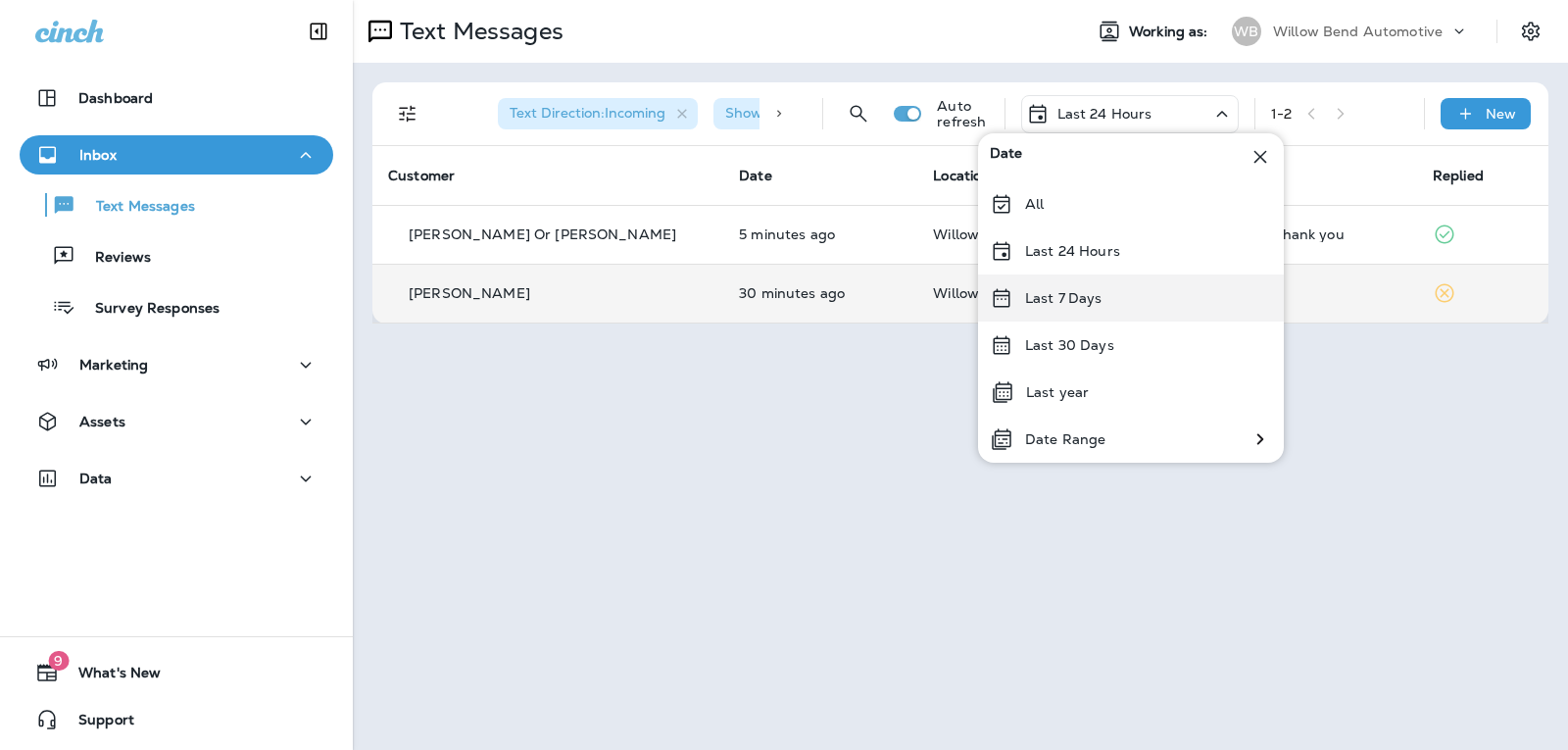
click at [1099, 305] on p "Last 7 Days" at bounding box center [1064, 298] width 78 height 16
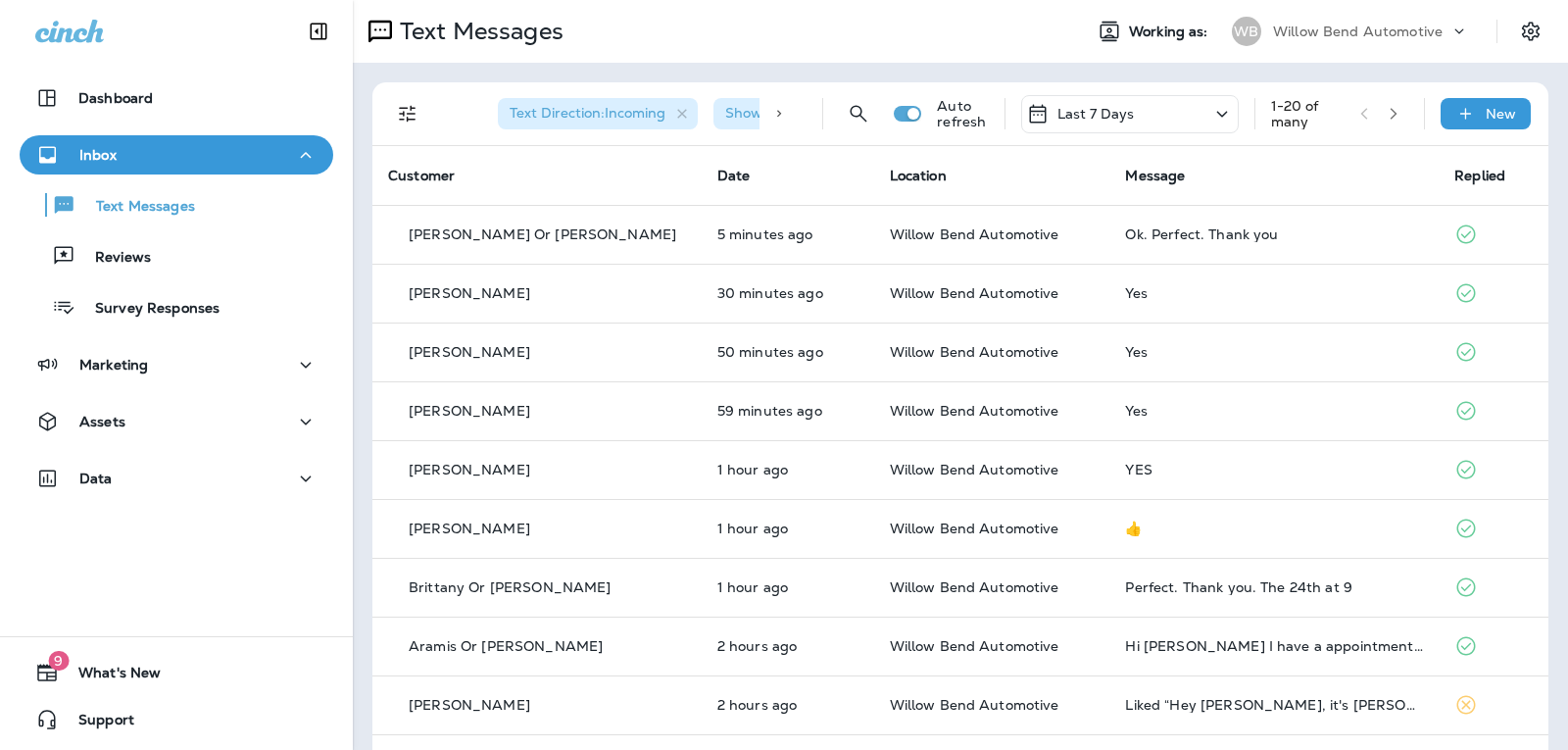
click at [1137, 117] on div "Last 7 Days" at bounding box center [1130, 114] width 218 height 38
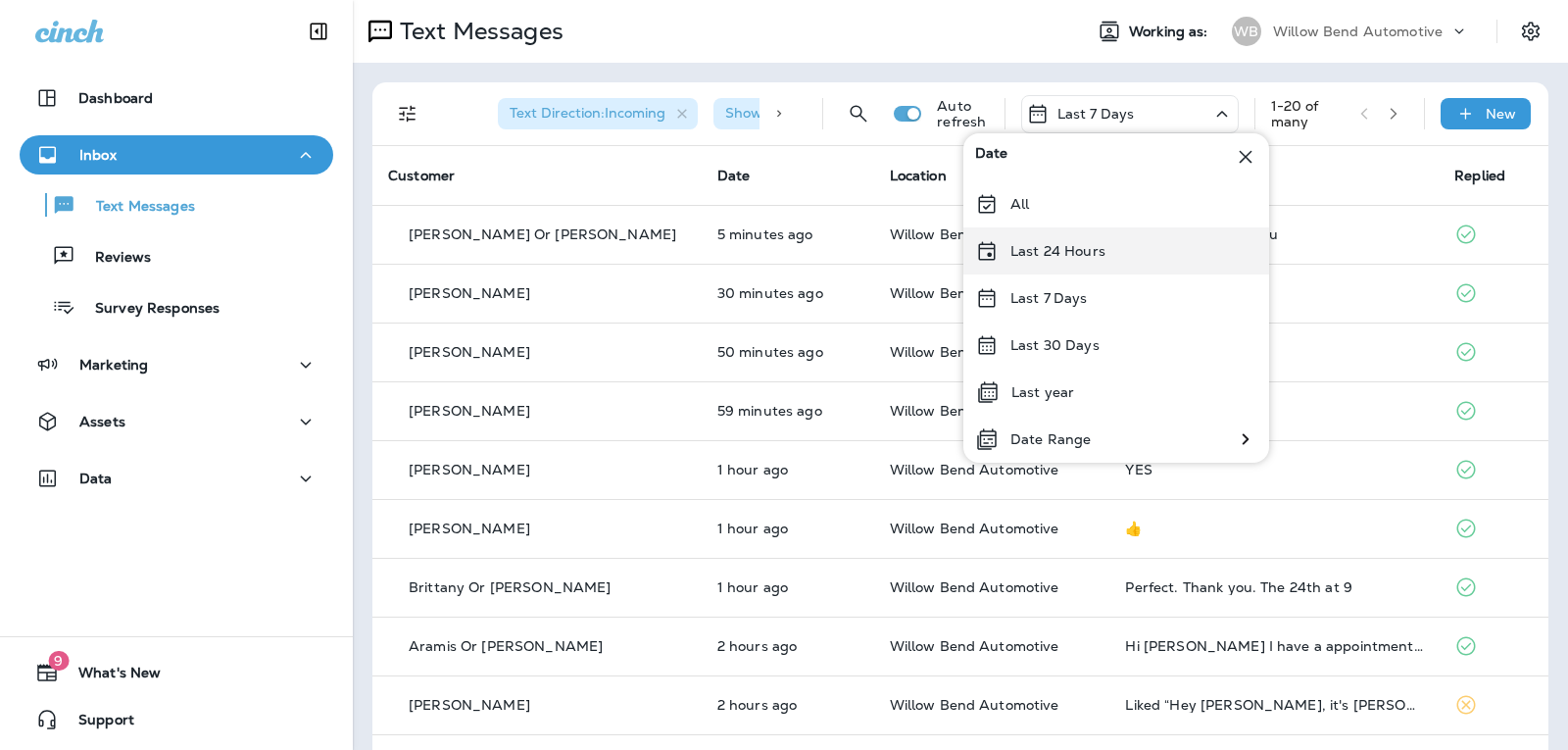
click at [1112, 254] on div "Last 24 Hours" at bounding box center [1116, 251] width 305 height 47
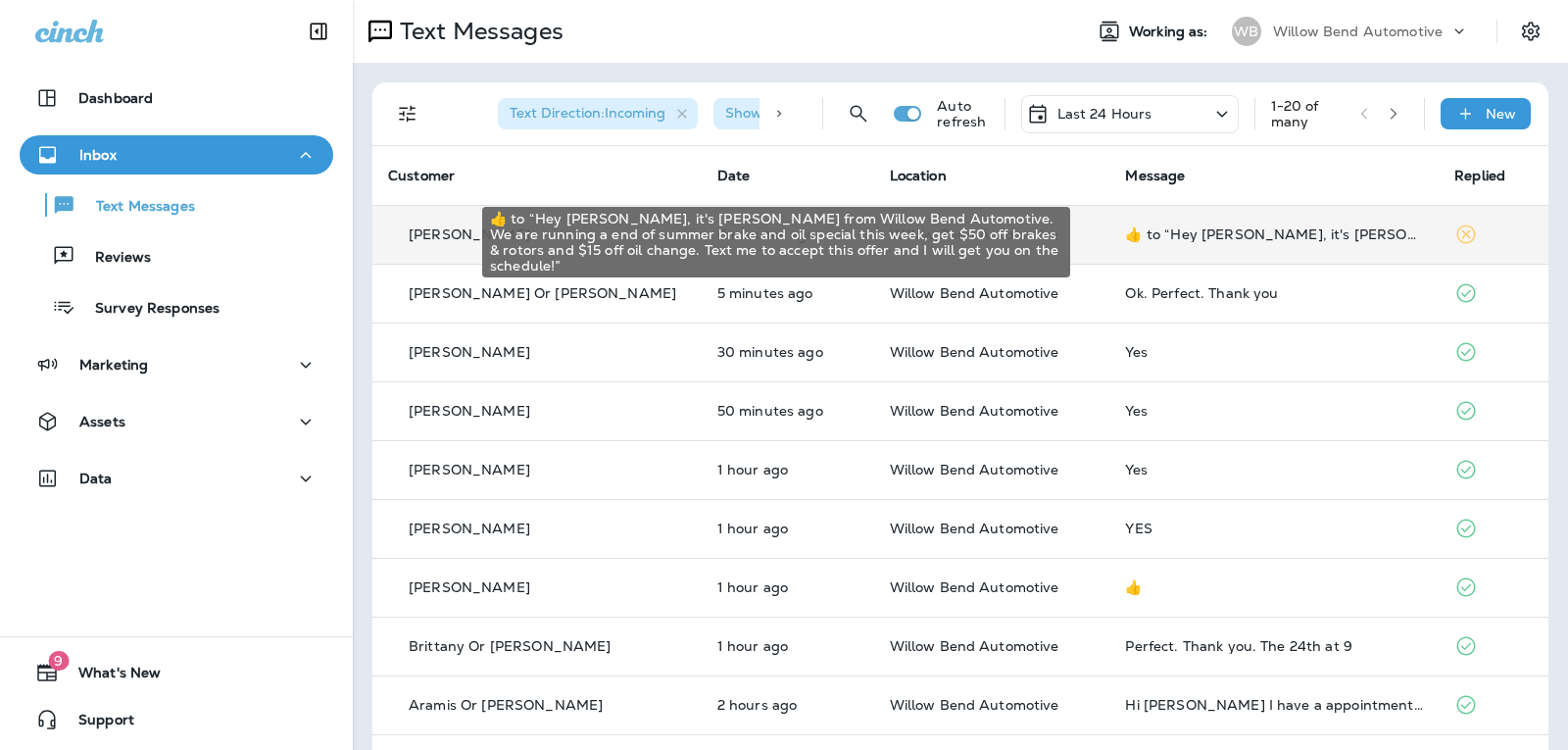
click at [1284, 231] on div "​👍​ to “ Hey [PERSON_NAME], it's [PERSON_NAME] from Willow Bend Automotive. We …" at bounding box center [1274, 235] width 297 height 16
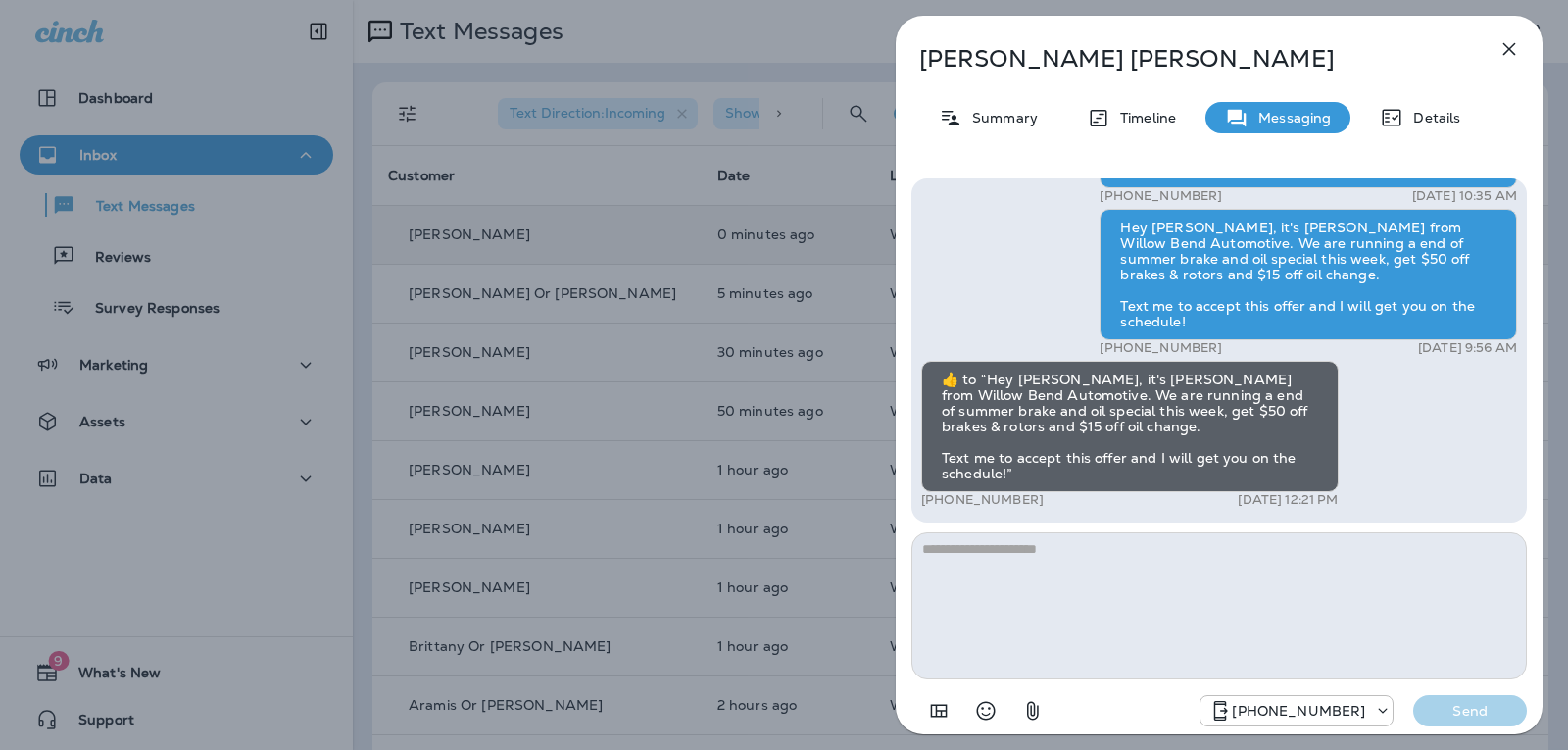
click at [1511, 50] on icon "button" at bounding box center [1509, 49] width 13 height 13
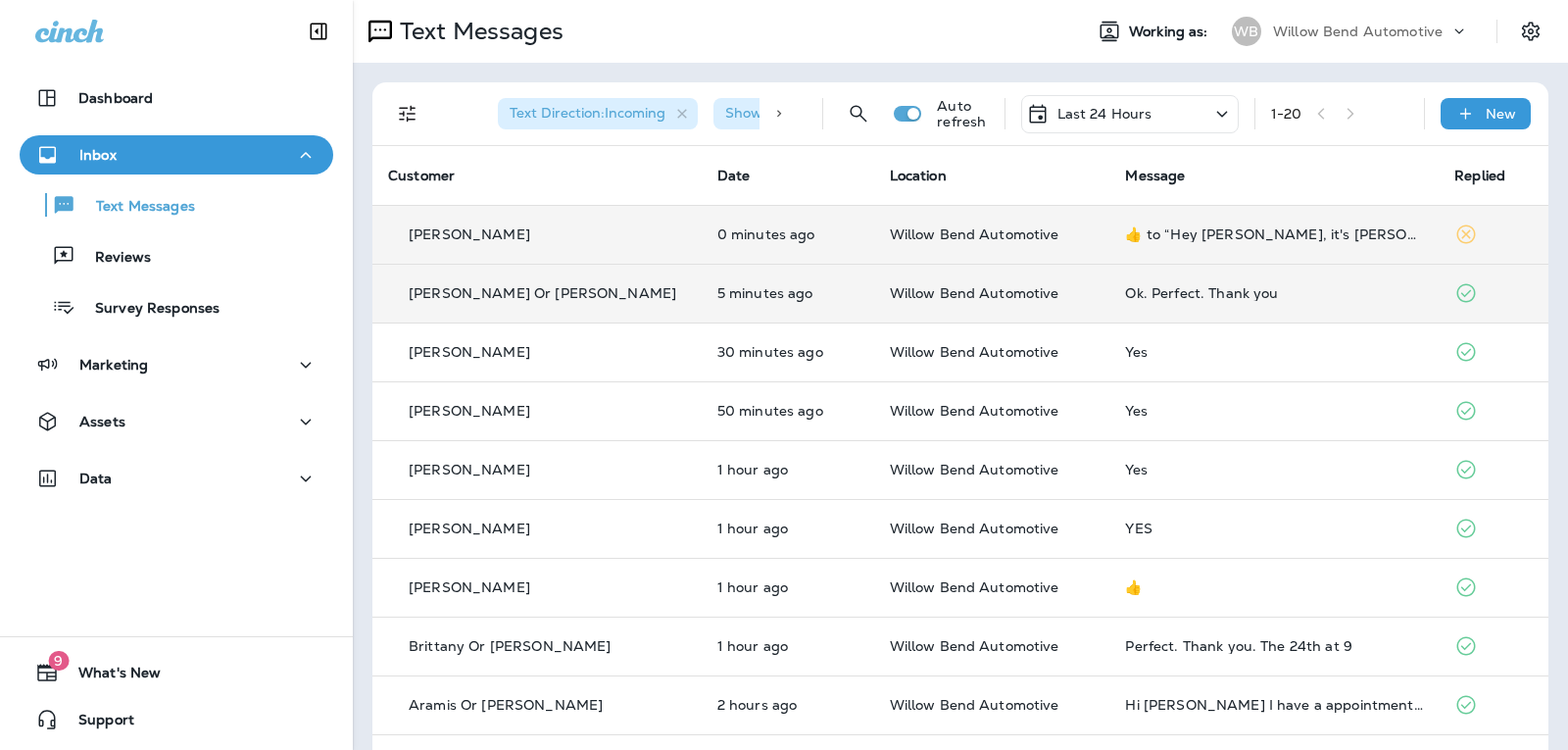
click at [1212, 290] on div "Ok. Perfect. Thank you" at bounding box center [1274, 294] width 297 height 16
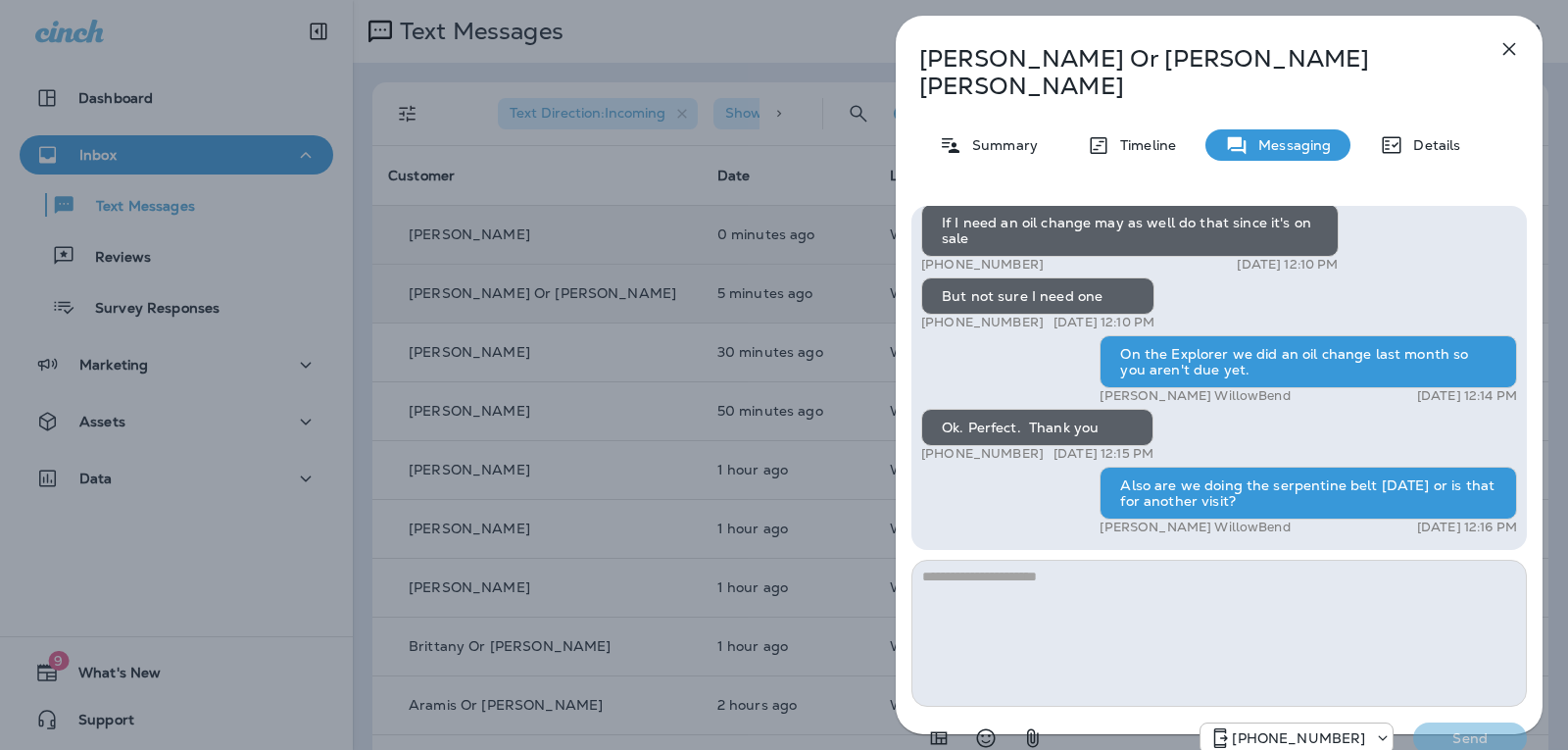
click at [1511, 37] on icon "button" at bounding box center [1509, 49] width 24 height 24
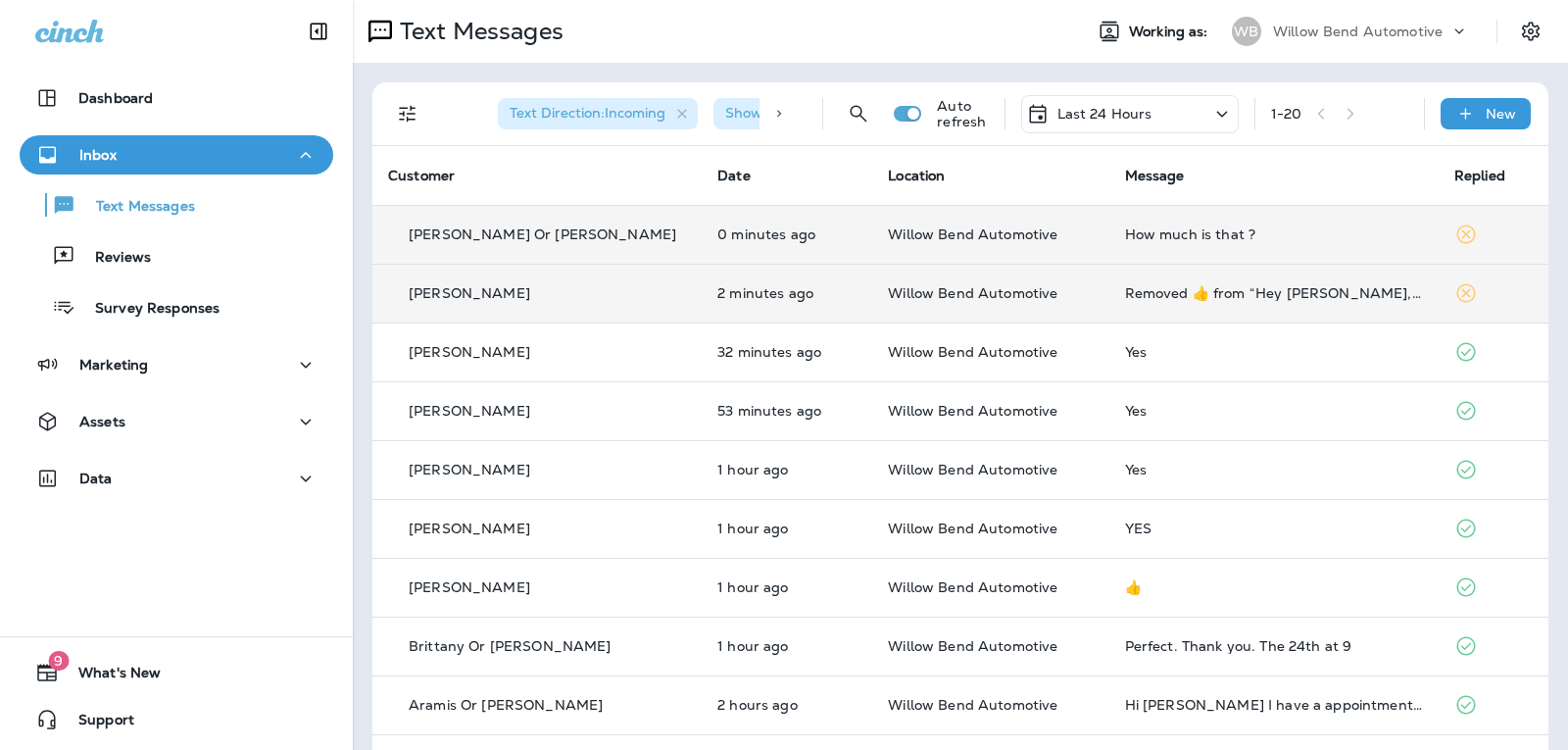
click at [1171, 225] on td "How much is that ?" at bounding box center [1274, 235] width 329 height 59
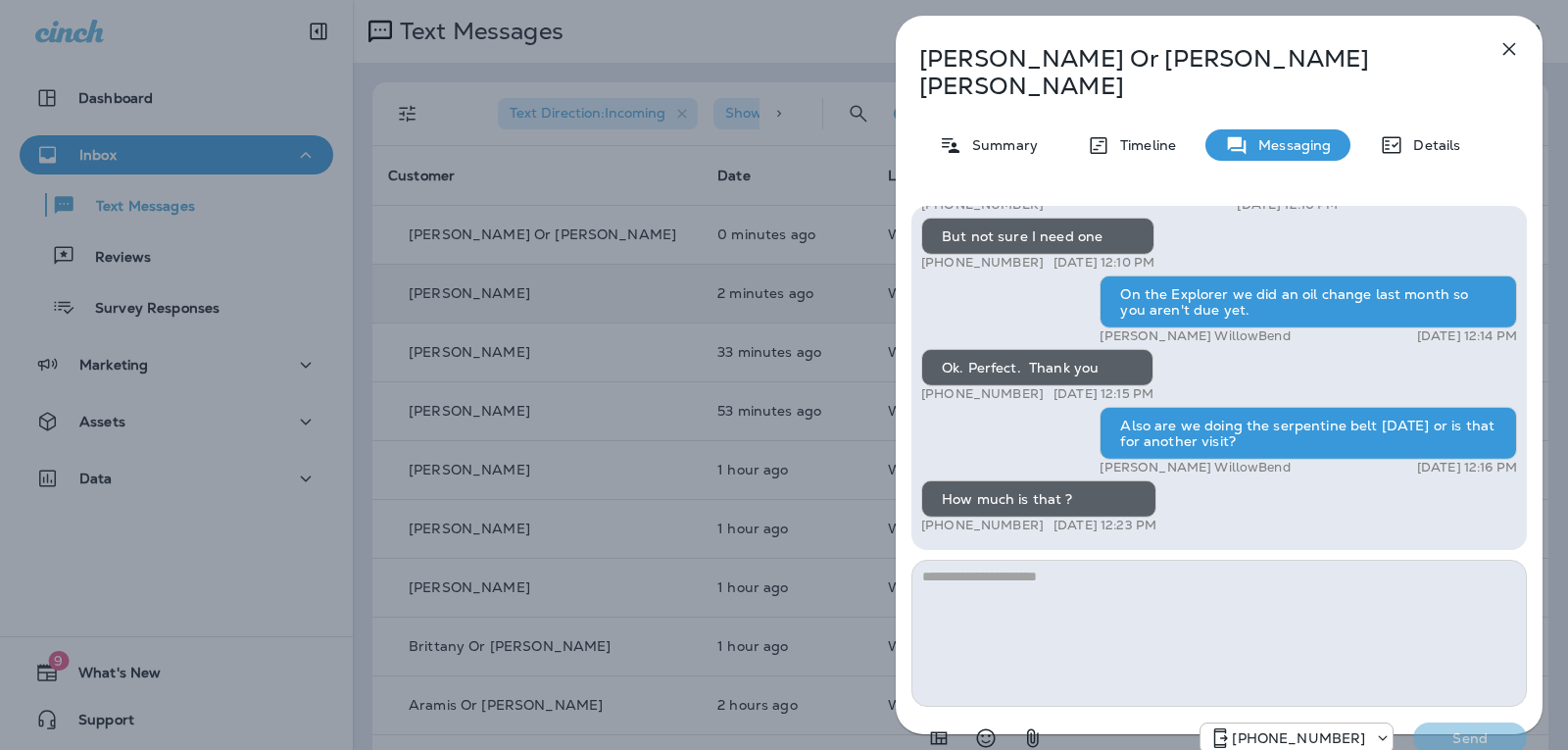
click at [1020, 560] on textarea at bounding box center [1218, 633] width 616 height 147
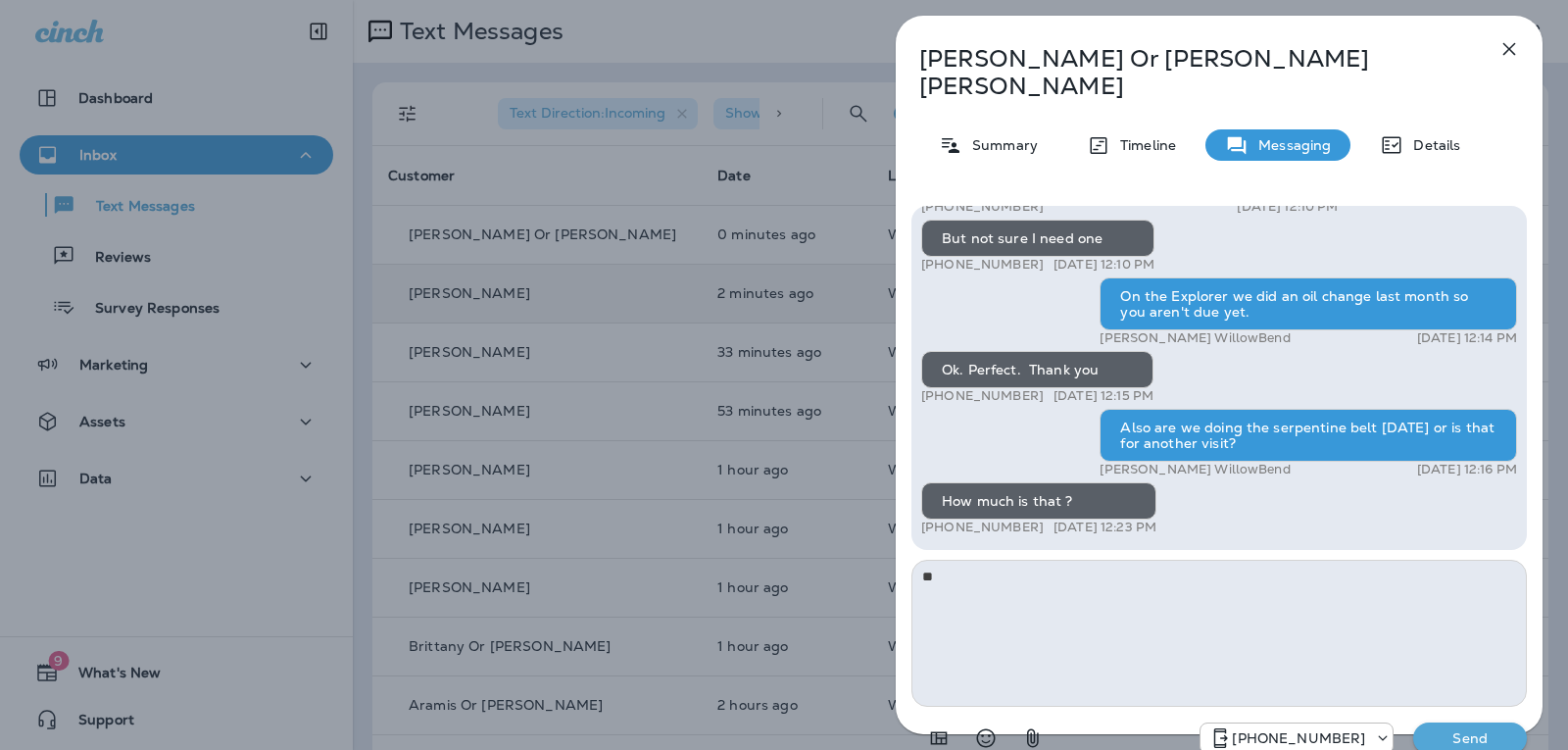
type textarea "*"
type textarea "**********"
click at [1468, 707] on div "[PHONE_NUMBER] Send" at bounding box center [1218, 732] width 616 height 51
click at [1472, 729] on p "Send" at bounding box center [1470, 738] width 83 height 18
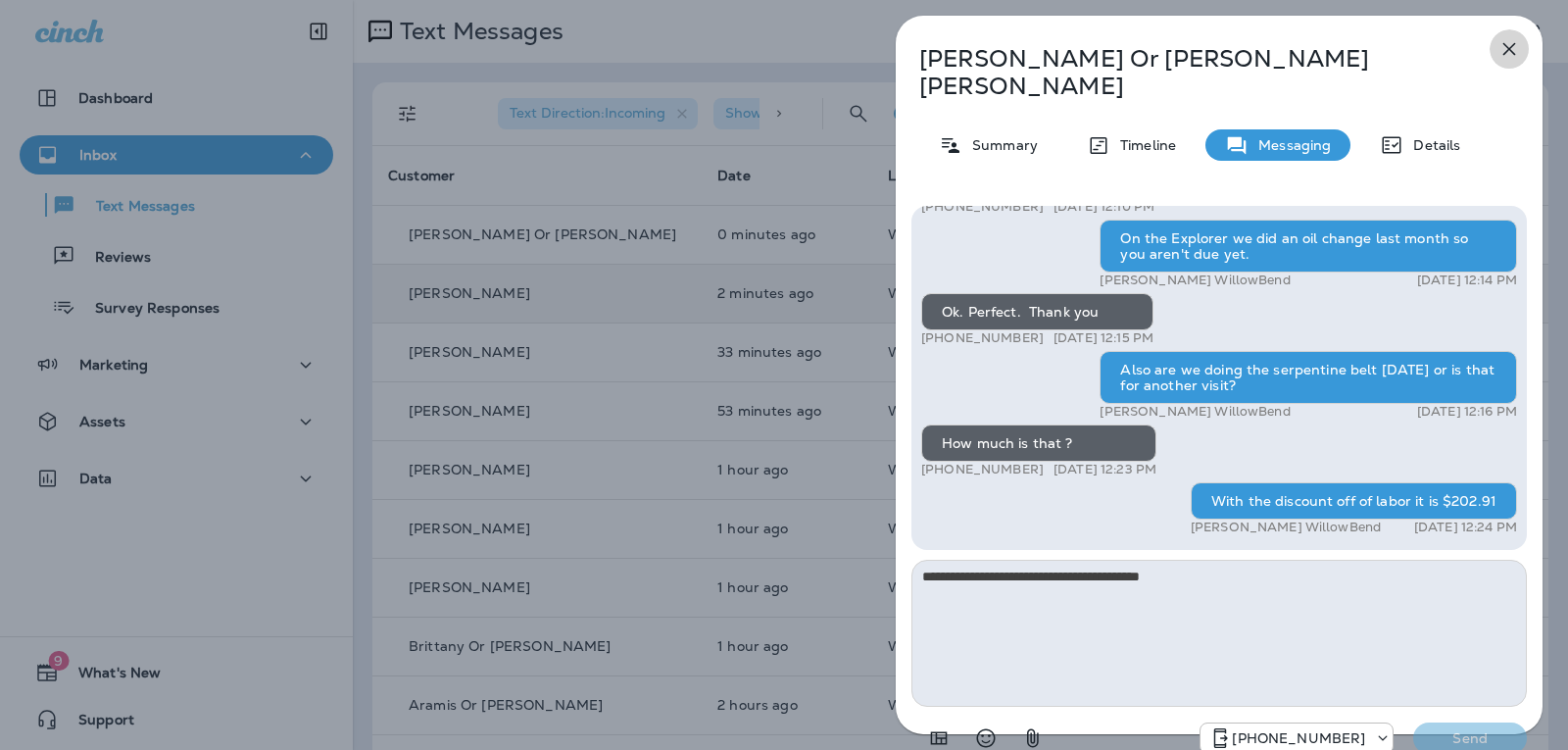
click at [1519, 44] on icon "button" at bounding box center [1509, 49] width 24 height 24
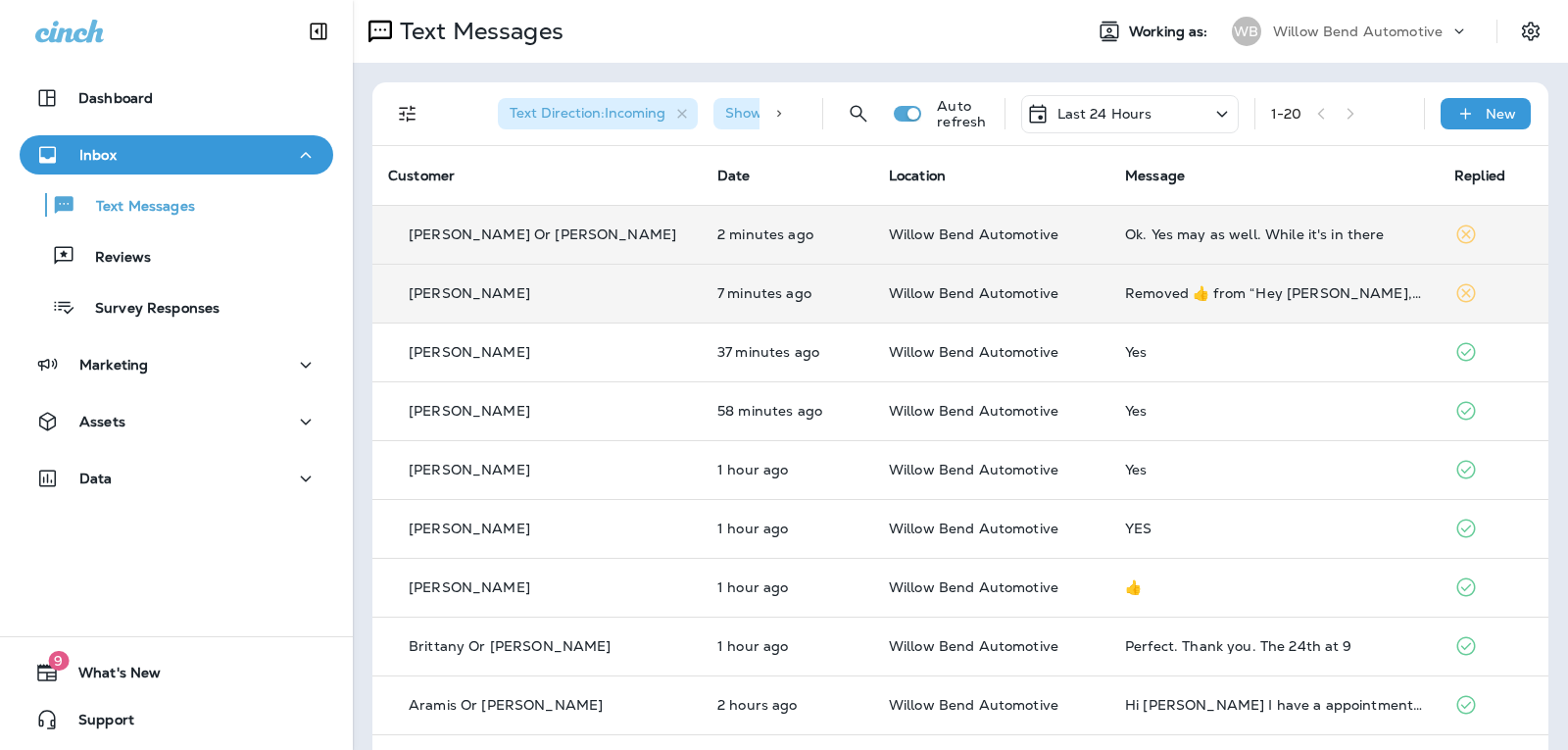
click at [1160, 231] on div "Ok. Yes may as well. While it's in there" at bounding box center [1274, 235] width 297 height 16
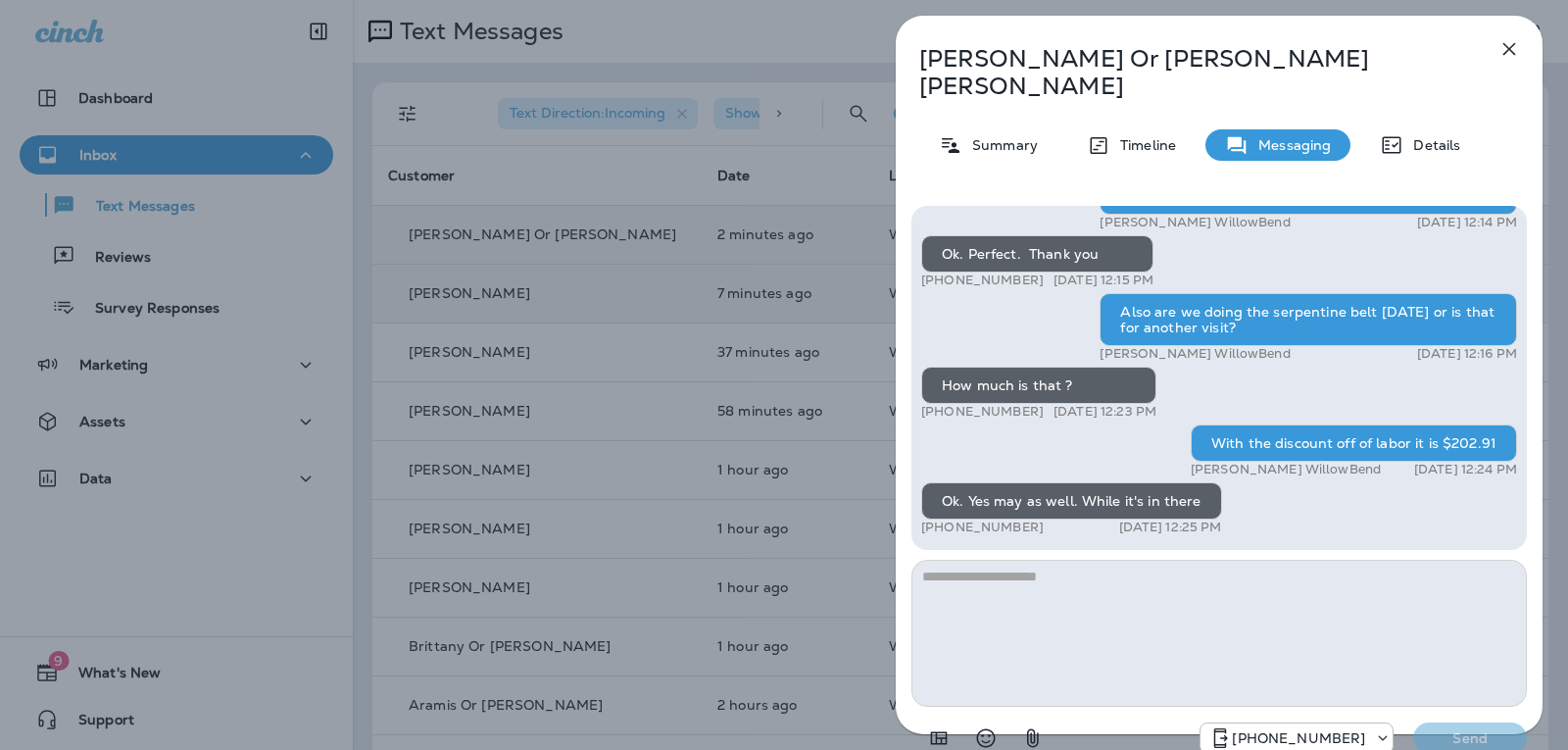
click at [999, 564] on textarea at bounding box center [1218, 633] width 616 height 147
type textarea "*"
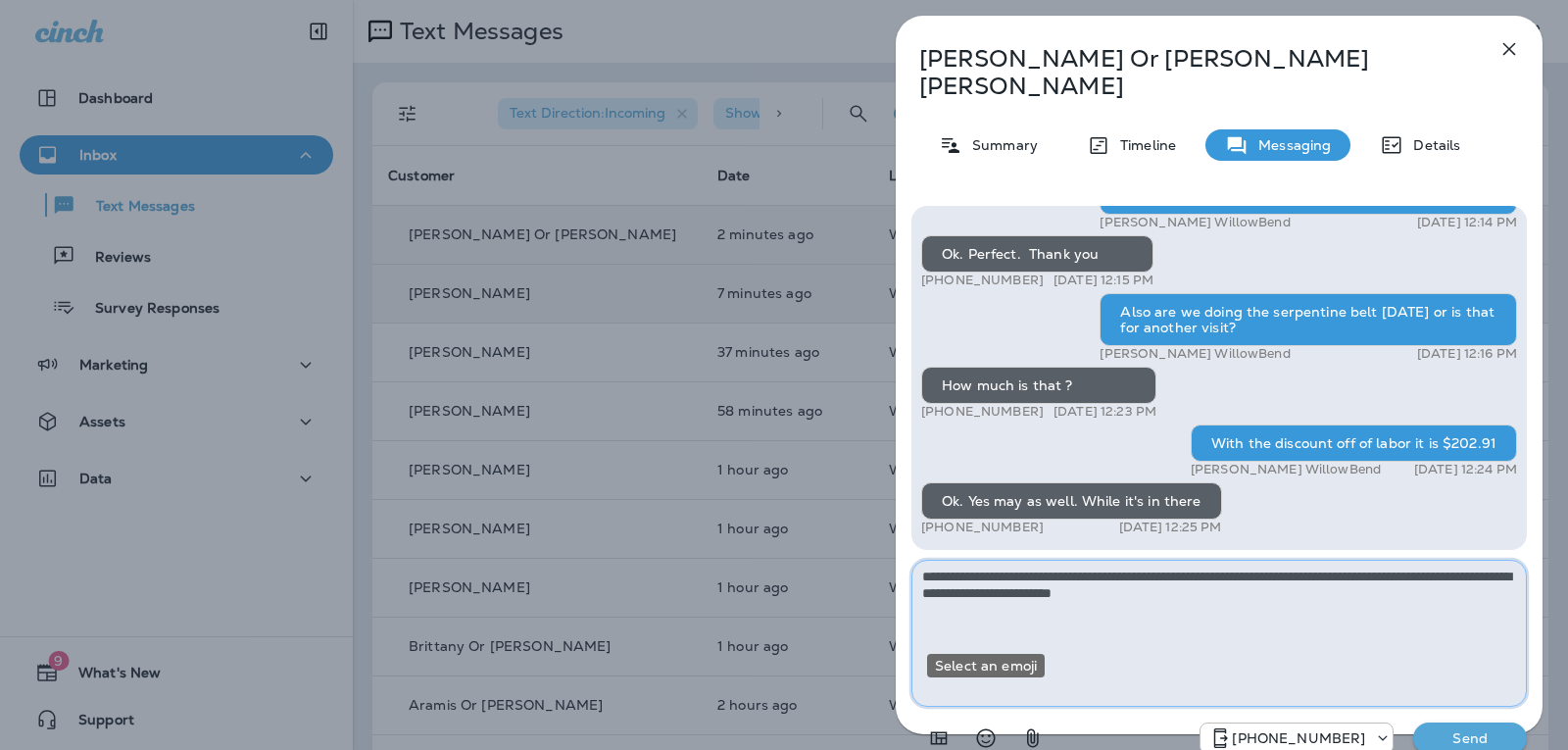
type textarea "**********"
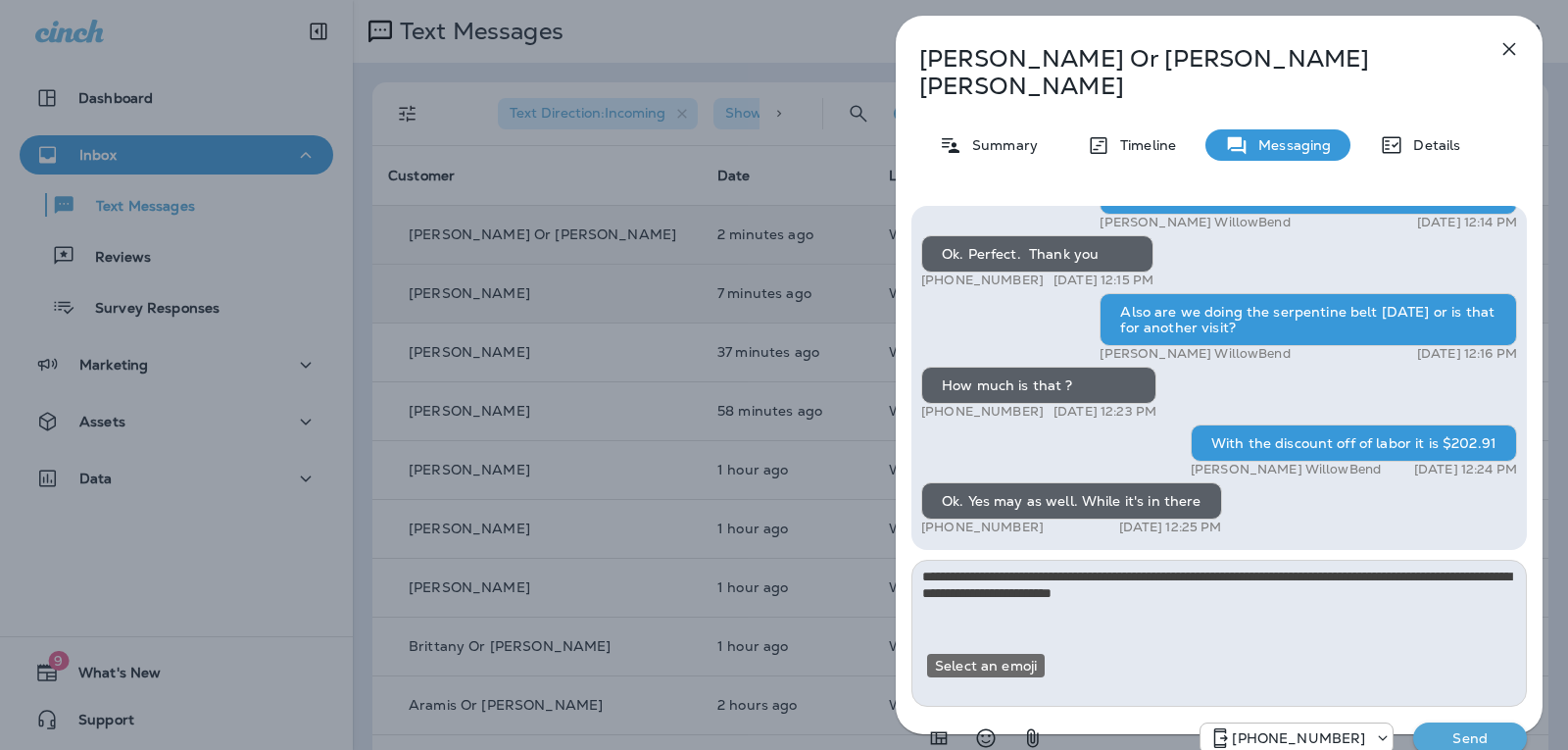
click at [993, 726] on icon "Select an emoji" at bounding box center [986, 738] width 24 height 24
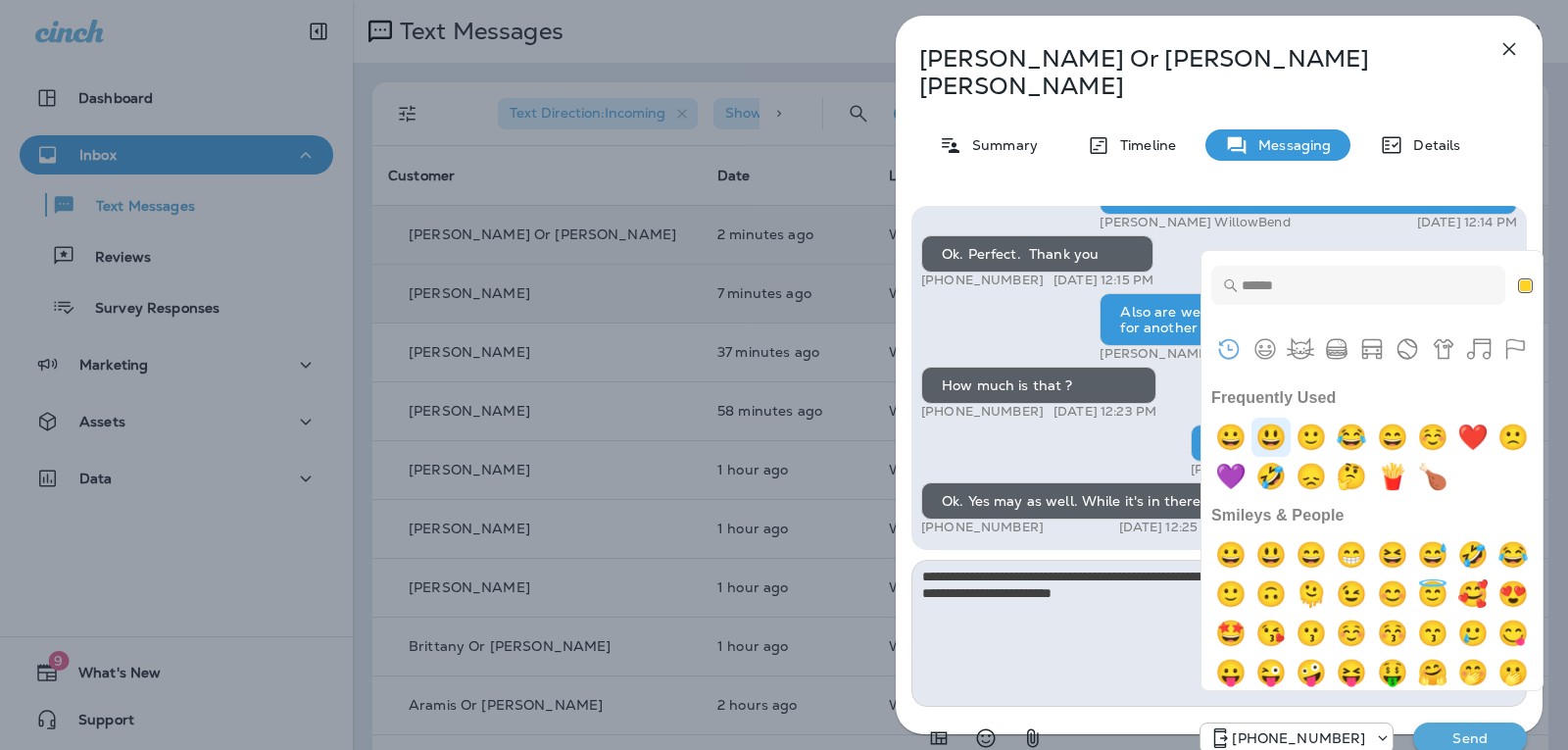
click at [1266, 436] on img "smiley" at bounding box center [1271, 438] width 39 height 39
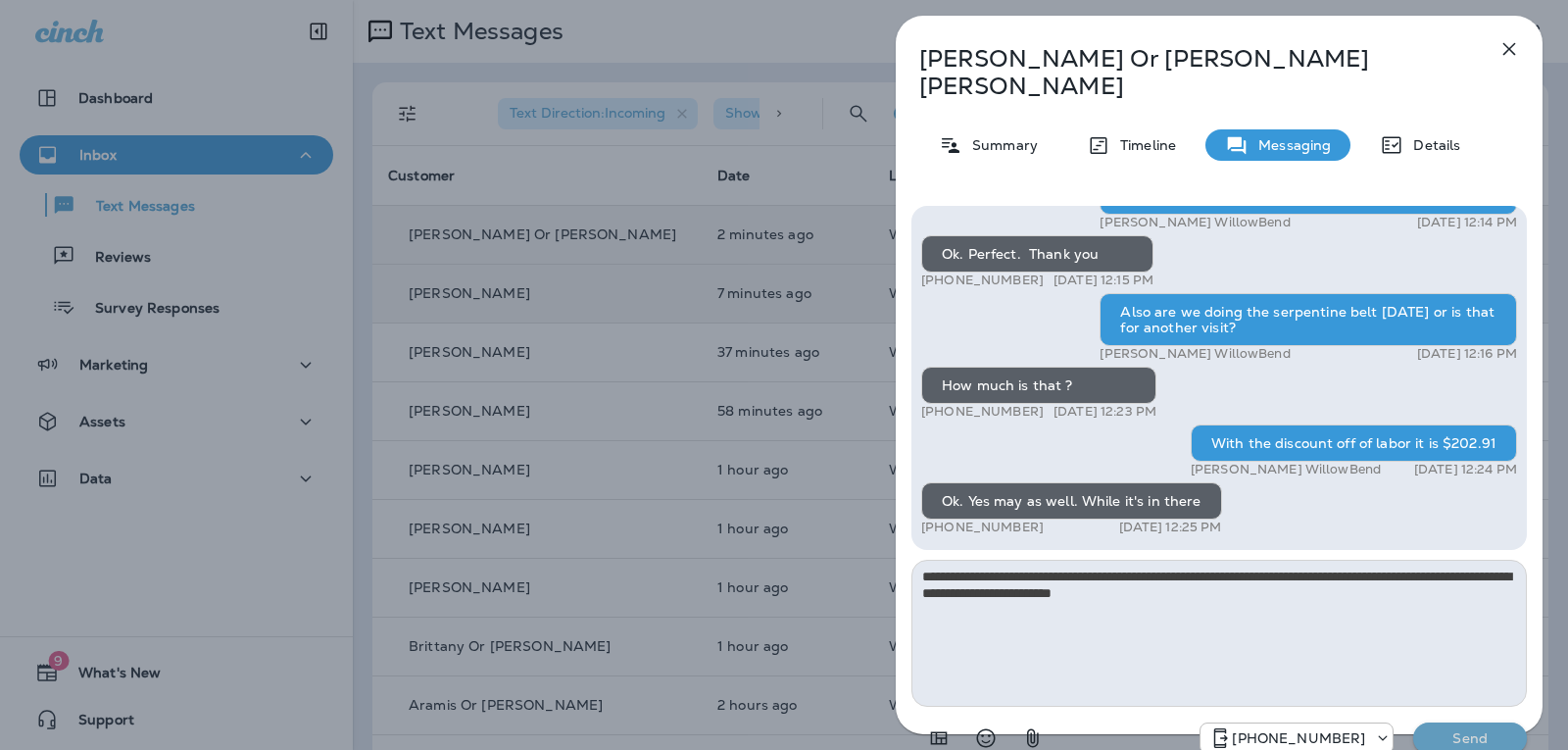
click at [1444, 729] on p "Send" at bounding box center [1470, 738] width 83 height 18
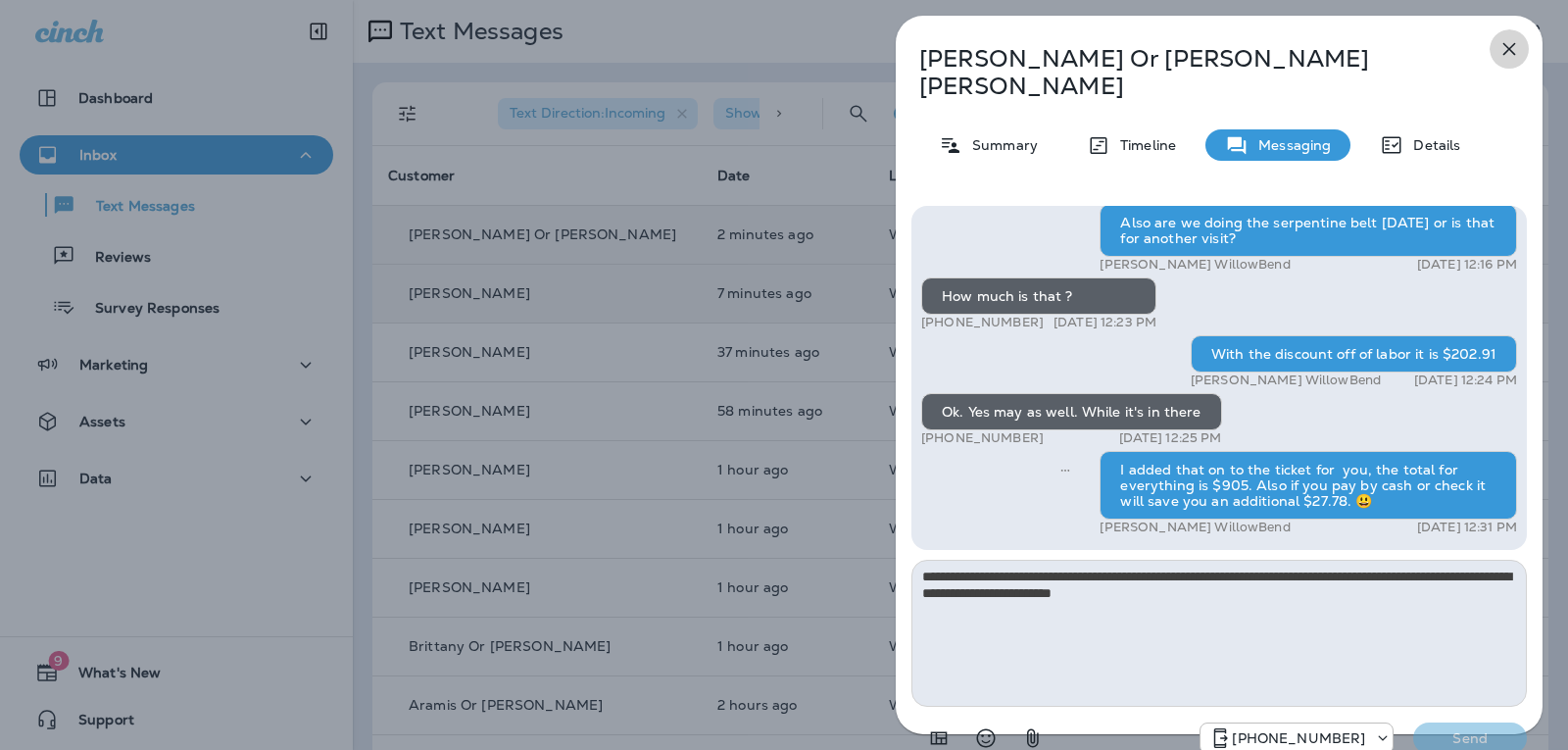
click at [1511, 49] on icon "button" at bounding box center [1509, 49] width 24 height 24
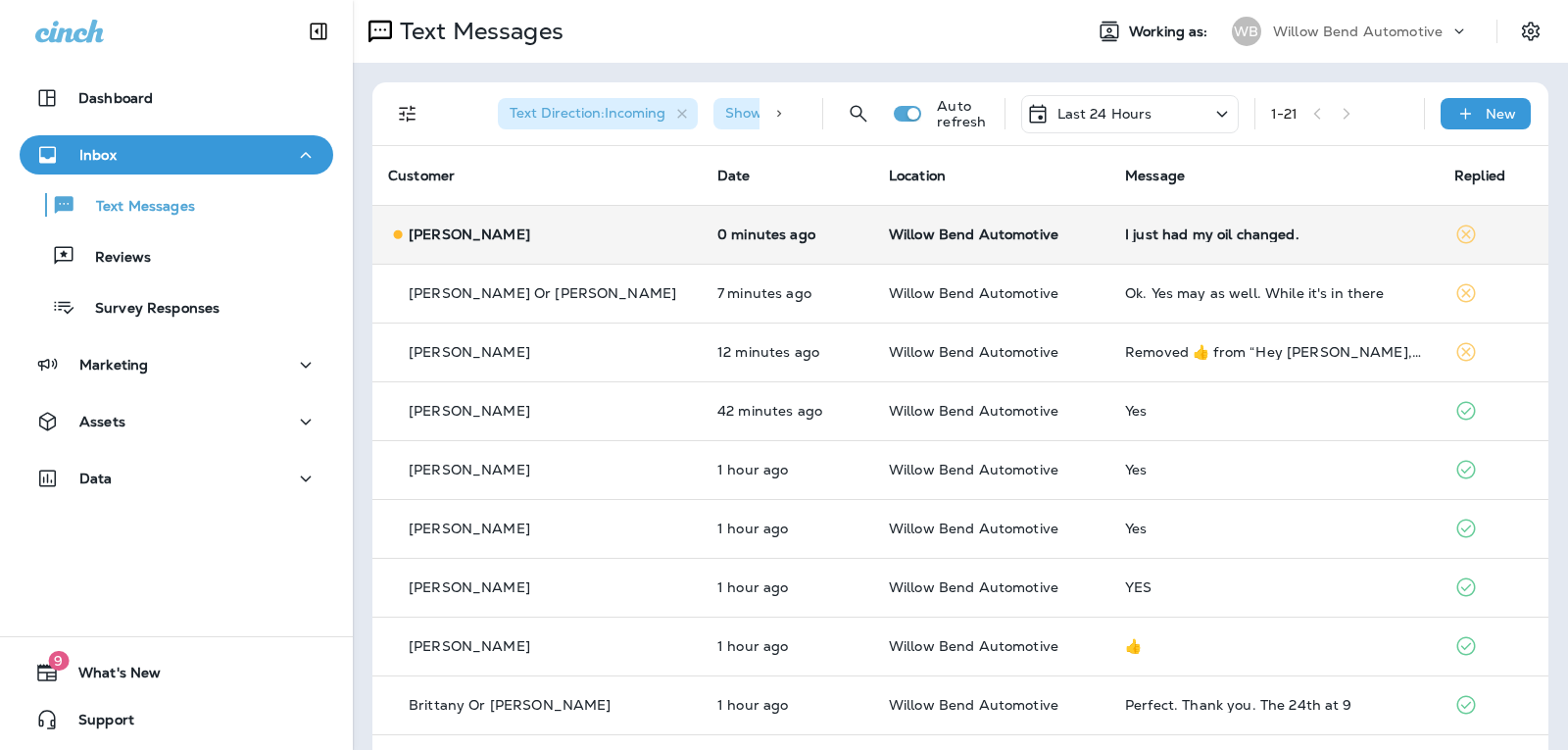
click at [1170, 229] on div "I just had my oil changed." at bounding box center [1274, 235] width 297 height 16
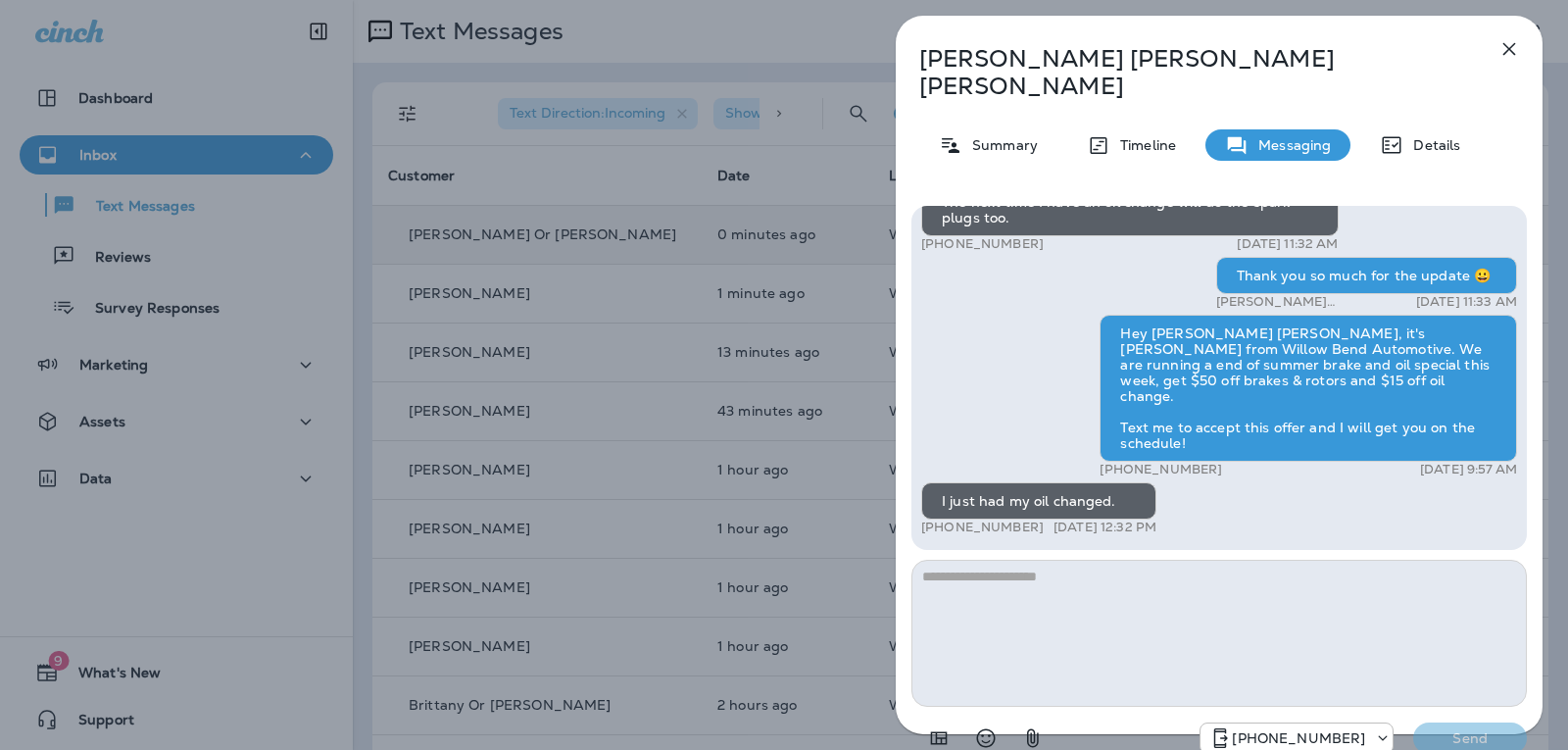
click at [1095, 560] on textarea at bounding box center [1218, 633] width 616 height 147
type textarea "*"
type textarea "**********"
click at [1509, 729] on p "Send" at bounding box center [1470, 738] width 83 height 18
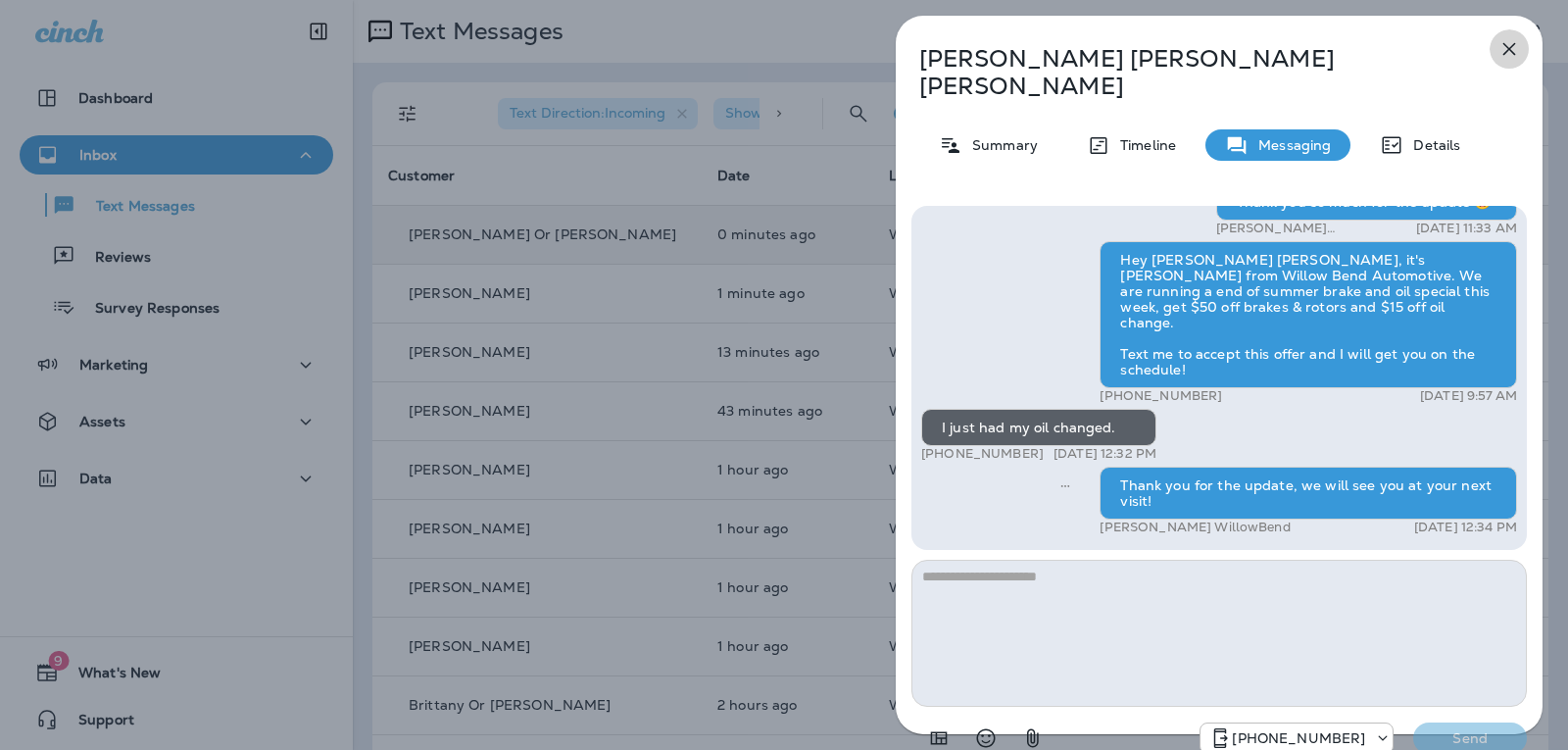
click at [1512, 48] on icon "button" at bounding box center [1509, 49] width 24 height 24
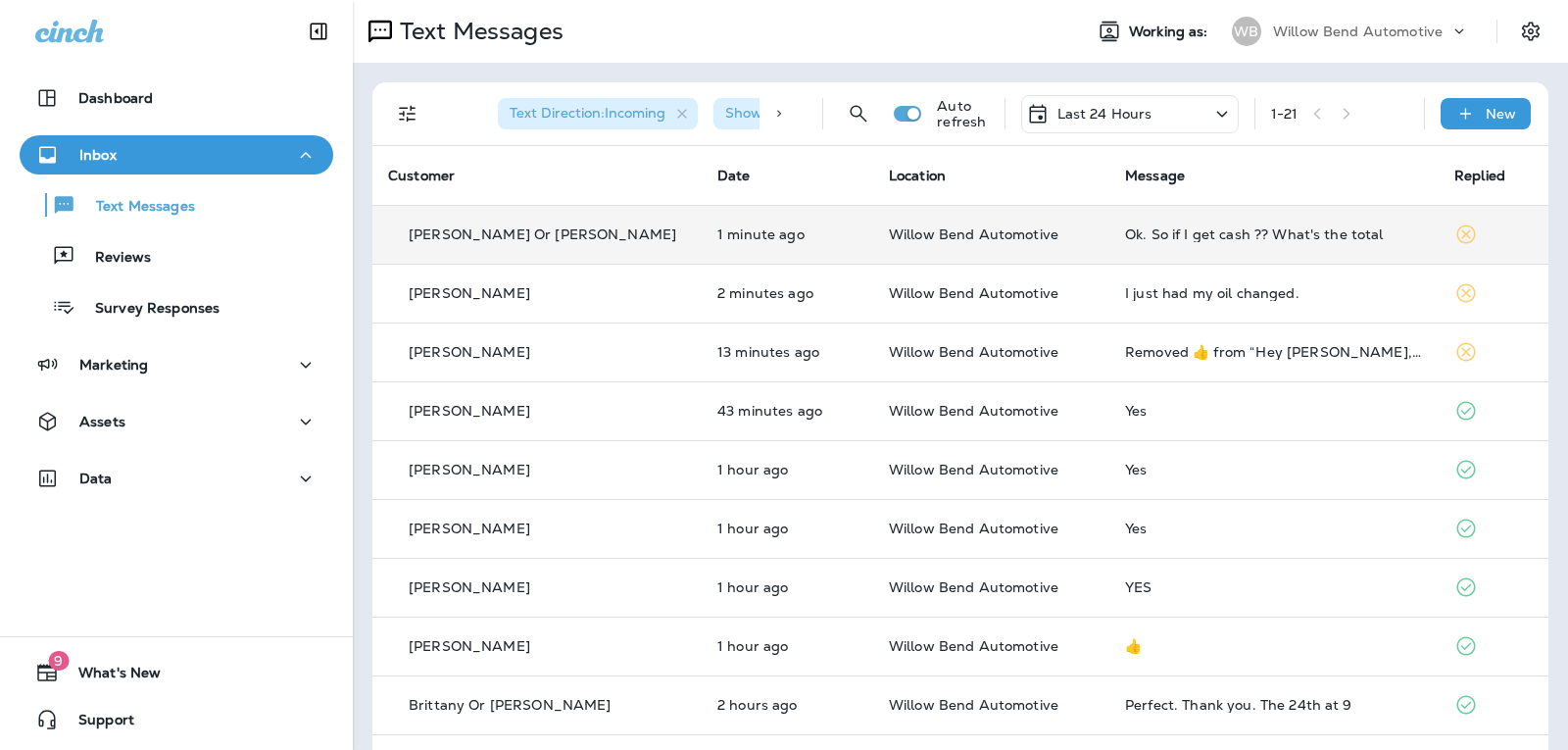
click at [1225, 228] on div "Ok. So if I get cash ?? What's the total" at bounding box center [1274, 235] width 297 height 16
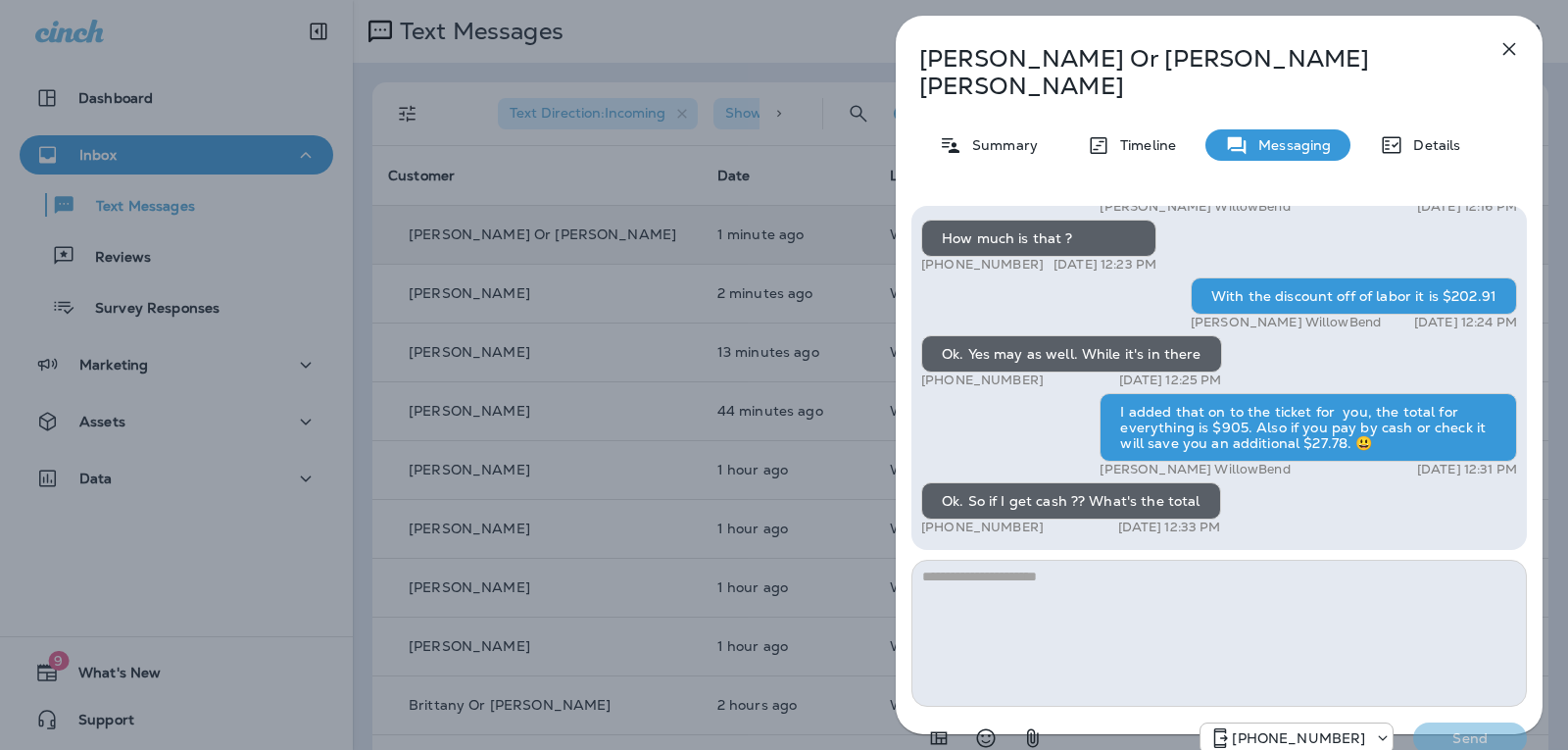
click at [1085, 586] on textarea at bounding box center [1218, 633] width 616 height 147
type textarea "**********"
click at [1439, 729] on p "Send" at bounding box center [1470, 738] width 83 height 18
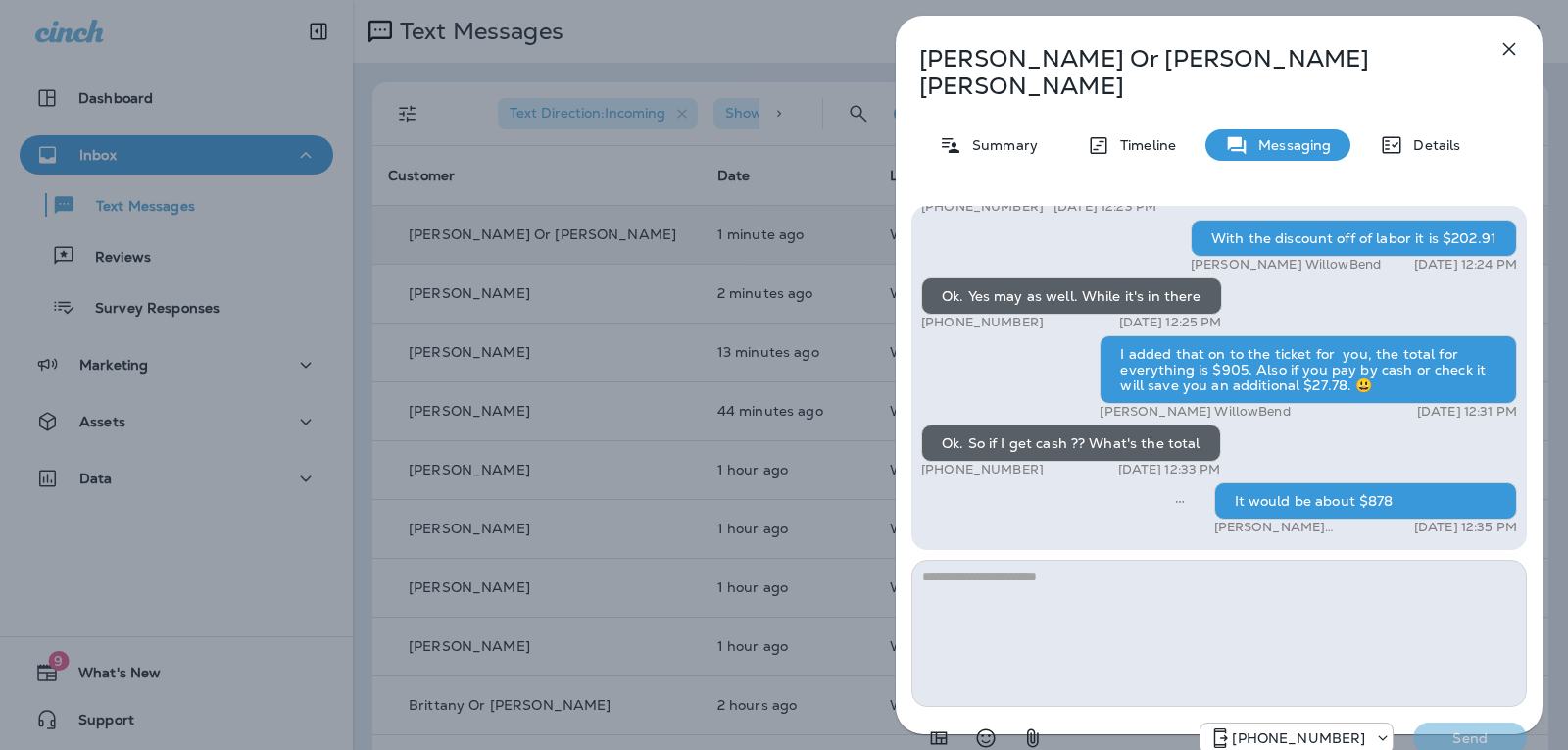
click at [1500, 58] on icon "button" at bounding box center [1509, 49] width 24 height 24
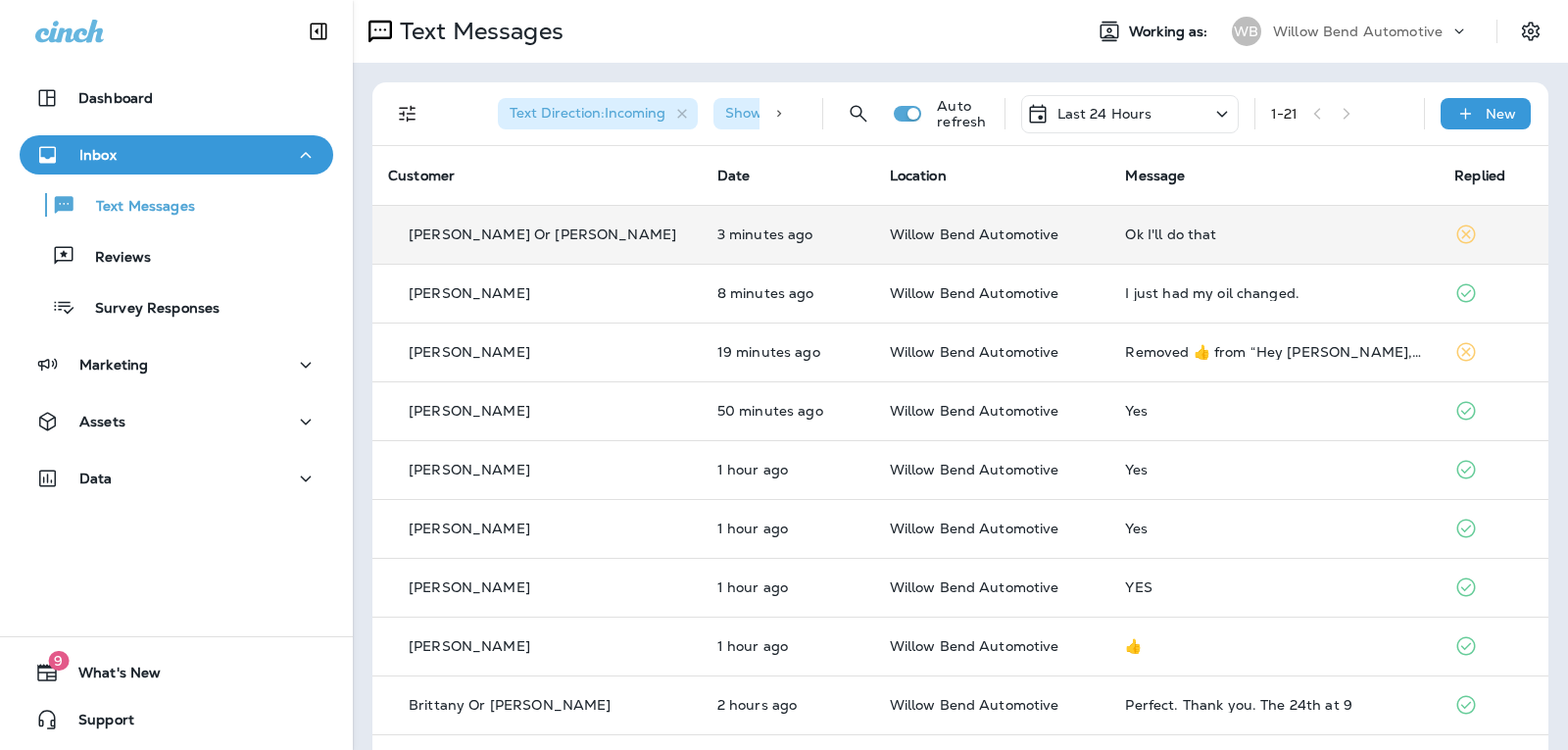
click at [1229, 237] on div "Ok I'll do that" at bounding box center [1274, 235] width 297 height 16
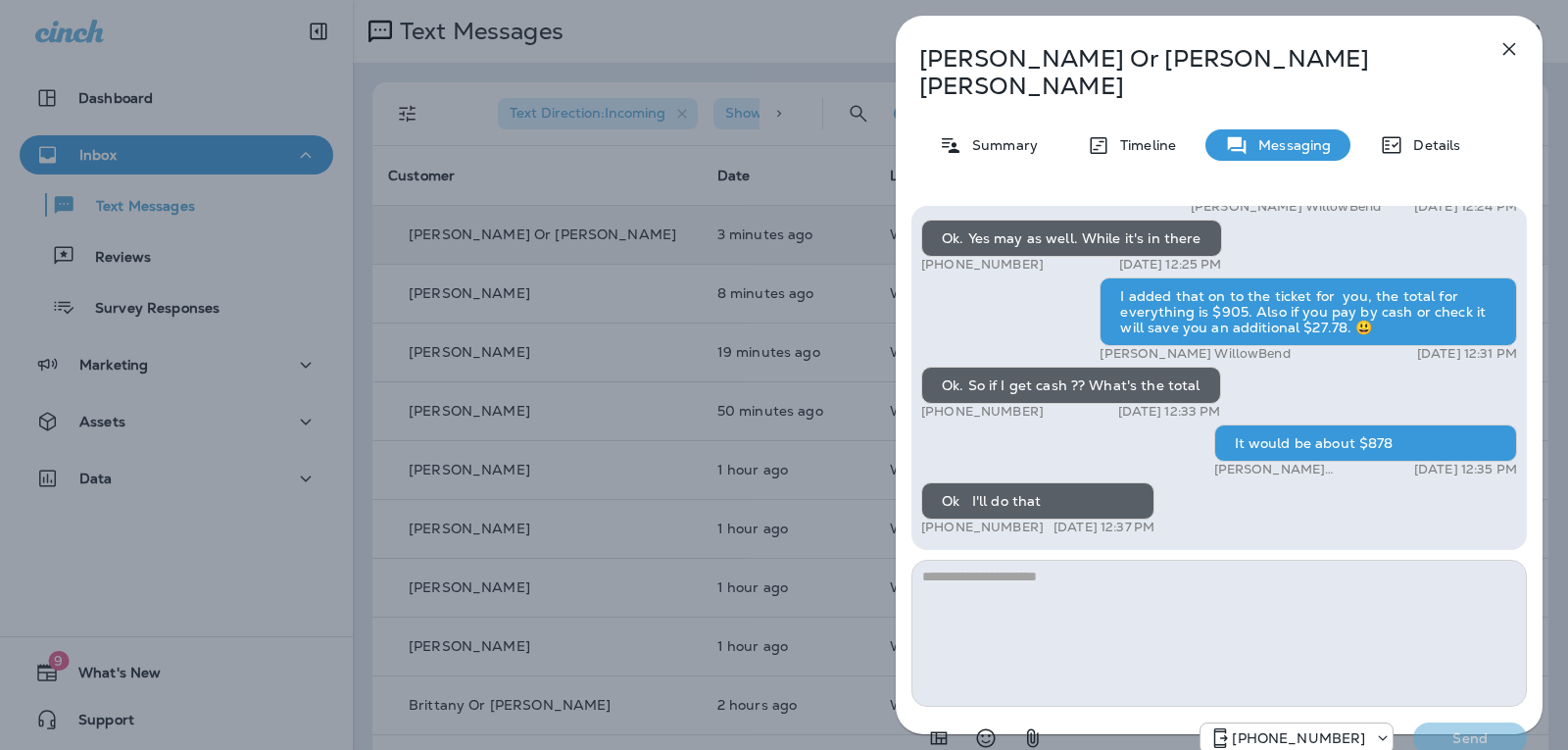
click at [1104, 560] on textarea at bounding box center [1218, 633] width 616 height 147
type textarea "**********"
click at [1470, 722] on button "Send" at bounding box center [1470, 738] width 113 height 32
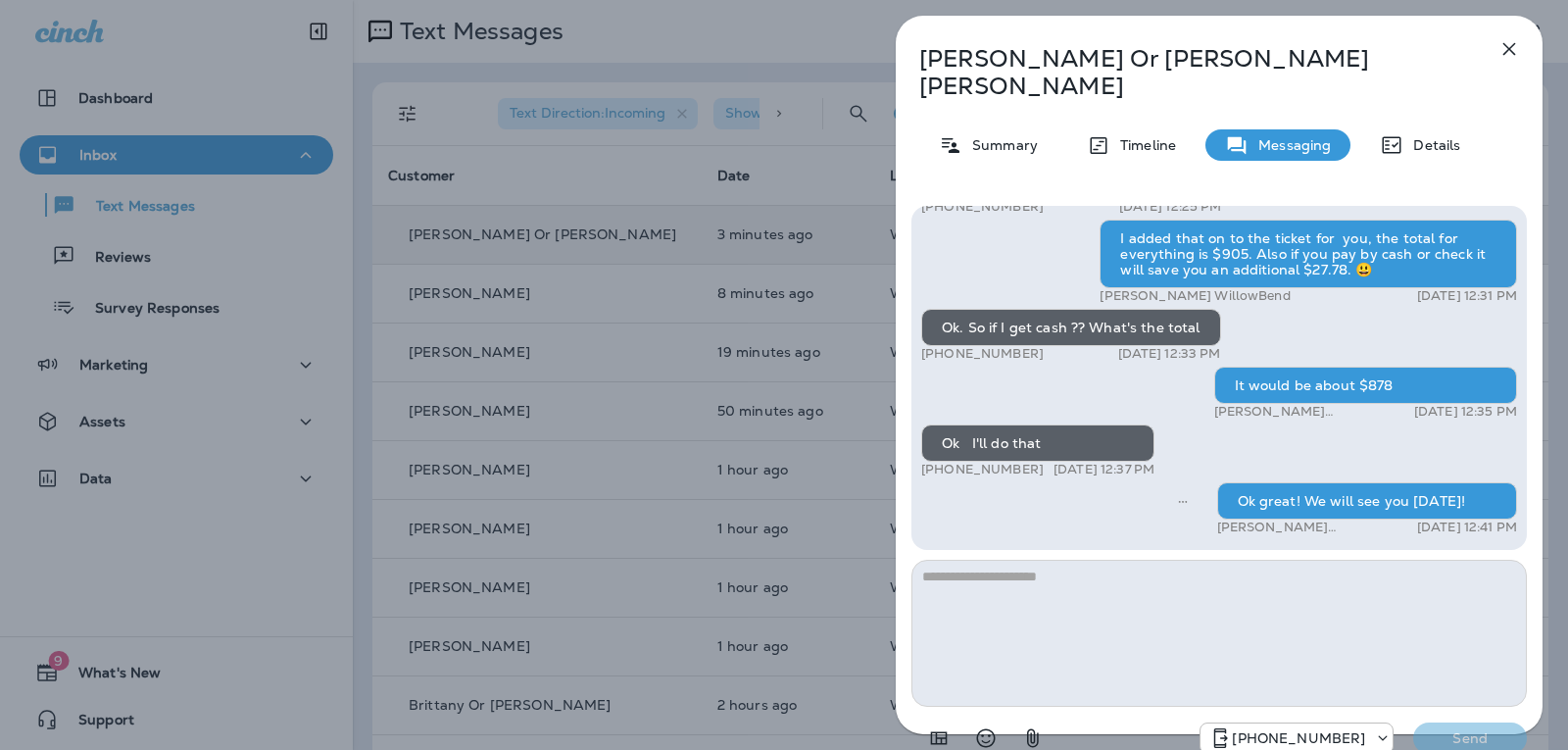
click at [1516, 30] on div "Apryl Or Gary Saunders Summary Timeline Messaging Details Hi Apryl Or Gary, thi…" at bounding box center [1218, 394] width 647 height 758
click at [1499, 49] on icon "button" at bounding box center [1509, 49] width 24 height 24
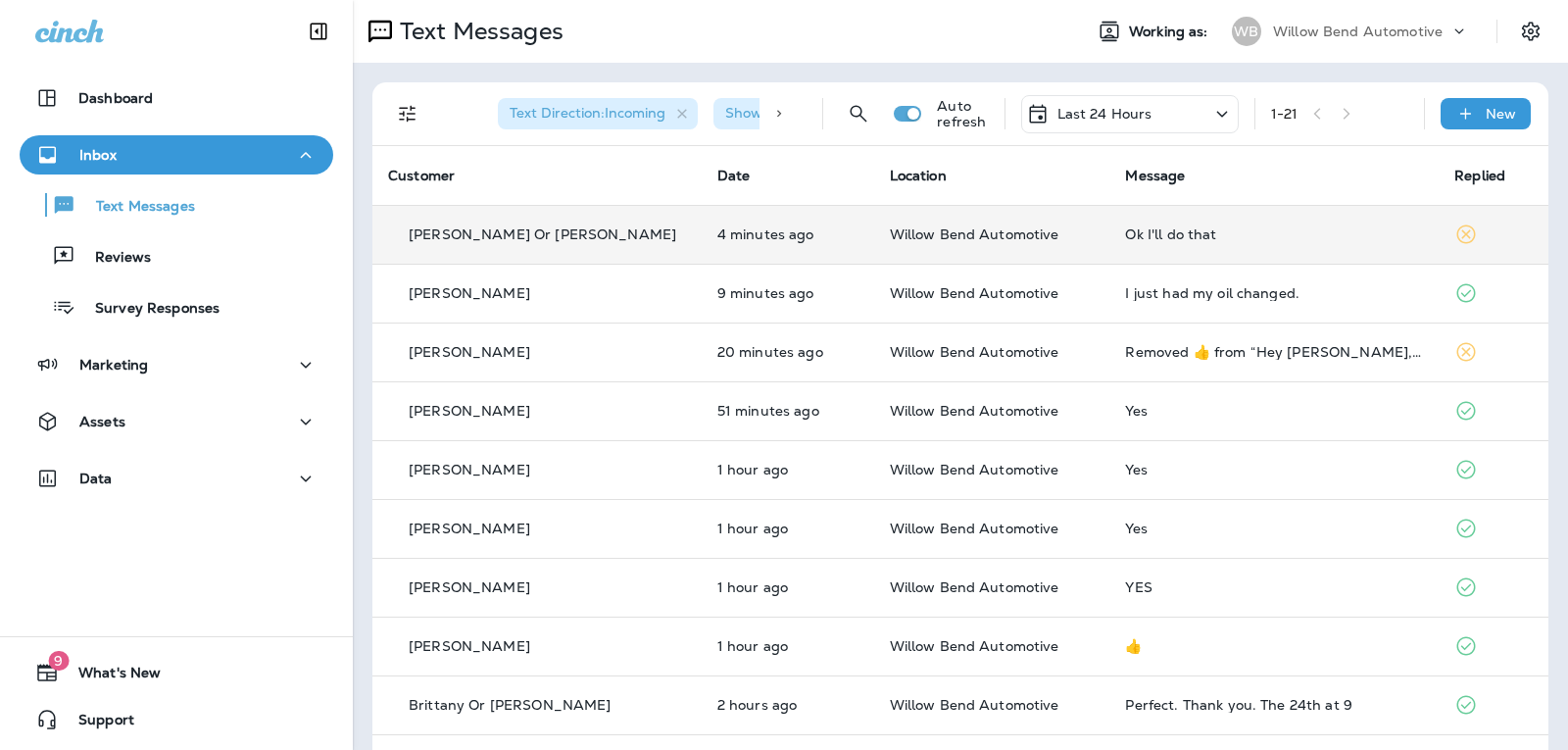
click at [1088, 103] on div "Last 24 Hours" at bounding box center [1089, 113] width 126 height 24
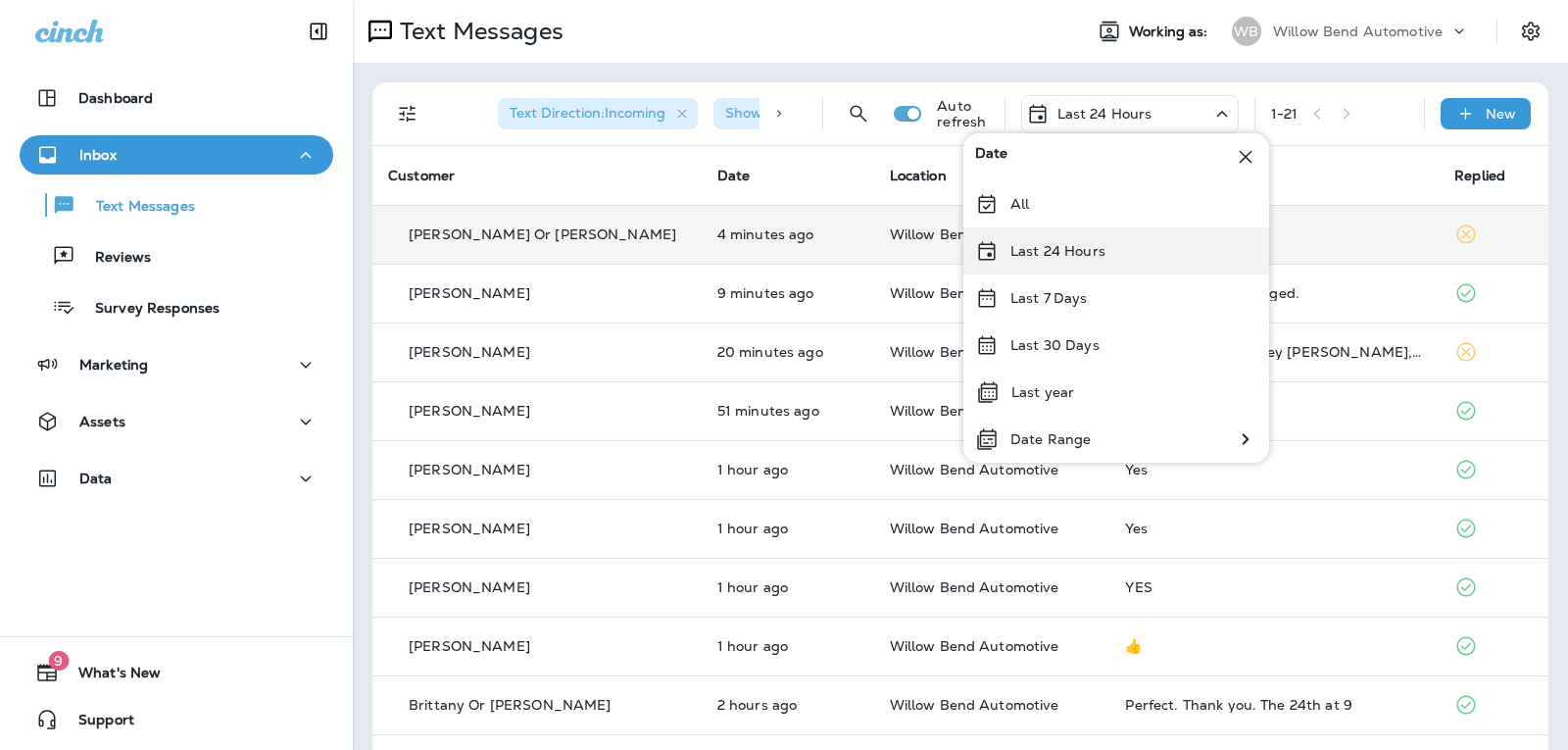
click at [1122, 262] on div "Last 24 Hours" at bounding box center [1116, 251] width 305 height 47
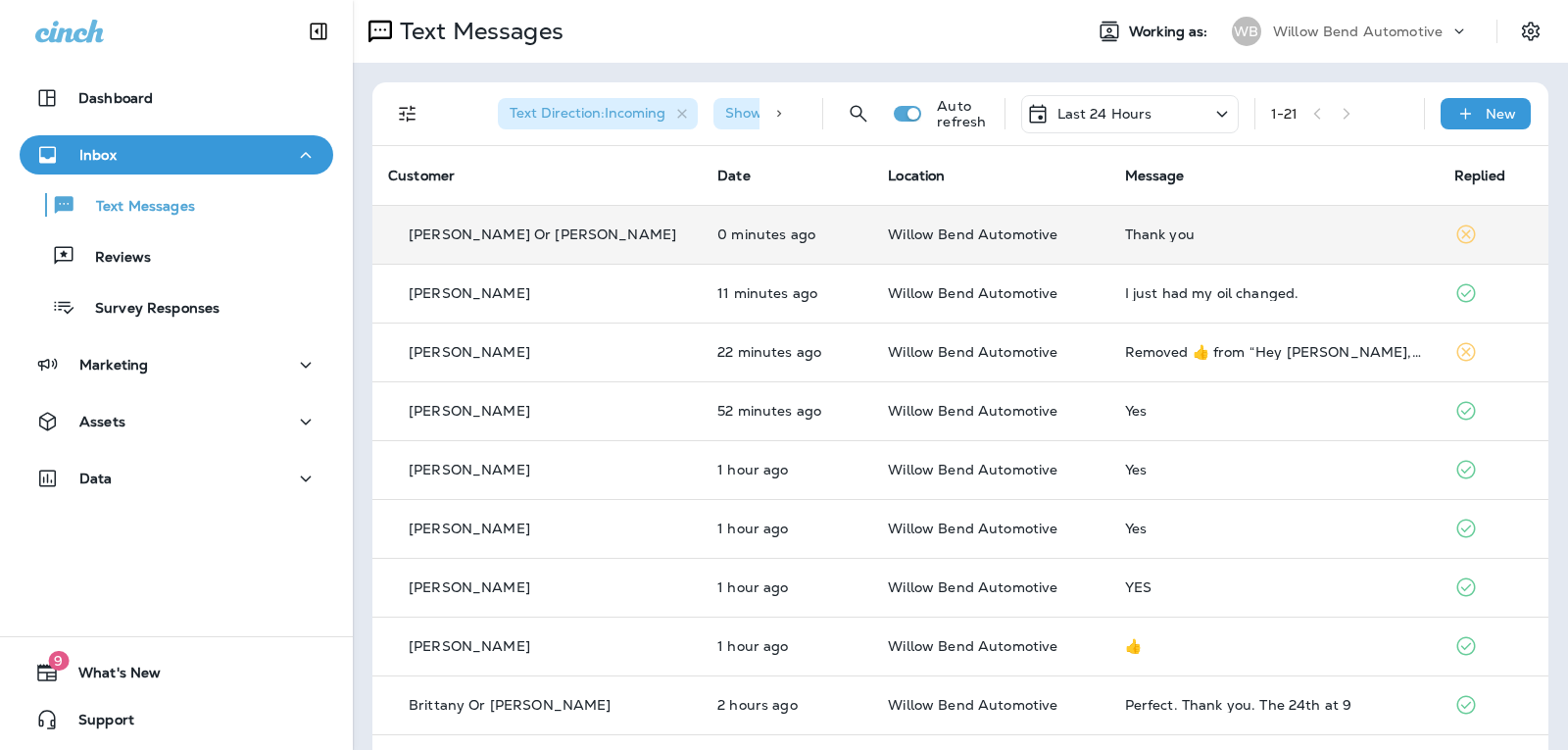
click at [1349, 241] on div "Thank you" at bounding box center [1274, 235] width 297 height 16
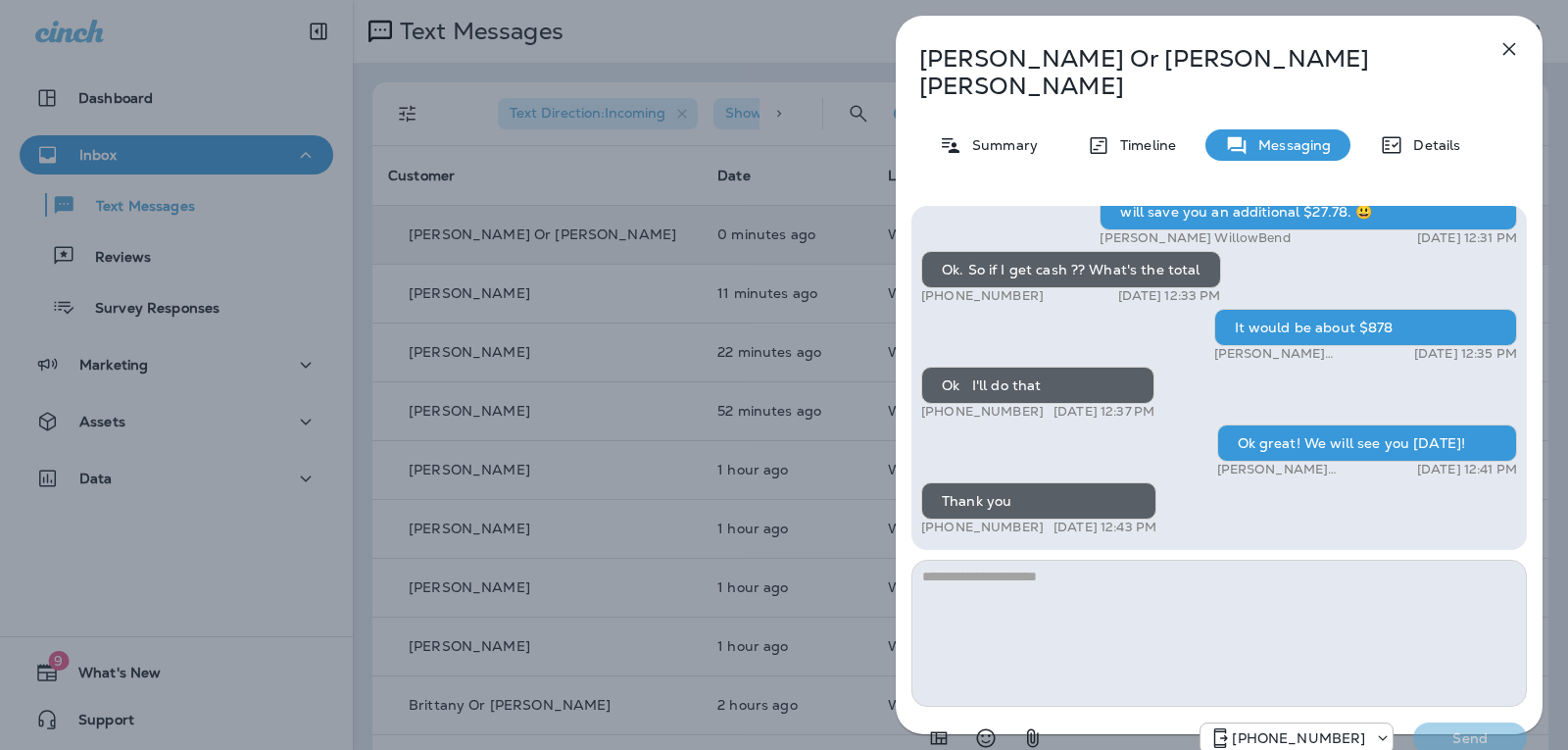
click at [1076, 560] on textarea at bounding box center [1218, 633] width 616 height 147
click at [968, 718] on div at bounding box center [981, 738] width 141 height 39
click at [1000, 718] on button "Select an emoji" at bounding box center [986, 738] width 39 height 39
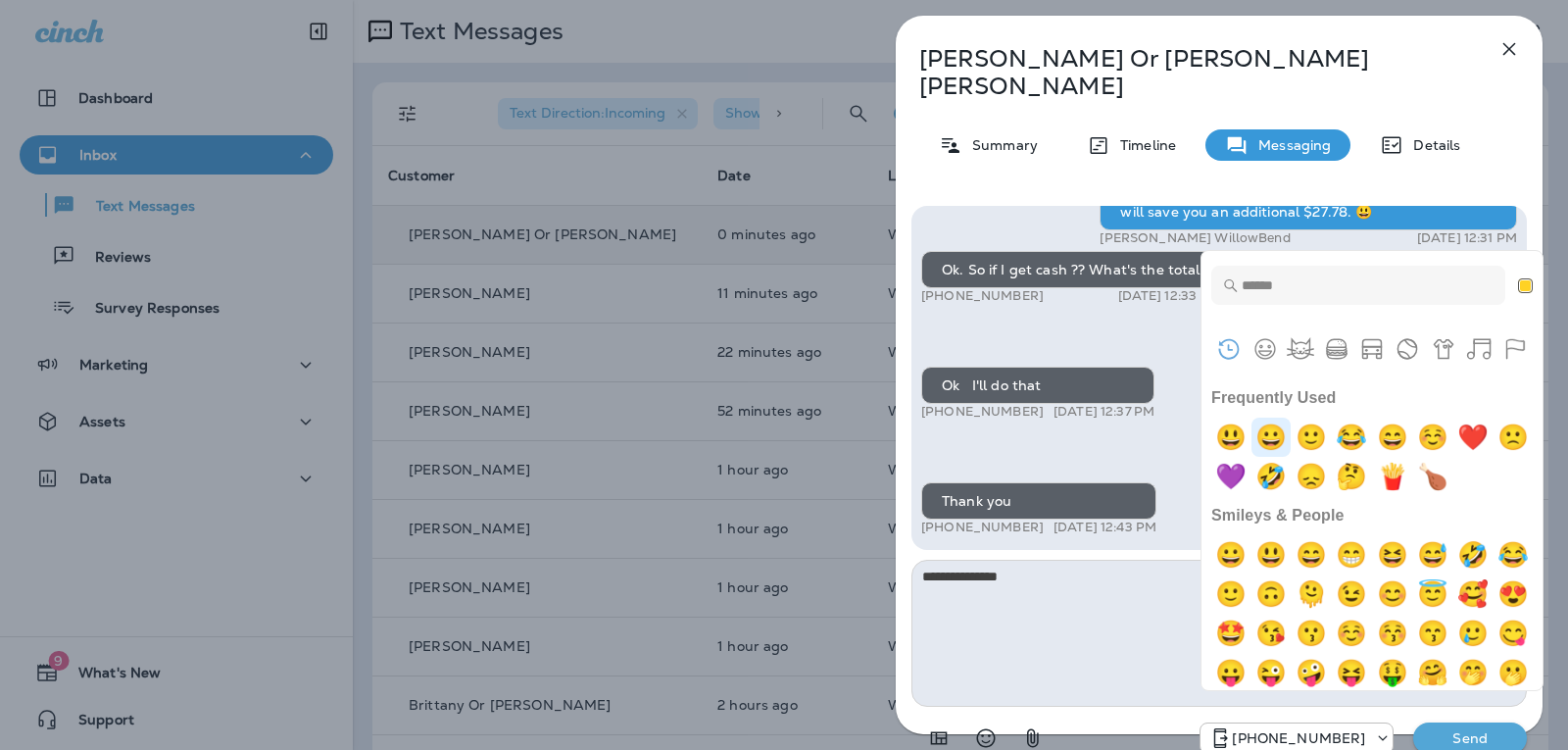
click at [1276, 438] on img "grinning" at bounding box center [1271, 438] width 39 height 39
type textarea "**********"
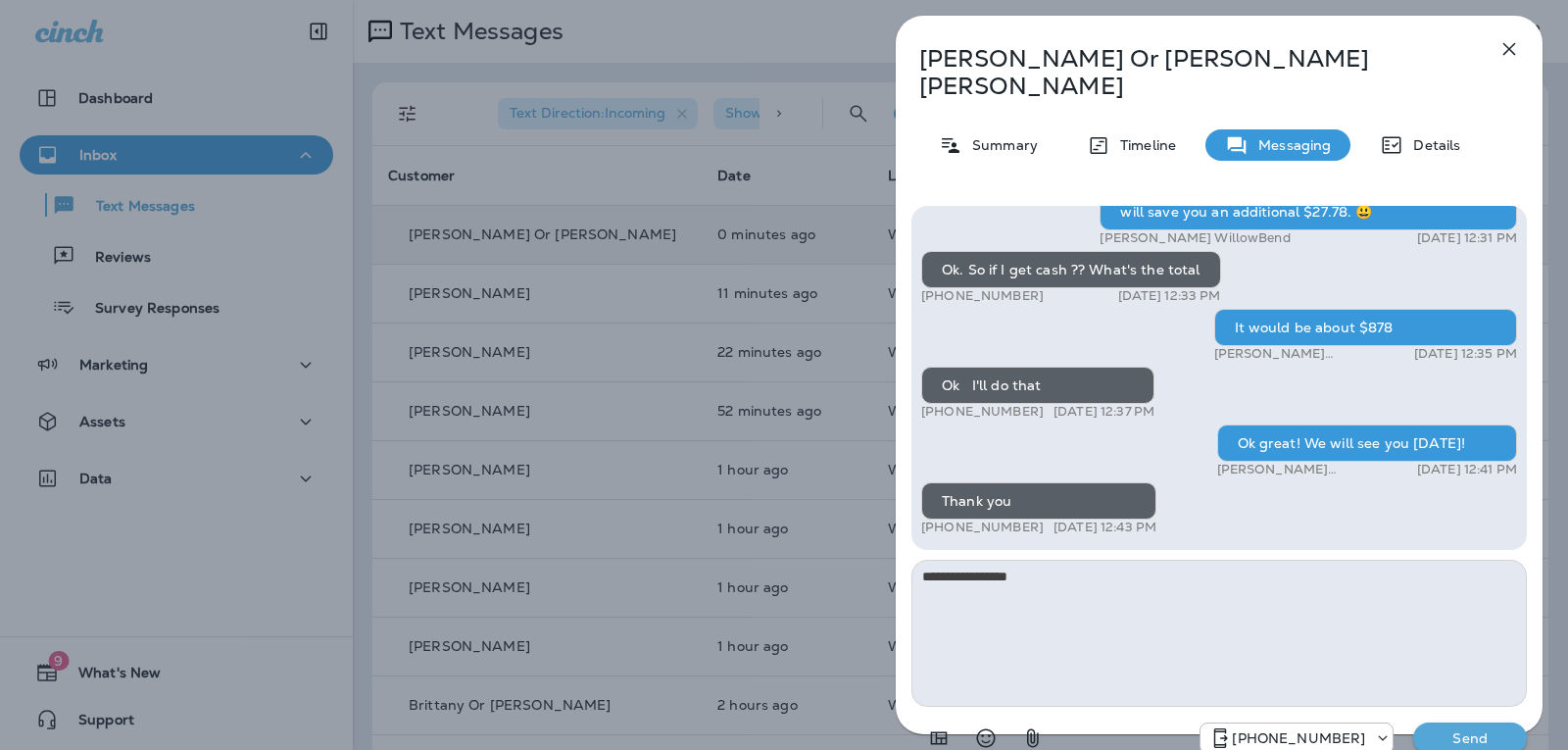
click at [1473, 729] on p "Send" at bounding box center [1470, 738] width 83 height 18
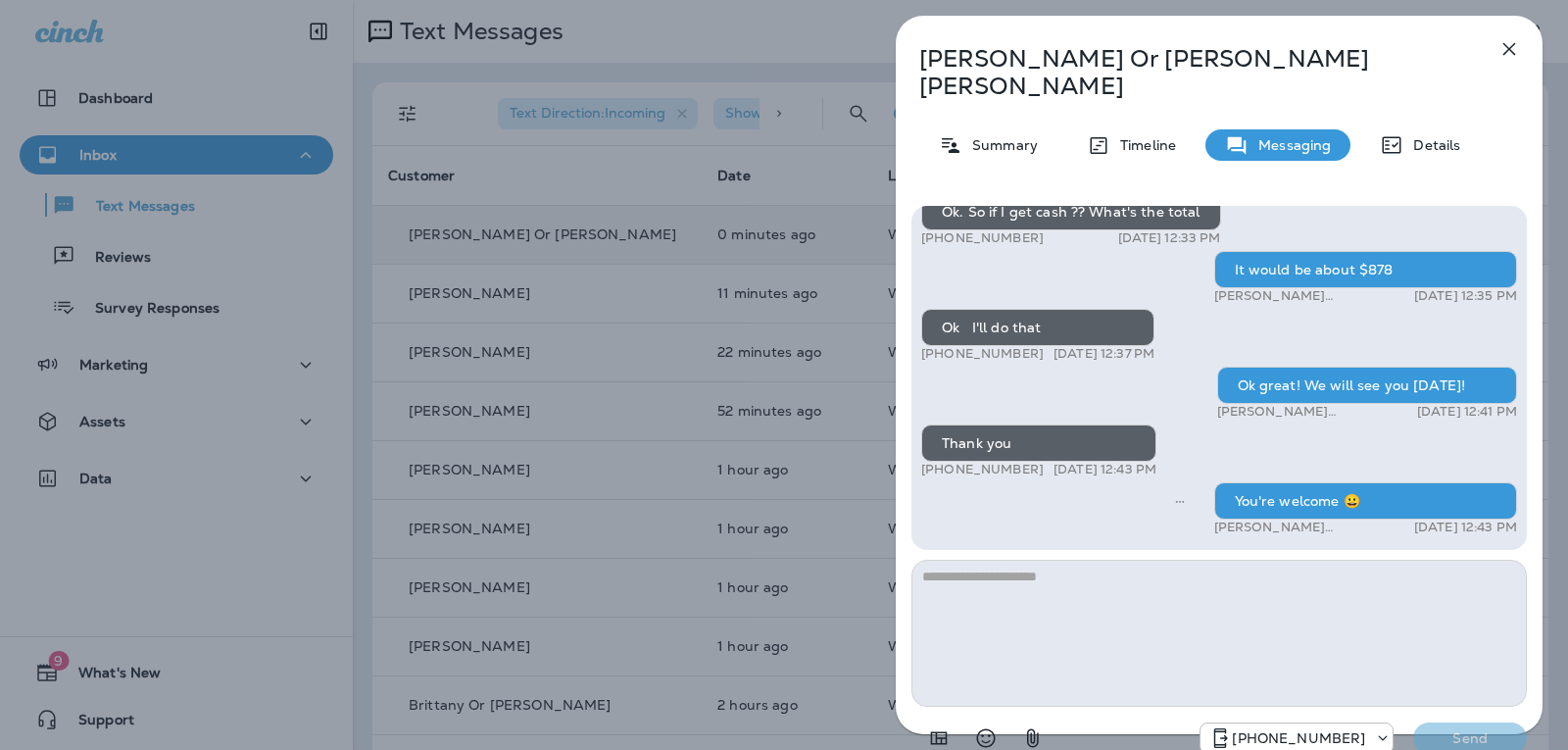
click at [1510, 45] on icon "button" at bounding box center [1509, 49] width 24 height 24
